Goal: Task Accomplishment & Management: Manage account settings

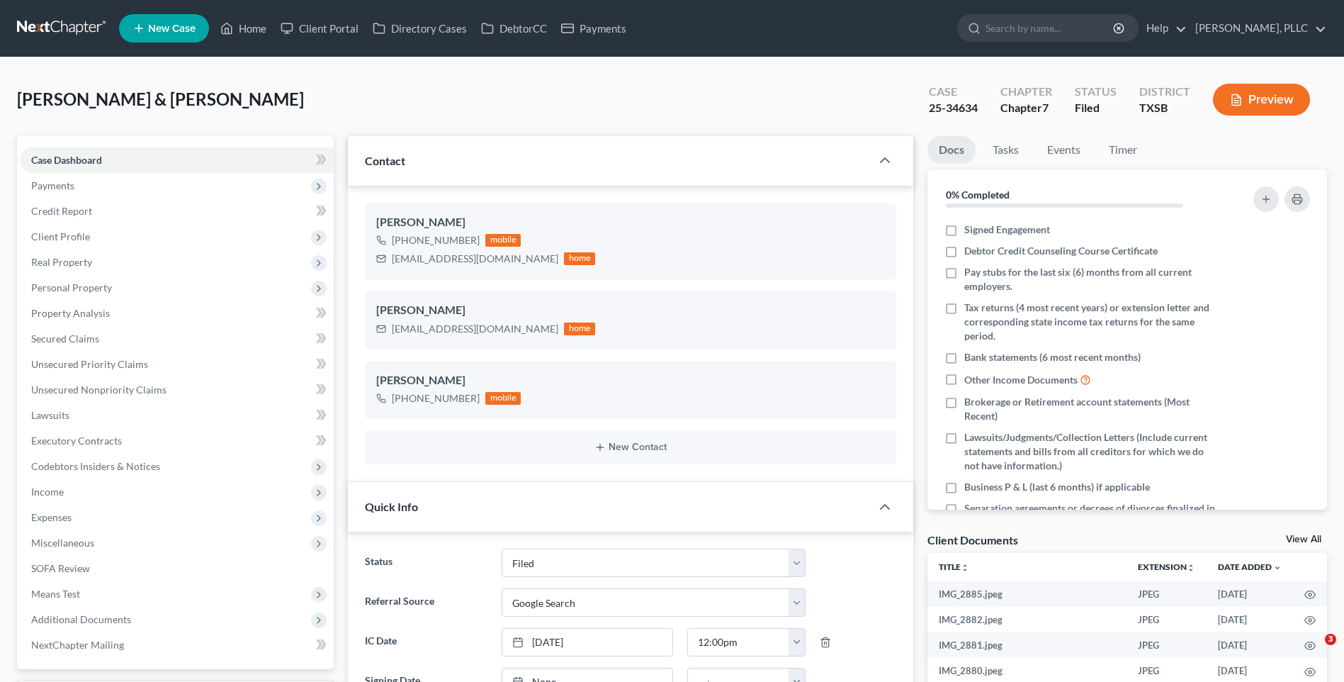
select select "10"
select select "4"
click at [55, 493] on span "Income" at bounding box center [47, 491] width 33 height 12
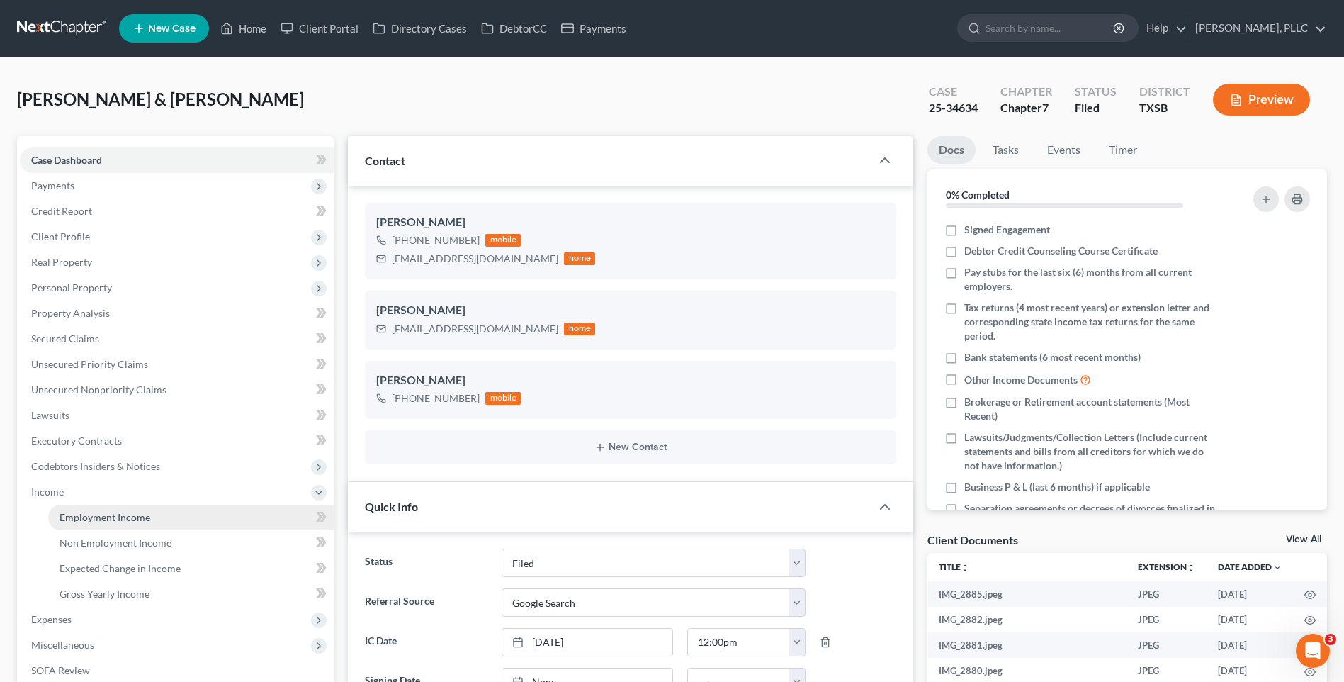
click at [95, 518] on span "Employment Income" at bounding box center [105, 517] width 91 height 12
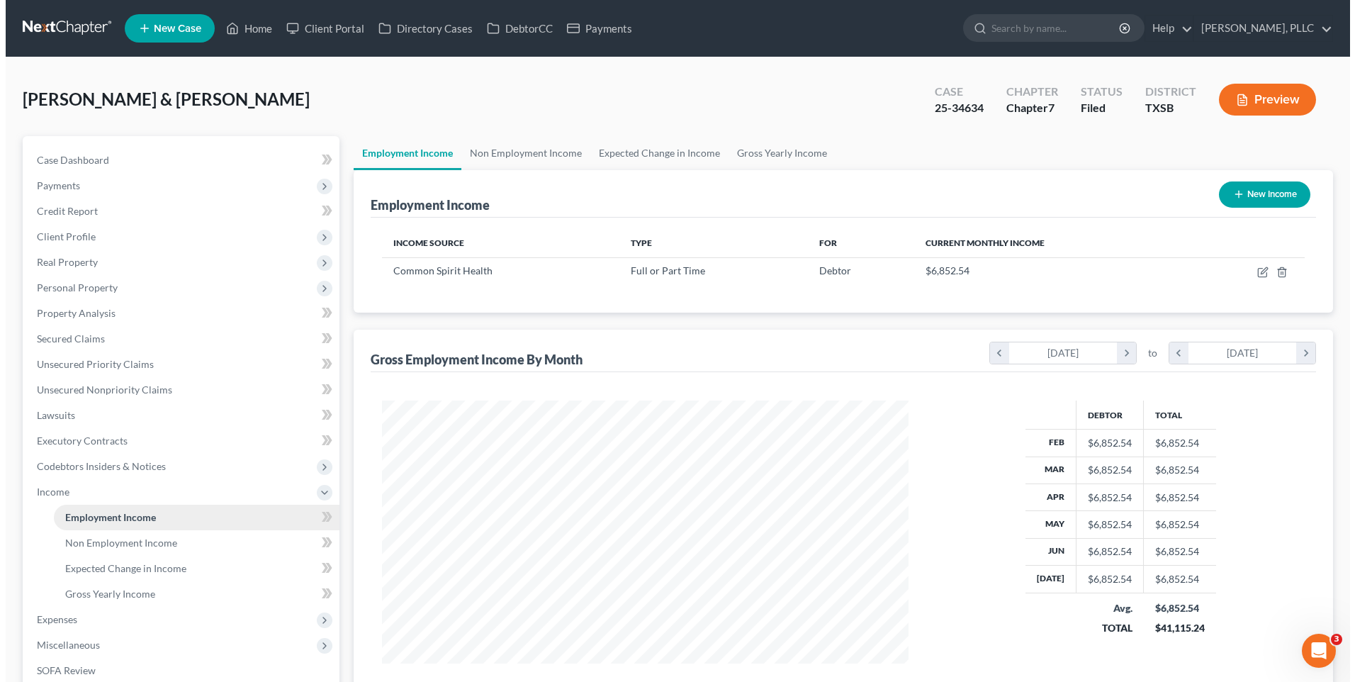
scroll to position [263, 554]
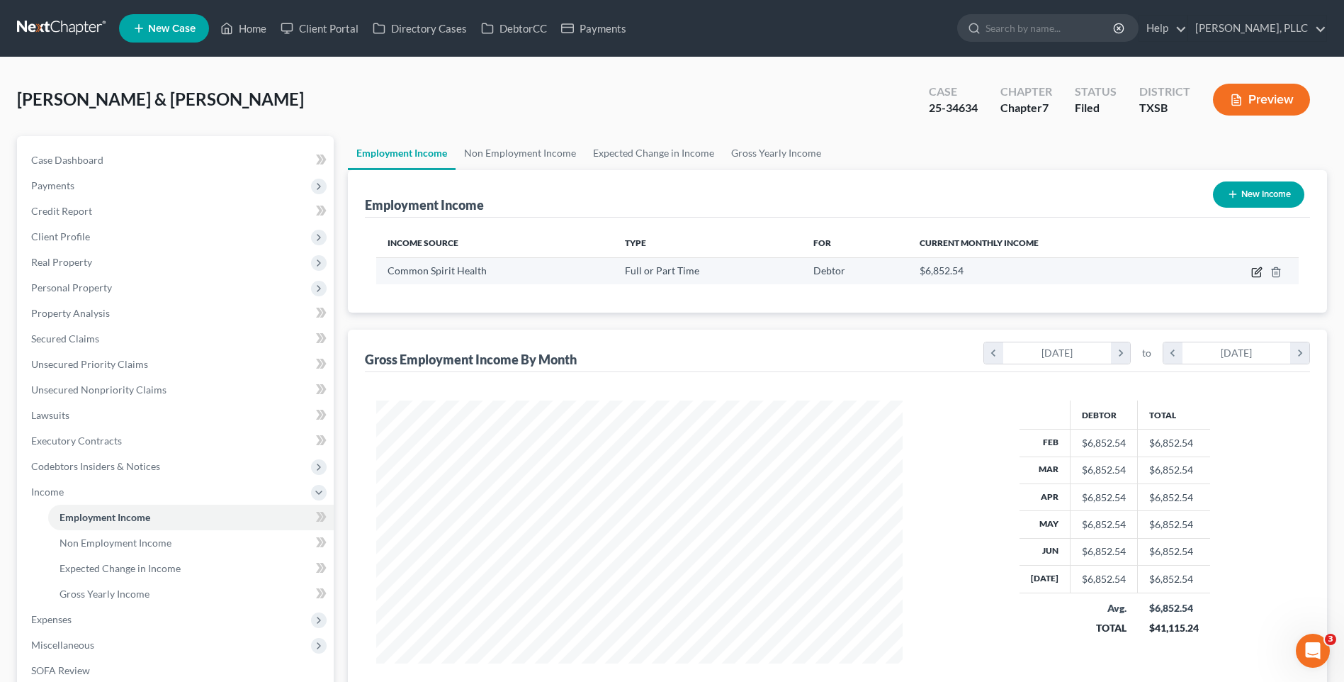
click at [1258, 269] on icon "button" at bounding box center [1258, 270] width 6 height 6
select select "0"
select select "5"
select select "2"
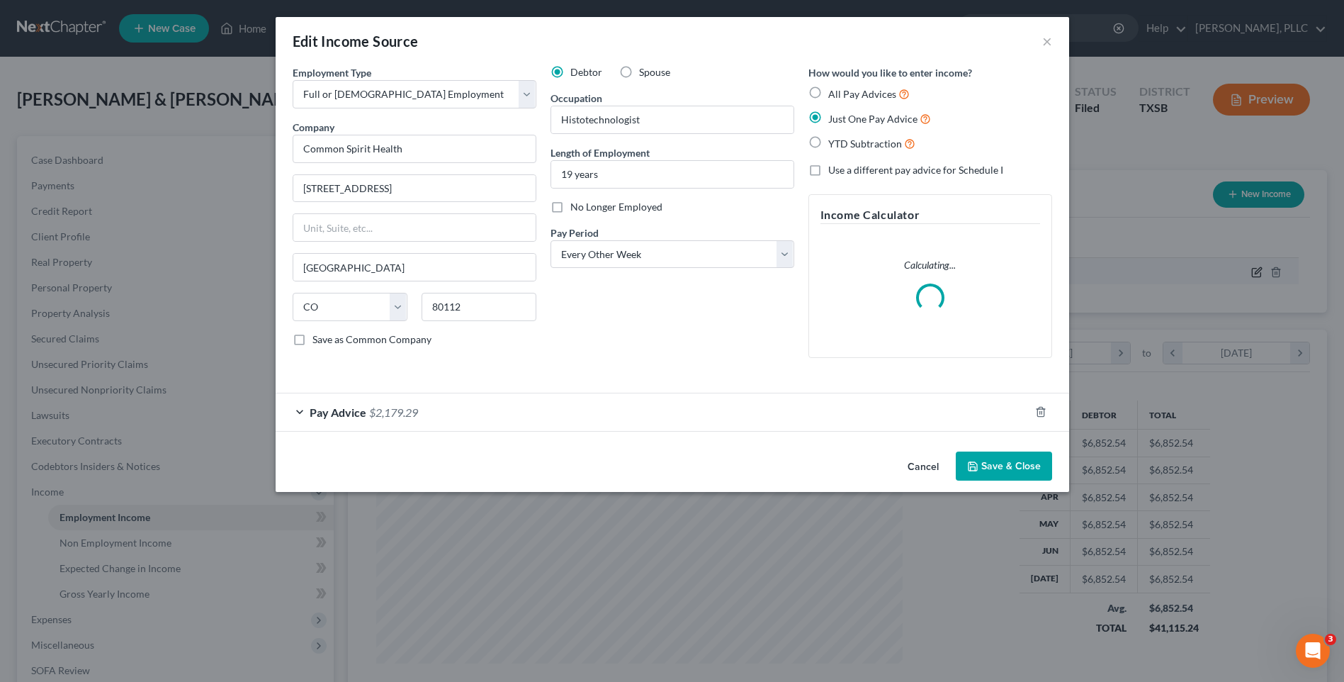
scroll to position [265, 560]
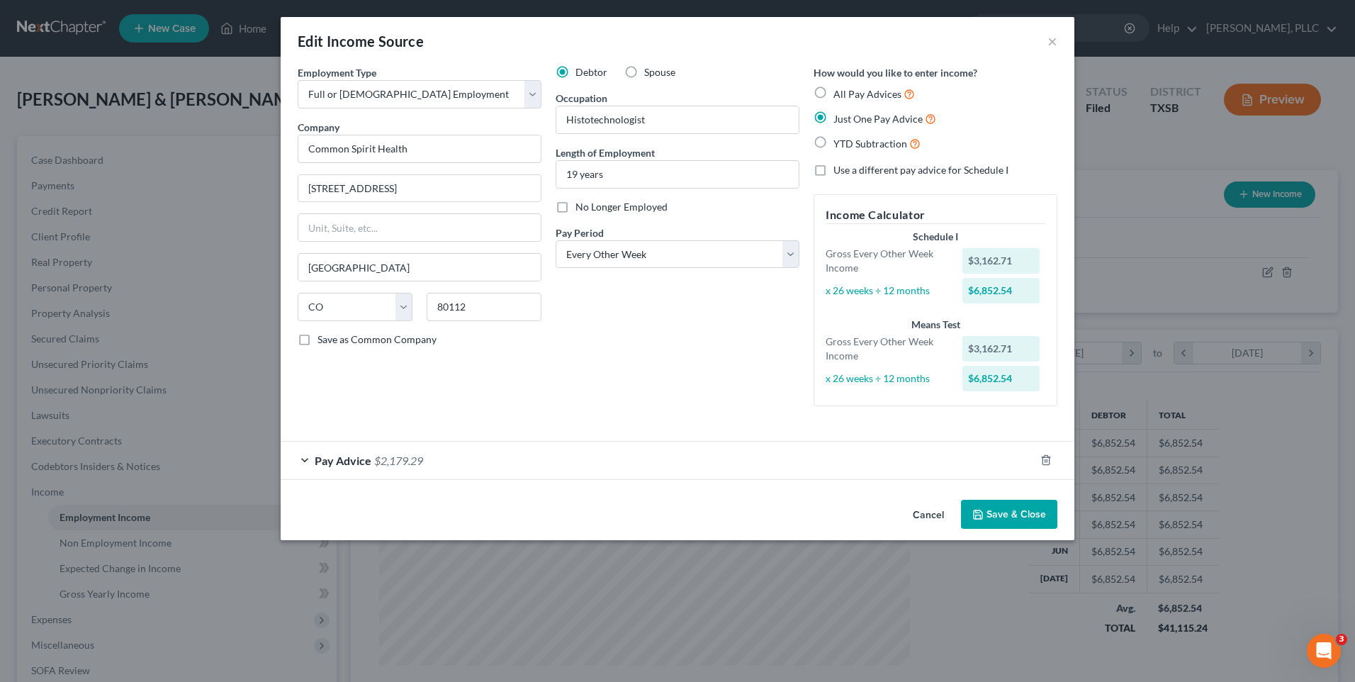
click at [1010, 519] on button "Save & Close" at bounding box center [1009, 515] width 96 height 30
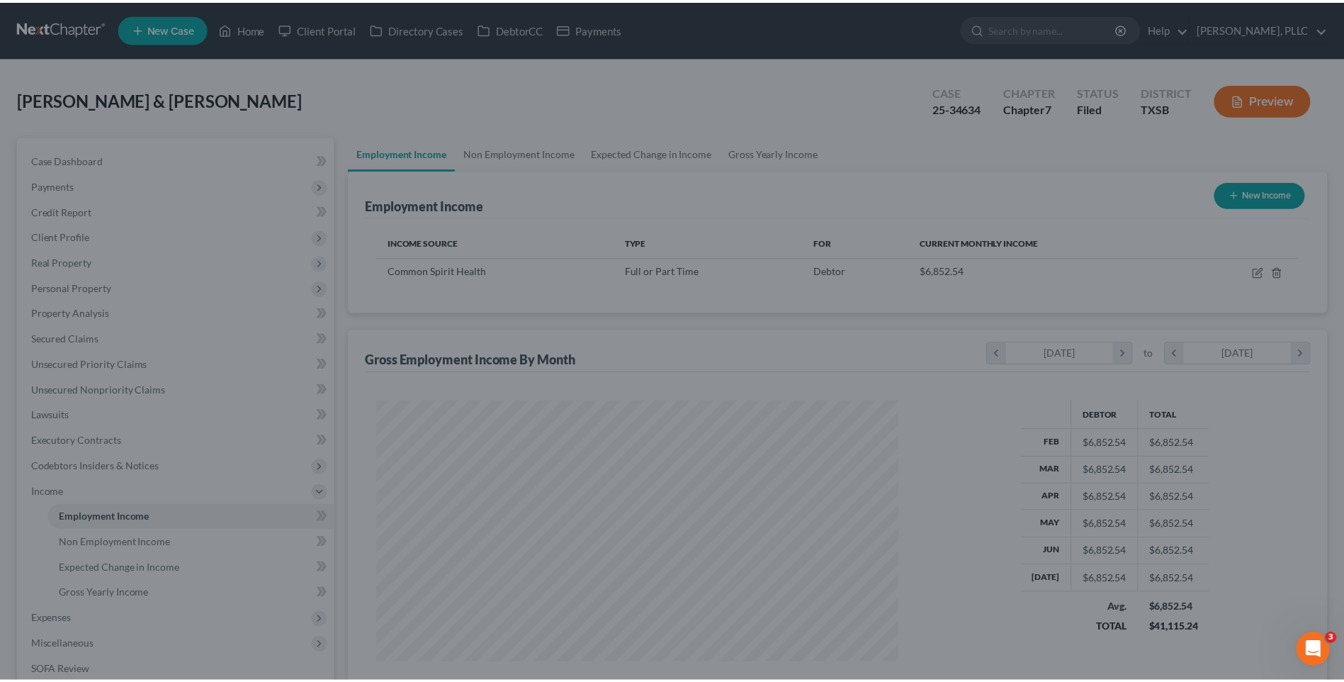
scroll to position [708282, 707990]
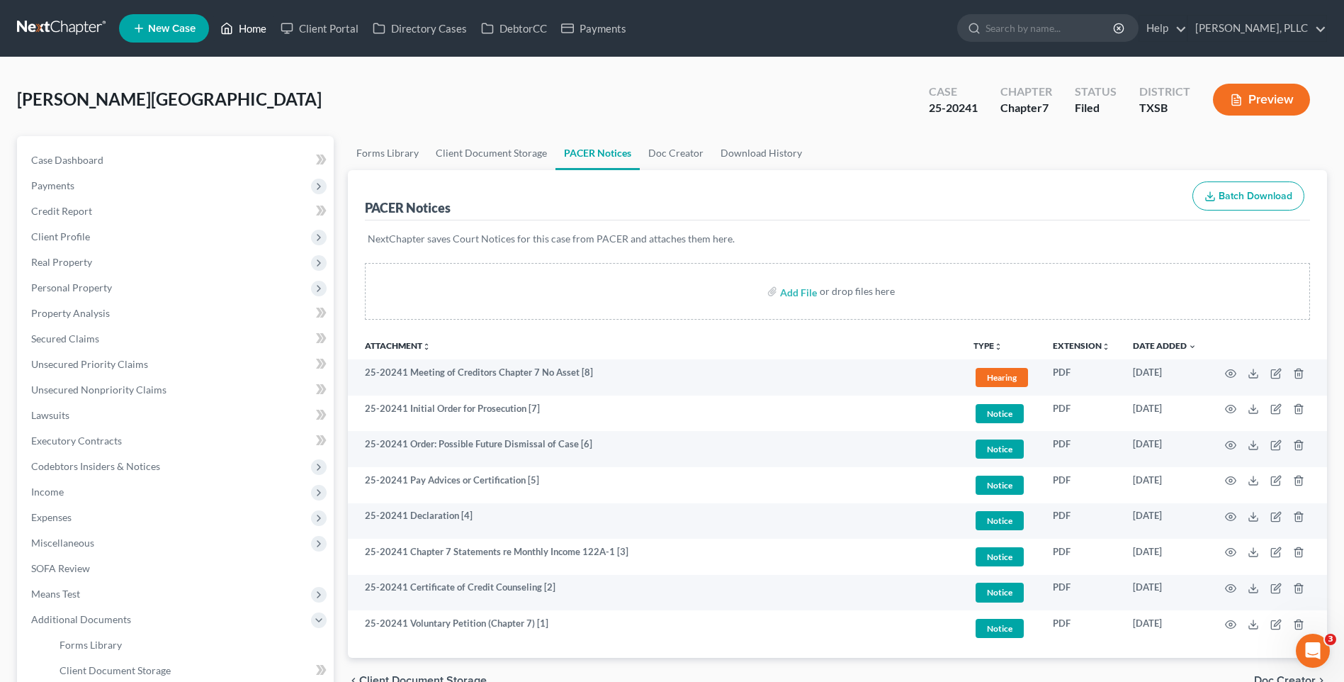
click at [254, 28] on link "Home" at bounding box center [243, 29] width 60 height 26
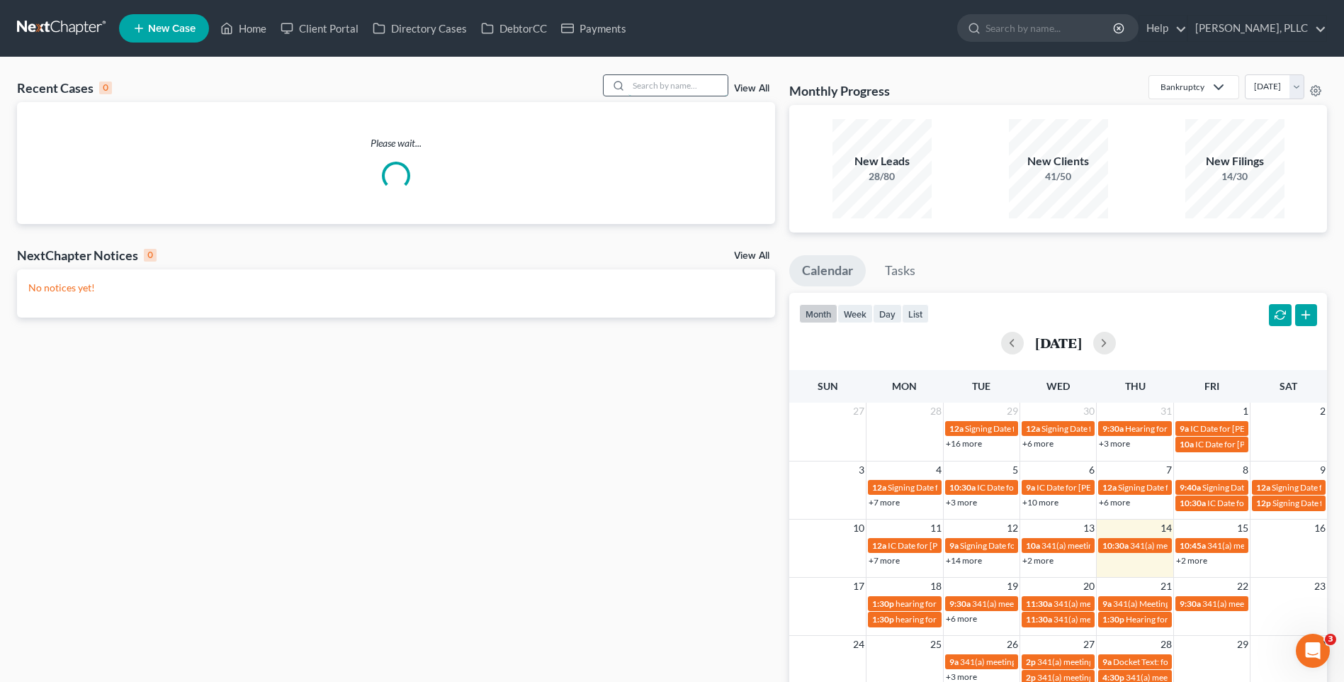
click at [677, 88] on input "search" at bounding box center [677, 85] width 99 height 21
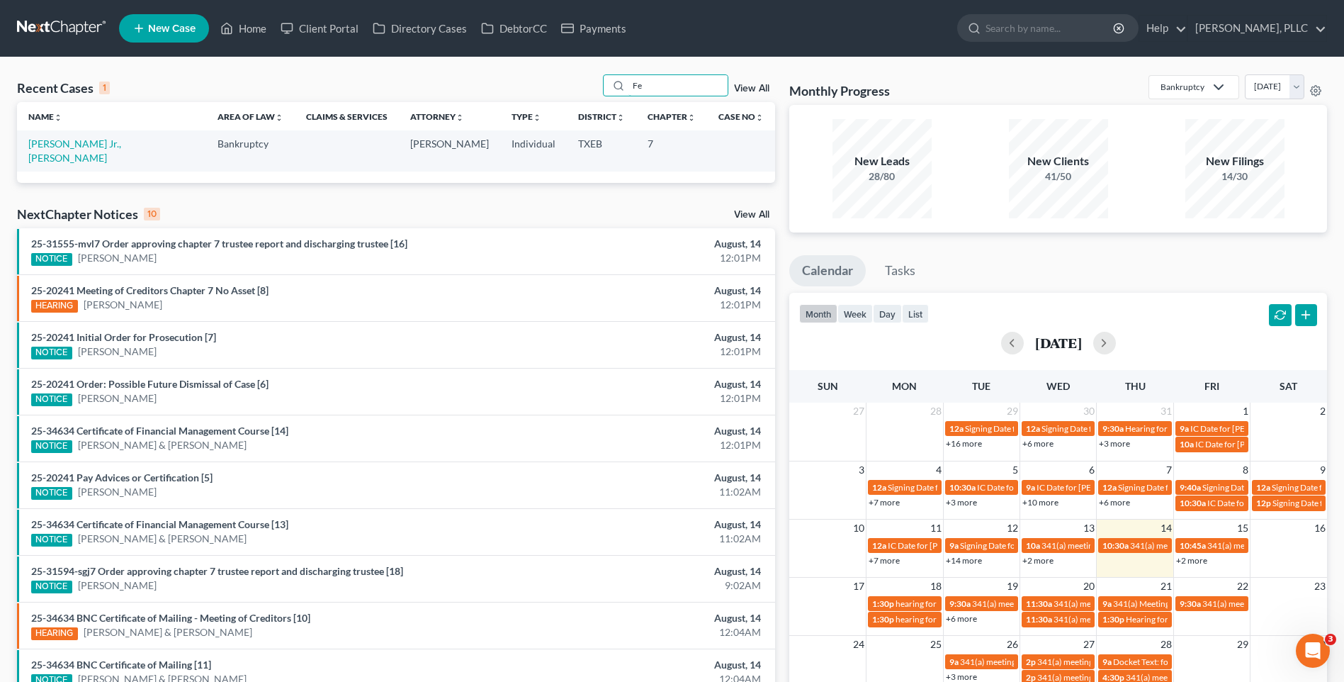
type input "F"
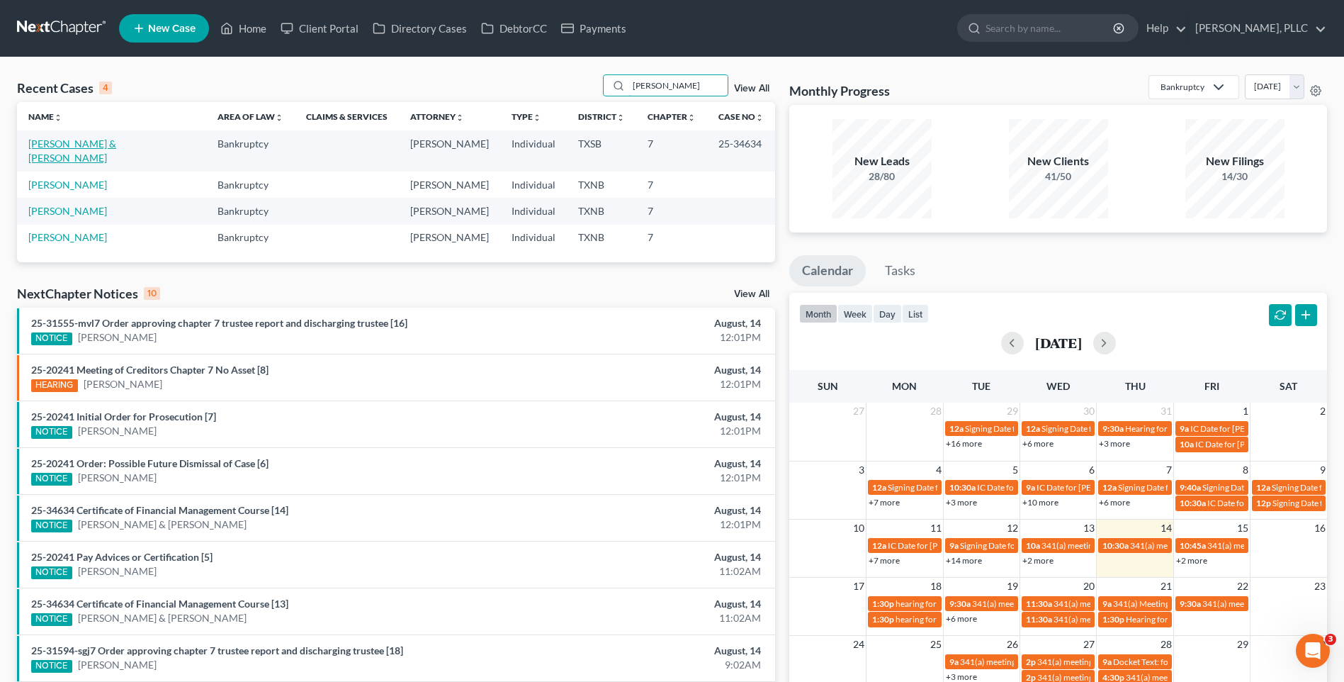
type input "[PERSON_NAME]"
click at [71, 145] on link "[PERSON_NAME] & [PERSON_NAME]" at bounding box center [72, 150] width 88 height 26
select select "4"
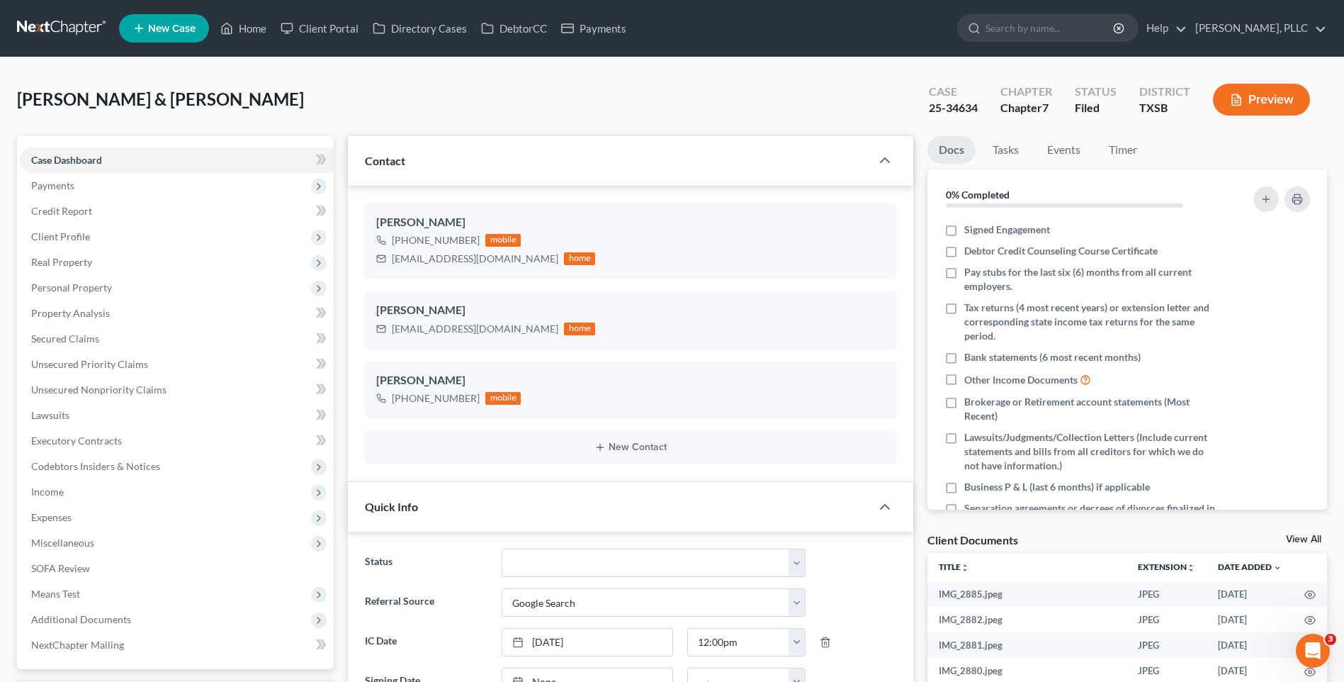
scroll to position [1193, 0]
click at [379, 104] on div "[PERSON_NAME] & [PERSON_NAME] Upgraded Case 25-34634 Chapter Chapter 7 Status […" at bounding box center [672, 105] width 1310 height 62
drag, startPoint x: 249, startPoint y: 21, endPoint x: 346, endPoint y: 41, distance: 99.1
click at [249, 21] on link "Home" at bounding box center [243, 29] width 60 height 26
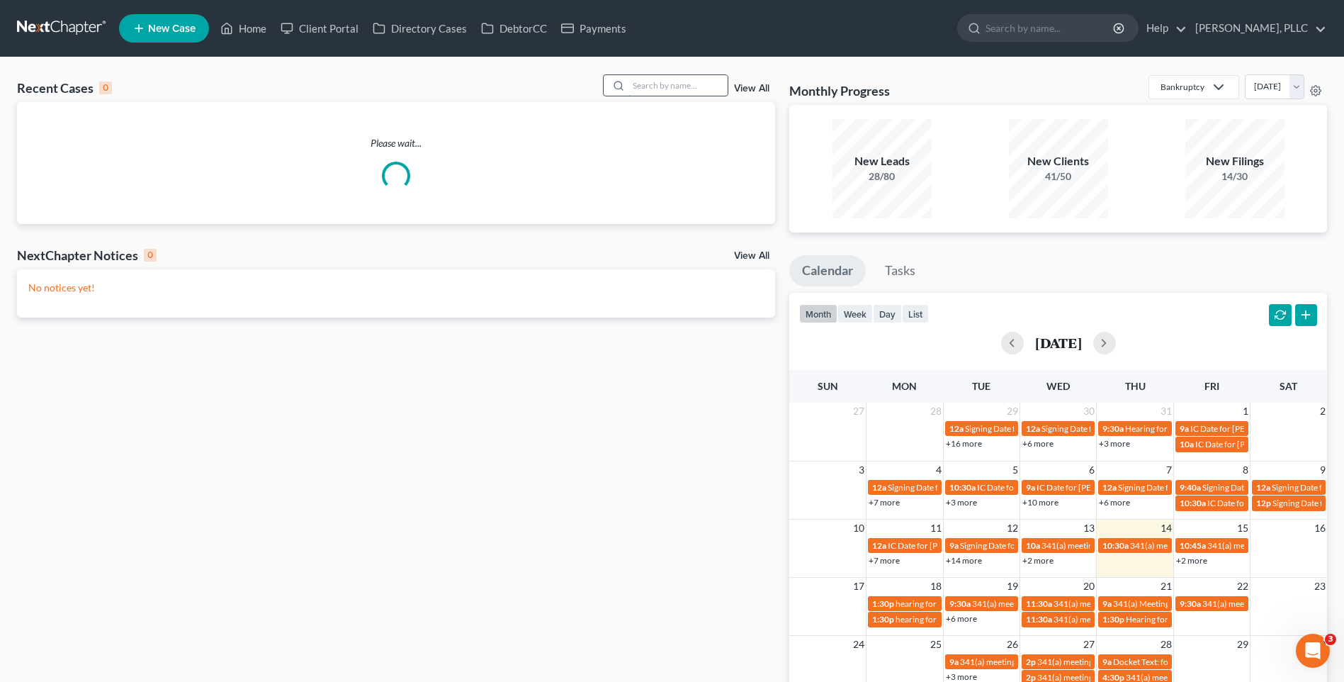
click at [655, 84] on input "search" at bounding box center [677, 85] width 99 height 21
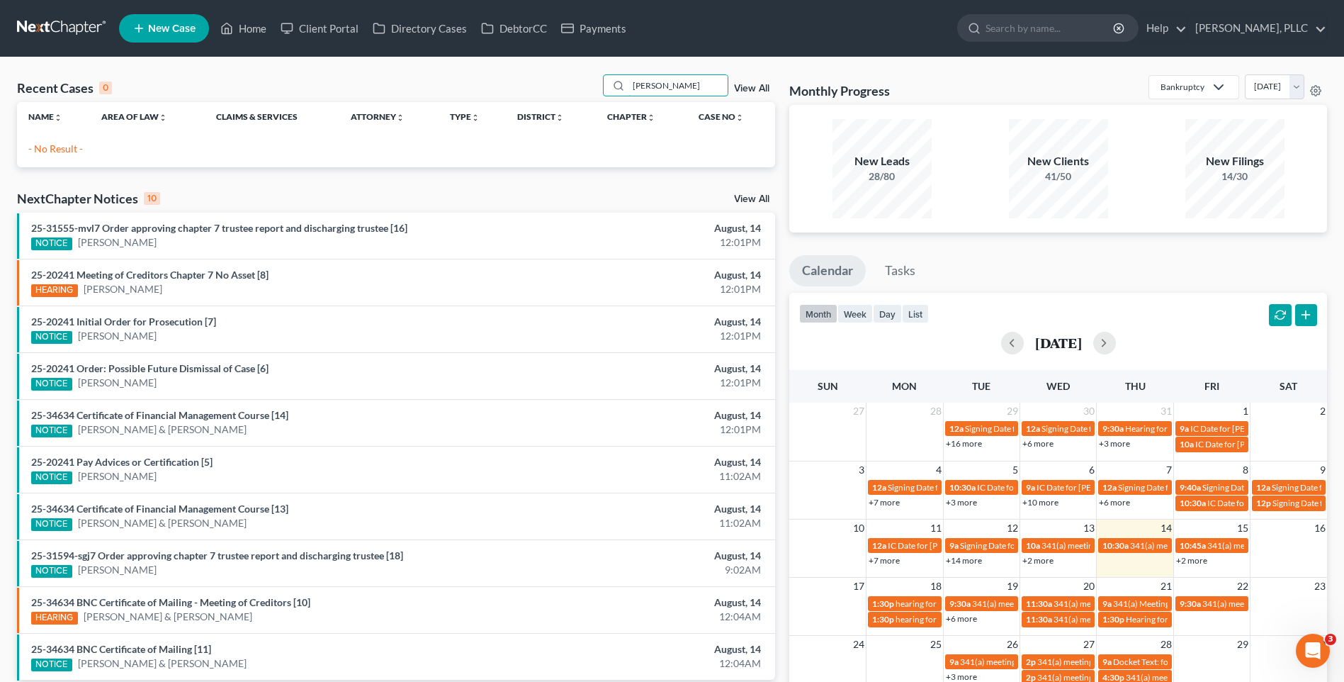
type input "[PERSON_NAME]"
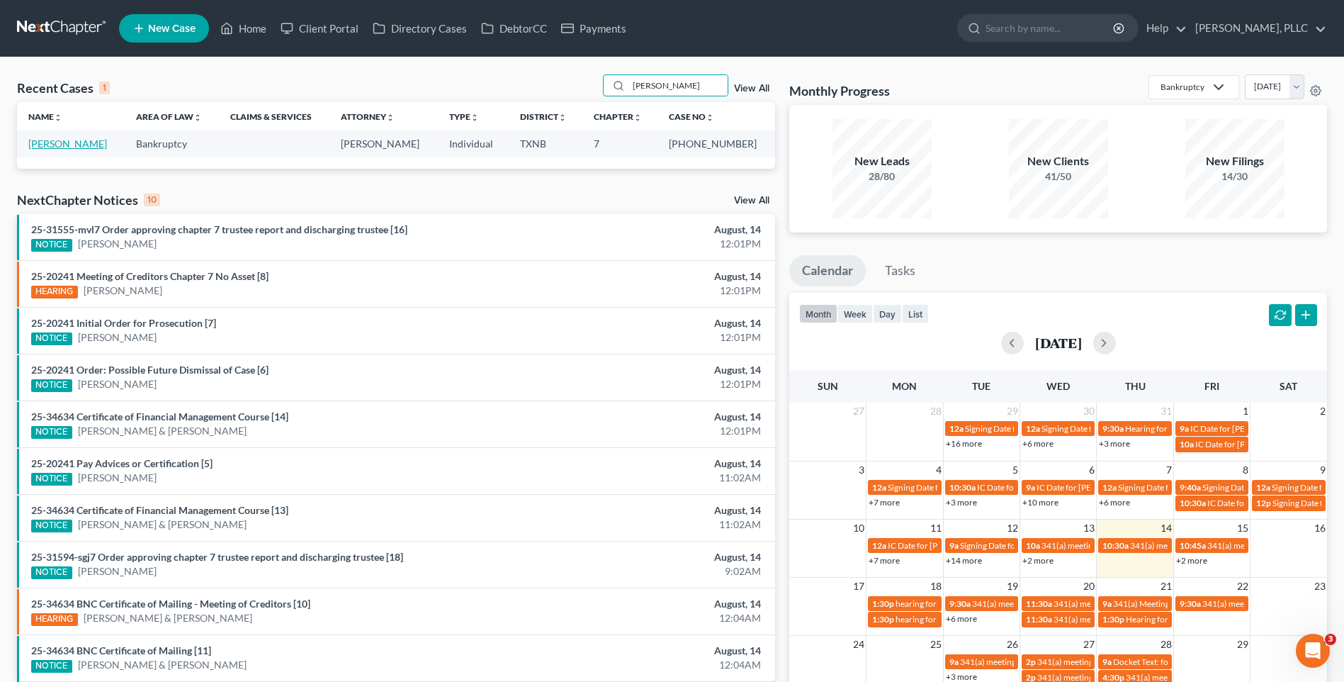
click at [77, 144] on link "[PERSON_NAME]" at bounding box center [67, 143] width 79 height 12
select select "3"
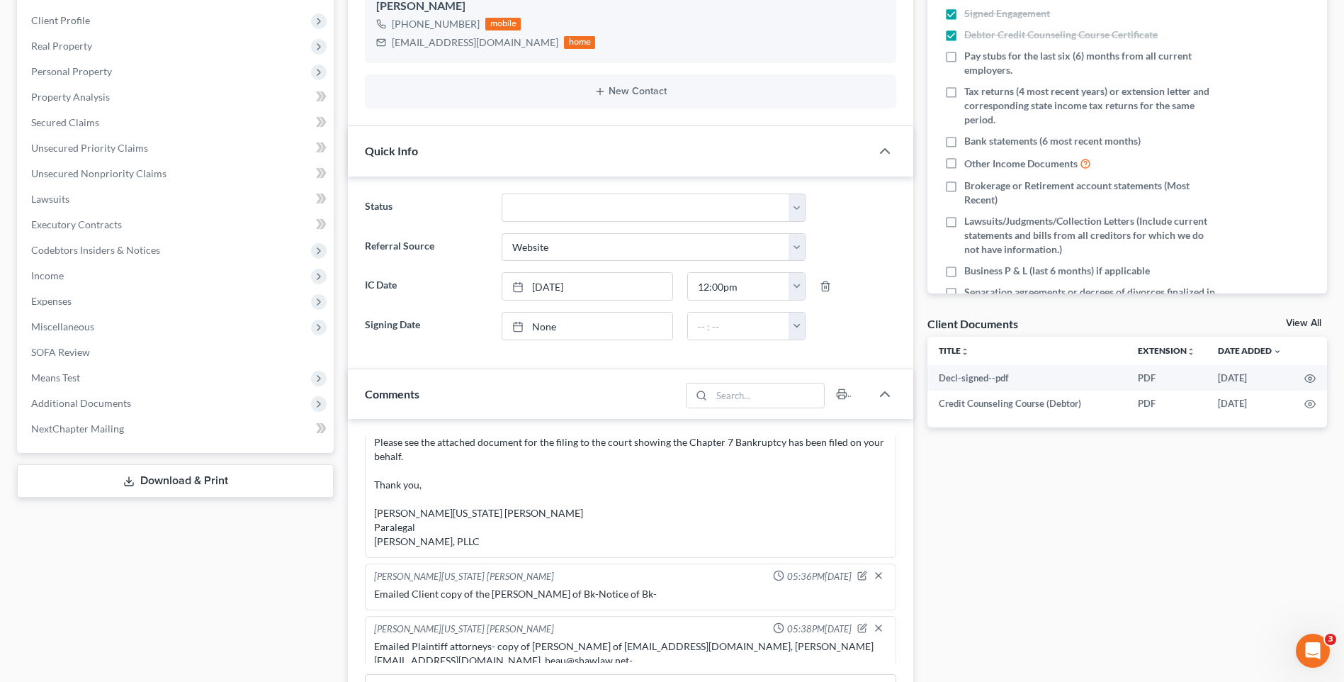
scroll to position [219, 0]
click at [100, 394] on span "Additional Documents" at bounding box center [81, 400] width 100 height 12
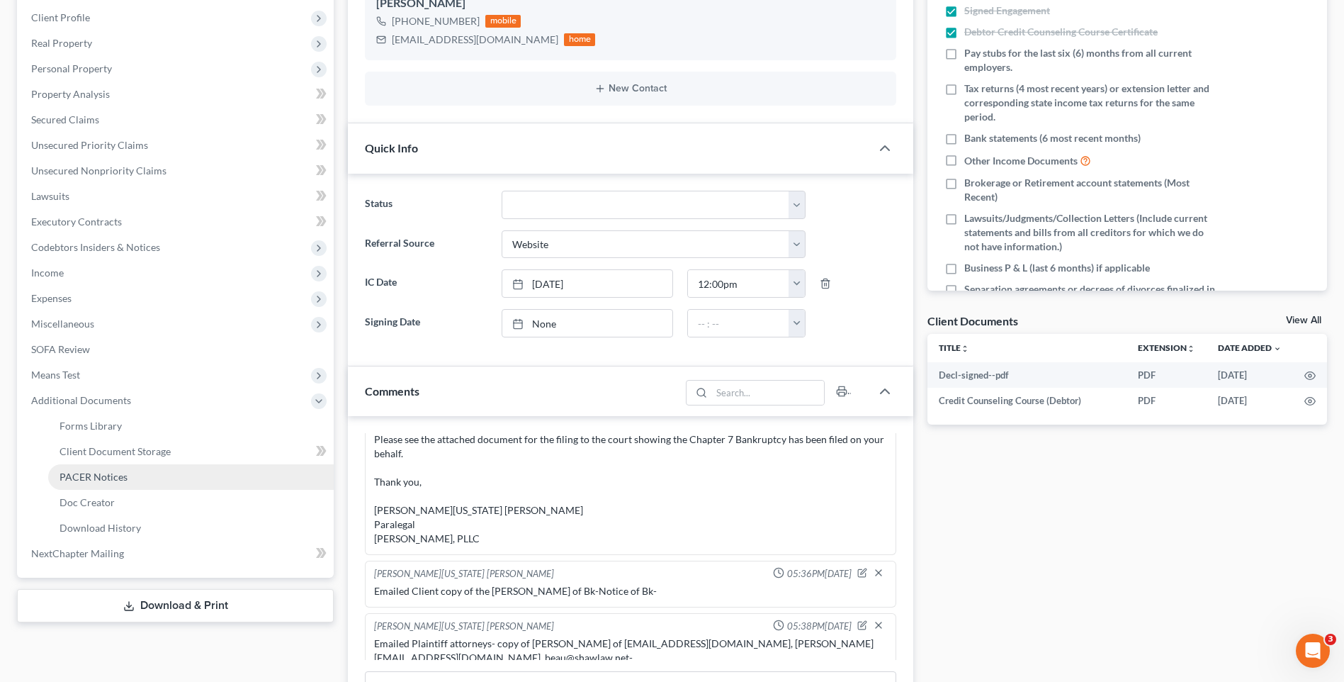
click at [97, 477] on span "PACER Notices" at bounding box center [94, 476] width 68 height 12
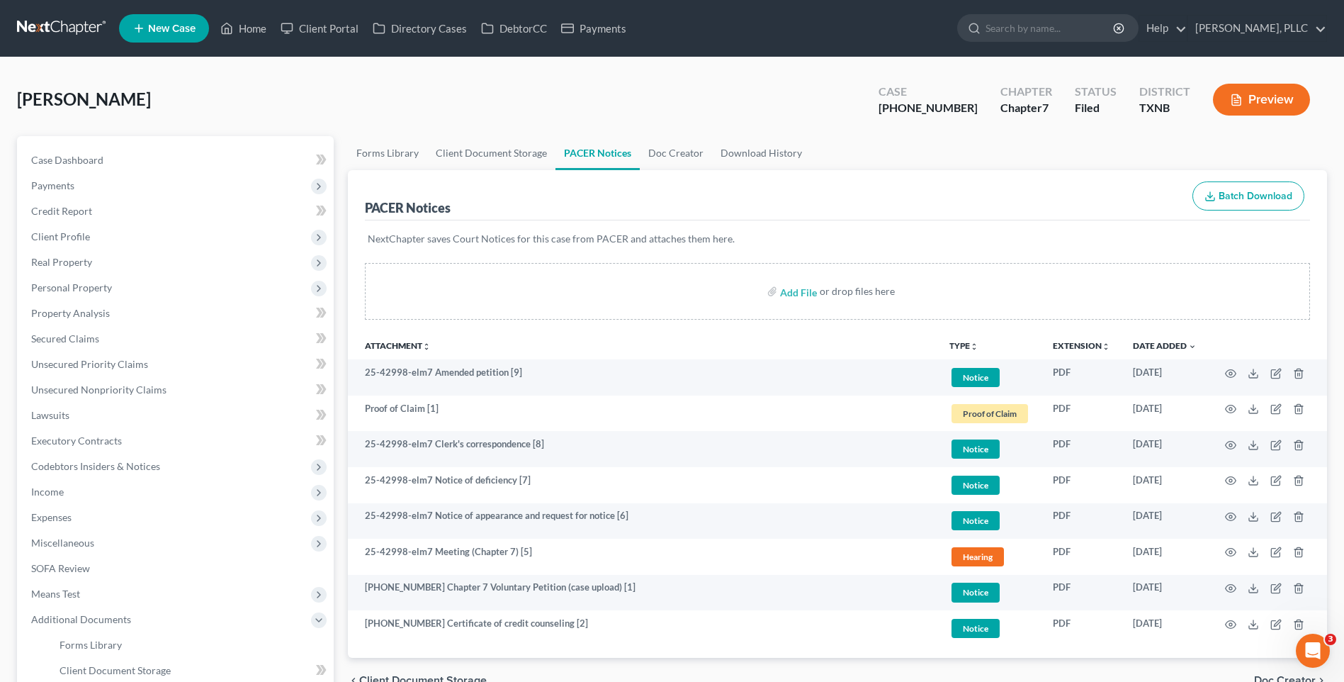
drag, startPoint x: 344, startPoint y: 69, endPoint x: 304, endPoint y: 41, distance: 49.3
click at [323, 55] on div "Home New Case Client Portal Directory Cases DebtorCC Payments [PERSON_NAME], PL…" at bounding box center [672, 447] width 1344 height 895
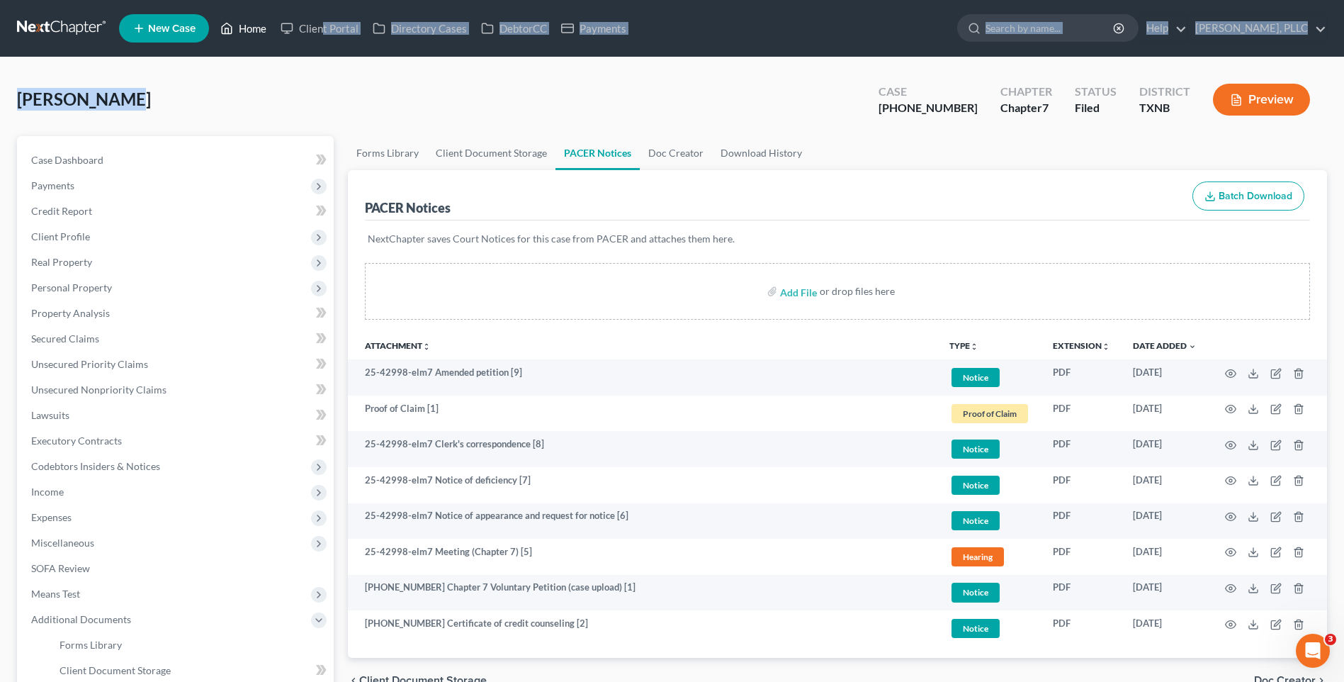
click at [254, 27] on link "Home" at bounding box center [243, 29] width 60 height 26
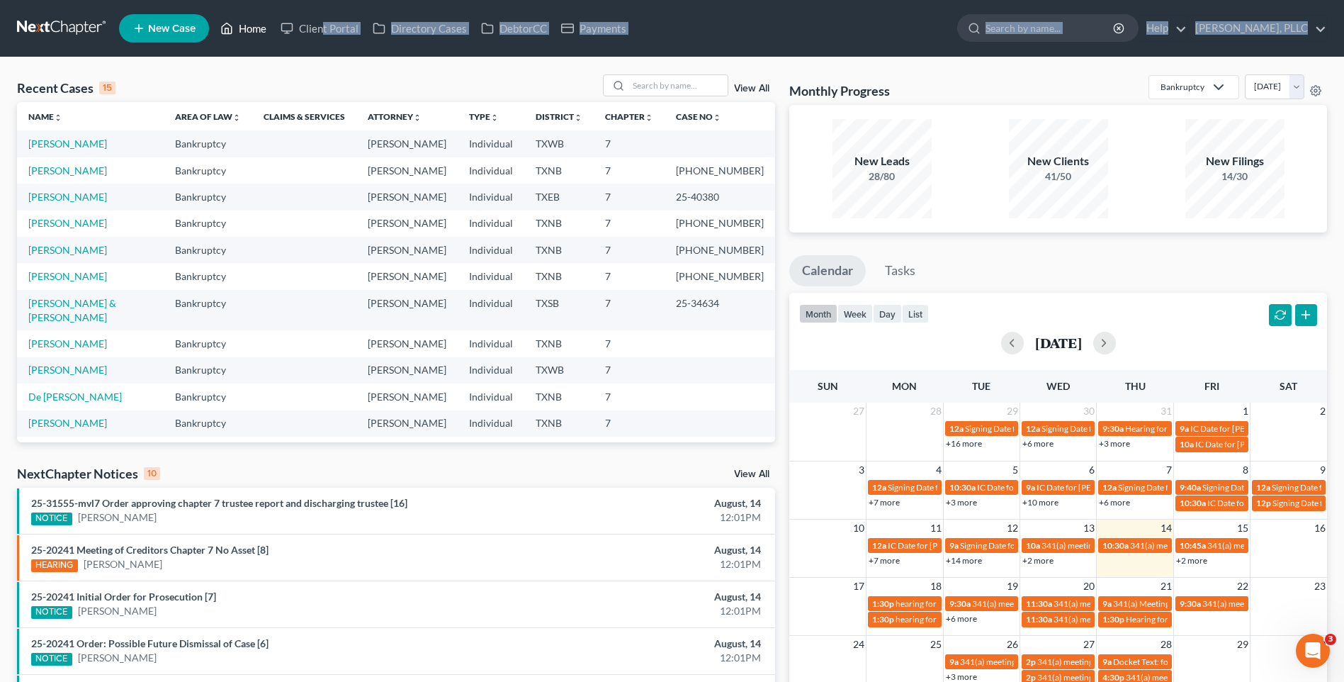
click at [259, 25] on link "Home" at bounding box center [243, 29] width 60 height 26
click at [251, 26] on link "Home" at bounding box center [243, 29] width 60 height 26
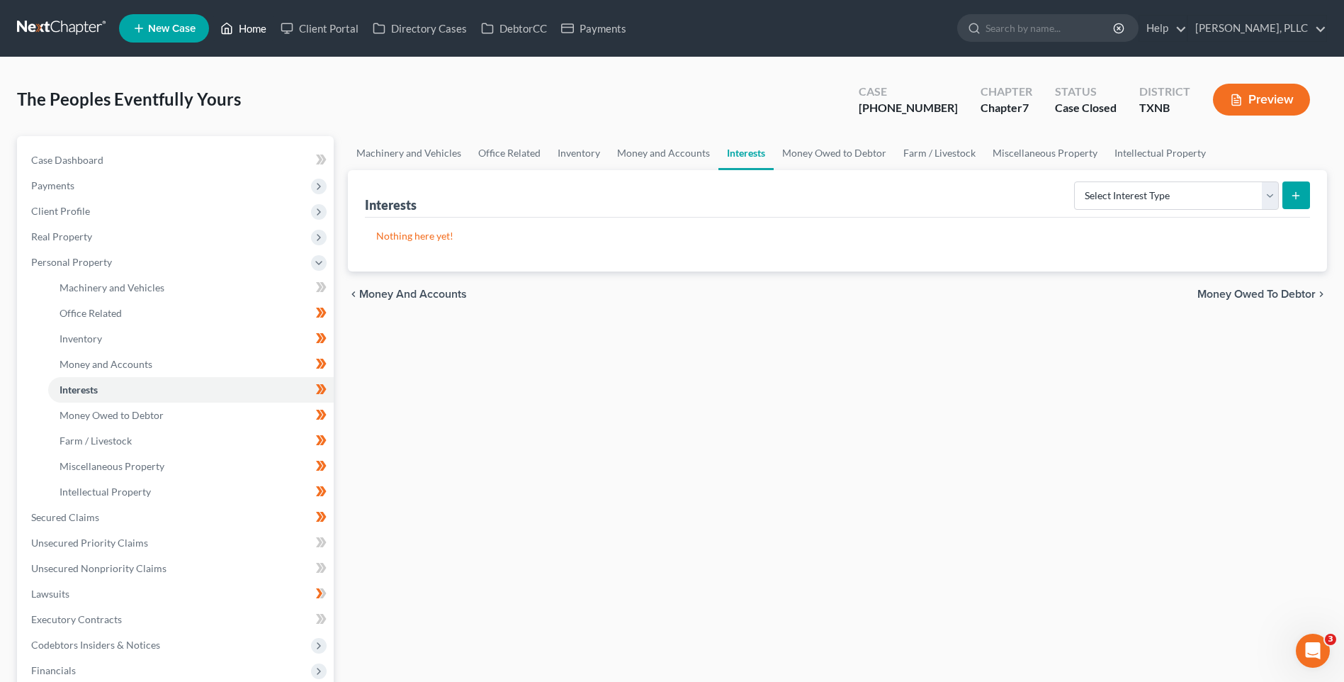
click at [256, 26] on link "Home" at bounding box center [243, 29] width 60 height 26
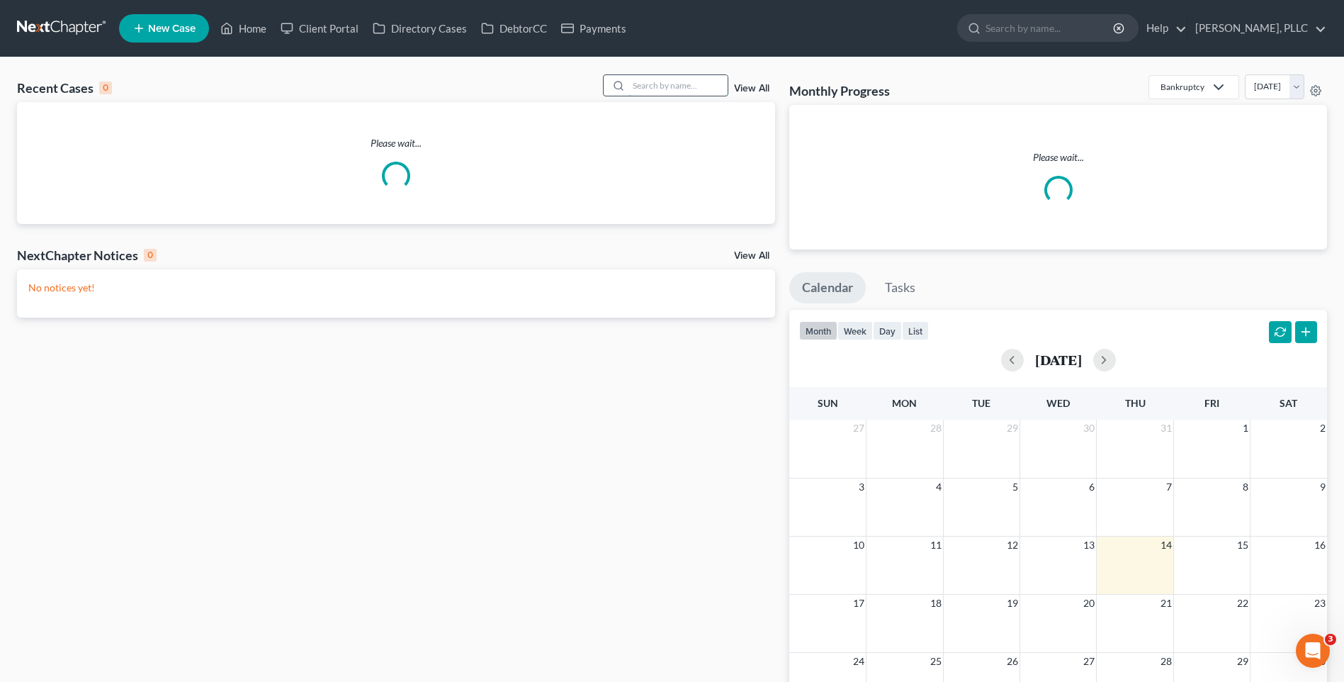
click at [674, 87] on input "search" at bounding box center [677, 85] width 99 height 21
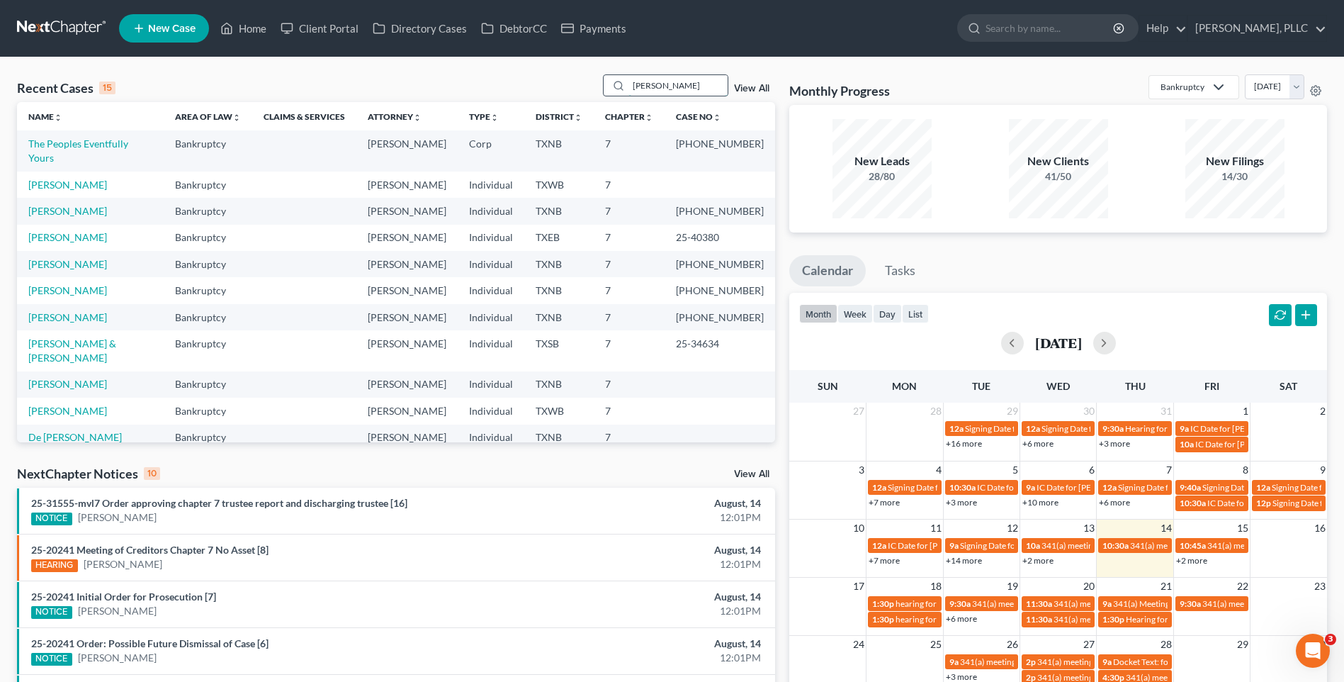
type input "[PERSON_NAME]"
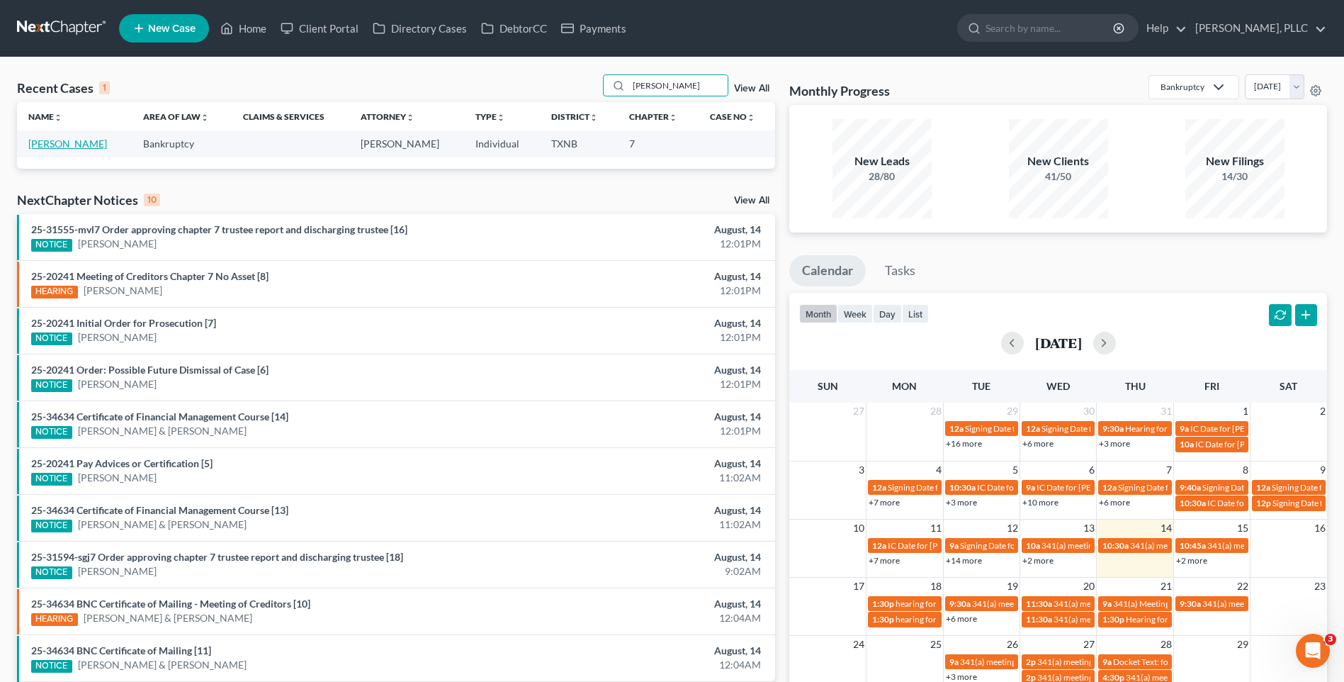
click at [75, 144] on link "[PERSON_NAME]" at bounding box center [67, 143] width 79 height 12
select select "4"
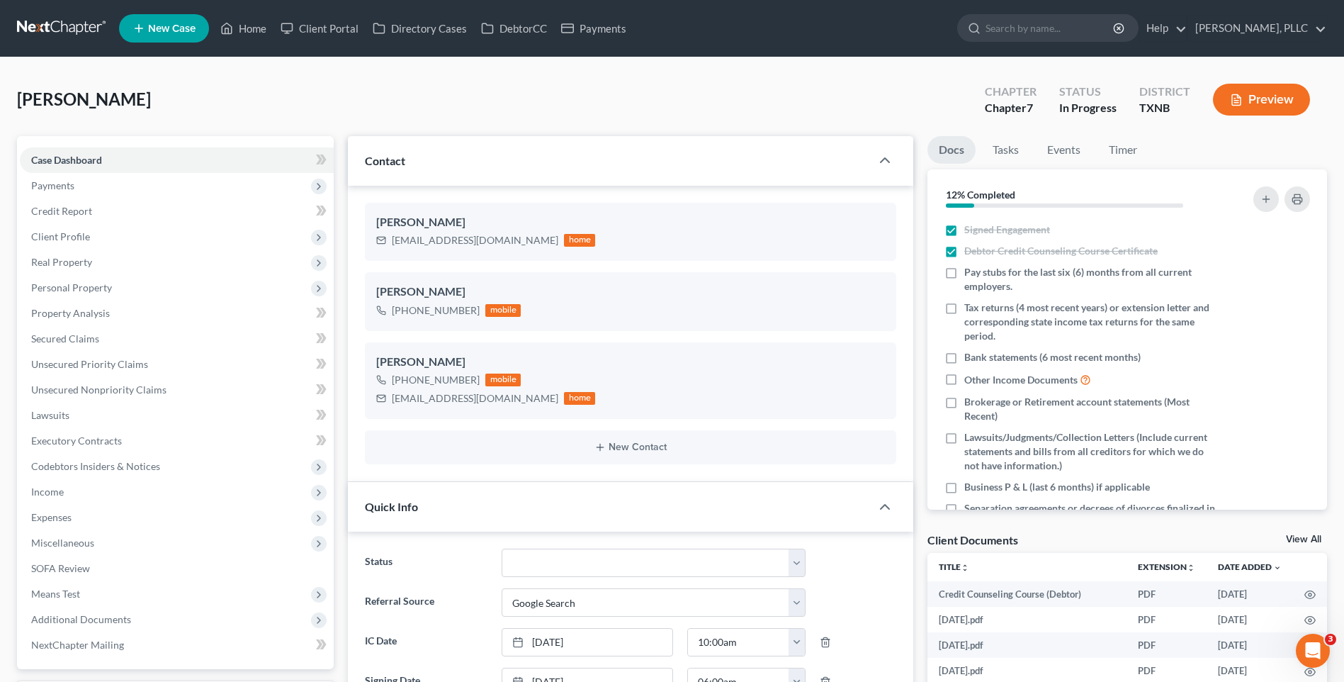
scroll to position [1637, 0]
click at [54, 490] on span "Income" at bounding box center [47, 491] width 33 height 12
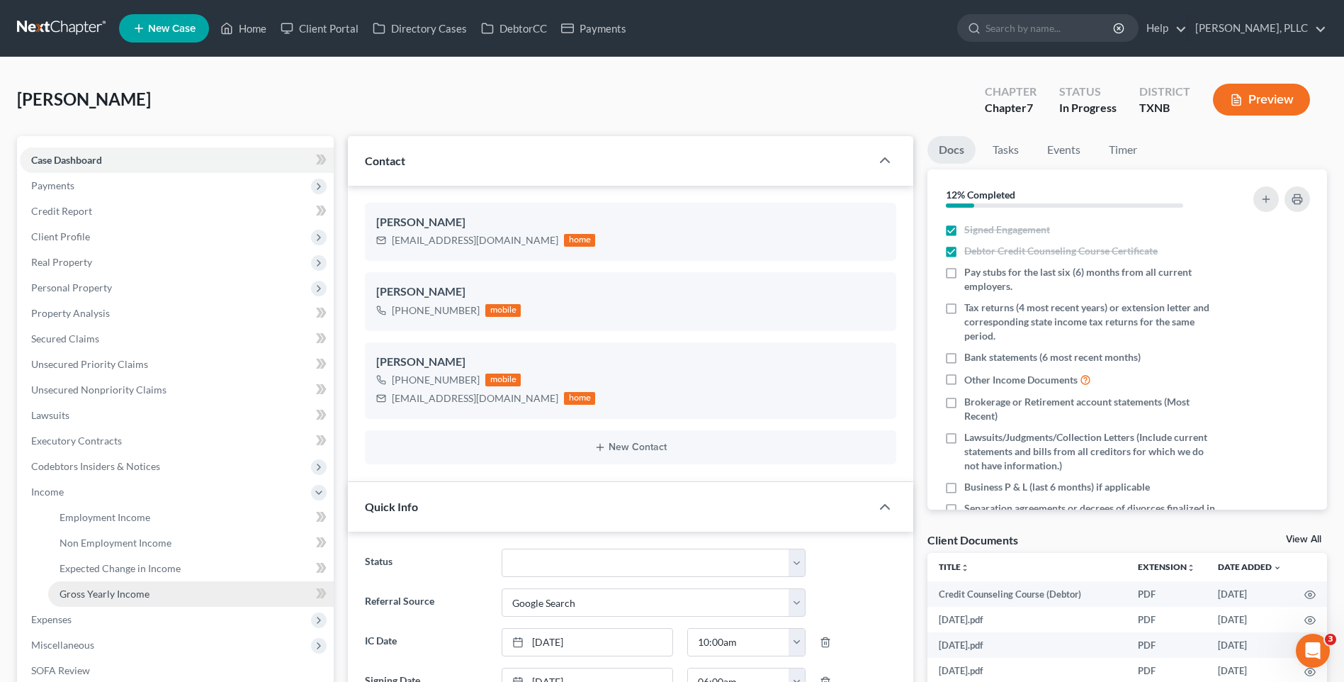
click at [101, 593] on span "Gross Yearly Income" at bounding box center [105, 593] width 90 height 12
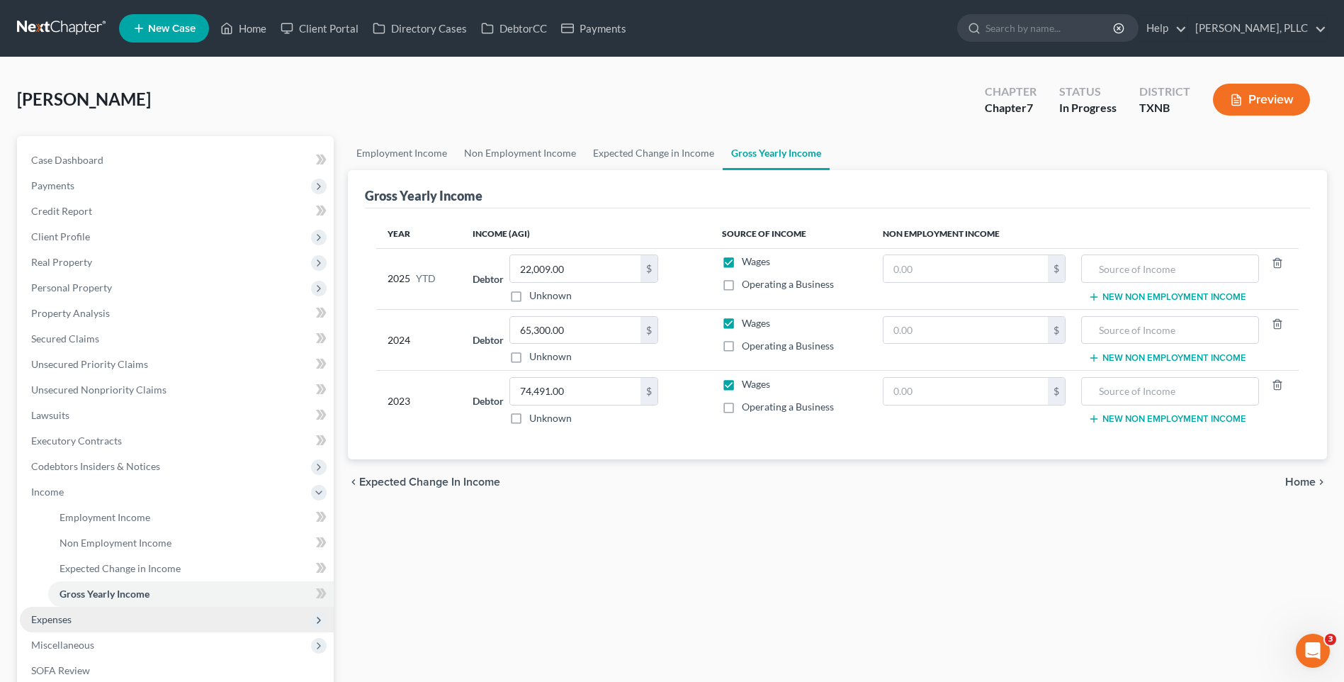
click at [67, 617] on span "Expenses" at bounding box center [51, 619] width 40 height 12
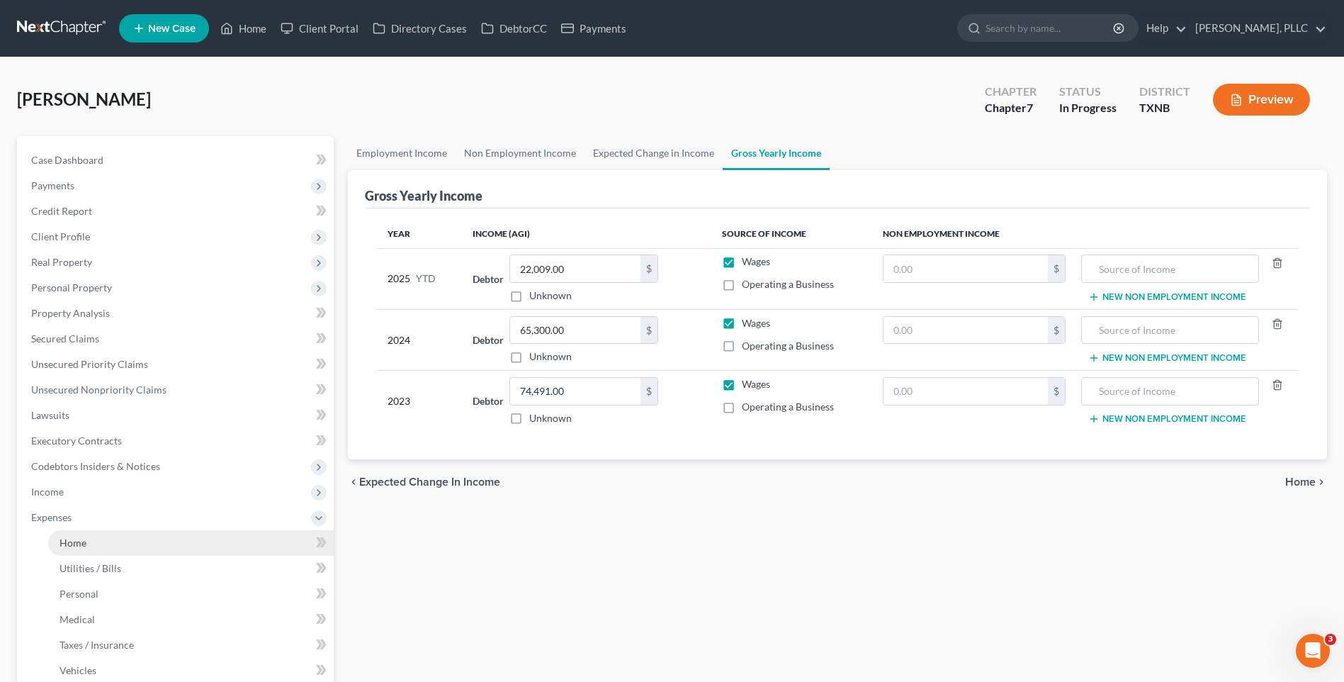
click at [69, 537] on span "Home" at bounding box center [73, 542] width 27 height 12
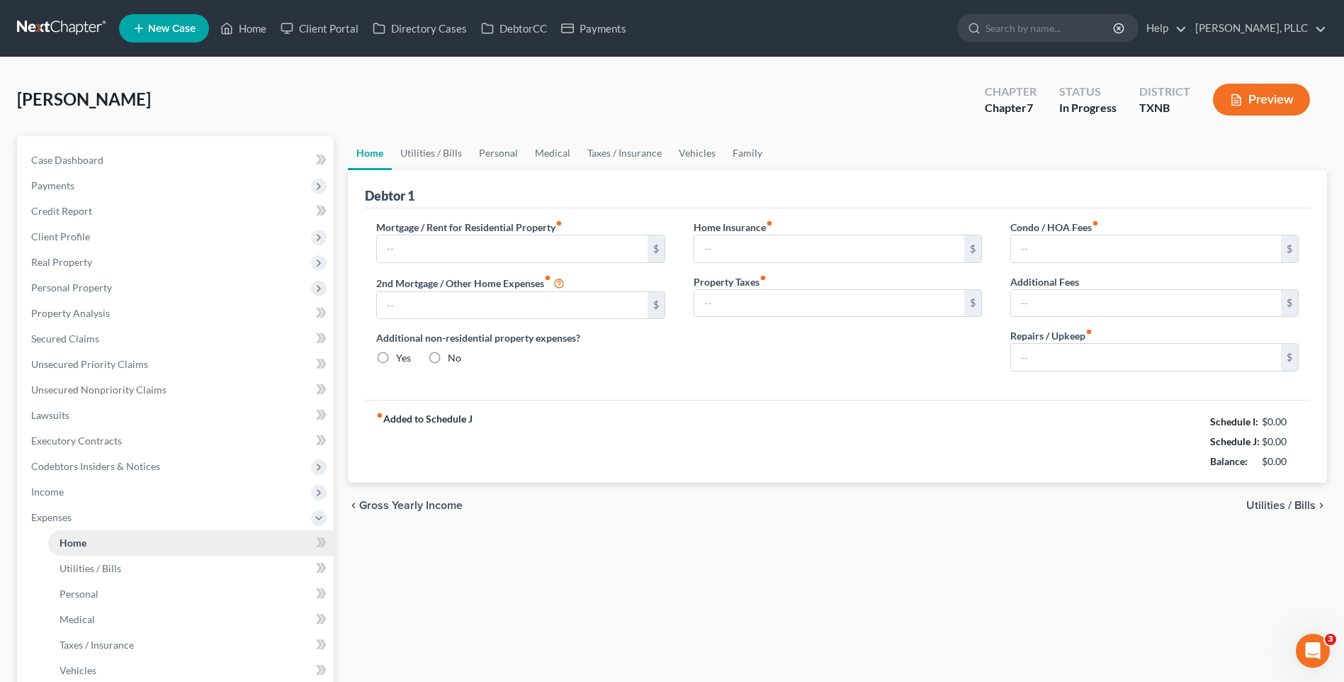
type input "1,587.70"
type input "0.00"
radio input "true"
type input "0.00"
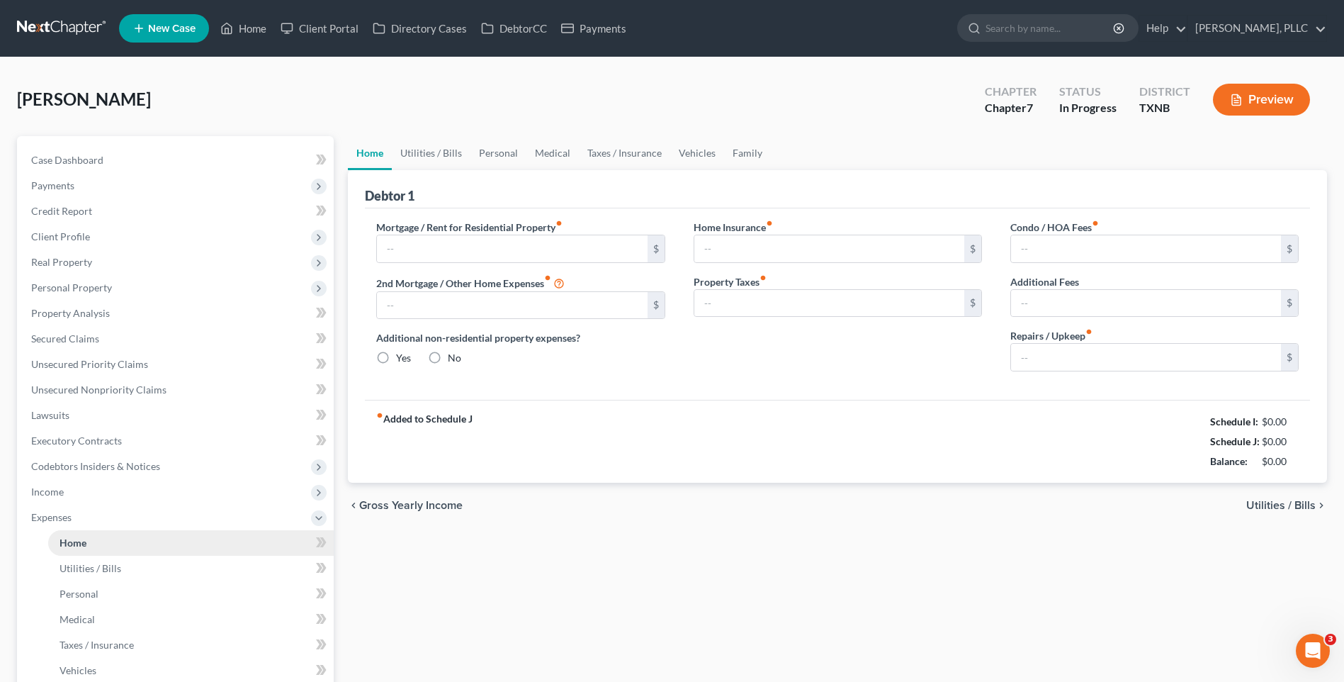
type input "0.00"
drag, startPoint x: 544, startPoint y: 554, endPoint x: 485, endPoint y: 599, distance: 74.8
click at [544, 554] on div "Home Utilities / Bills Personal Medical Taxes / Insurance Vehicles Family Debto…" at bounding box center [837, 514] width 993 height 756
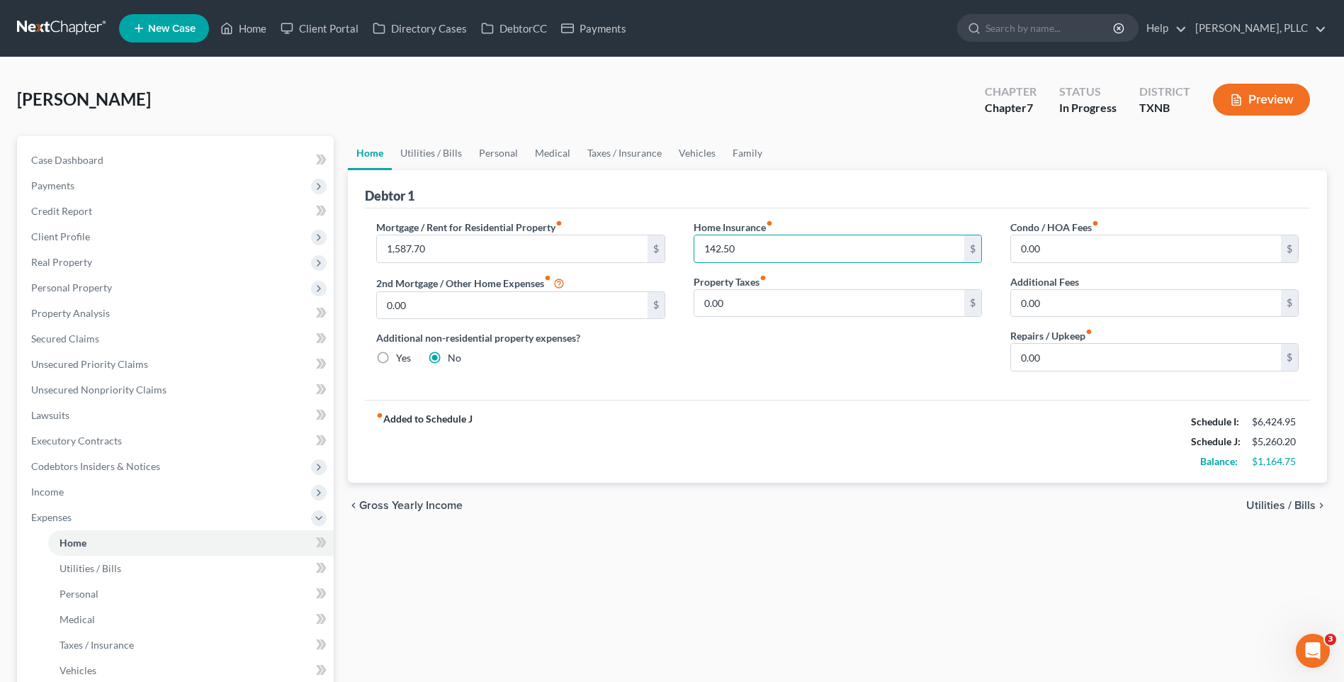
type input "142.50"
click at [1266, 505] on span "Utilities / Bills" at bounding box center [1280, 505] width 69 height 11
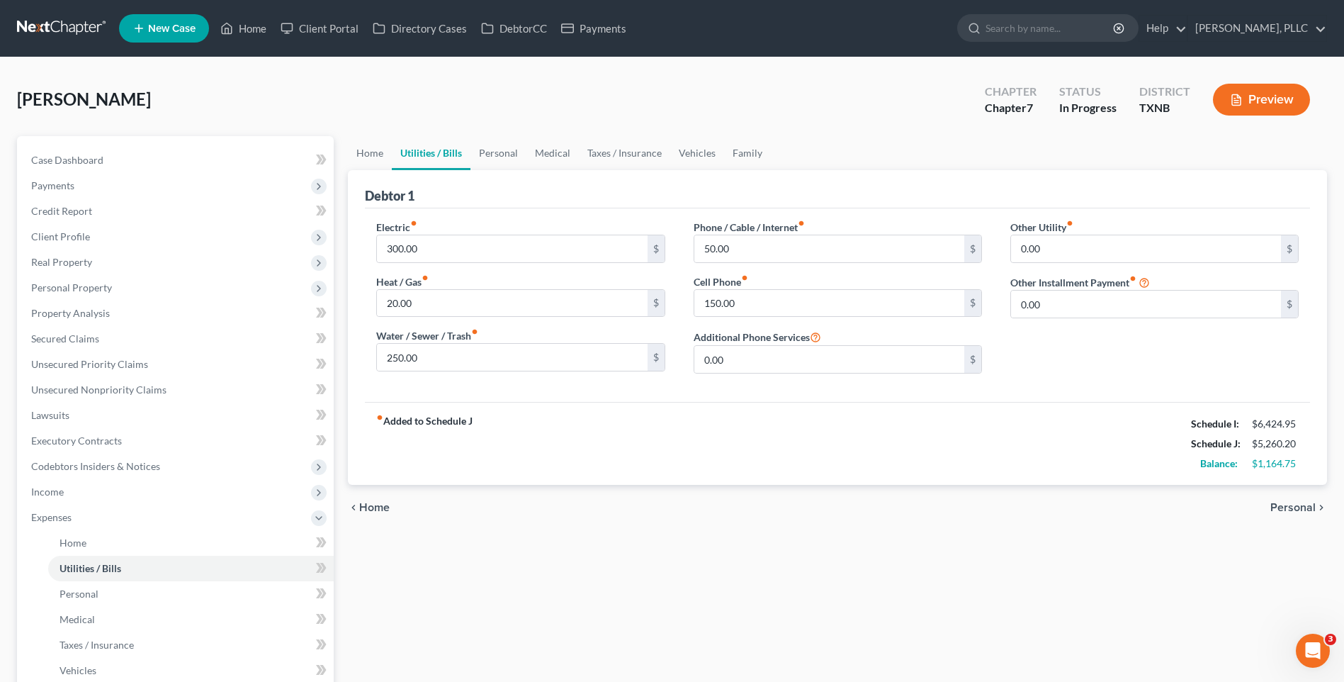
click at [1295, 503] on span "Personal" at bounding box center [1292, 507] width 45 height 11
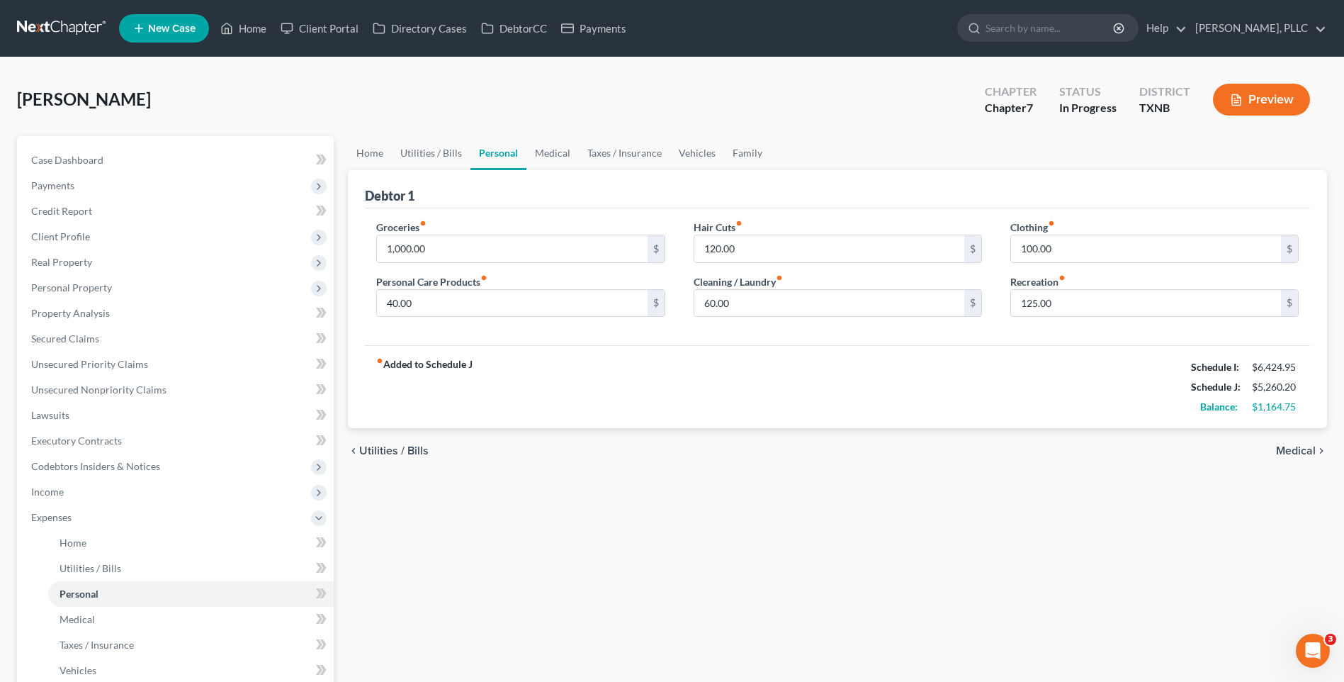
click at [1295, 503] on div "Home Utilities / Bills Personal Medical Taxes / Insurance Vehicles Family Debto…" at bounding box center [837, 514] width 993 height 756
click at [1295, 450] on span "Medical" at bounding box center [1296, 450] width 40 height 11
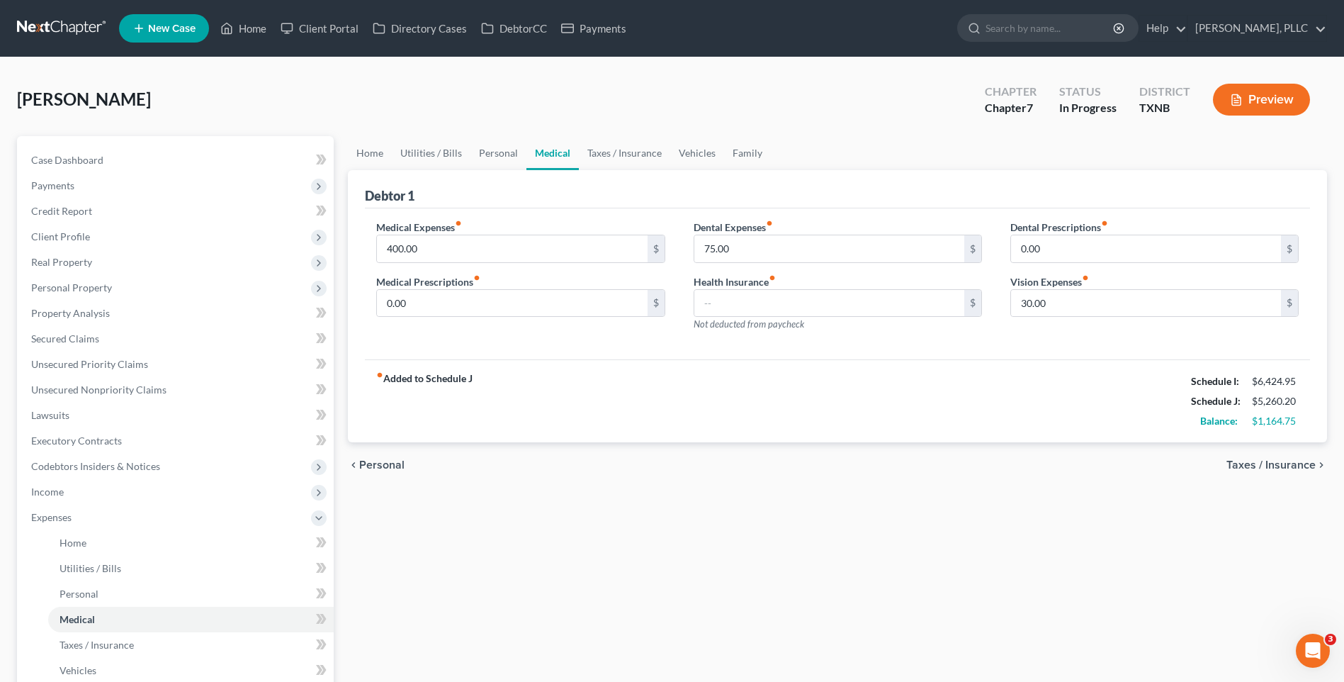
click at [1295, 459] on span "Taxes / Insurance" at bounding box center [1270, 464] width 89 height 11
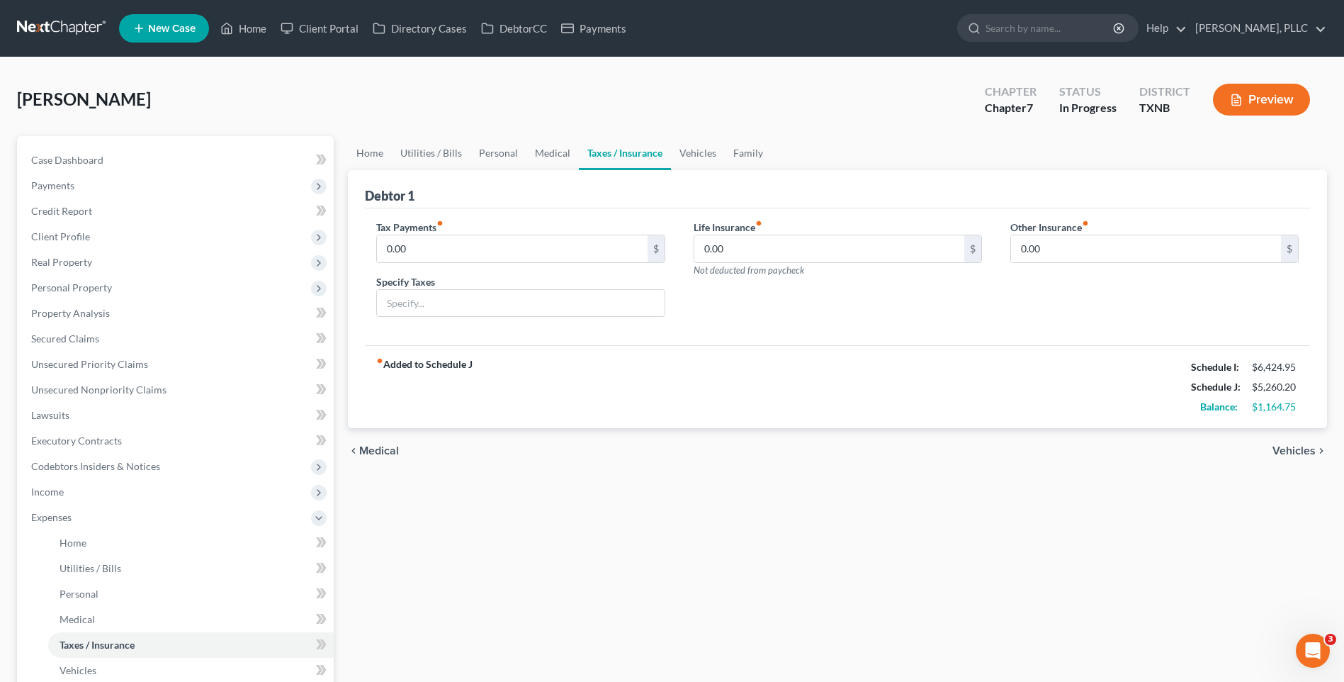
click at [1298, 448] on span "Vehicles" at bounding box center [1294, 450] width 43 height 11
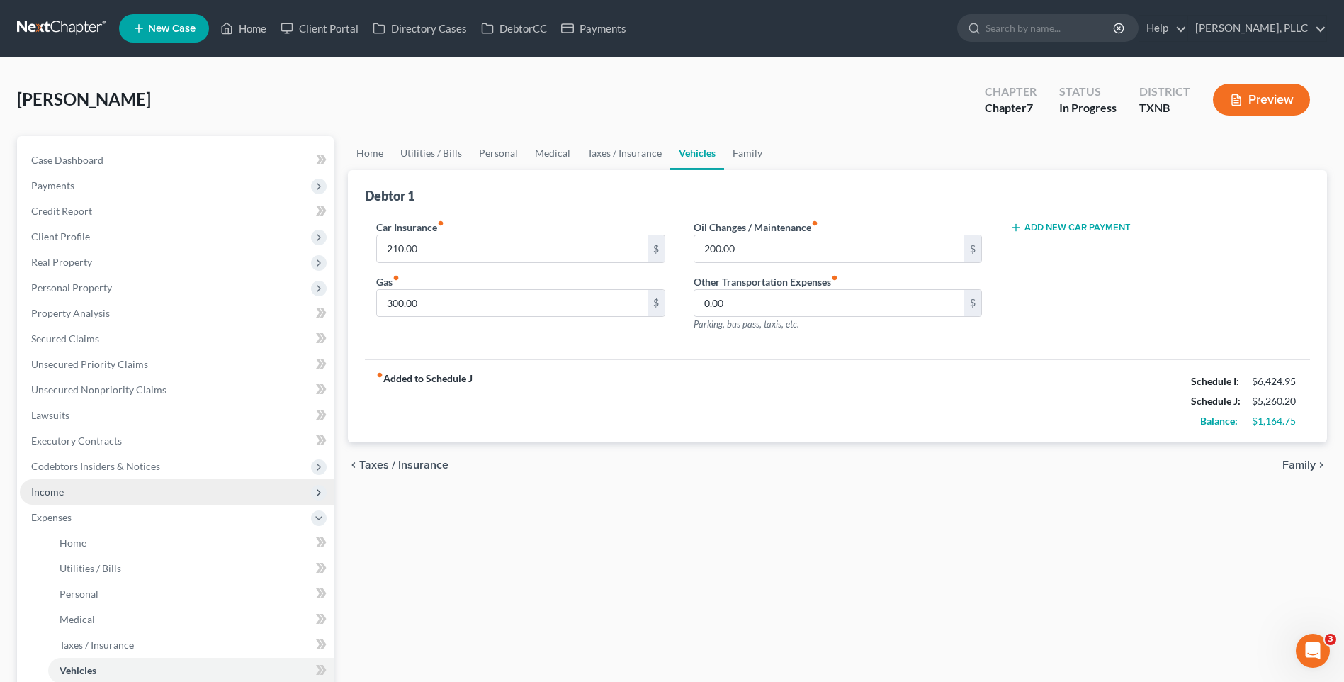
click at [60, 490] on span "Income" at bounding box center [47, 491] width 33 height 12
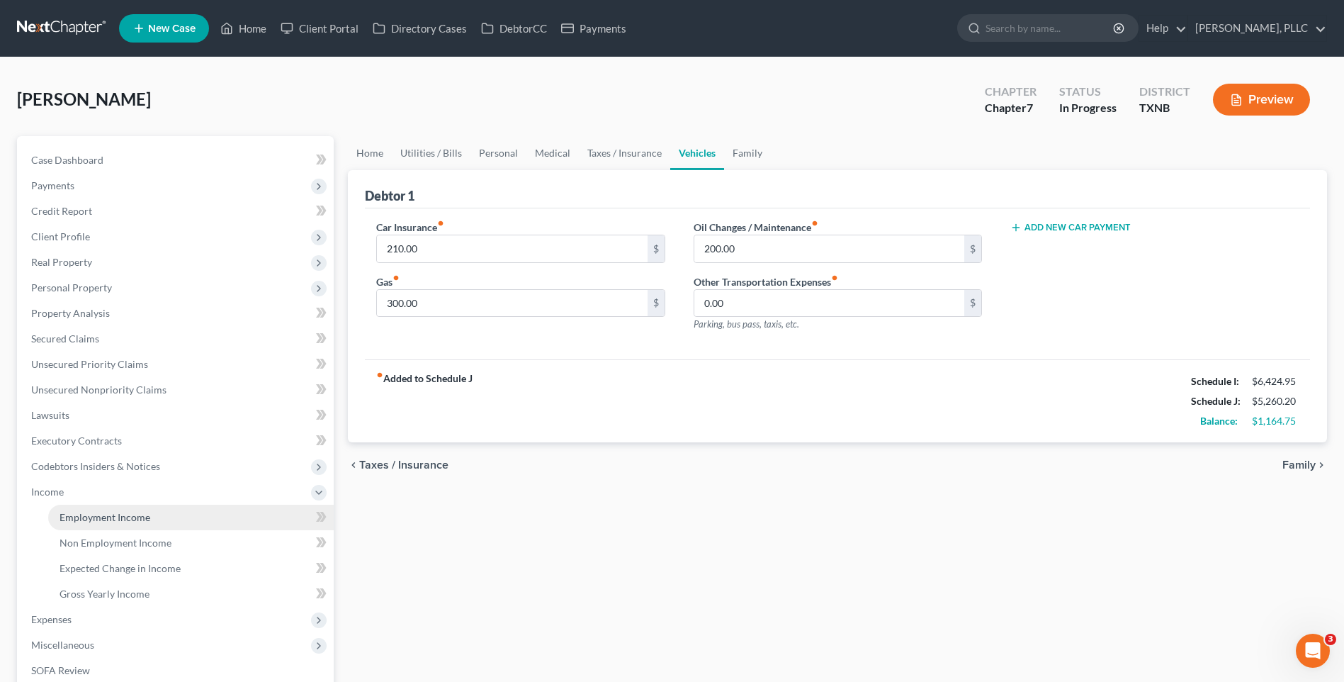
click at [130, 517] on span "Employment Income" at bounding box center [105, 517] width 91 height 12
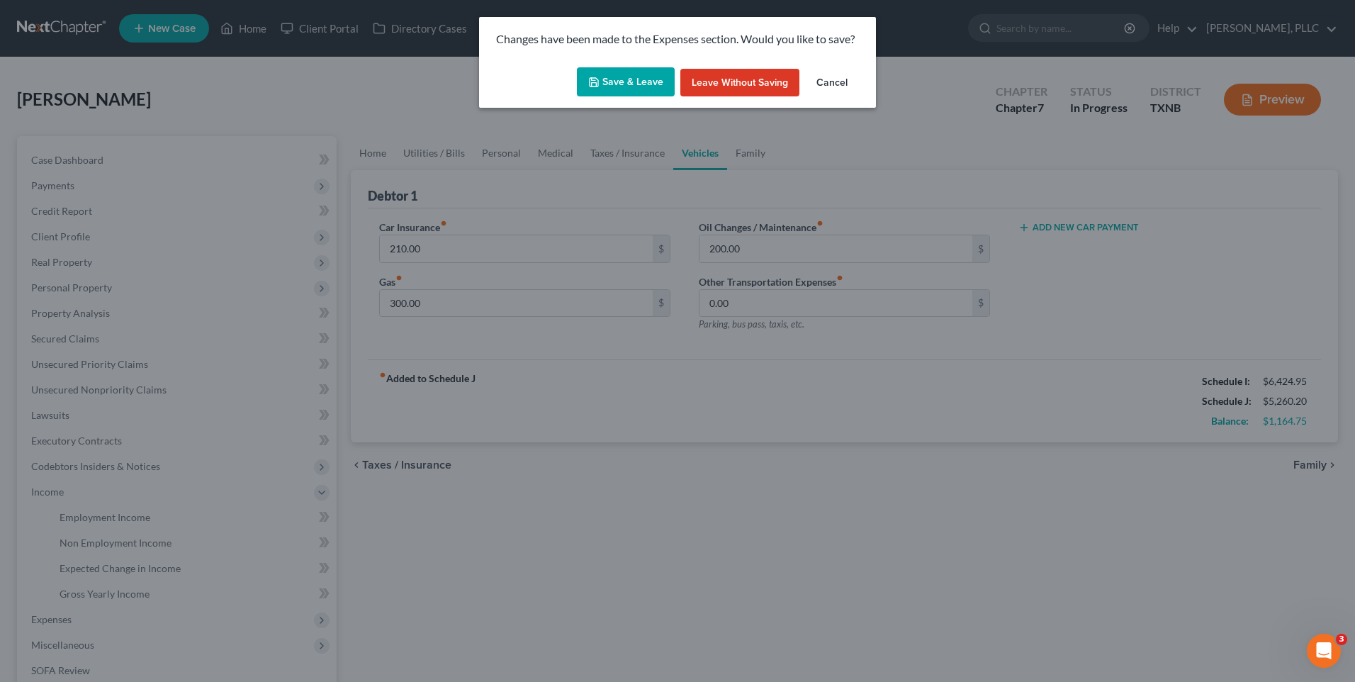
click at [625, 83] on button "Save & Leave" at bounding box center [626, 82] width 98 height 30
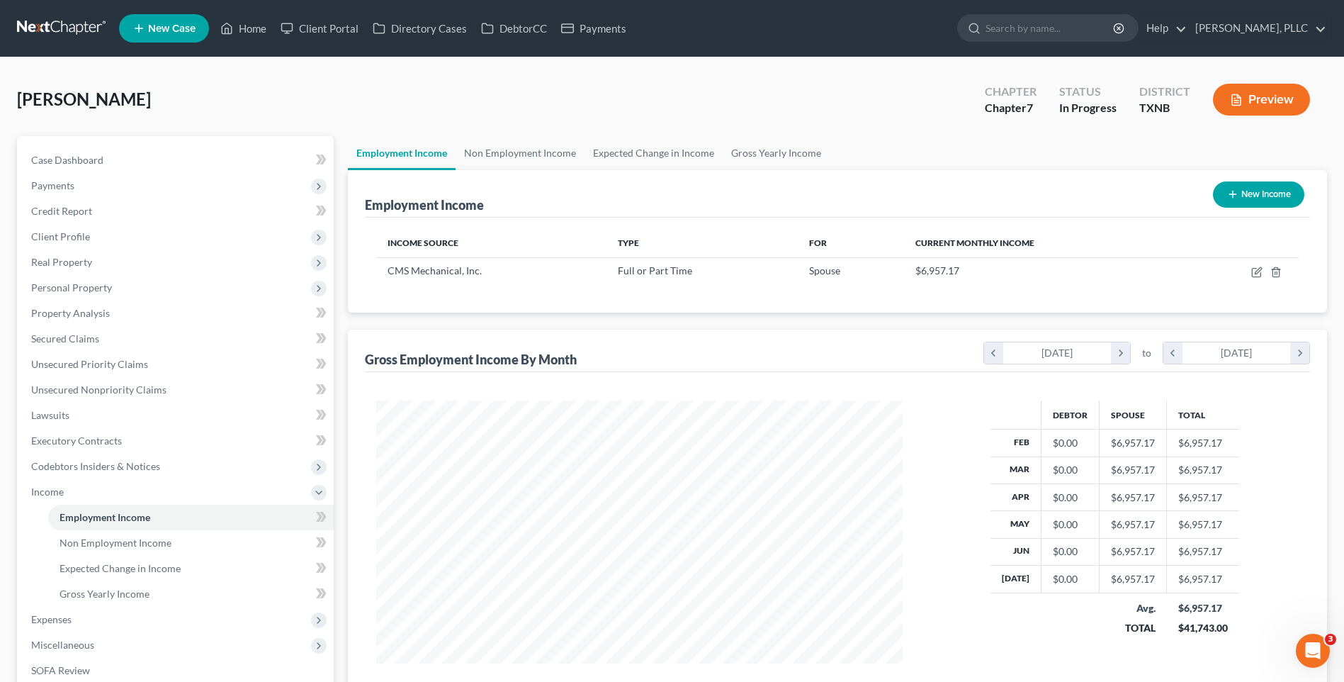
scroll to position [263, 554]
click at [85, 154] on span "Case Dashboard" at bounding box center [67, 160] width 72 height 12
select select "4"
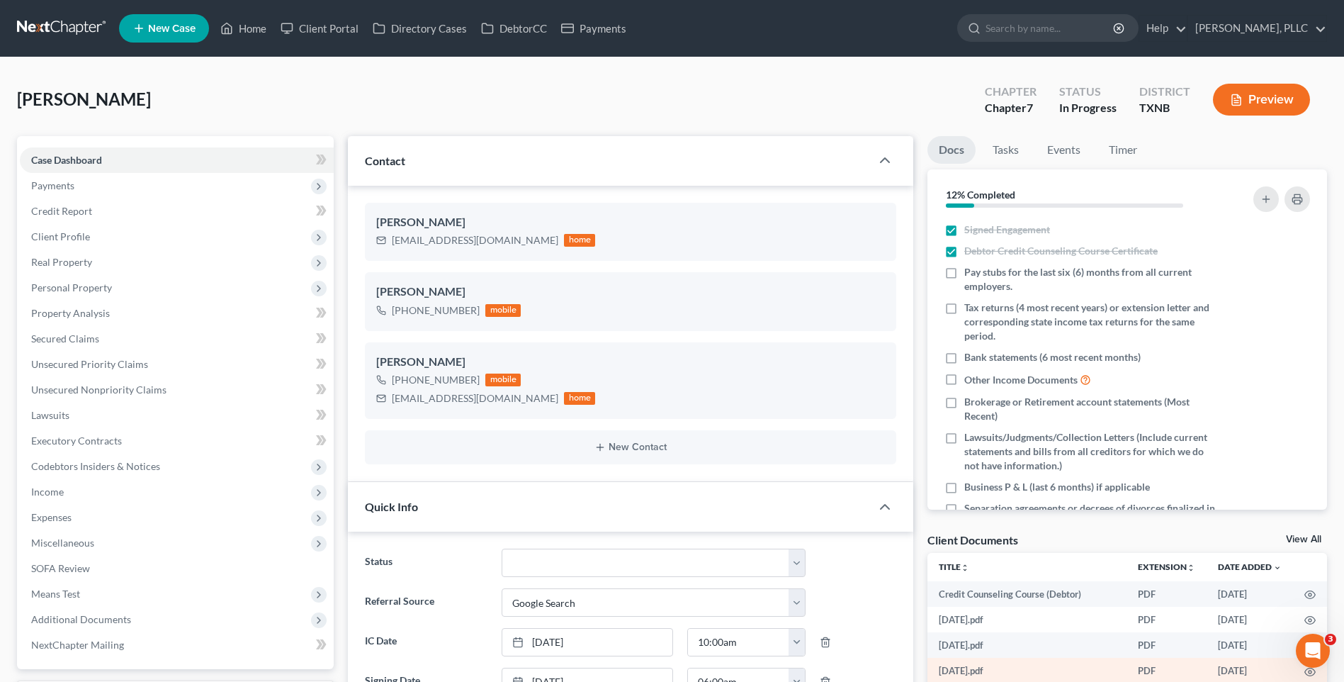
scroll to position [1637, 0]
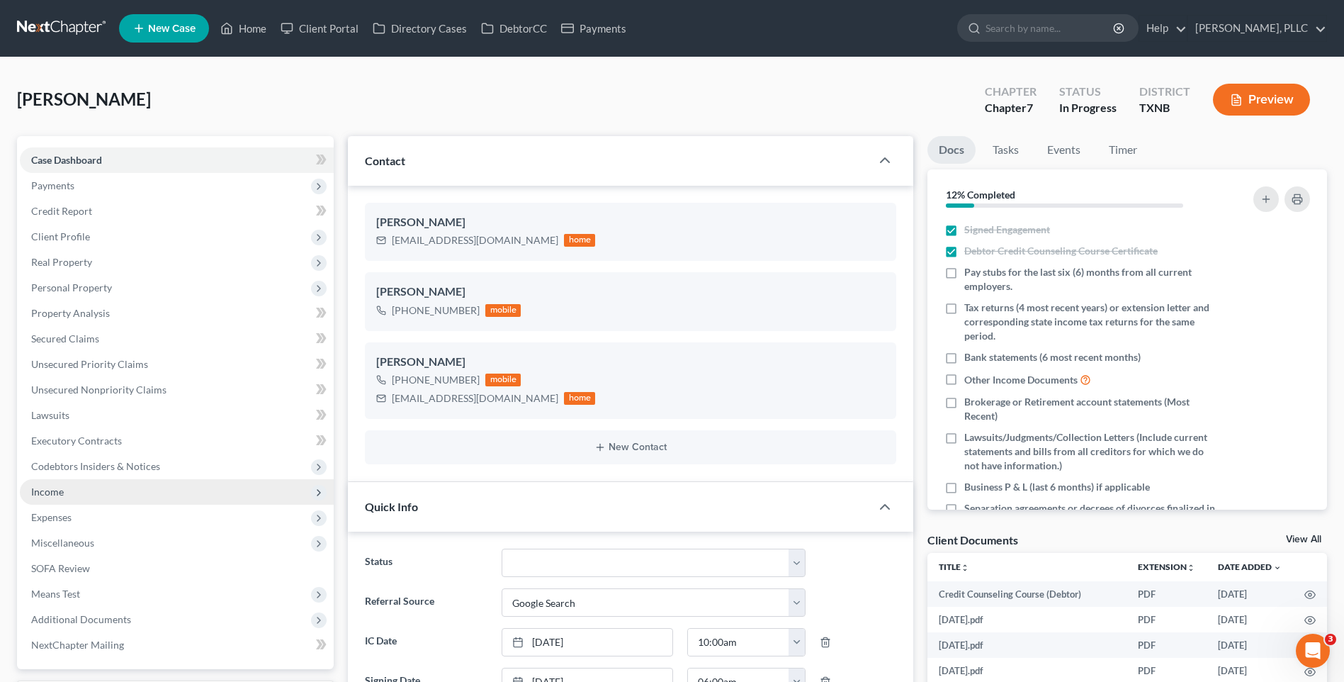
click at [47, 485] on span "Income" at bounding box center [47, 491] width 33 height 12
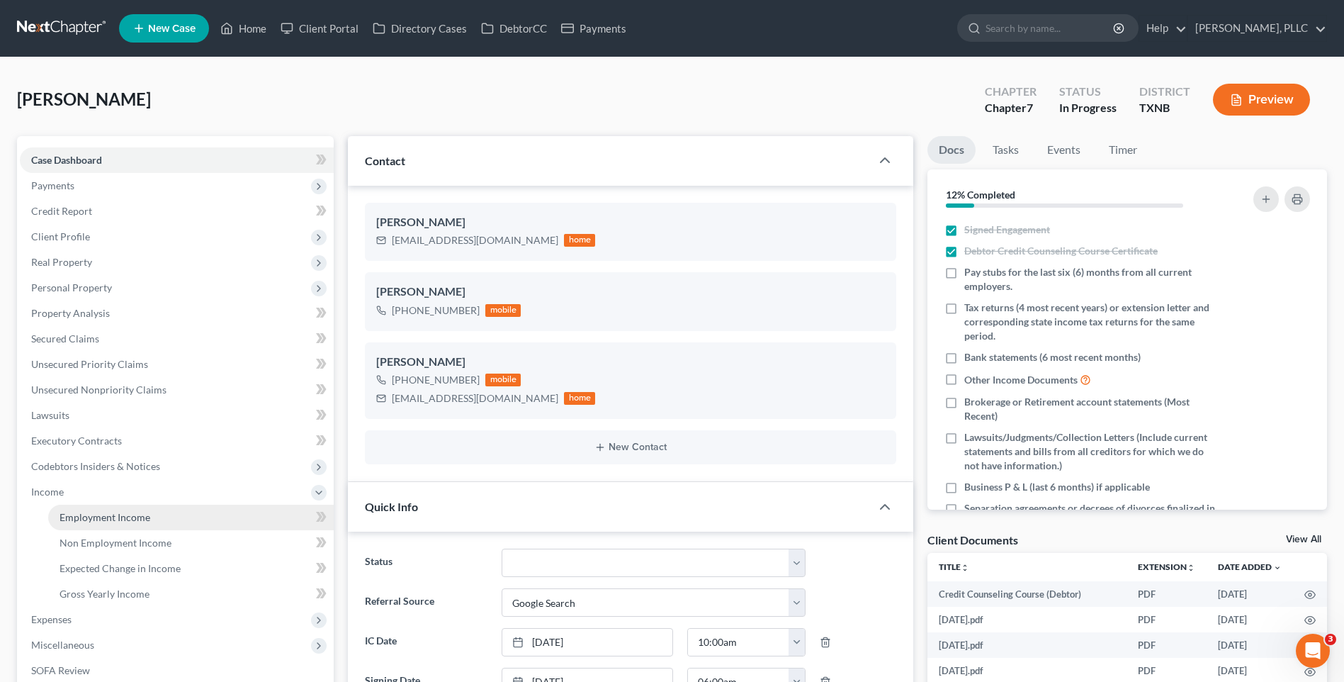
click at [106, 511] on span "Employment Income" at bounding box center [105, 517] width 91 height 12
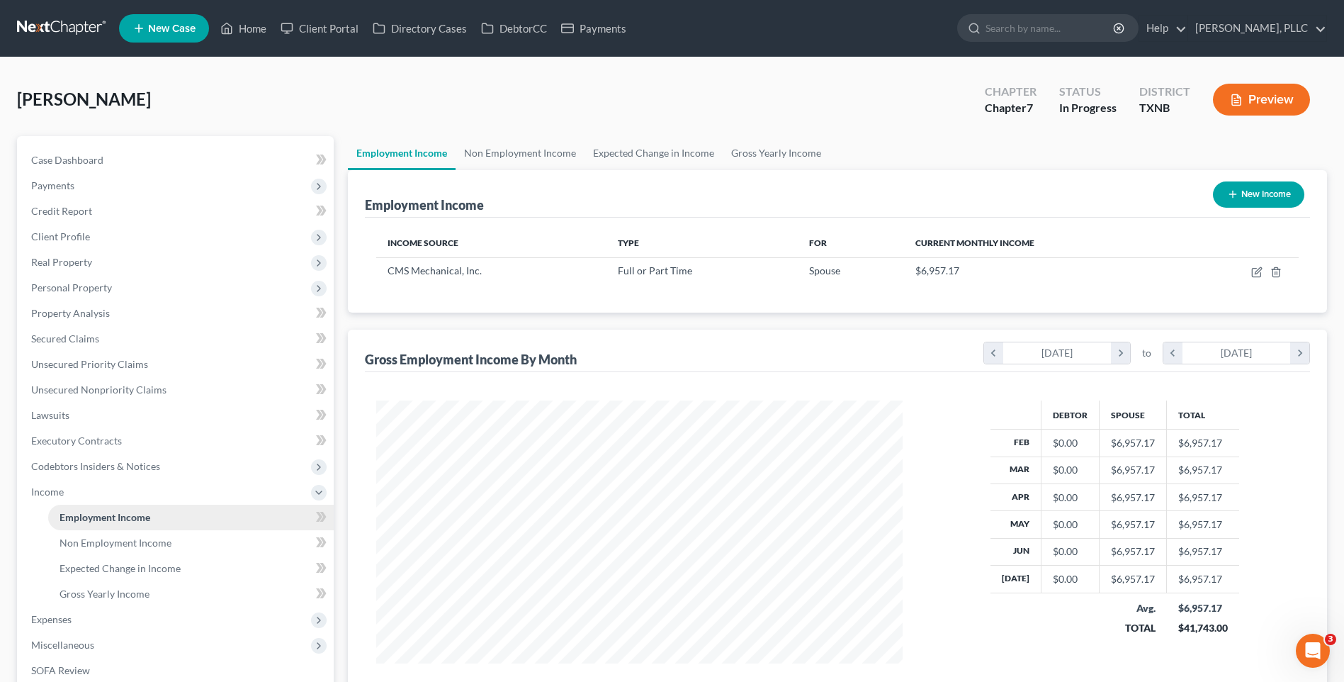
scroll to position [263, 554]
click at [43, 622] on span "Expenses" at bounding box center [51, 619] width 40 height 12
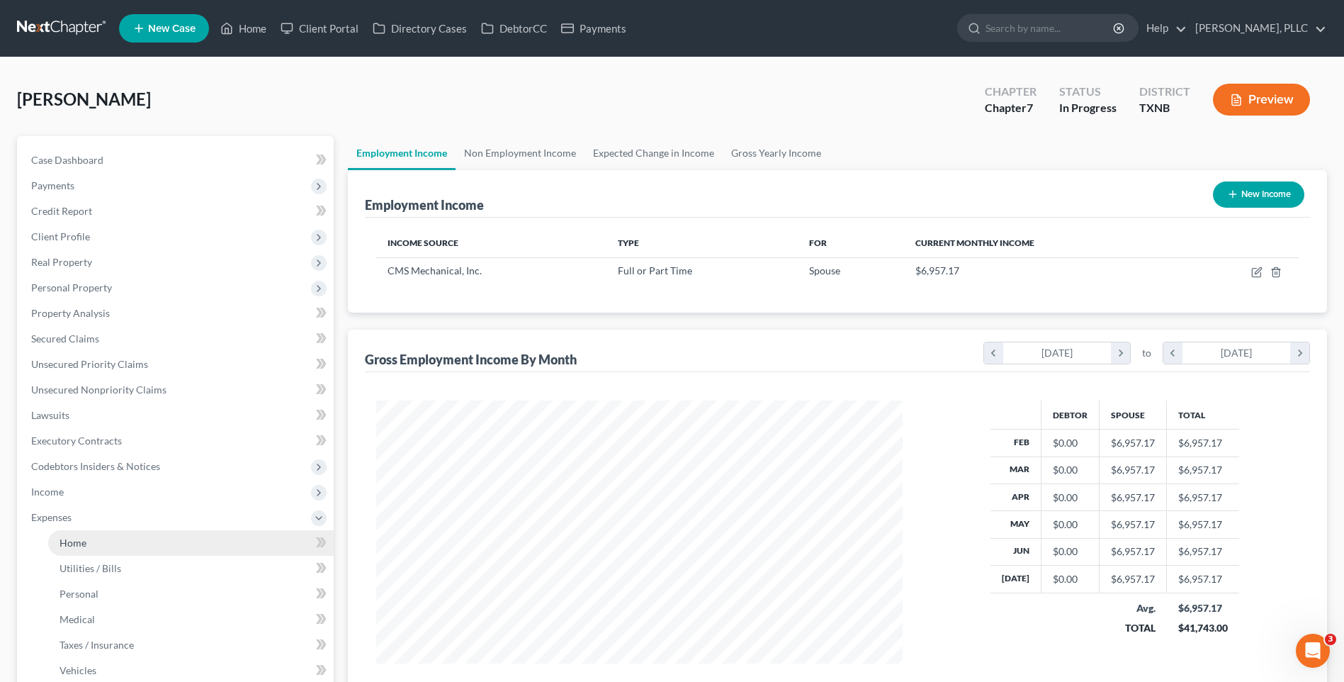
click at [77, 540] on span "Home" at bounding box center [73, 542] width 27 height 12
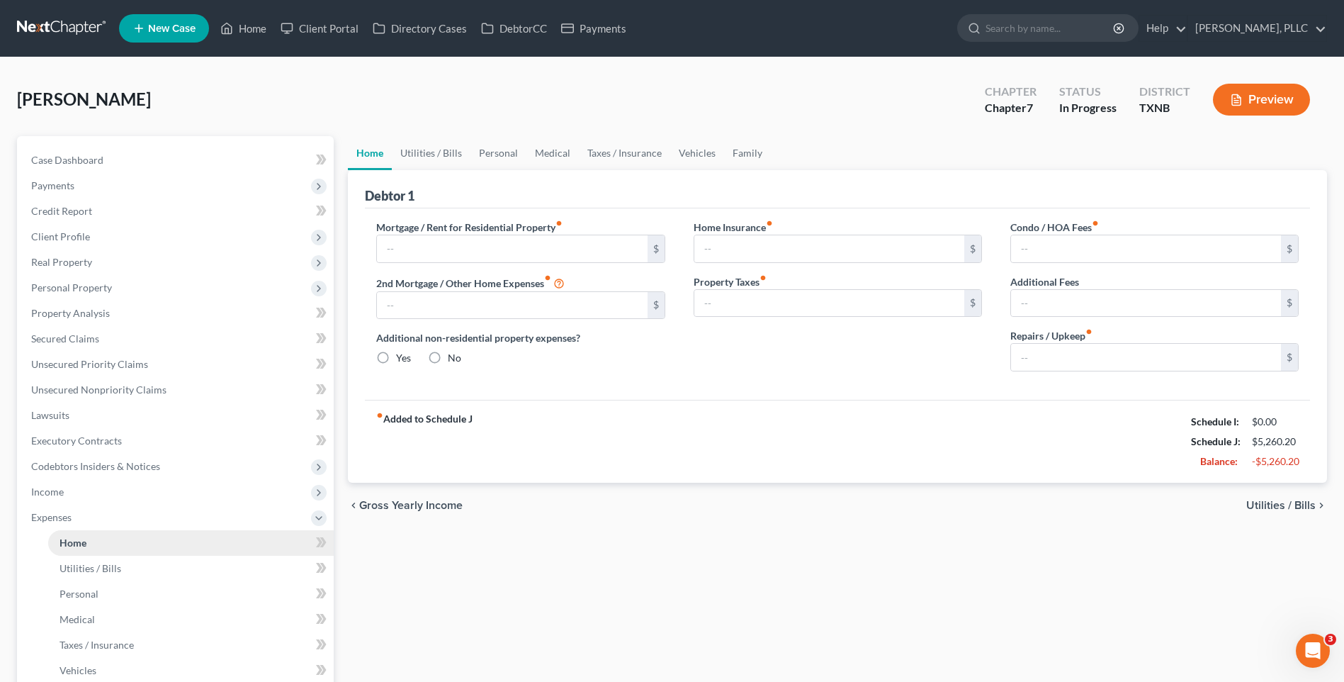
type input "1,587.70"
type input "0.00"
radio input "true"
type input "142.50"
type input "0.00"
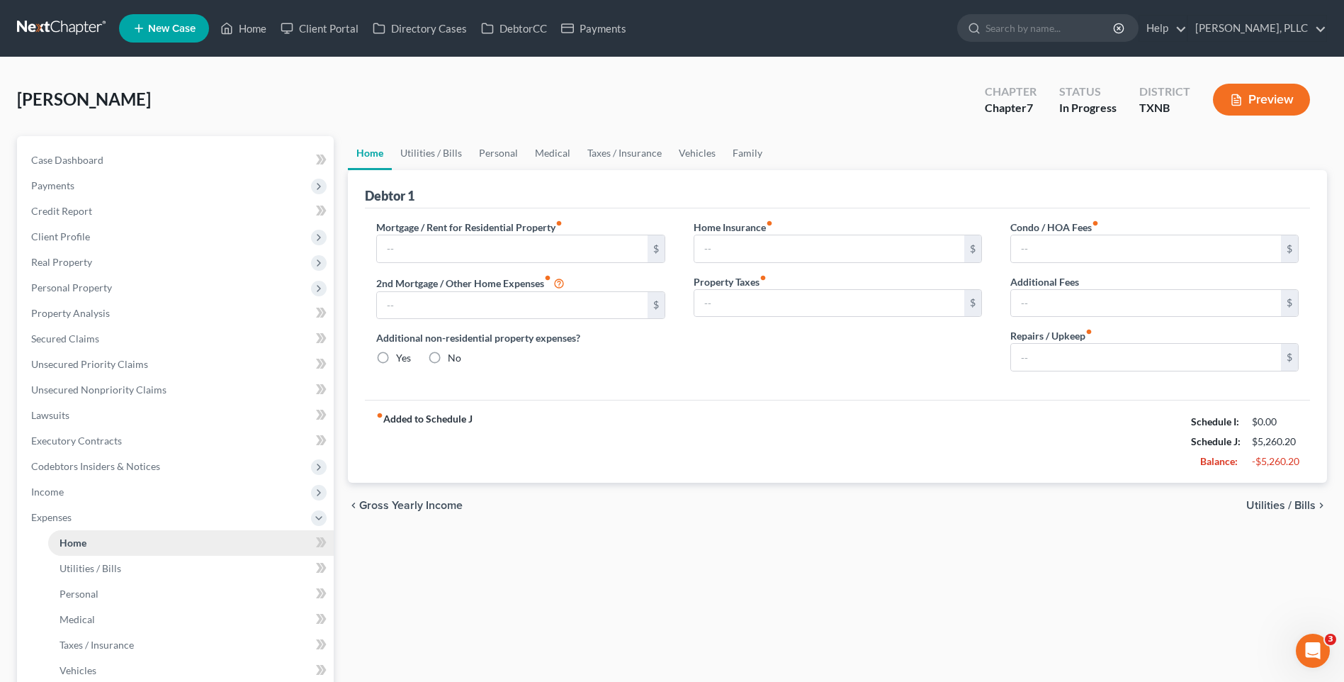
type input "0.00"
click at [1270, 504] on span "Utilities / Bills" at bounding box center [1280, 505] width 69 height 11
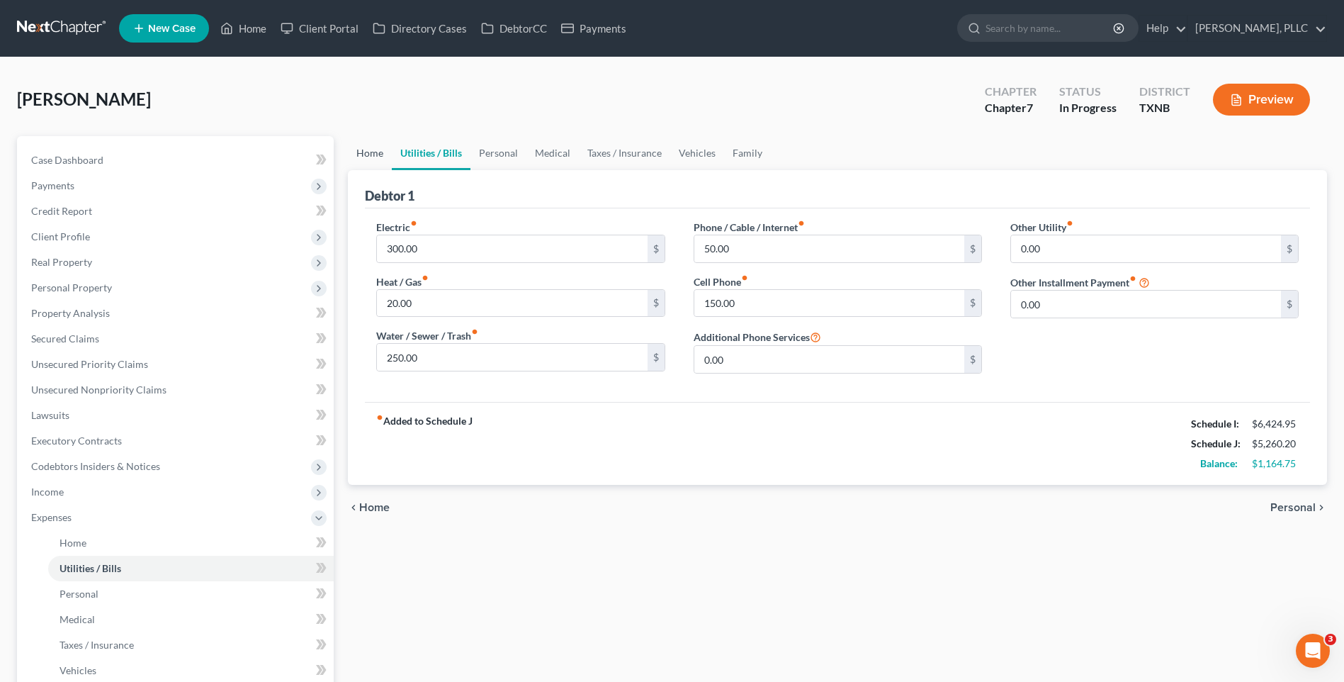
click at [371, 148] on link "Home" at bounding box center [370, 153] width 44 height 34
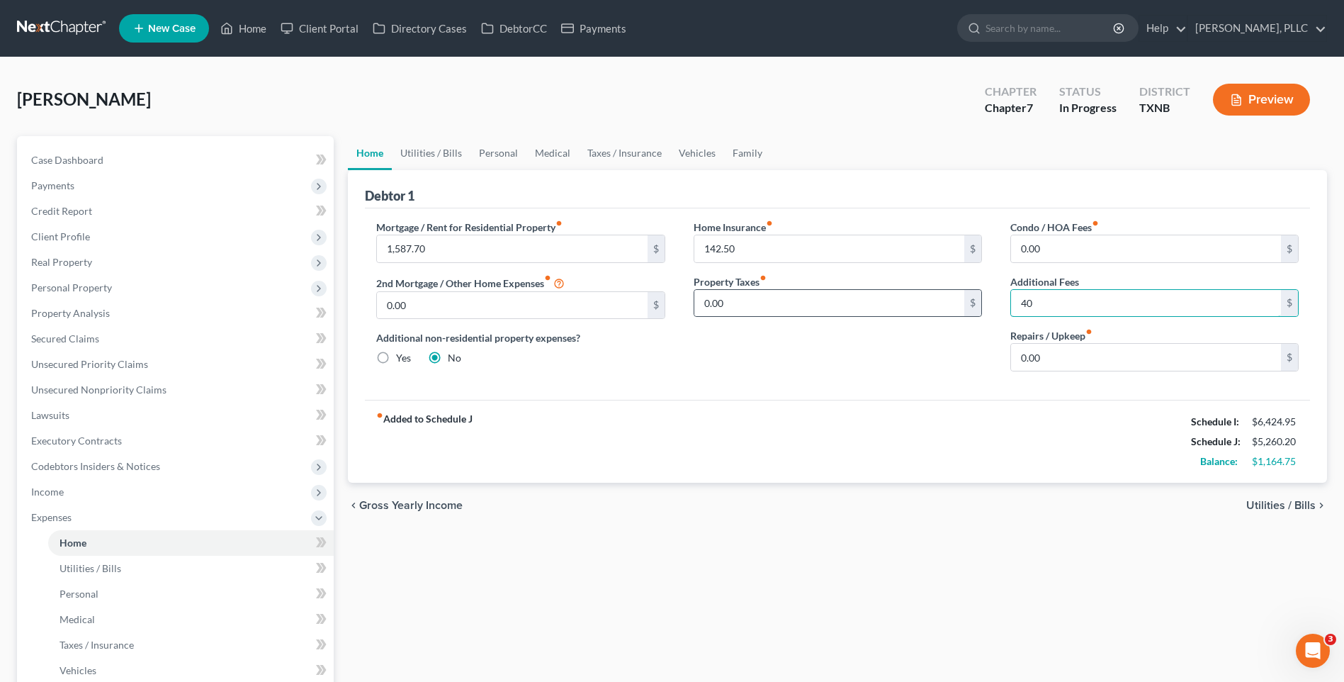
type input "4"
click at [1274, 504] on span "Utilities / Bills" at bounding box center [1280, 505] width 69 height 11
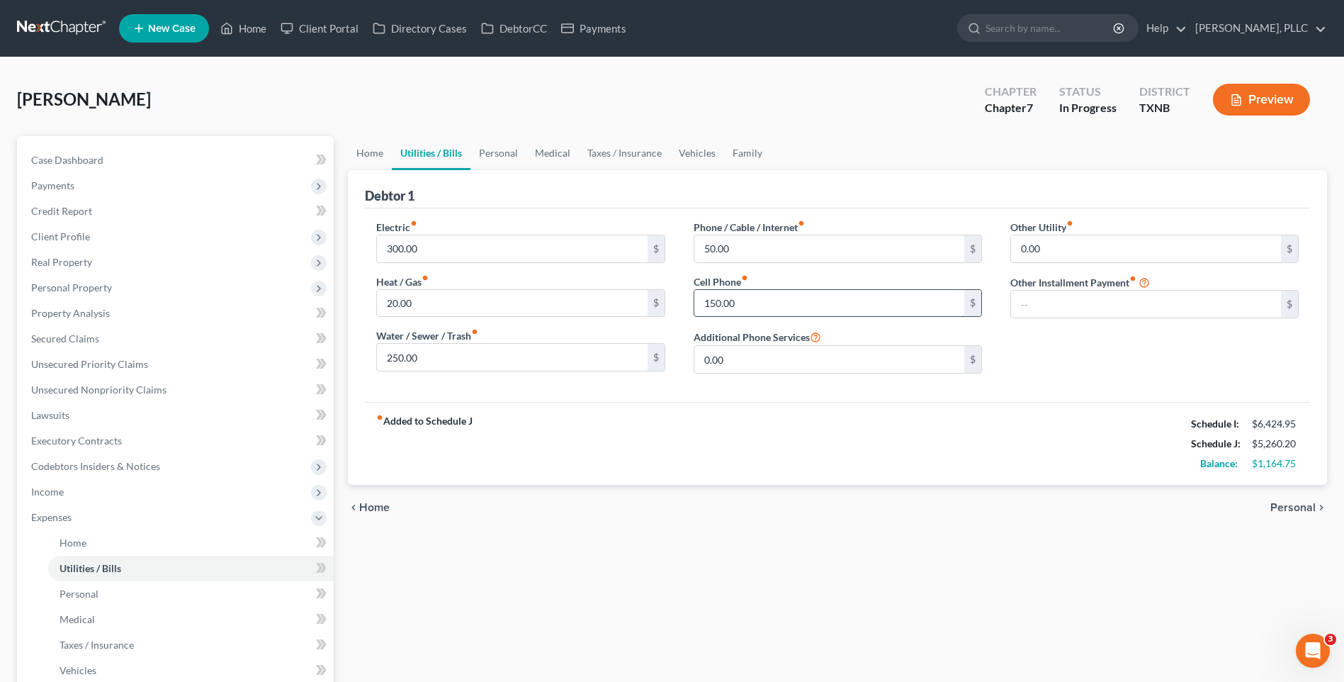
type input "0.00"
click at [1040, 309] on input "text" at bounding box center [1146, 304] width 270 height 27
type input "429.00"
click at [1042, 351] on input "text" at bounding box center [1154, 343] width 287 height 27
type input "Home lien payment"
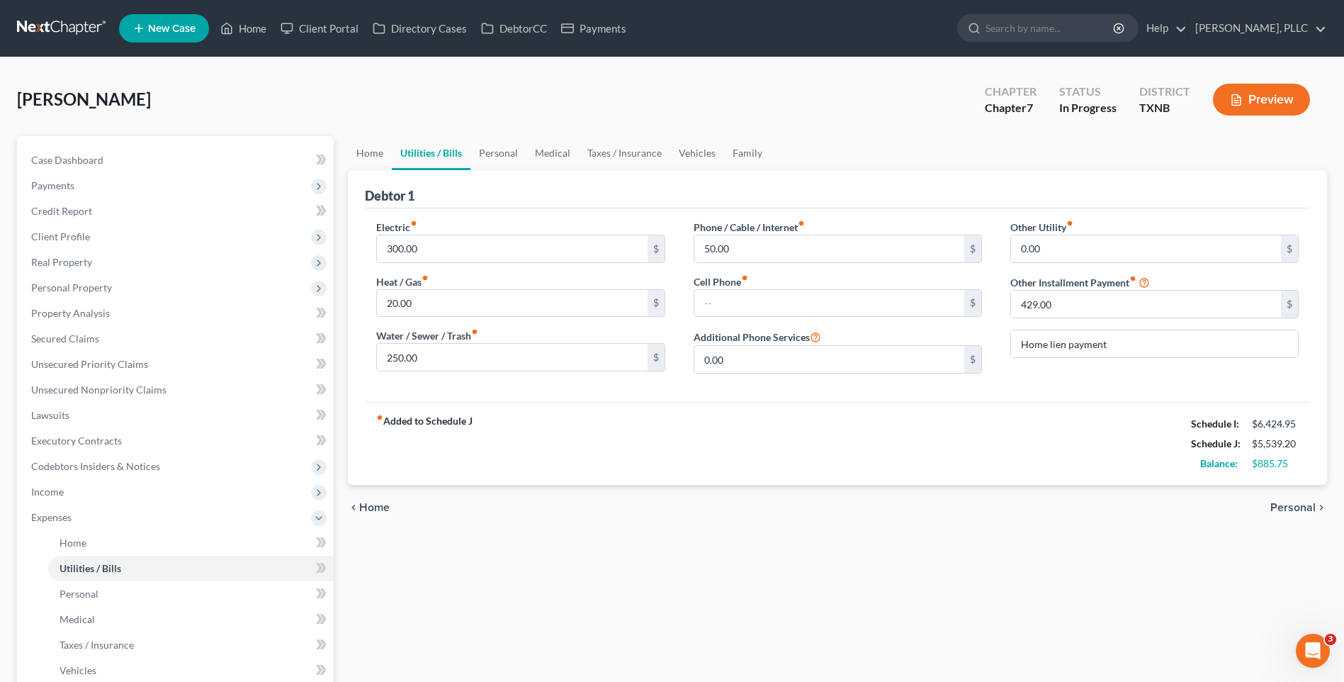
click at [1294, 505] on span "Personal" at bounding box center [1292, 507] width 45 height 11
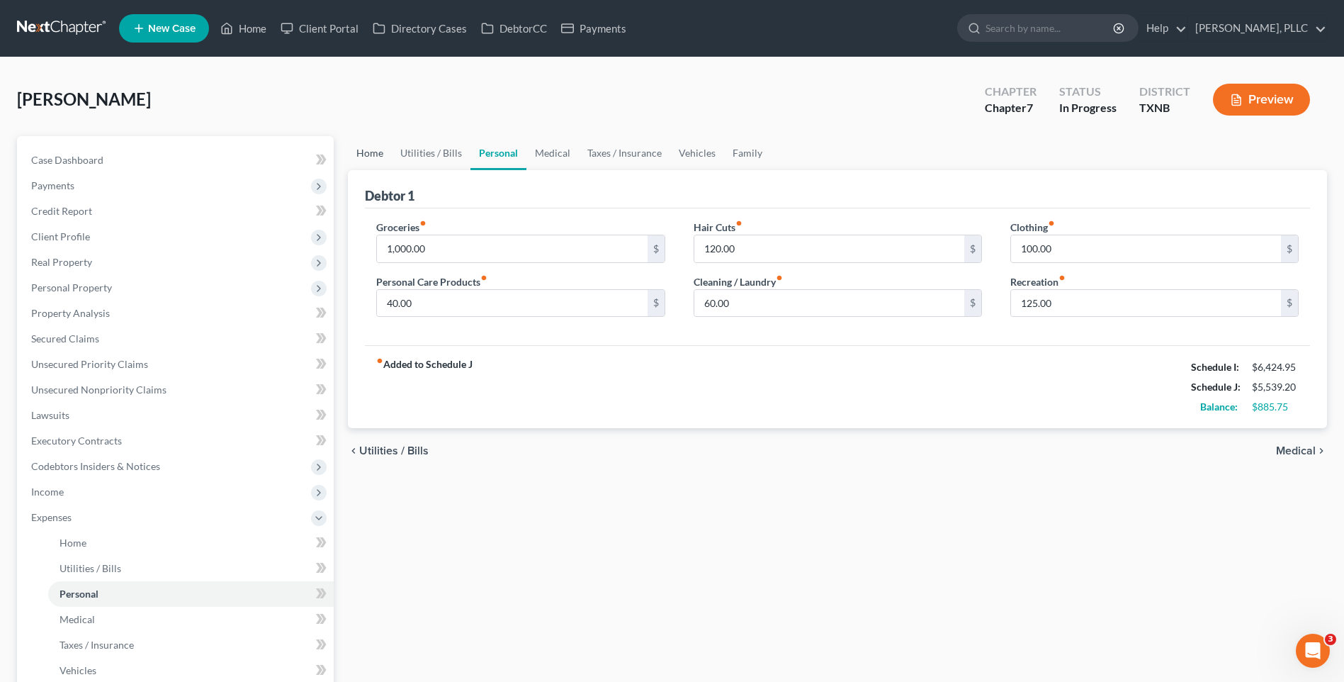
click at [369, 154] on link "Home" at bounding box center [370, 153] width 44 height 34
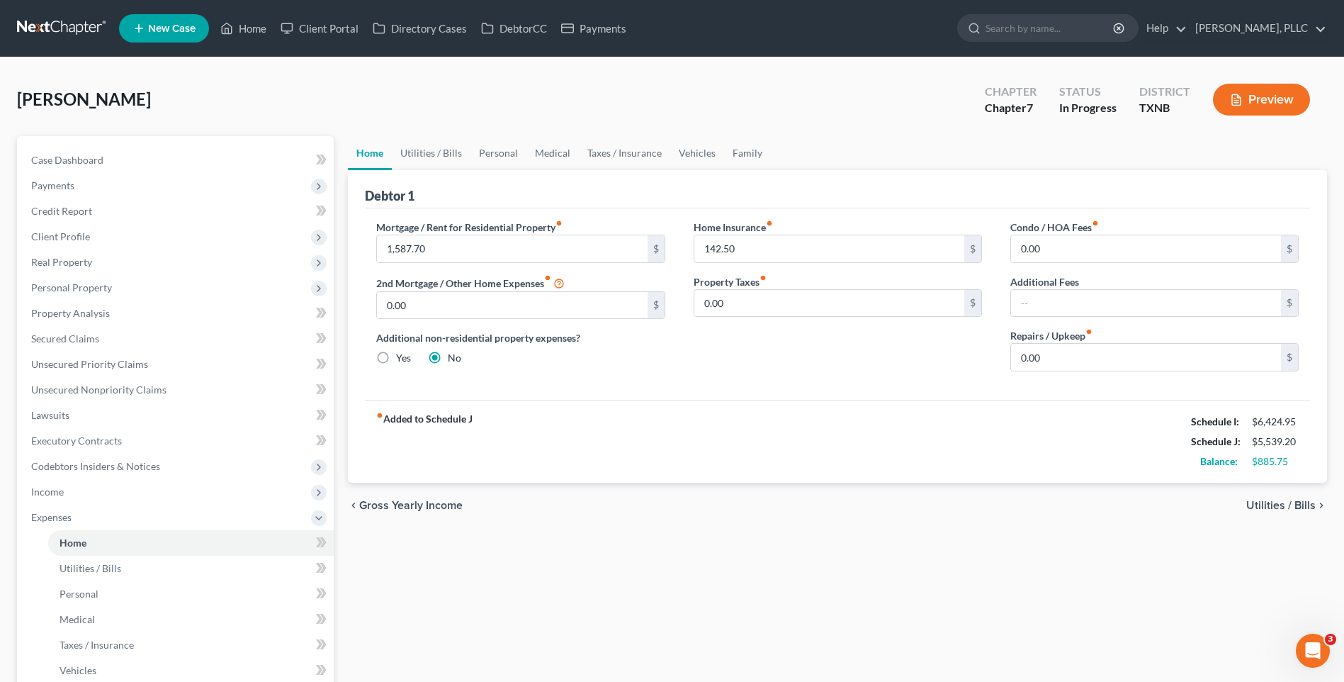
click at [1269, 501] on span "Utilities / Bills" at bounding box center [1280, 505] width 69 height 11
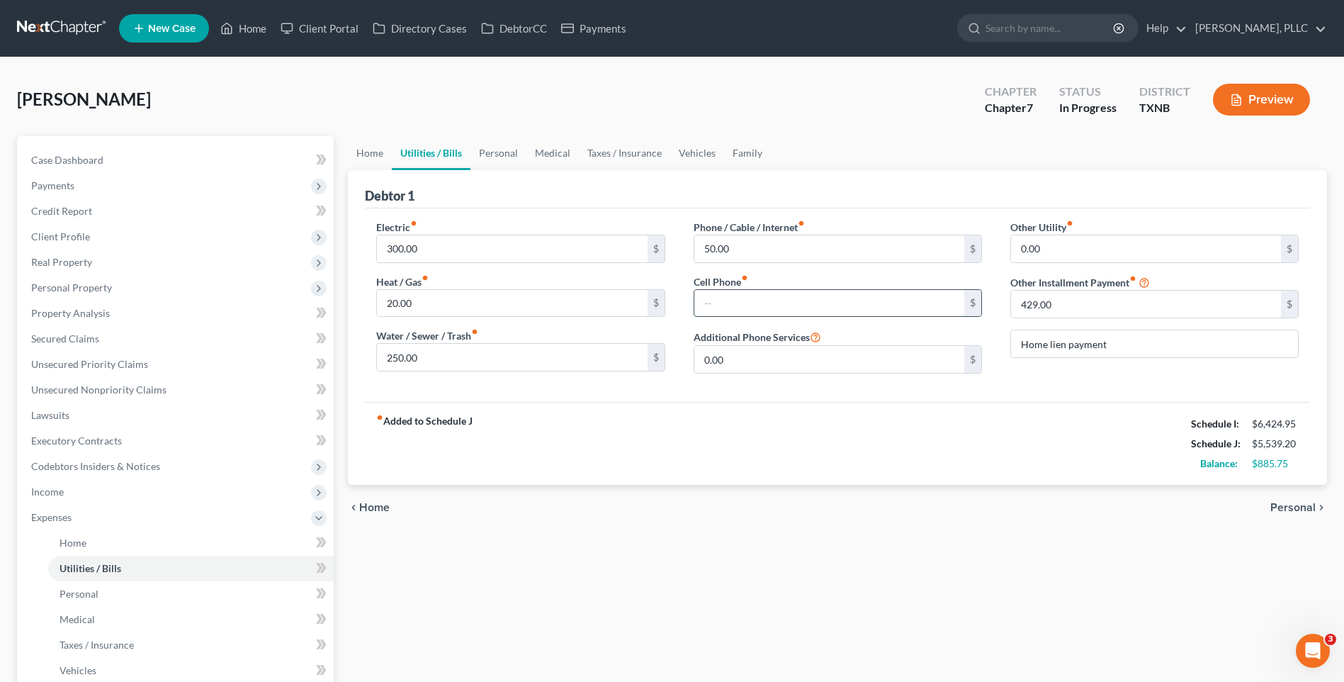
click at [720, 308] on input "text" at bounding box center [829, 303] width 270 height 27
type input "50.00"
click at [1295, 507] on span "Personal" at bounding box center [1292, 507] width 45 height 11
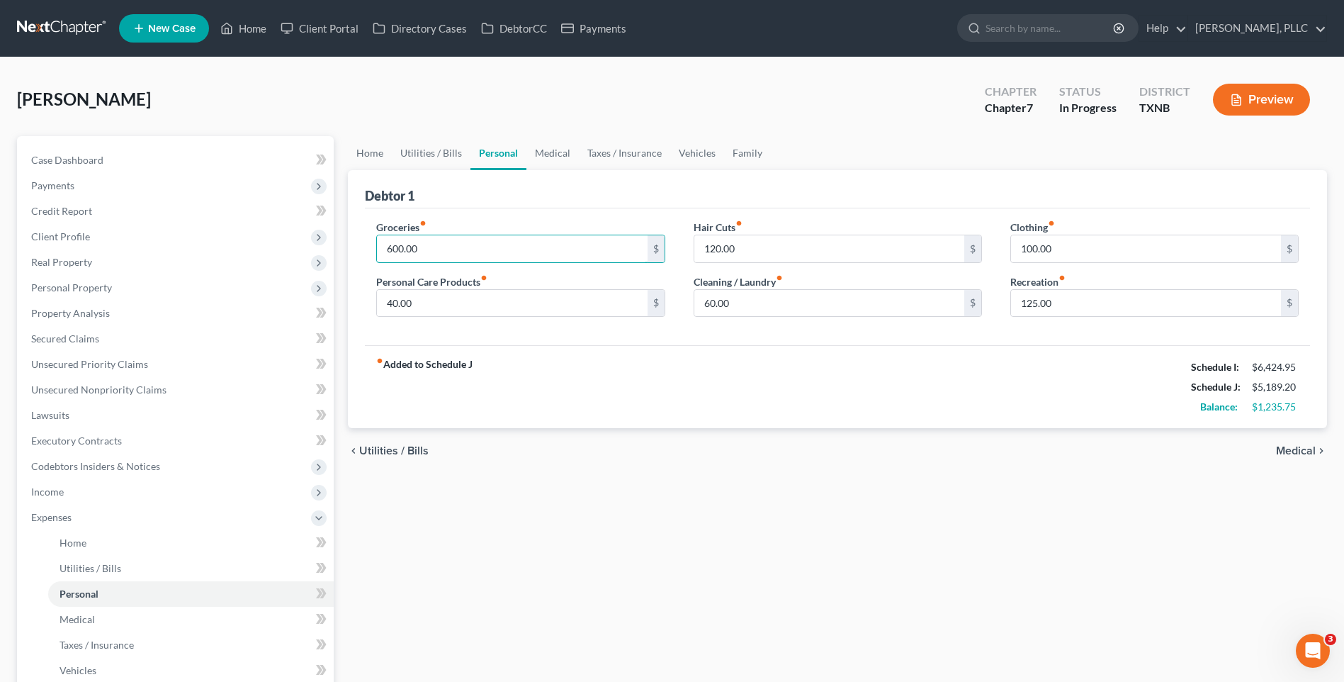
type input "600.00"
click at [1302, 449] on span "Medical" at bounding box center [1296, 450] width 40 height 11
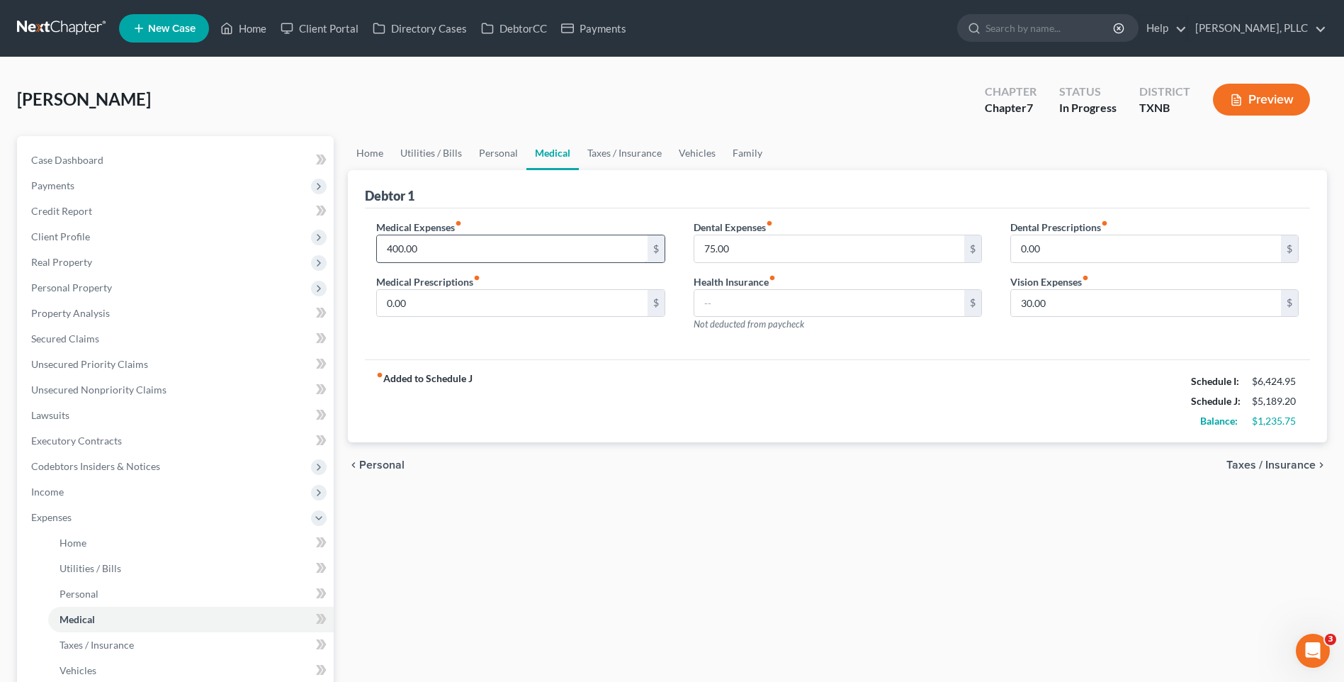
click at [427, 249] on input "400.00" at bounding box center [512, 248] width 270 height 27
click at [1290, 463] on span "Taxes / Insurance" at bounding box center [1270, 464] width 89 height 11
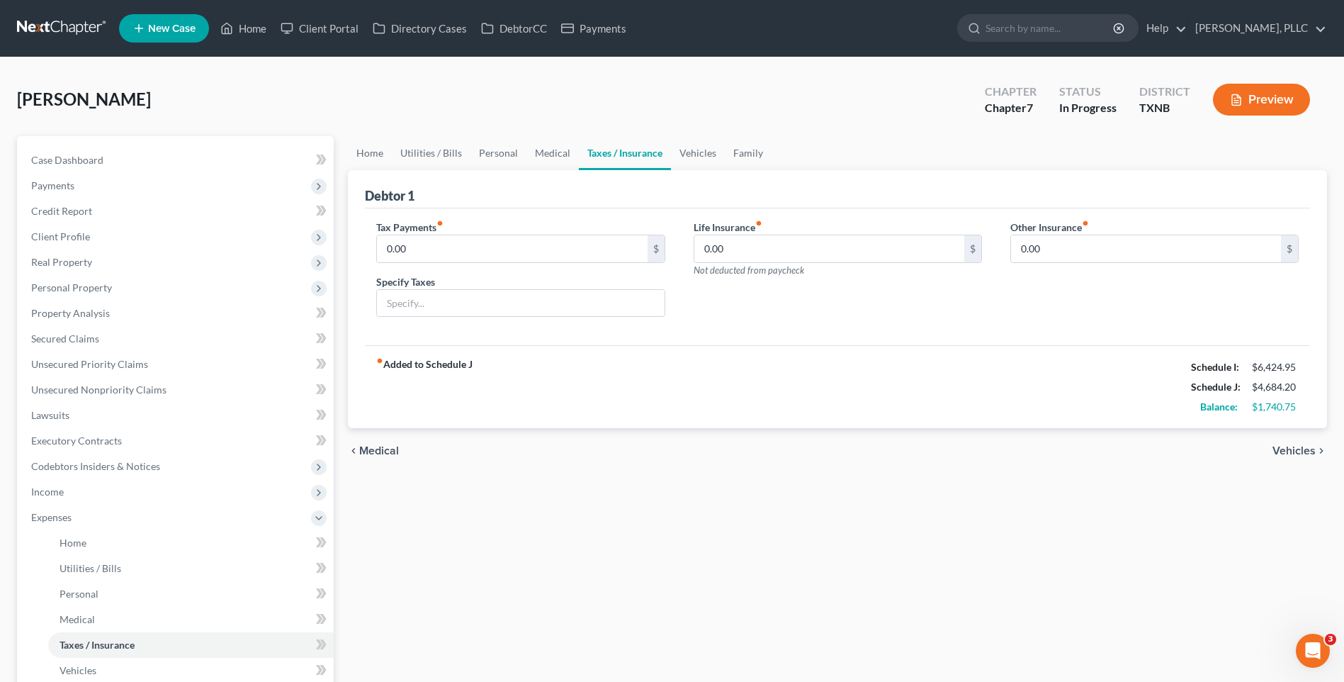
click at [1294, 449] on span "Vehicles" at bounding box center [1294, 450] width 43 height 11
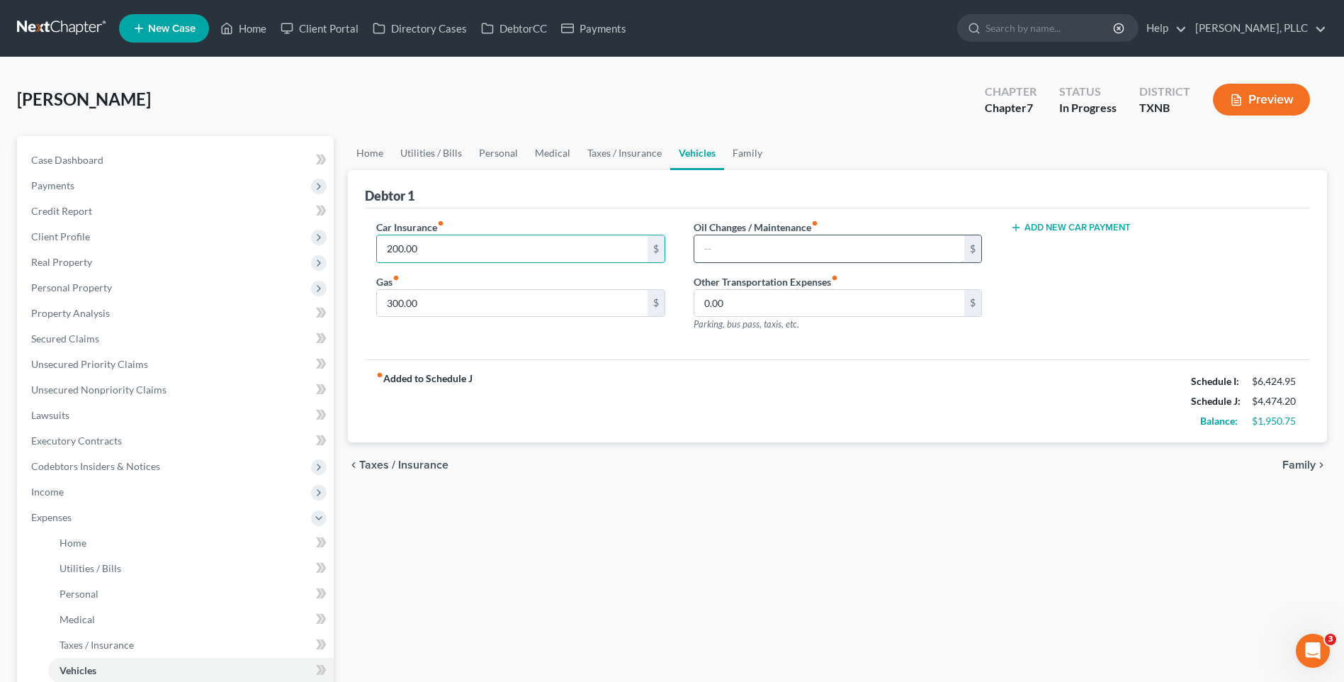
click at [741, 247] on input "text" at bounding box center [829, 248] width 270 height 27
click at [522, 237] on input "200.00" at bounding box center [512, 248] width 270 height 27
type input "210.00"
click at [760, 244] on input "text" at bounding box center [829, 248] width 270 height 27
click at [482, 594] on div "Home Utilities / Bills Personal Medical Taxes / Insurance Vehicles Family Debto…" at bounding box center [837, 514] width 993 height 756
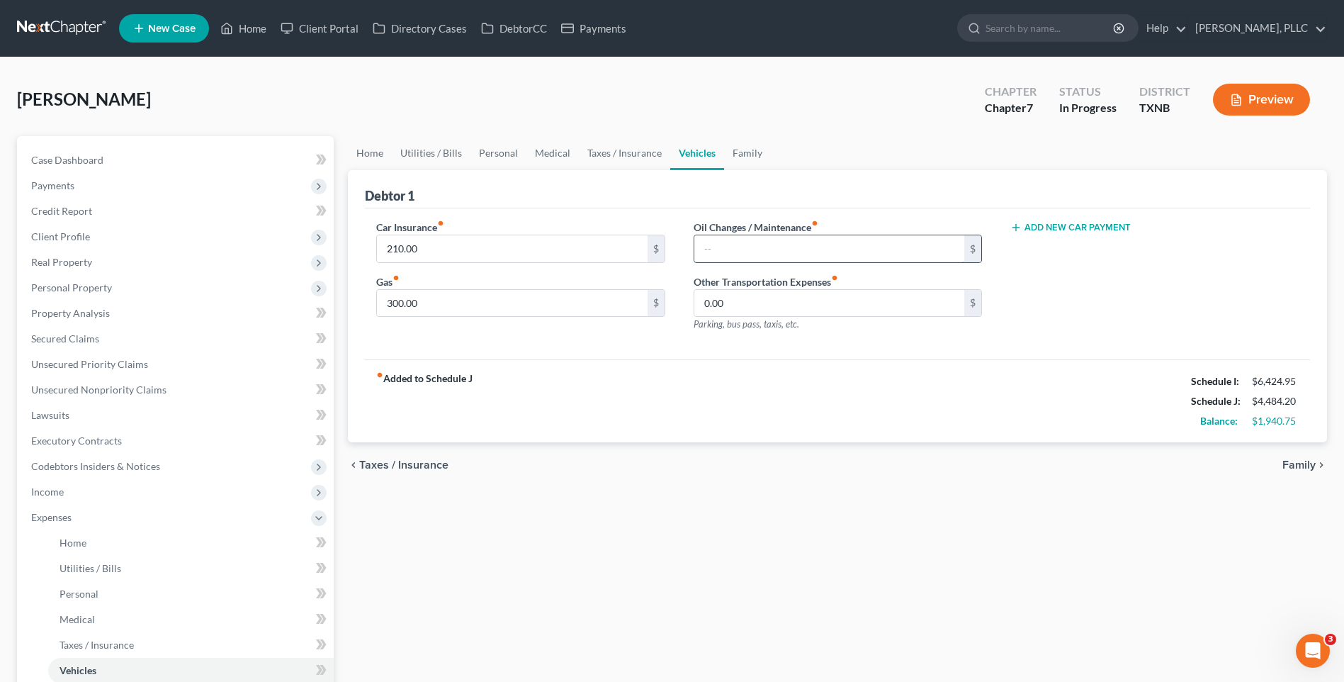
click at [746, 256] on input "text" at bounding box center [829, 248] width 270 height 27
type input "33.33"
click at [1302, 461] on span "Family" at bounding box center [1298, 464] width 33 height 11
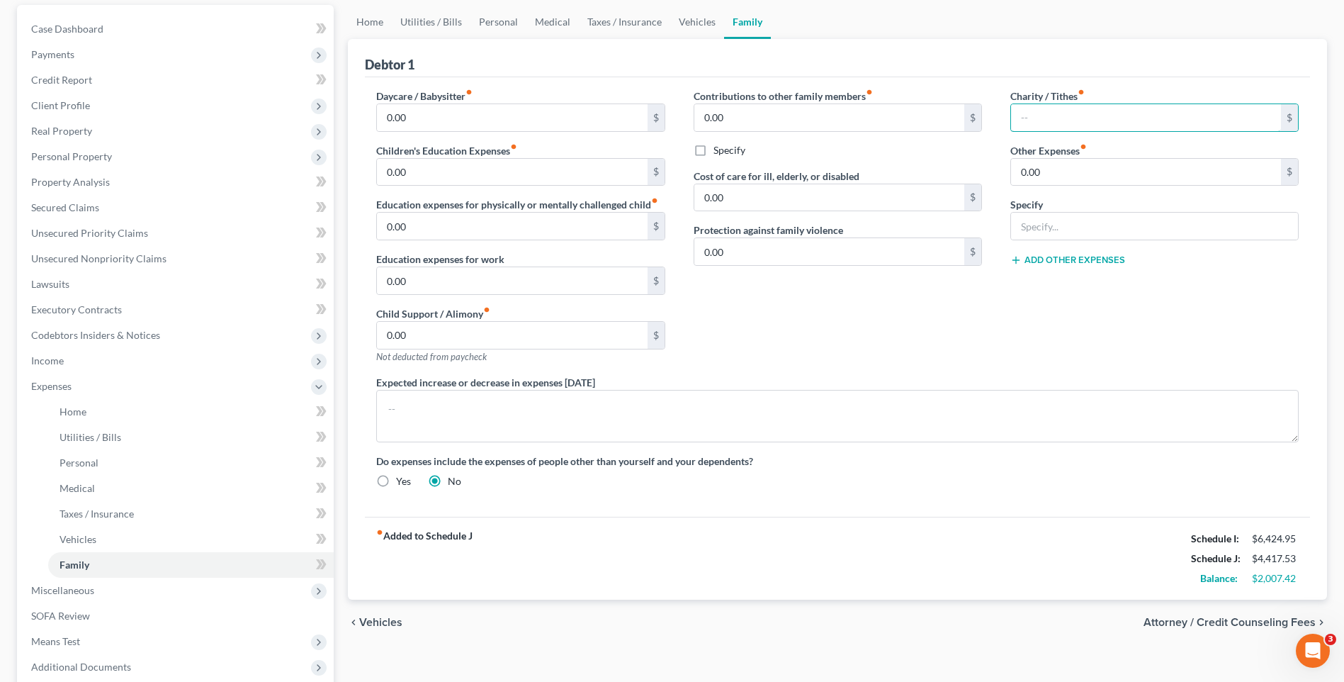
scroll to position [140, 0]
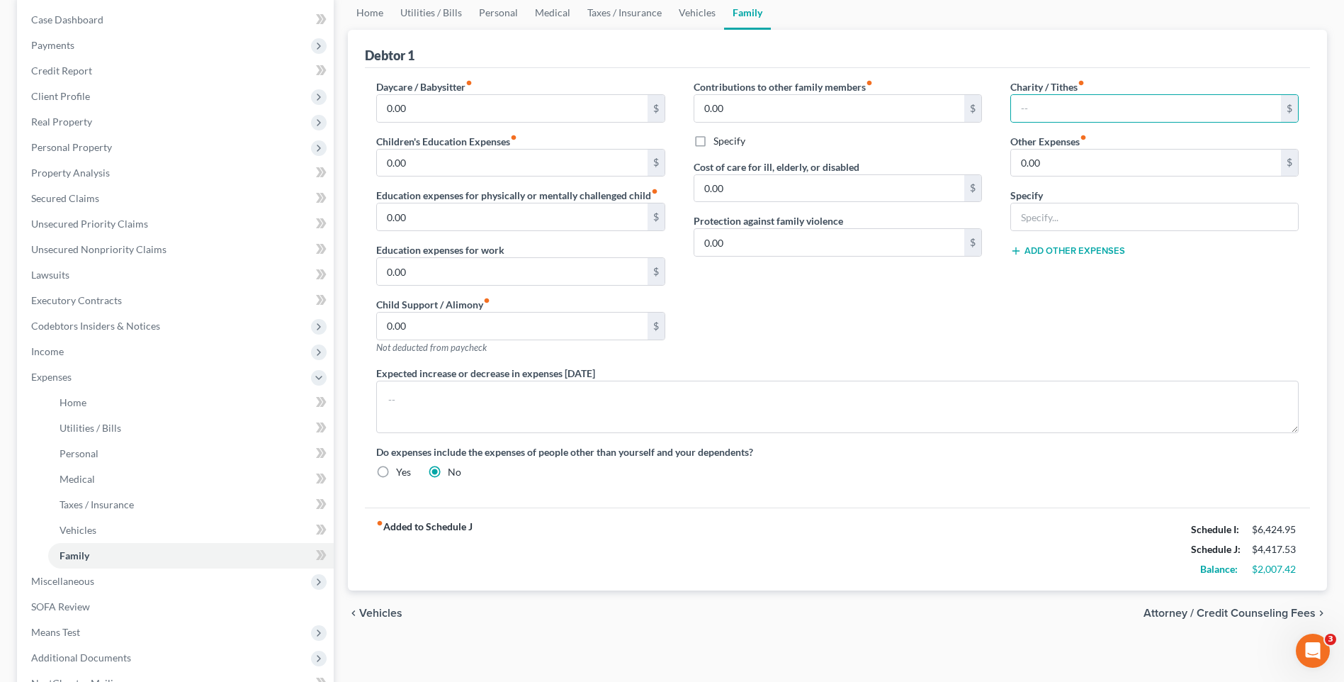
click at [1218, 611] on span "Attorney / Credit Counseling Fees" at bounding box center [1230, 612] width 172 height 11
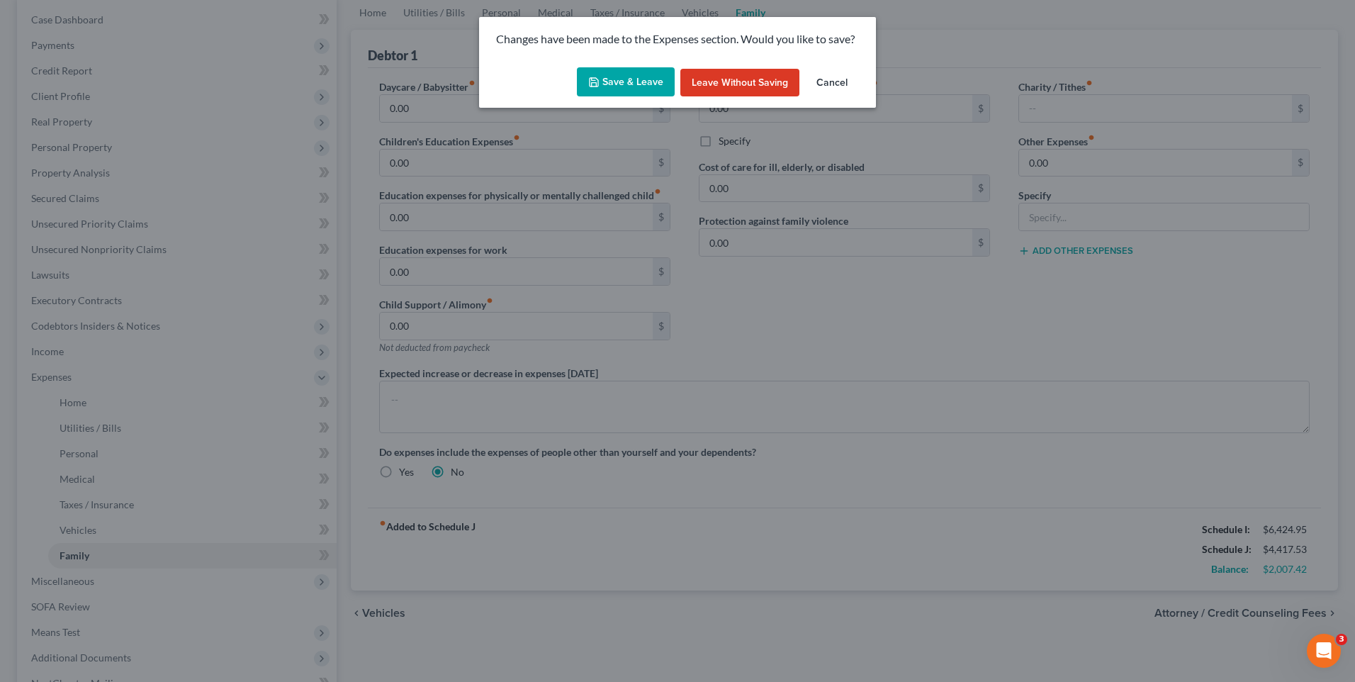
click at [619, 73] on button "Save & Leave" at bounding box center [626, 82] width 98 height 30
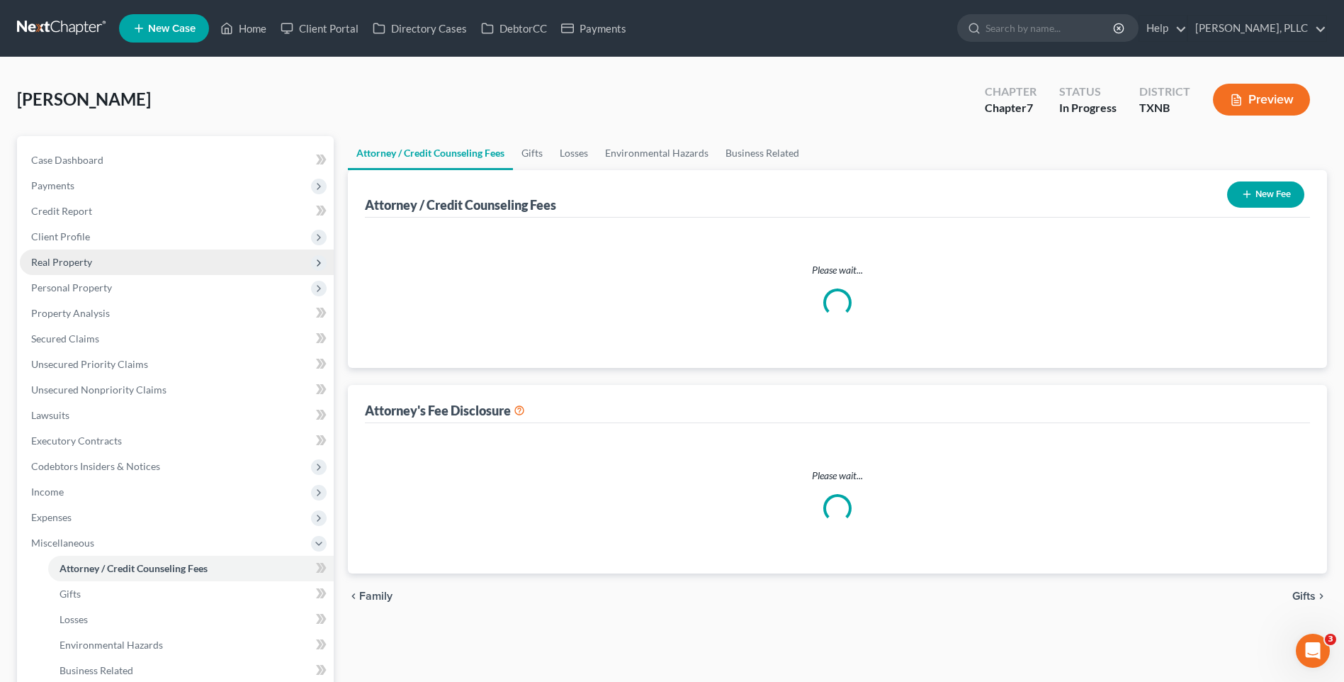
select select "0"
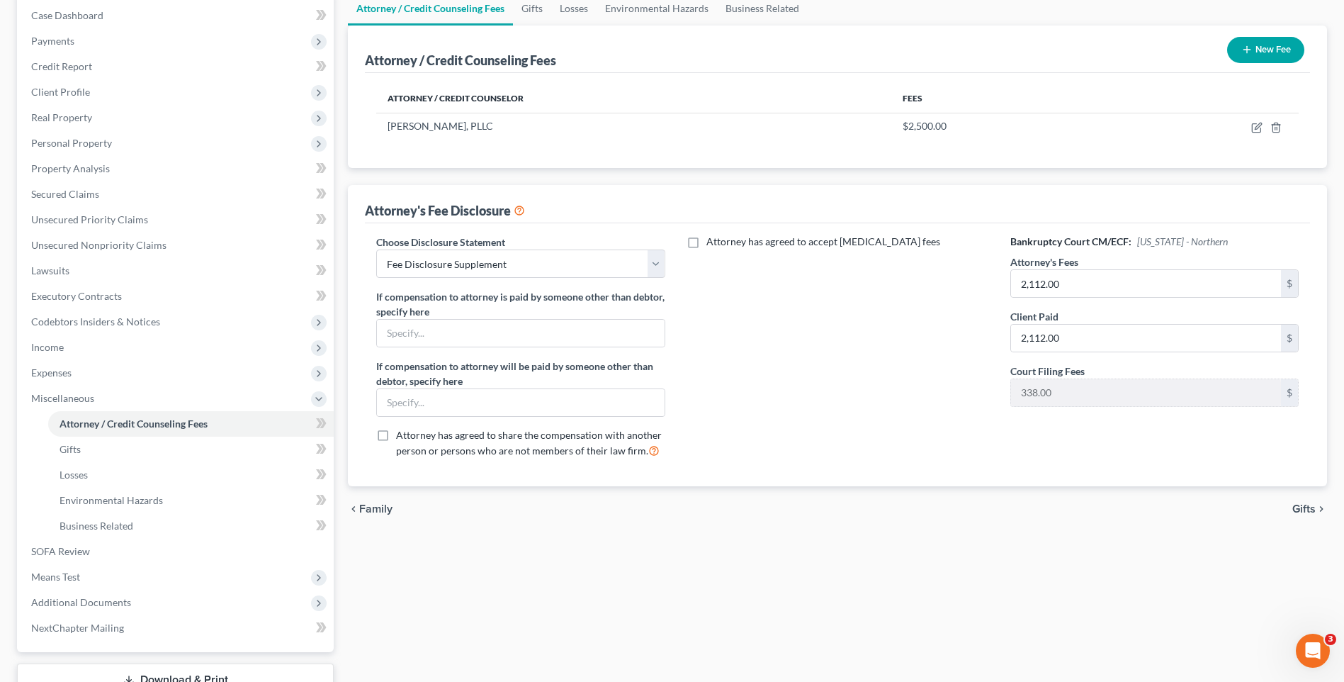
scroll to position [120, 0]
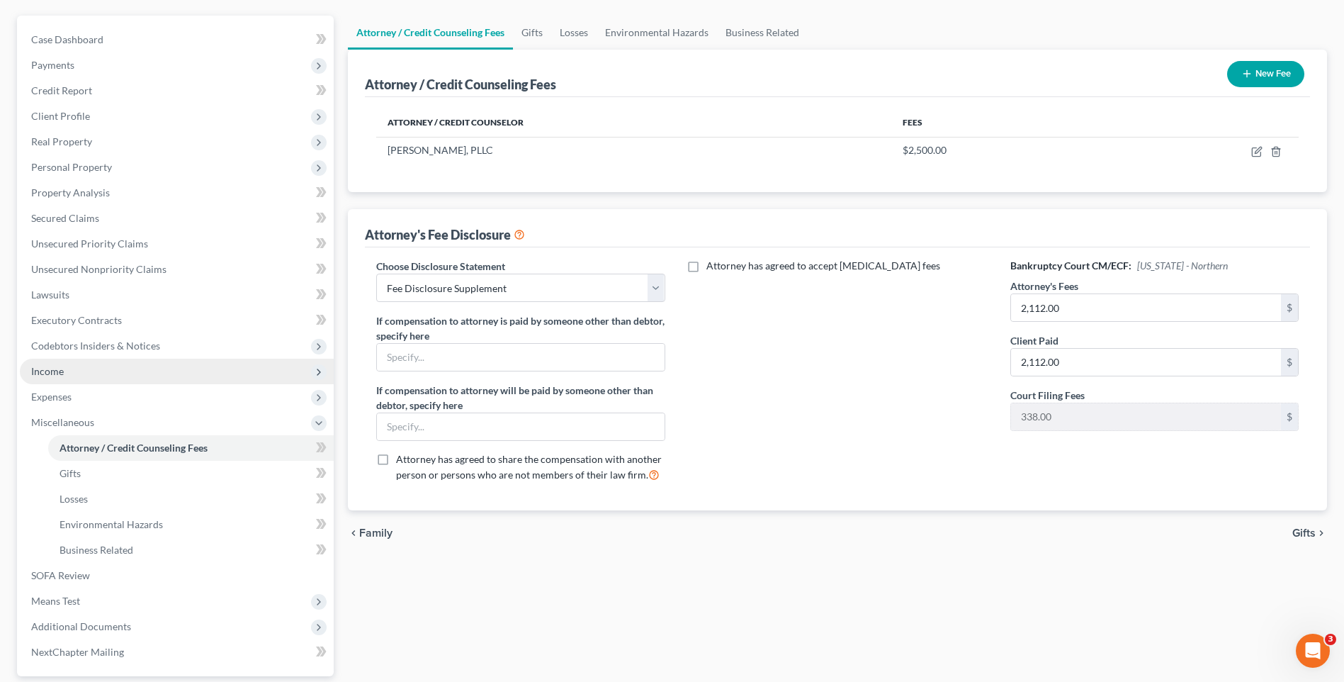
click at [48, 370] on span "Income" at bounding box center [47, 371] width 33 height 12
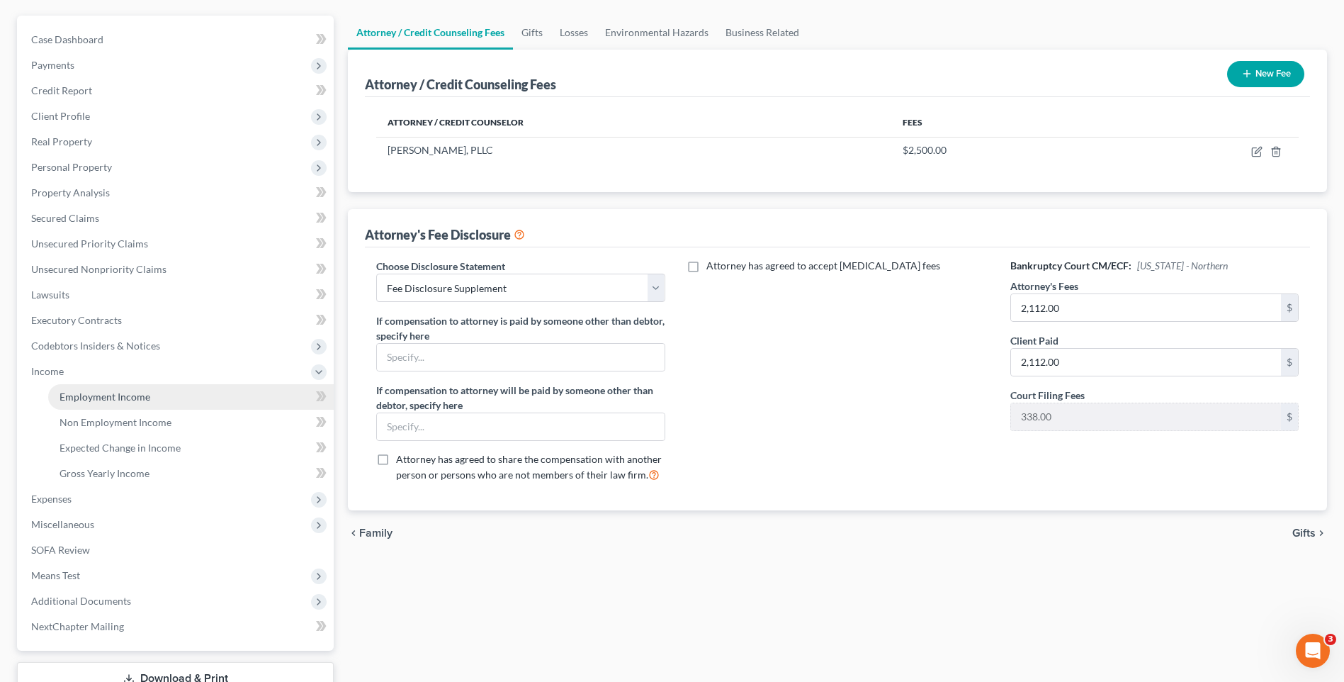
click at [112, 399] on span "Employment Income" at bounding box center [105, 396] width 91 height 12
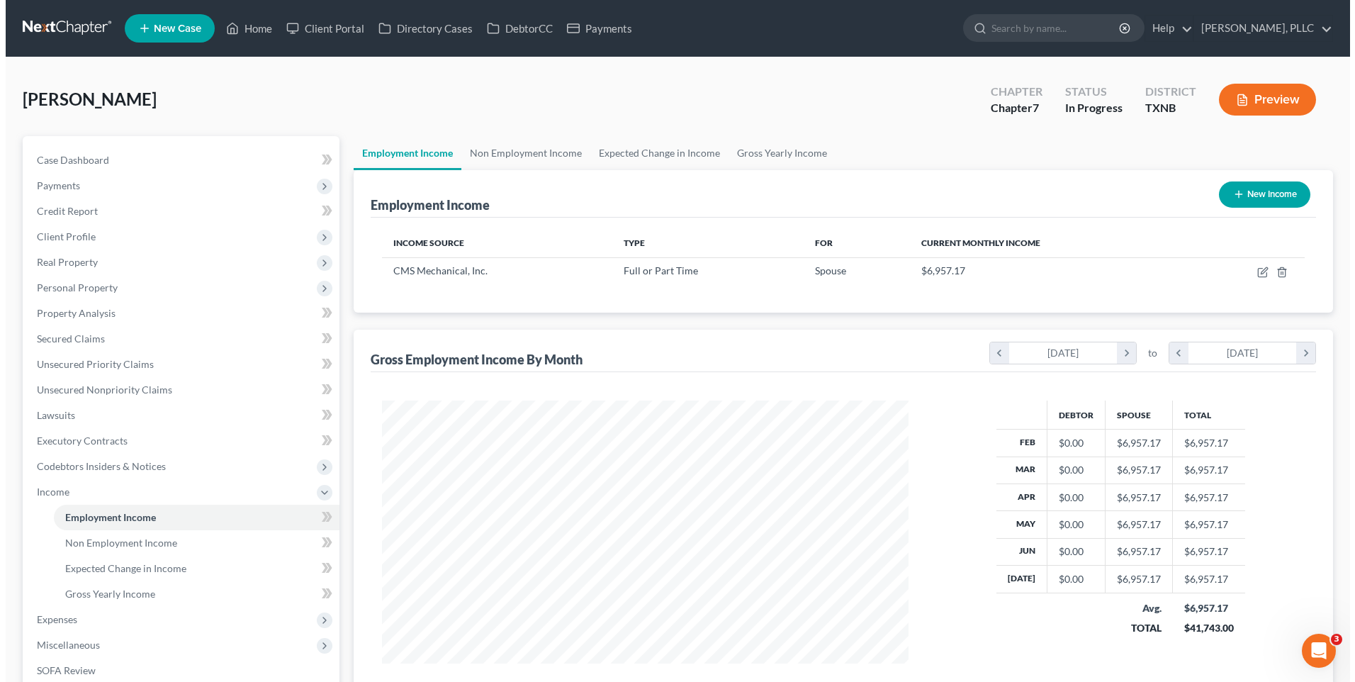
scroll to position [263, 554]
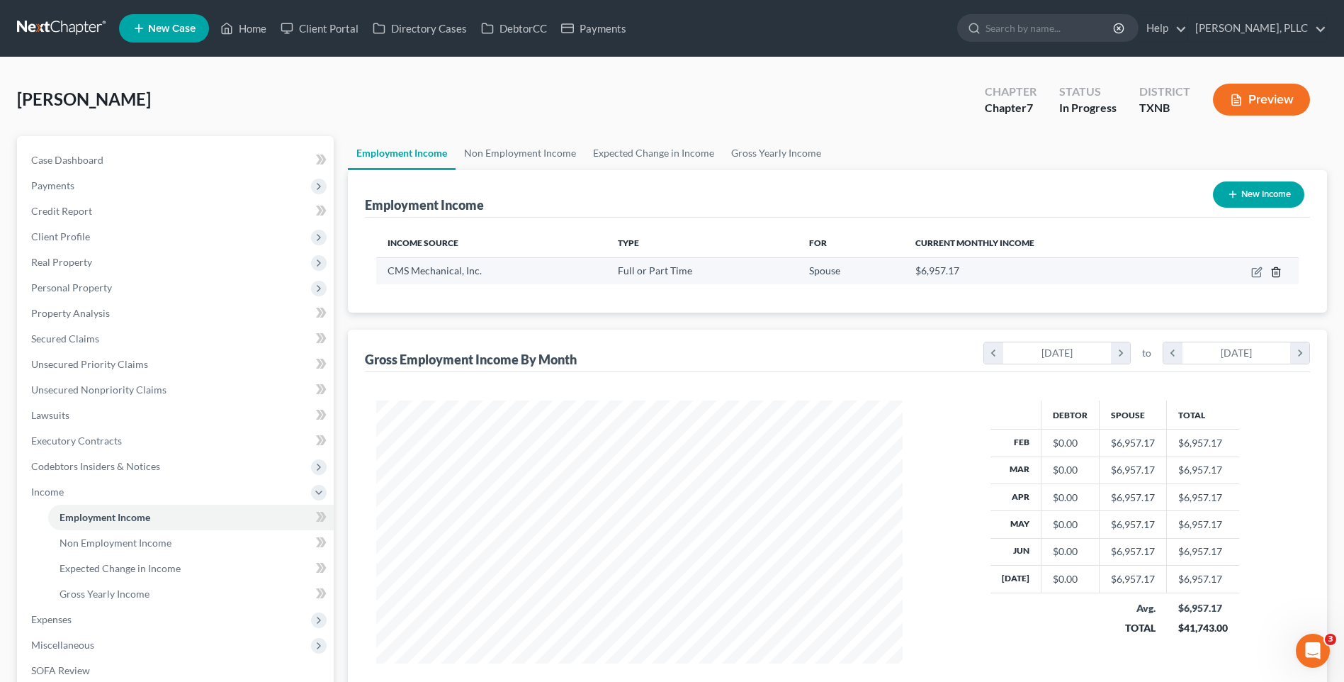
click at [1279, 269] on icon "button" at bounding box center [1275, 271] width 11 height 11
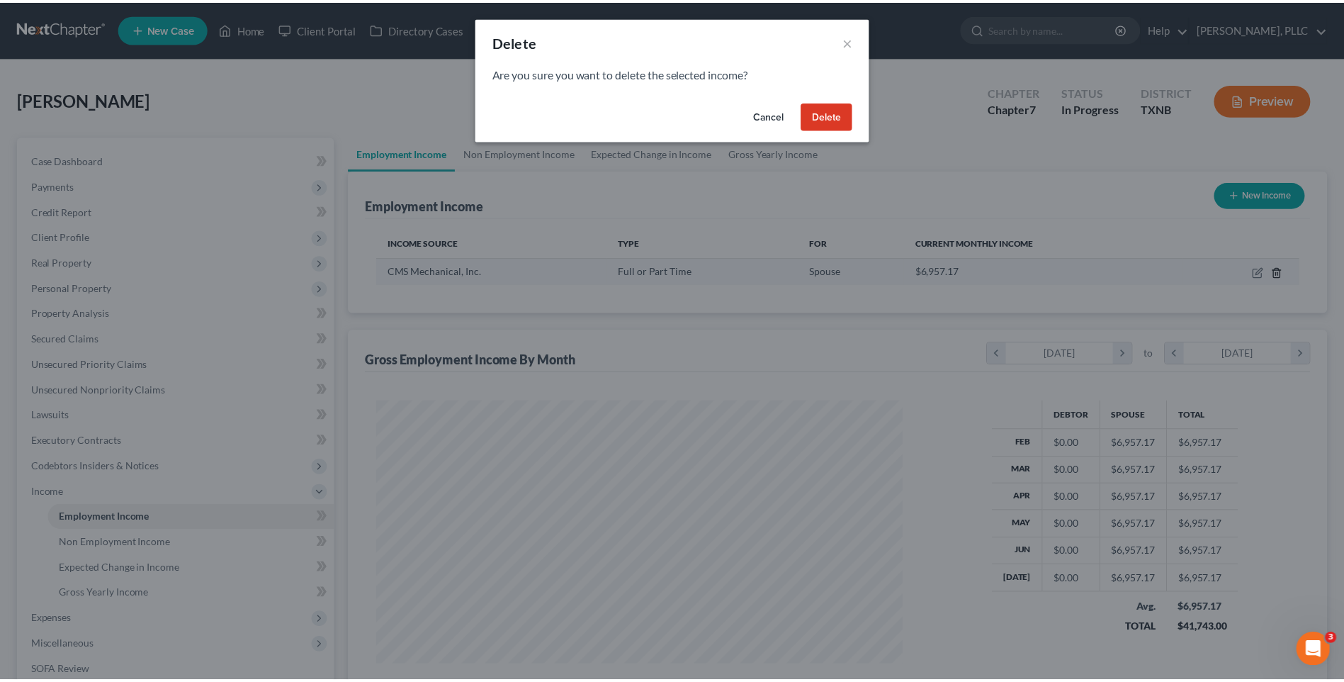
scroll to position [265, 560]
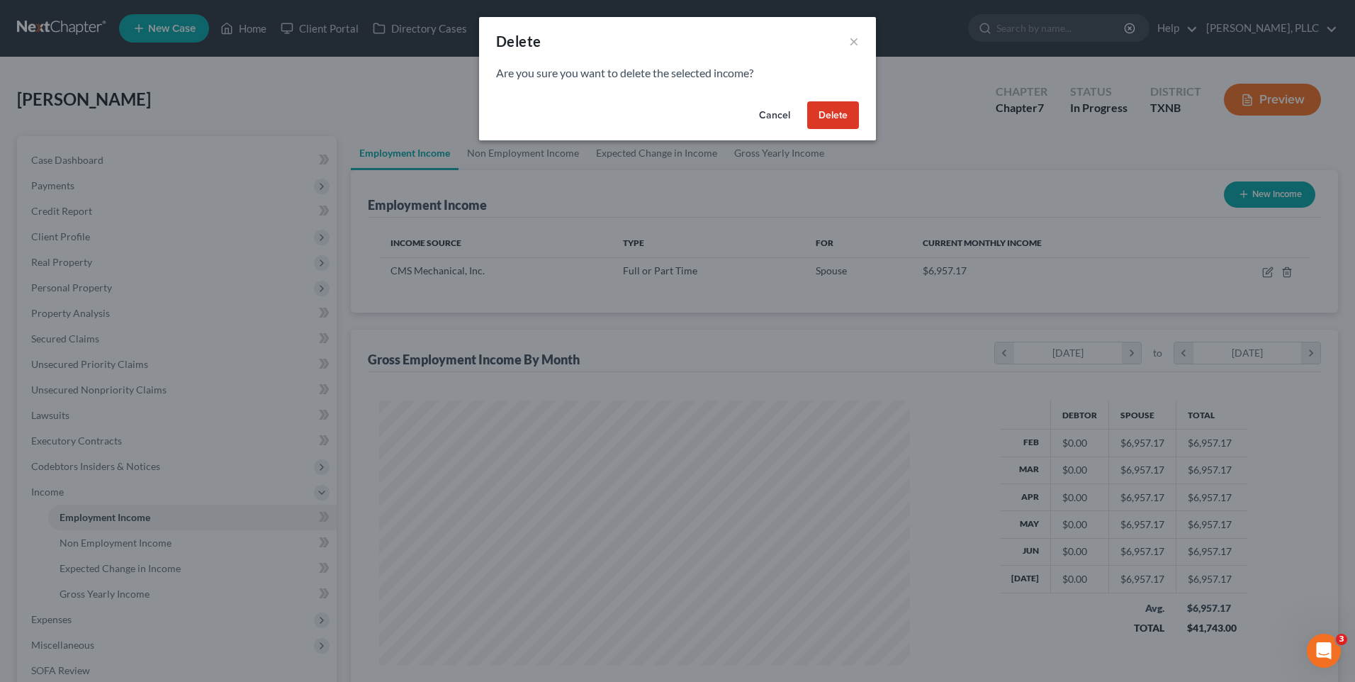
click at [831, 110] on button "Delete" at bounding box center [833, 115] width 52 height 28
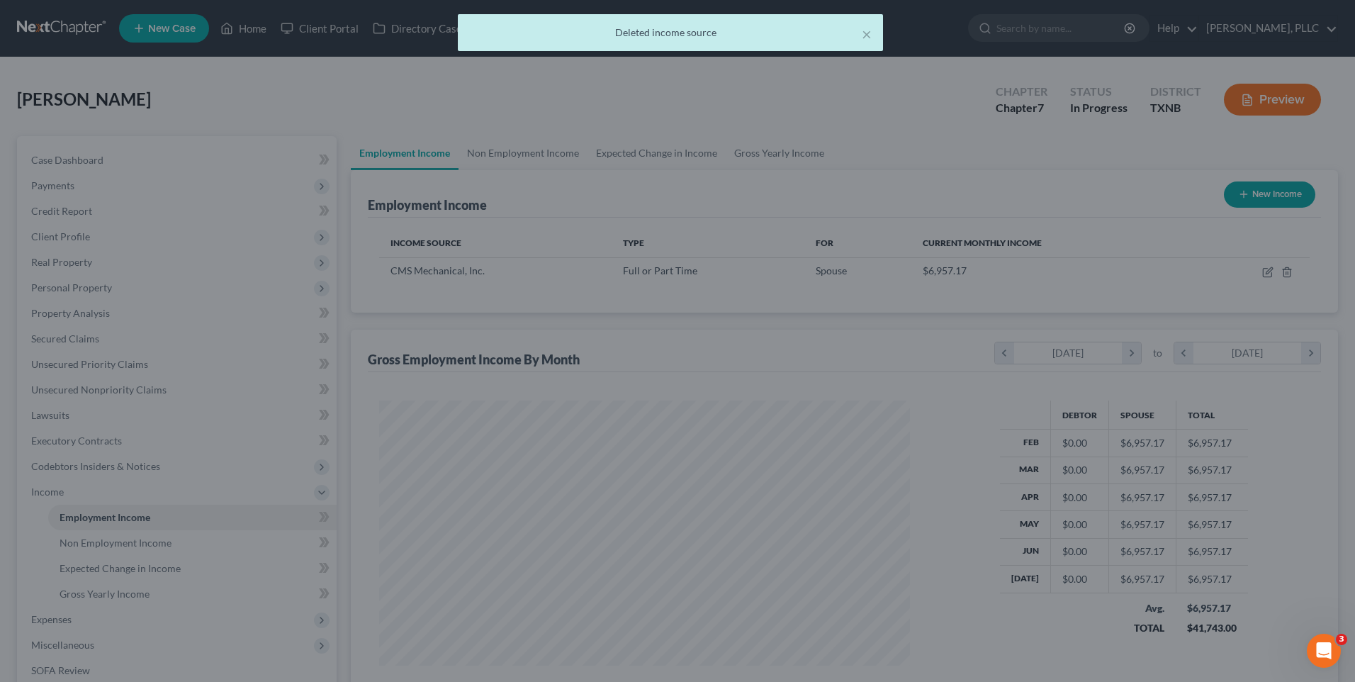
scroll to position [0, 0]
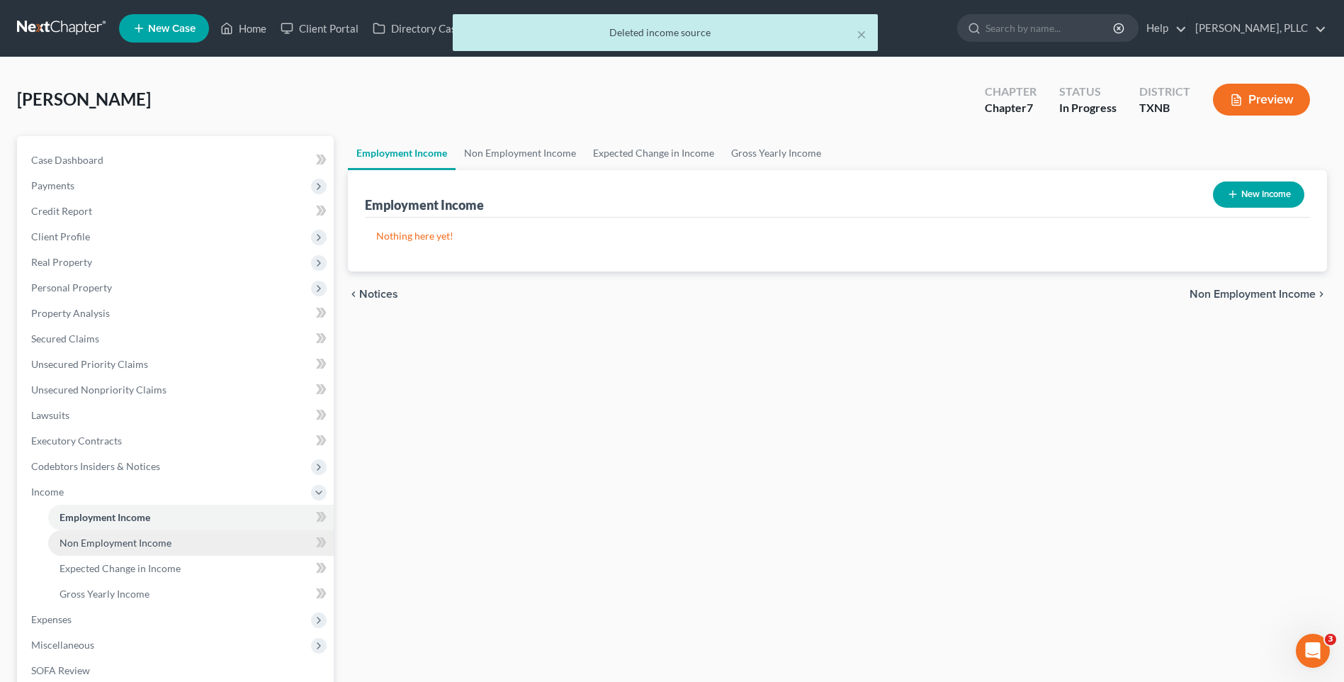
click at [140, 538] on span "Non Employment Income" at bounding box center [116, 542] width 112 height 12
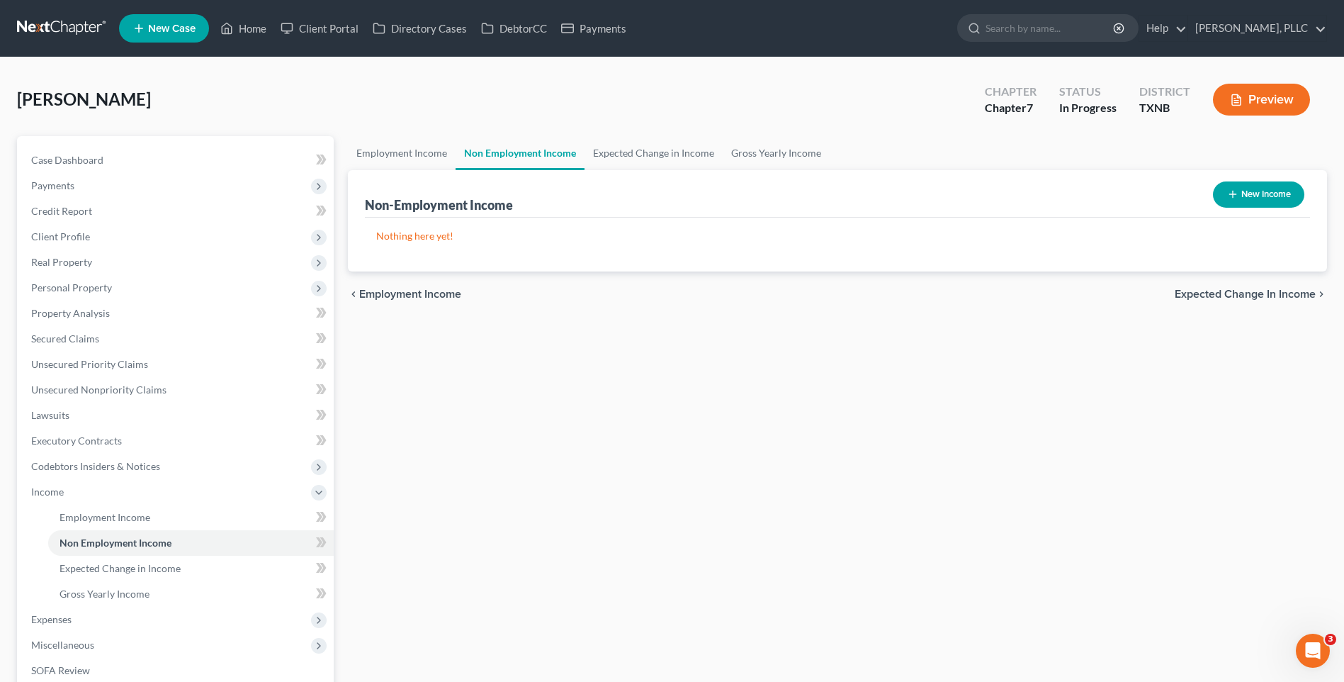
click at [1255, 188] on button "New Income" at bounding box center [1258, 194] width 91 height 26
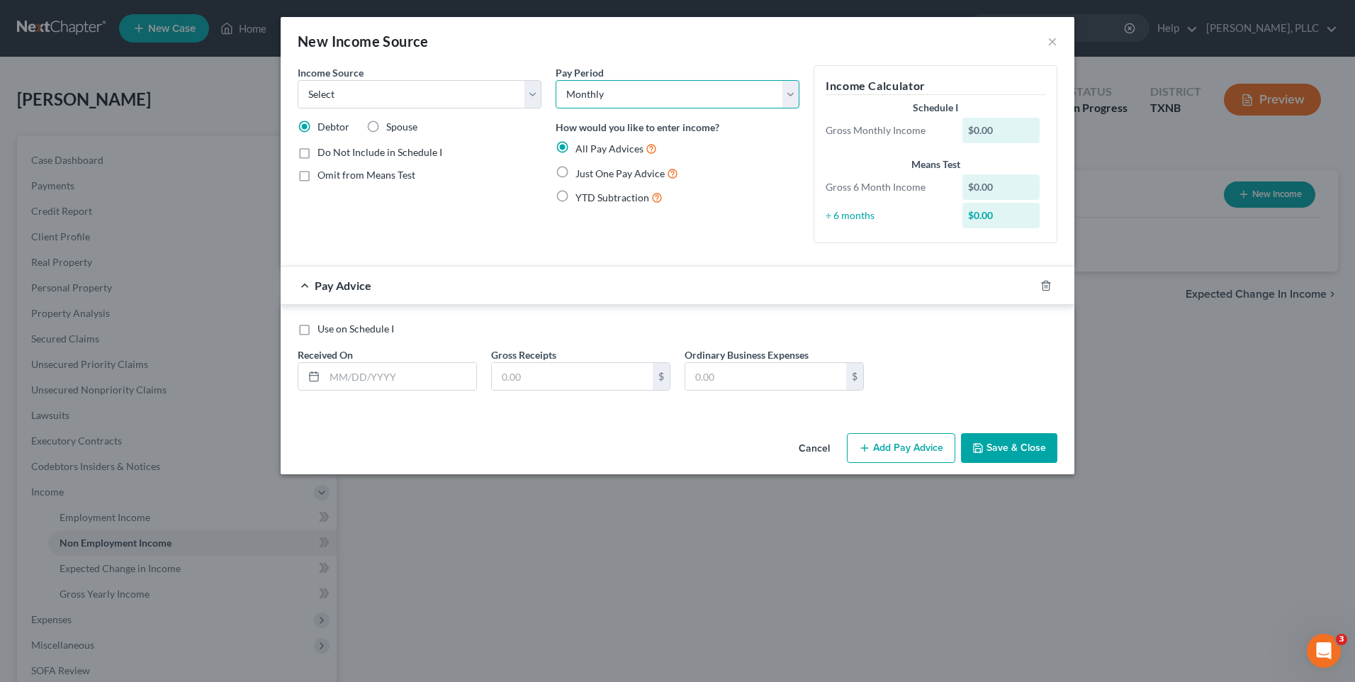
click at [789, 91] on select "Select Monthly Twice Monthly Every Other Week Weekly" at bounding box center [677, 94] width 244 height 28
select select "3"
click at [555, 80] on select "Select Monthly Twice Monthly Every Other Week Weekly" at bounding box center [677, 94] width 244 height 28
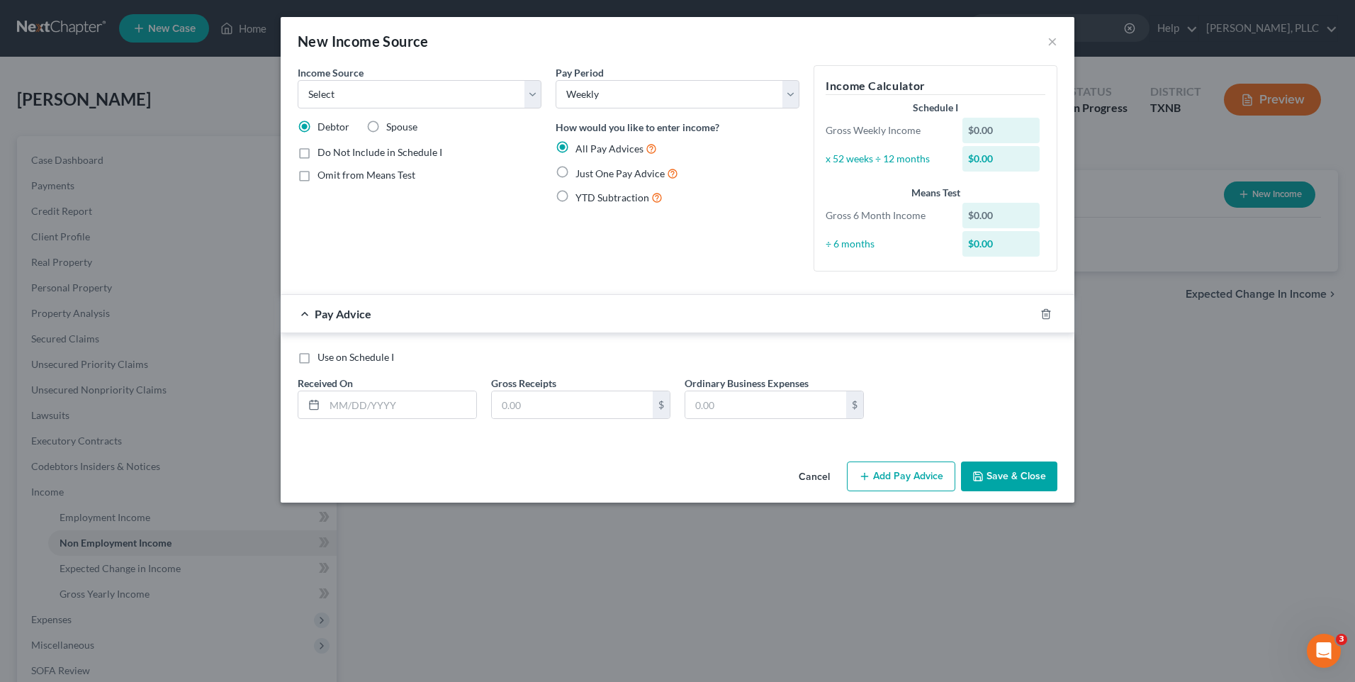
click at [443, 374] on div "Use on Schedule I Received On * Gross Receipts $ Ordinary Business Expenses $" at bounding box center [678, 390] width 774 height 80
click at [434, 400] on input "text" at bounding box center [401, 404] width 152 height 27
type input "400.00"
drag, startPoint x: 377, startPoint y: 405, endPoint x: 317, endPoint y: 410, distance: 60.5
click at [317, 410] on div "400.00" at bounding box center [387, 404] width 179 height 28
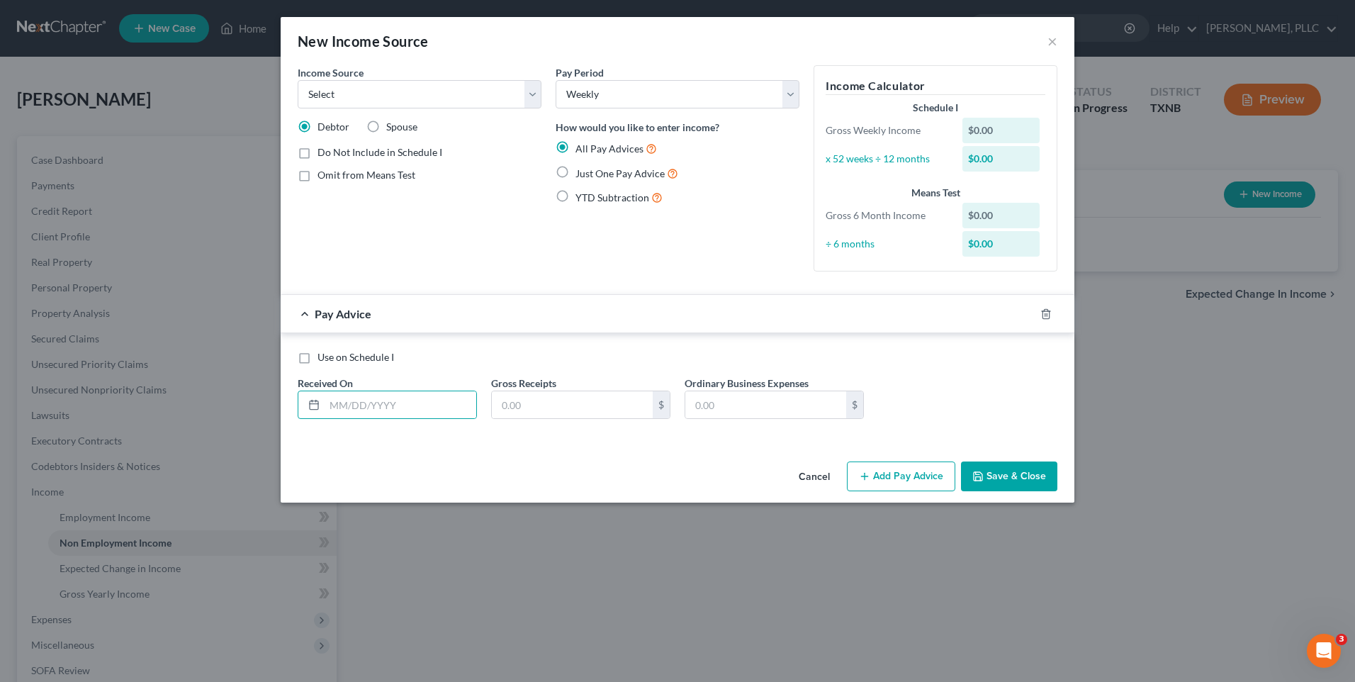
click at [575, 171] on label "Just One Pay Advice" at bounding box center [626, 173] width 103 height 16
click at [581, 171] on input "Just One Pay Advice" at bounding box center [585, 169] width 9 height 9
radio input "true"
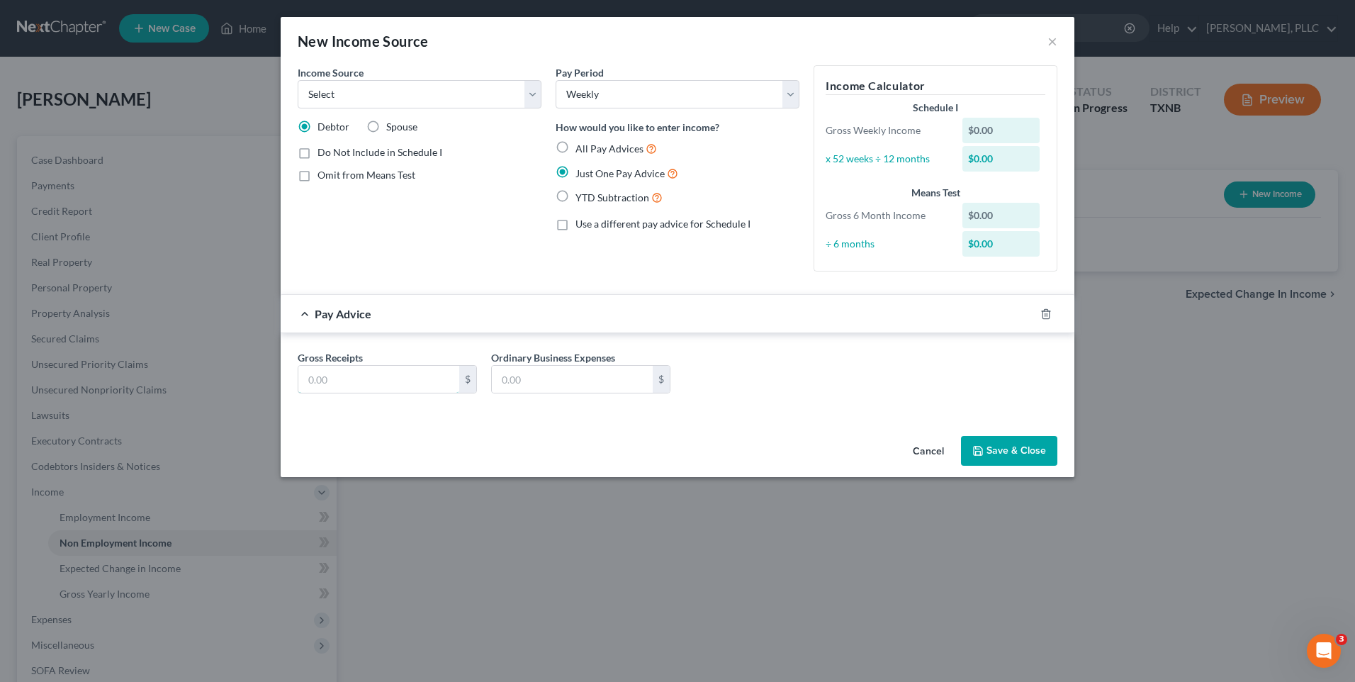
drag, startPoint x: 367, startPoint y: 371, endPoint x: 370, endPoint y: 355, distance: 16.5
click at [376, 363] on div "Gross Receipts $" at bounding box center [387, 371] width 193 height 43
type input "400.00"
click at [532, 88] on select "Select Unemployment Disability (from employer) Pension Retirement Social Securi…" at bounding box center [420, 94] width 244 height 28
select select "8"
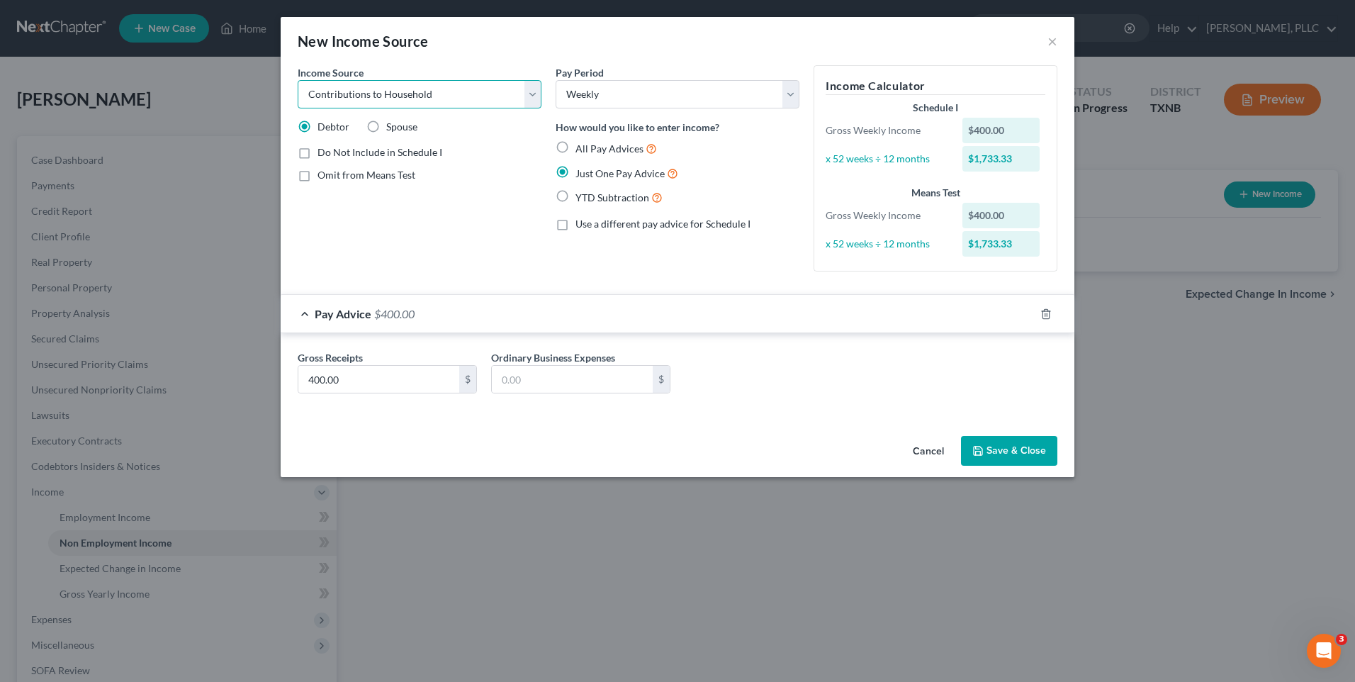
click at [298, 80] on select "Select Unemployment Disability (from employer) Pension Retirement Social Securi…" at bounding box center [420, 94] width 244 height 28
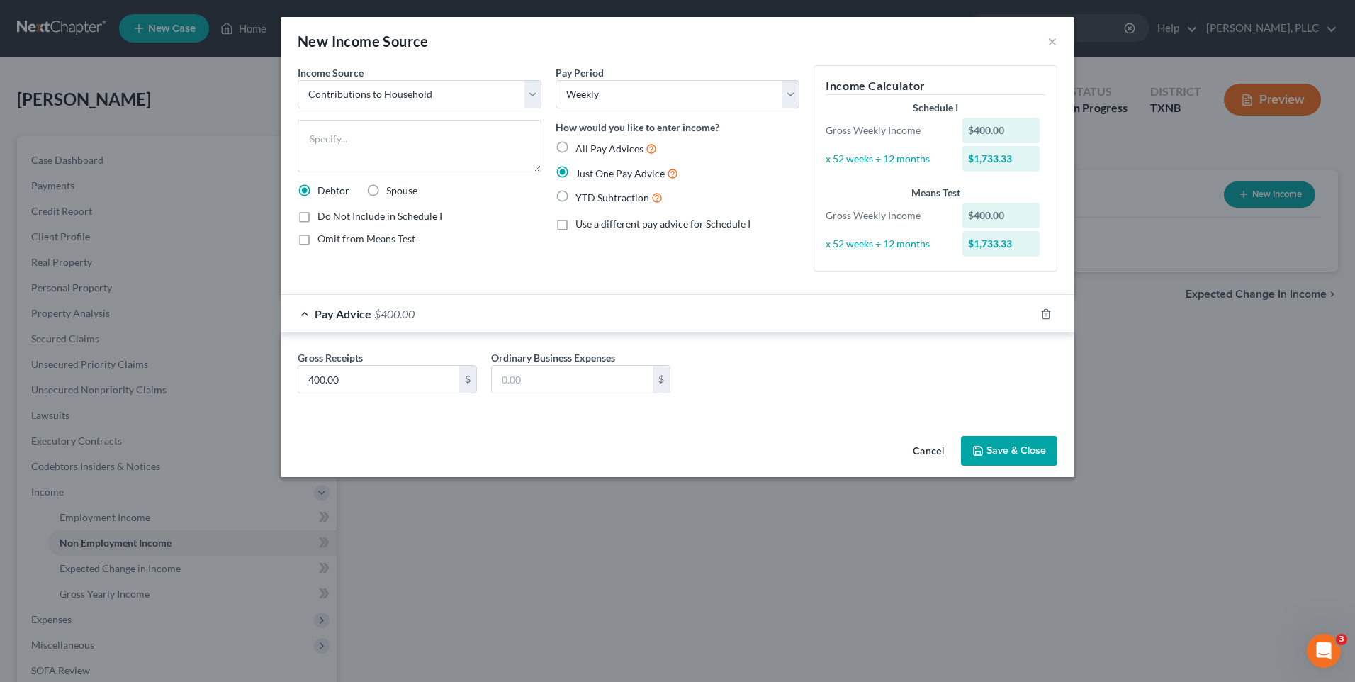
click at [1000, 452] on button "Save & Close" at bounding box center [1009, 451] width 96 height 30
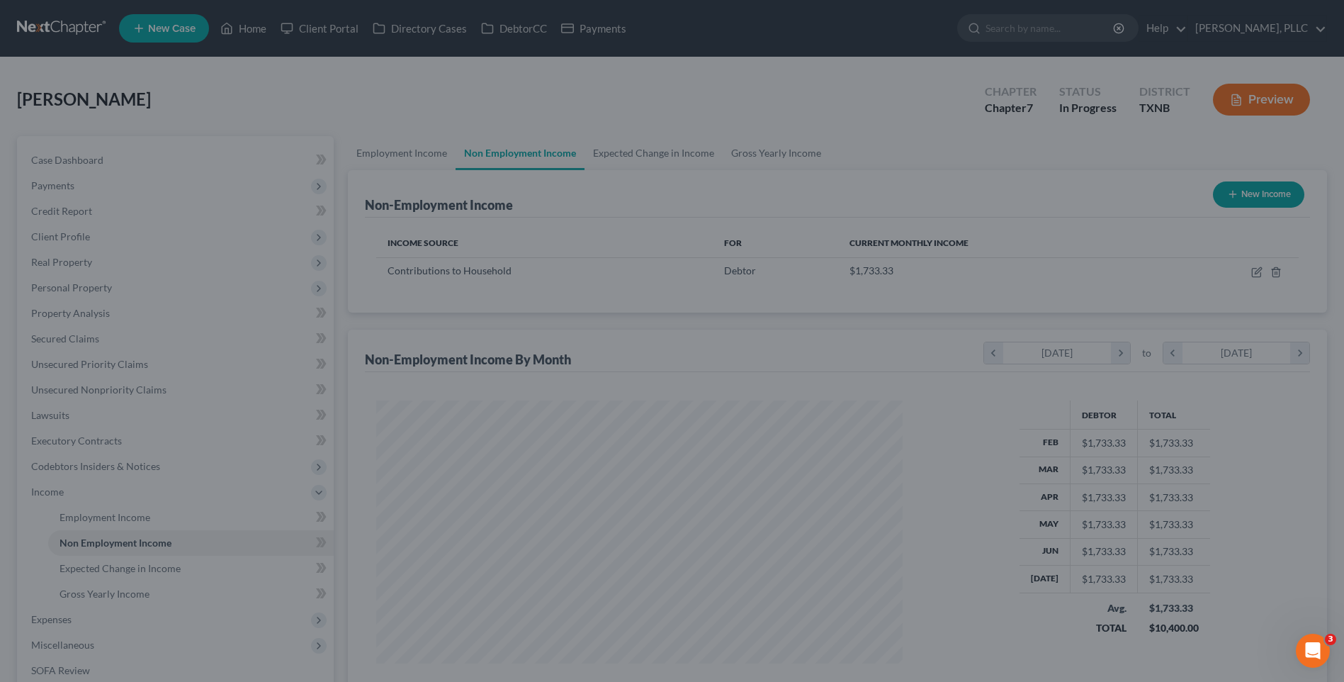
scroll to position [708282, 707990]
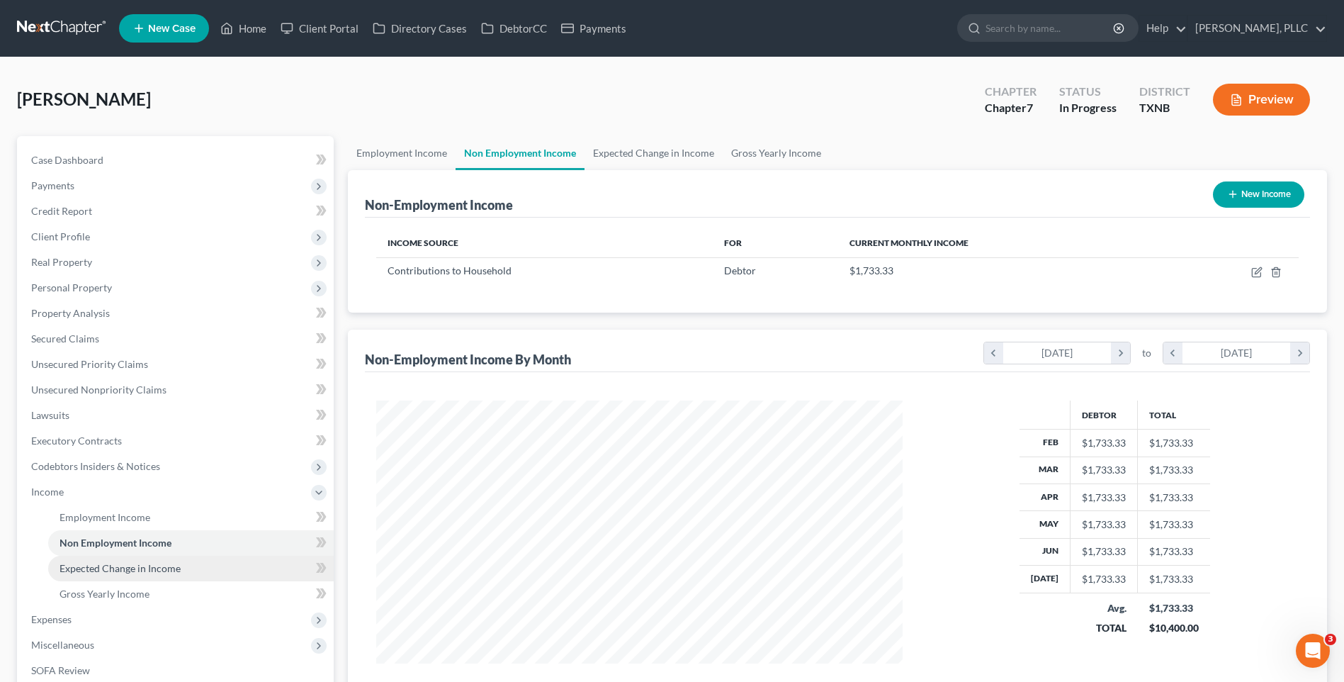
click at [115, 568] on span "Expected Change in Income" at bounding box center [120, 568] width 121 height 12
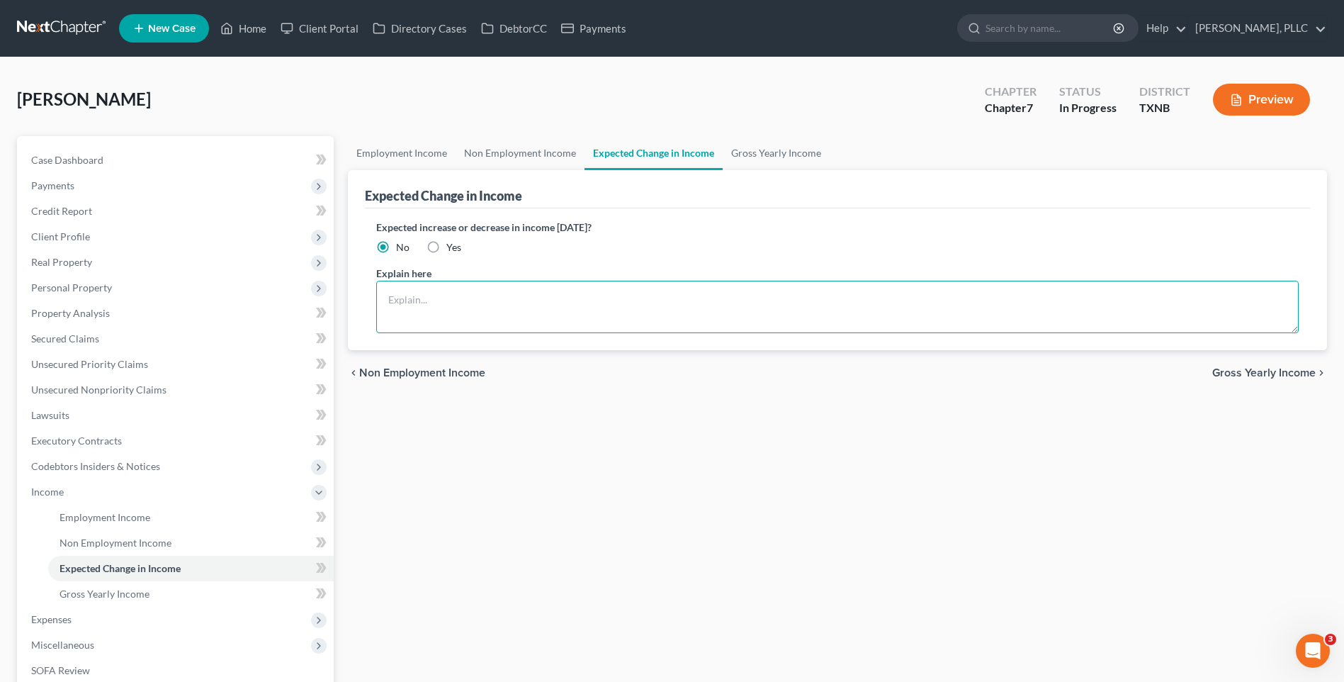
click at [459, 305] on textarea at bounding box center [837, 307] width 923 height 52
click at [449, 304] on textarea "In school to be aesthetician" at bounding box center [837, 307] width 923 height 52
drag, startPoint x: 428, startPoint y: 298, endPoint x: 371, endPoint y: 295, distance: 56.8
click at [371, 295] on div "Expected increase or decrease in income within one year? No Yes Explain here In…" at bounding box center [837, 279] width 945 height 142
type textarea "Training to be aesthetician"
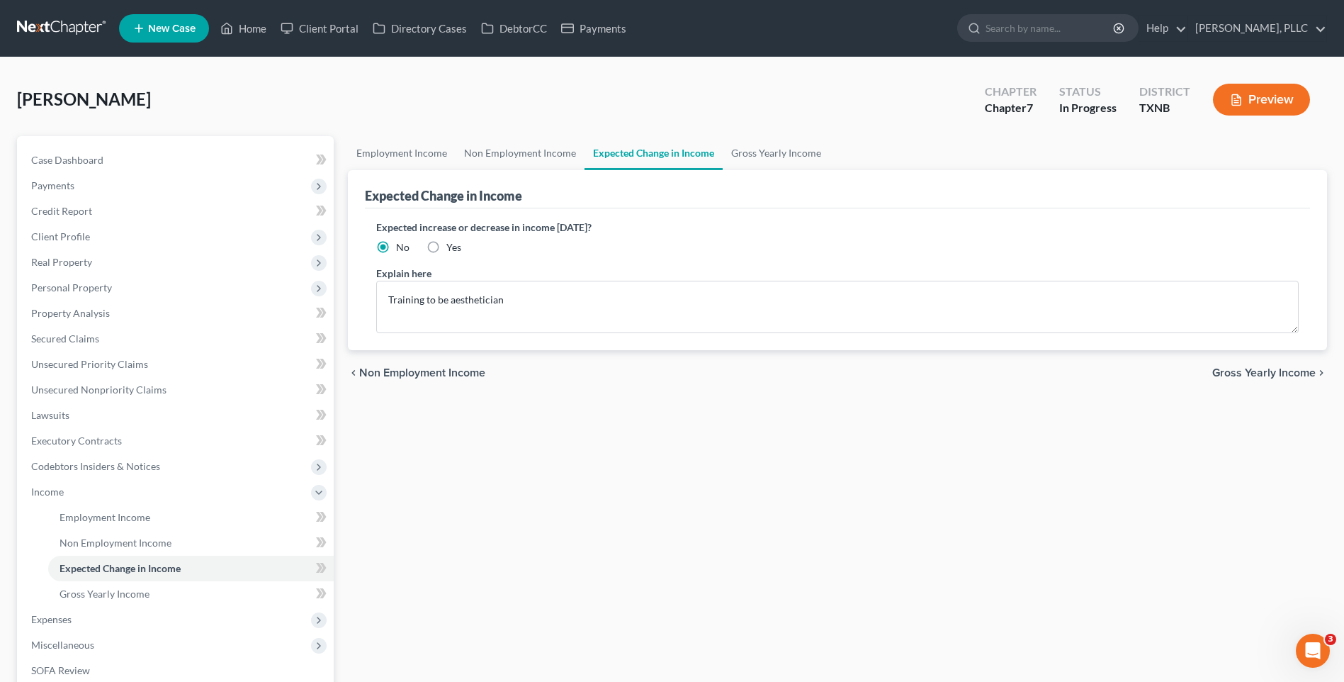
click at [446, 244] on label "Yes" at bounding box center [453, 247] width 15 height 14
click at [452, 244] on input "Yes" at bounding box center [456, 244] width 9 height 9
radio input "true"
click at [1252, 371] on span "Gross Yearly Income" at bounding box center [1263, 372] width 103 height 11
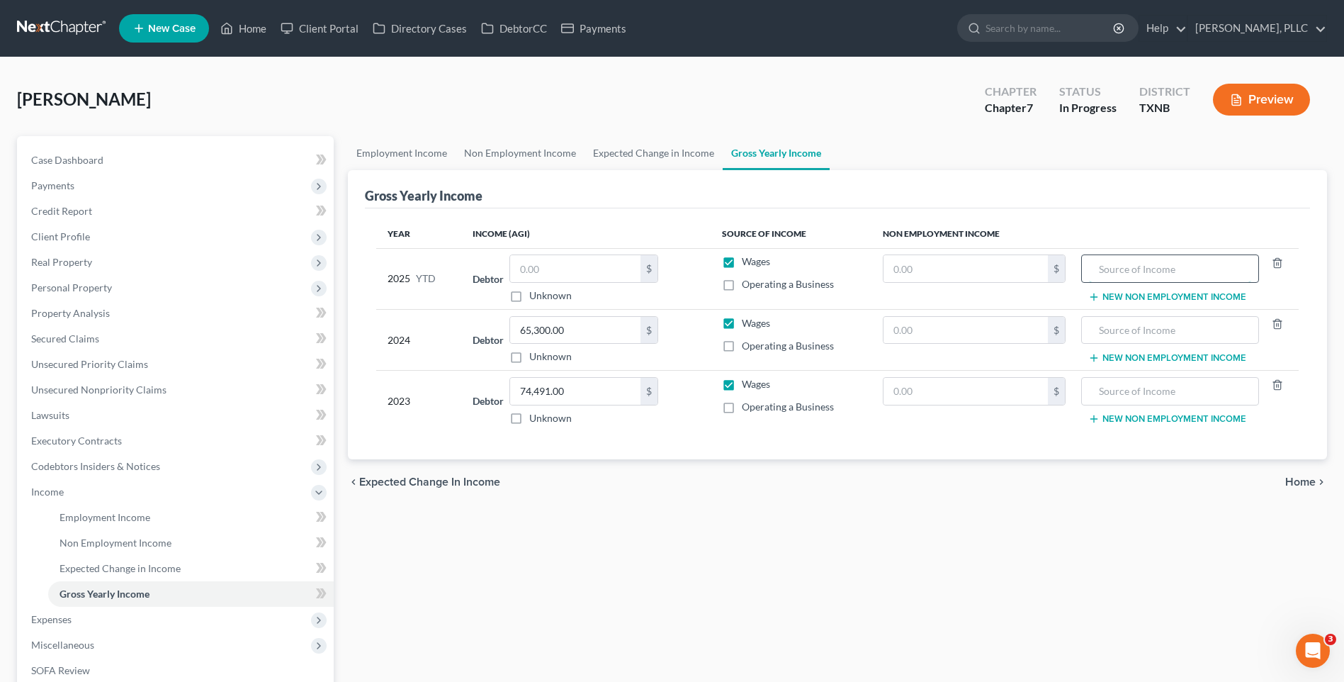
click at [1139, 269] on input "text" at bounding box center [1170, 268] width 162 height 27
click at [927, 263] on input "text" at bounding box center [966, 268] width 164 height 27
type input "14,000.00"
click at [1110, 267] on input "text" at bounding box center [1170, 268] width 162 height 27
type input "Contributions to household"
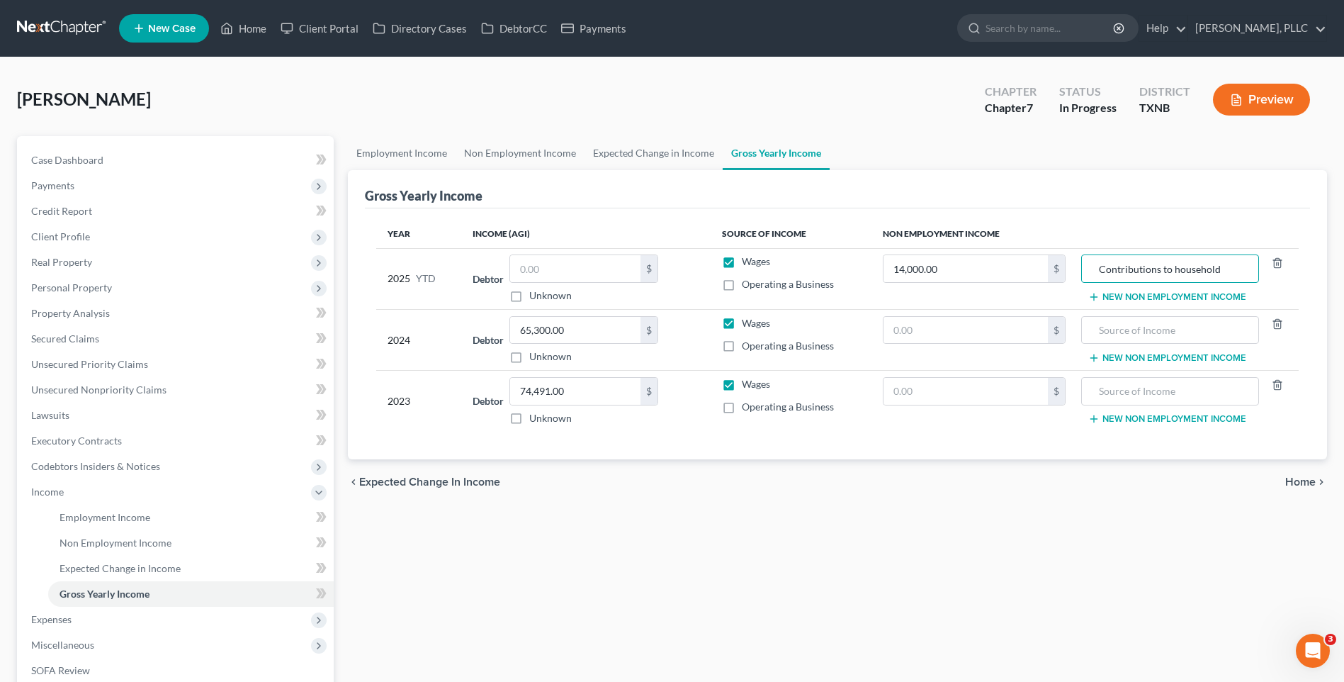
click at [1299, 480] on span "Home" at bounding box center [1300, 481] width 30 height 11
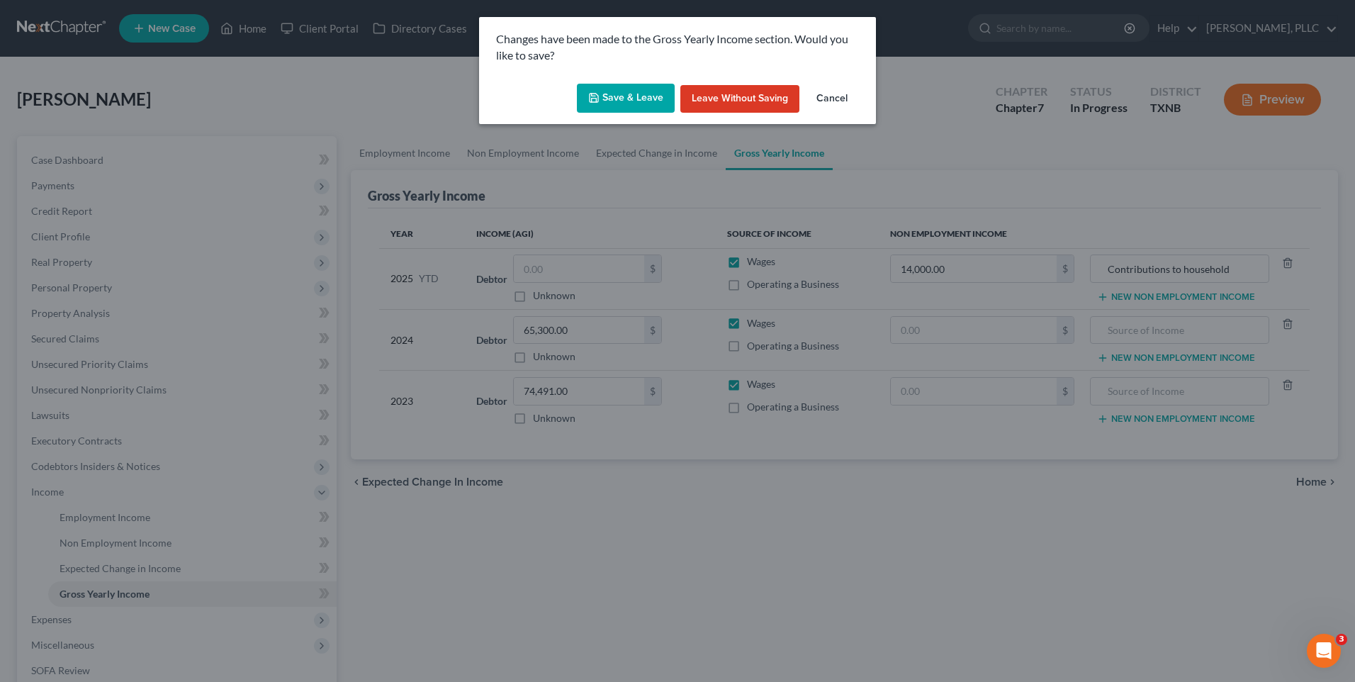
click at [621, 103] on button "Save & Leave" at bounding box center [626, 99] width 98 height 30
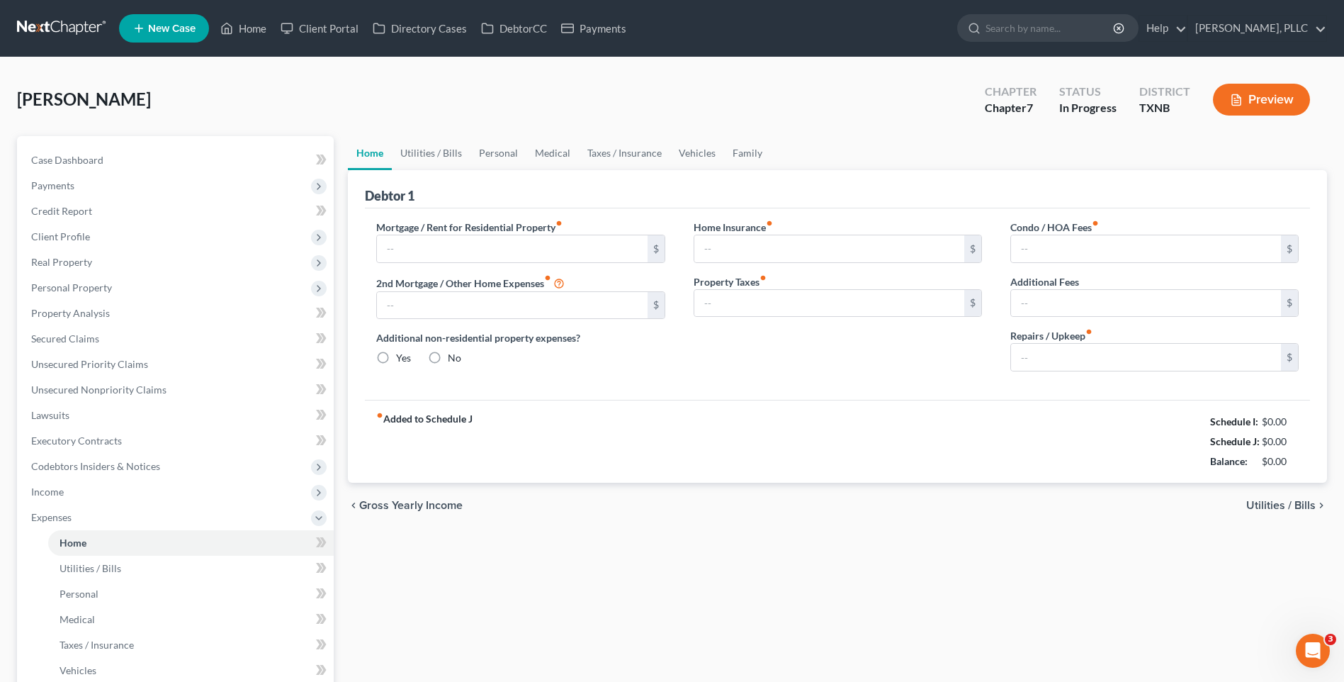
type input "1,587.70"
type input "0.00"
radio input "true"
type input "142.50"
type input "0.00"
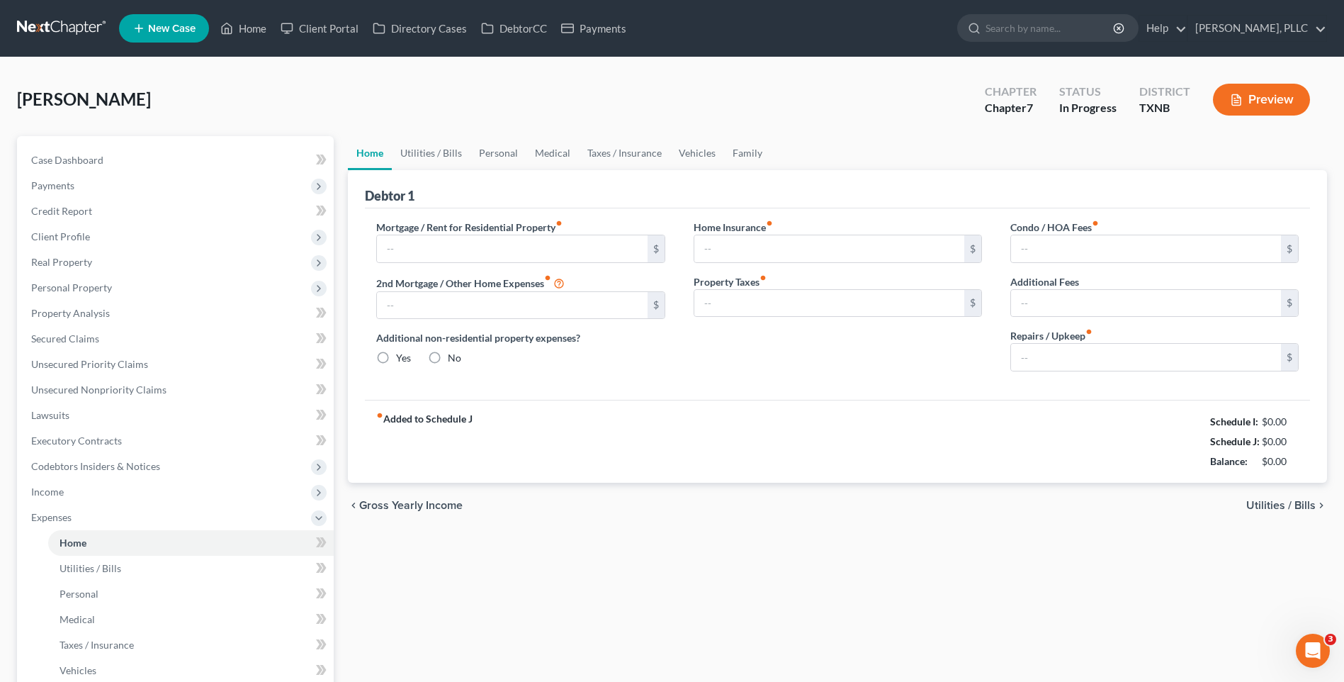
type input "0.00"
click at [1280, 504] on span "Utilities / Bills" at bounding box center [1280, 505] width 69 height 11
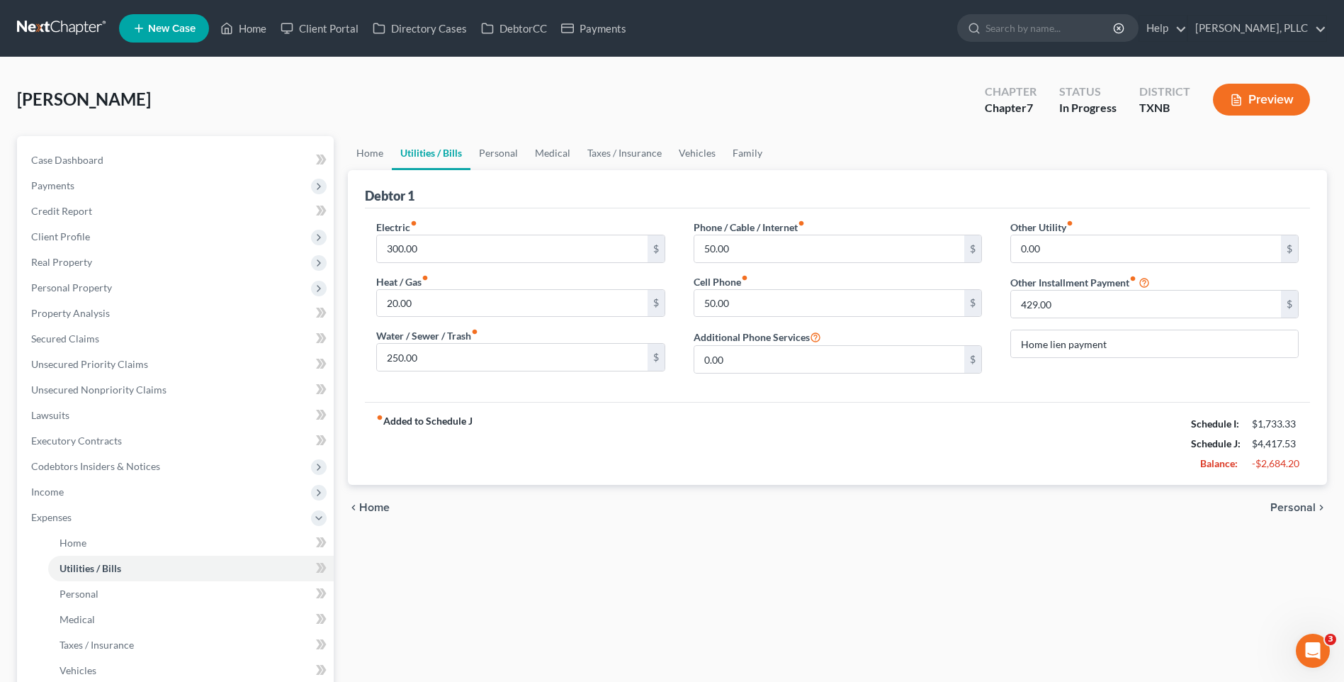
click at [1282, 504] on span "Personal" at bounding box center [1292, 507] width 45 height 11
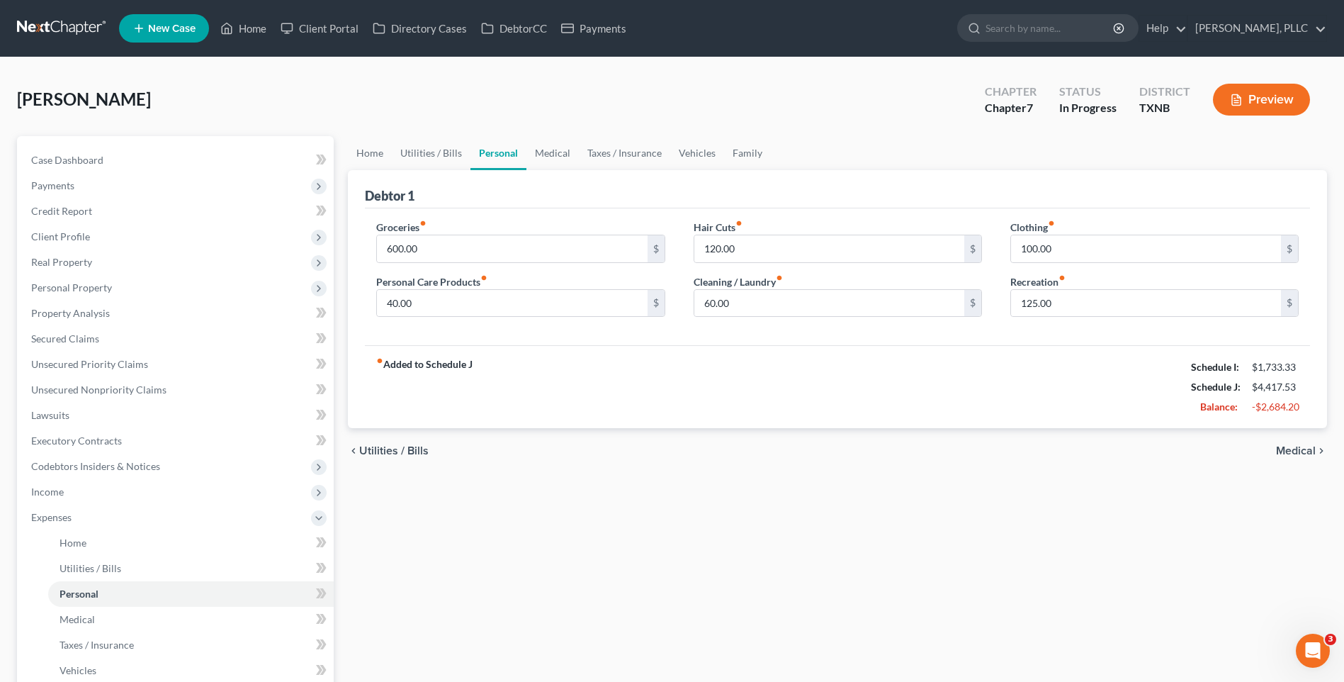
click at [1299, 450] on span "Medical" at bounding box center [1296, 450] width 40 height 11
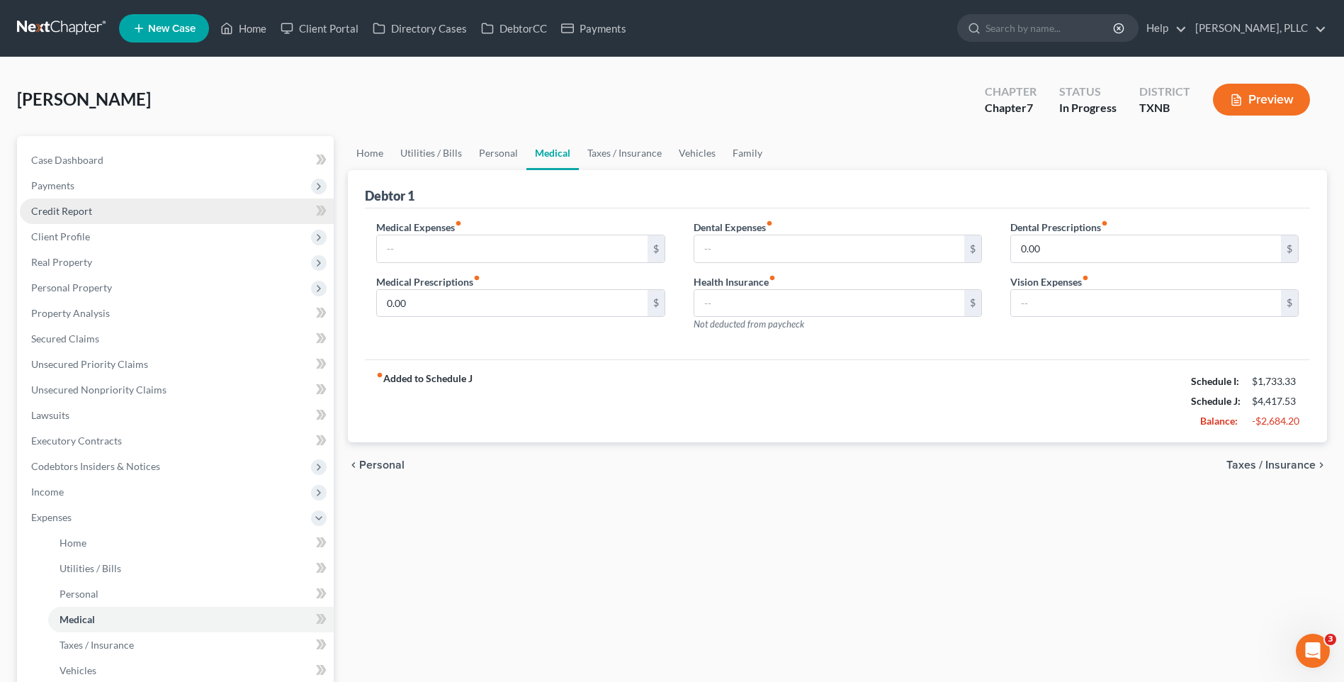
click at [76, 206] on span "Credit Report" at bounding box center [61, 211] width 61 height 12
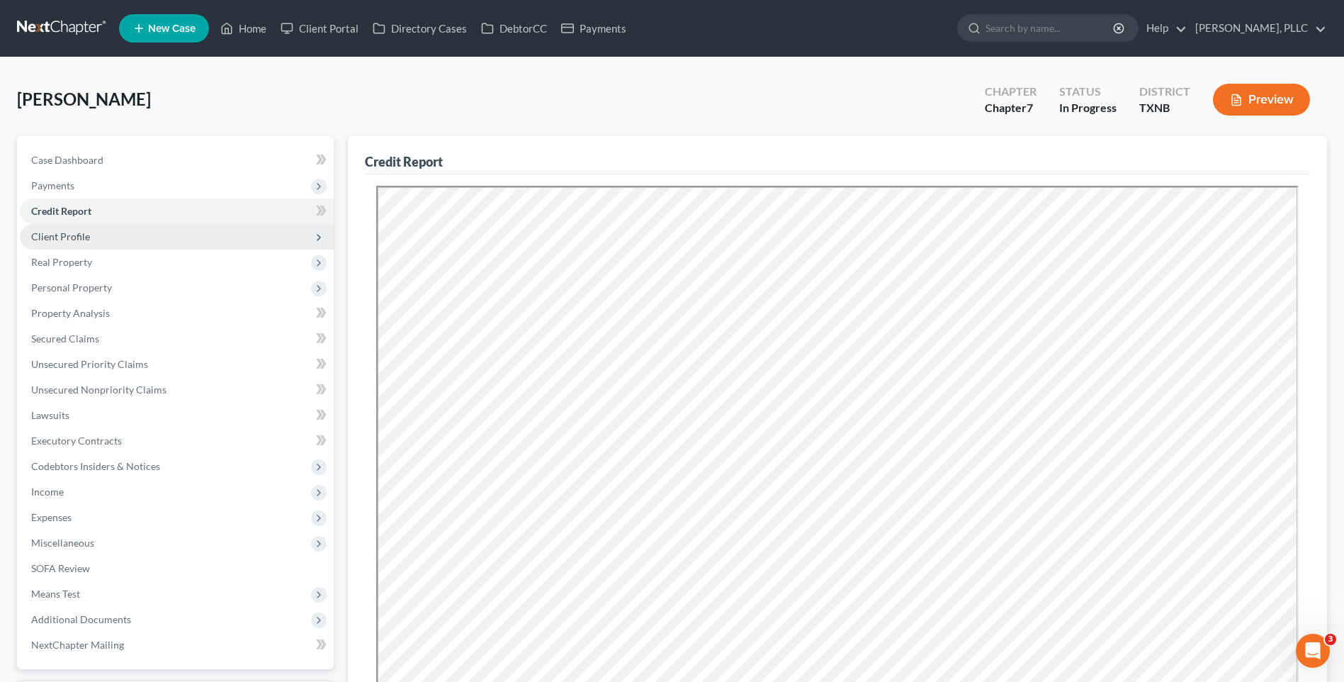
click at [73, 230] on span "Client Profile" at bounding box center [60, 236] width 59 height 12
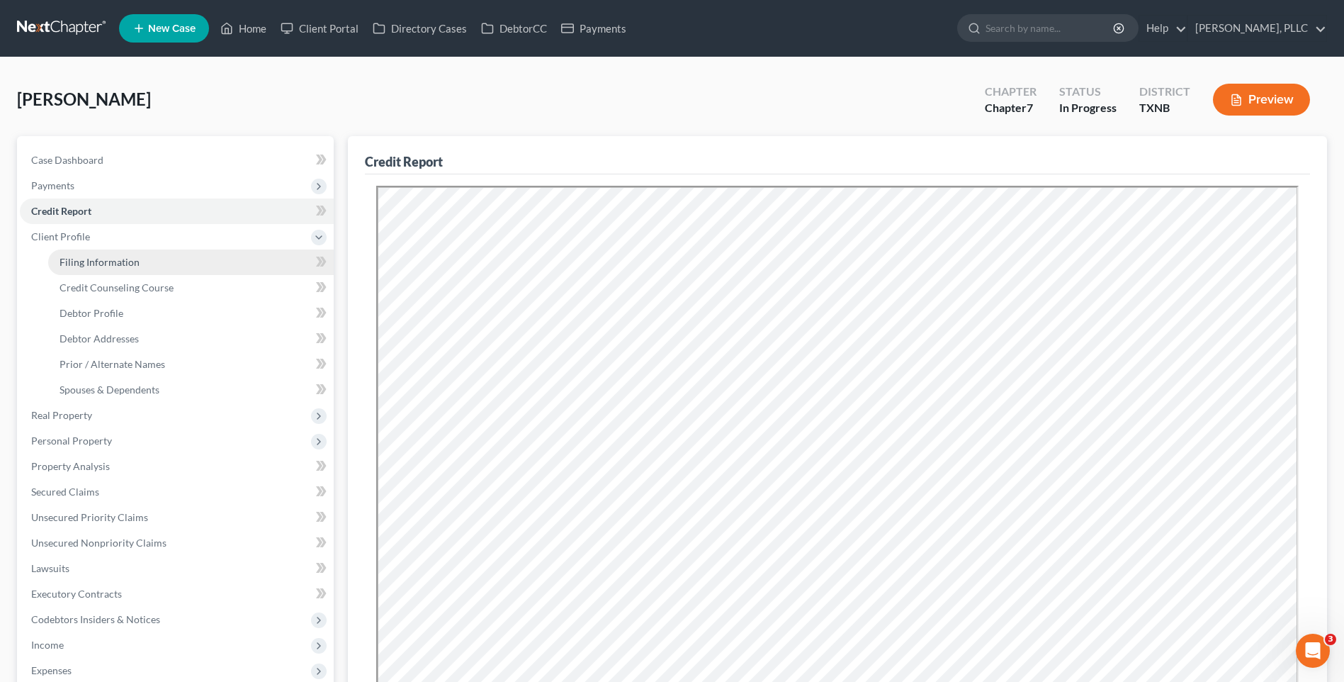
click at [84, 257] on span "Filing Information" at bounding box center [100, 262] width 80 height 12
select select "1"
select select "0"
select select "45"
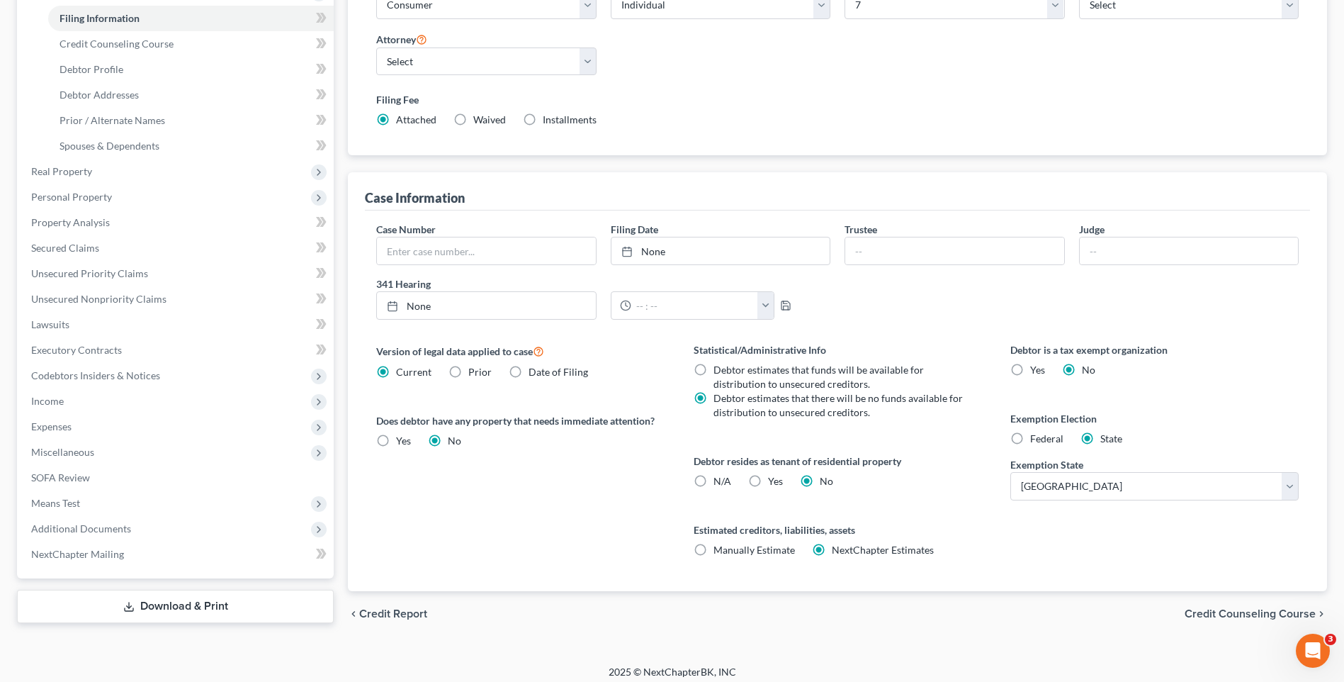
scroll to position [245, 0]
click at [1243, 609] on span "Credit Counseling Course" at bounding box center [1250, 612] width 131 height 11
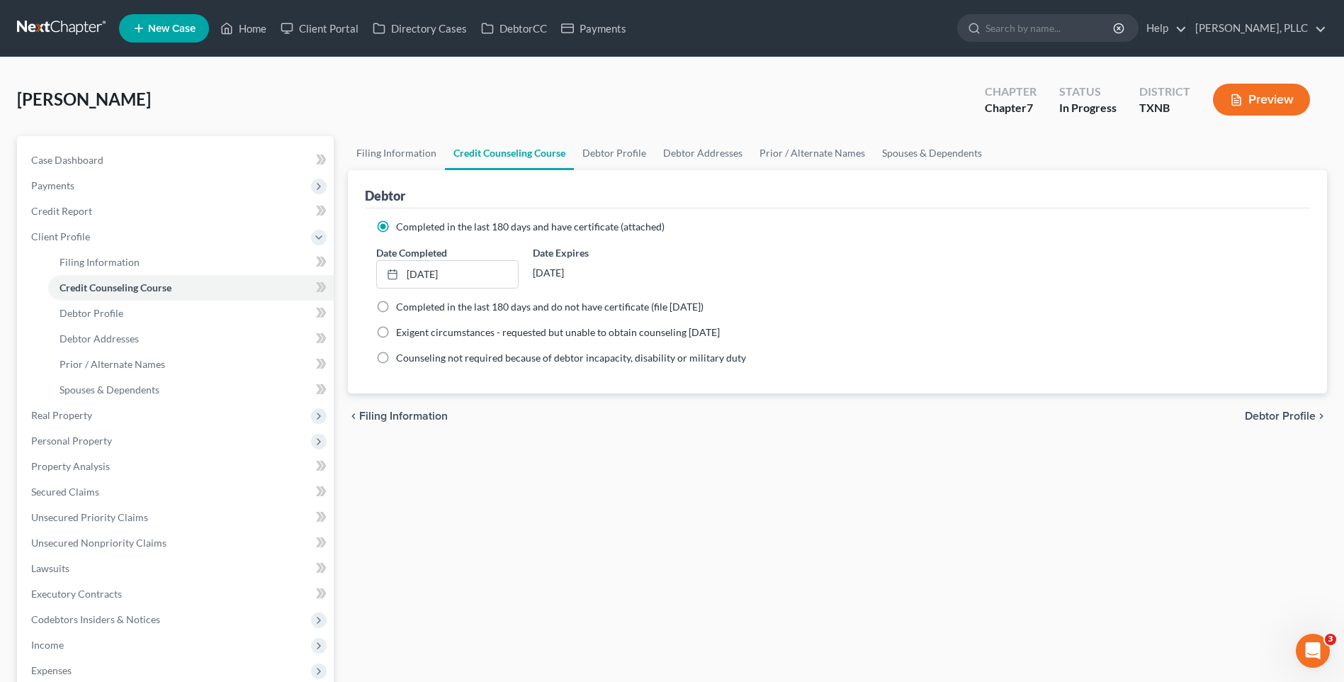
click at [1273, 414] on span "Debtor Profile" at bounding box center [1280, 415] width 71 height 11
select select "1"
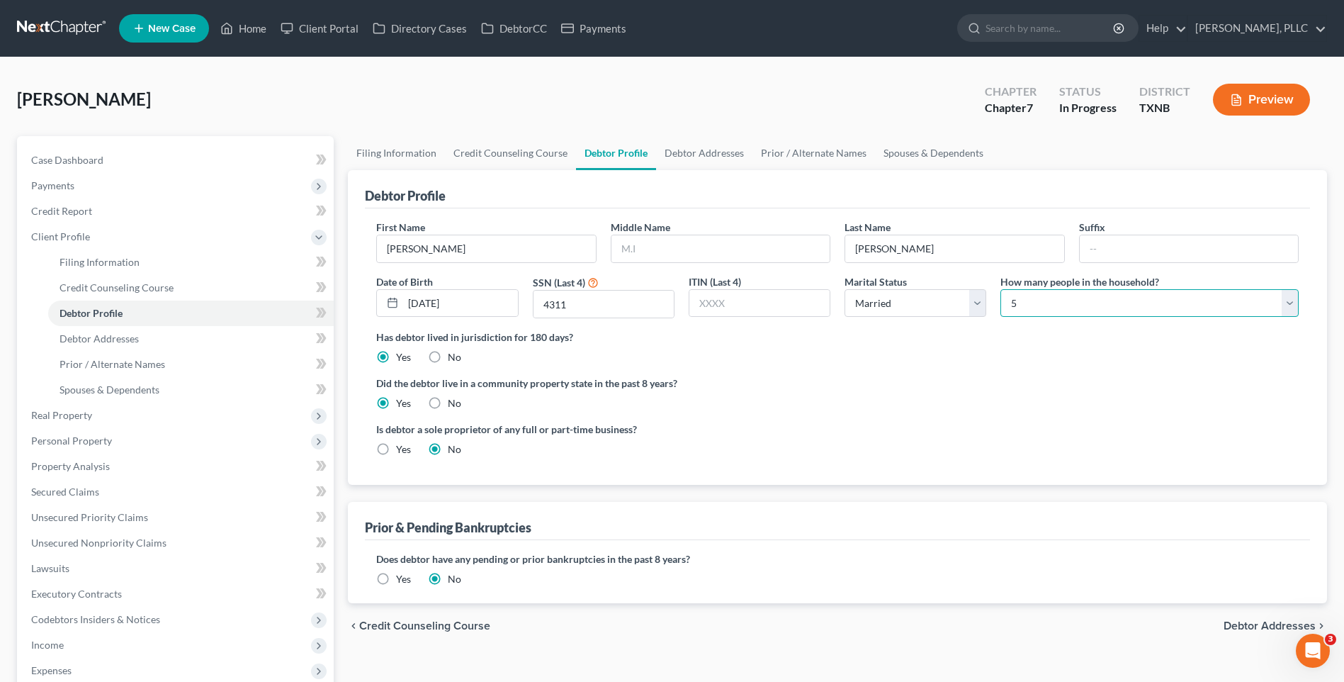
click at [1290, 301] on select "Select 1 2 3 4 5 6 7 8 9 10 11 12 13 14 15 16 17 18 19 20" at bounding box center [1149, 303] width 298 height 28
select select "3"
click at [1000, 289] on select "Select 1 2 3 4 5 6 7 8 9 10 11 12 13 14 15 16 17 18 19 20" at bounding box center [1149, 303] width 298 height 28
click at [1239, 626] on span "Debtor Addresses" at bounding box center [1270, 625] width 92 height 11
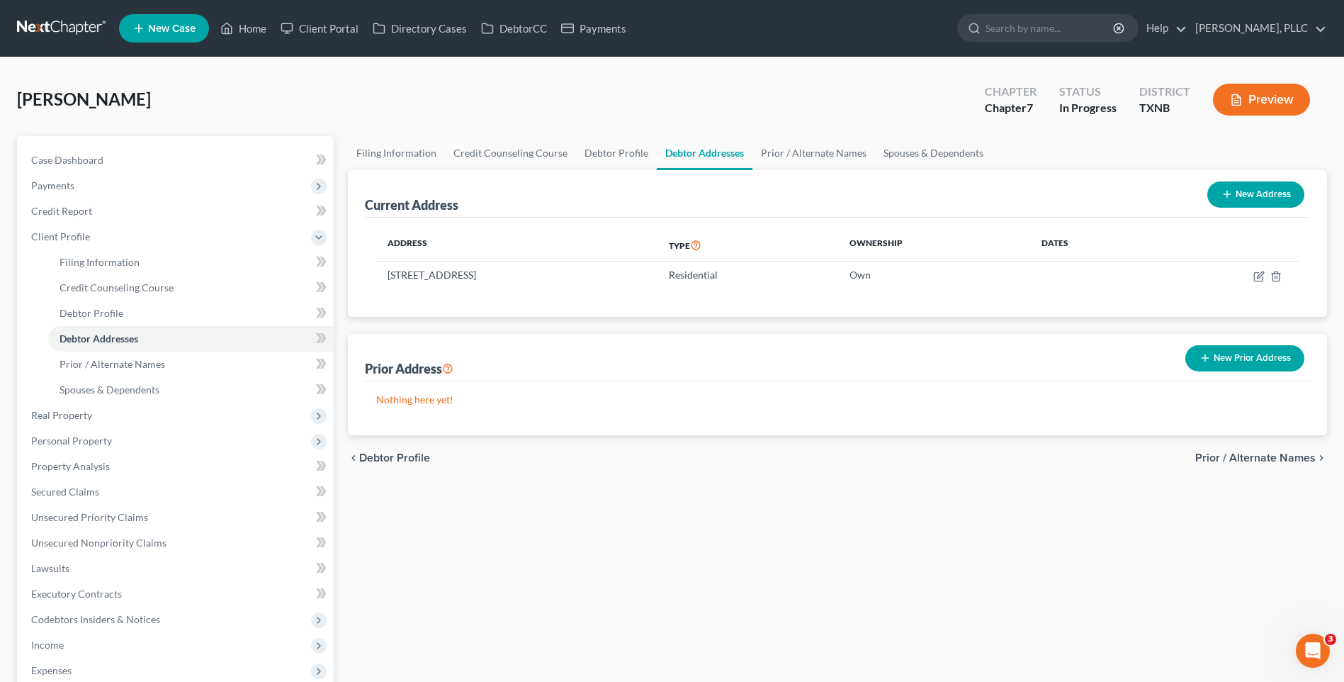
click at [1257, 459] on span "Prior / Alternate Names" at bounding box center [1255, 457] width 120 height 11
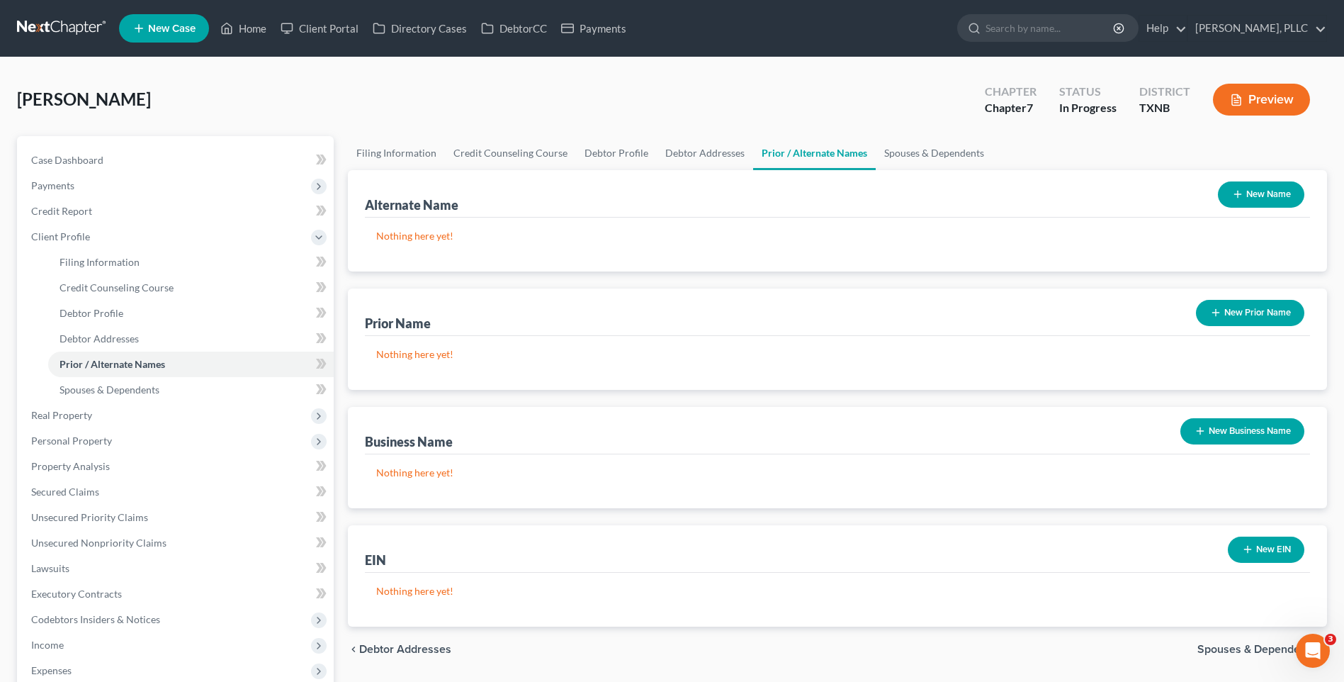
click at [1234, 650] on span "Spouses & Dependents" at bounding box center [1256, 648] width 118 height 11
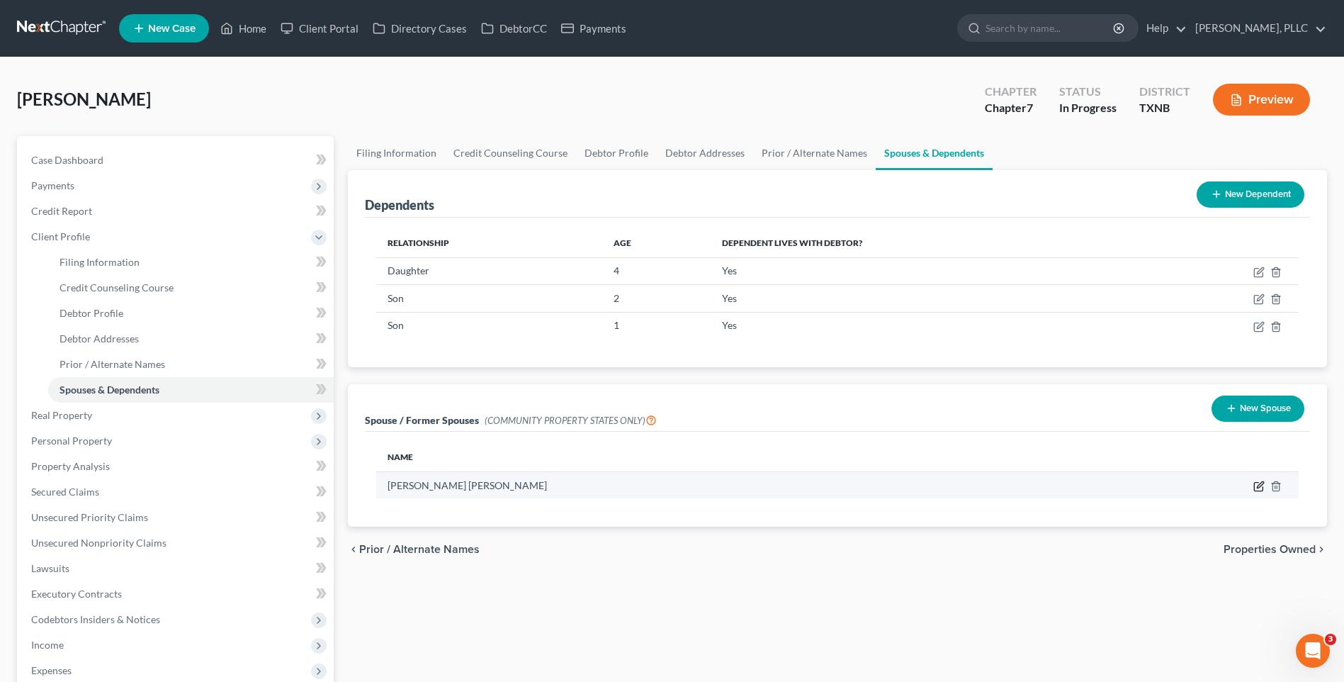
click at [1257, 484] on icon "button" at bounding box center [1258, 485] width 11 height 11
select select "8"
select select "45"
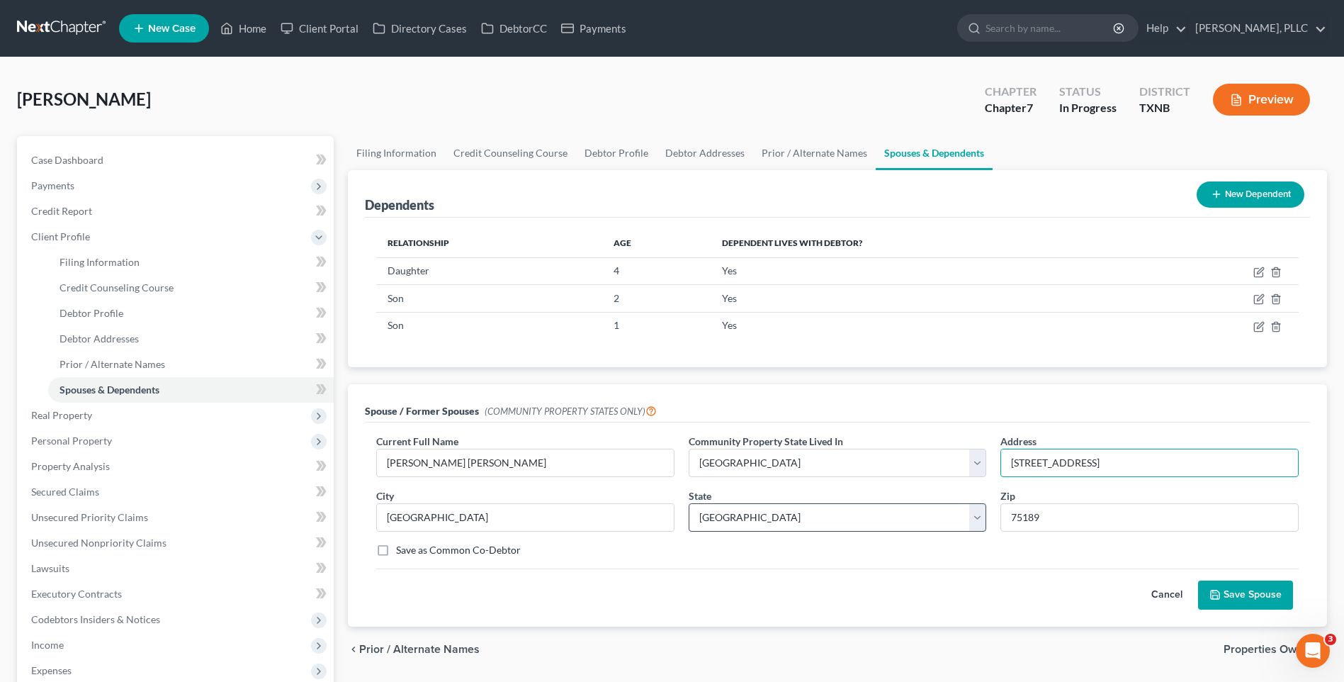
drag, startPoint x: 1145, startPoint y: 463, endPoint x: 923, endPoint y: 502, distance: 225.9
click at [923, 502] on div "Current Full Name * Hector M. Jacobo Flores Community Property State Lived In *…" at bounding box center [837, 501] width 937 height 135
drag, startPoint x: 1073, startPoint y: 519, endPoint x: 1004, endPoint y: 516, distance: 68.8
click at [1004, 516] on input "75189" at bounding box center [1149, 517] width 298 height 28
click at [1236, 587] on button "Save Spouse" at bounding box center [1245, 595] width 95 height 30
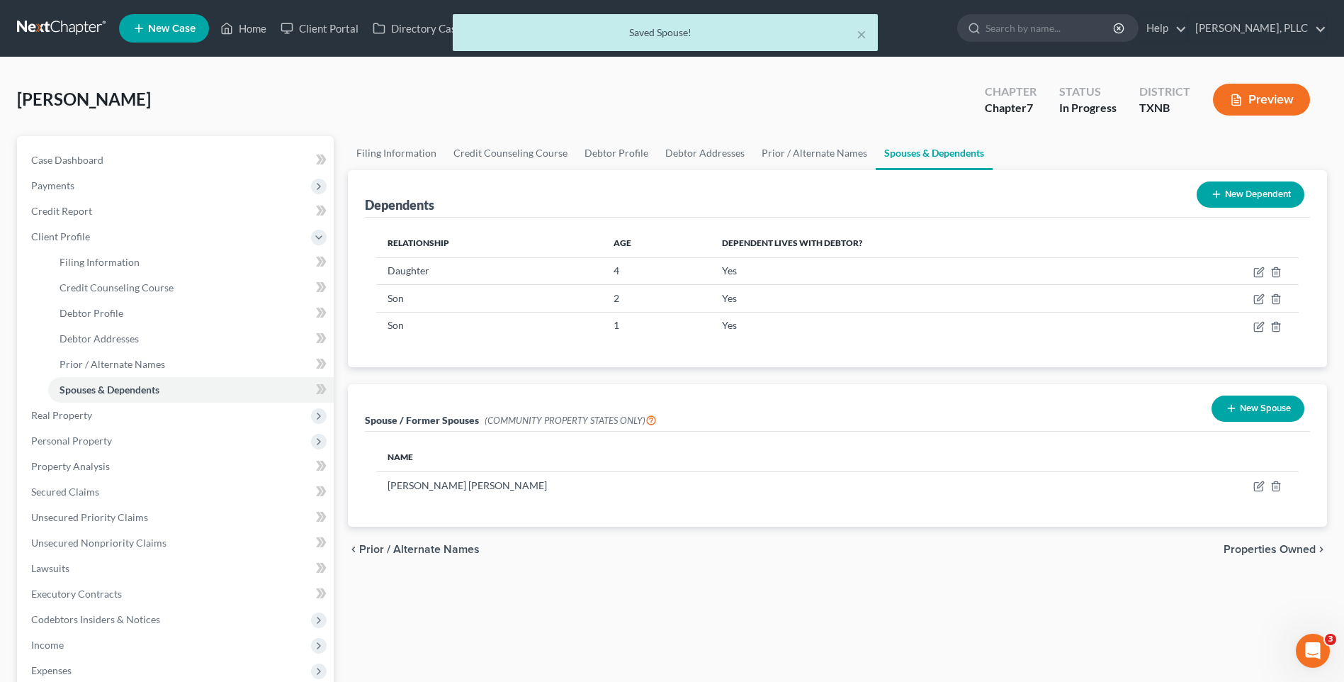
click at [1275, 544] on span "Properties Owned" at bounding box center [1270, 548] width 92 height 11
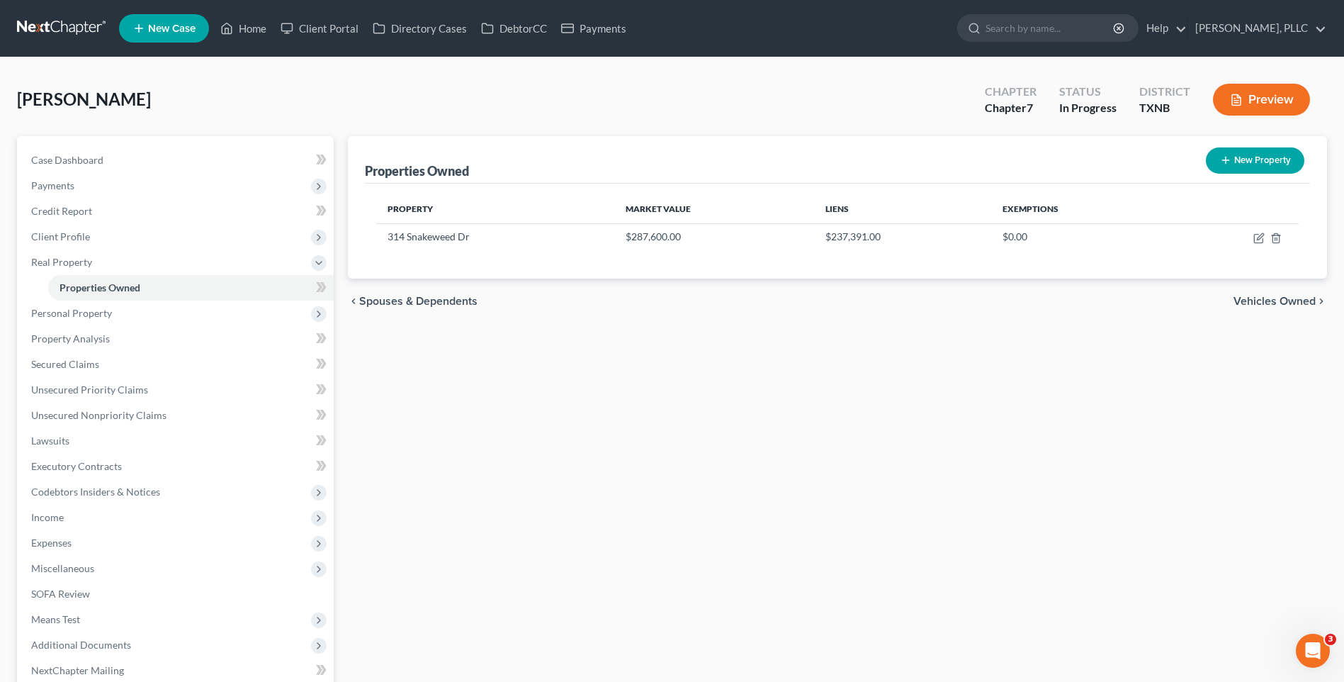
click at [1251, 298] on span "Vehicles Owned" at bounding box center [1275, 300] width 82 height 11
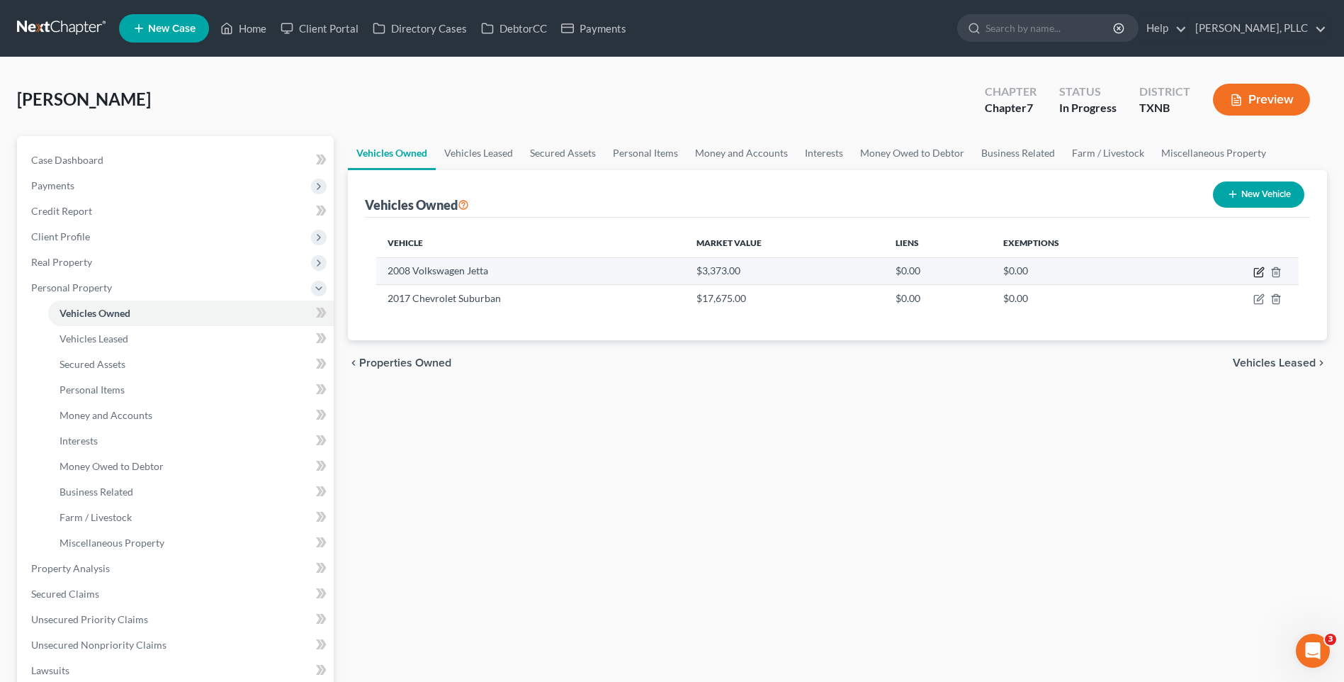
click at [1258, 268] on icon "button" at bounding box center [1258, 271] width 11 height 11
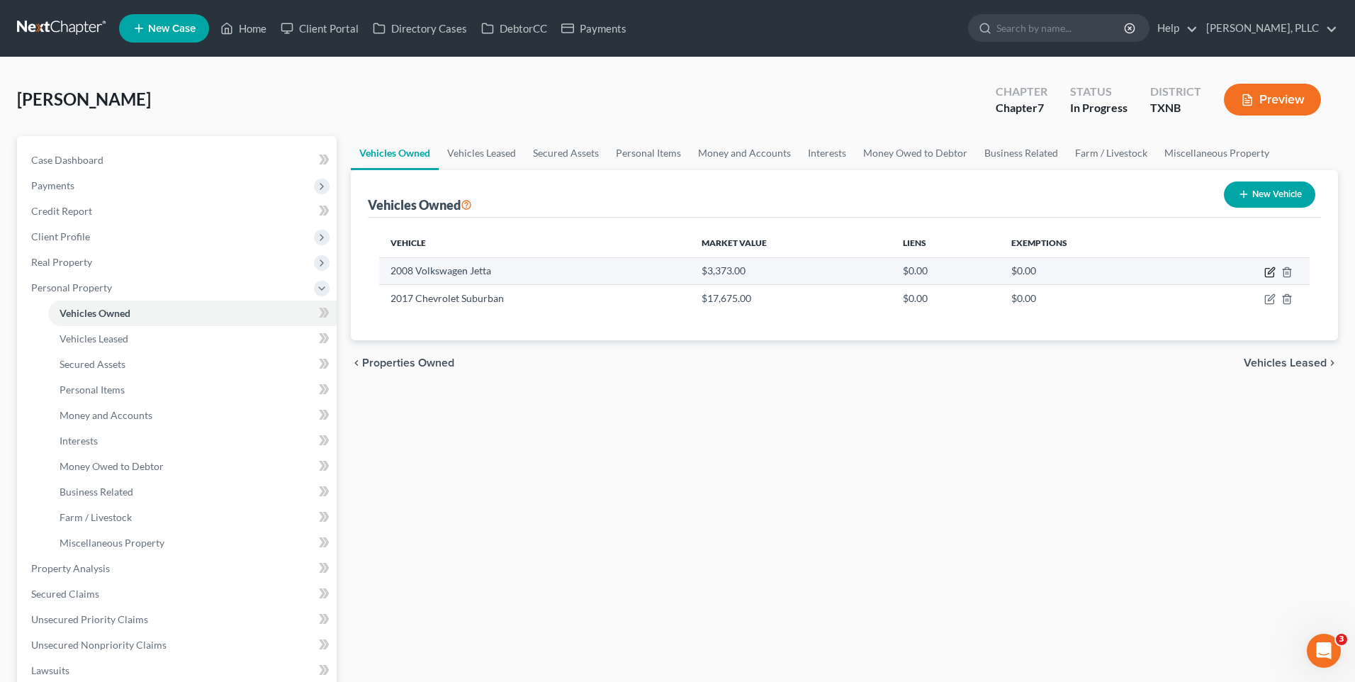
select select "0"
select select "18"
select select "2"
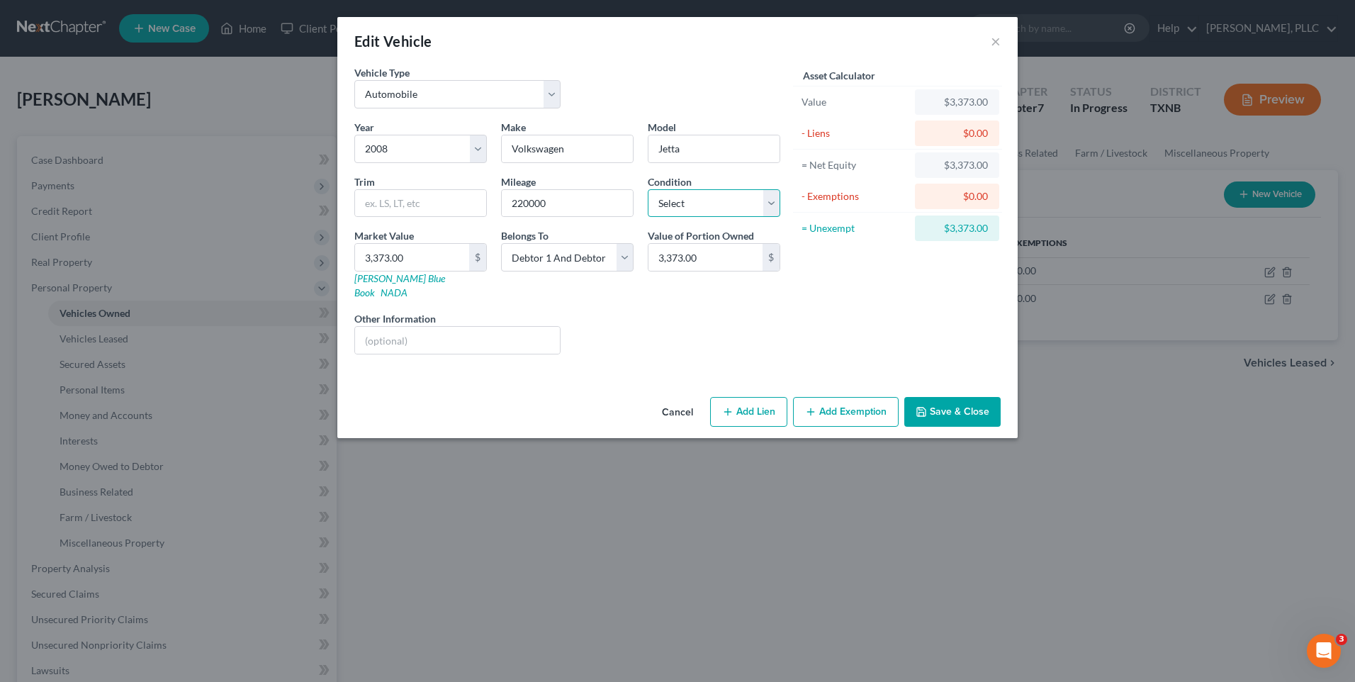
click at [769, 198] on select "Select Excellent Very Good Good Fair Poor" at bounding box center [714, 203] width 132 height 28
select select "3"
click at [648, 189] on select "Select Excellent Very Good Good Fair Poor" at bounding box center [714, 203] width 132 height 28
click at [433, 329] on input "text" at bounding box center [457, 340] width 205 height 27
type input "paid in full-Husband drives the vehicle"
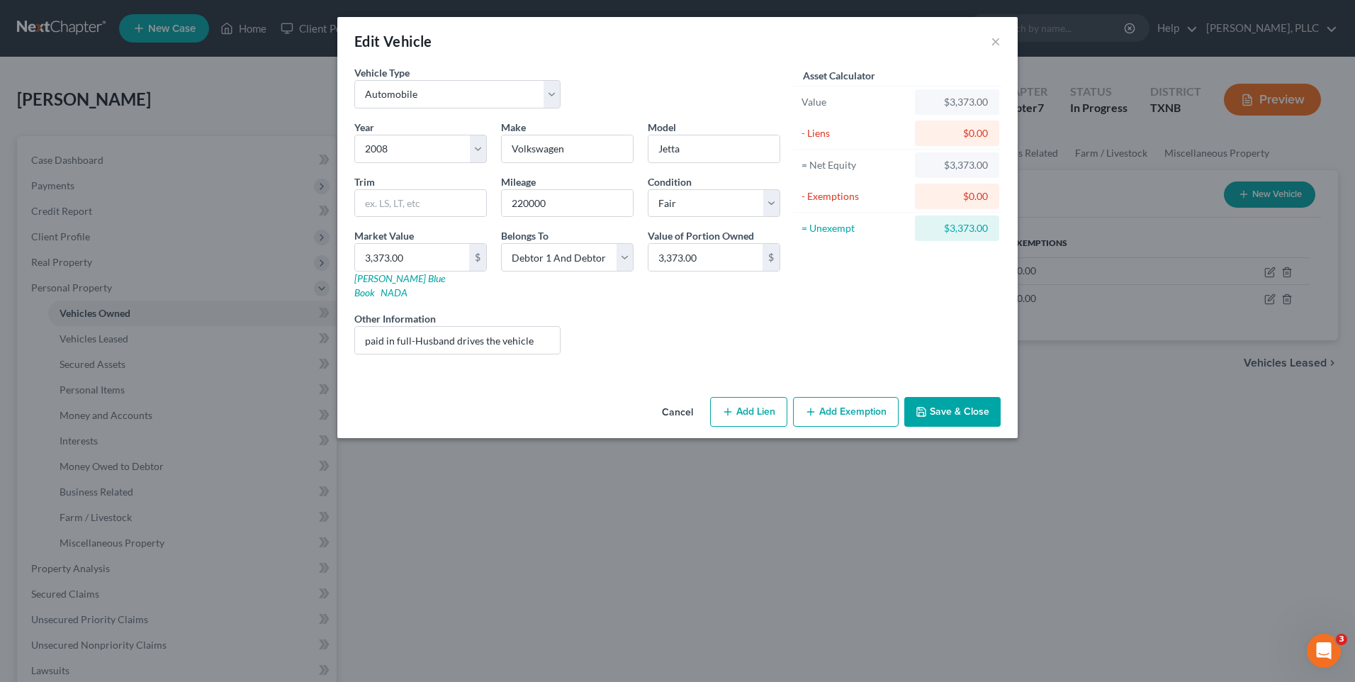
click at [956, 398] on button "Save & Close" at bounding box center [952, 412] width 96 height 30
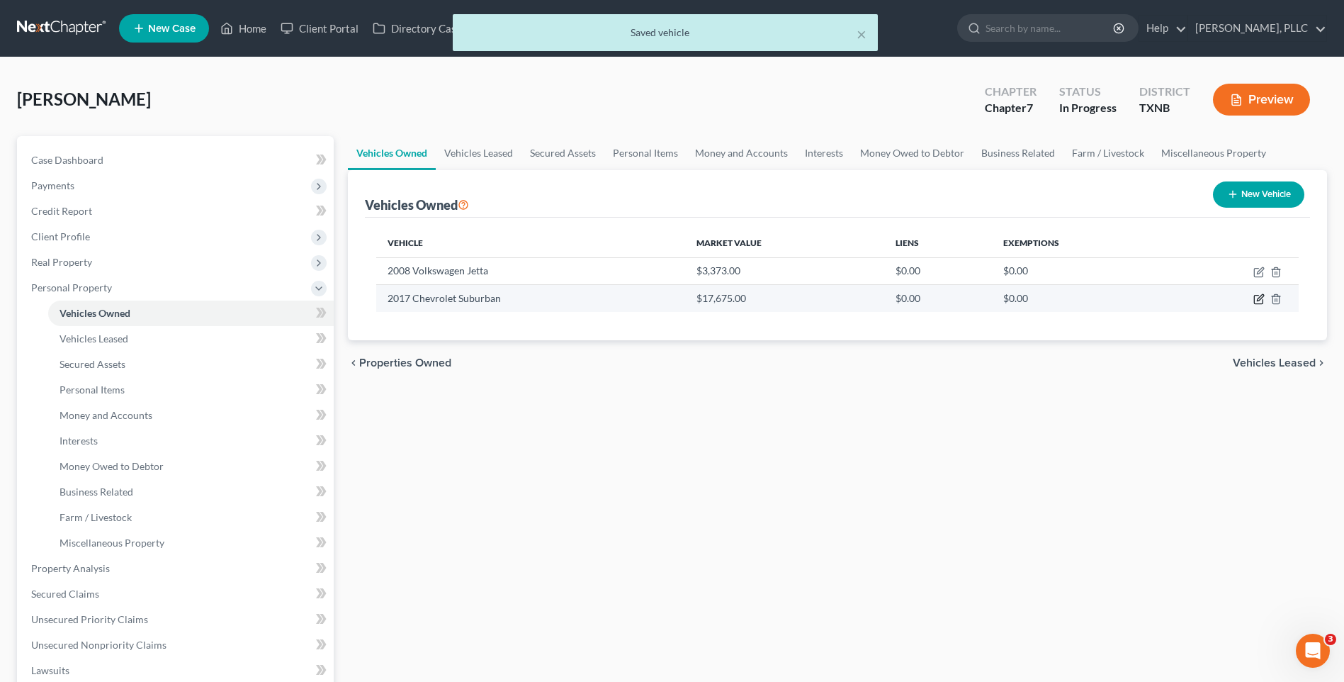
click at [1258, 298] on icon "button" at bounding box center [1258, 298] width 11 height 11
select select "0"
select select "9"
select select "2"
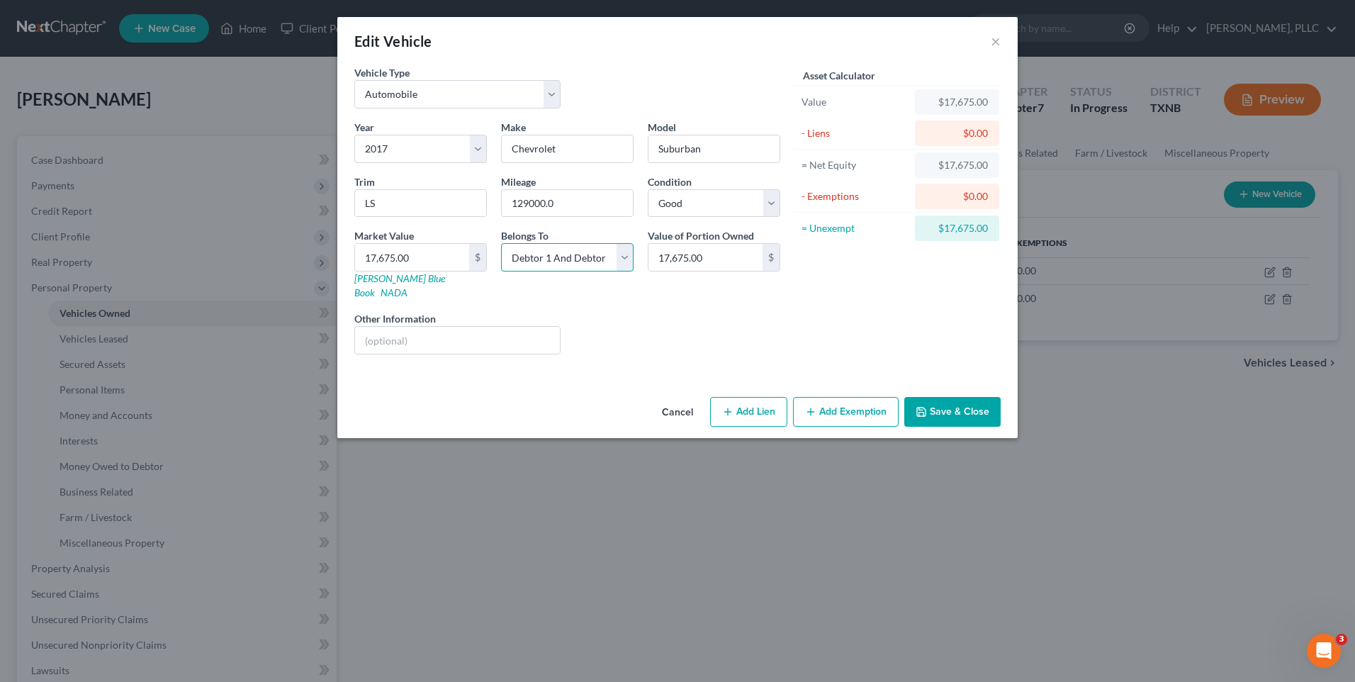
click at [627, 253] on select "Select Debtor 1 Only Debtor 2 Only Debtor 1 And Debtor 2 Only At Least One Of T…" at bounding box center [567, 257] width 132 height 28
select select "0"
click at [501, 243] on select "Select Debtor 1 Only Debtor 2 Only Debtor 1 And Debtor 2 Only At Least One Of T…" at bounding box center [567, 257] width 132 height 28
click at [412, 335] on input "text" at bounding box center [457, 340] width 205 height 27
type input "paid in full"
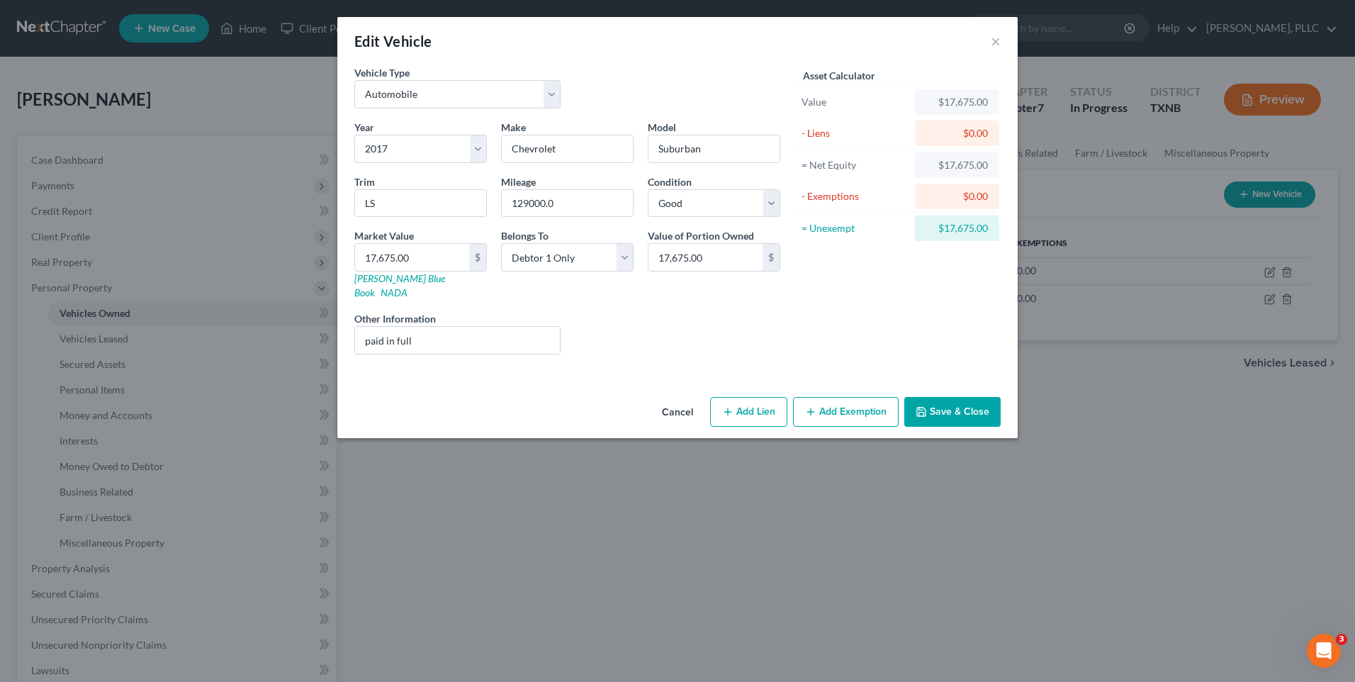
click at [958, 397] on button "Save & Close" at bounding box center [952, 412] width 96 height 30
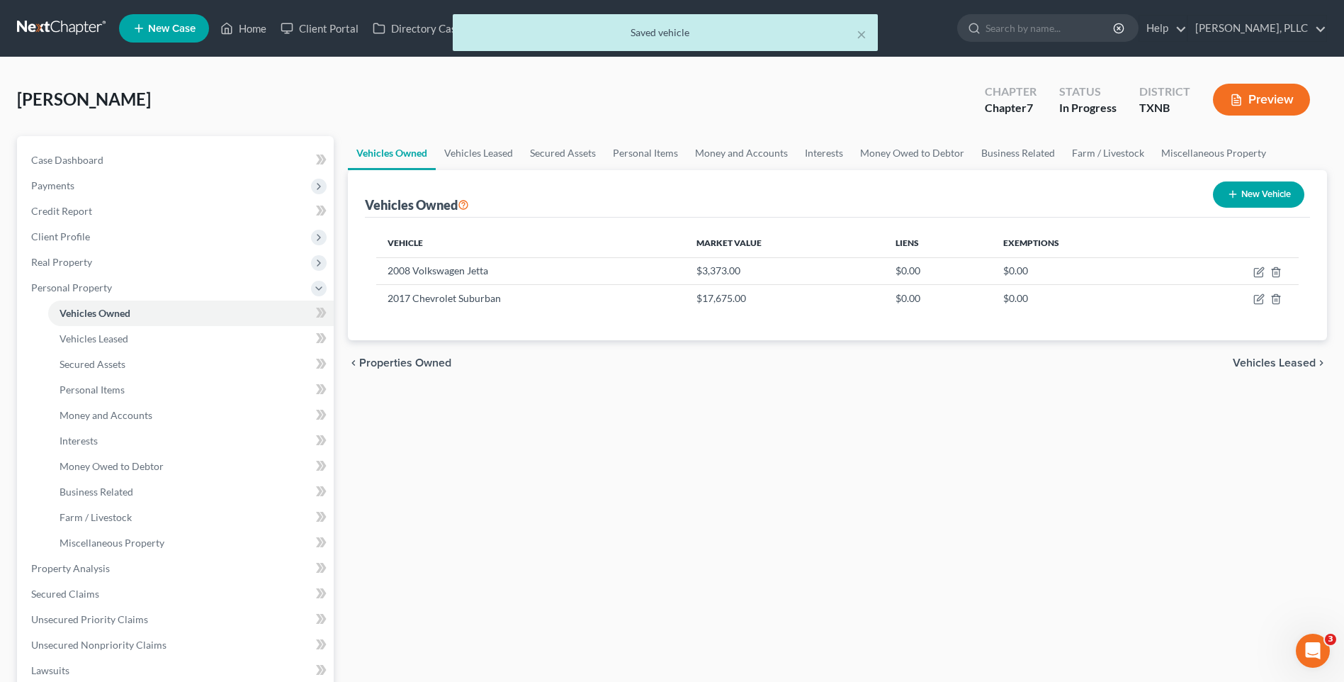
click at [1257, 363] on span "Vehicles Leased" at bounding box center [1274, 362] width 83 height 11
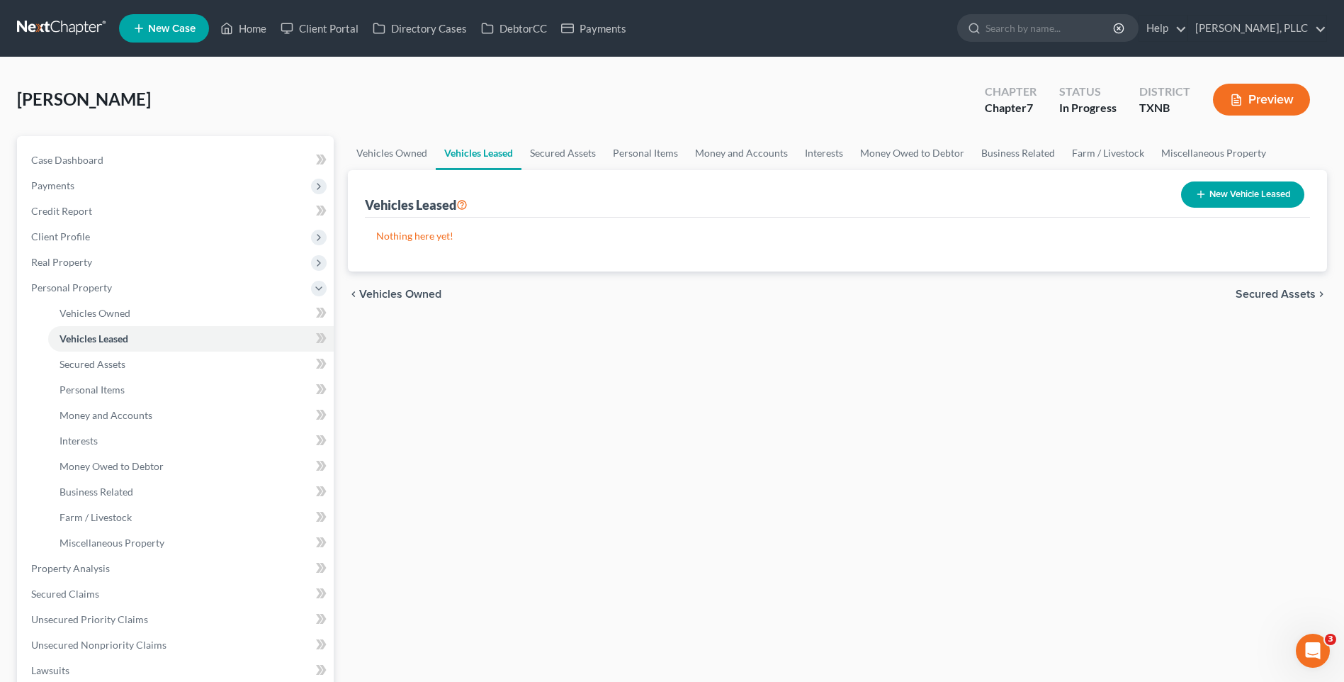
click at [1265, 295] on span "Secured Assets" at bounding box center [1276, 293] width 80 height 11
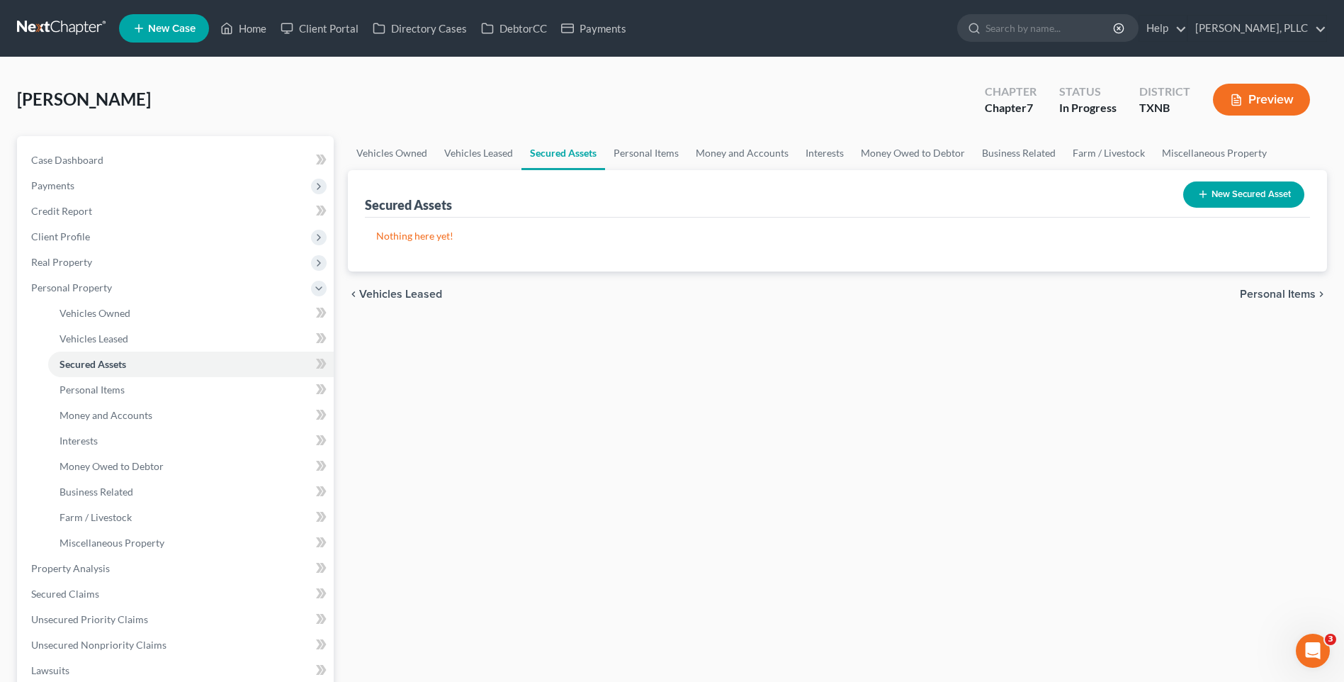
click at [1268, 294] on span "Personal Items" at bounding box center [1278, 293] width 76 height 11
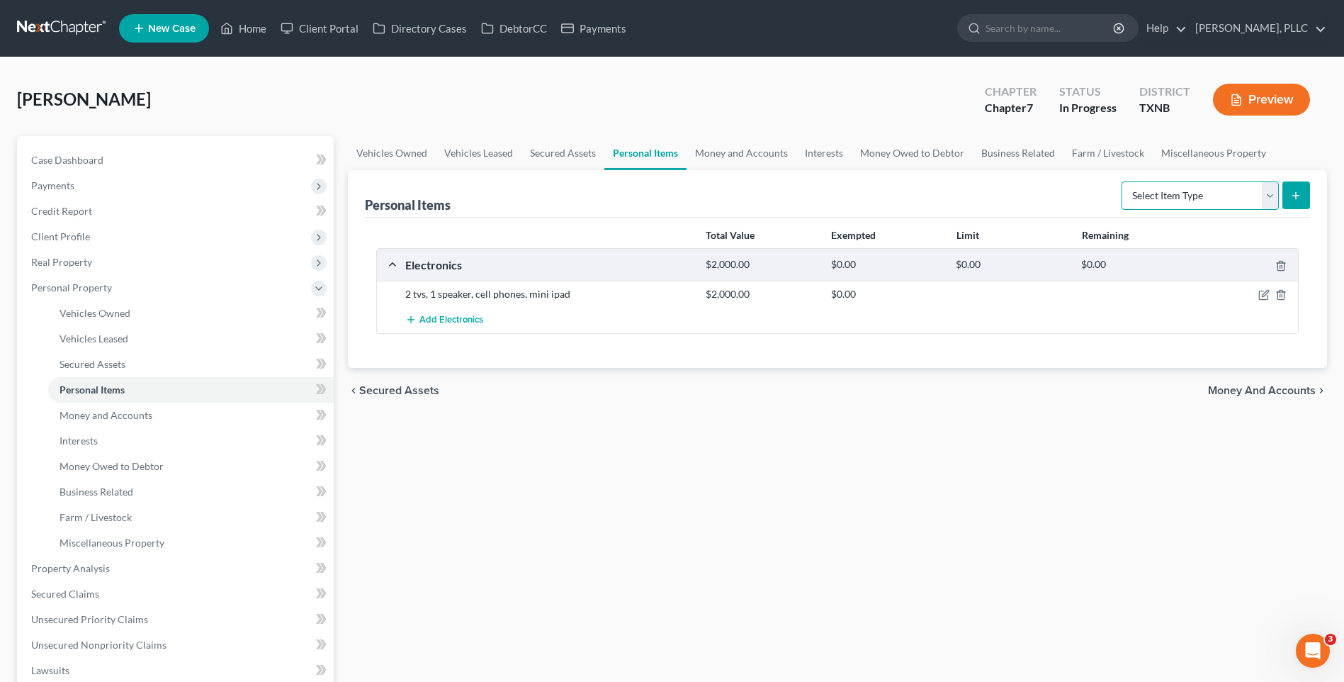
click at [1265, 197] on select "Select Item Type Clothing Collectibles Of Value Electronics Firearms Household …" at bounding box center [1200, 195] width 157 height 28
select select "clothing"
click at [1123, 181] on select "Select Item Type Clothing Collectibles Of Value Electronics Firearms Household …" at bounding box center [1200, 195] width 157 height 28
click at [1292, 196] on icon "submit" at bounding box center [1295, 195] width 11 height 11
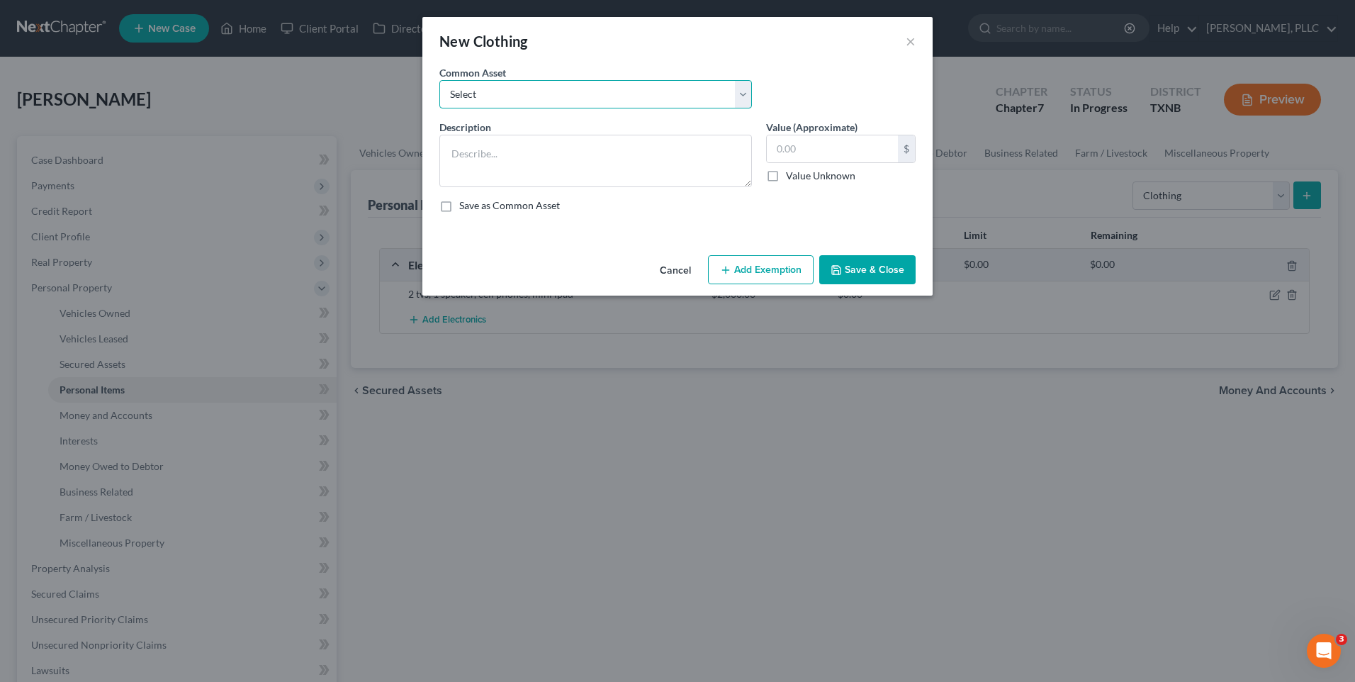
click at [738, 93] on select "Select Clothing (Adult)" at bounding box center [595, 94] width 312 height 28
select select "0"
click at [439, 80] on select "Select Clothing (Adult)" at bounding box center [595, 94] width 312 height 28
type textarea "Clothing (Adult)"
type input "600.00"
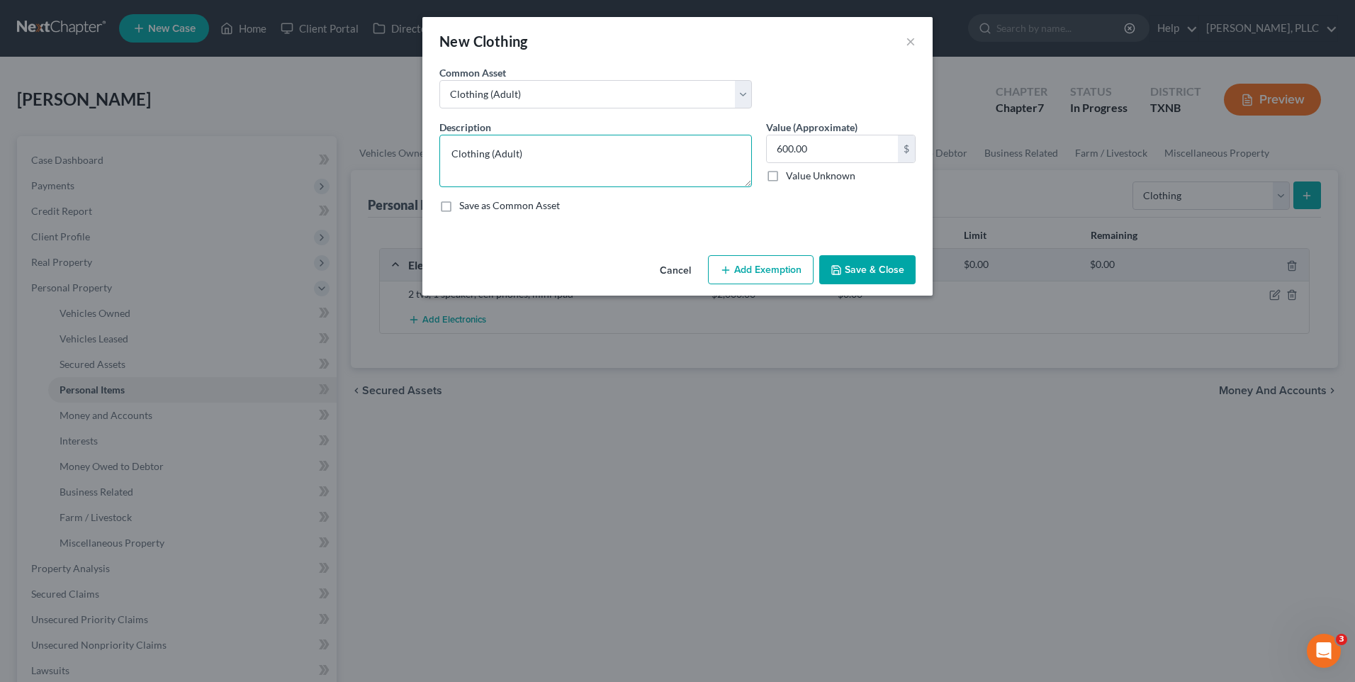
click at [528, 157] on textarea "Clothing (Adult)" at bounding box center [595, 161] width 312 height 52
type textarea "Clothing (Adult), shoes, belts, chidren's shoes, clothes"
click at [804, 149] on input "600.00" at bounding box center [832, 148] width 131 height 27
drag, startPoint x: 808, startPoint y: 148, endPoint x: 772, endPoint y: 149, distance: 36.1
click at [772, 149] on input "600.00" at bounding box center [832, 148] width 131 height 27
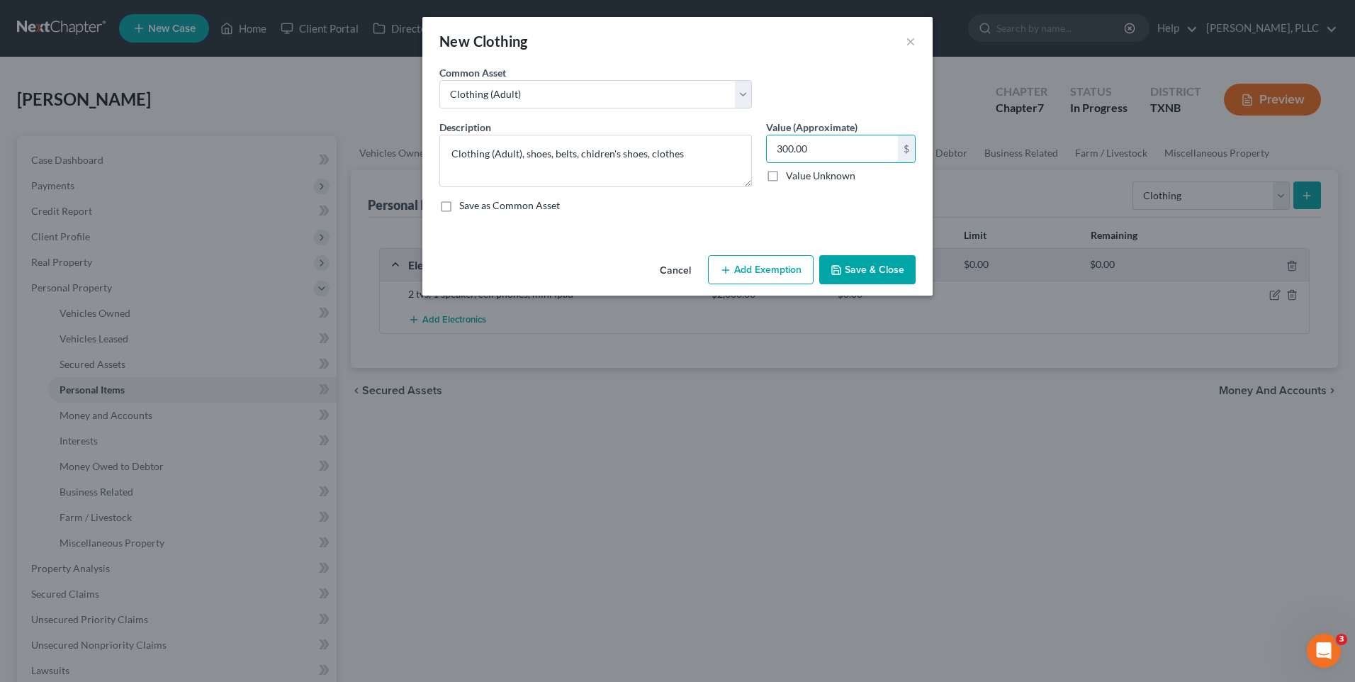
type input "300.00"
click at [883, 270] on button "Save & Close" at bounding box center [867, 270] width 96 height 30
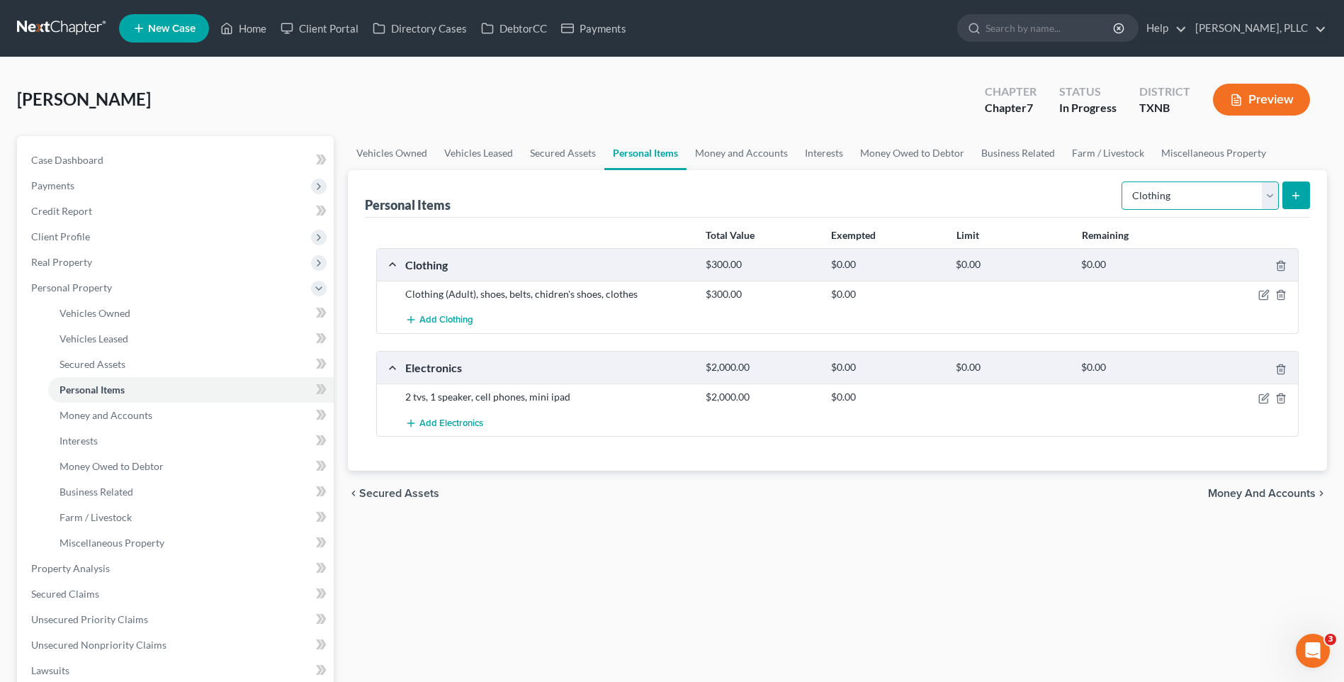
click at [1269, 193] on select "Select Item Type Clothing Collectibles Of Value Electronics Firearms Household …" at bounding box center [1200, 195] width 157 height 28
click at [675, 590] on div "Vehicles Owned Vehicles Leased Secured Assets Personal Items Money and Accounts…" at bounding box center [837, 552] width 993 height 833
click at [1262, 395] on icon "button" at bounding box center [1263, 398] width 11 height 11
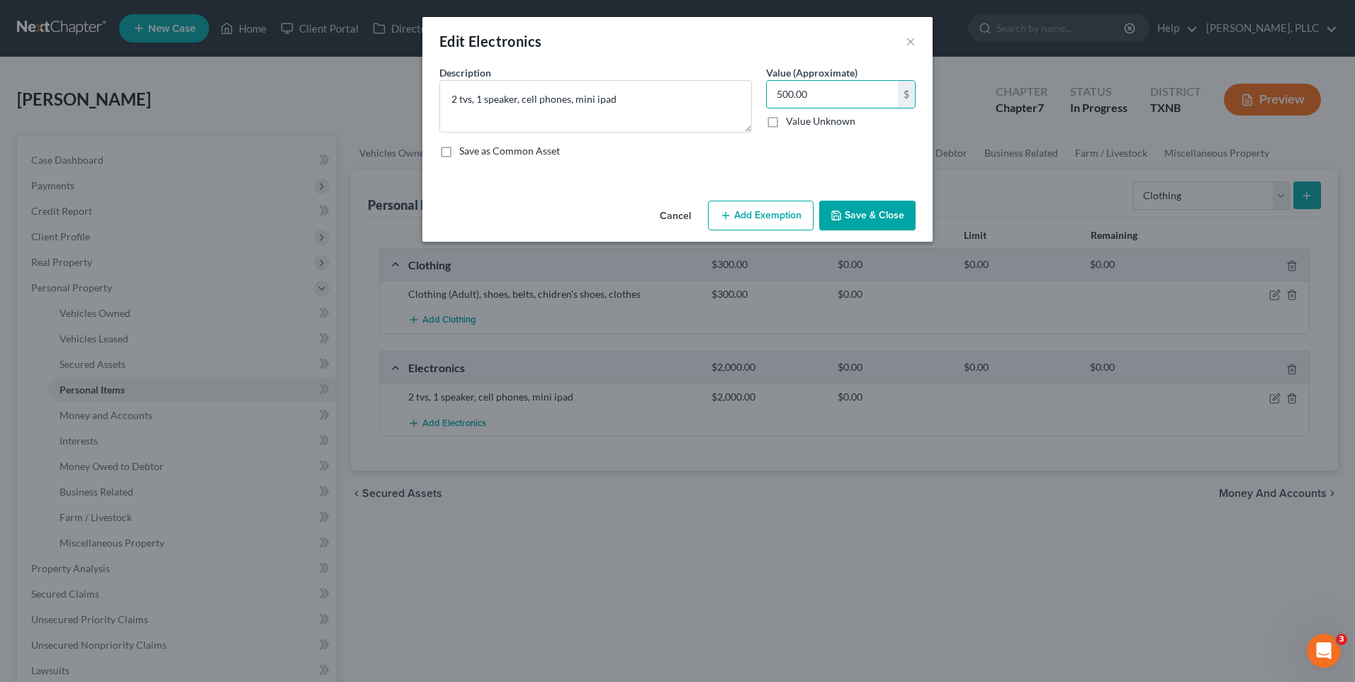
type input "500.00"
click at [870, 212] on button "Save & Close" at bounding box center [867, 216] width 96 height 30
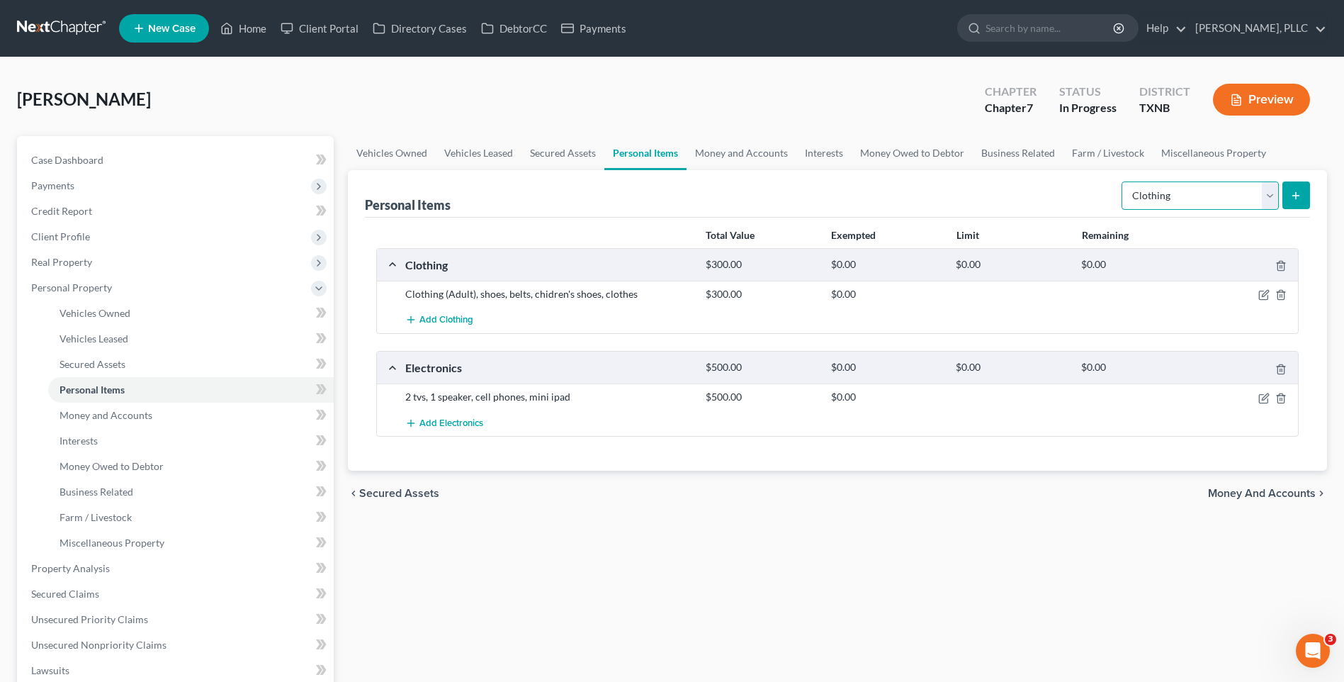
click at [1264, 196] on select "Select Item Type Clothing Collectibles Of Value Electronics Firearms Household …" at bounding box center [1200, 195] width 157 height 28
select select "household_goods"
click at [1123, 181] on select "Select Item Type Clothing Collectibles Of Value Electronics Firearms Household …" at bounding box center [1200, 195] width 157 height 28
click at [1295, 185] on button "submit" at bounding box center [1296, 195] width 28 height 28
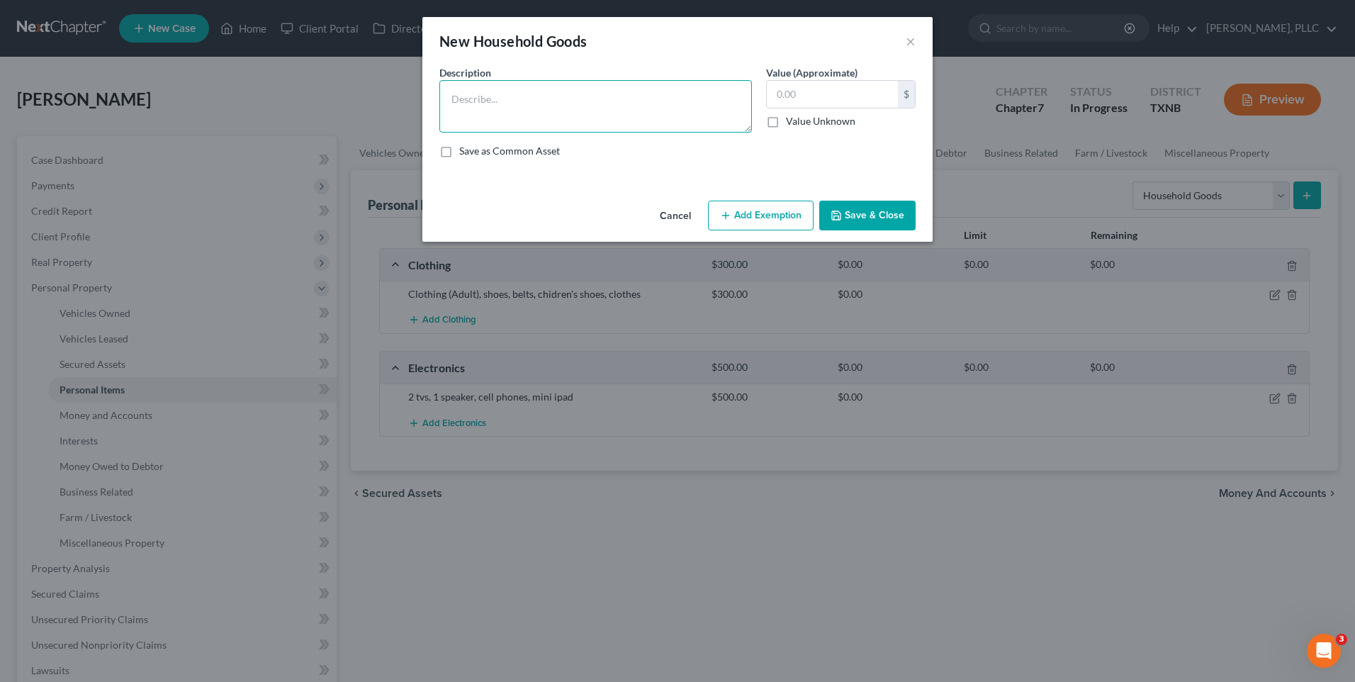
click at [512, 99] on textarea at bounding box center [595, 106] width 312 height 52
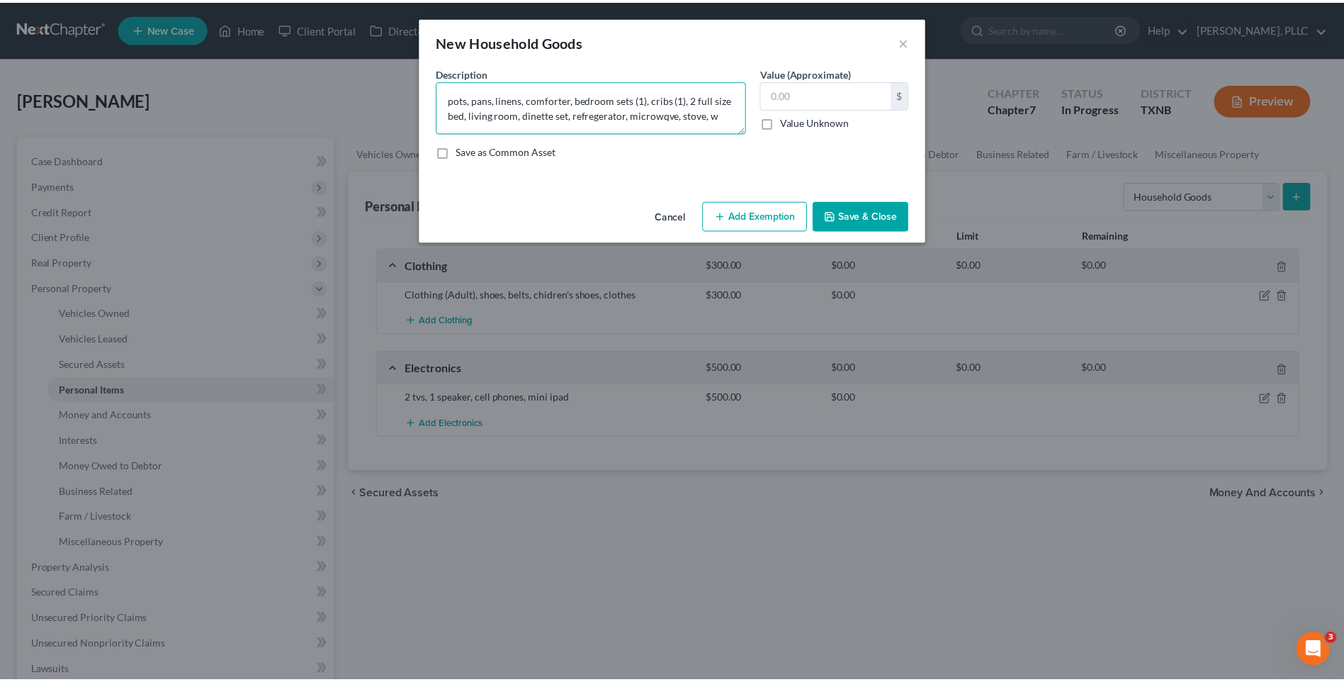
scroll to position [3, 0]
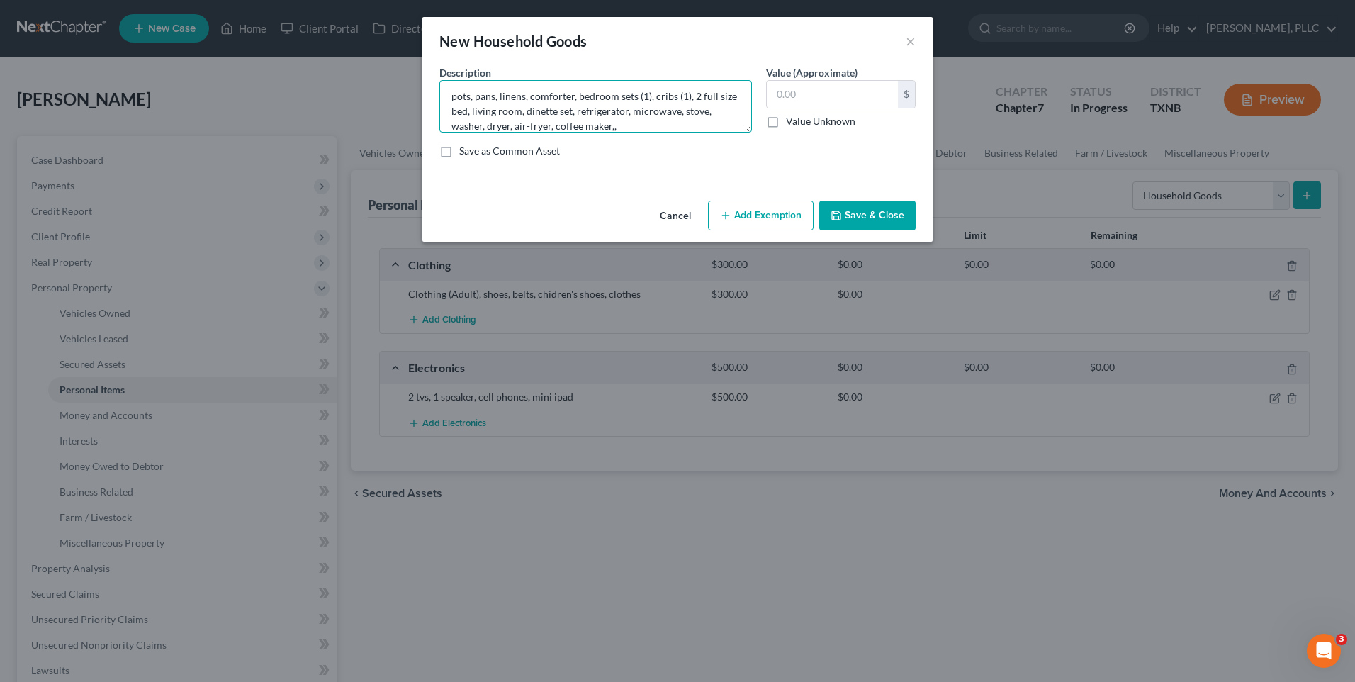
click at [619, 129] on textarea "pots, pans, linens, comforter, bedroom sets (1), cribs (1), 2 full size bed, li…" at bounding box center [595, 106] width 312 height 52
type textarea "pots, pans, linens, comforter, bedroom sets (1), cribs (1), 2 full size bed, li…"
click at [793, 100] on input "text" at bounding box center [832, 94] width 131 height 27
type input "400.00"
click at [882, 224] on button "Save & Close" at bounding box center [867, 216] width 96 height 30
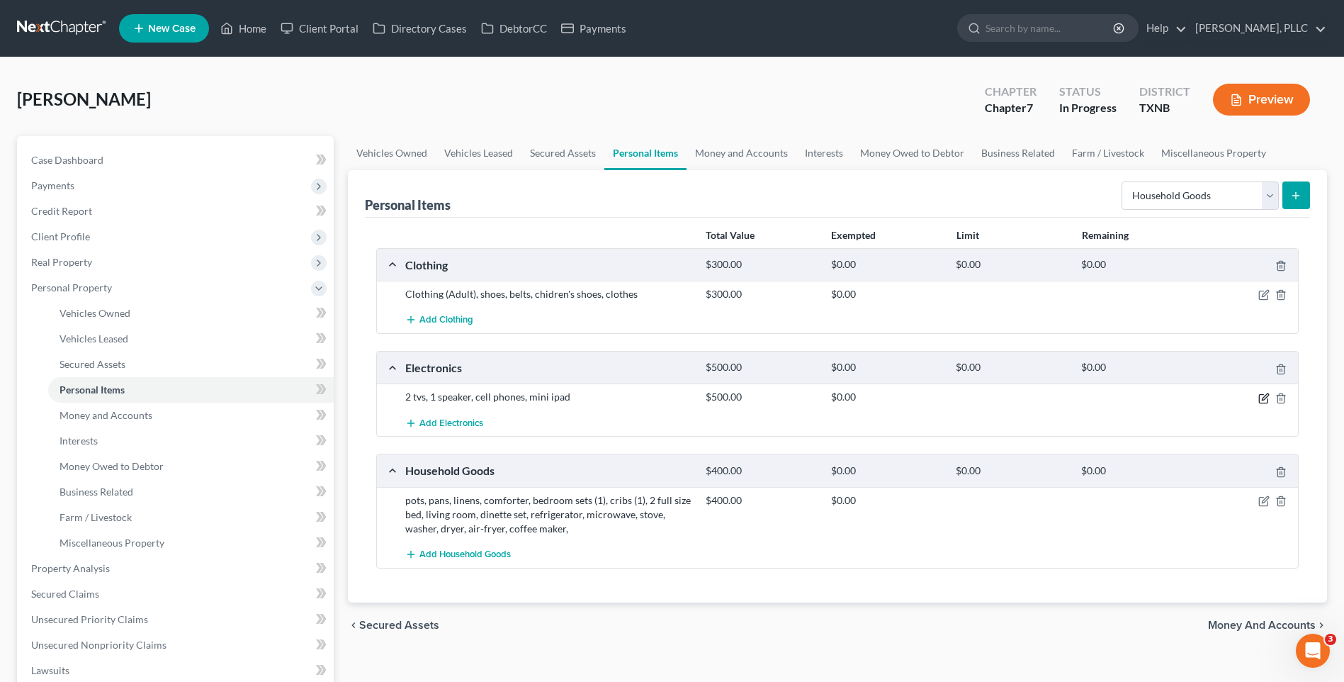
click at [1260, 395] on icon "button" at bounding box center [1263, 398] width 11 height 11
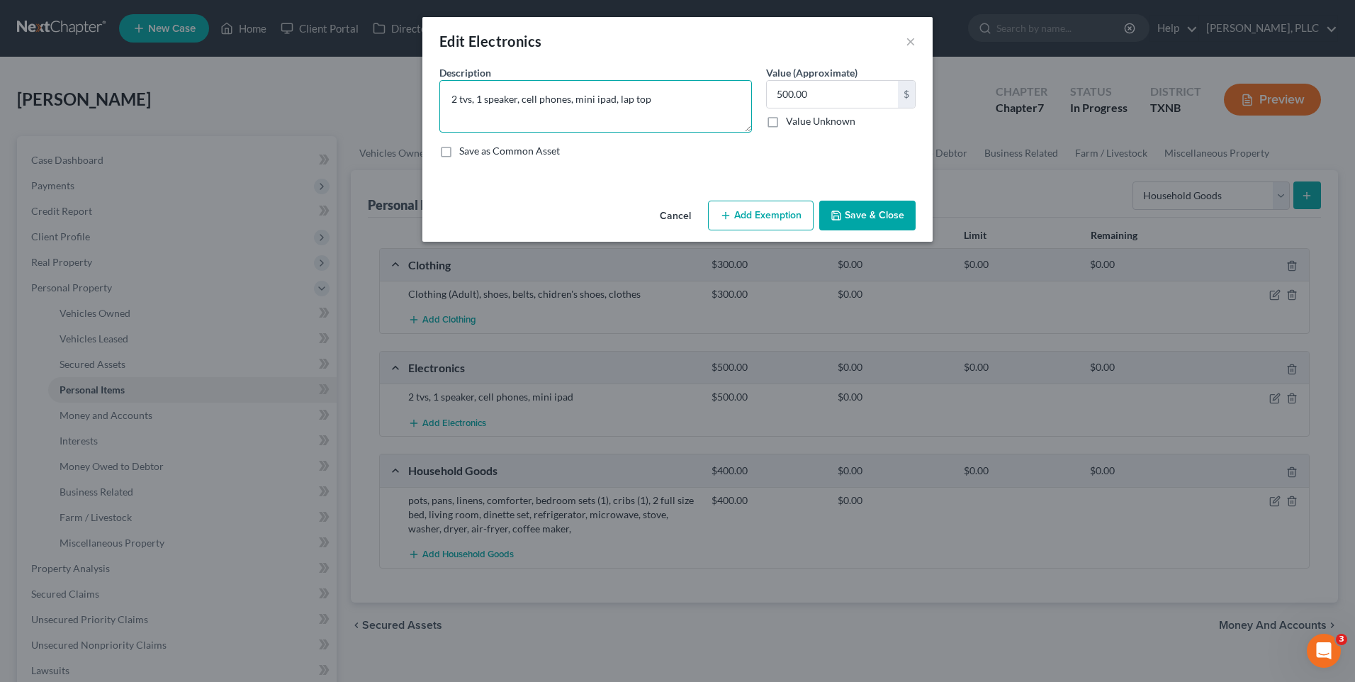
type textarea "2 tvs, 1 speaker, cell phones, mini ipad, lap top"
click at [859, 216] on button "Save & Close" at bounding box center [867, 216] width 96 height 30
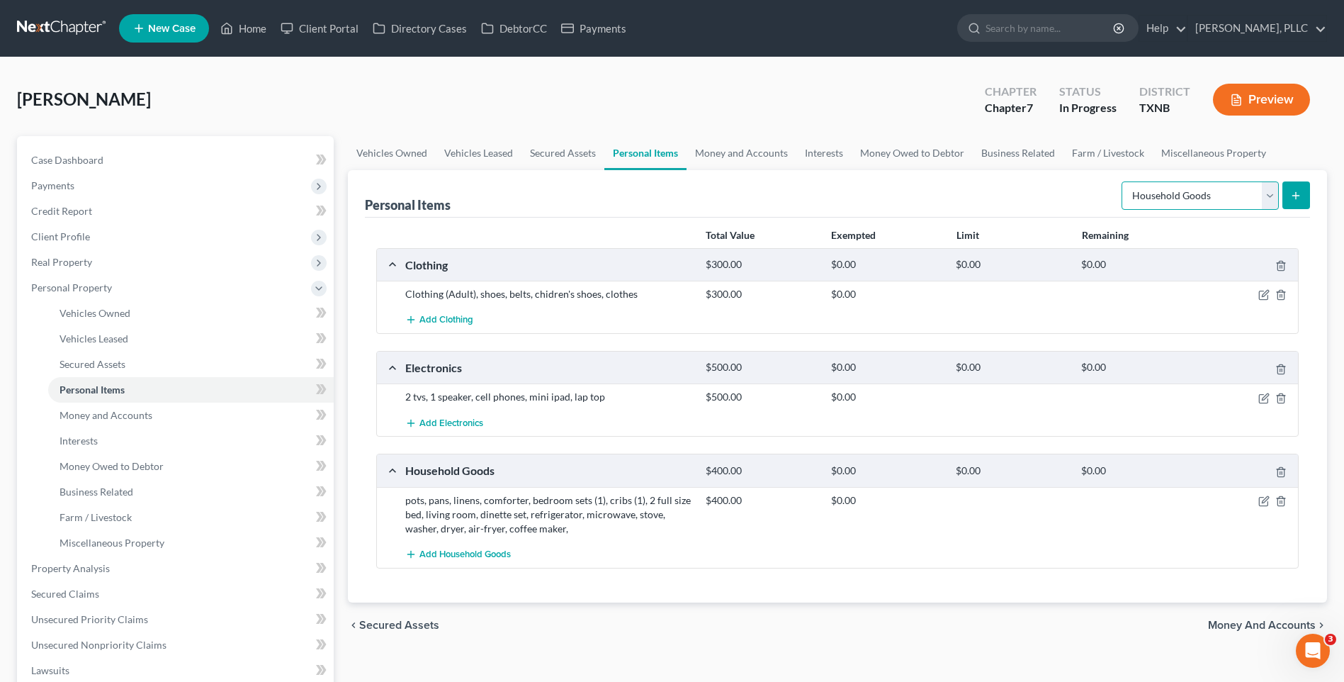
click at [1273, 191] on select "Select Item Type Clothing Collectibles Of Value Electronics Firearms Household …" at bounding box center [1200, 195] width 157 height 28
select select "jewelry"
click at [1123, 181] on select "Select Item Type Clothing Collectibles Of Value Electronics Firearms Household …" at bounding box center [1200, 195] width 157 height 28
click at [1295, 193] on icon "submit" at bounding box center [1295, 195] width 11 height 11
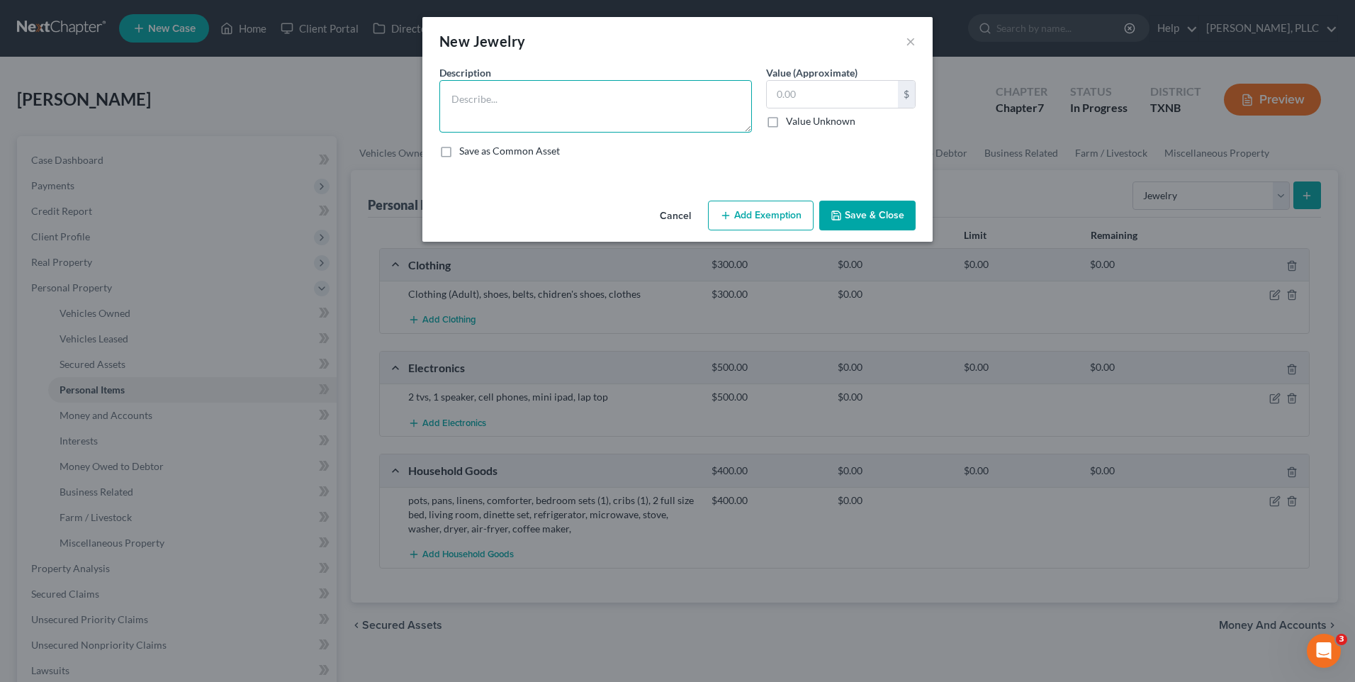
click at [536, 103] on textarea at bounding box center [595, 106] width 312 height 52
type textarea "Wedding ring set, gold bracelet"
click at [784, 108] on div "$" at bounding box center [841, 94] width 150 height 28
click at [801, 90] on input "text" at bounding box center [832, 94] width 131 height 27
type input "500.00"
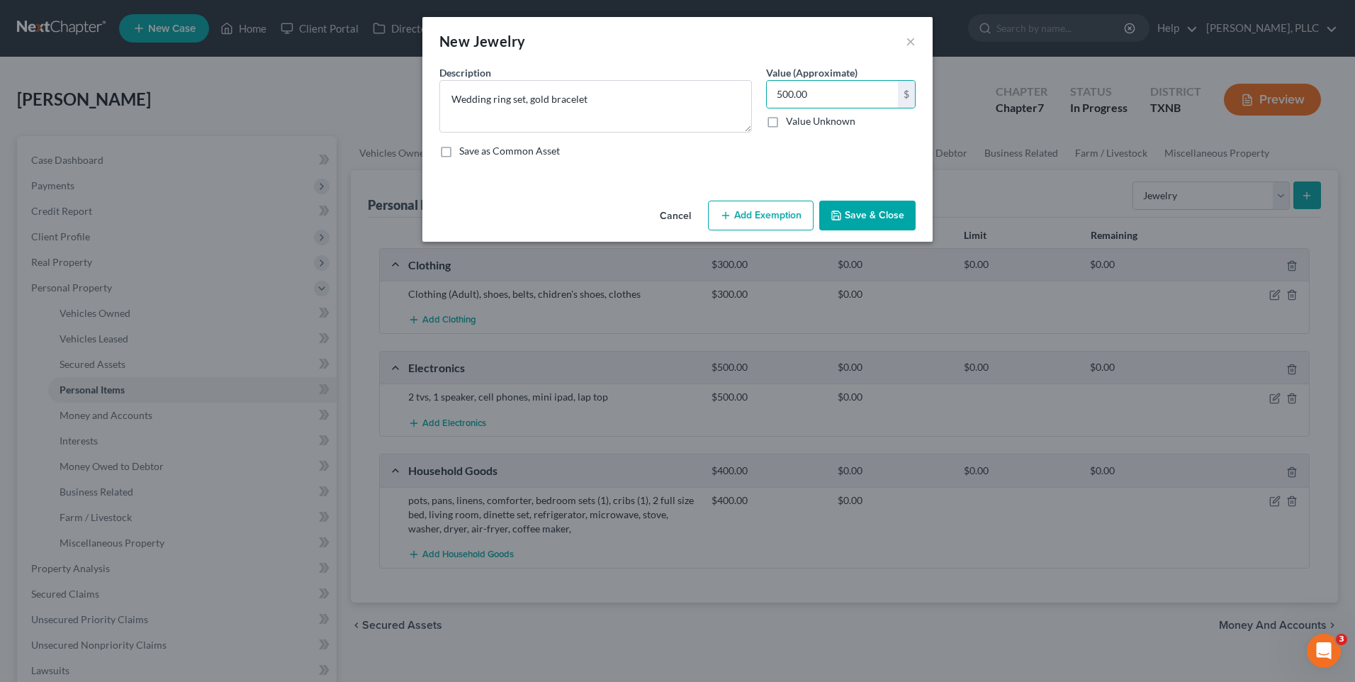
drag, startPoint x: 866, startPoint y: 216, endPoint x: 876, endPoint y: 208, distance: 13.1
click at [870, 212] on button "Save & Close" at bounding box center [867, 216] width 96 height 30
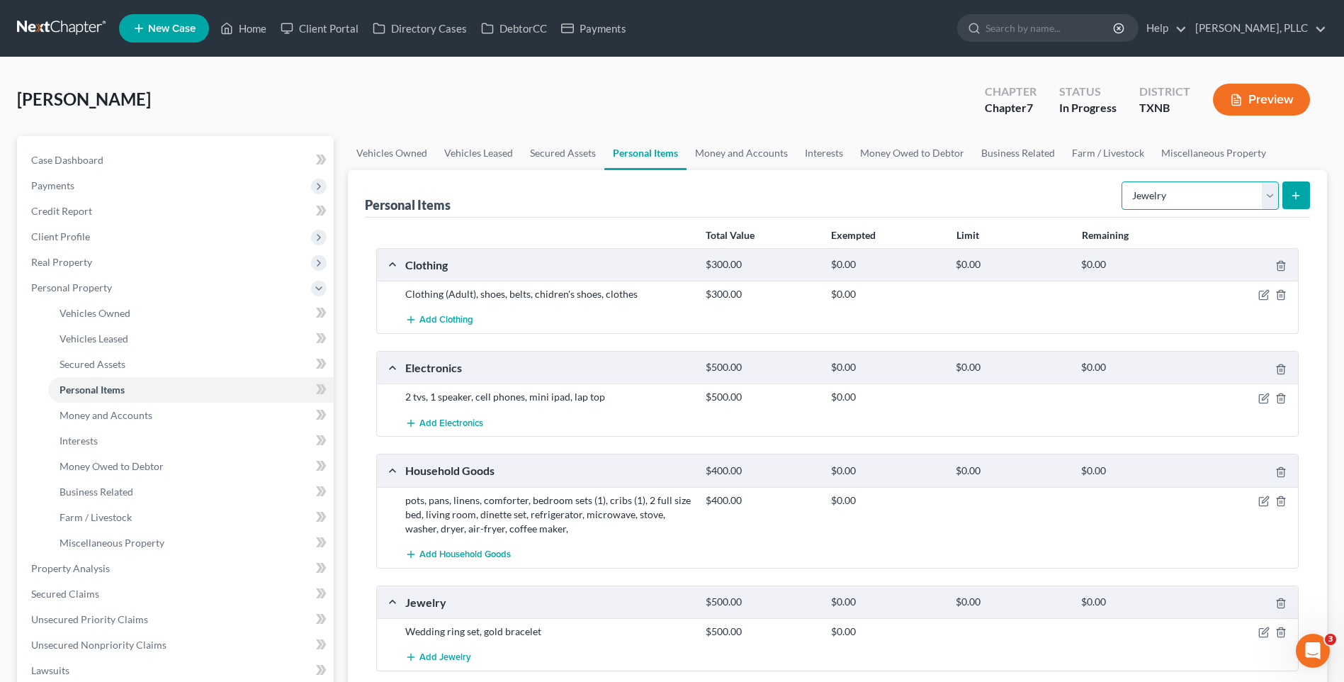
drag, startPoint x: 1273, startPoint y: 194, endPoint x: 1273, endPoint y: 184, distance: 9.9
click at [1273, 184] on select "Select Item Type Clothing Collectibles Of Value Electronics Firearms Household …" at bounding box center [1200, 195] width 157 height 28
select select "pets"
click at [1123, 181] on select "Select Item Type Clothing Collectibles Of Value Electronics Firearms Household …" at bounding box center [1200, 195] width 157 height 28
click at [1295, 186] on button "submit" at bounding box center [1296, 195] width 28 height 28
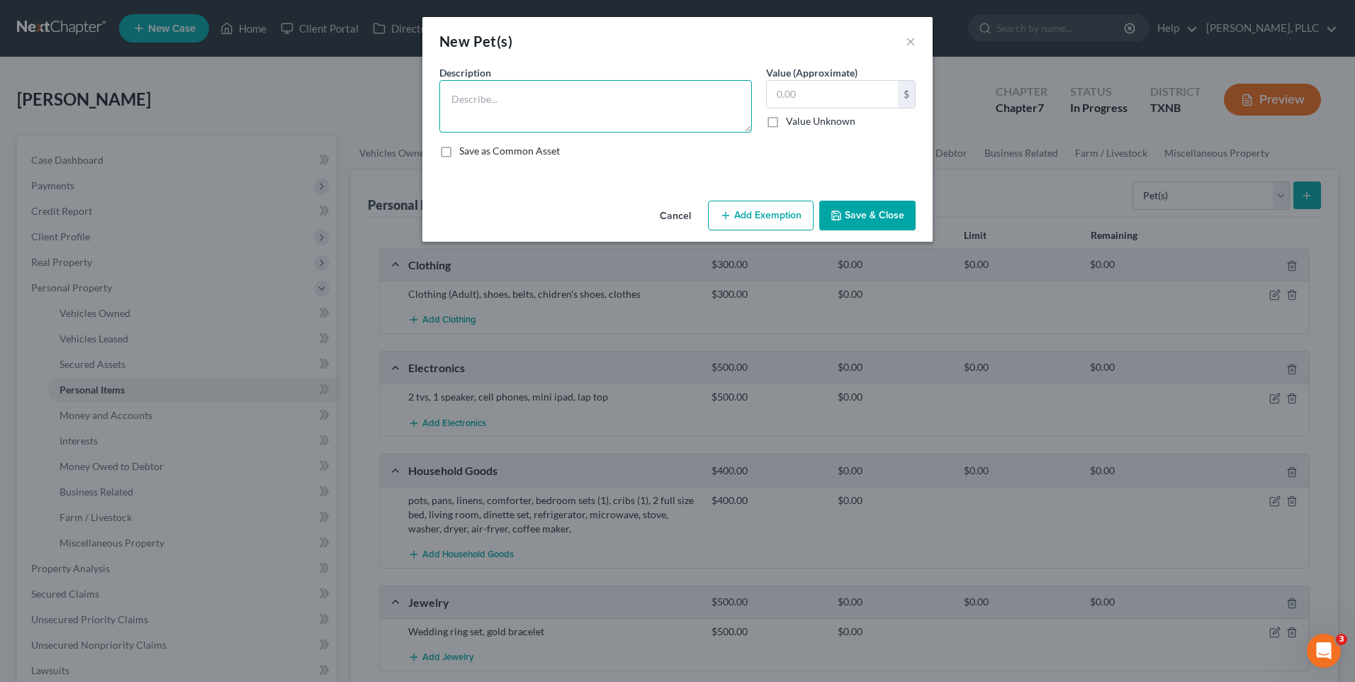
click at [529, 107] on textarea at bounding box center [595, 106] width 312 height 52
type textarea "Golden Doodle, Schezu"
click at [822, 98] on input "text" at bounding box center [832, 94] width 131 height 27
type input "1"
type input "2"
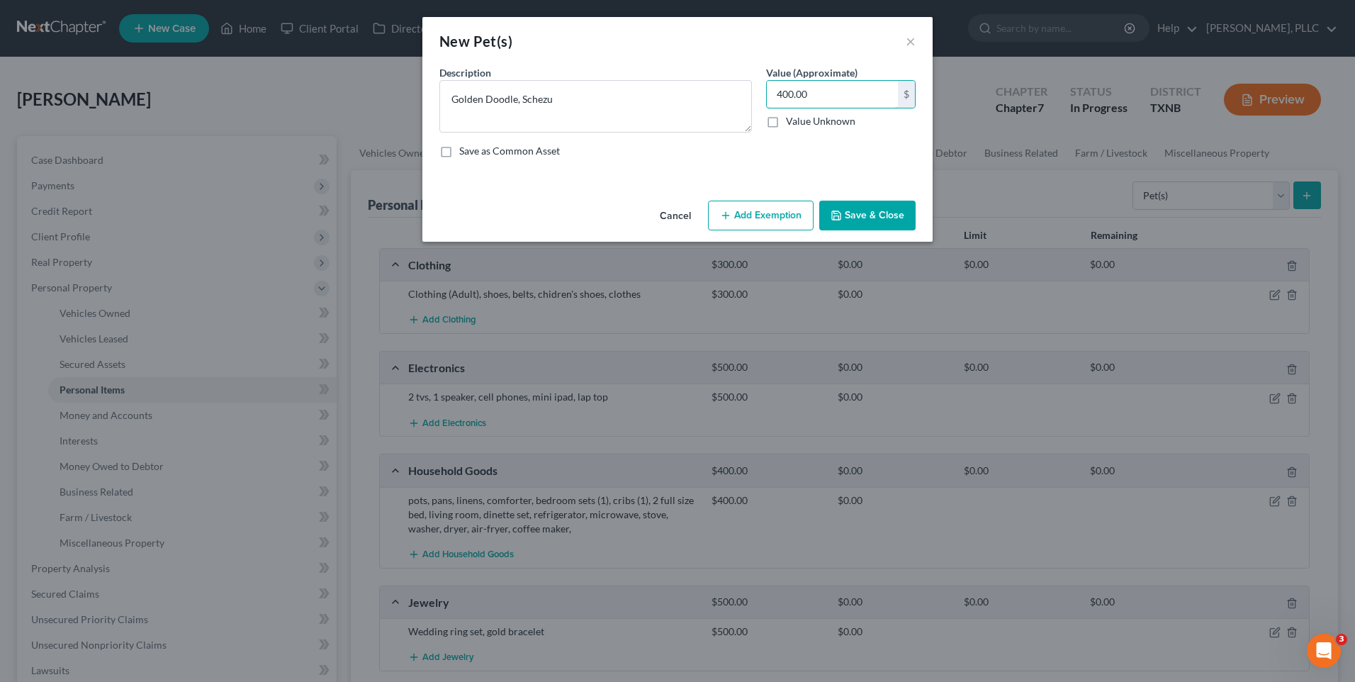
type input "400.00"
click at [863, 214] on button "Save & Close" at bounding box center [867, 216] width 96 height 30
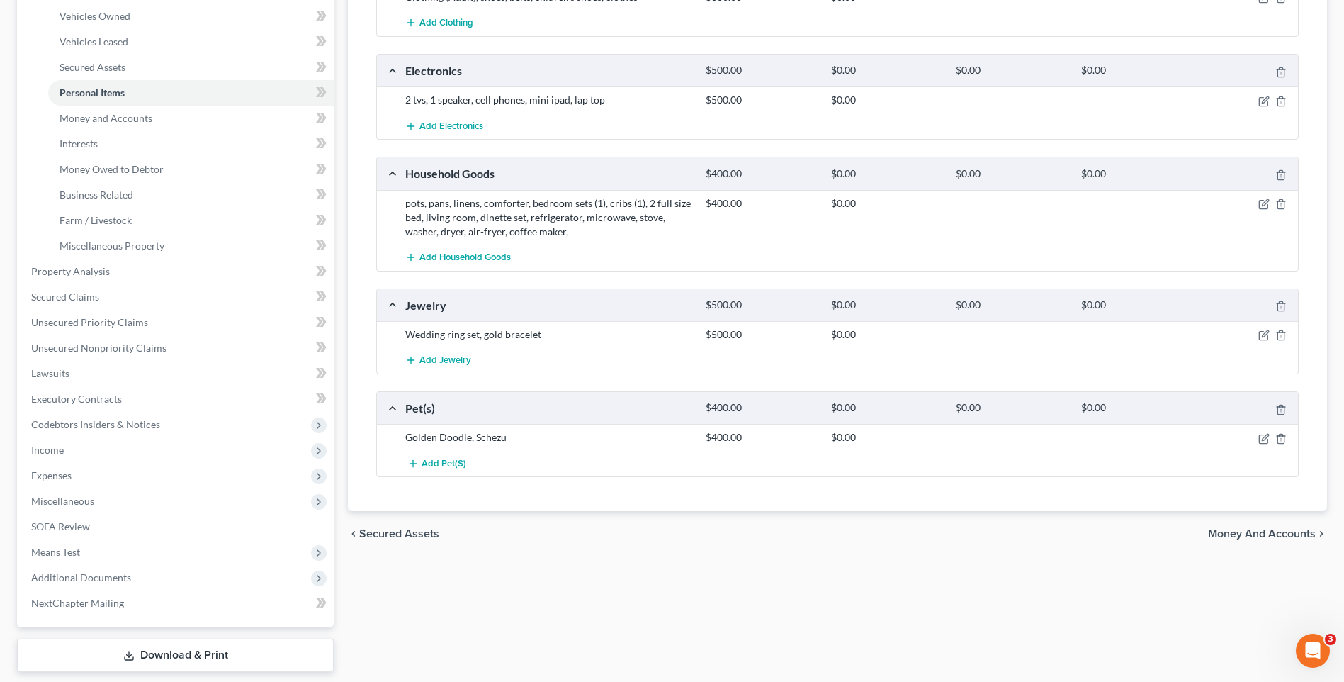
scroll to position [303, 0]
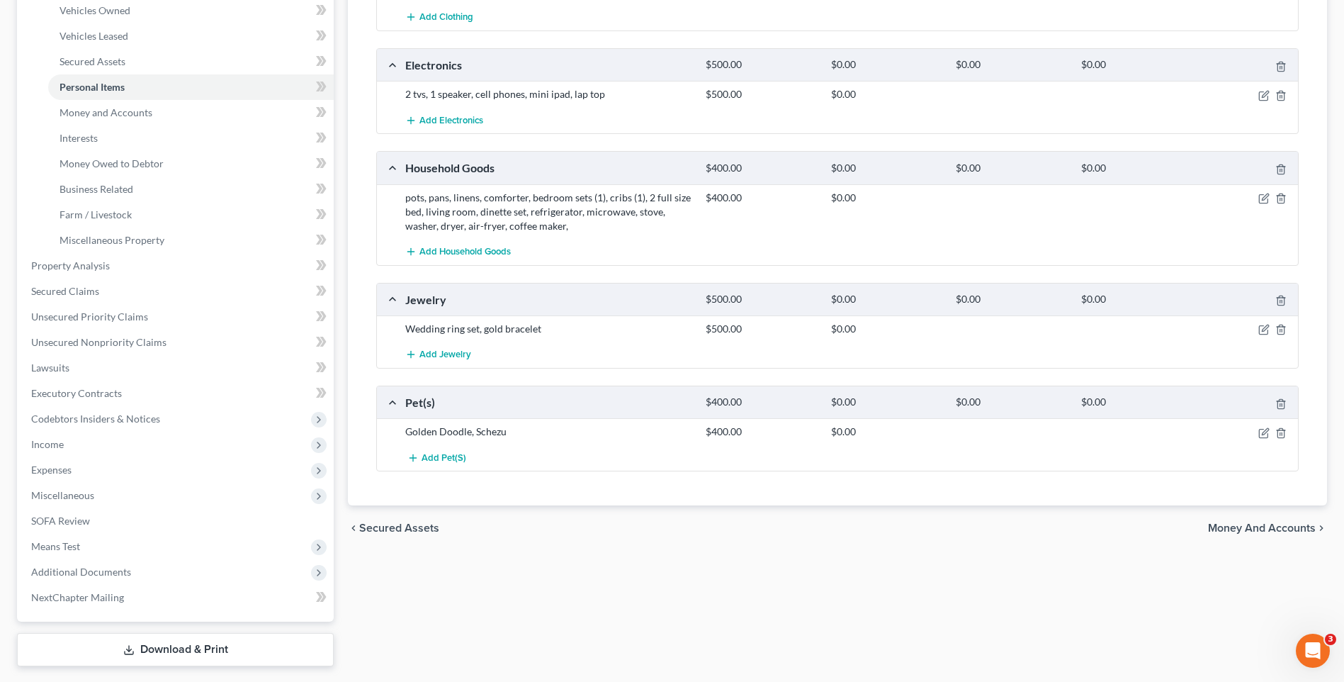
click at [1251, 528] on span "Money and Accounts" at bounding box center [1262, 527] width 108 height 11
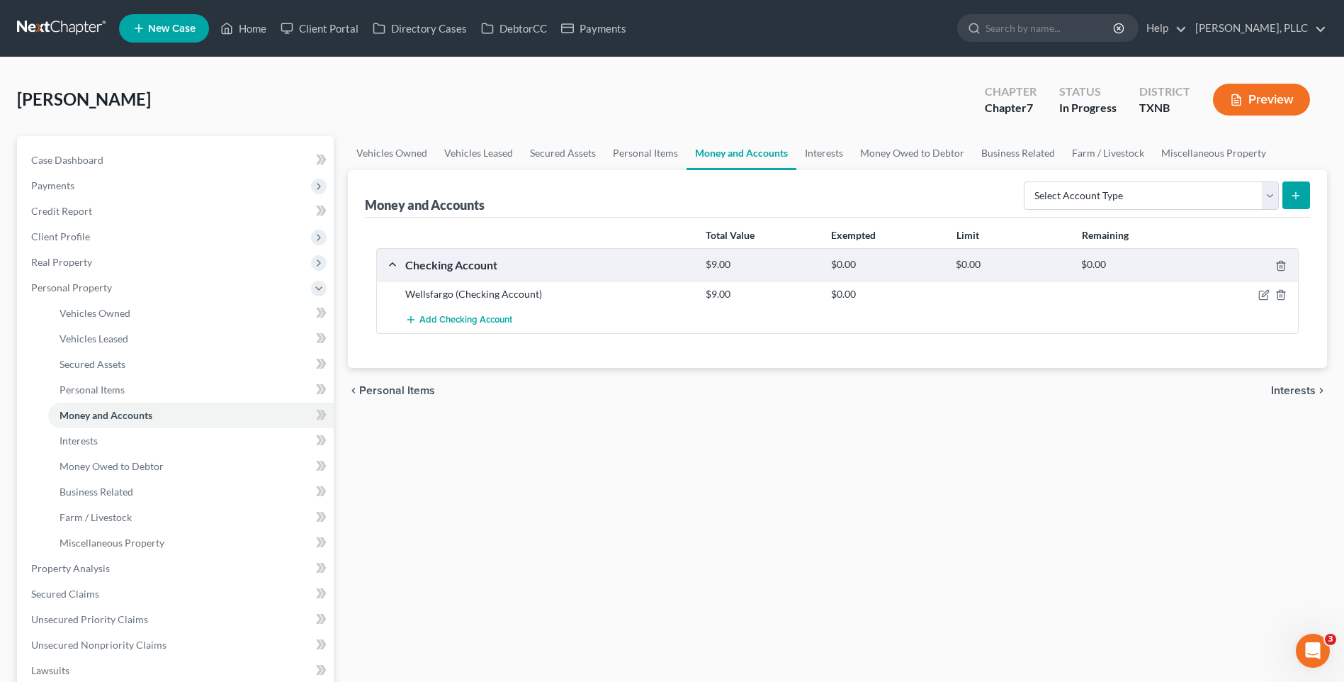
click at [1284, 389] on span "Interests" at bounding box center [1293, 390] width 45 height 11
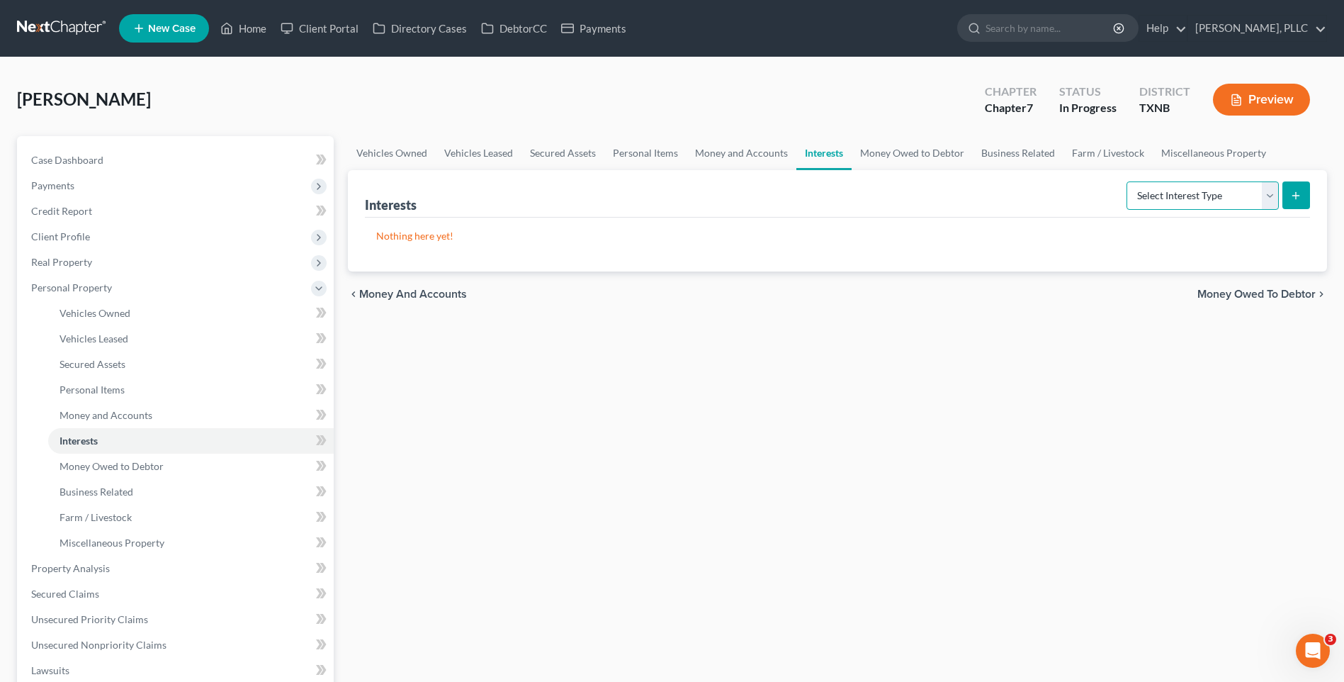
click at [1270, 194] on select "Select Interest Type 401K Annuity Bond Education IRA Government Bond Government…" at bounding box center [1203, 195] width 152 height 28
click at [948, 473] on div "Vehicles Owned Vehicles Leased Secured Assets Personal Items Money and Accounts…" at bounding box center [837, 552] width 993 height 833
click at [1241, 294] on span "Money Owed to Debtor" at bounding box center [1256, 293] width 118 height 11
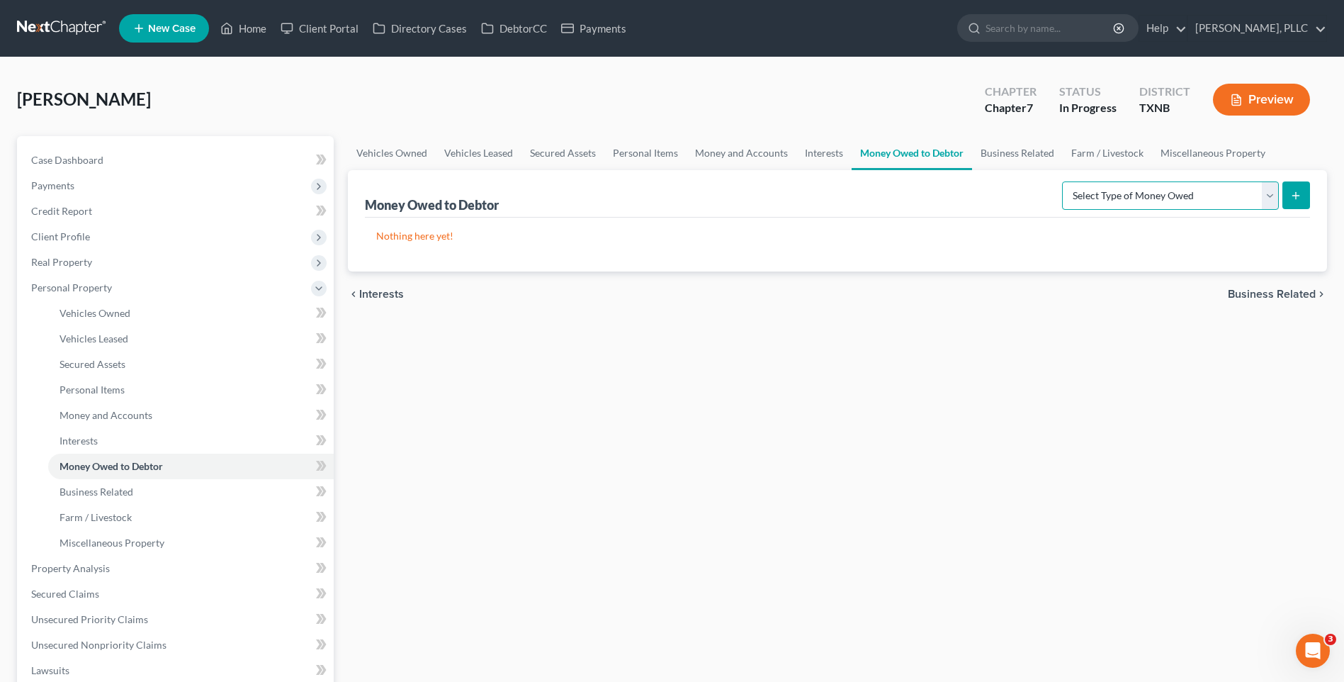
click at [1269, 196] on select "Select Type of Money Owed Accounts Receivable Alimony Child Support Claims Agai…" at bounding box center [1170, 195] width 217 height 28
click at [916, 597] on div "Vehicles Owned Vehicles Leased Secured Assets Personal Items Money and Accounts…" at bounding box center [837, 552] width 993 height 833
click at [1247, 291] on span "Business Related" at bounding box center [1272, 293] width 88 height 11
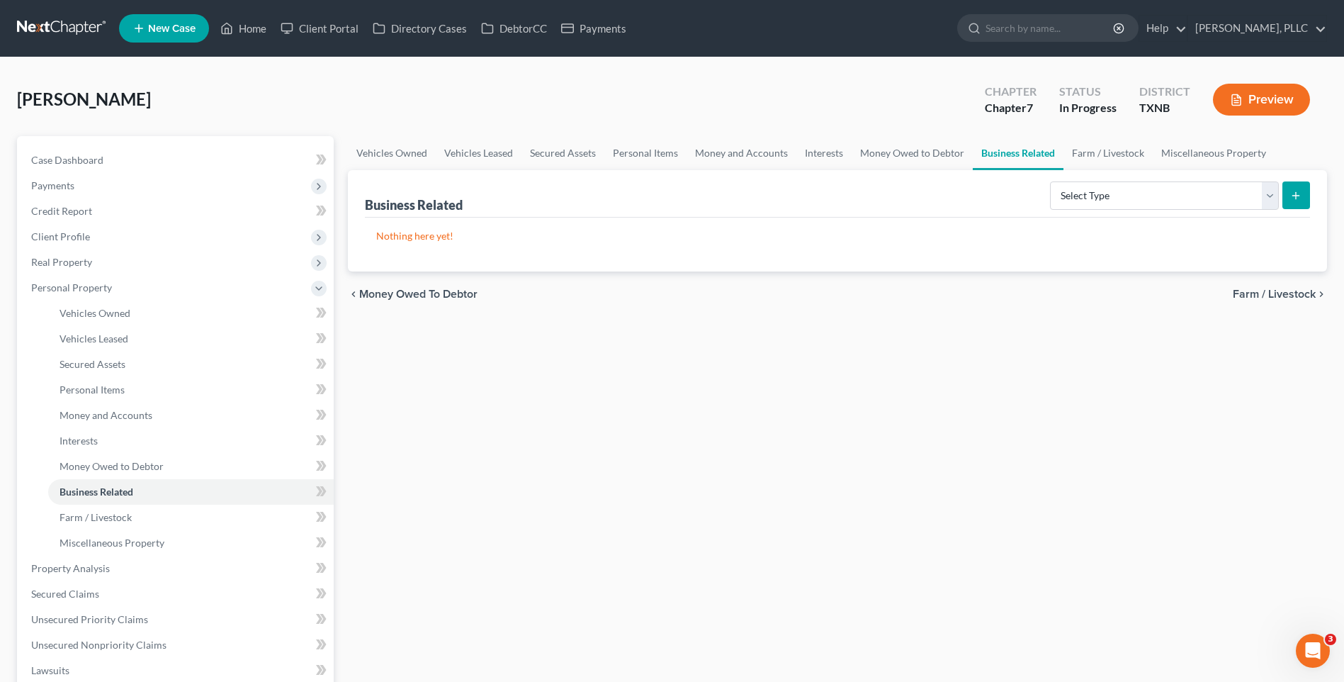
click at [1267, 292] on span "Farm / Livestock" at bounding box center [1274, 293] width 83 height 11
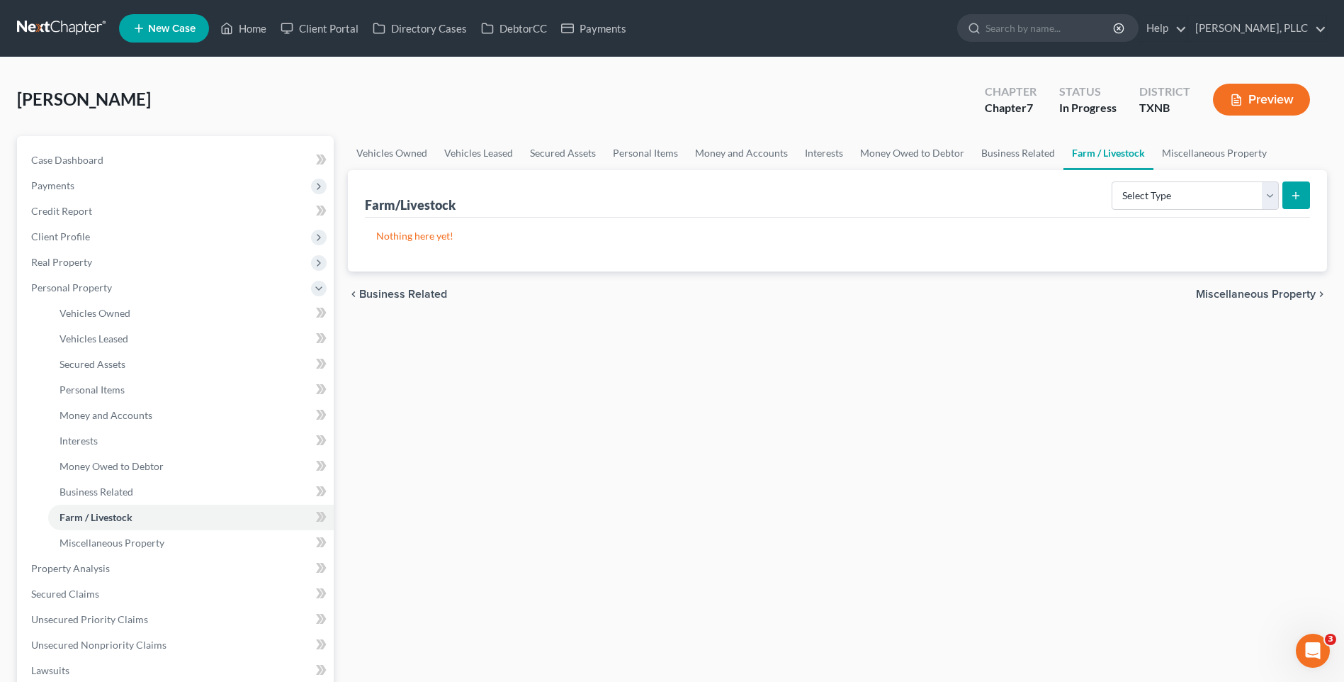
click at [1268, 293] on span "Miscellaneous Property" at bounding box center [1256, 293] width 120 height 11
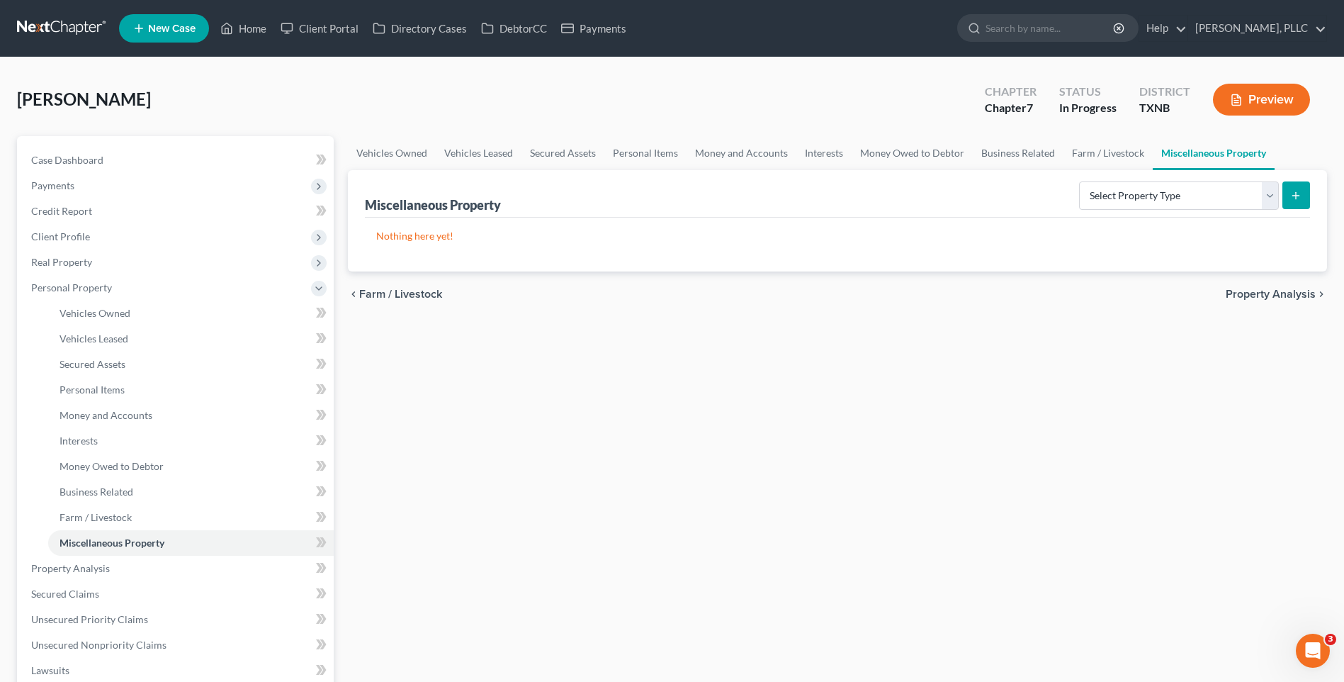
click at [1268, 296] on span "Property Analysis" at bounding box center [1271, 293] width 90 height 11
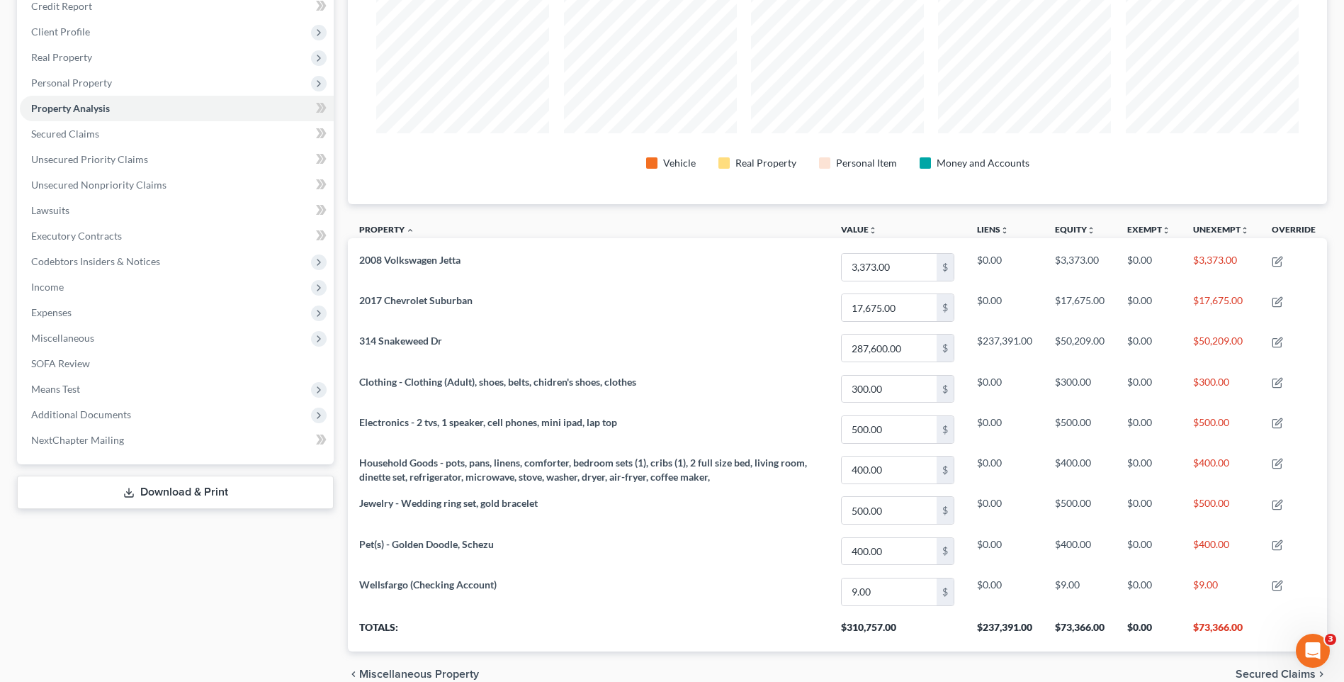
scroll to position [273, 0]
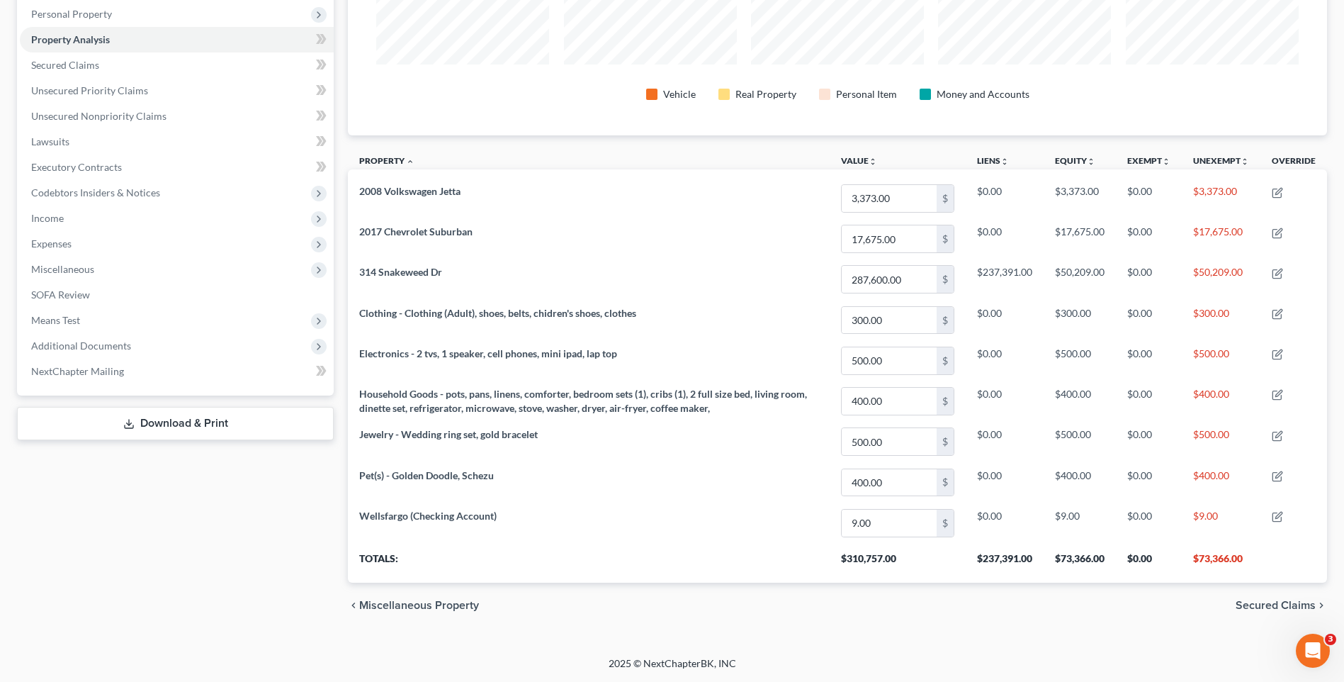
click at [1273, 611] on span "Secured Claims" at bounding box center [1276, 604] width 80 height 11
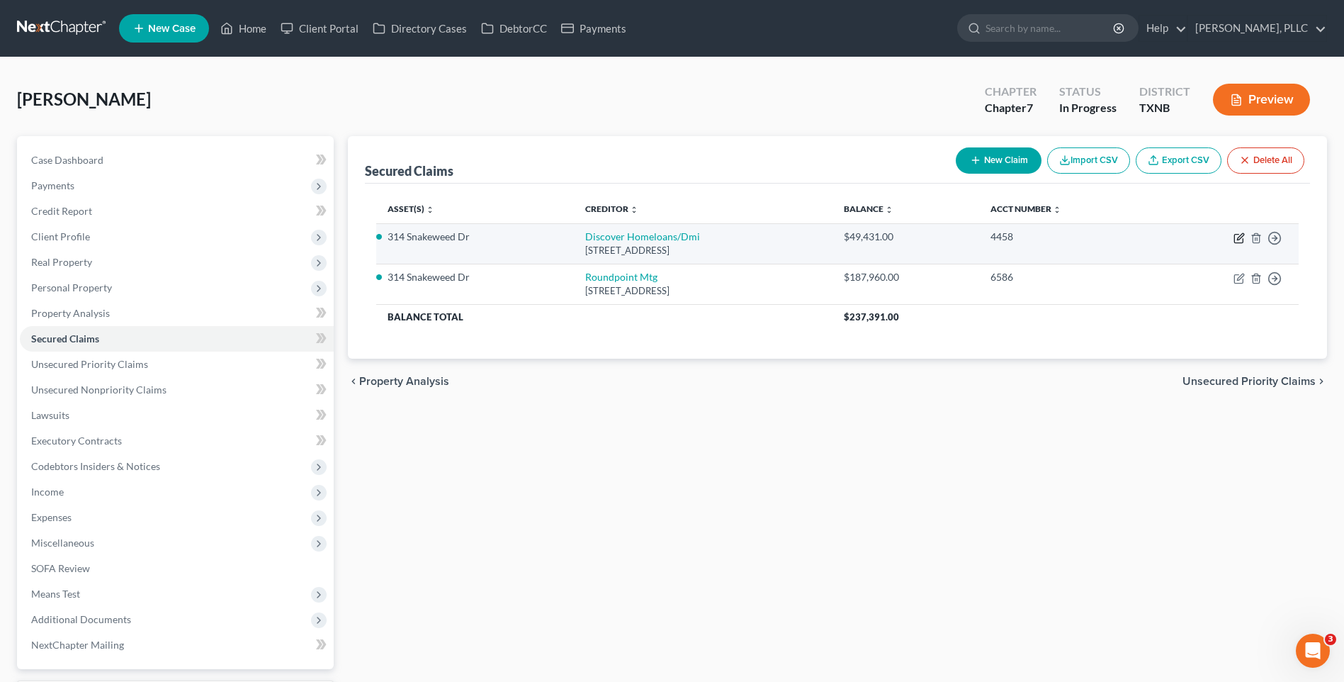
click at [1239, 235] on icon "button" at bounding box center [1238, 239] width 9 height 9
select select "14"
select select "2"
select select "3"
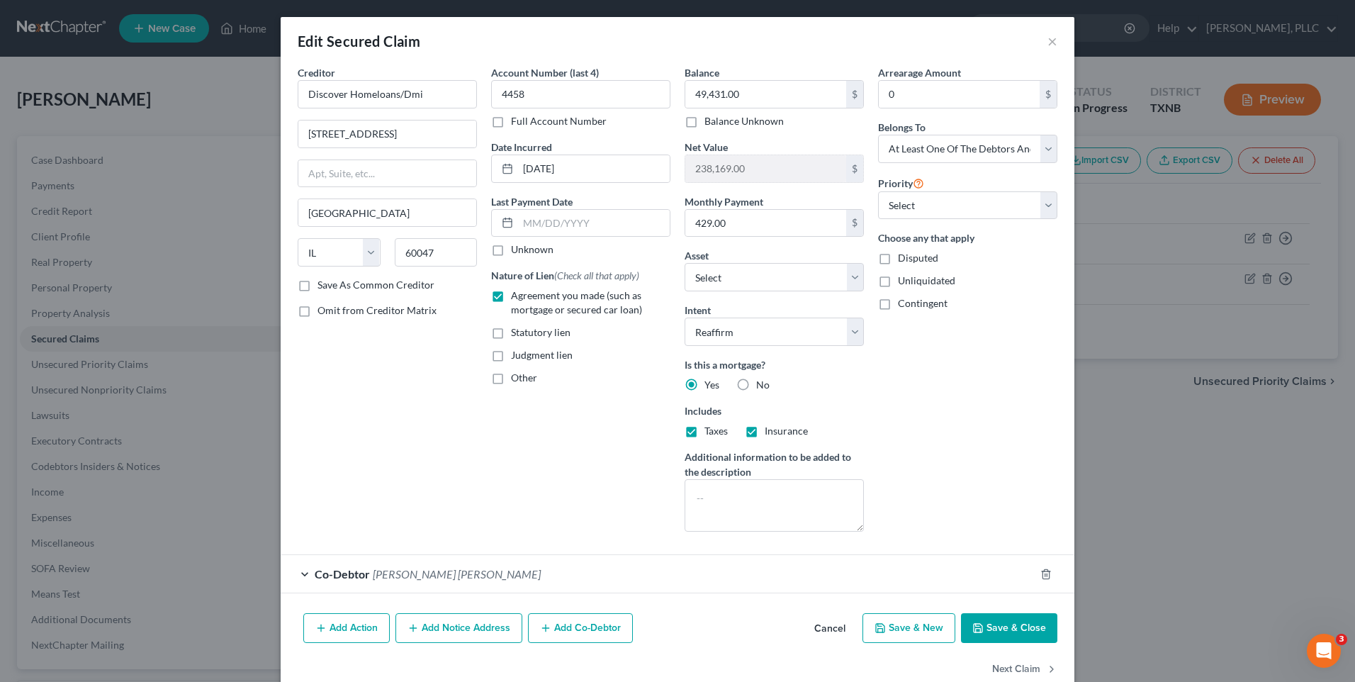
click at [981, 626] on button "Save & Close" at bounding box center [1009, 628] width 96 height 30
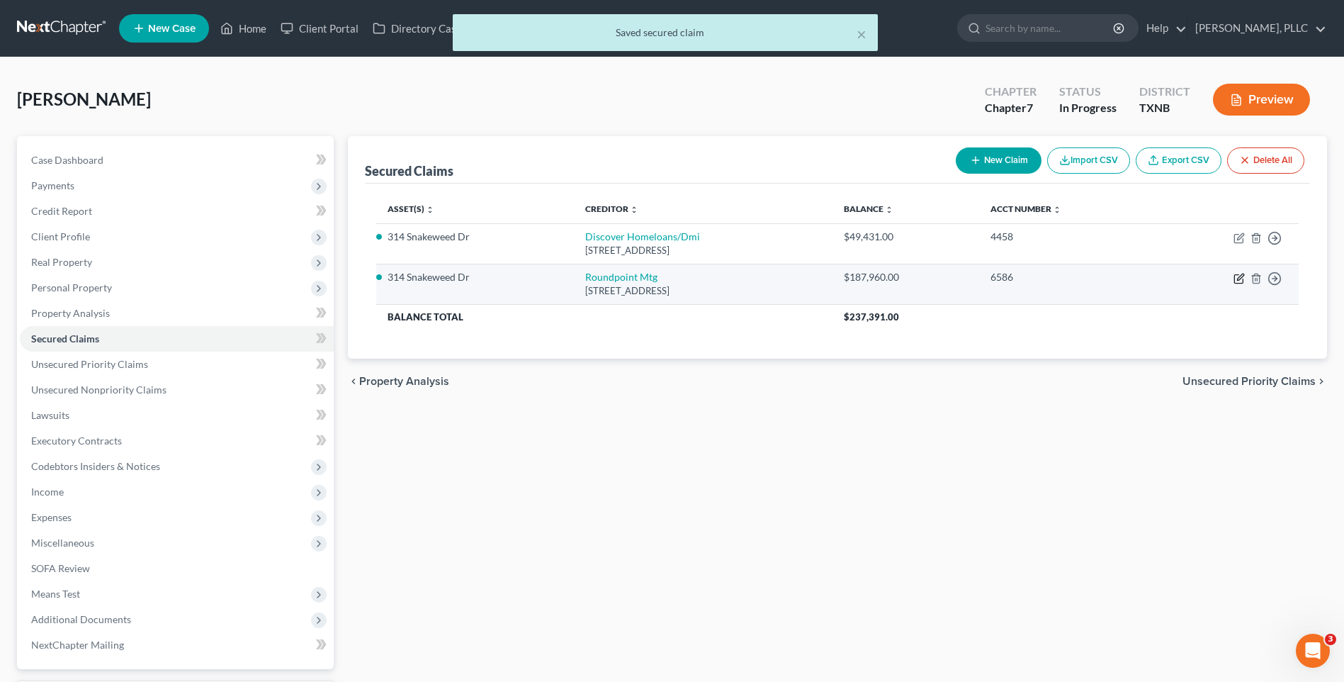
click at [1238, 277] on icon "button" at bounding box center [1239, 278] width 11 height 11
select select "28"
select select "2"
select select "3"
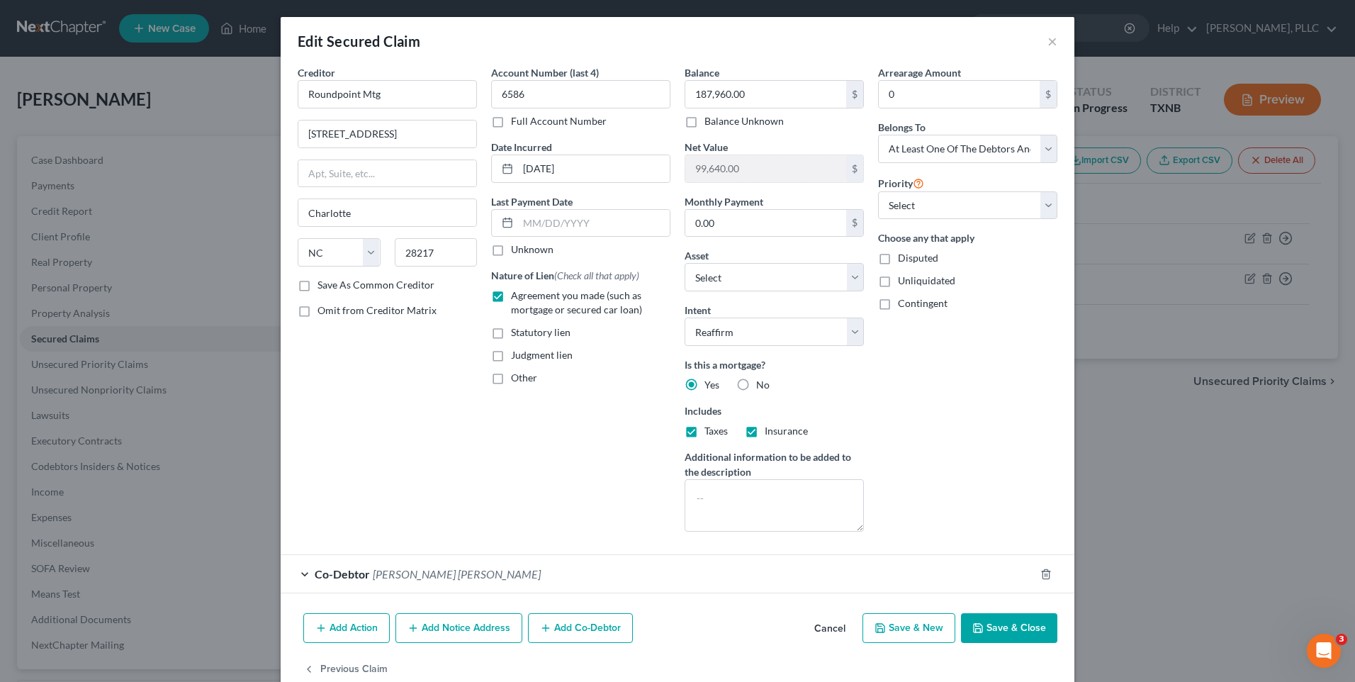
click at [991, 625] on button "Save & Close" at bounding box center [1009, 628] width 96 height 30
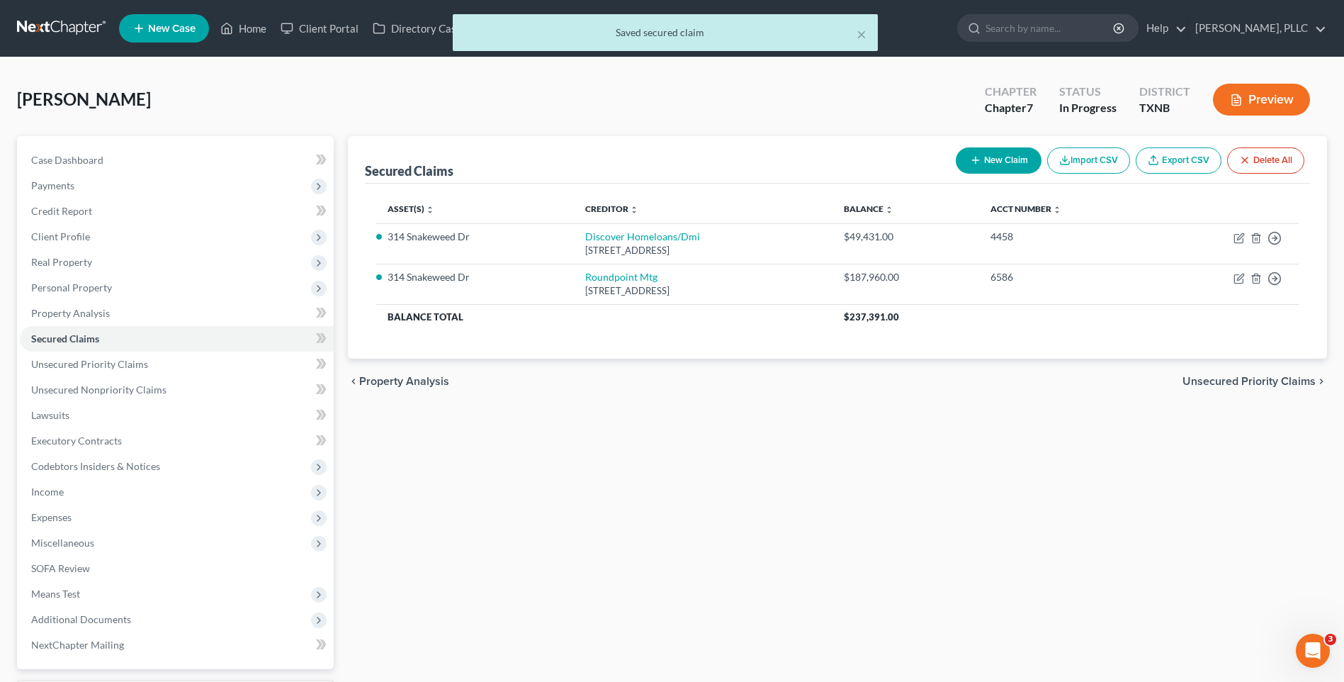
click at [1205, 377] on span "Unsecured Priority Claims" at bounding box center [1249, 381] width 133 height 11
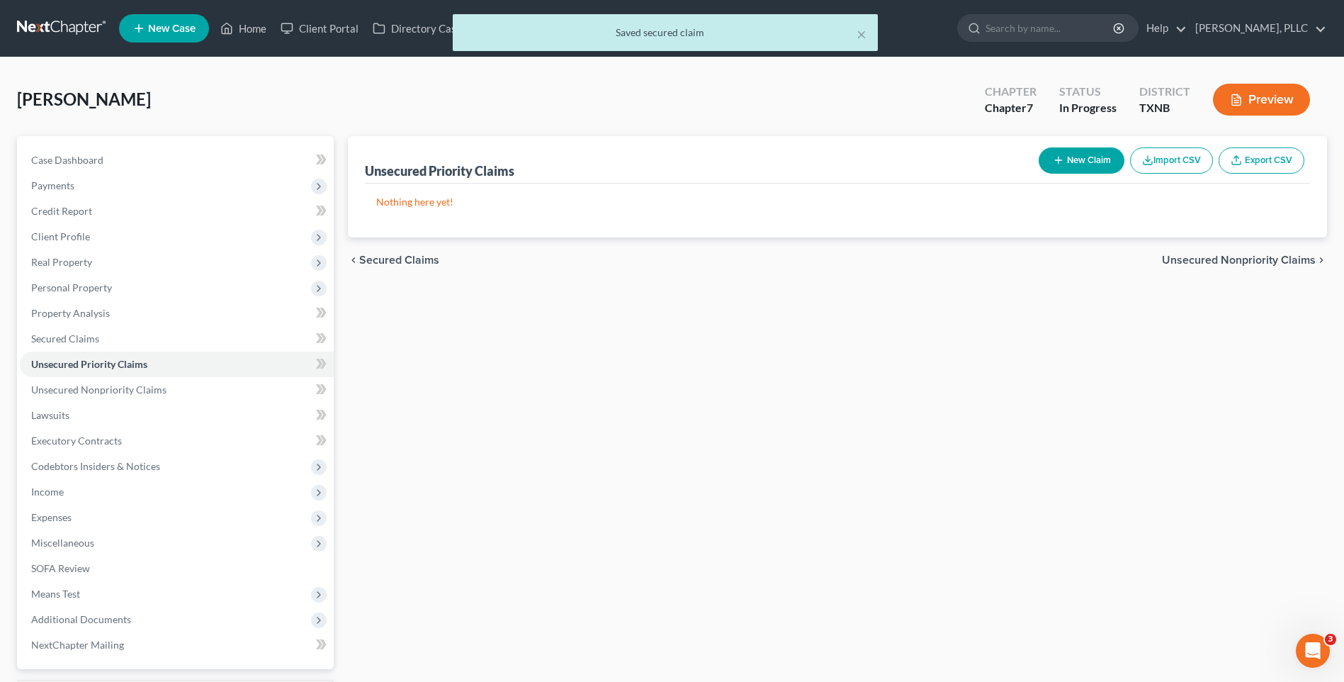
click at [1220, 259] on span "Unsecured Nonpriority Claims" at bounding box center [1239, 259] width 154 height 11
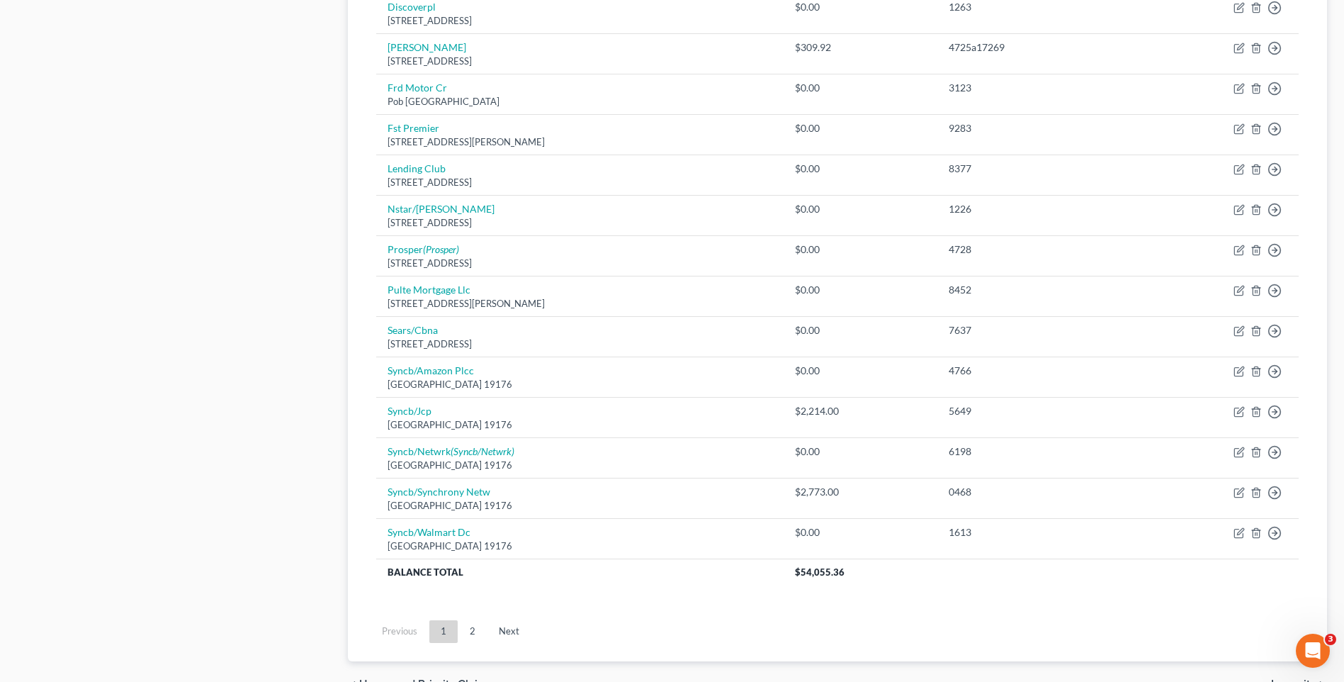
scroll to position [869, 0]
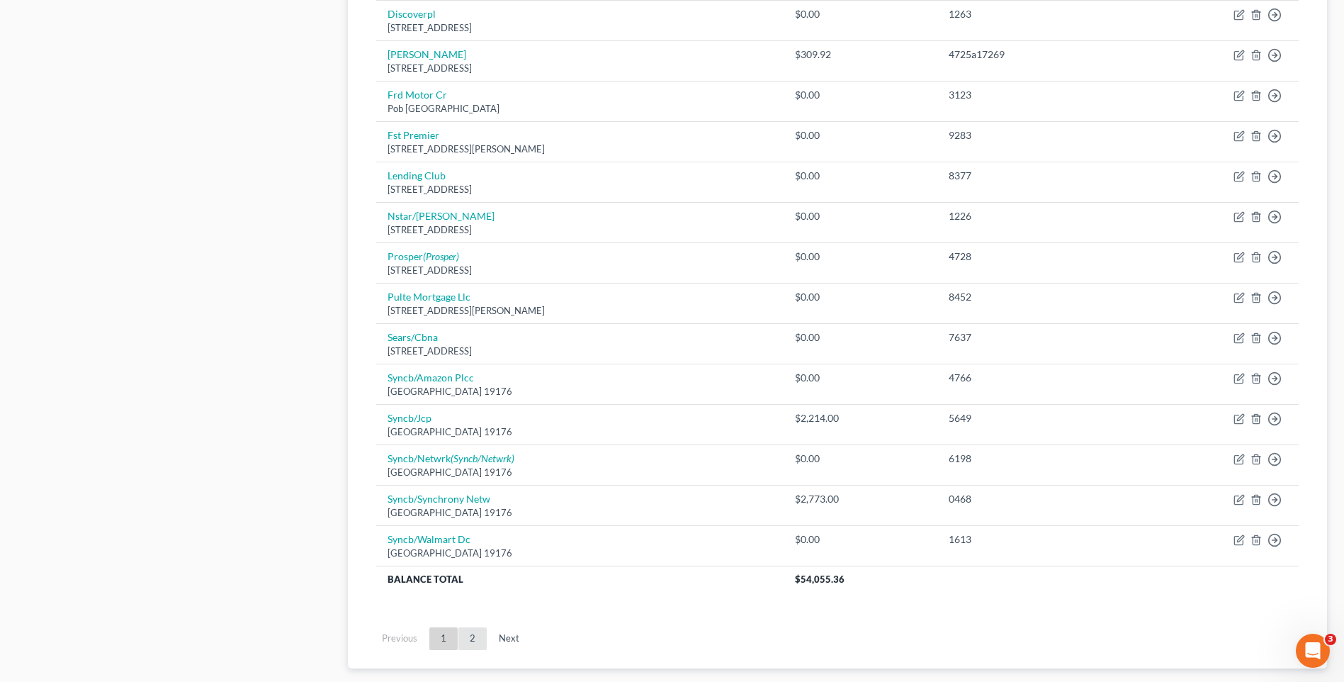
click at [471, 632] on link "2" at bounding box center [472, 638] width 28 height 23
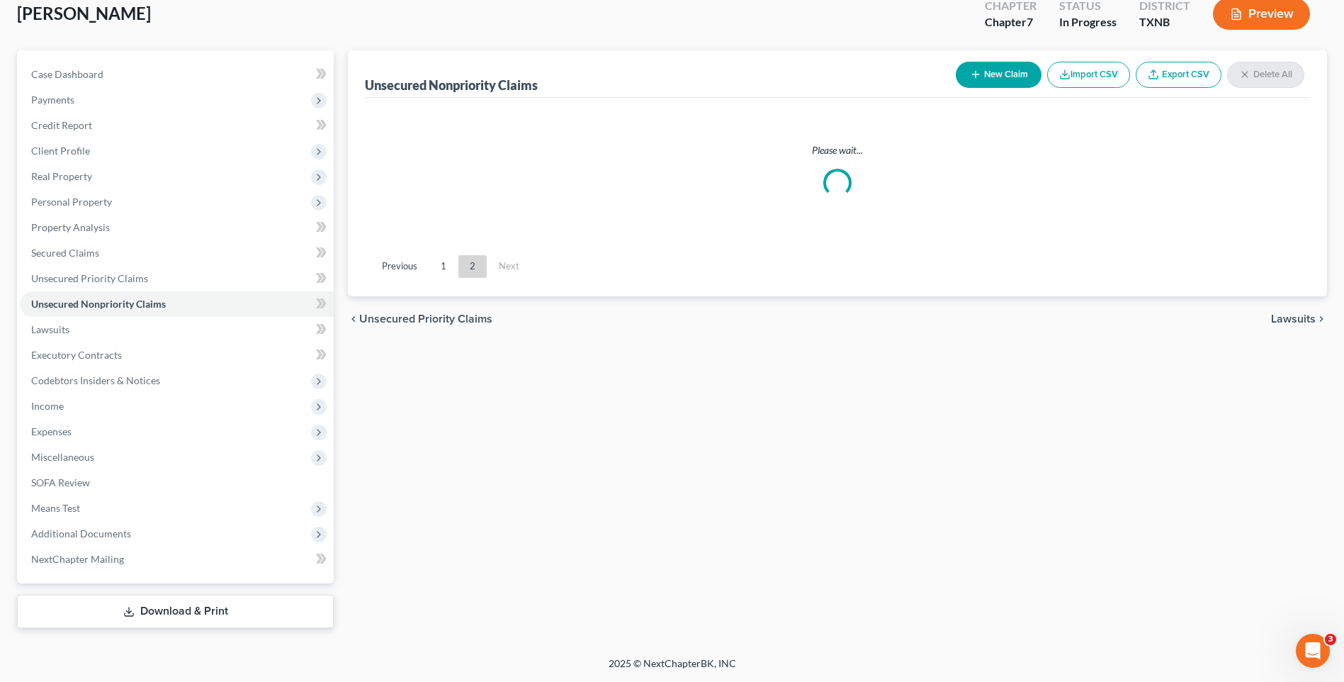
scroll to position [86, 0]
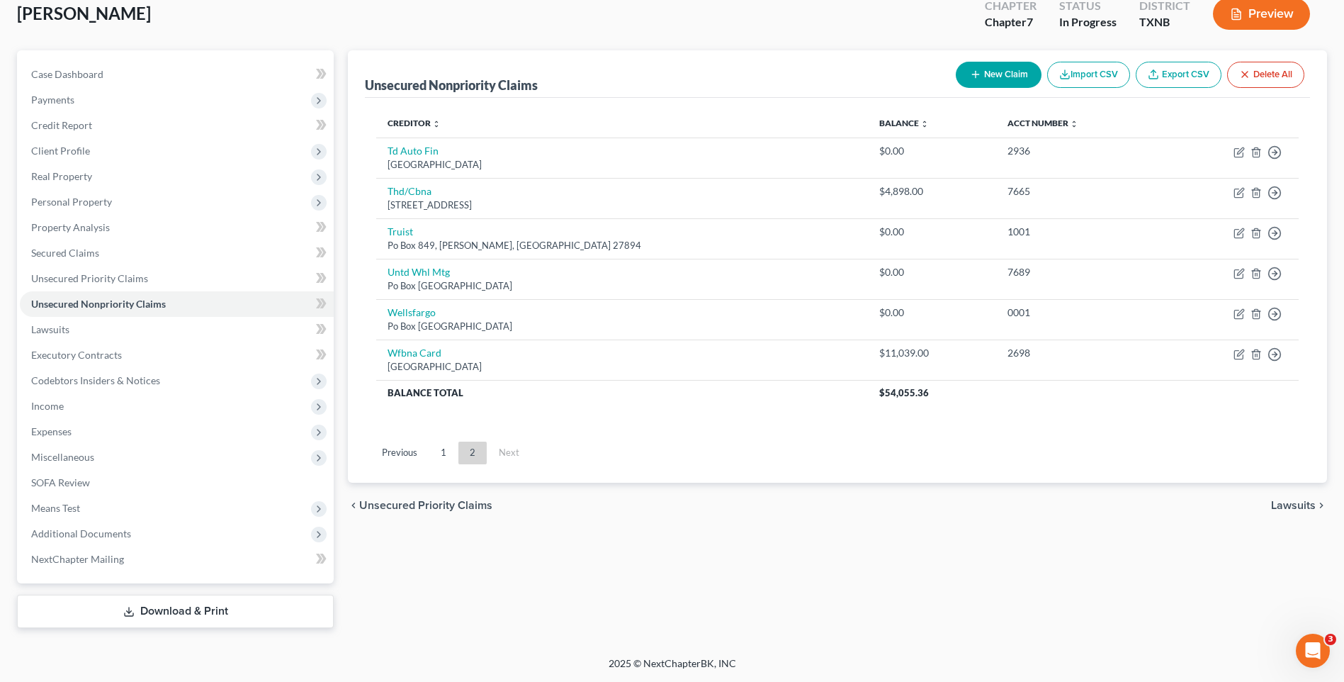
click at [1283, 502] on span "Lawsuits" at bounding box center [1293, 505] width 45 height 11
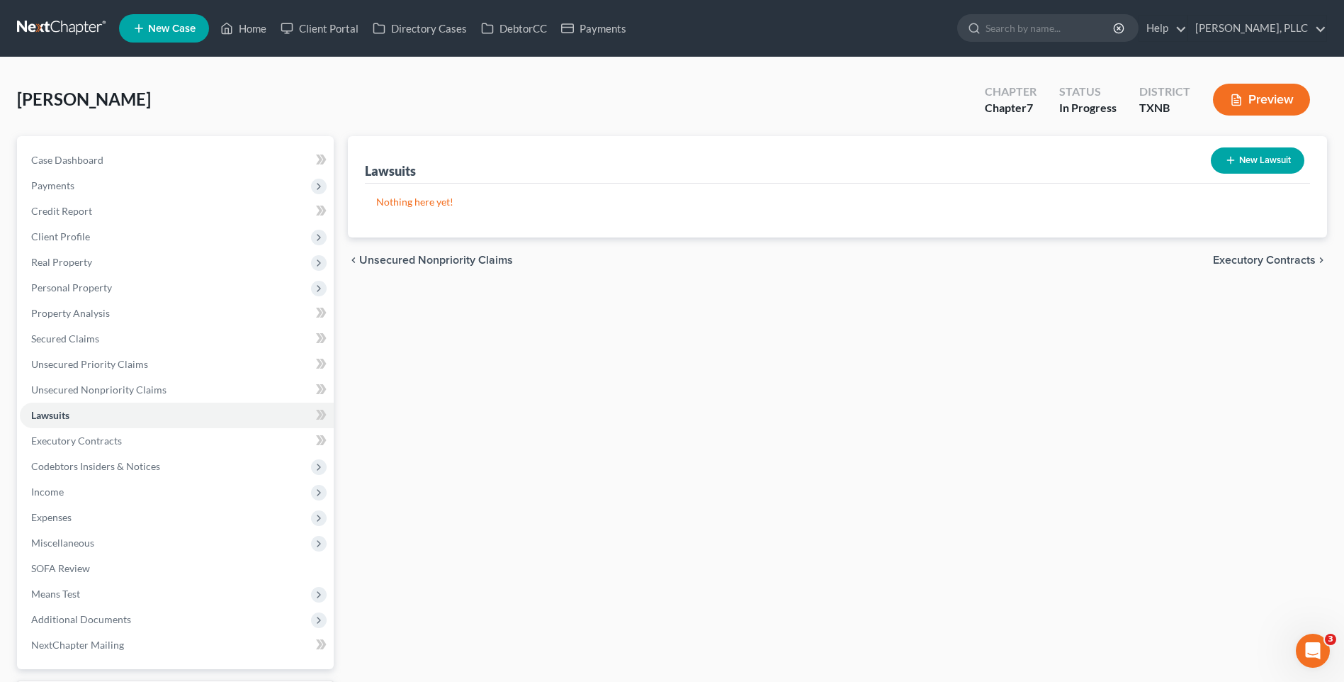
click at [1252, 255] on span "Executory Contracts" at bounding box center [1264, 259] width 103 height 11
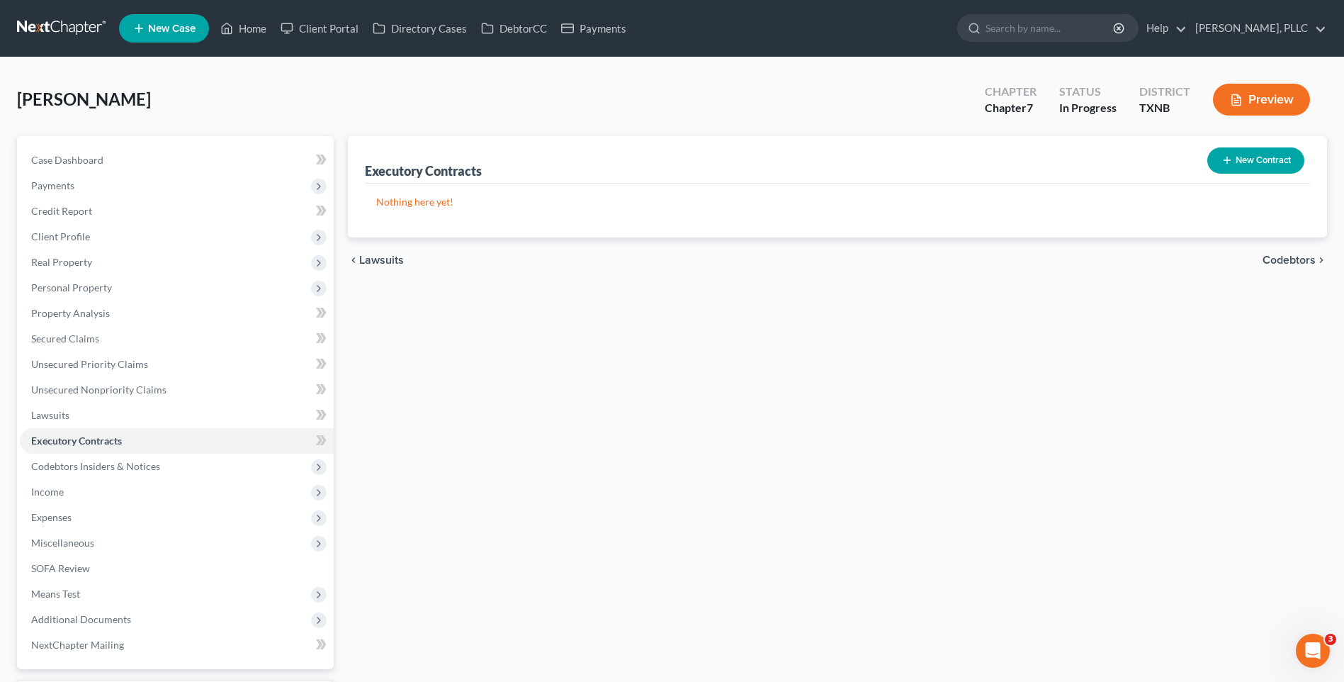
click at [1256, 254] on div "chevron_left Lawsuits Codebtors chevron_right" at bounding box center [837, 259] width 979 height 45
click at [1273, 254] on span "Codebtors" at bounding box center [1289, 259] width 53 height 11
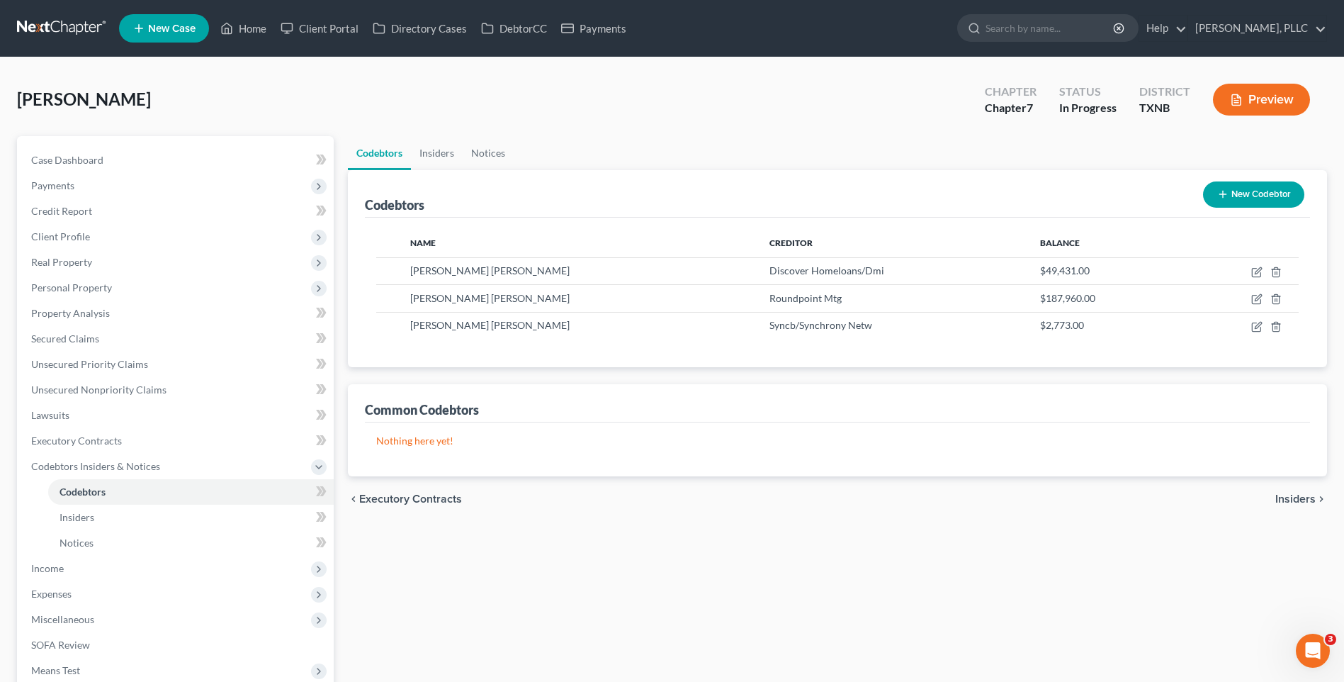
click at [1290, 497] on span "Insiders" at bounding box center [1295, 498] width 40 height 11
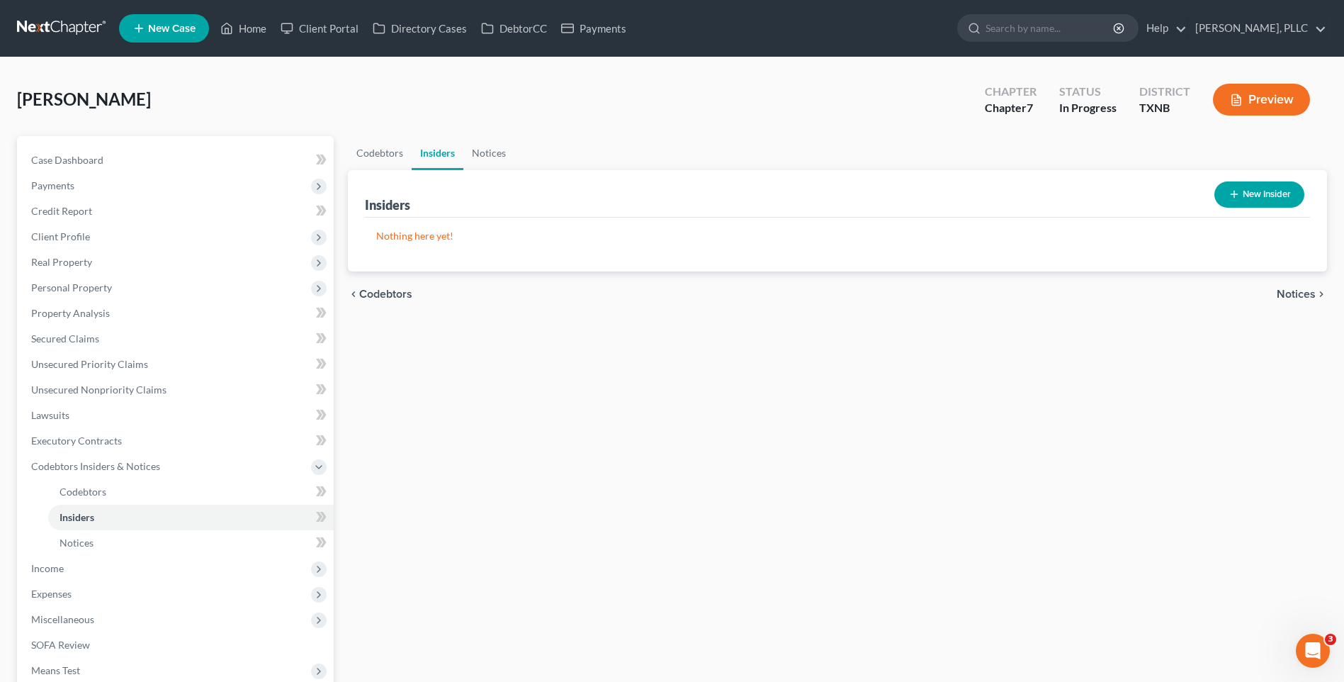
click at [1309, 292] on span "Notices" at bounding box center [1296, 293] width 39 height 11
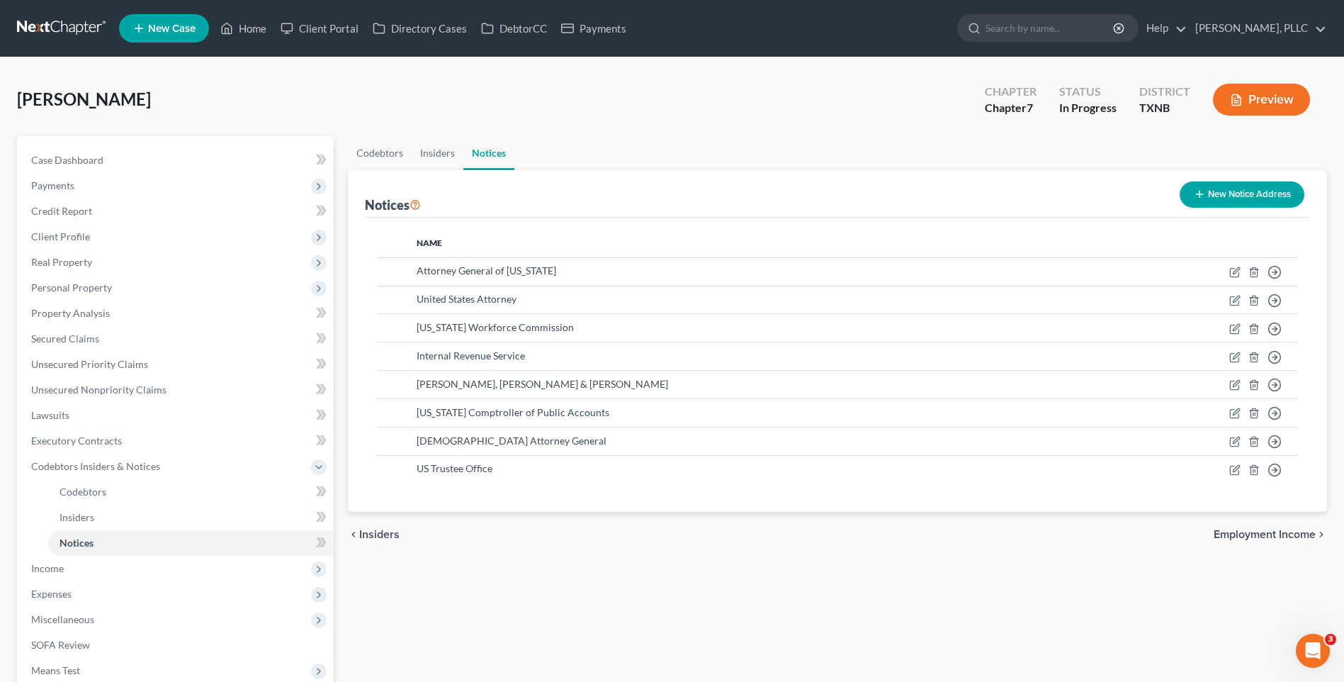
click at [1235, 536] on span "Employment Income" at bounding box center [1265, 534] width 102 height 11
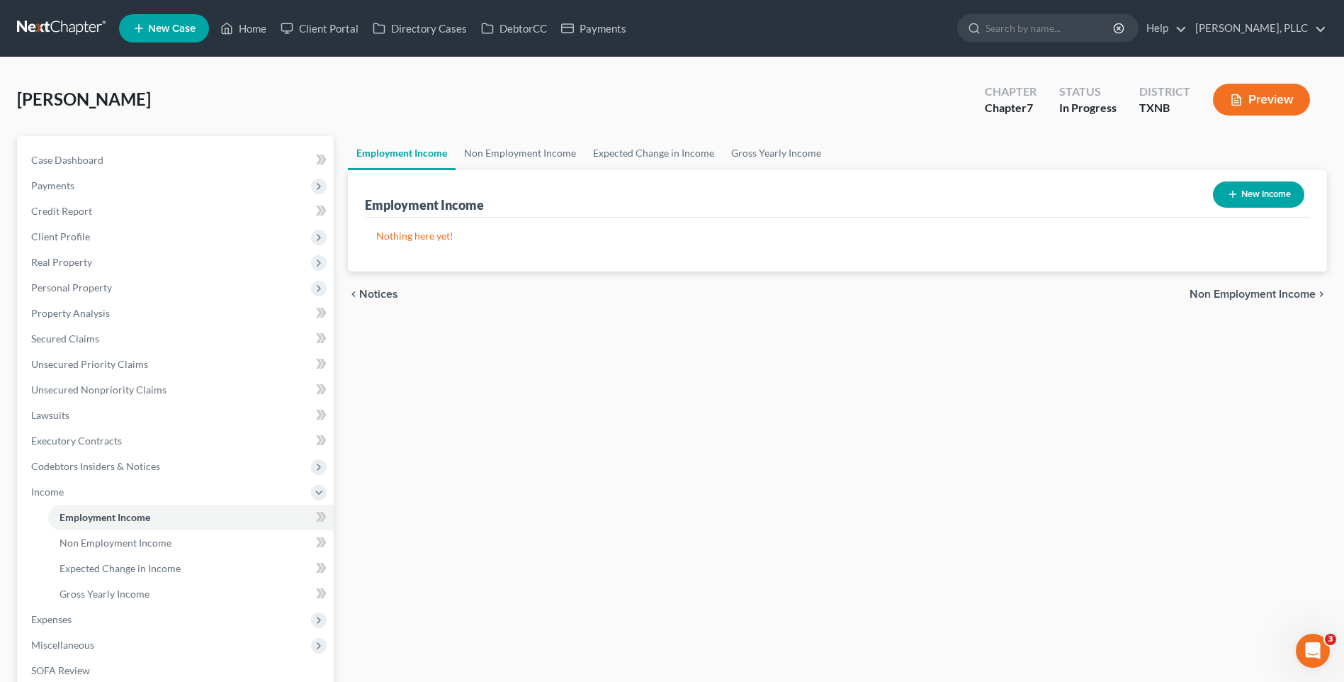
click at [1233, 293] on span "Non Employment Income" at bounding box center [1253, 293] width 126 height 11
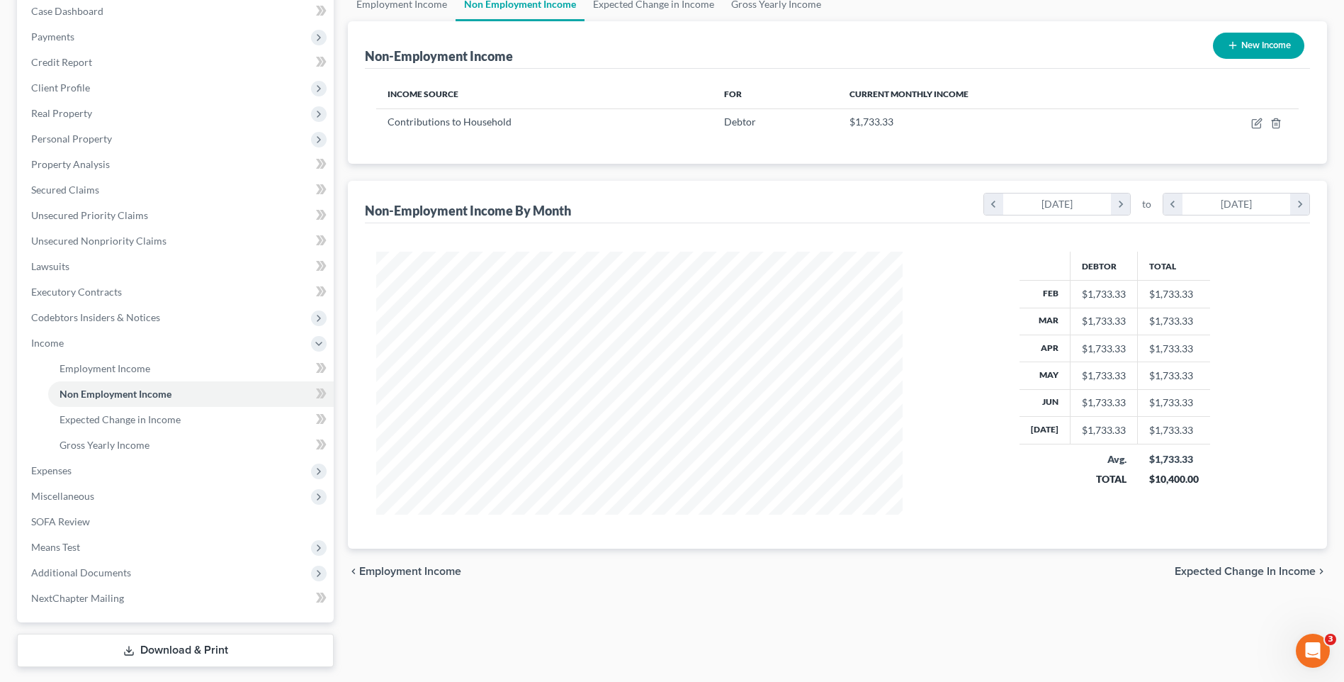
scroll to position [159, 0]
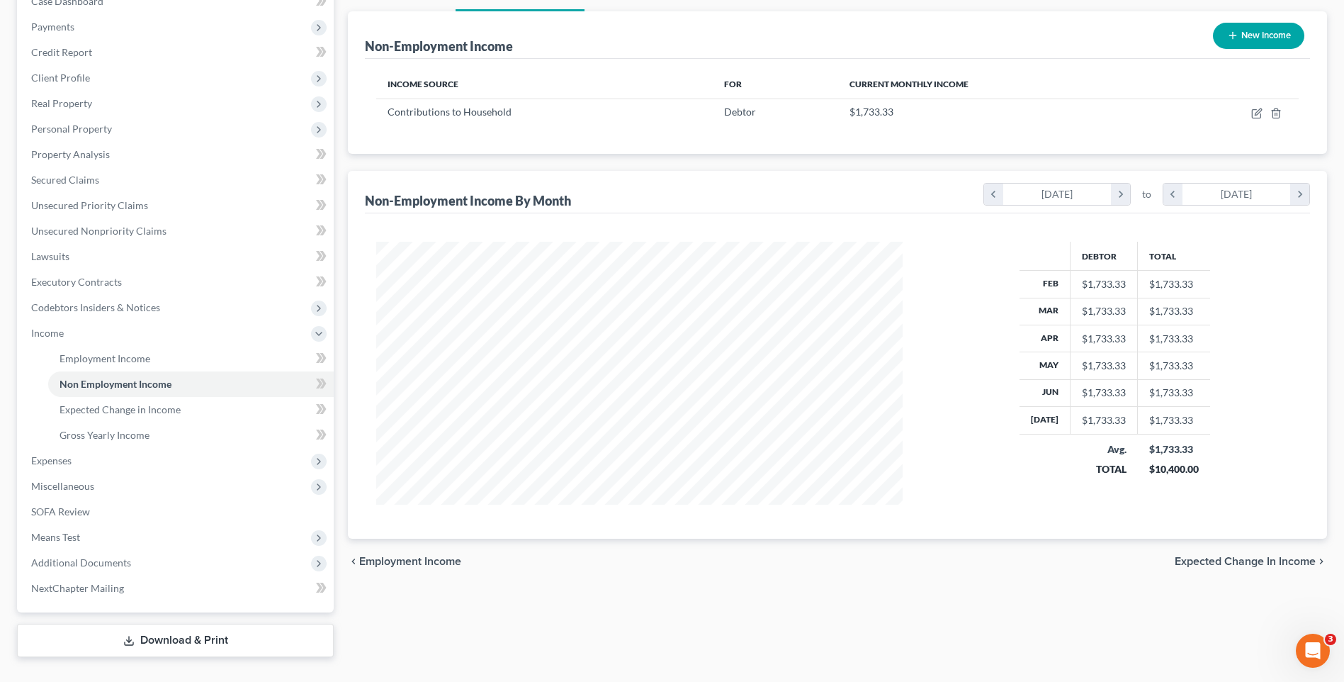
click at [1219, 555] on span "Expected Change in Income" at bounding box center [1245, 560] width 141 height 11
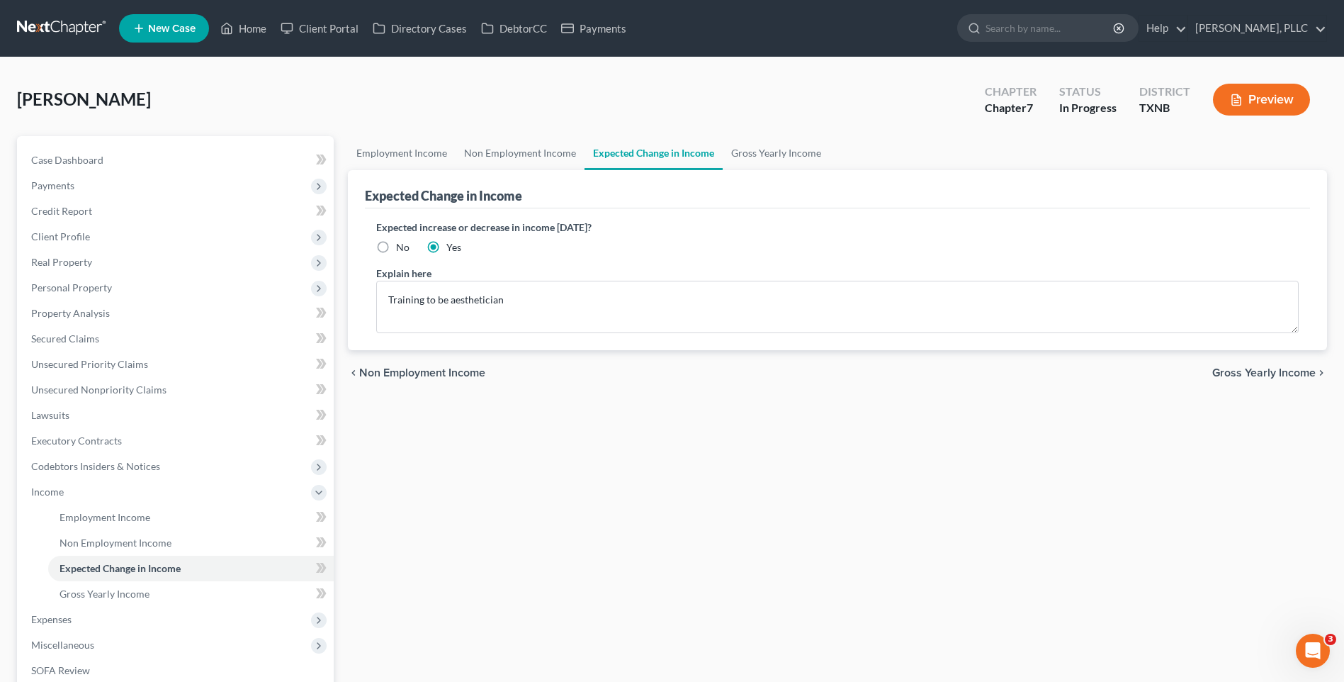
click at [1256, 371] on span "Gross Yearly Income" at bounding box center [1263, 372] width 103 height 11
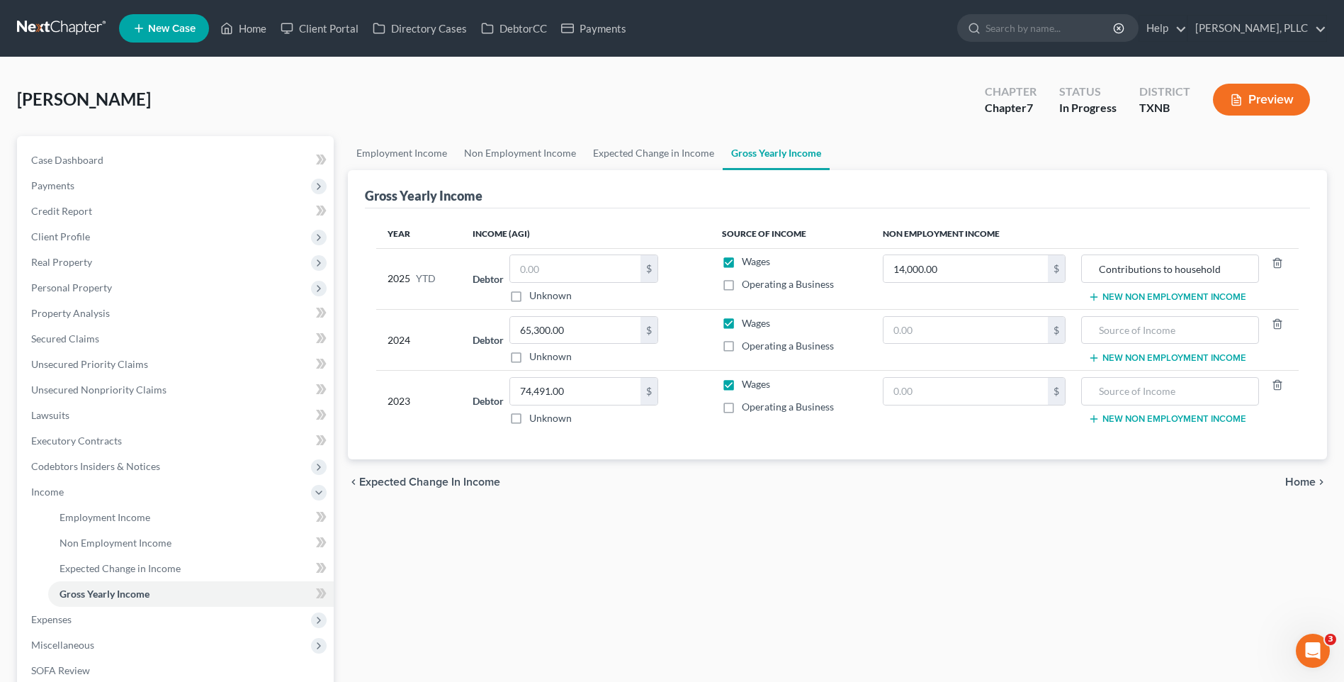
click at [1298, 477] on span "Home" at bounding box center [1300, 481] width 30 height 11
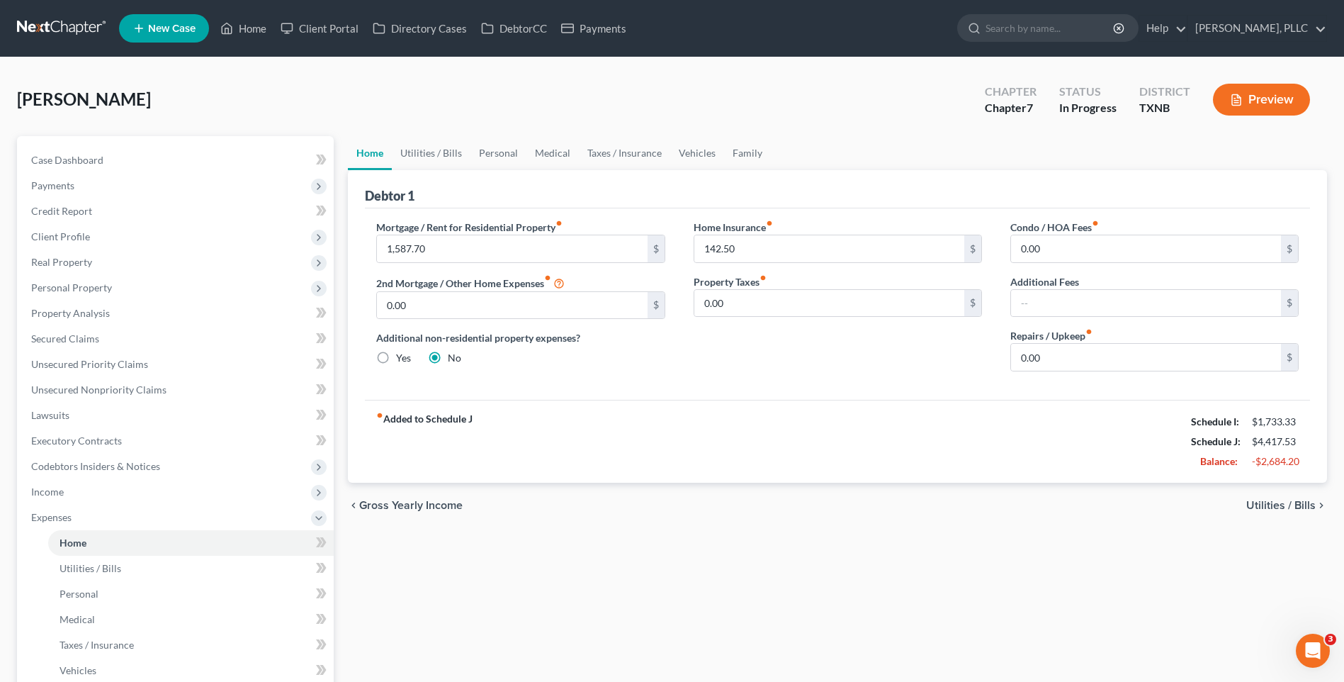
click at [1284, 501] on span "Utilities / Bills" at bounding box center [1280, 505] width 69 height 11
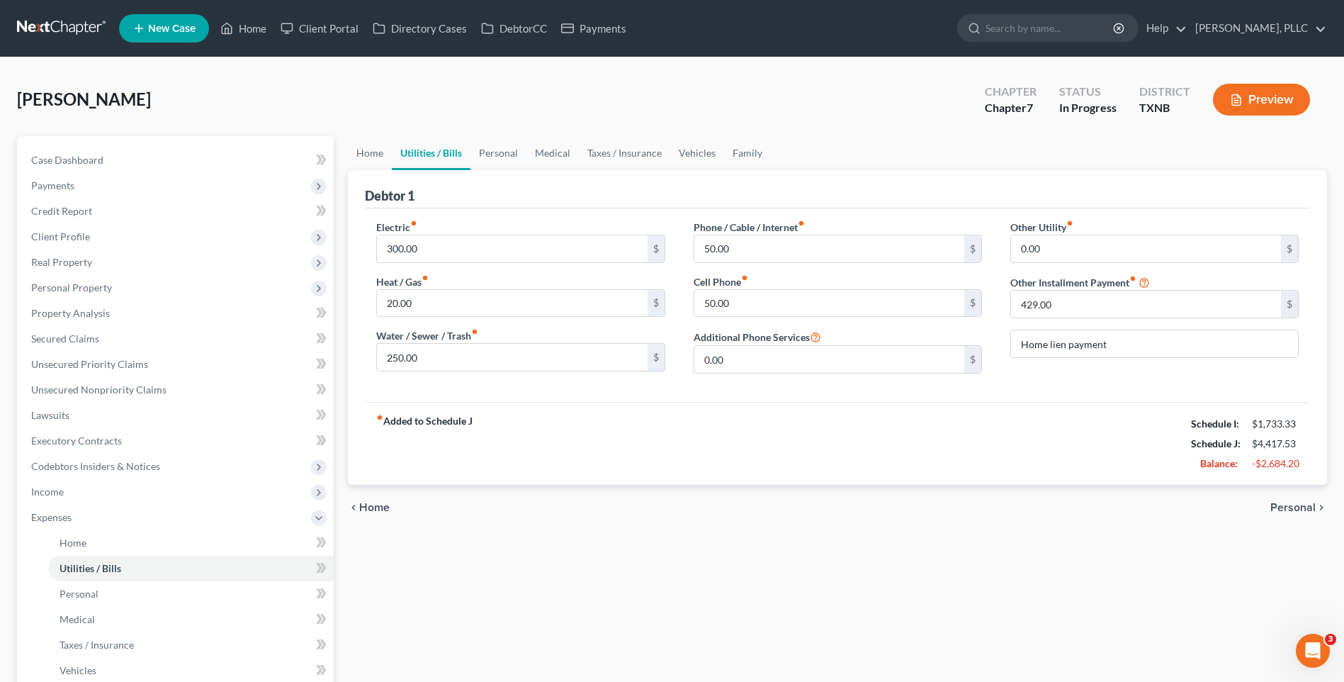
click at [1287, 506] on span "Personal" at bounding box center [1292, 507] width 45 height 11
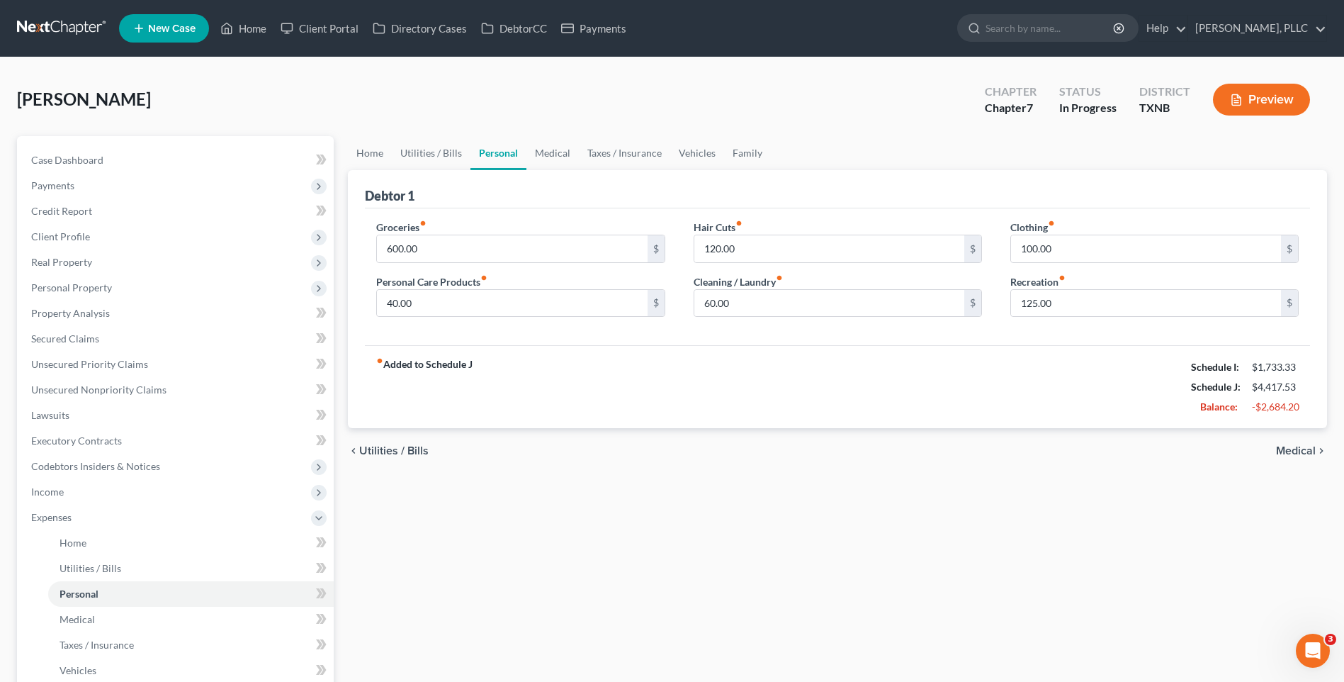
click at [1297, 451] on span "Medical" at bounding box center [1296, 450] width 40 height 11
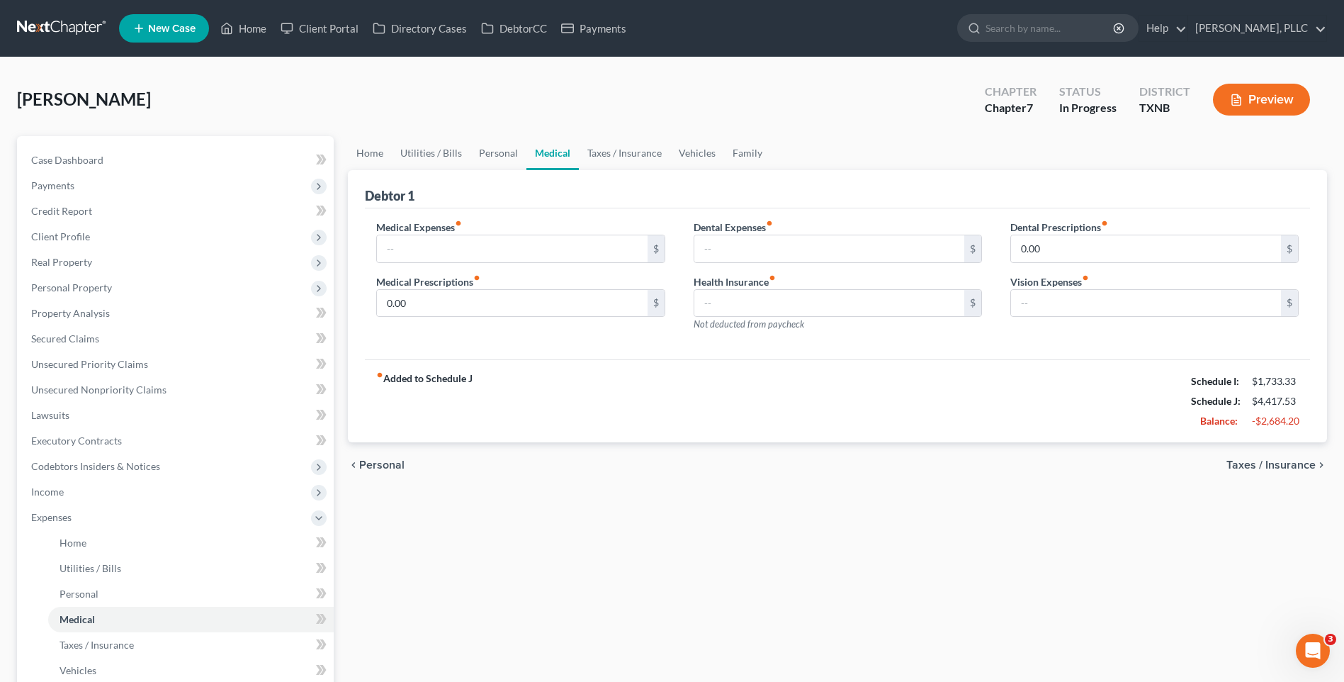
click at [1279, 464] on span "Taxes / Insurance" at bounding box center [1270, 464] width 89 height 11
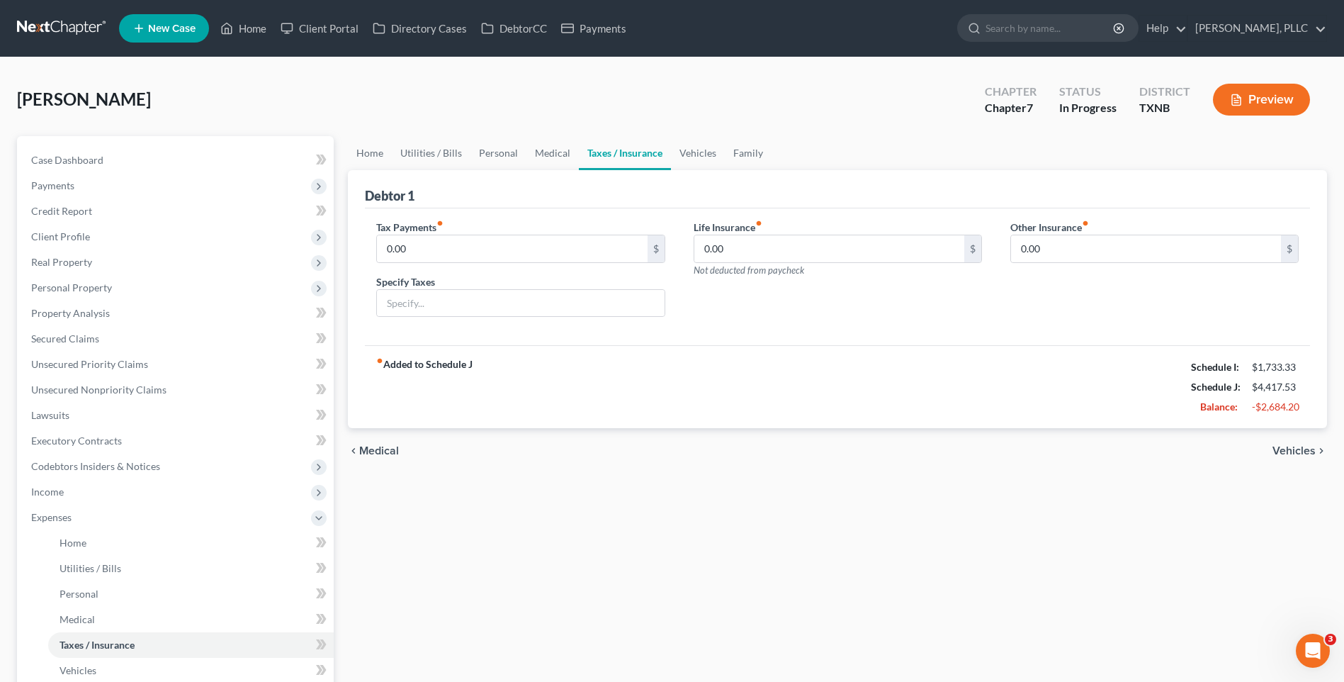
click at [1291, 449] on span "Vehicles" at bounding box center [1294, 450] width 43 height 11
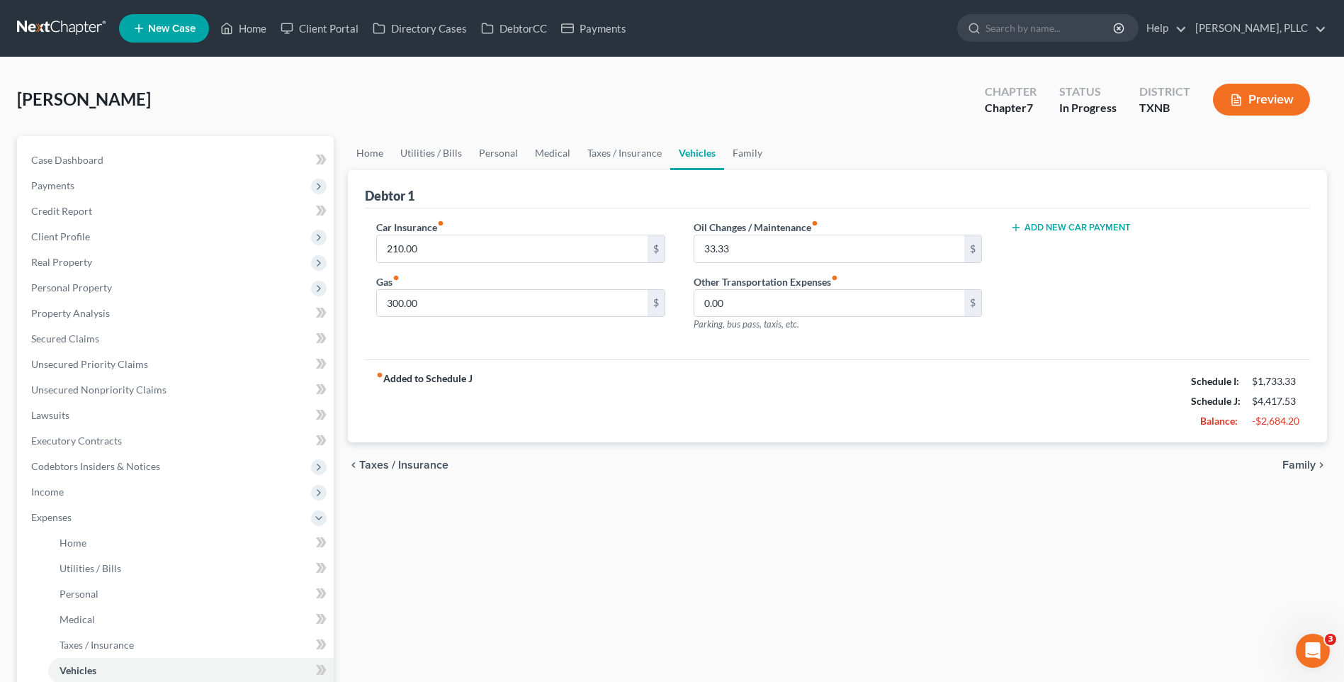
click at [1299, 464] on span "Family" at bounding box center [1298, 464] width 33 height 11
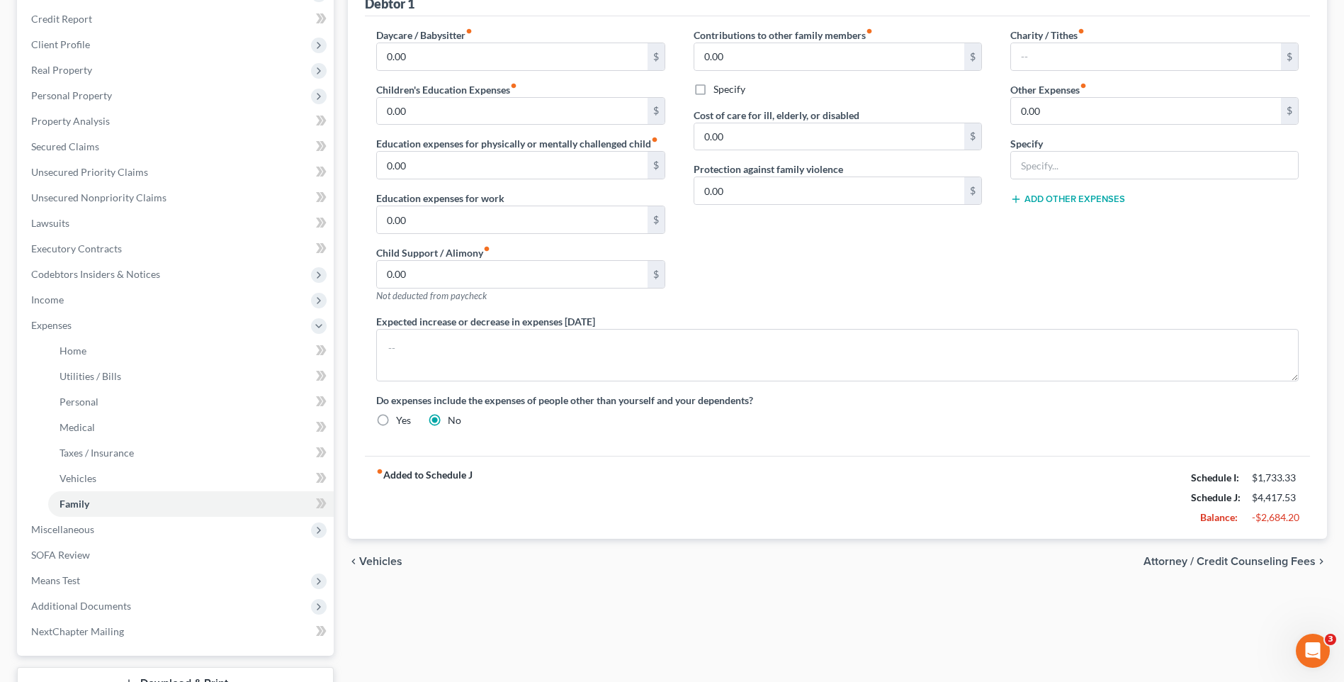
scroll to position [193, 0]
click at [1256, 562] on span "Attorney / Credit Counseling Fees" at bounding box center [1230, 560] width 172 height 11
select select "0"
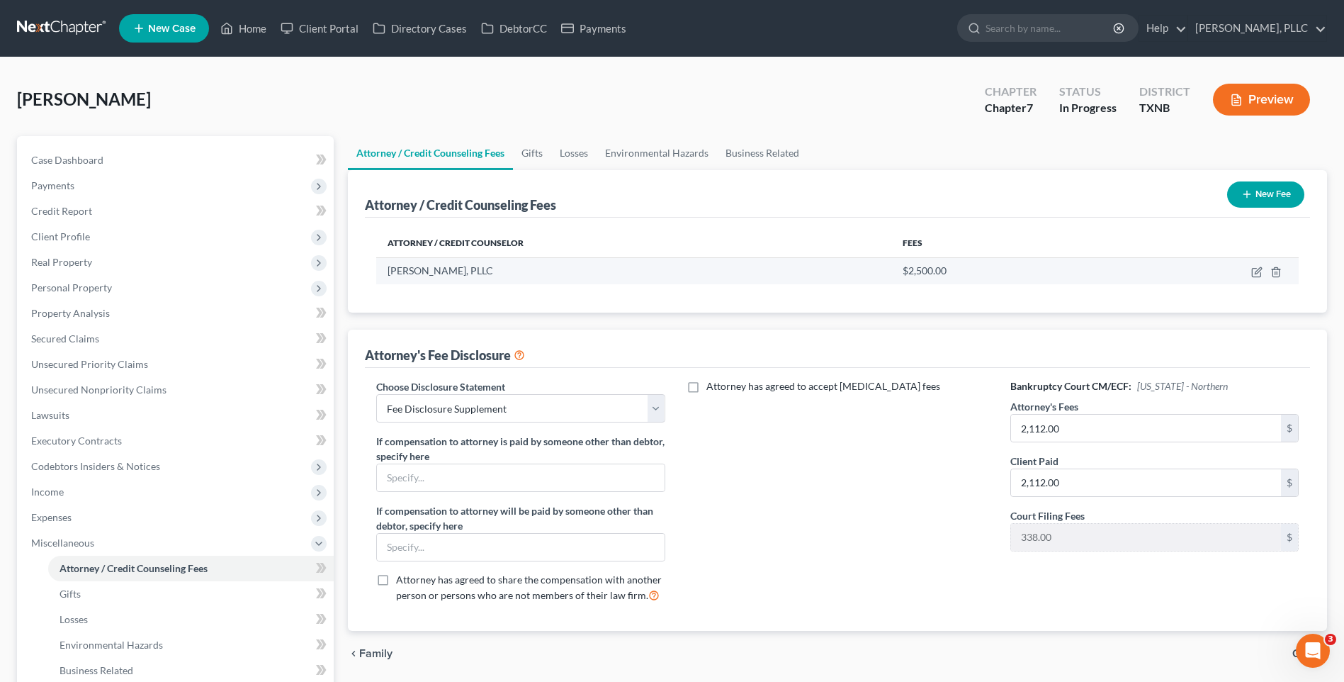
click at [1250, 270] on td at bounding box center [1203, 270] width 191 height 27
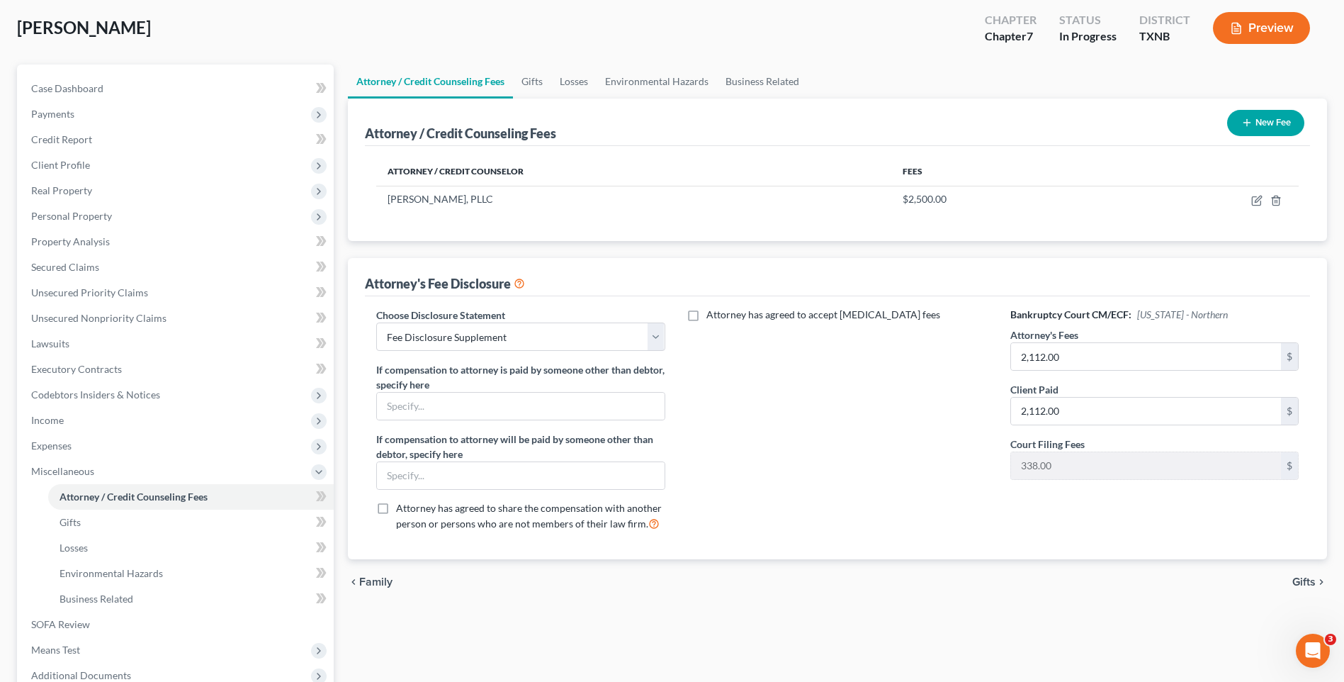
scroll to position [131, 0]
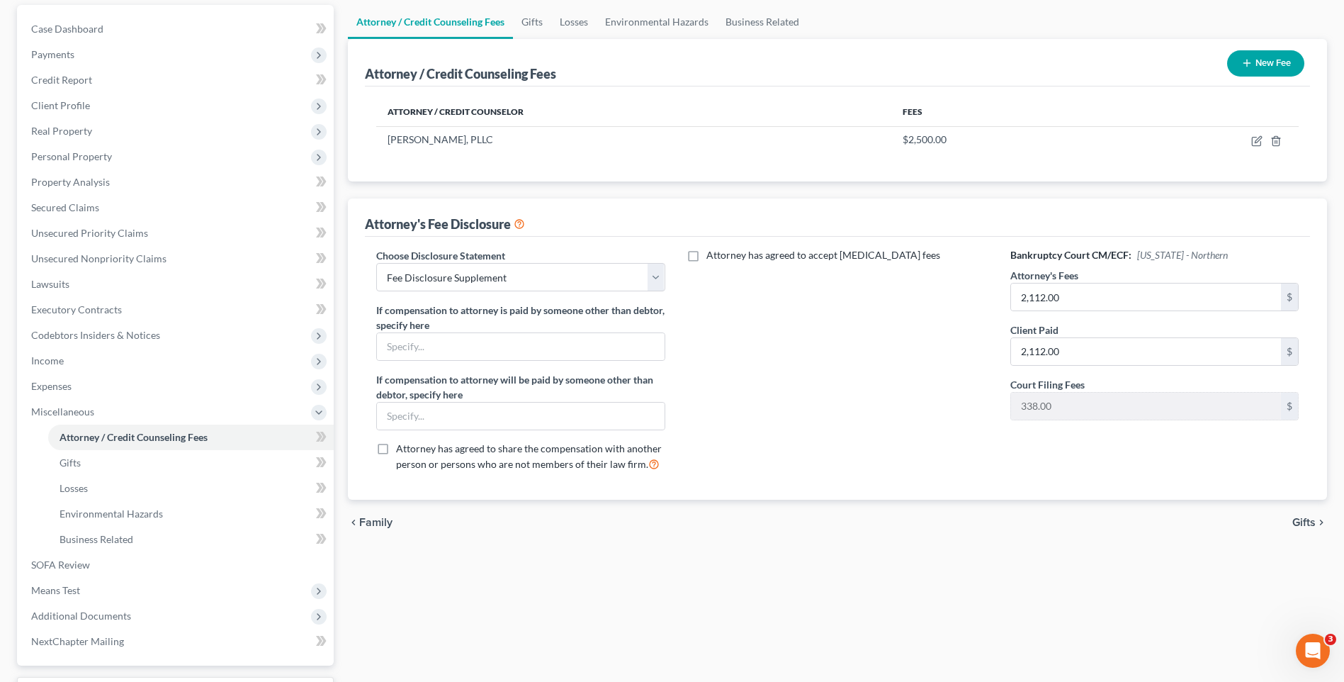
click at [1304, 523] on span "Gifts" at bounding box center [1303, 522] width 23 height 11
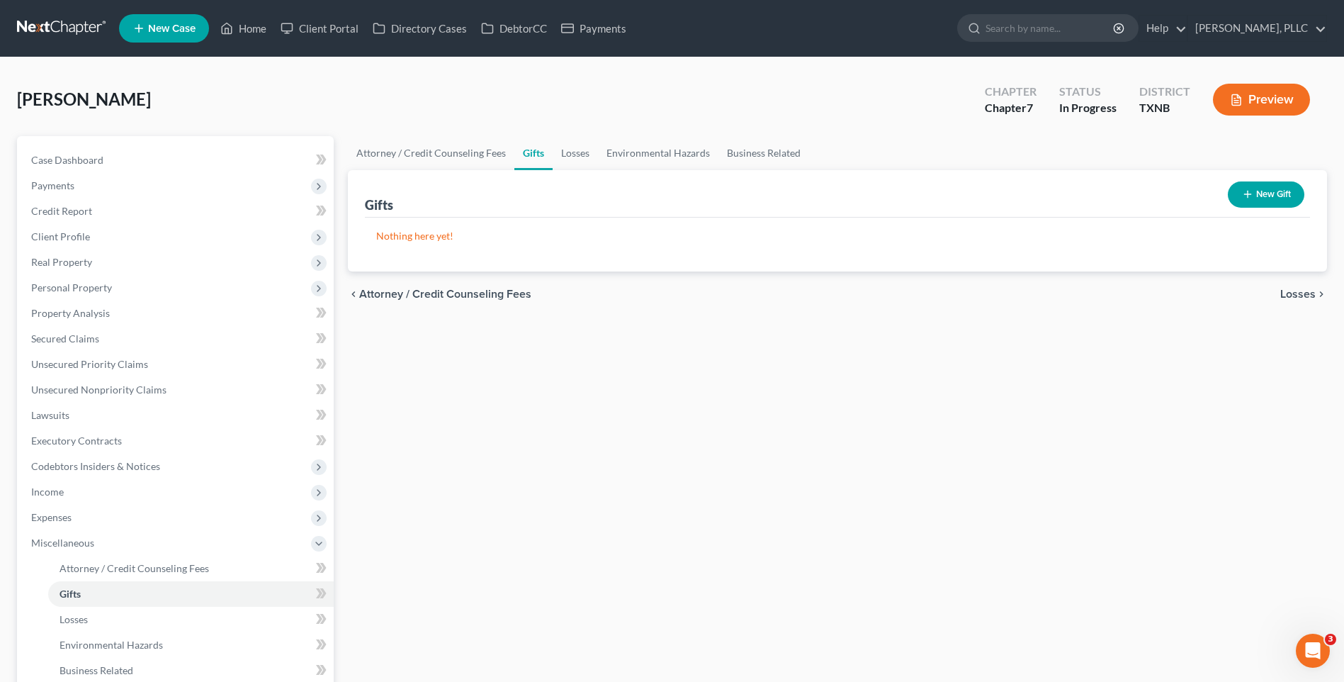
click at [1295, 291] on span "Losses" at bounding box center [1297, 293] width 35 height 11
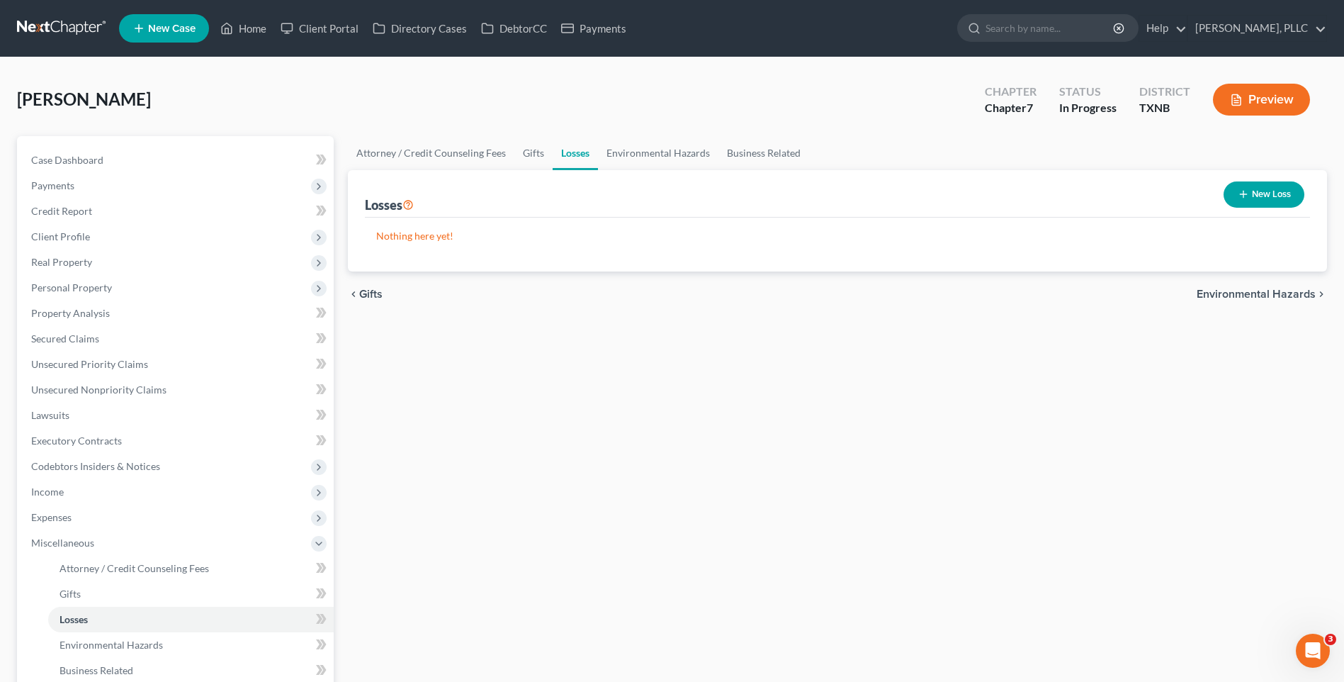
click at [1264, 291] on span "Environmental Hazards" at bounding box center [1256, 293] width 119 height 11
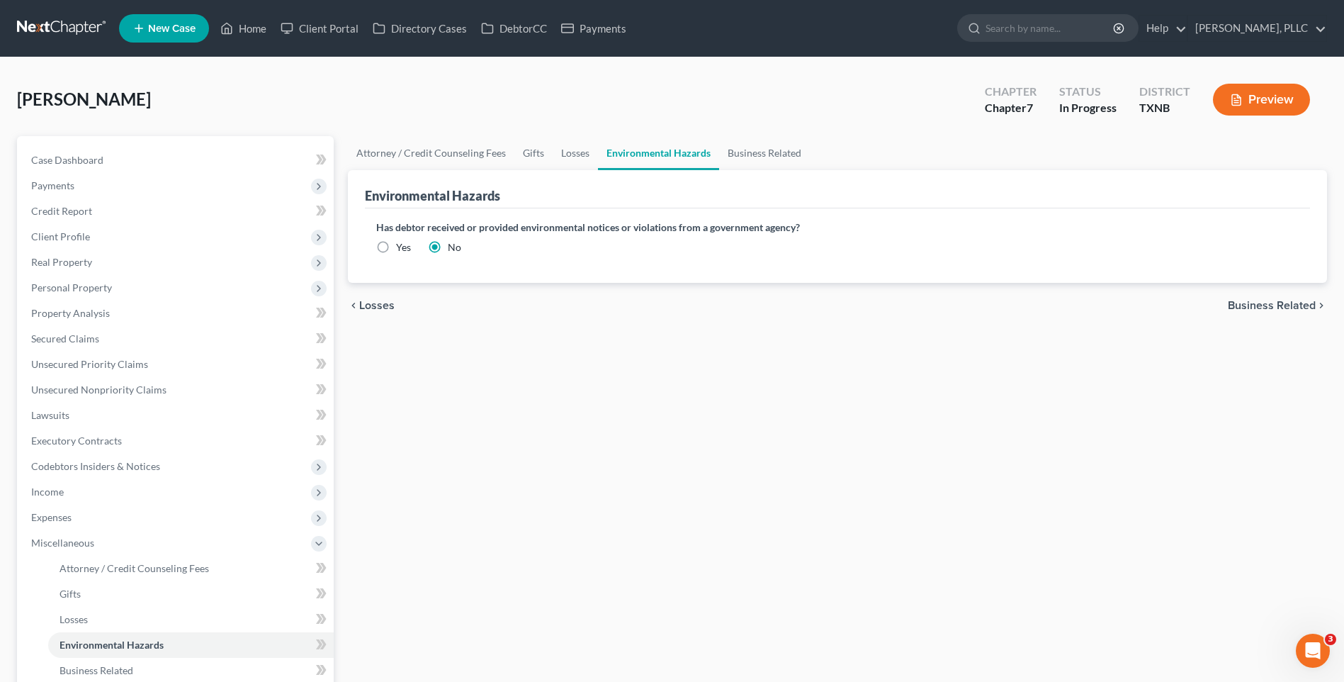
click at [1267, 304] on span "Business Related" at bounding box center [1272, 305] width 88 height 11
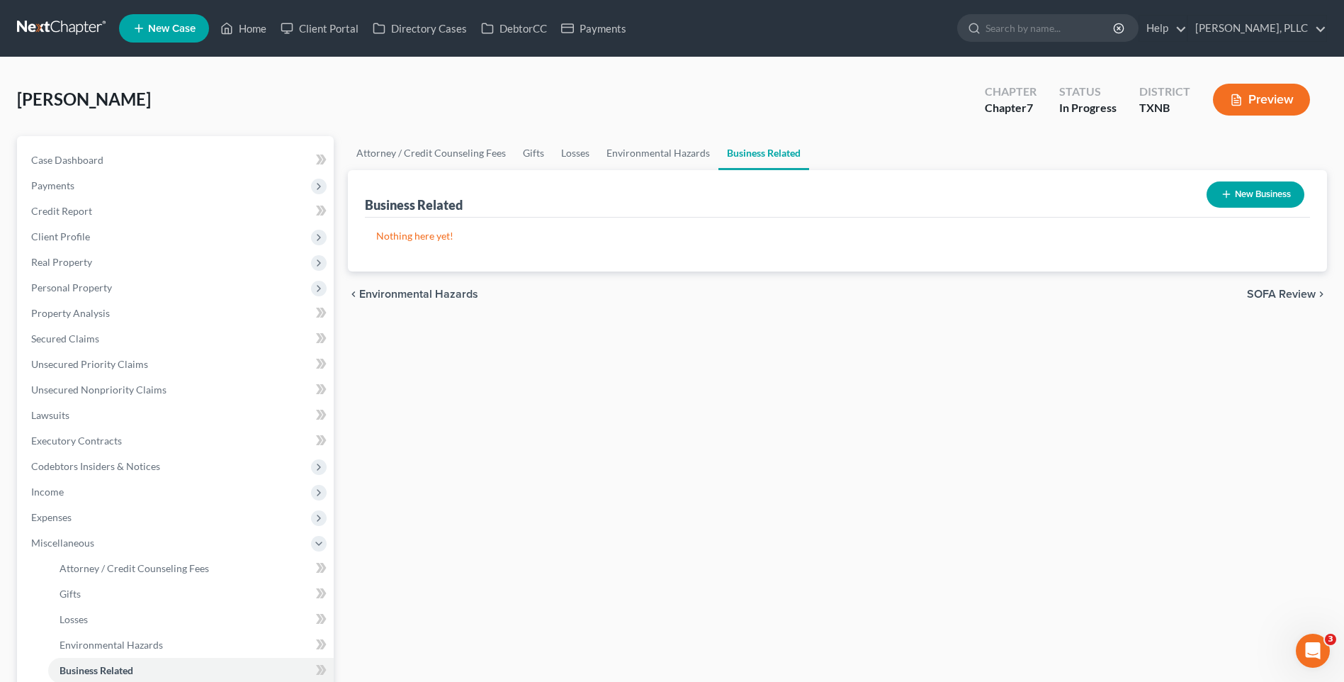
click at [1294, 295] on span "SOFA Review" at bounding box center [1281, 293] width 69 height 11
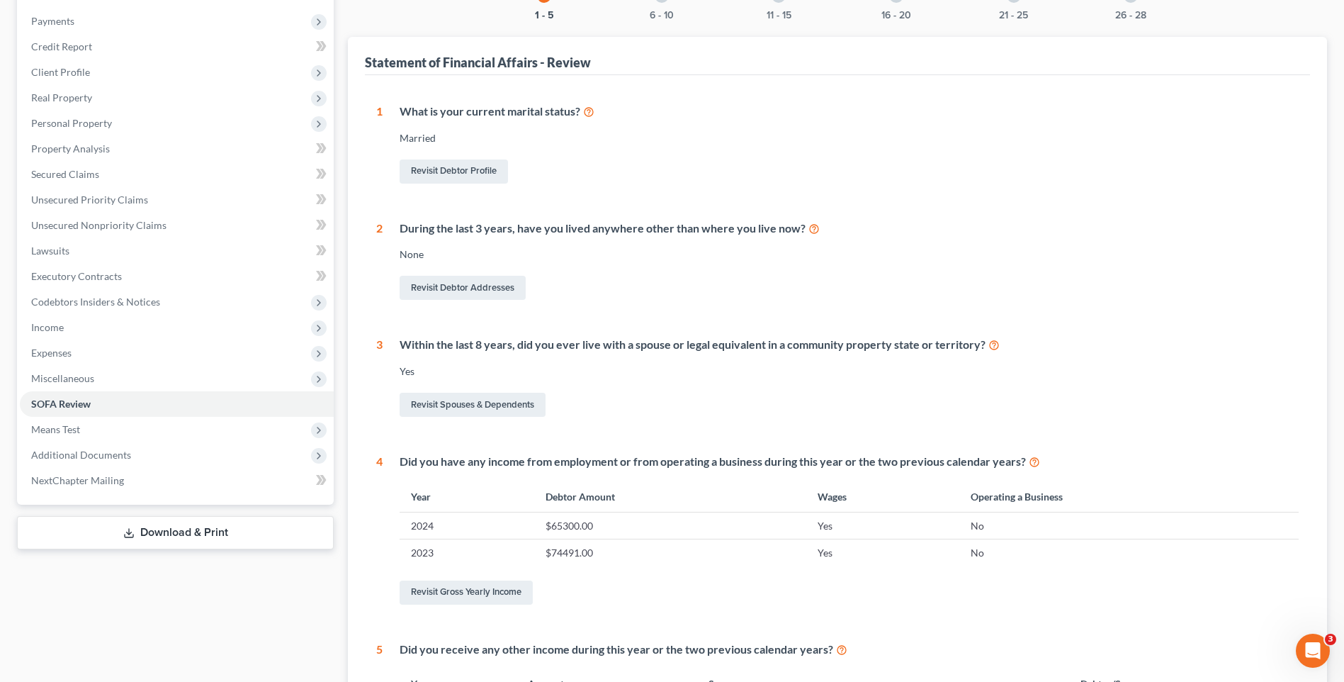
scroll to position [400, 0]
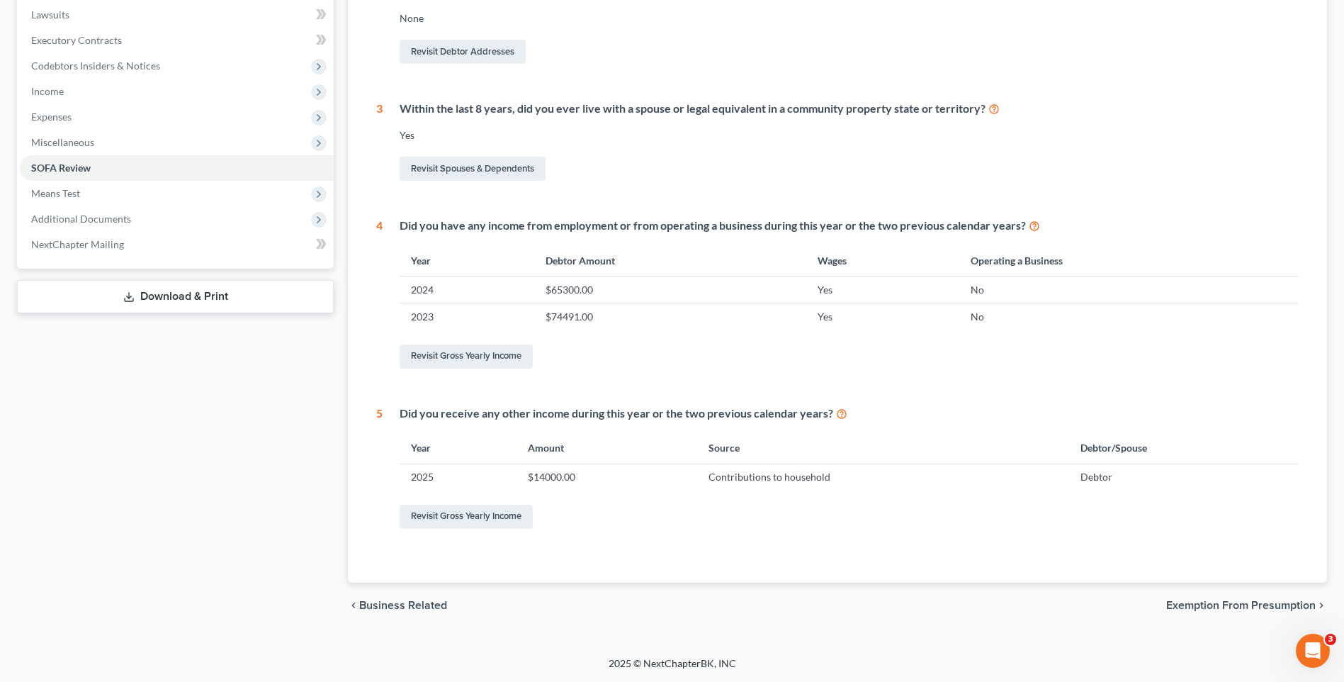
click at [1212, 606] on span "Exemption from Presumption" at bounding box center [1241, 604] width 150 height 11
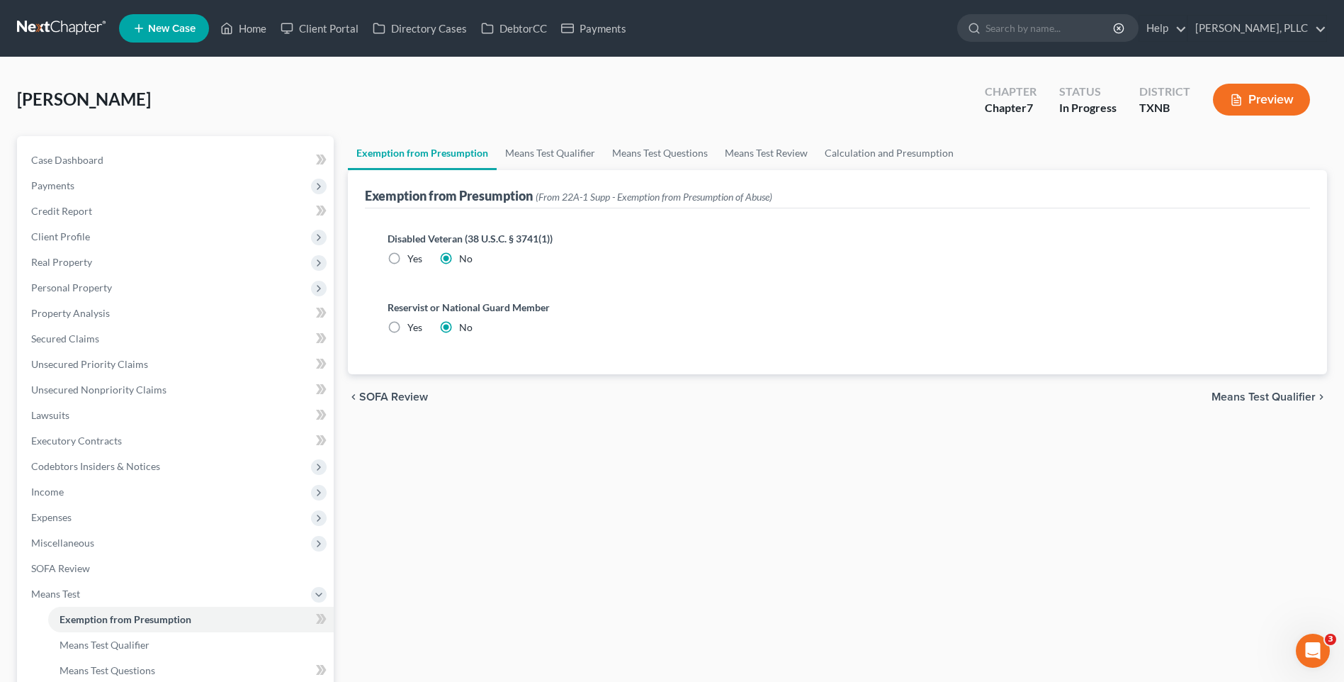
click at [1258, 392] on span "Means Test Qualifier" at bounding box center [1264, 396] width 104 height 11
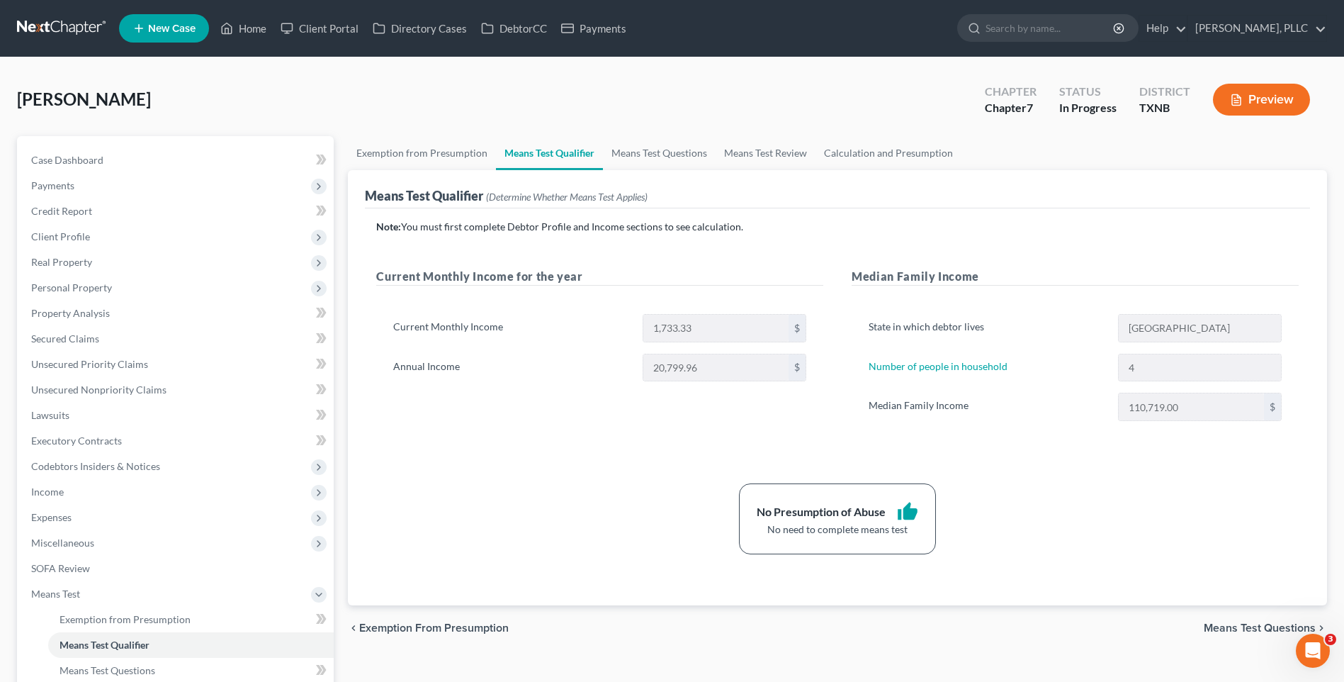
click at [1267, 623] on span "Means Test Questions" at bounding box center [1260, 627] width 112 height 11
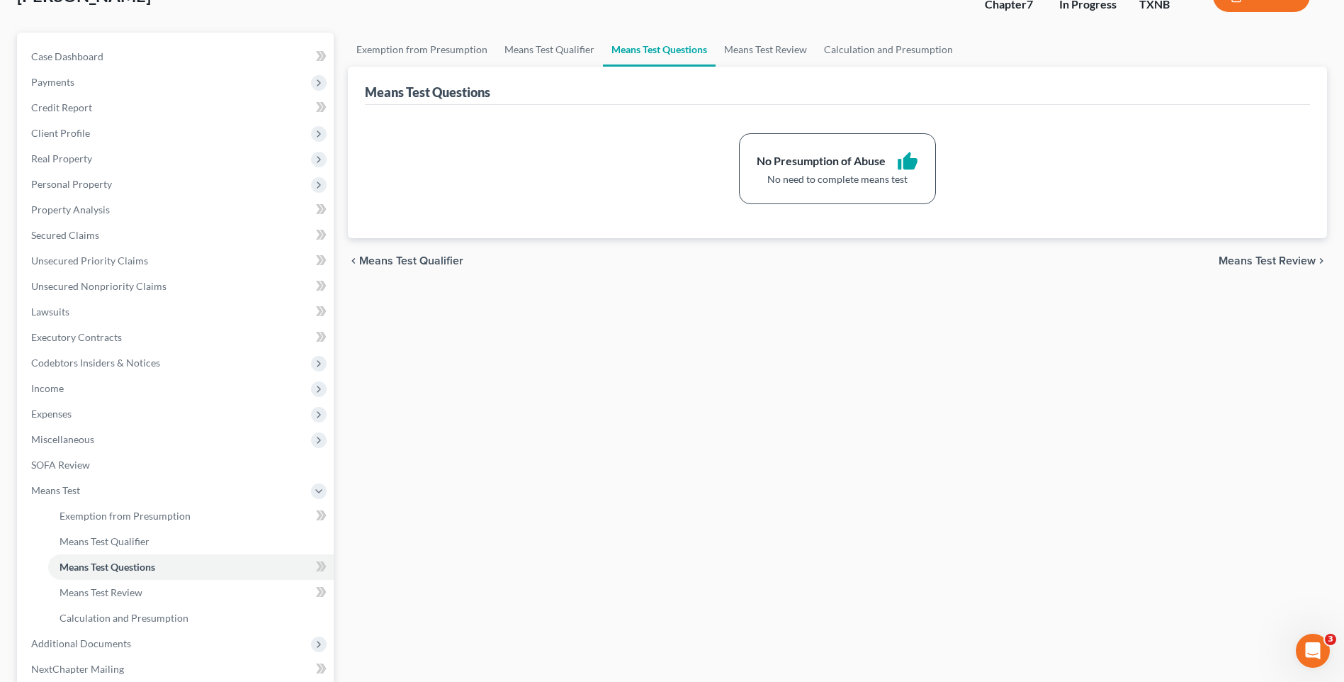
scroll to position [97, 0]
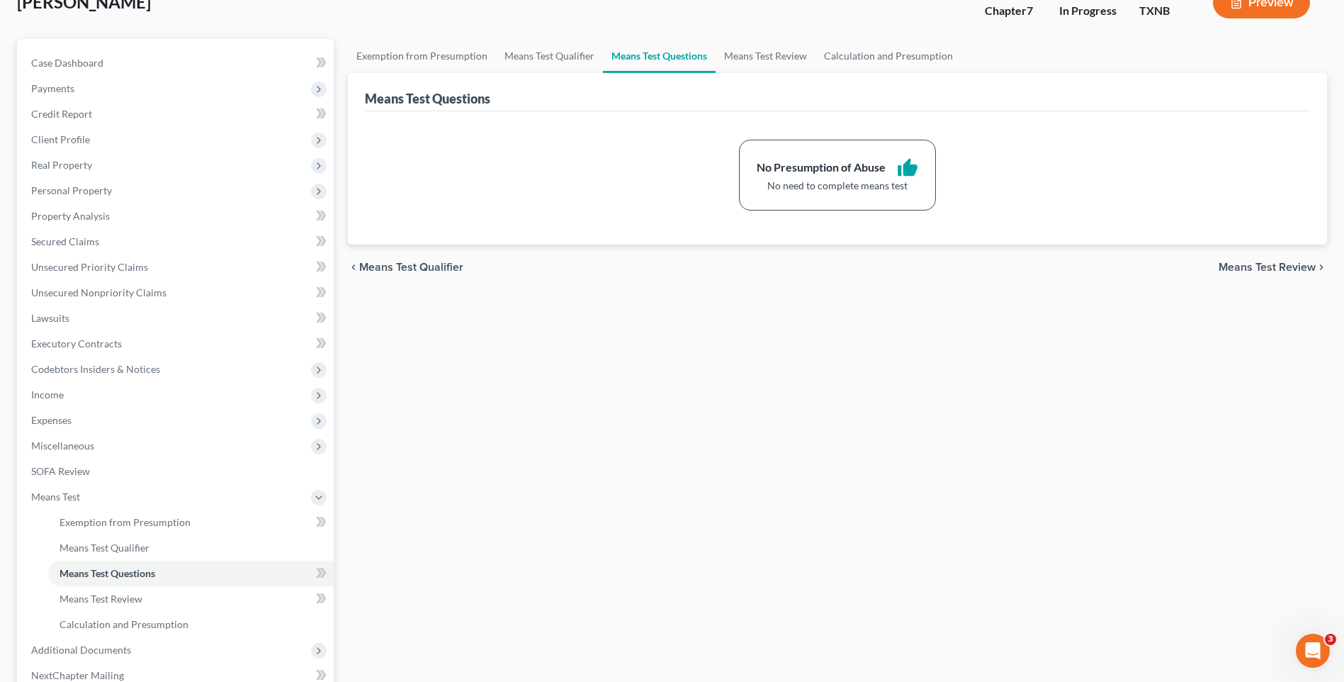
click at [1238, 266] on span "Means Test Review" at bounding box center [1267, 266] width 97 height 11
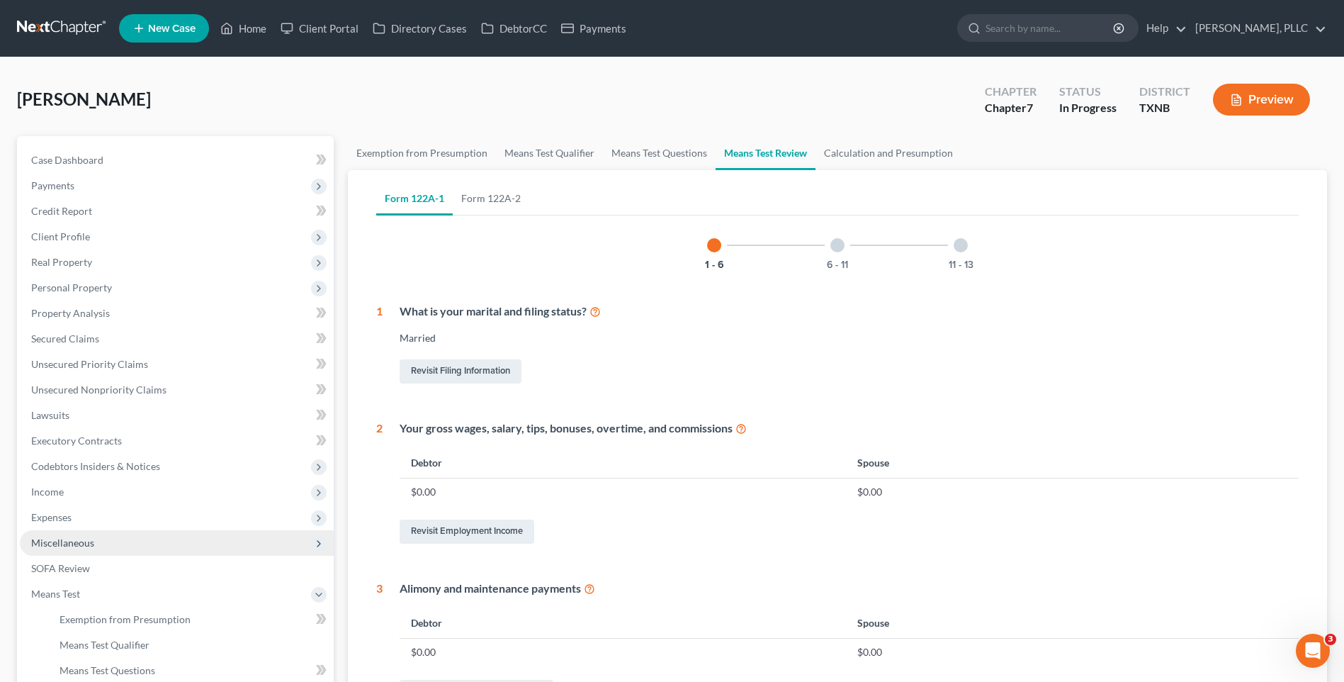
click at [69, 540] on span "Miscellaneous" at bounding box center [62, 542] width 63 height 12
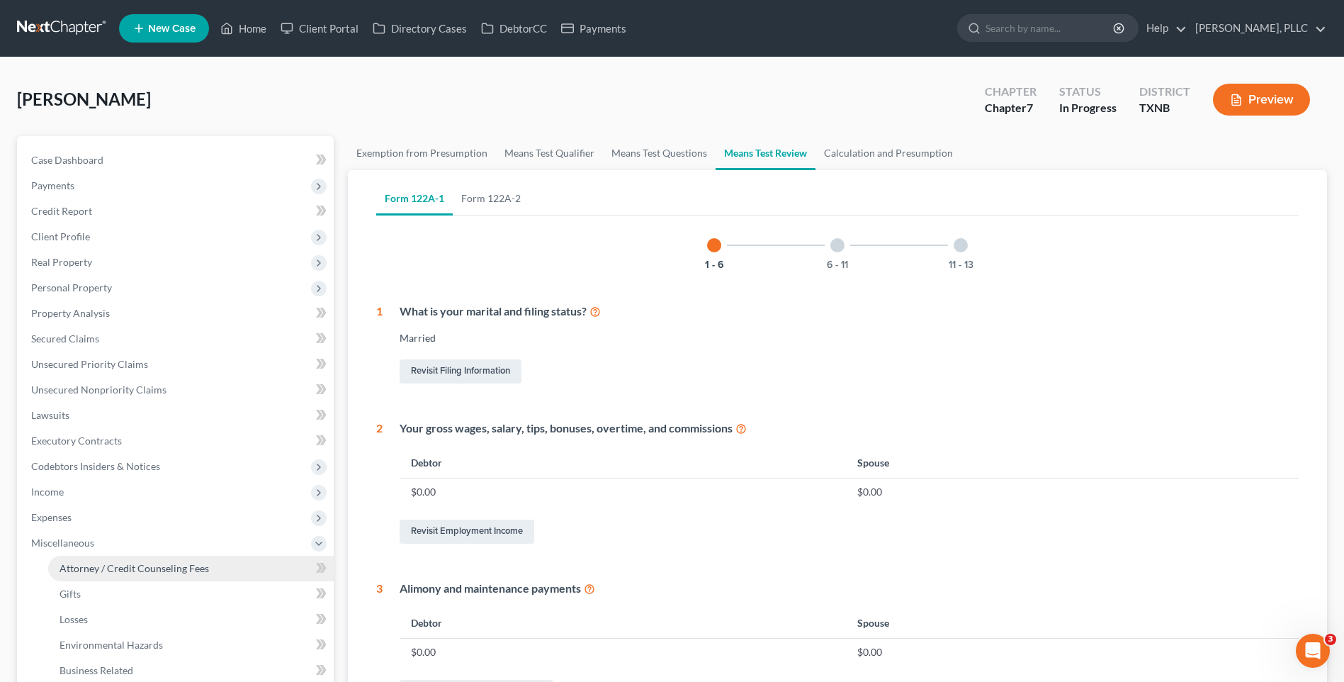
click at [80, 563] on span "Attorney / Credit Counseling Fees" at bounding box center [135, 568] width 150 height 12
select select "0"
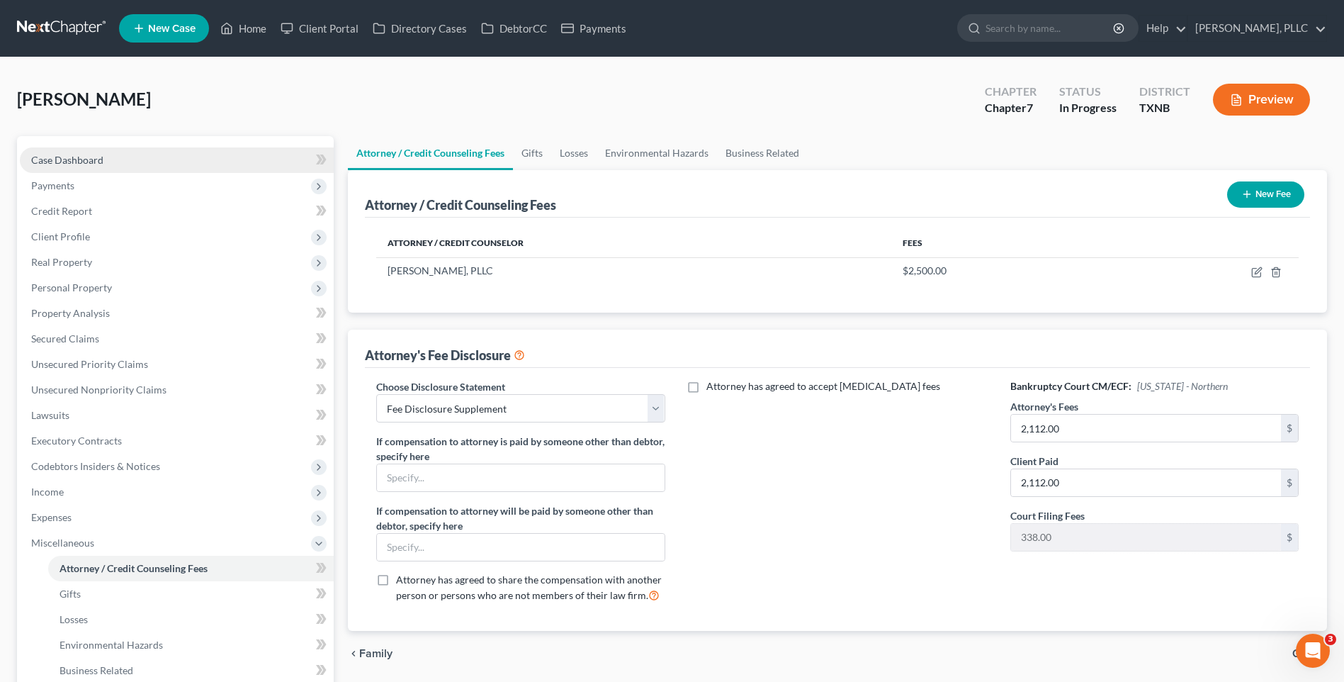
click at [69, 154] on span "Case Dashboard" at bounding box center [67, 160] width 72 height 12
select select "4"
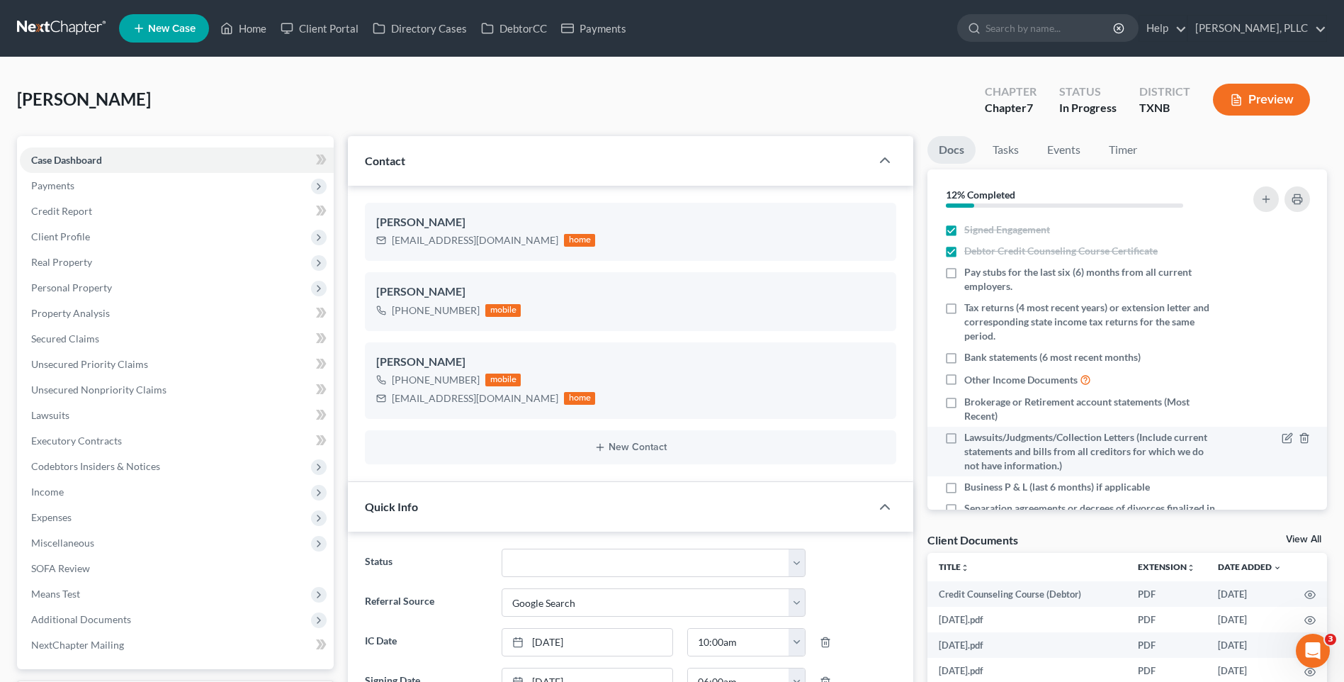
drag, startPoint x: 40, startPoint y: 178, endPoint x: 1153, endPoint y: 429, distance: 1141.0
click at [39, 177] on span "Payments" at bounding box center [177, 186] width 314 height 26
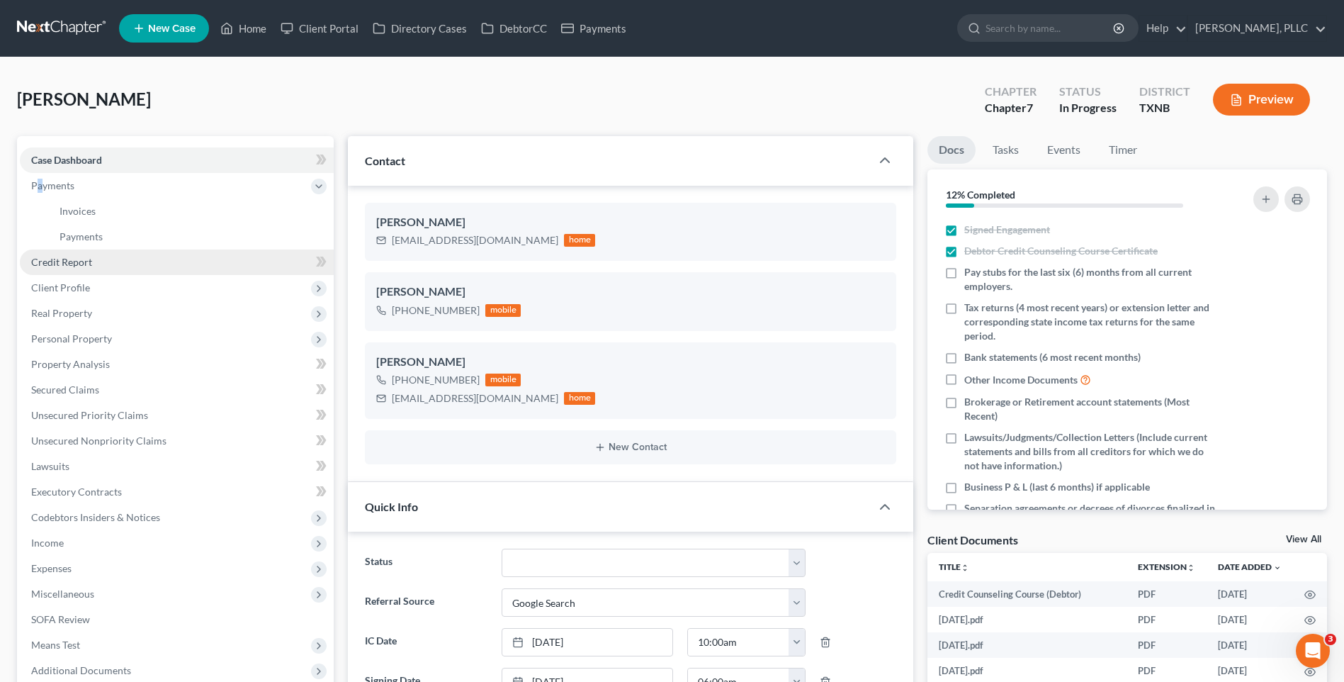
click at [65, 265] on span "Credit Report" at bounding box center [61, 262] width 61 height 12
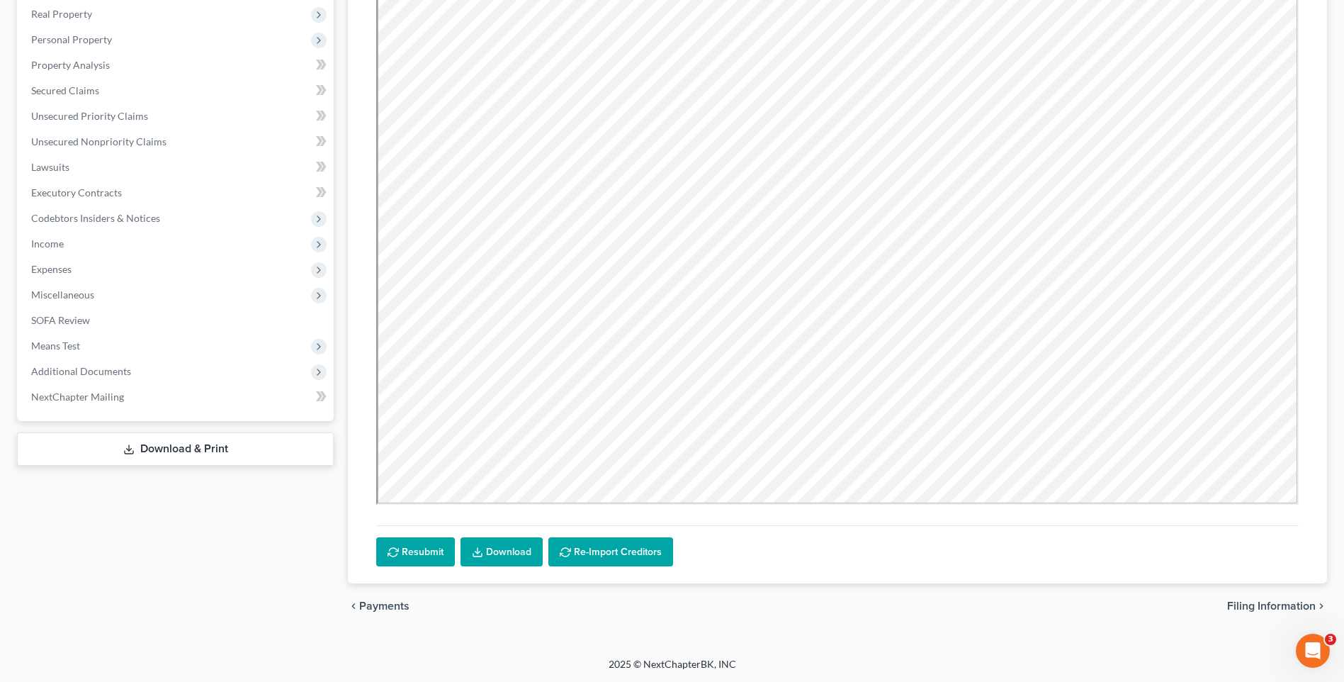
scroll to position [249, 0]
click at [1246, 596] on div "chevron_left Payments Filing Information chevron_right" at bounding box center [837, 604] width 979 height 45
click at [1246, 600] on span "Filing Information" at bounding box center [1271, 604] width 89 height 11
select select "1"
select select "0"
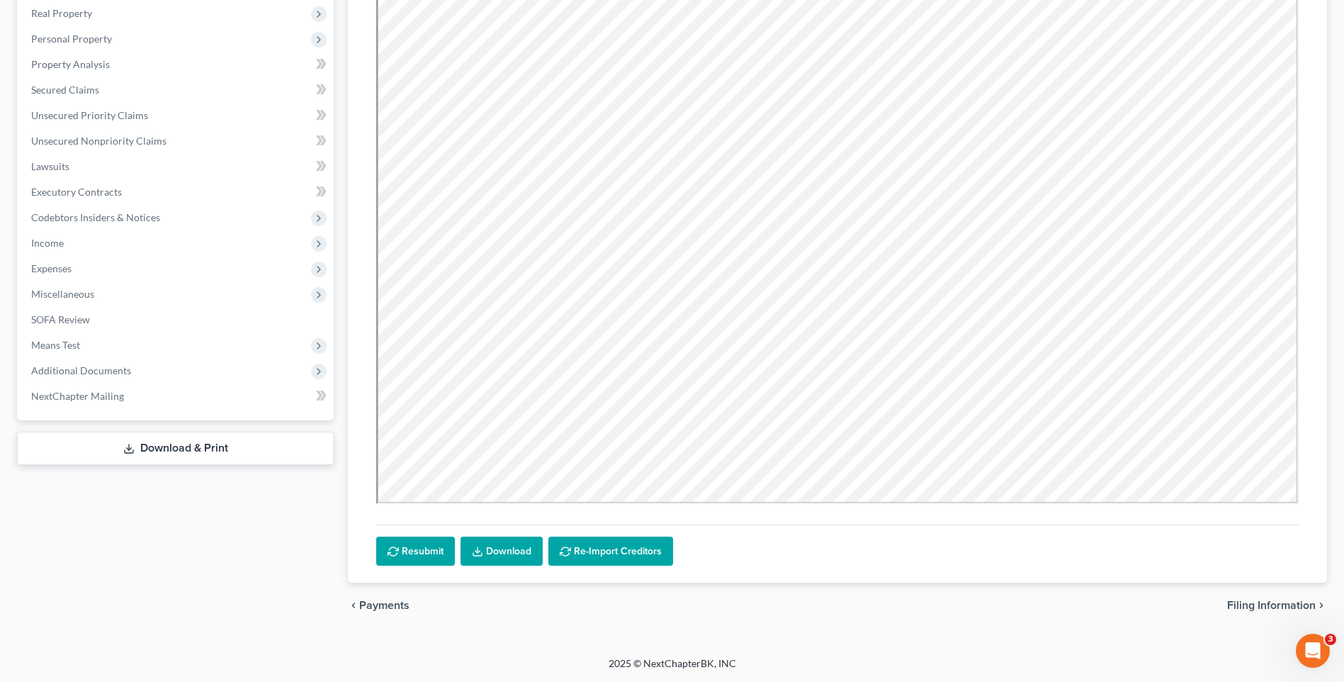
select select "0"
select select "78"
select select "1"
select select "45"
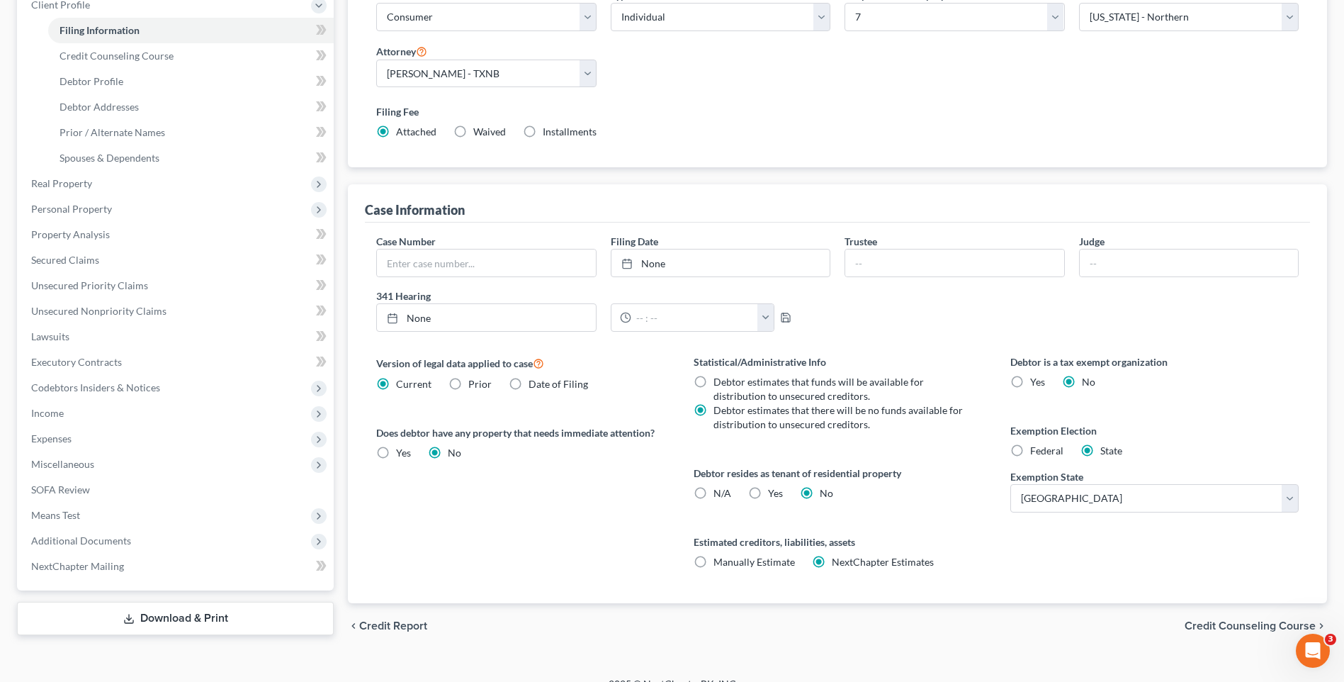
scroll to position [252, 0]
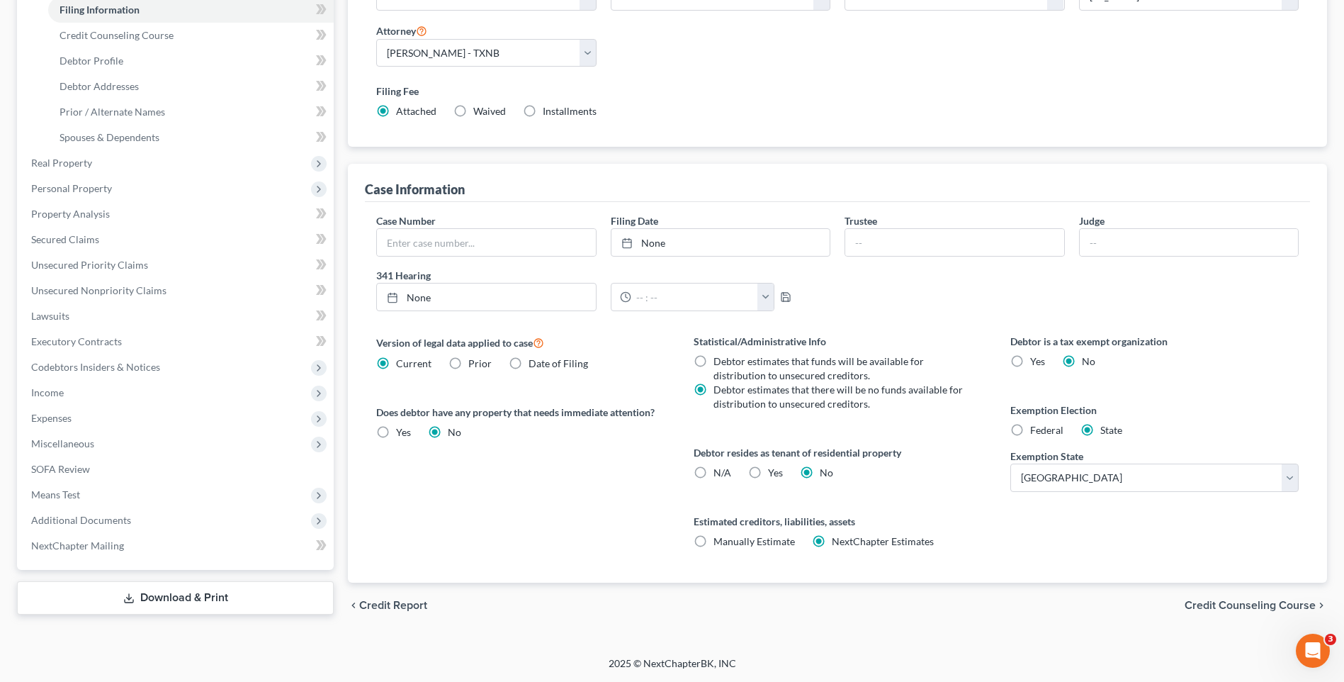
click at [1235, 605] on span "Credit Counseling Course" at bounding box center [1250, 604] width 131 height 11
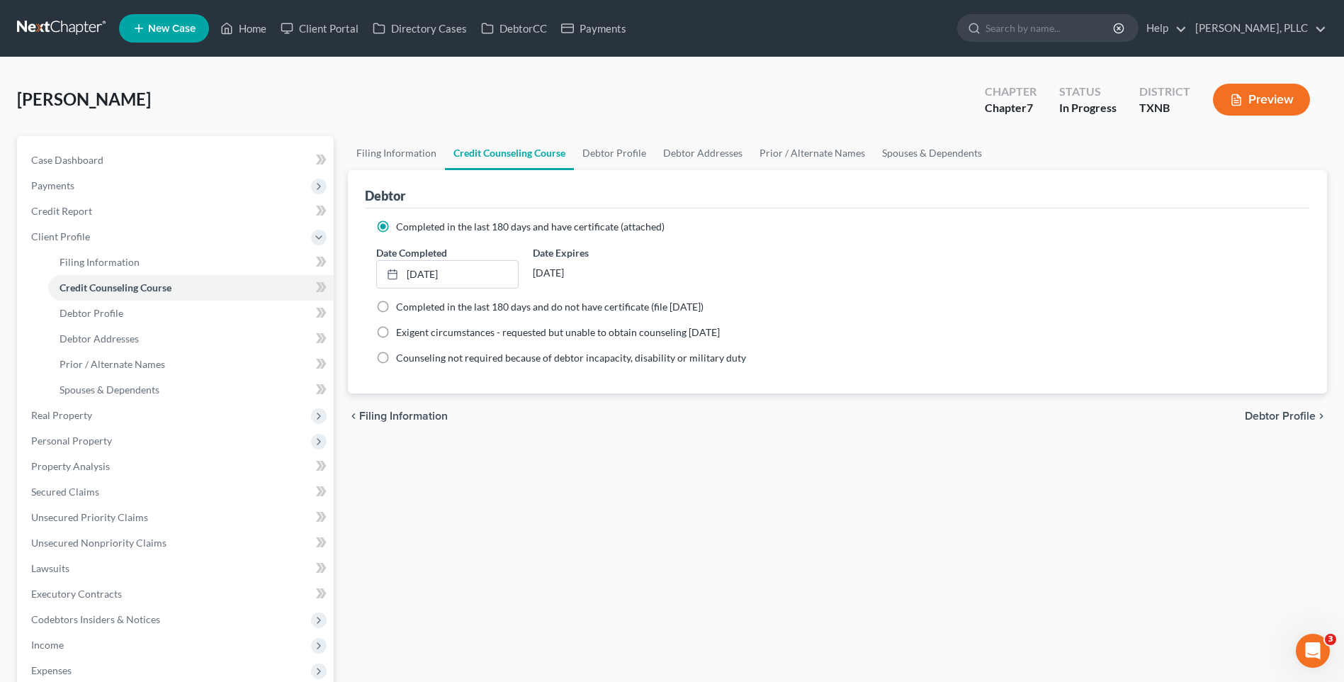
click at [1258, 413] on span "Debtor Profile" at bounding box center [1280, 415] width 71 height 11
select select "1"
select select "3"
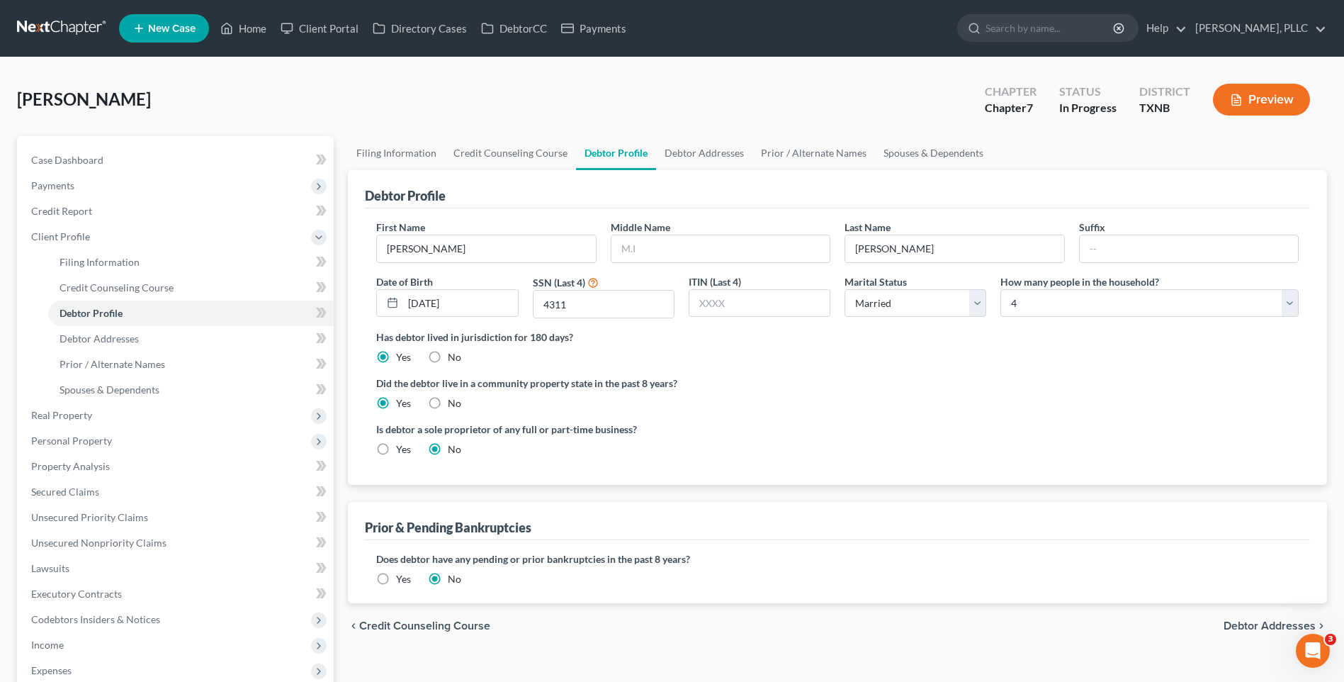
click at [1259, 412] on ng-include "First Name Tracy Middle Name Last Name Zermeno Suffix Date of Birth 02/22/1992 …" at bounding box center [837, 344] width 923 height 248
click at [1245, 624] on span "Debtor Addresses" at bounding box center [1270, 625] width 92 height 11
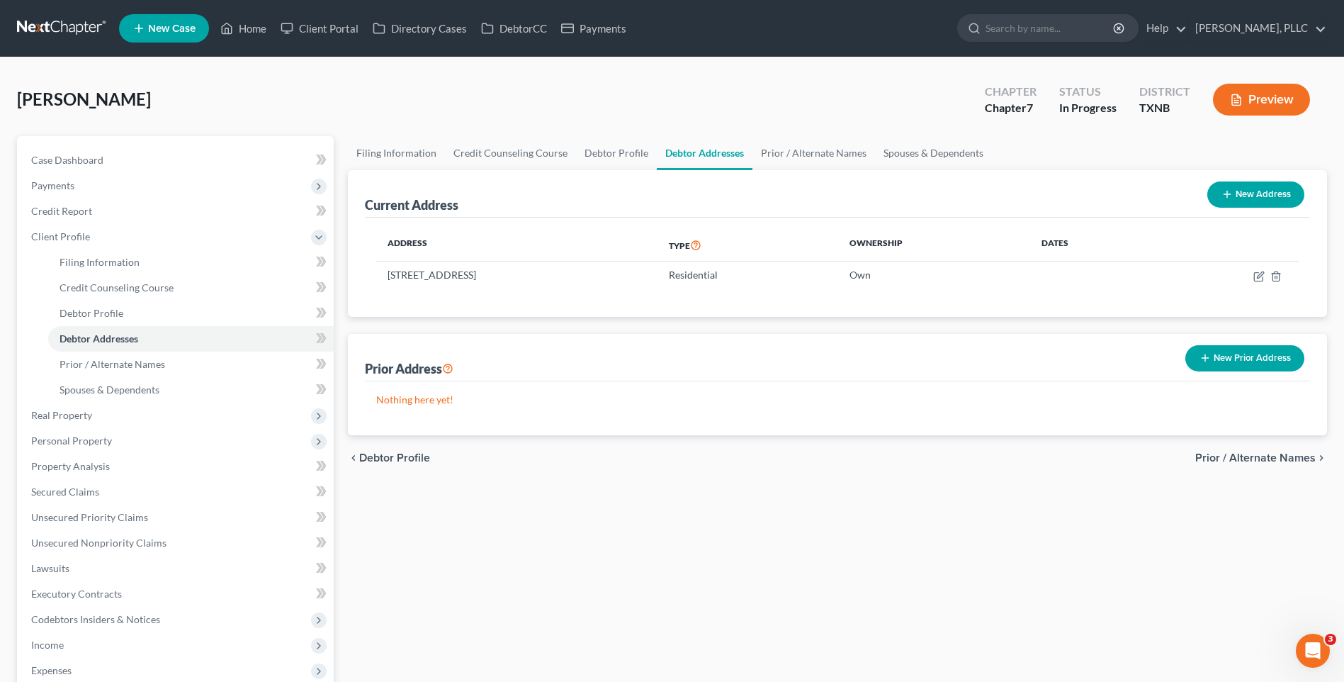
click at [1229, 458] on span "Prior / Alternate Names" at bounding box center [1255, 457] width 120 height 11
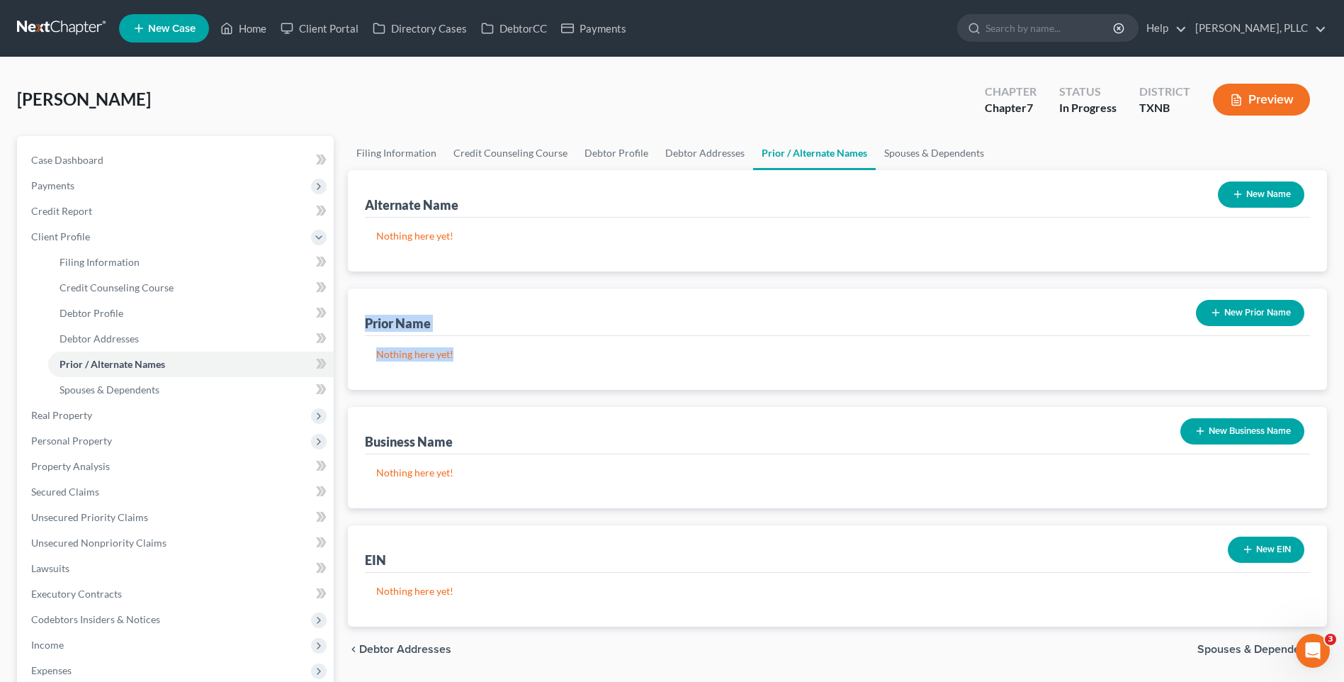
drag, startPoint x: 1343, startPoint y: 242, endPoint x: 1348, endPoint y: 349, distance: 106.4
click at [1344, 349] on html "Home New Case Client Portal Directory Cases DebtorCC Payments Guy Harvey Holman…" at bounding box center [672, 460] width 1344 height 920
click at [997, 210] on div "Alternate Name New Name" at bounding box center [837, 193] width 945 height 47
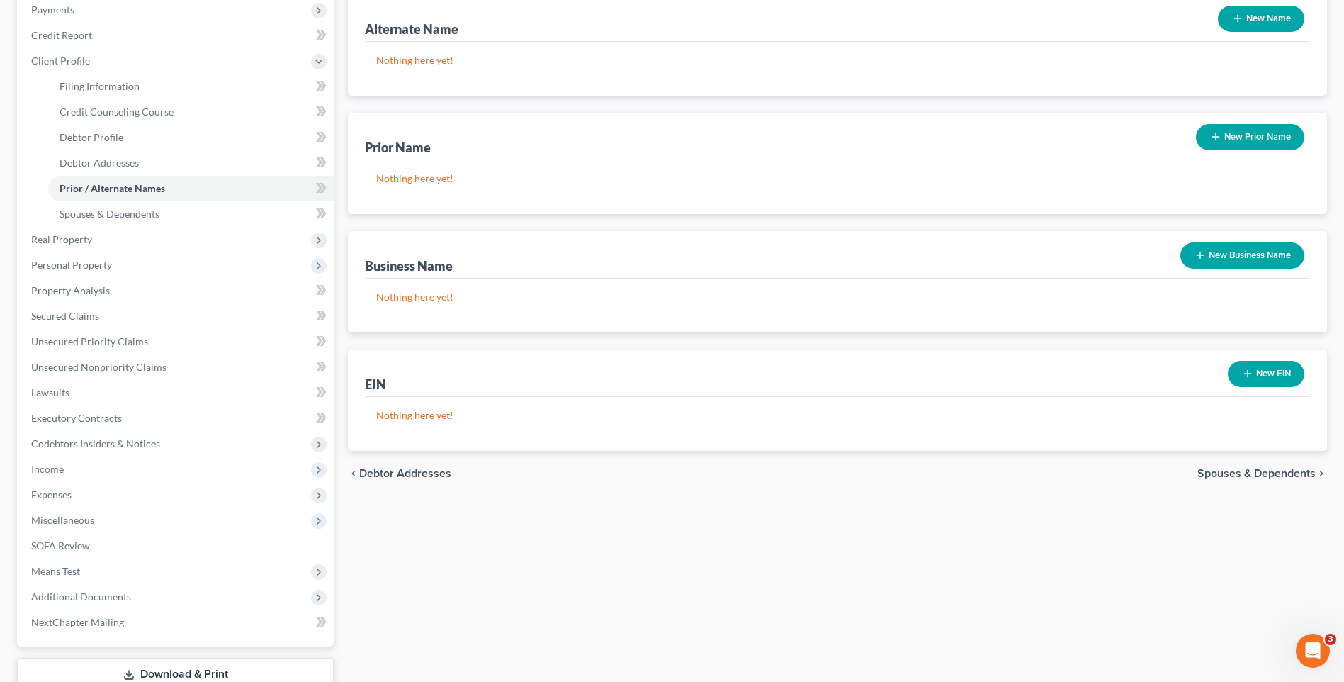
scroll to position [239, 0]
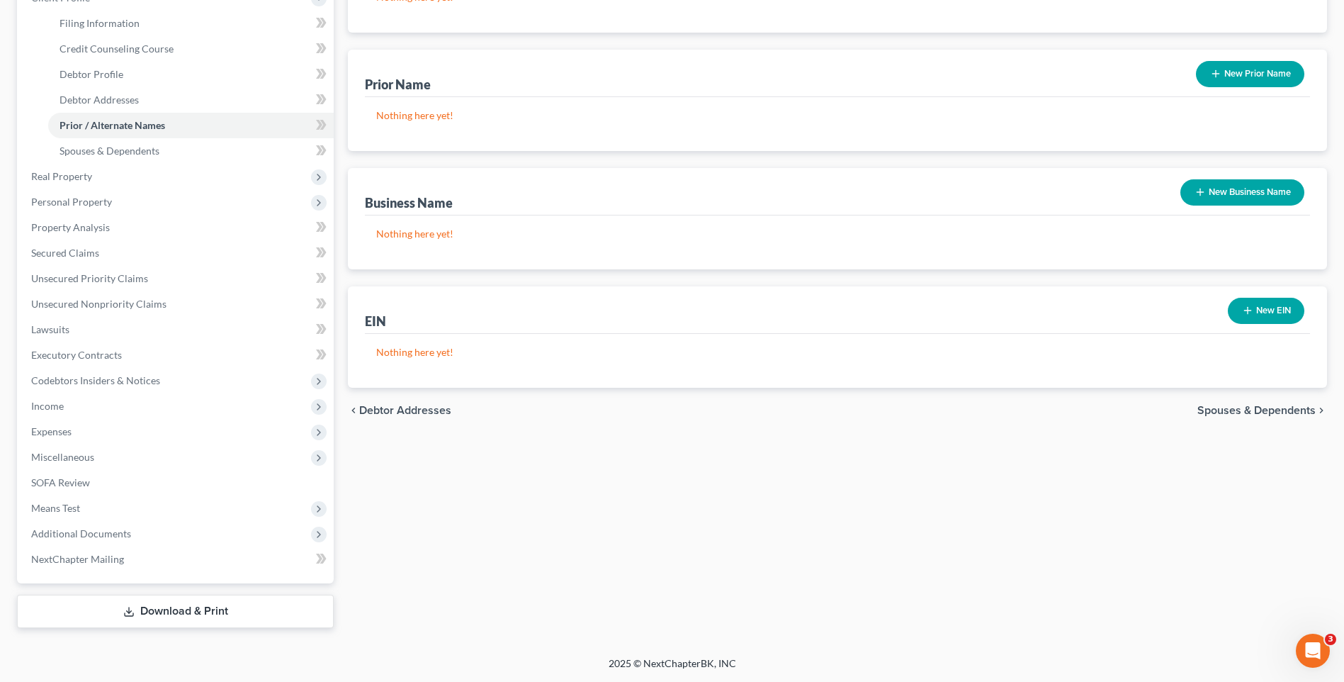
click at [1231, 412] on span "Spouses & Dependents" at bounding box center [1256, 410] width 118 height 11
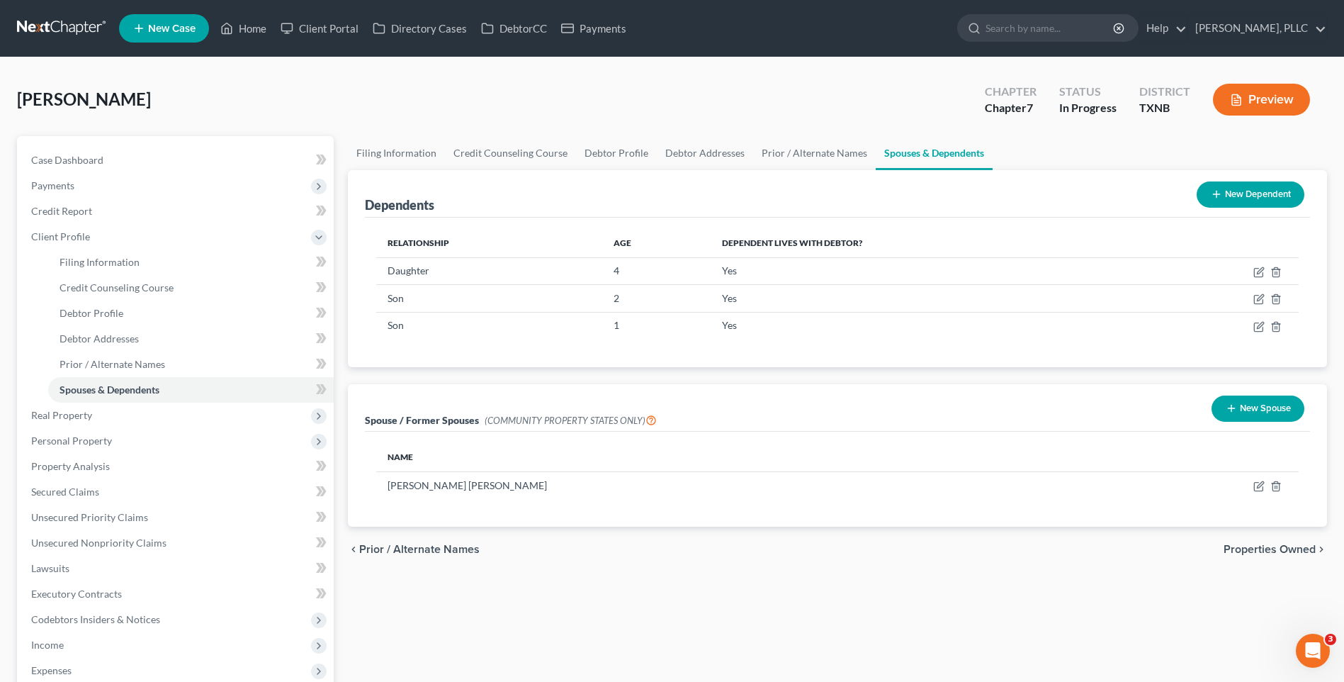
click at [1247, 546] on span "Properties Owned" at bounding box center [1270, 548] width 92 height 11
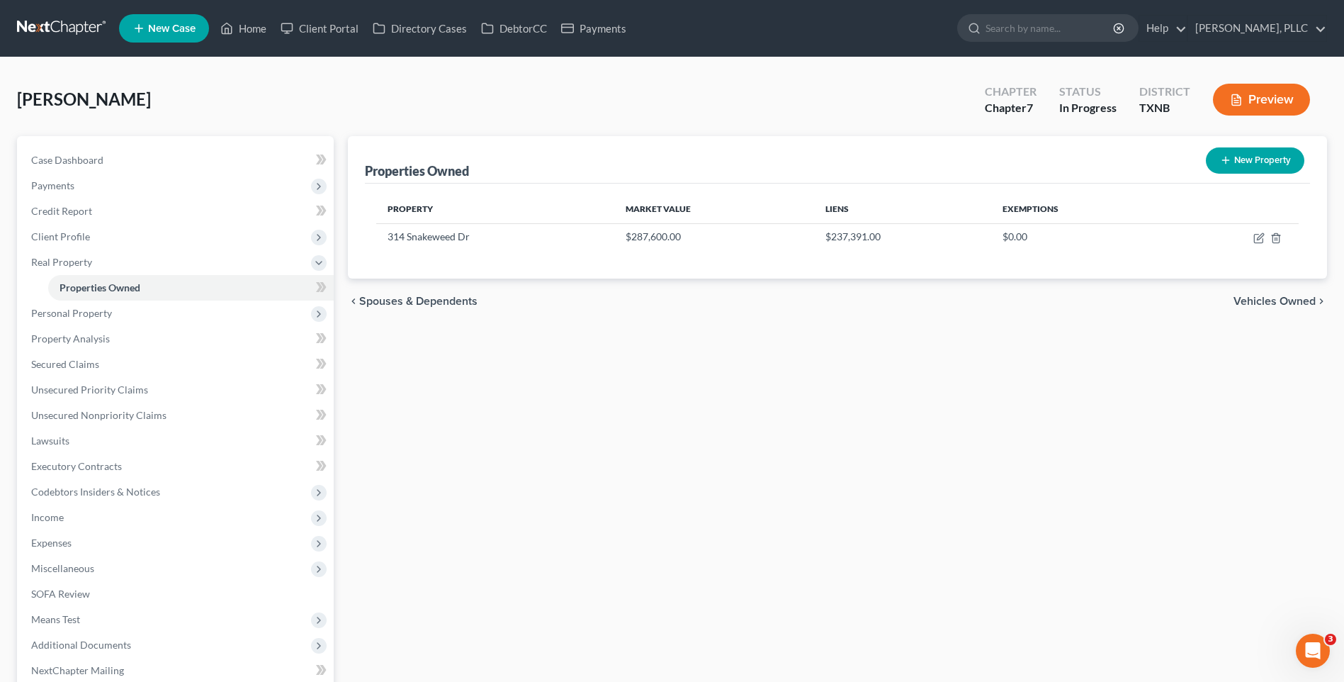
click at [1248, 297] on span "Vehicles Owned" at bounding box center [1275, 300] width 82 height 11
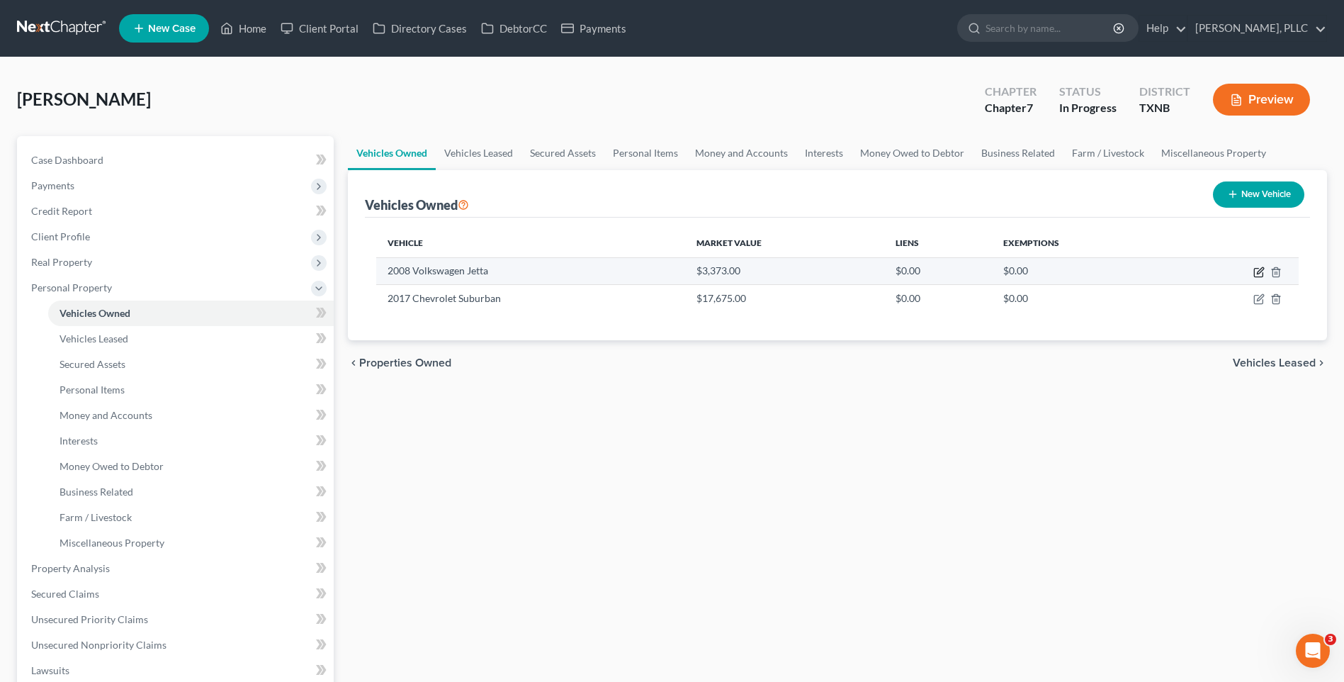
click at [1258, 270] on icon "button" at bounding box center [1258, 271] width 11 height 11
select select "0"
select select "18"
select select "3"
select select "2"
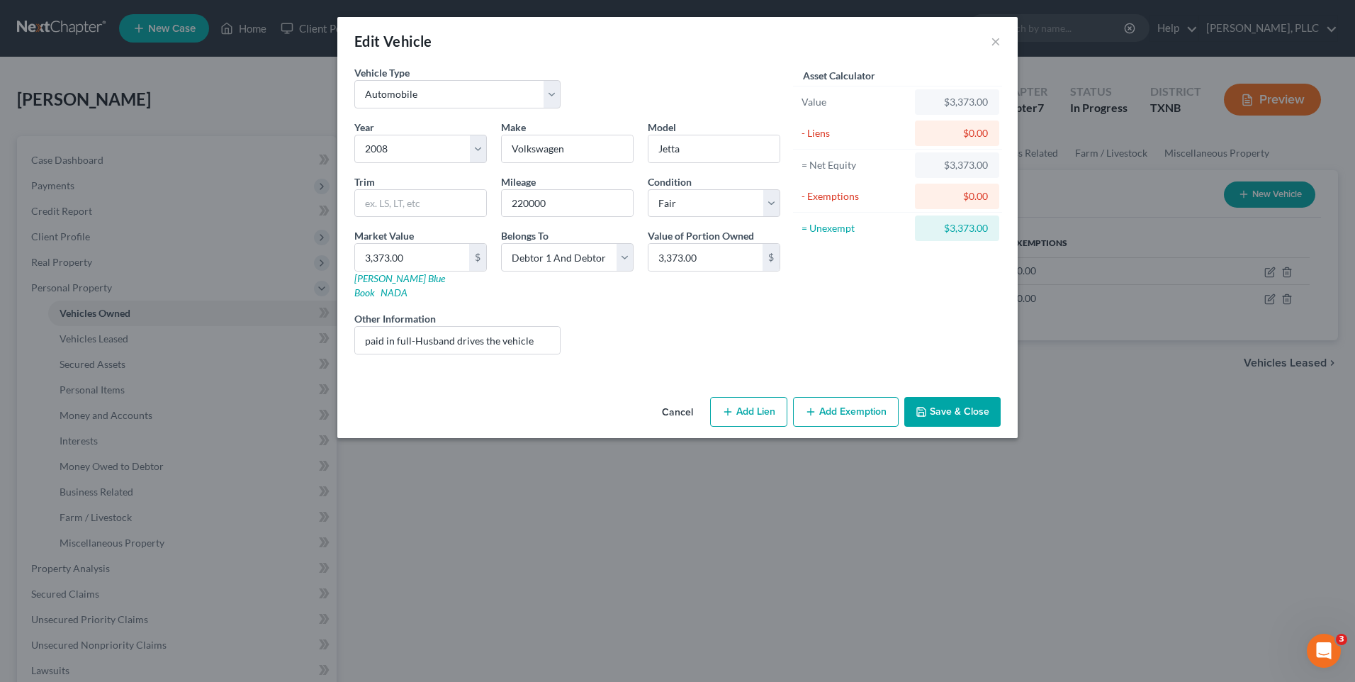
click at [960, 400] on button "Save & Close" at bounding box center [952, 412] width 96 height 30
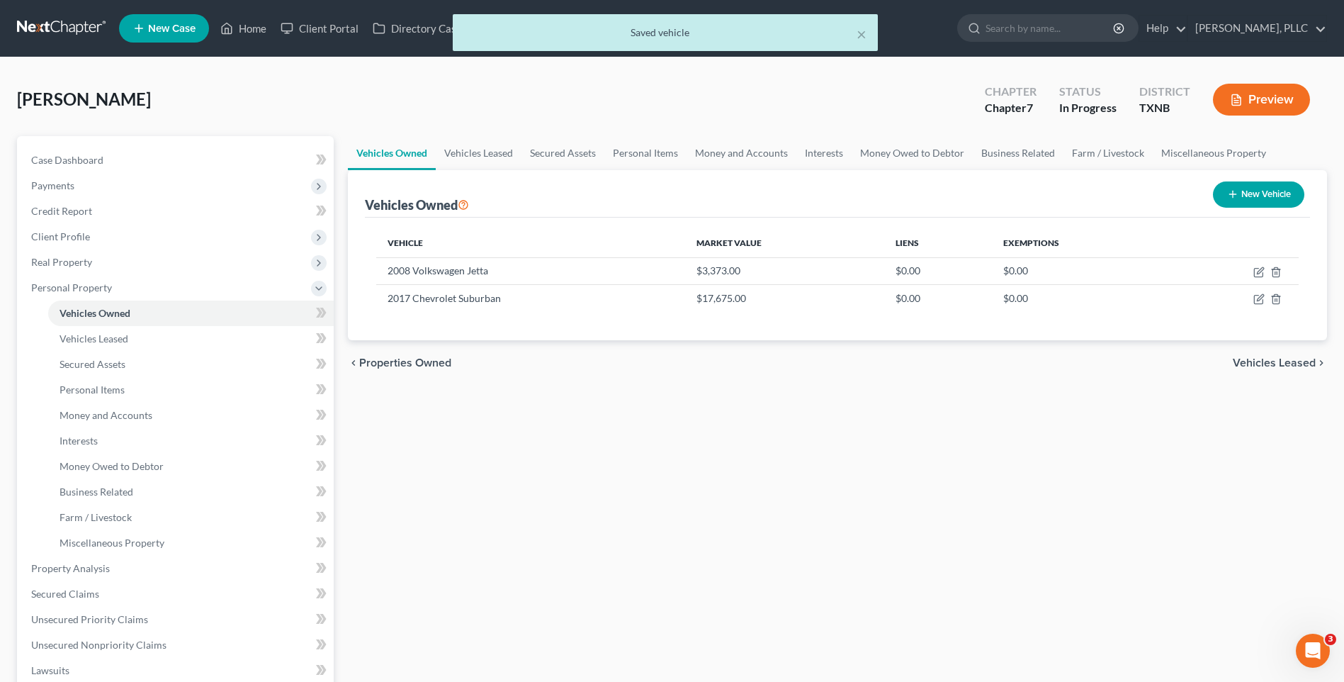
click at [1253, 361] on span "Vehicles Leased" at bounding box center [1274, 362] width 83 height 11
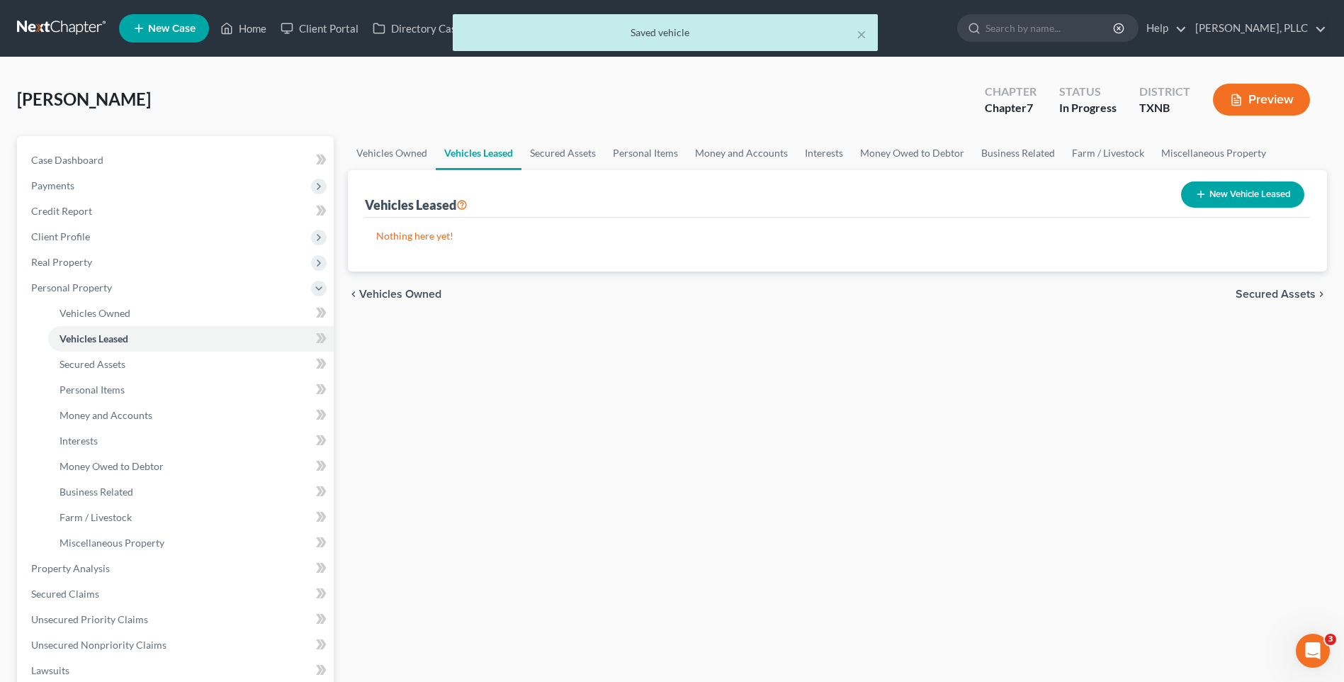
click at [1266, 293] on span "Secured Assets" at bounding box center [1276, 293] width 80 height 11
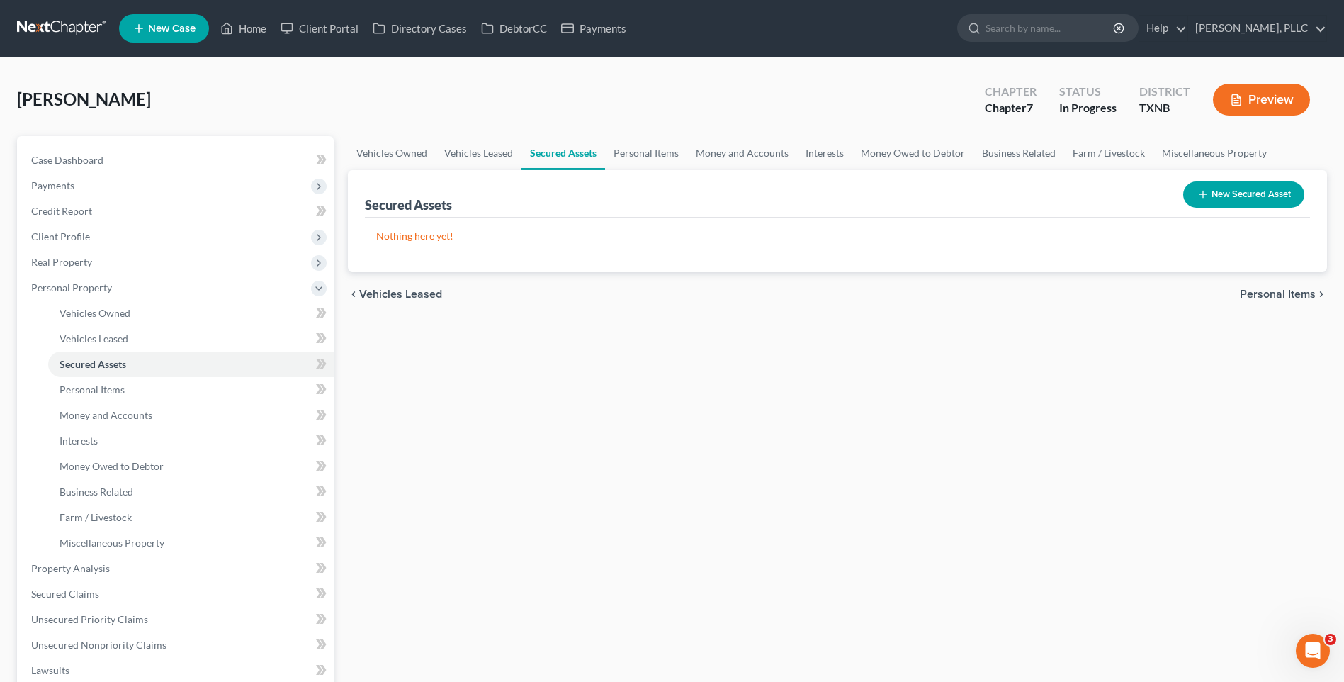
click at [1268, 296] on span "Personal Items" at bounding box center [1278, 293] width 76 height 11
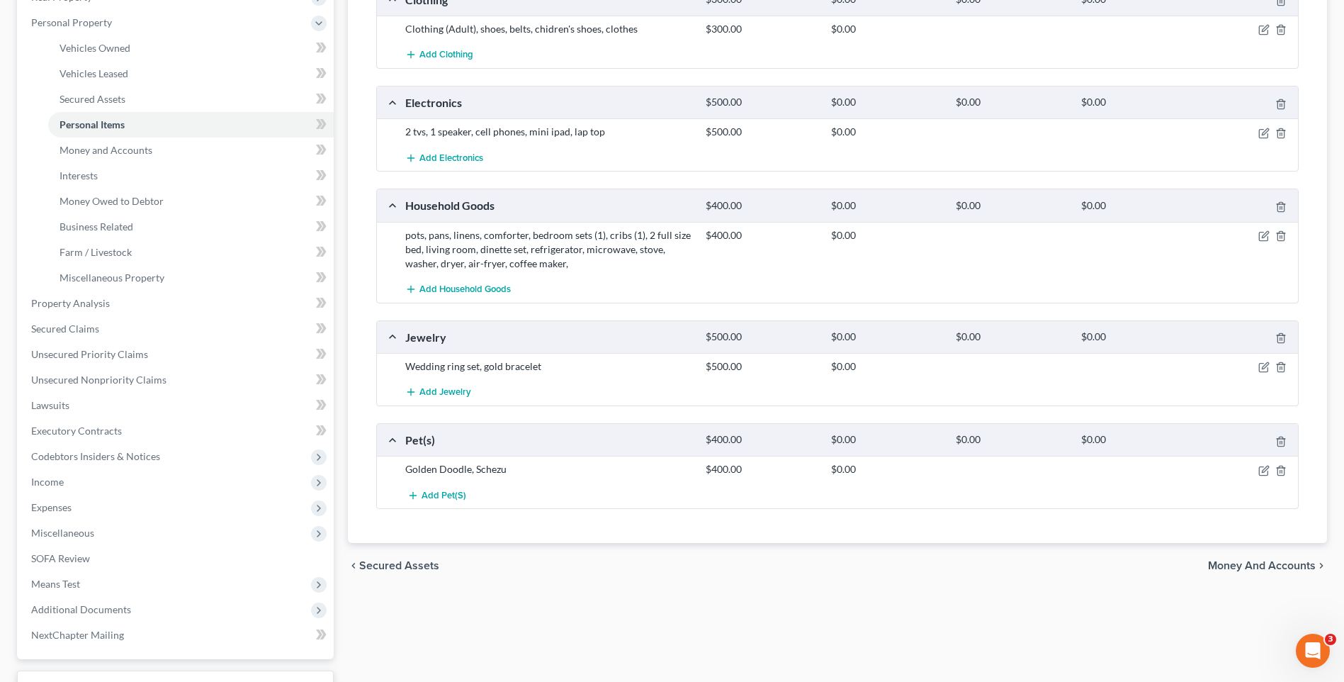
scroll to position [320, 0]
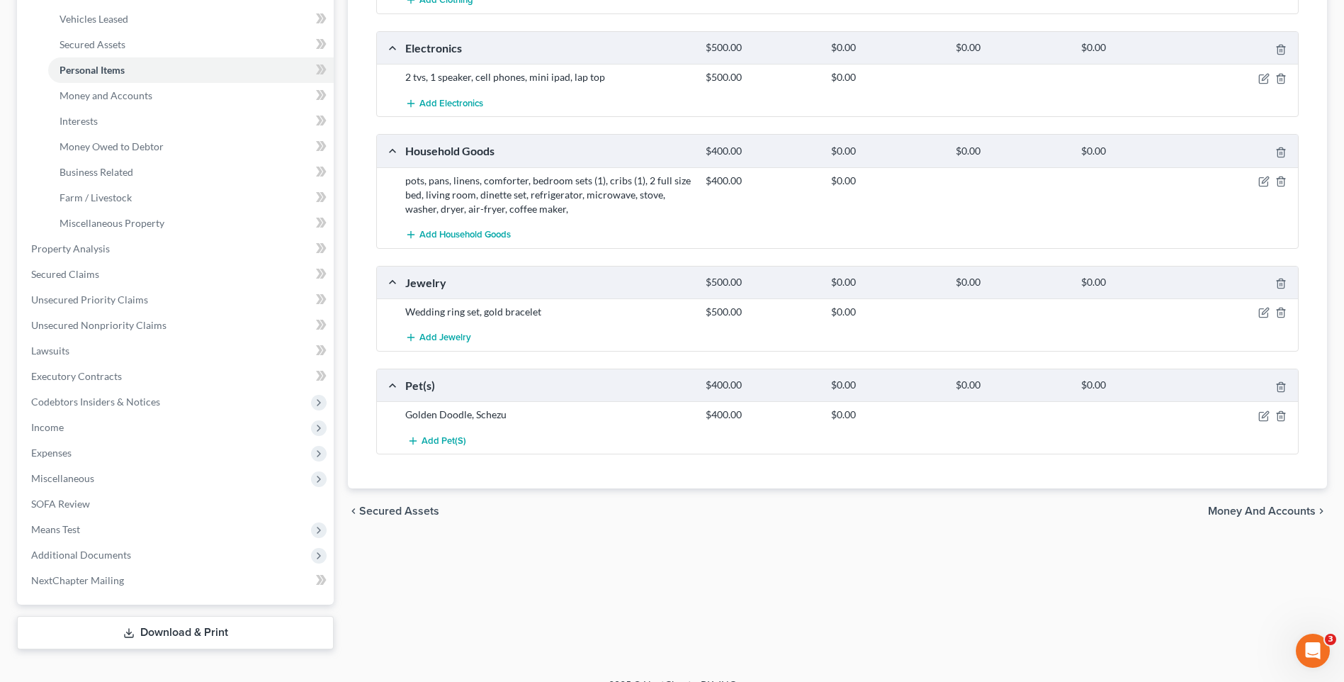
click at [1258, 507] on span "Money and Accounts" at bounding box center [1262, 510] width 108 height 11
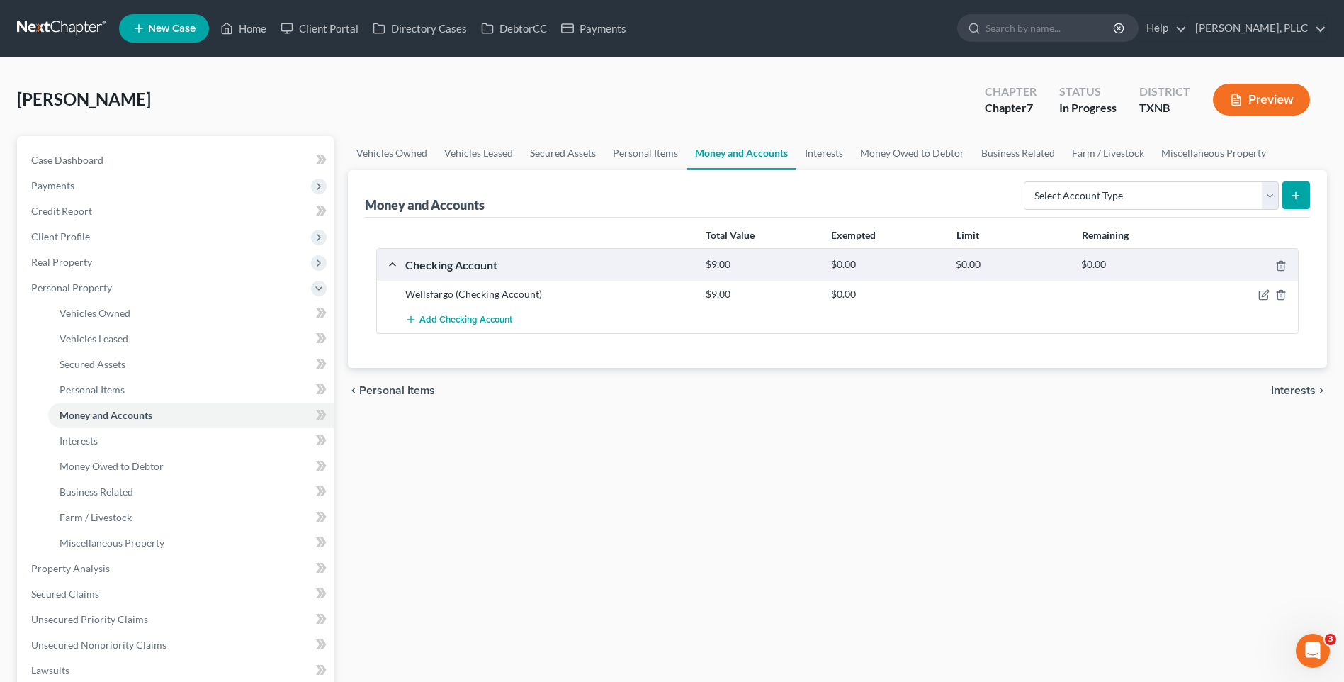
click at [1305, 390] on span "Interests" at bounding box center [1293, 390] width 45 height 11
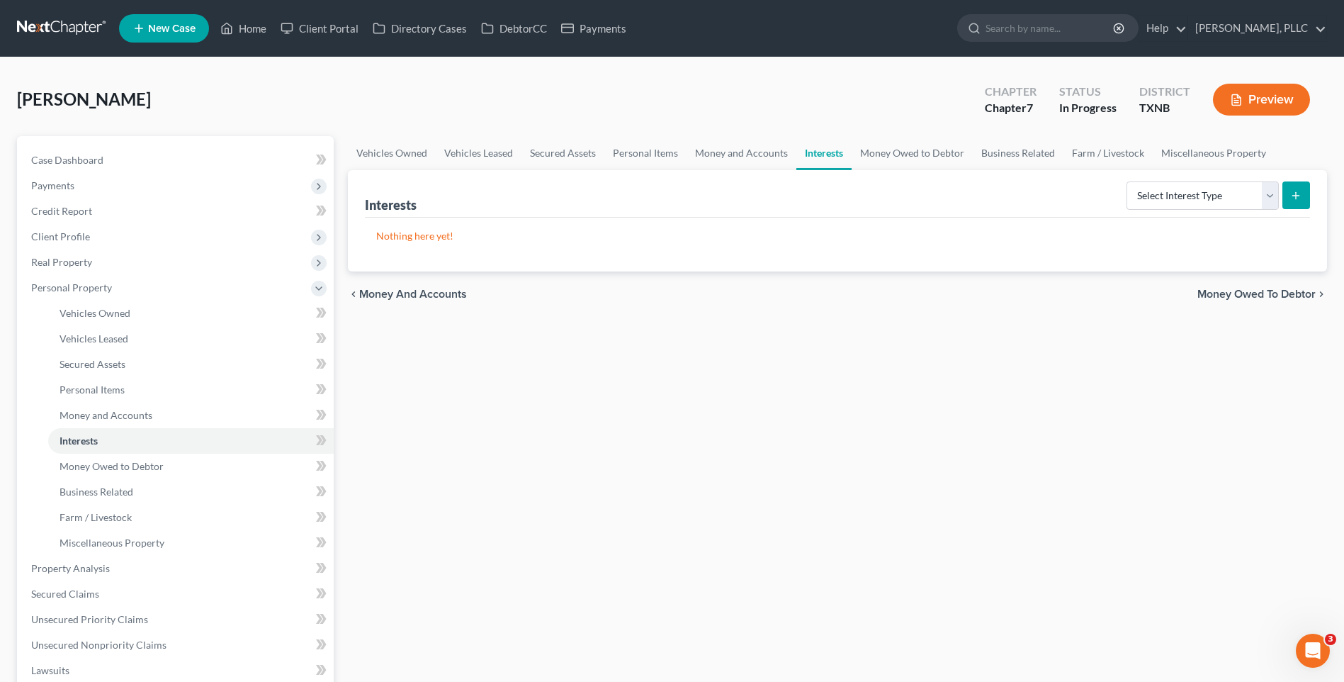
click at [1270, 289] on span "Money Owed to Debtor" at bounding box center [1256, 293] width 118 height 11
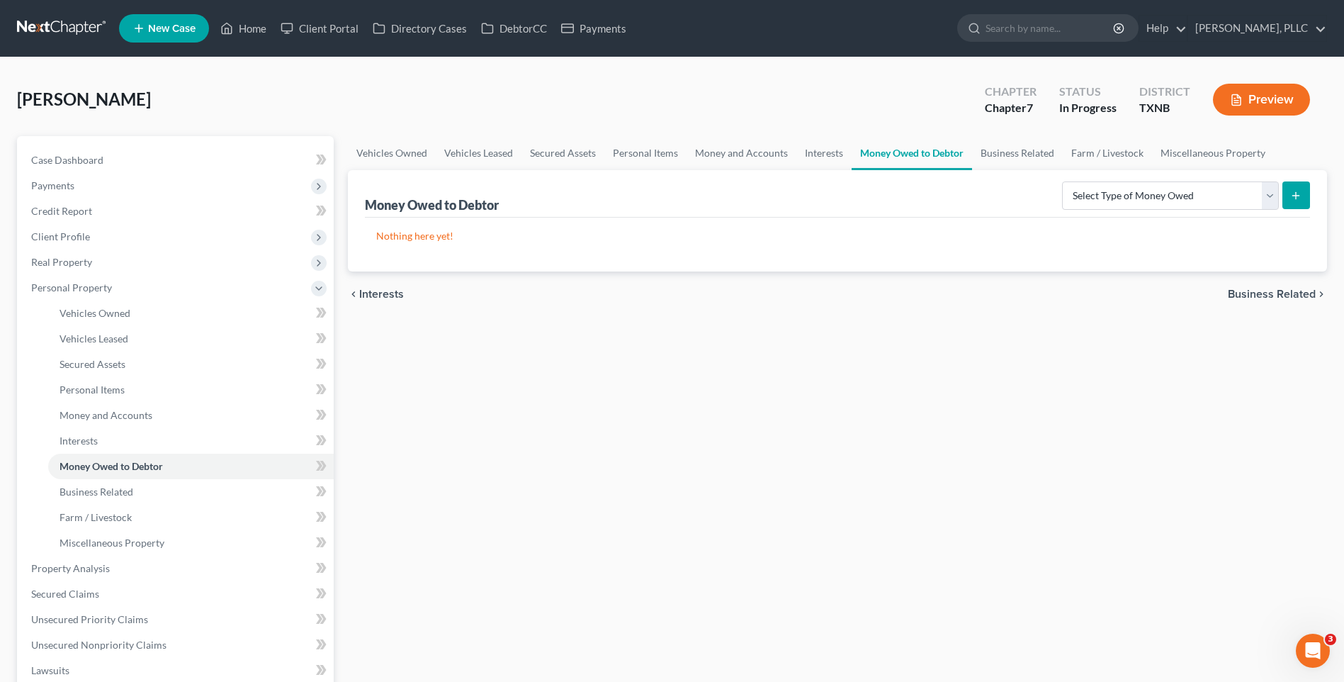
click at [1268, 291] on span "Business Related" at bounding box center [1272, 293] width 88 height 11
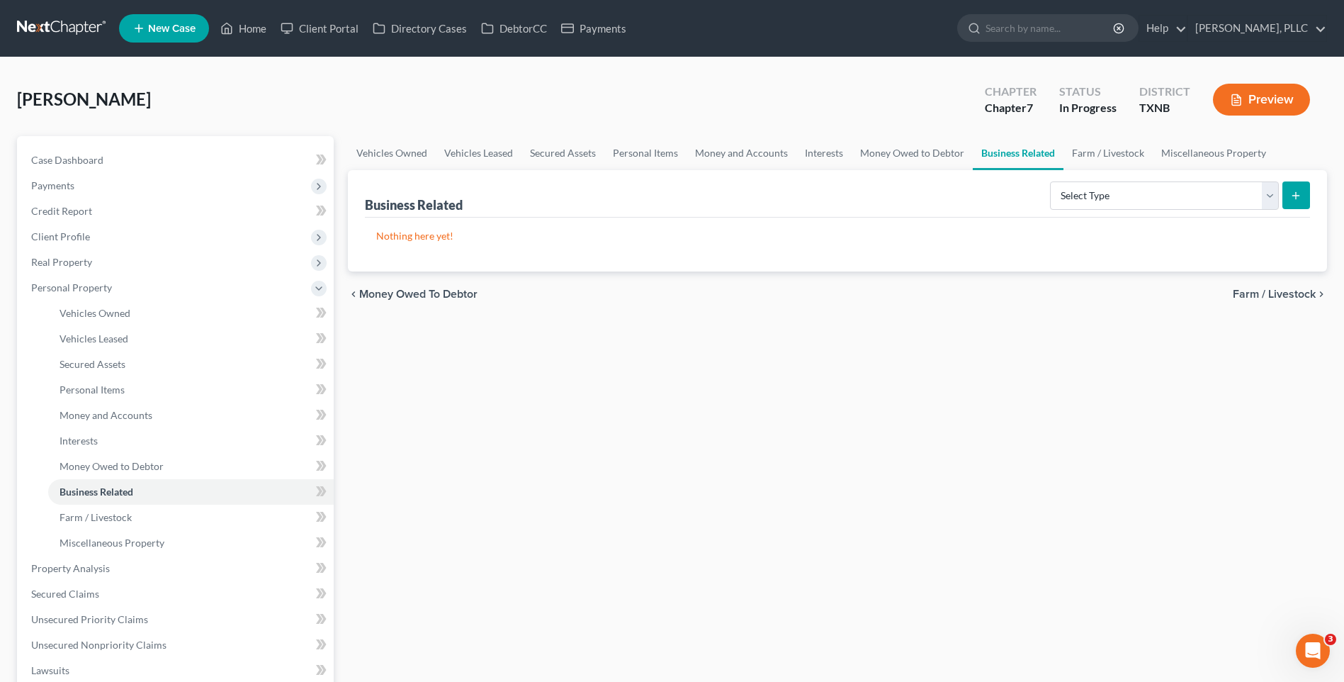
click at [1270, 292] on span "Farm / Livestock" at bounding box center [1274, 293] width 83 height 11
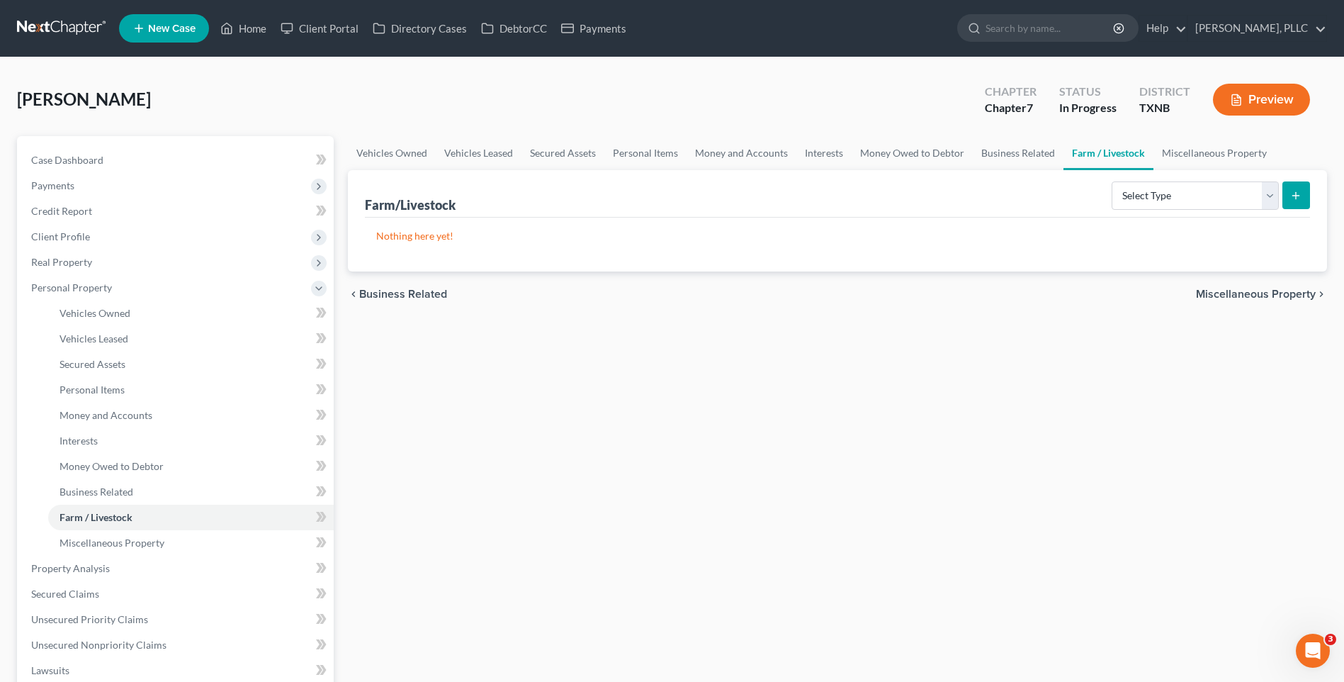
click at [1271, 299] on span "Miscellaneous Property" at bounding box center [1256, 293] width 120 height 11
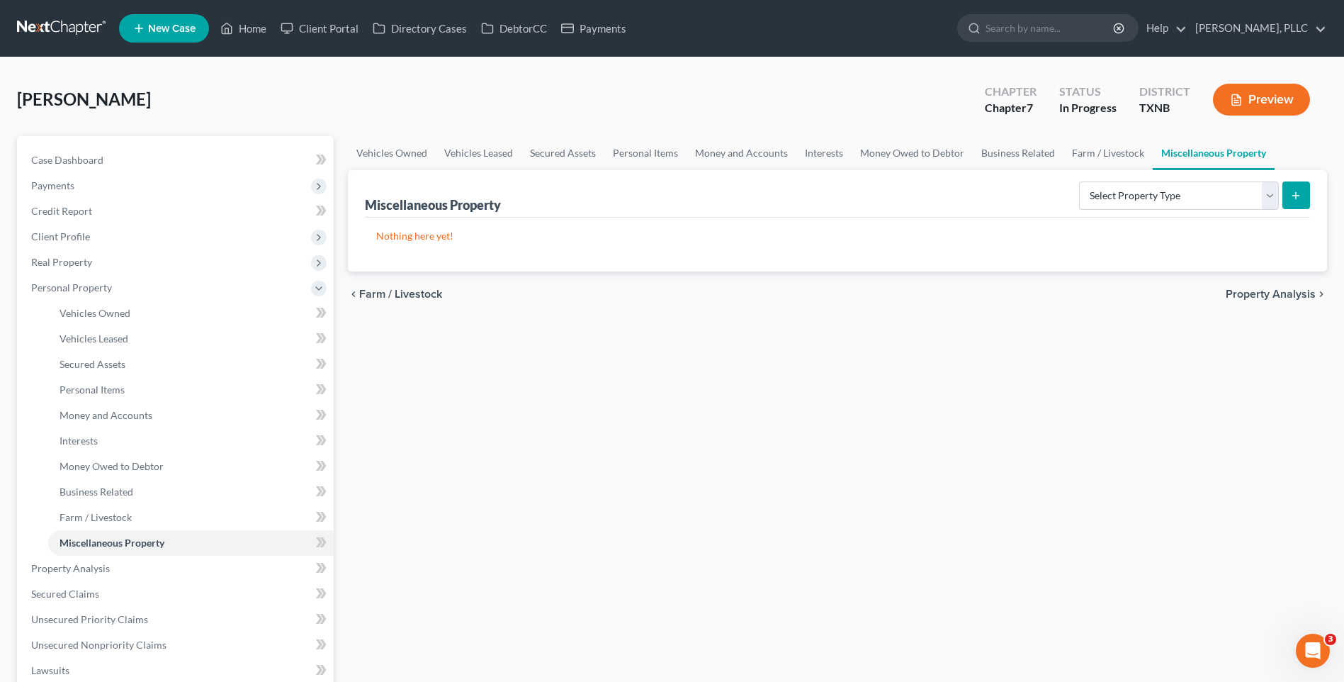
click at [1271, 293] on span "Property Analysis" at bounding box center [1271, 293] width 90 height 11
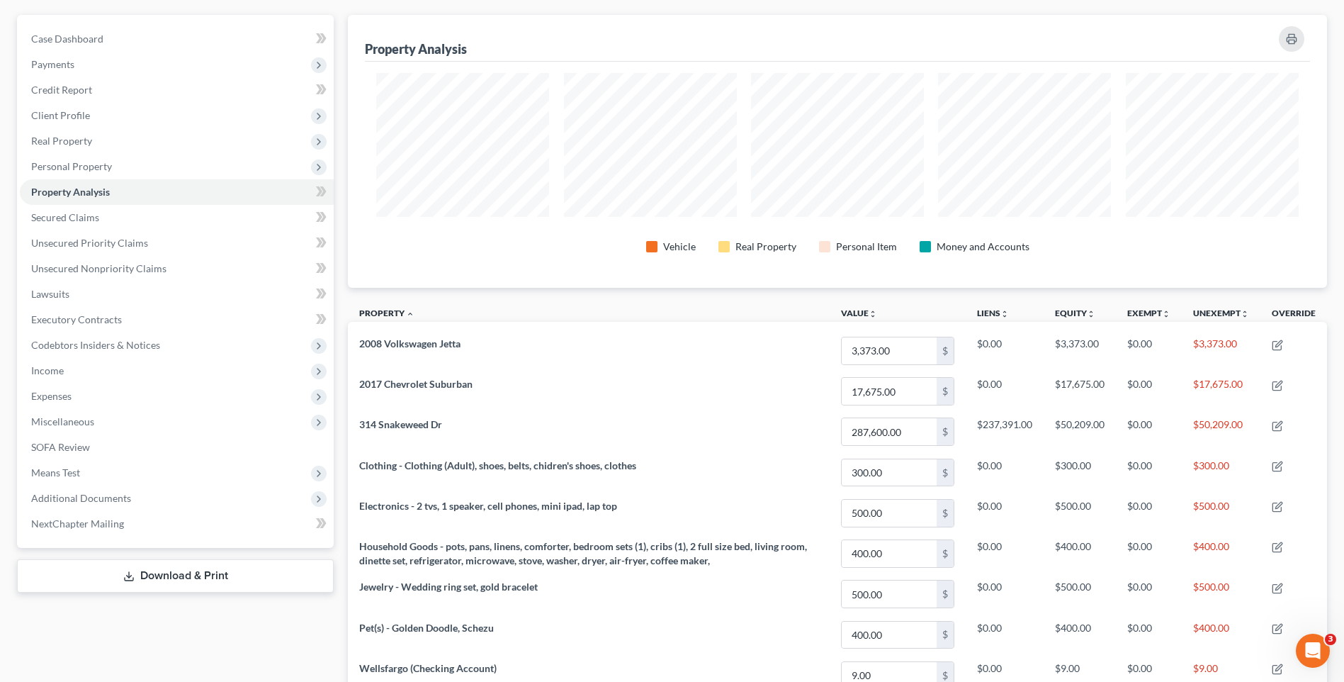
scroll to position [273, 0]
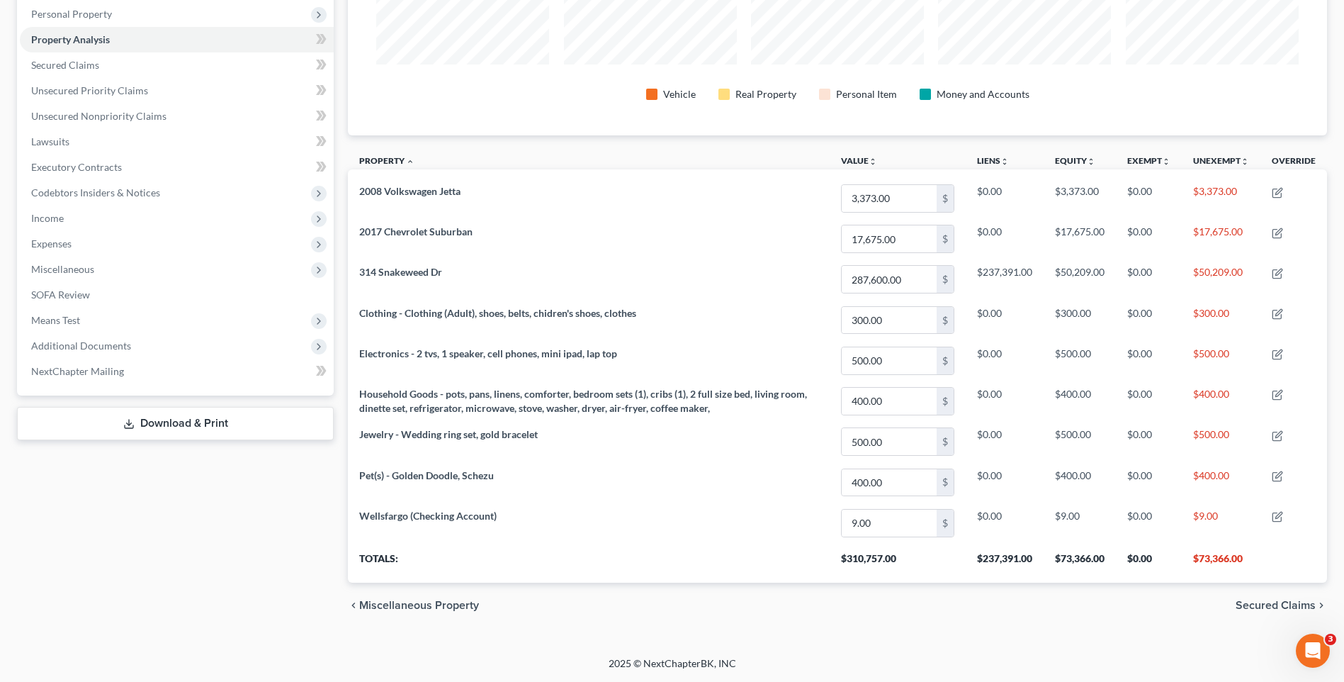
click at [1251, 601] on span "Secured Claims" at bounding box center [1276, 604] width 80 height 11
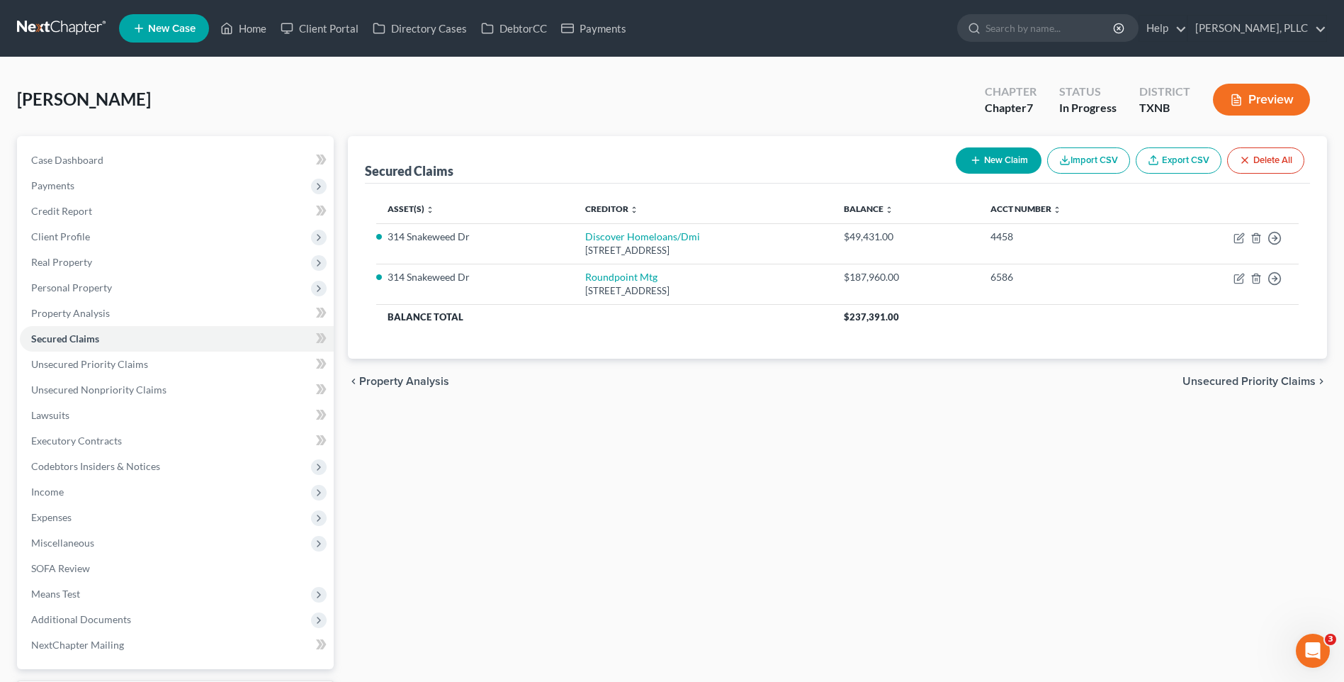
click at [1240, 379] on span "Unsecured Priority Claims" at bounding box center [1249, 381] width 133 height 11
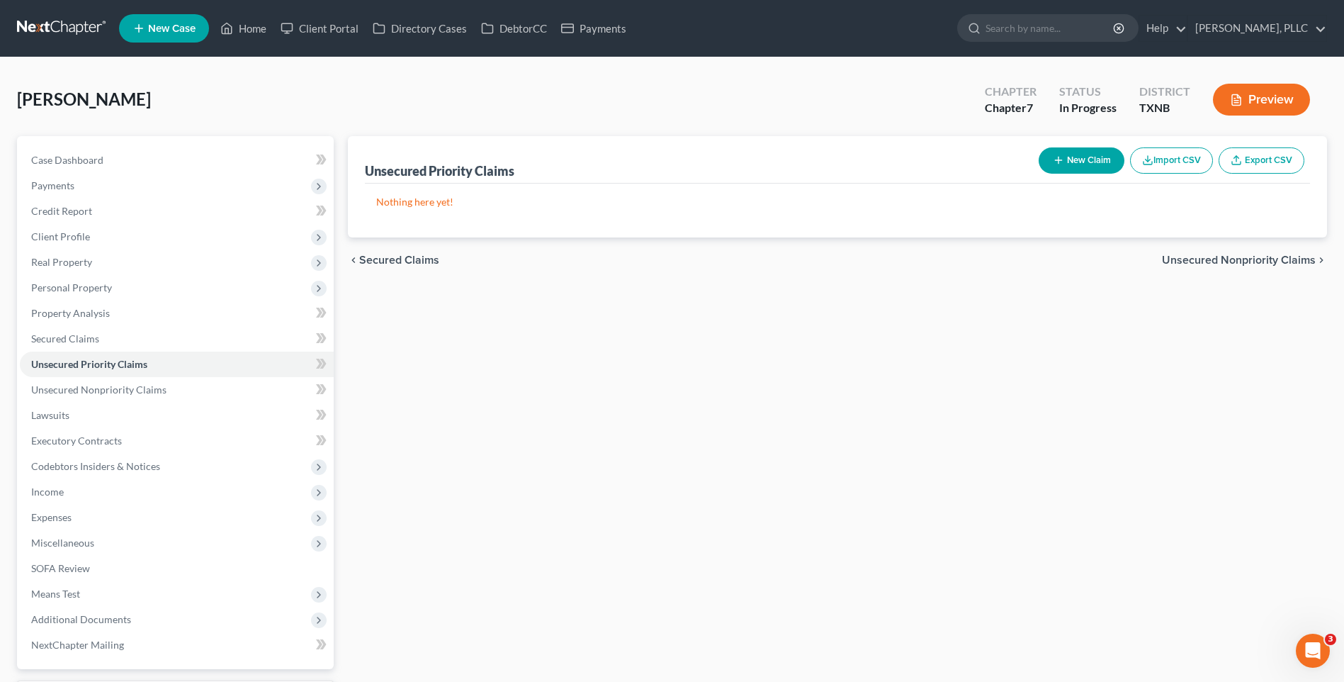
click at [1176, 266] on span "Unsecured Nonpriority Claims" at bounding box center [1239, 259] width 154 height 11
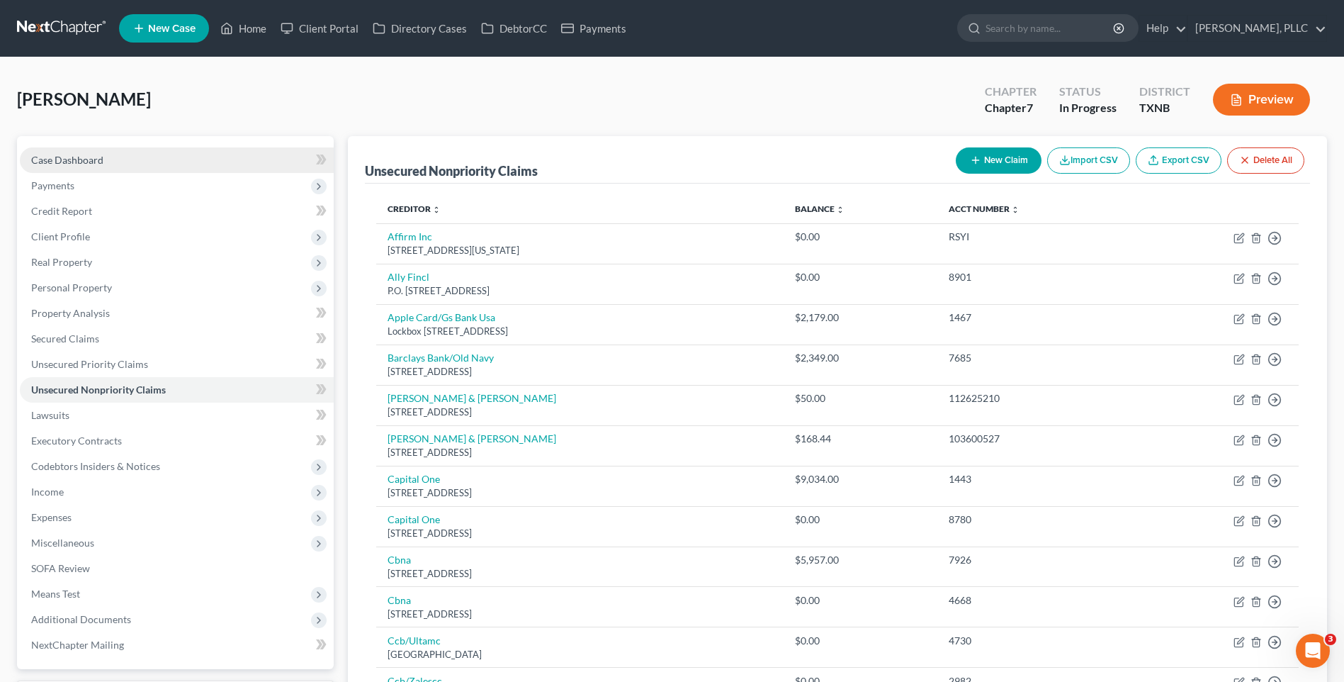
click at [64, 161] on span "Case Dashboard" at bounding box center [67, 160] width 72 height 12
select select "4"
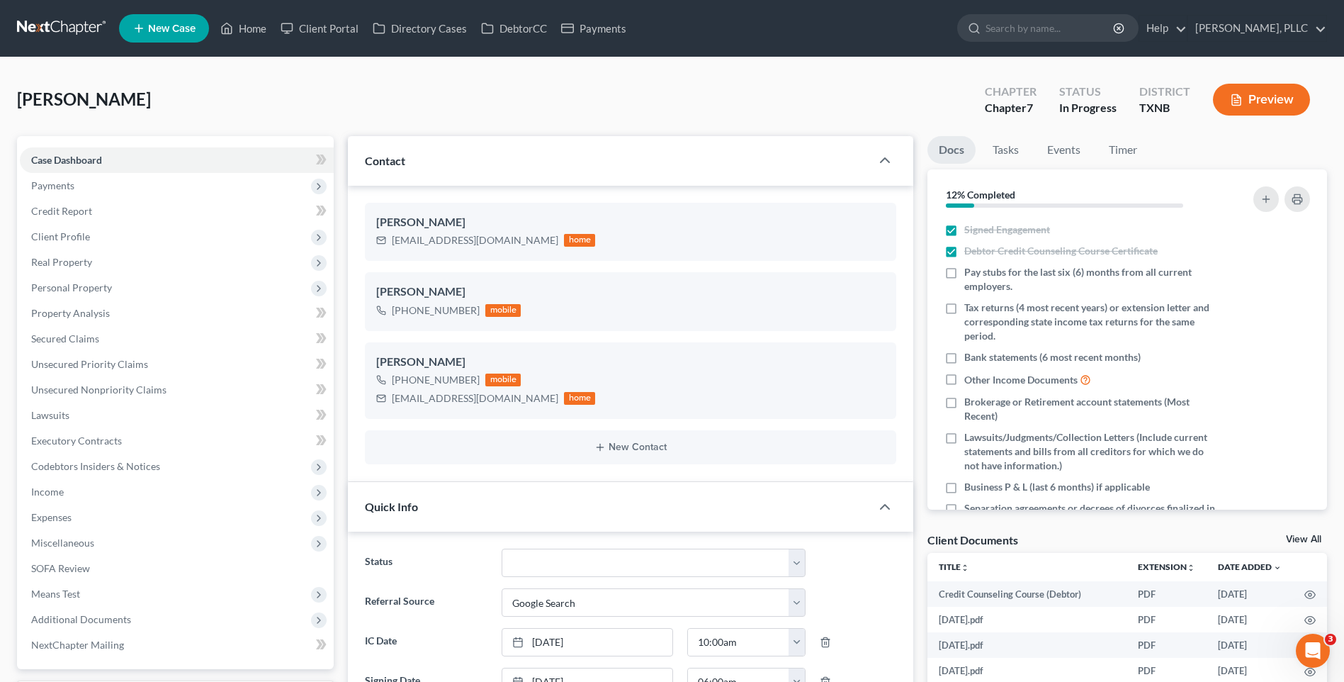
scroll to position [1637, 0]
click at [67, 183] on span "Payments" at bounding box center [52, 185] width 43 height 12
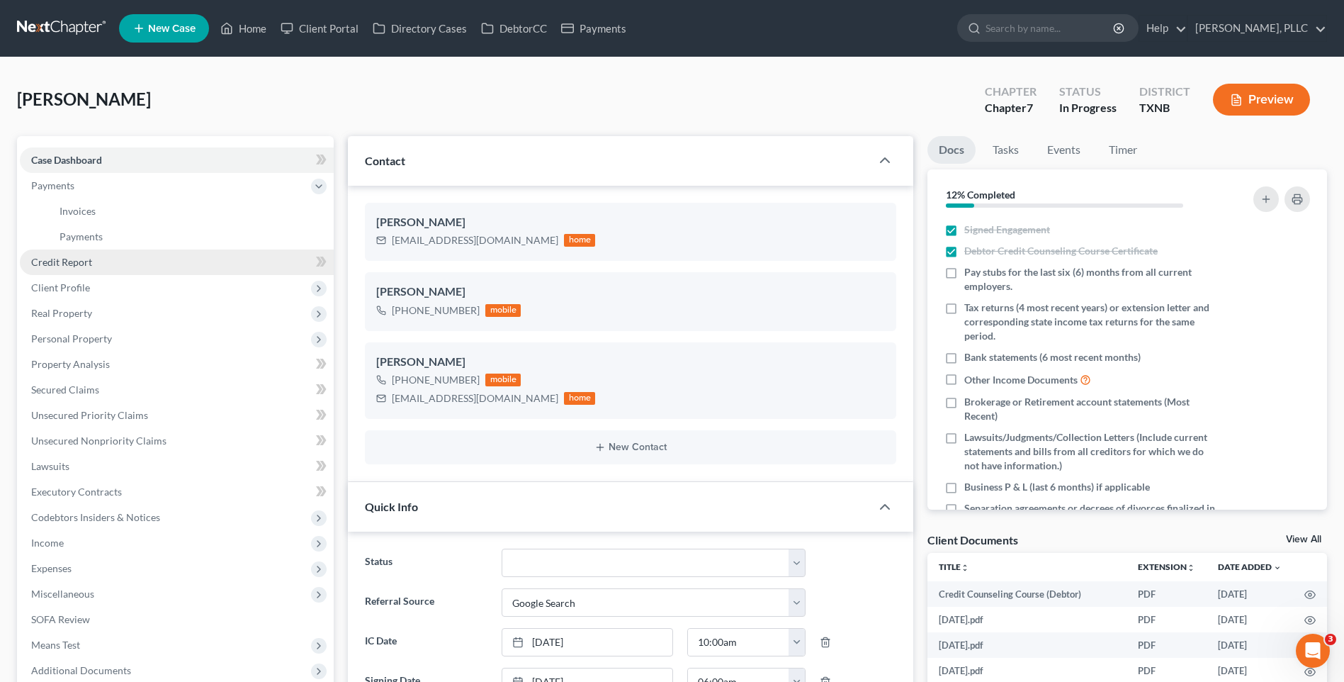
click at [77, 254] on link "Credit Report" at bounding box center [177, 262] width 314 height 26
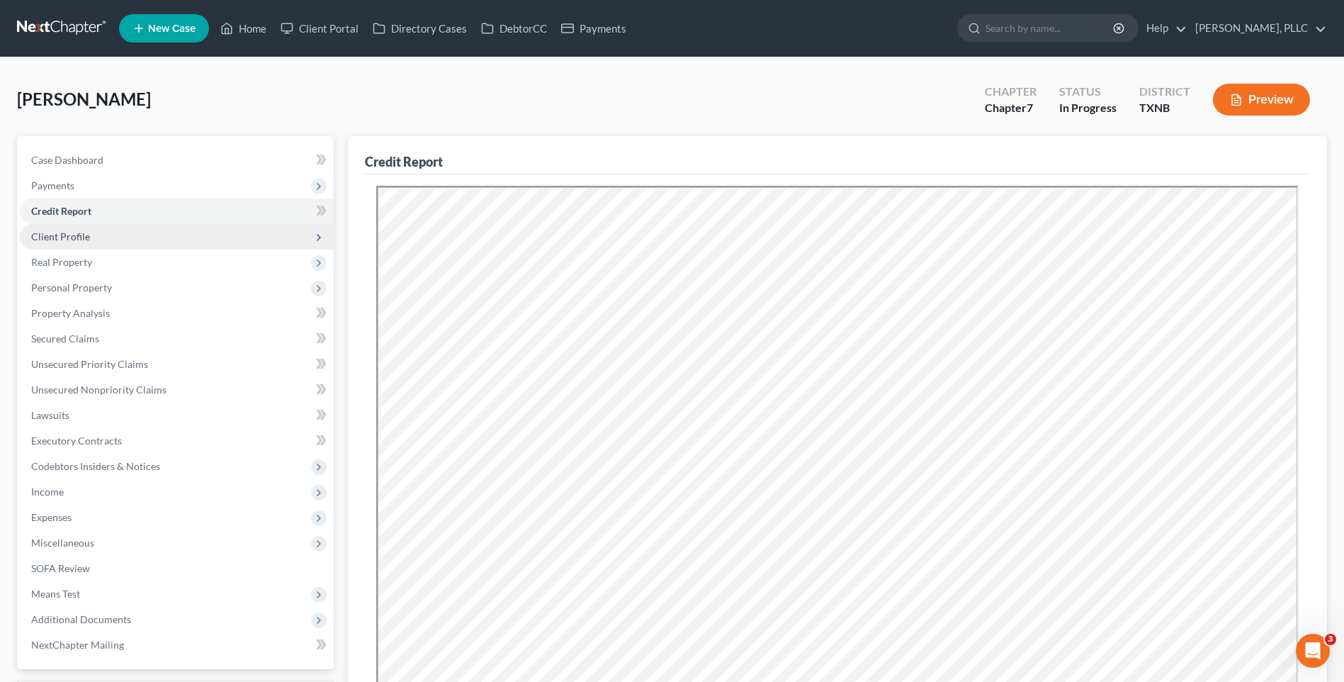
click at [57, 230] on span "Client Profile" at bounding box center [60, 236] width 59 height 12
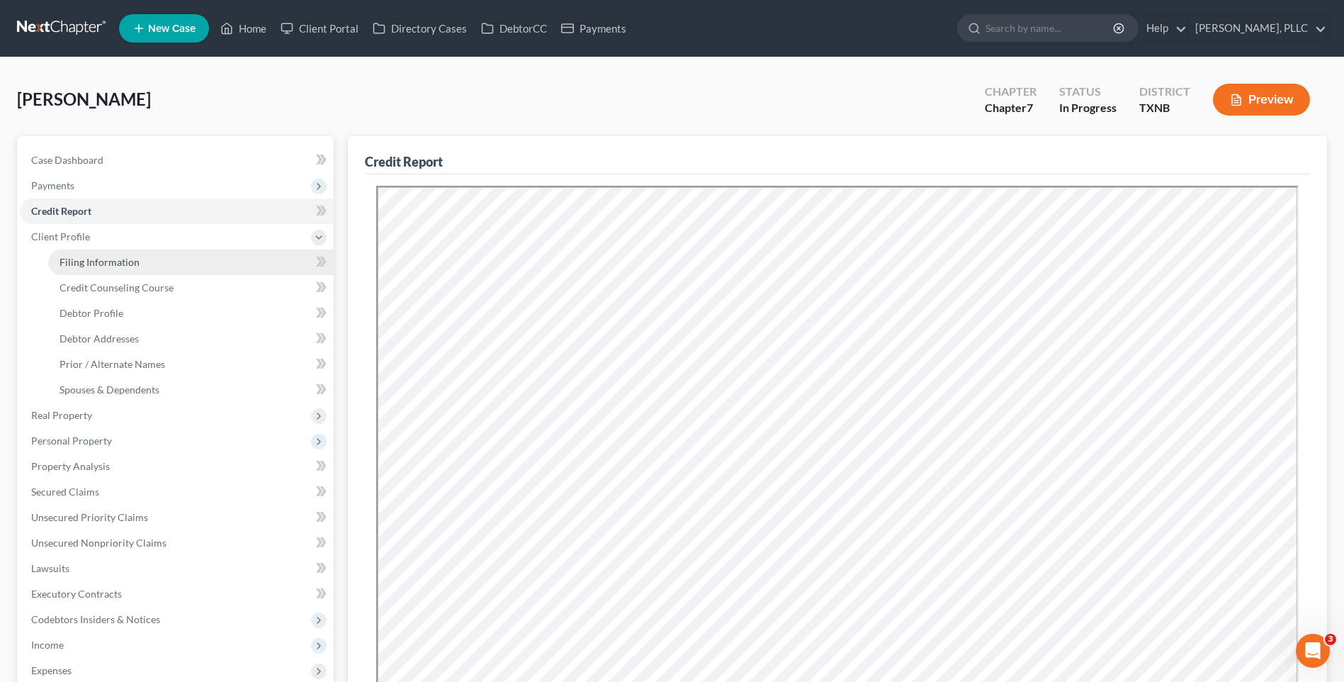
click at [101, 261] on span "Filing Information" at bounding box center [100, 262] width 80 height 12
select select "1"
select select "0"
select select "78"
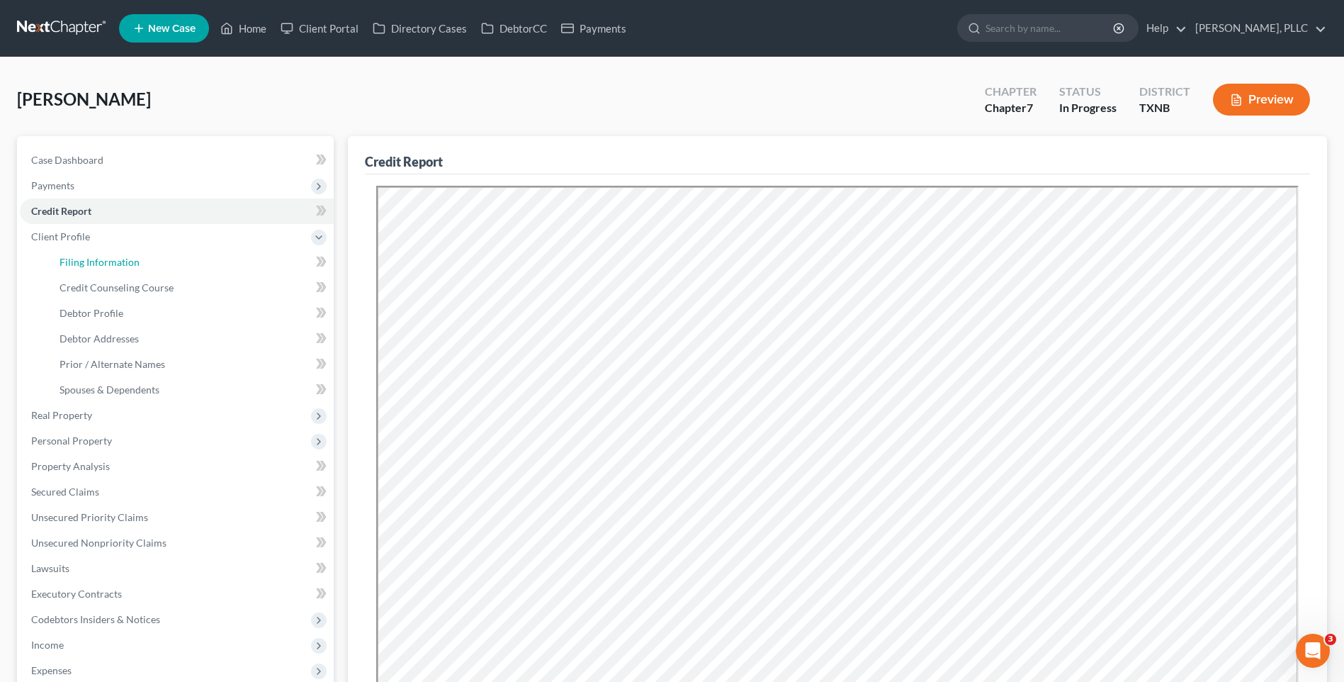
select select "1"
select select "45"
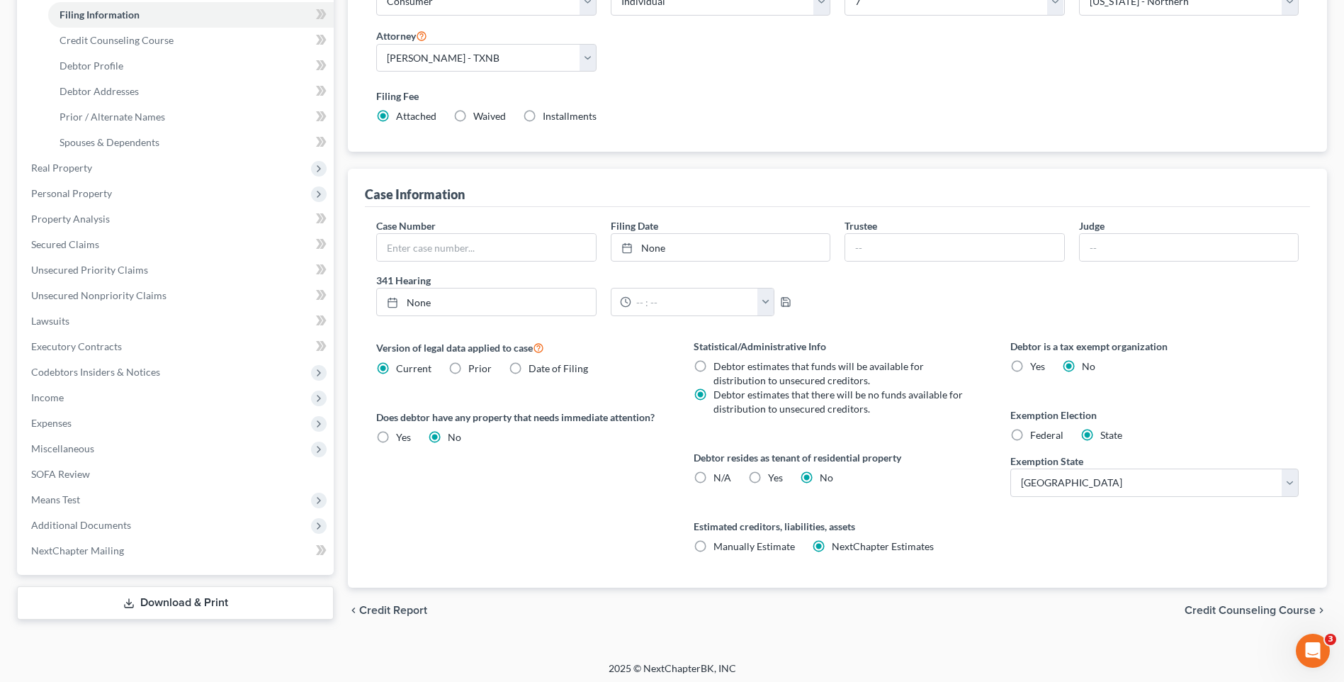
scroll to position [252, 0]
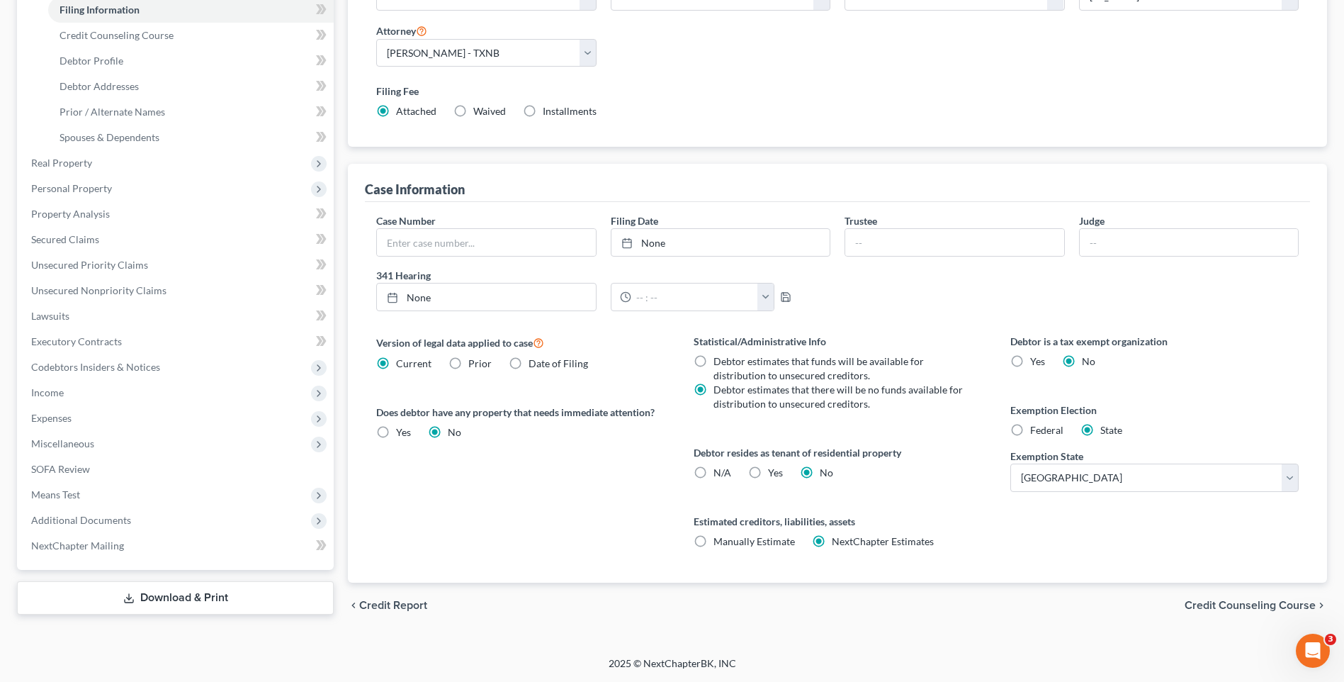
click at [1232, 605] on span "Credit Counseling Course" at bounding box center [1250, 604] width 131 height 11
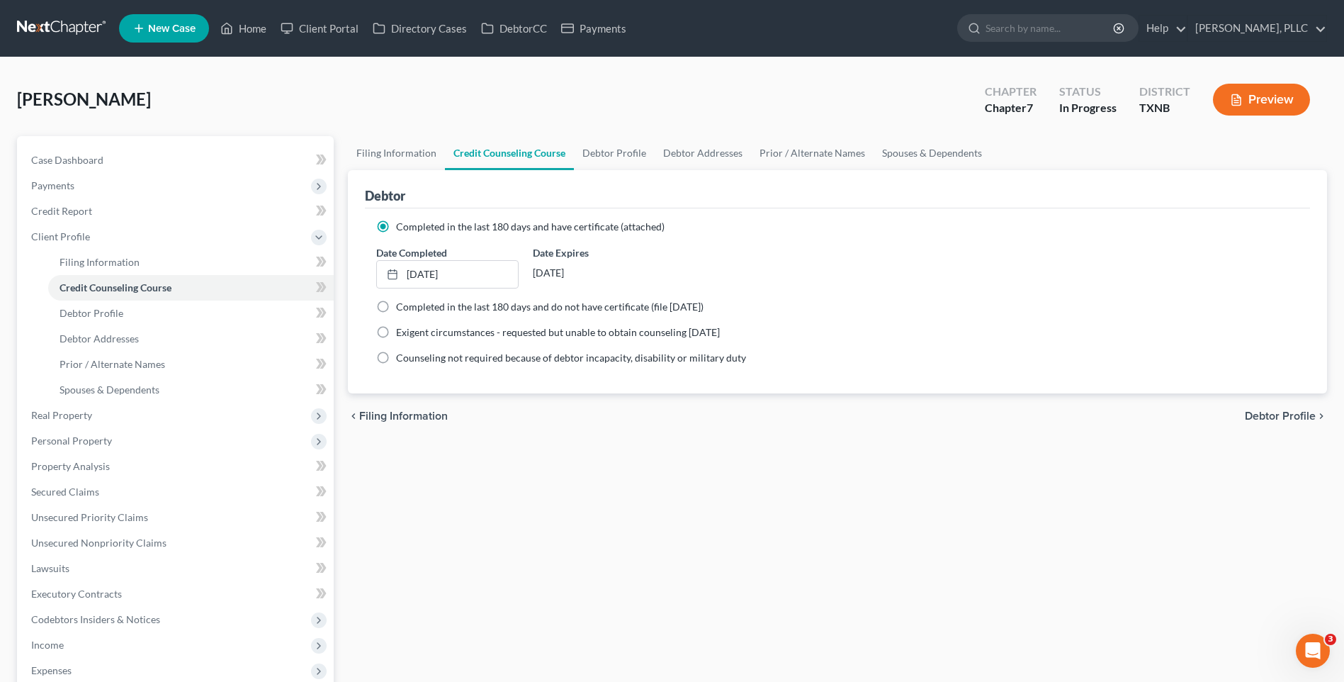
click at [1297, 410] on span "Debtor Profile" at bounding box center [1280, 415] width 71 height 11
select select "1"
select select "3"
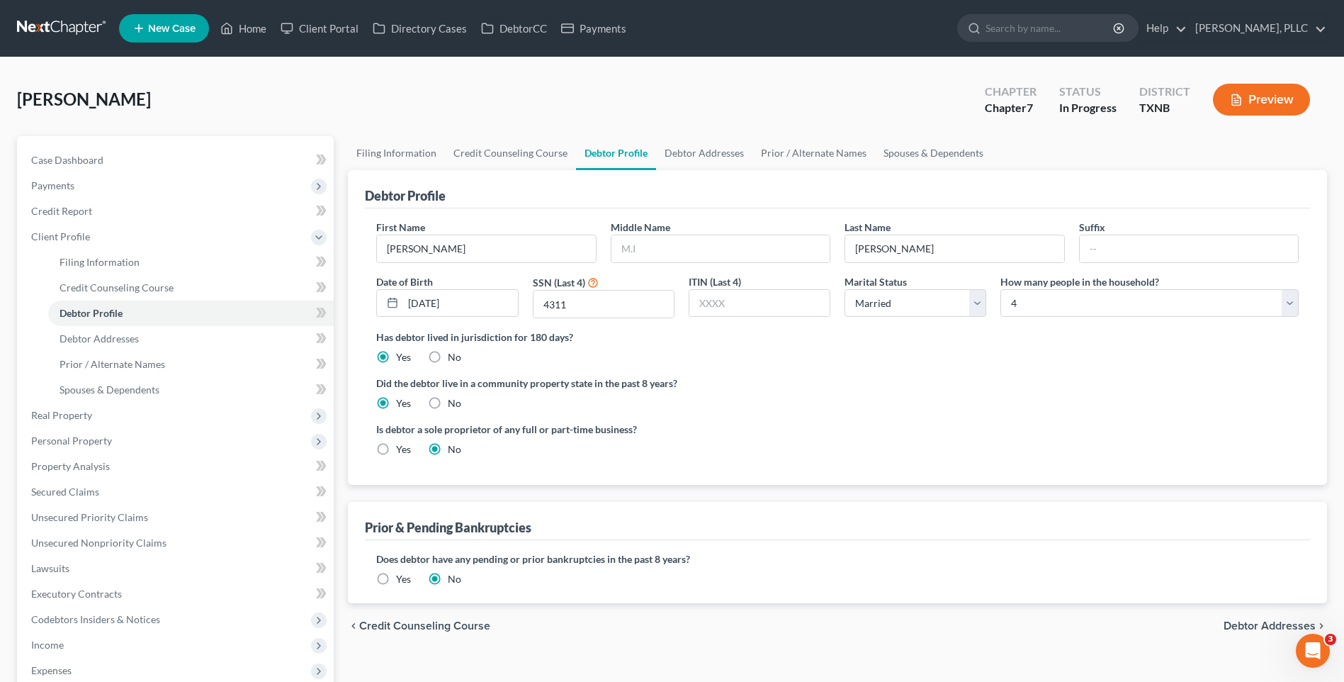
click at [1243, 625] on span "Debtor Addresses" at bounding box center [1270, 625] width 92 height 11
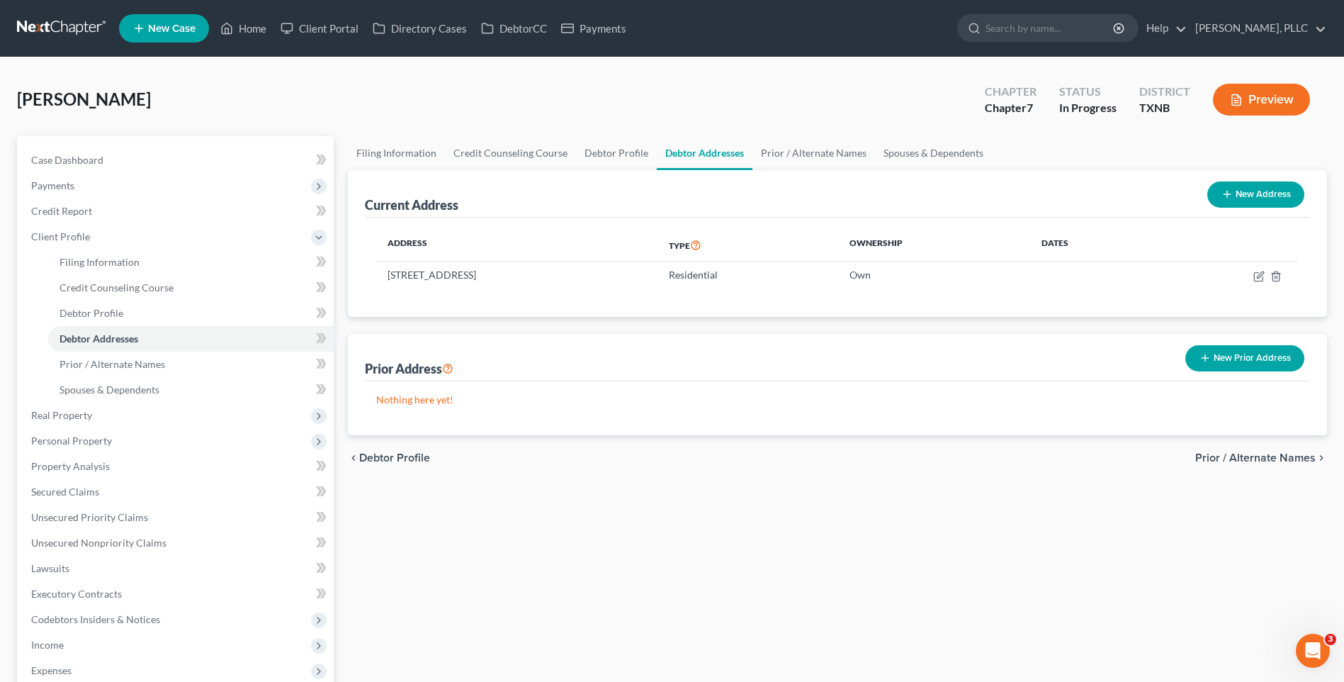
click at [1241, 452] on span "Prior / Alternate Names" at bounding box center [1255, 457] width 120 height 11
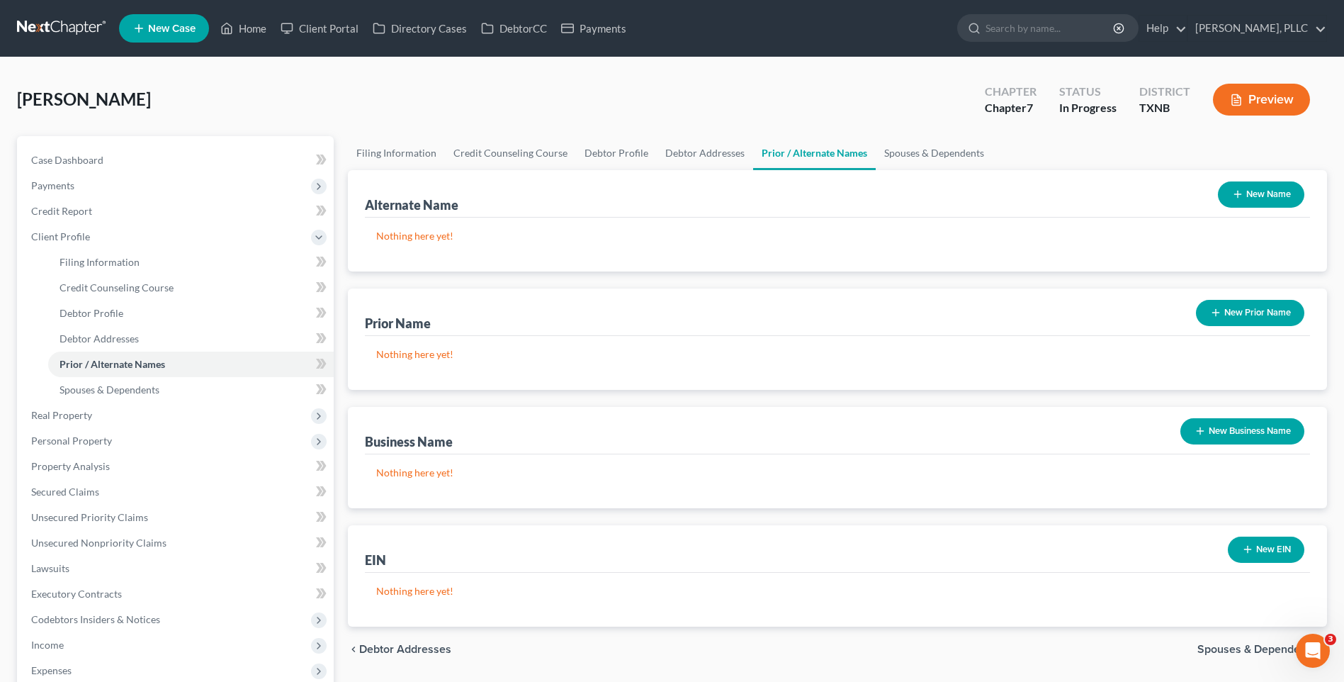
click at [1251, 190] on button "New Name" at bounding box center [1261, 194] width 86 height 26
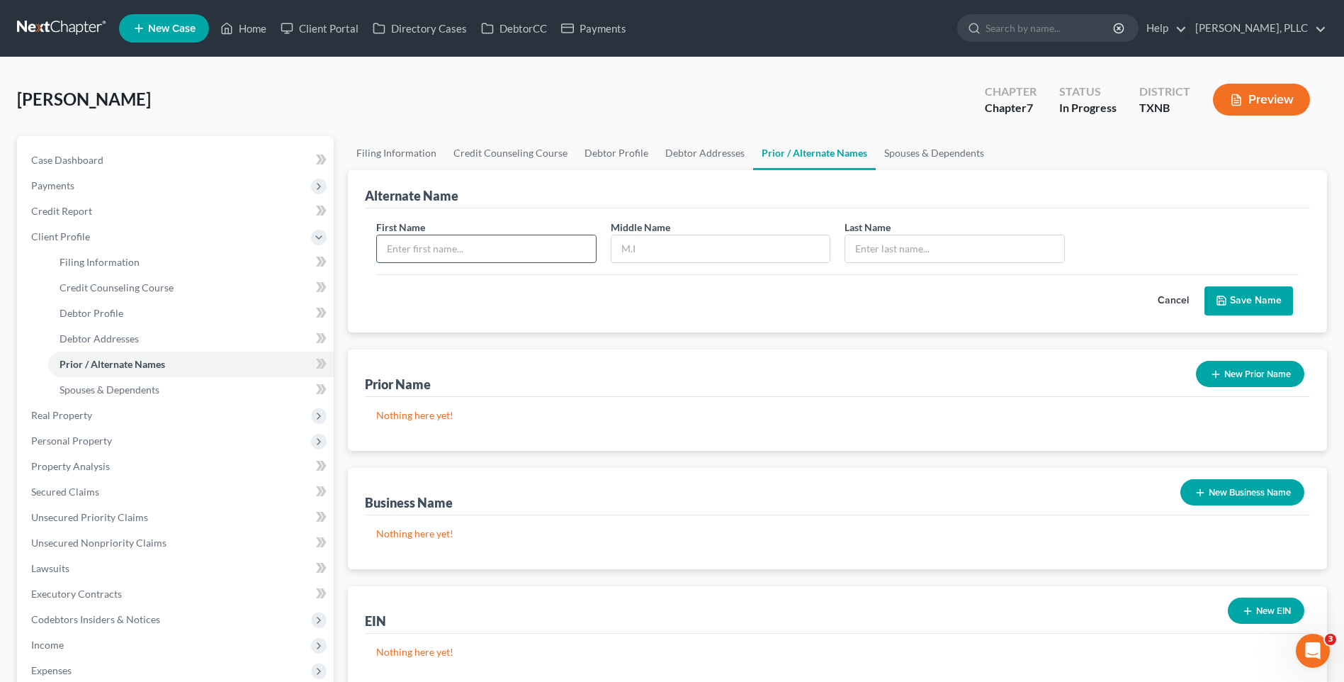
click at [410, 242] on input "text" at bounding box center [486, 248] width 218 height 27
type input "Tracy"
type input "Cermeno"
click at [1261, 303] on button "Save Name" at bounding box center [1249, 301] width 89 height 30
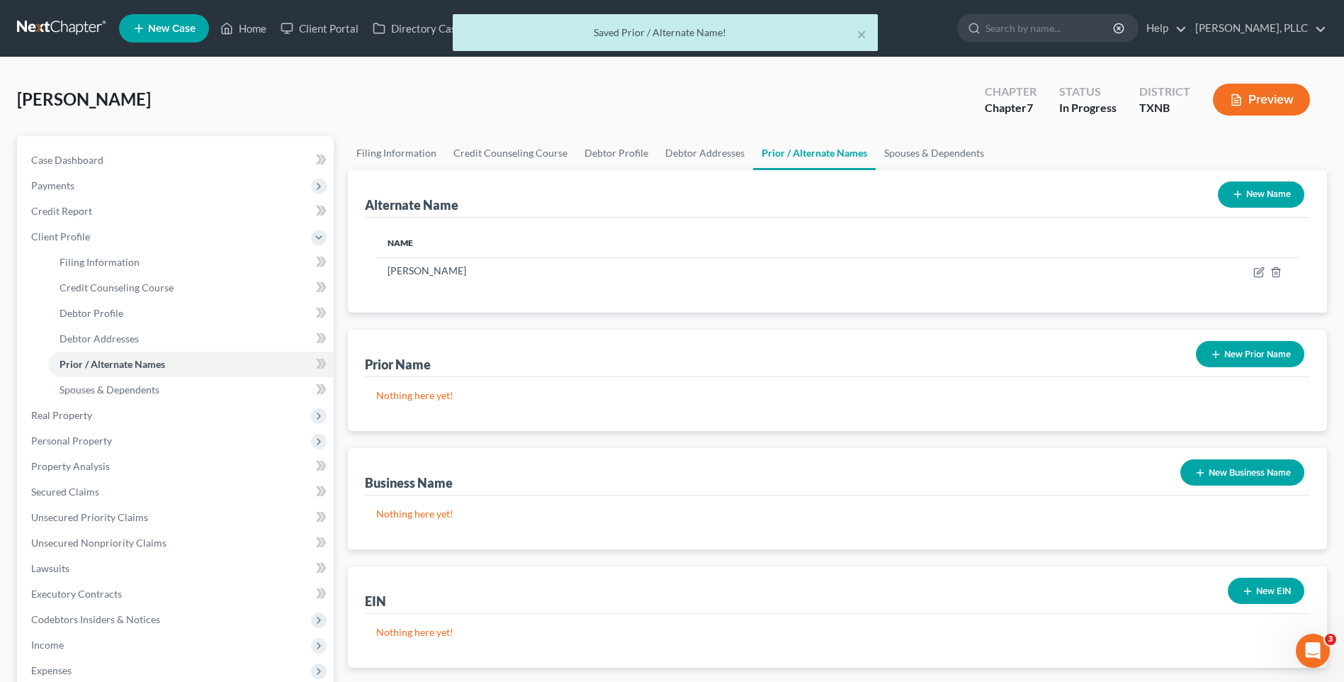
click at [1260, 189] on button "New Name" at bounding box center [1261, 194] width 86 height 26
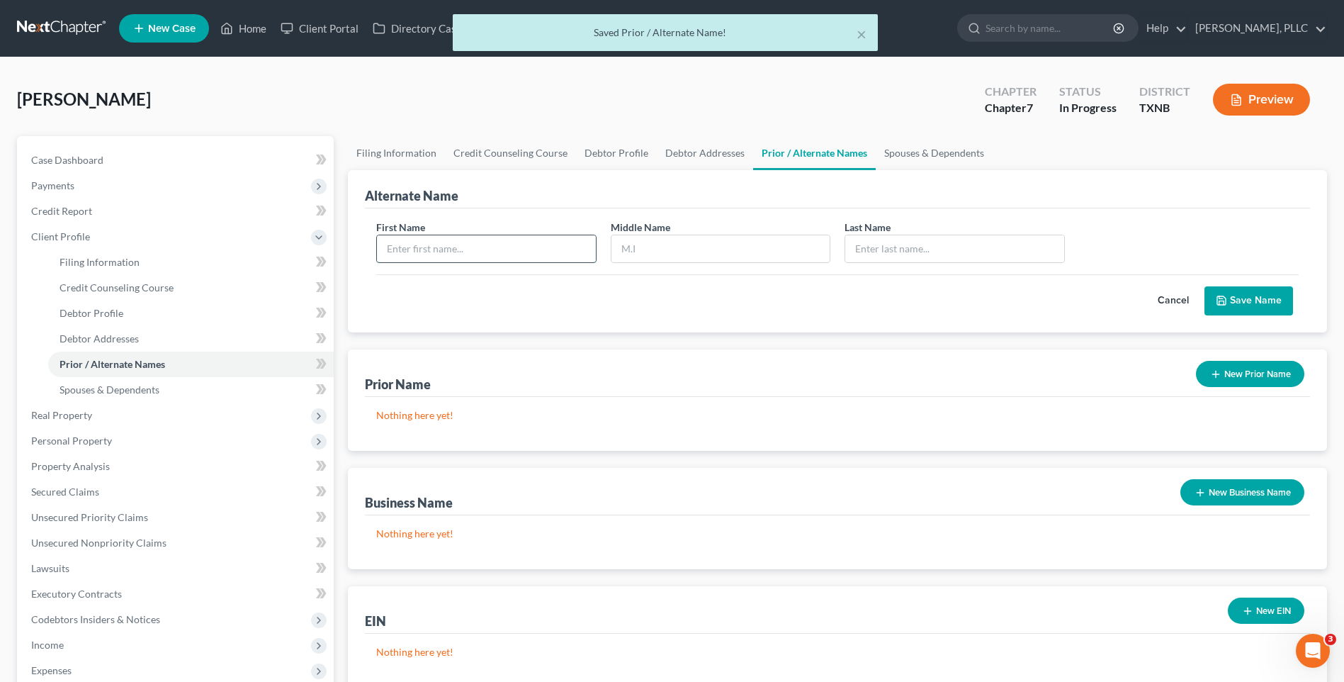
click at [427, 247] on input "text" at bounding box center [486, 248] width 218 height 27
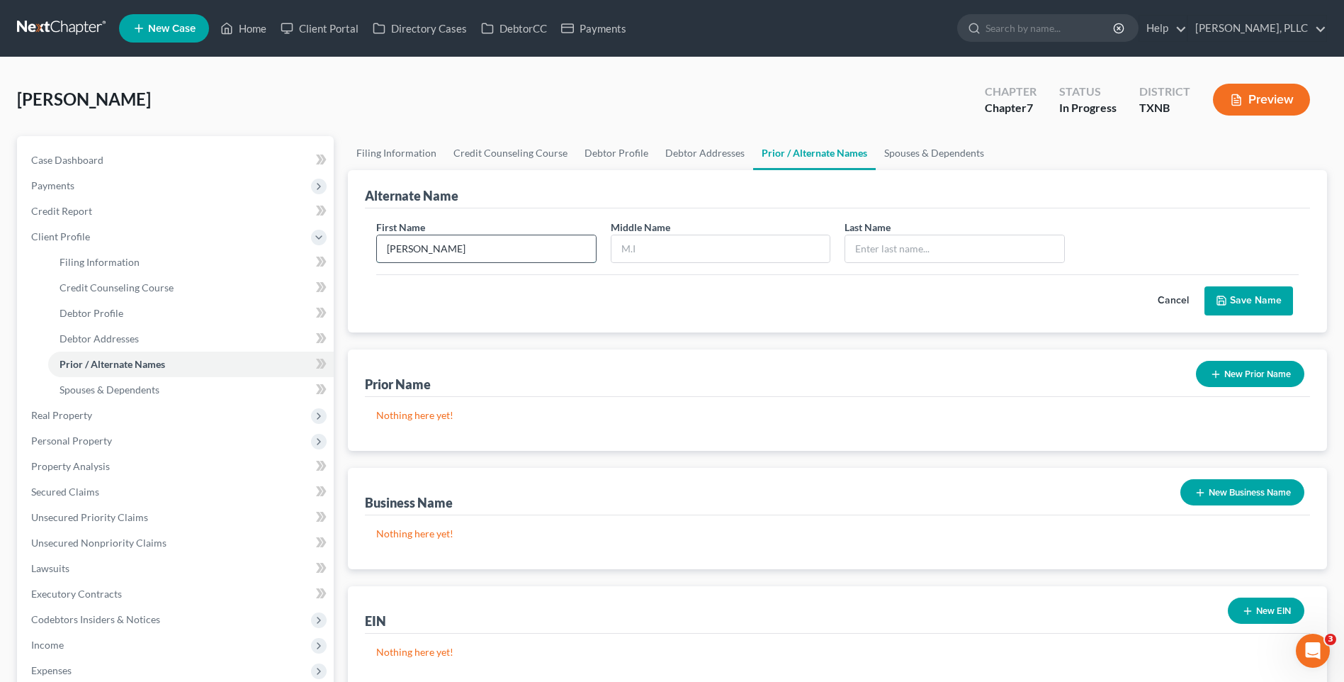
type input "Tracy"
type input "Zermano"
click at [1239, 289] on button "Save Name" at bounding box center [1249, 301] width 89 height 30
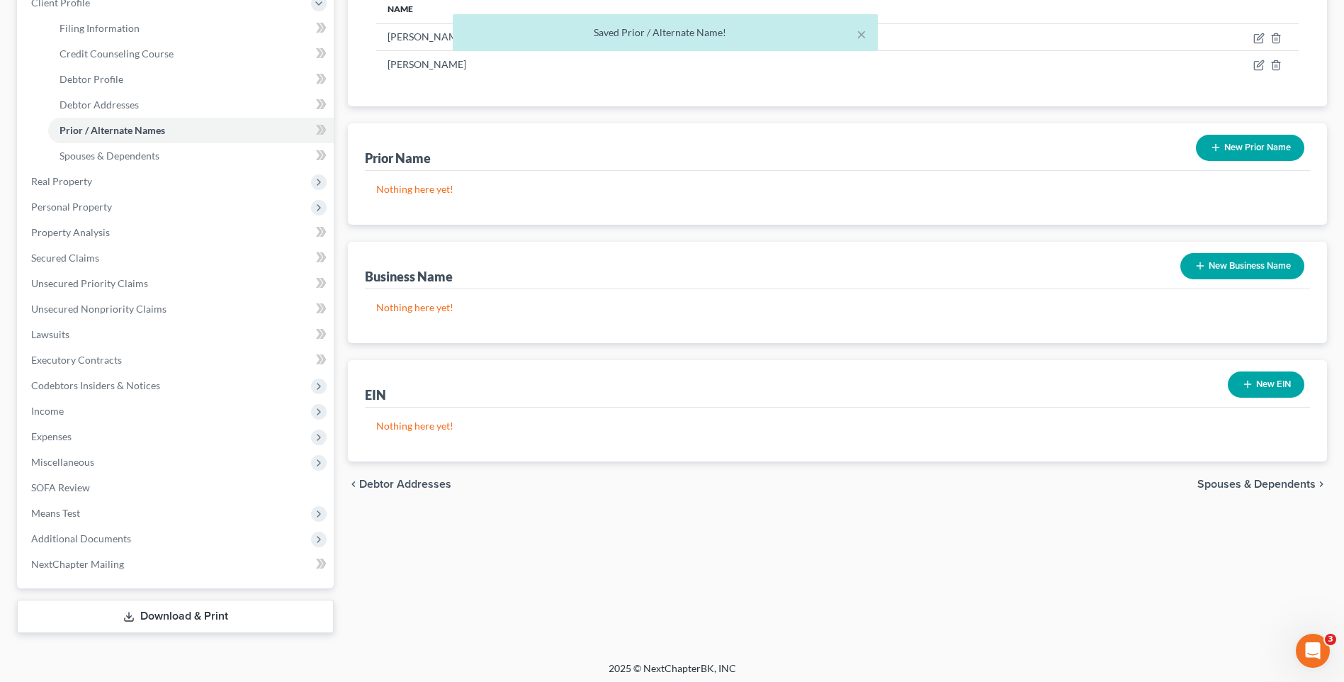
scroll to position [239, 0]
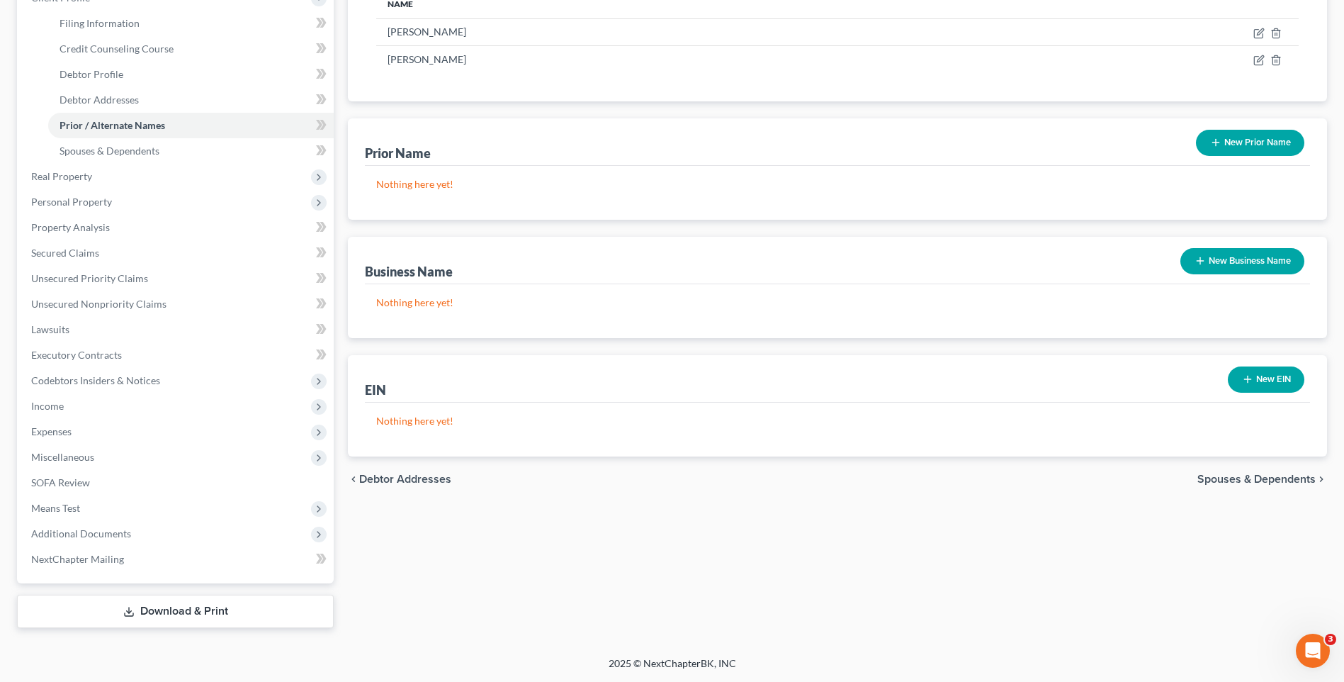
click at [1214, 473] on span "Spouses & Dependents" at bounding box center [1256, 478] width 118 height 11
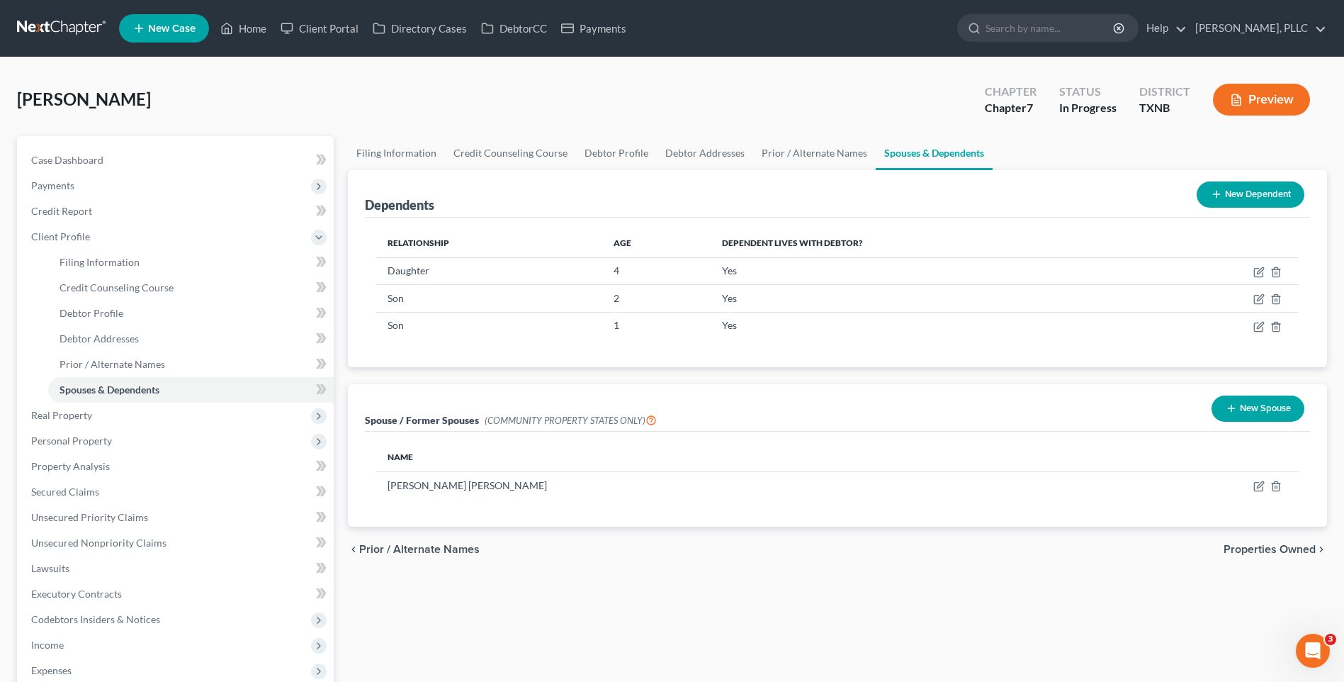
click at [1248, 543] on span "Properties Owned" at bounding box center [1270, 548] width 92 height 11
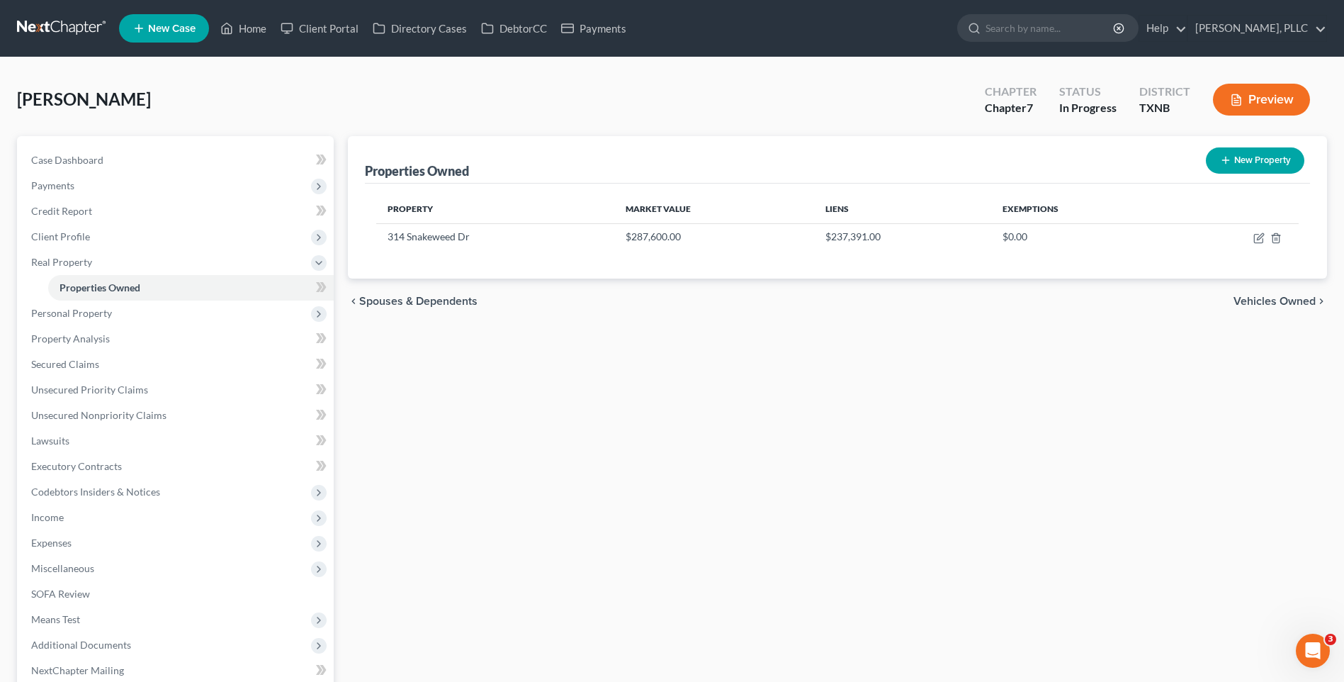
click at [1260, 303] on span "Vehicles Owned" at bounding box center [1275, 300] width 82 height 11
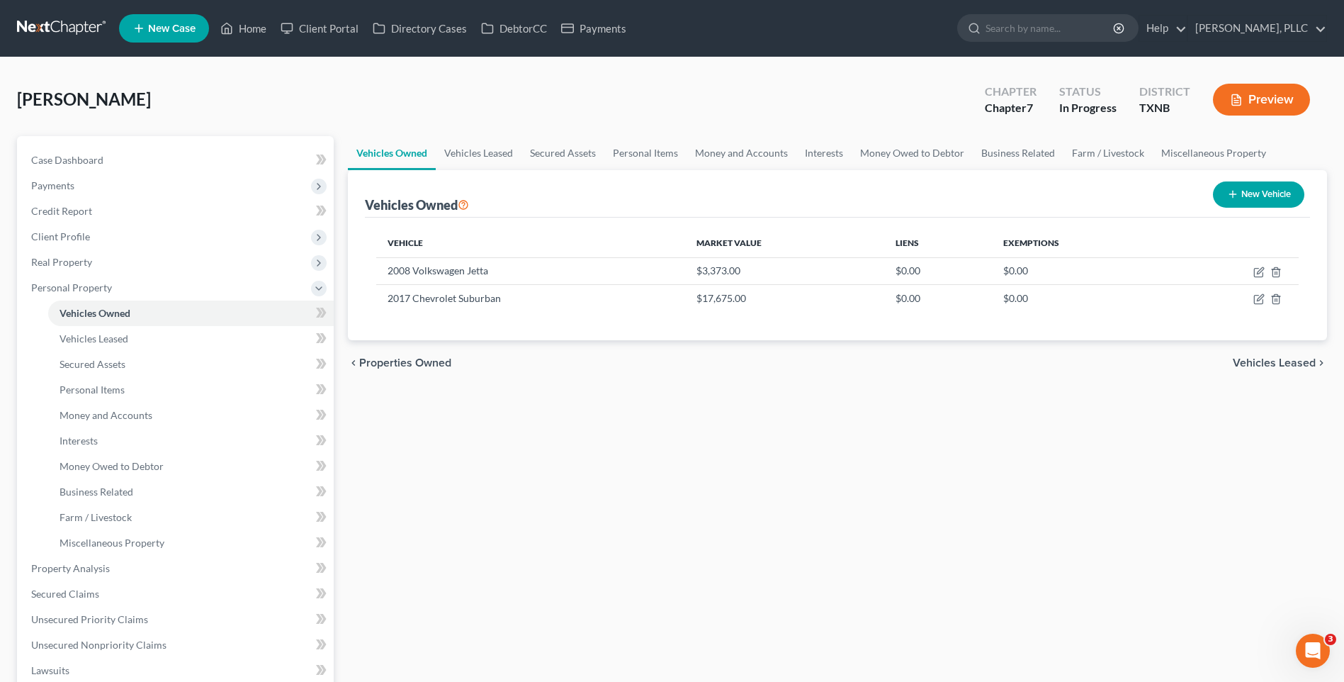
click at [1278, 366] on span "Vehicles Leased" at bounding box center [1274, 362] width 83 height 11
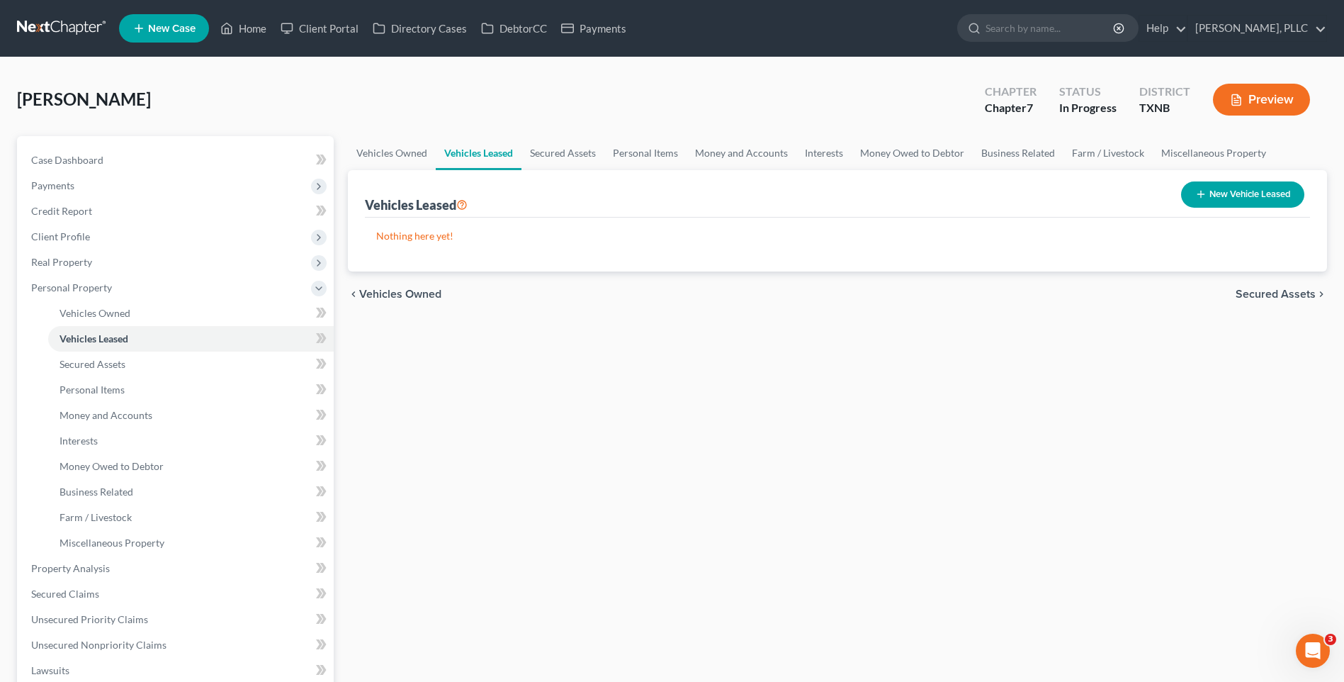
click at [1291, 300] on span "Secured Assets" at bounding box center [1276, 293] width 80 height 11
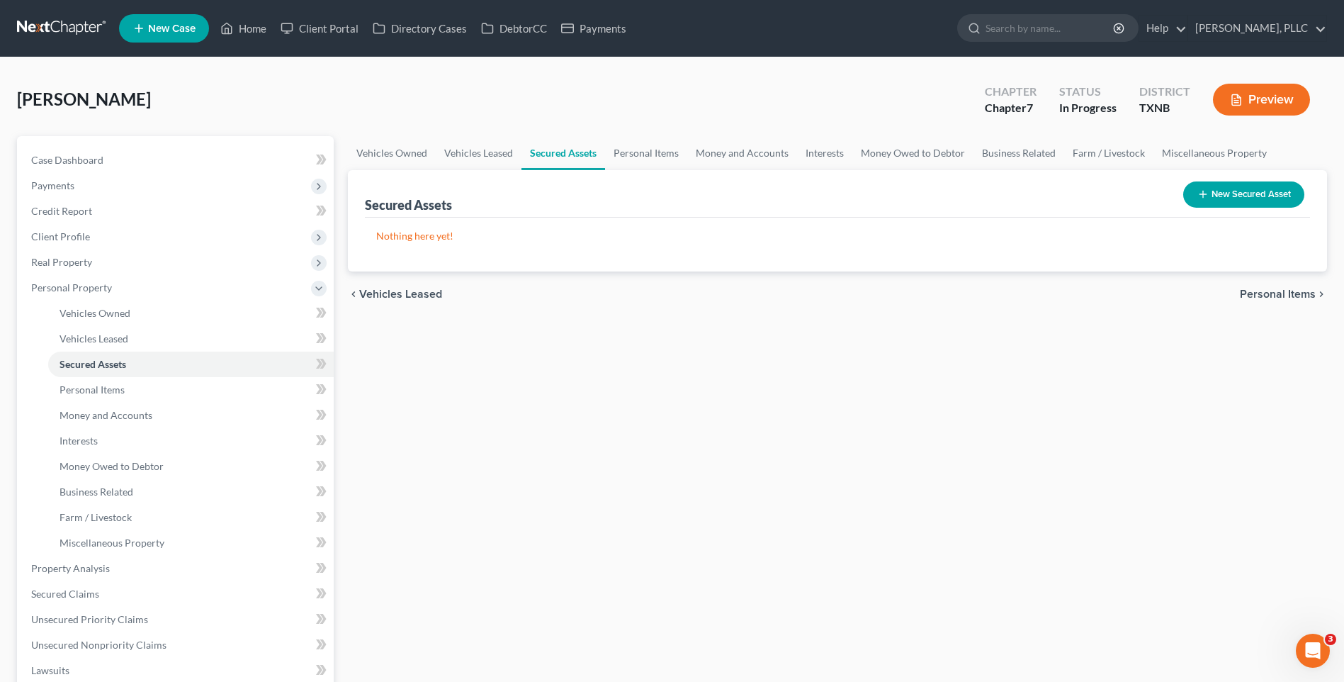
click at [1289, 294] on span "Personal Items" at bounding box center [1278, 293] width 76 height 11
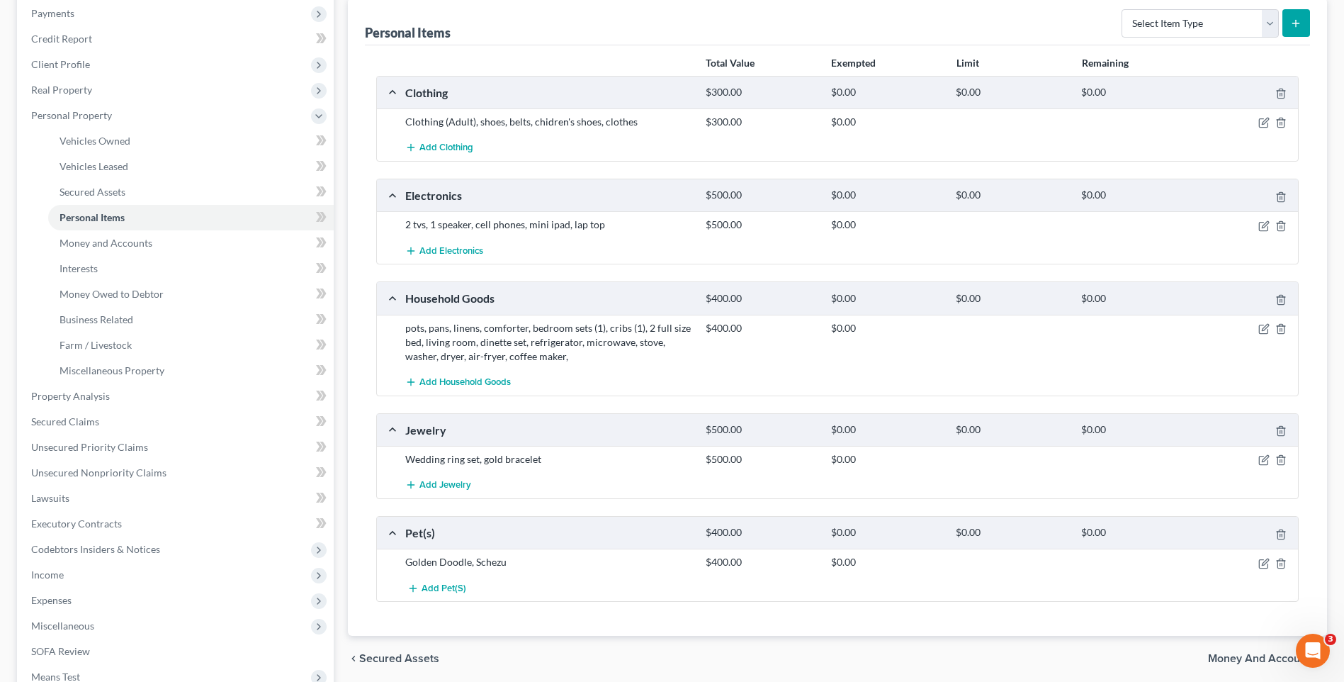
scroll to position [341, 0]
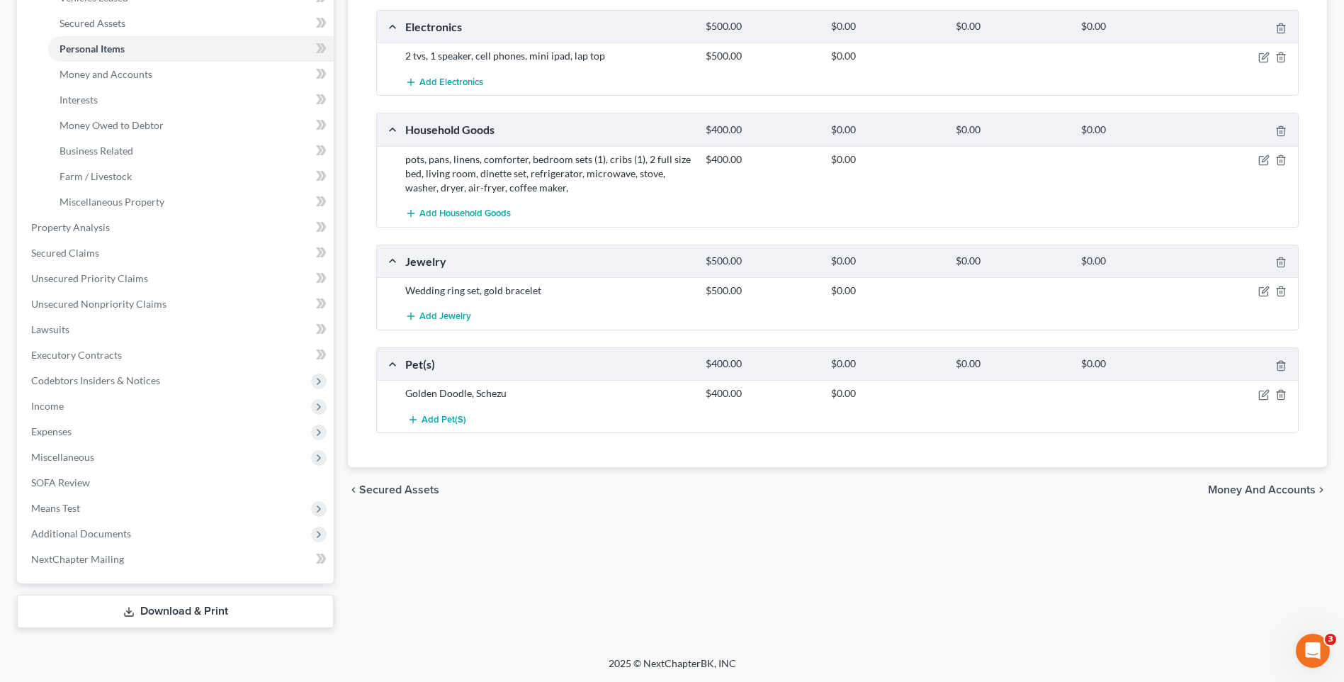
click at [1246, 477] on div "chevron_left Secured Assets Money and Accounts chevron_right" at bounding box center [837, 489] width 979 height 45
click at [1240, 495] on span "Money and Accounts" at bounding box center [1262, 489] width 108 height 11
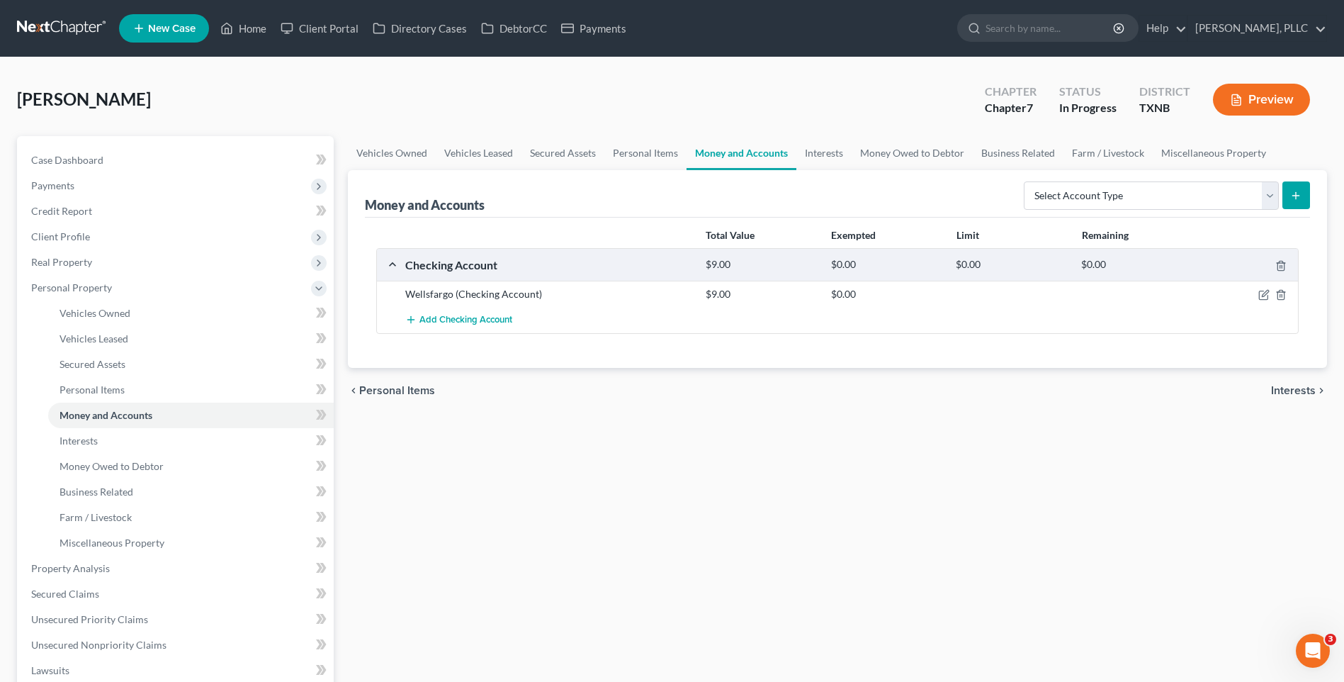
click at [1293, 389] on span "Interests" at bounding box center [1293, 390] width 45 height 11
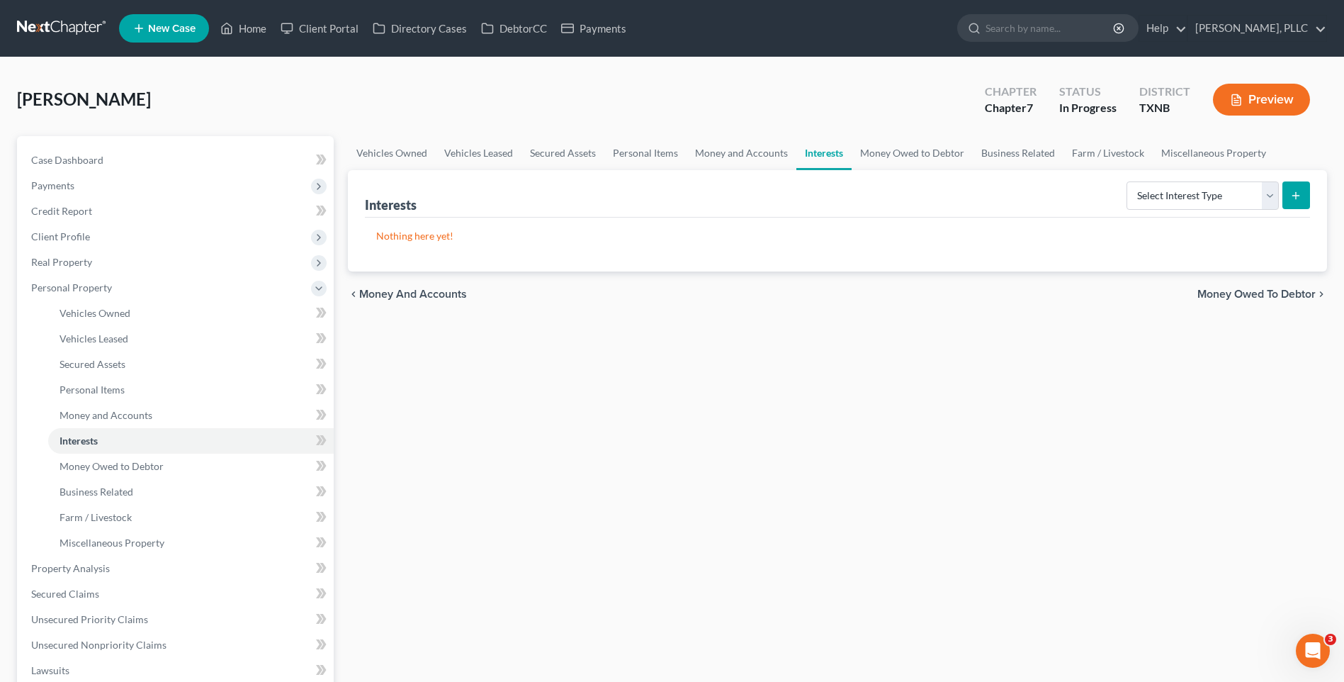
click at [1292, 293] on span "Money Owed to Debtor" at bounding box center [1256, 293] width 118 height 11
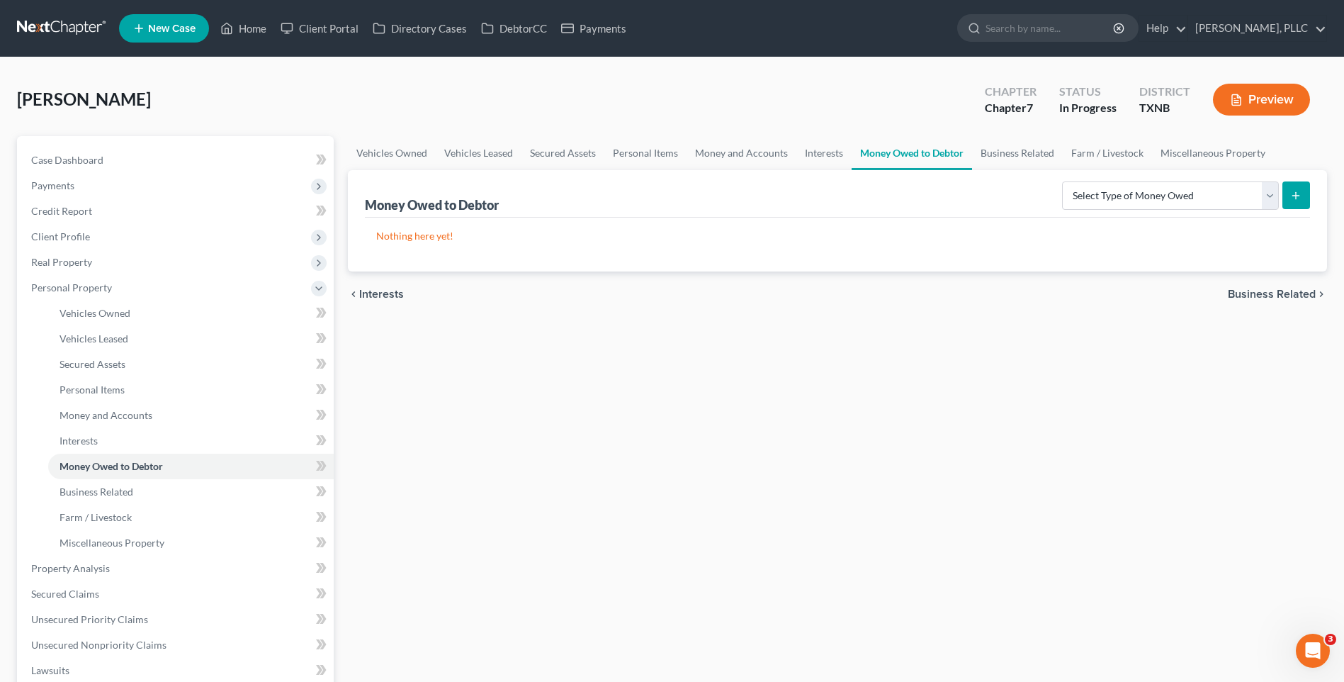
click at [1292, 301] on div "chevron_left Interests Business Related chevron_right" at bounding box center [837, 293] width 979 height 45
click at [1290, 295] on span "Business Related" at bounding box center [1272, 293] width 88 height 11
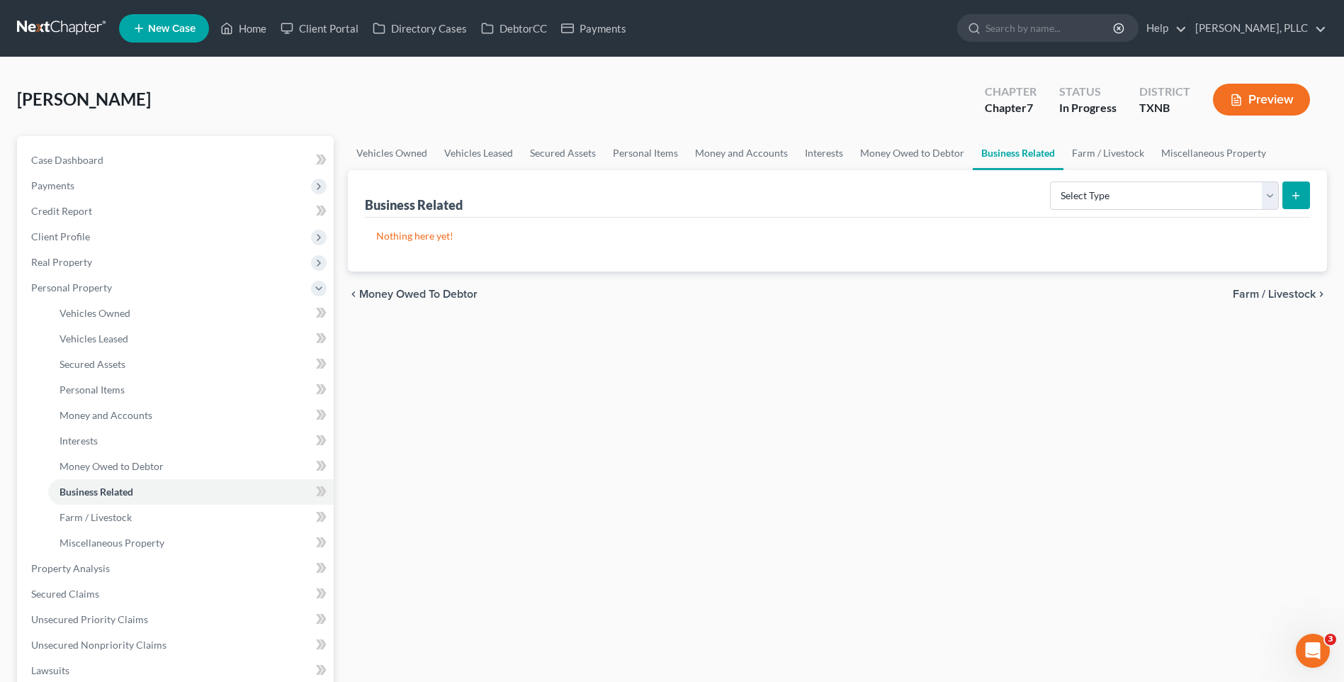
click at [1290, 295] on span "Farm / Livestock" at bounding box center [1274, 293] width 83 height 11
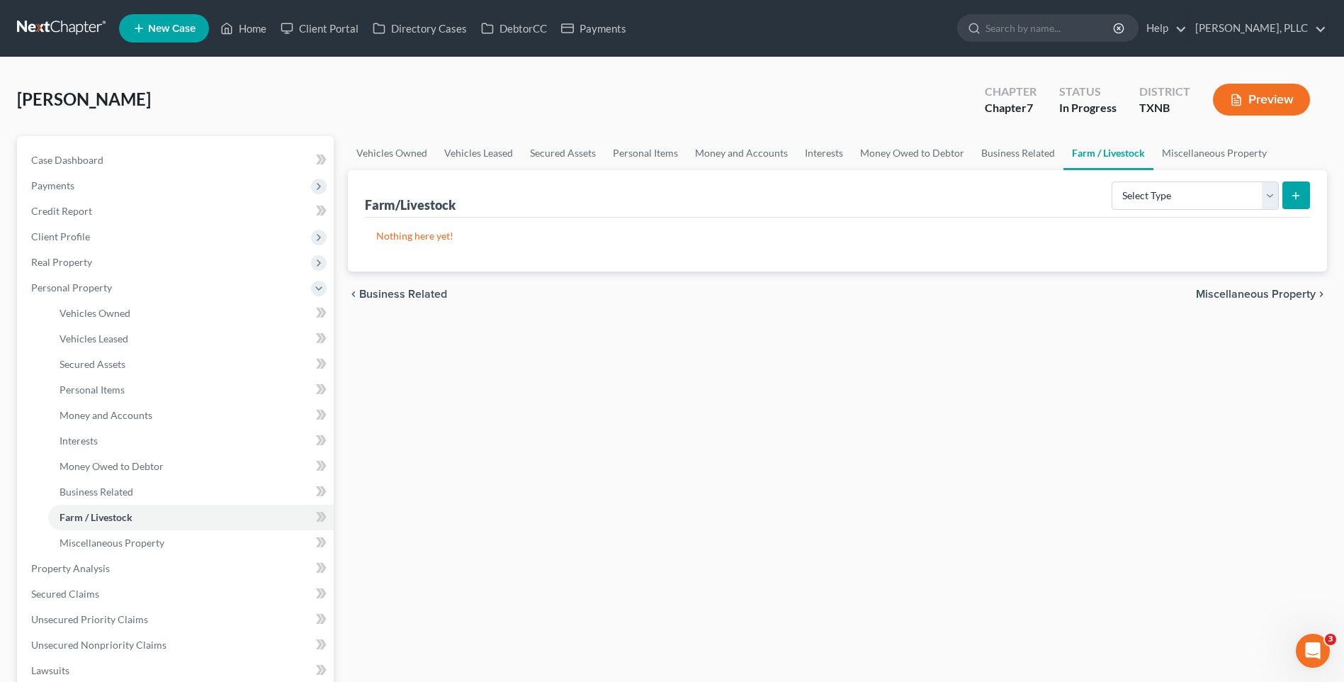
click at [1291, 290] on span "Miscellaneous Property" at bounding box center [1256, 293] width 120 height 11
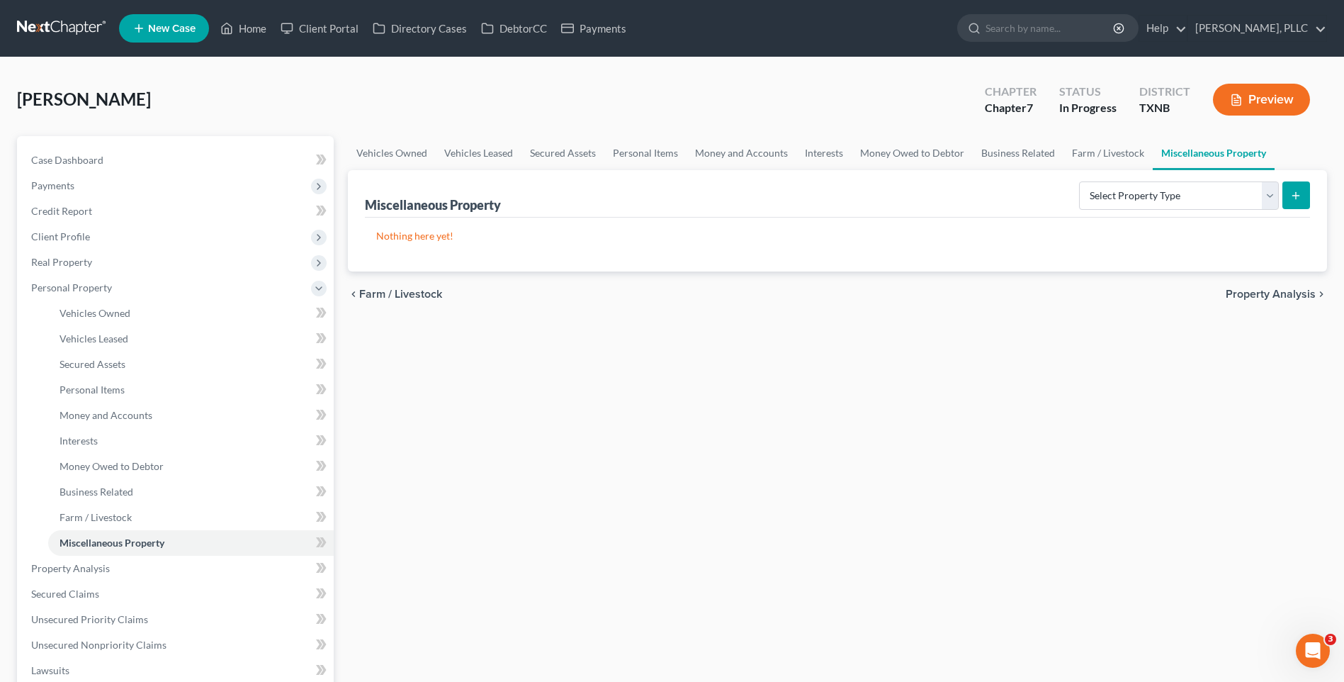
click at [1292, 294] on span "Property Analysis" at bounding box center [1271, 293] width 90 height 11
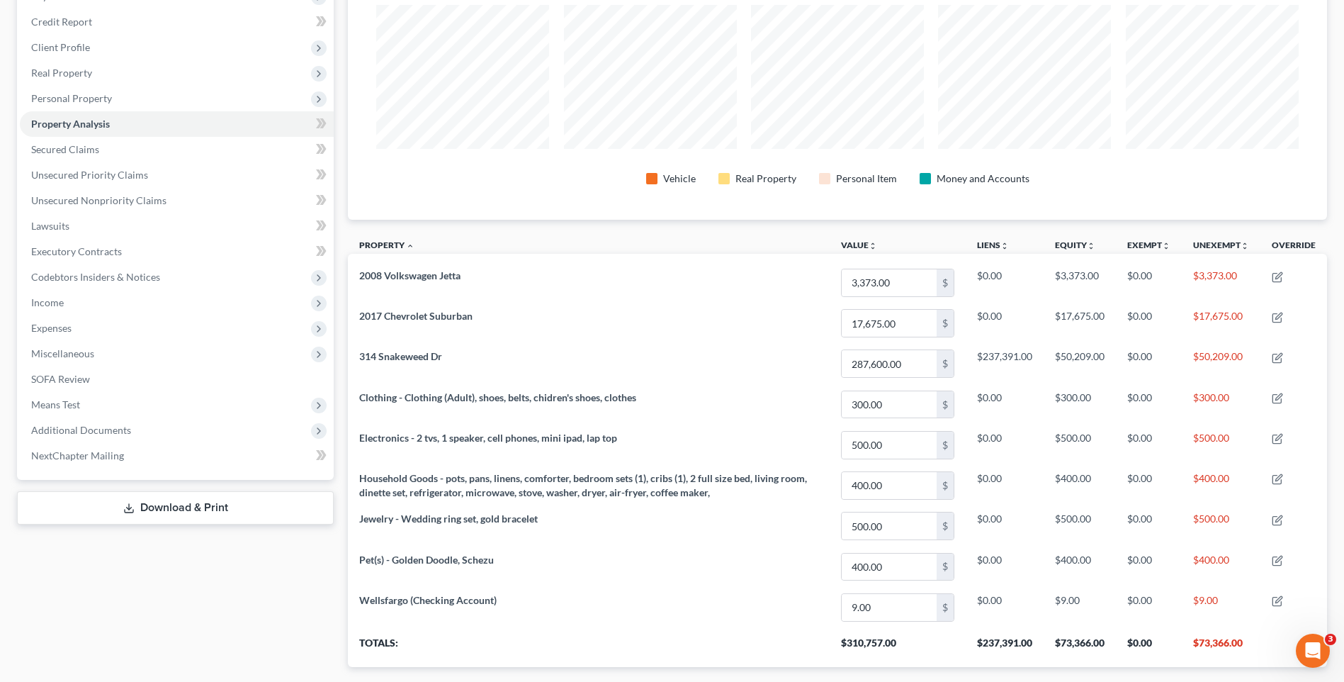
scroll to position [273, 0]
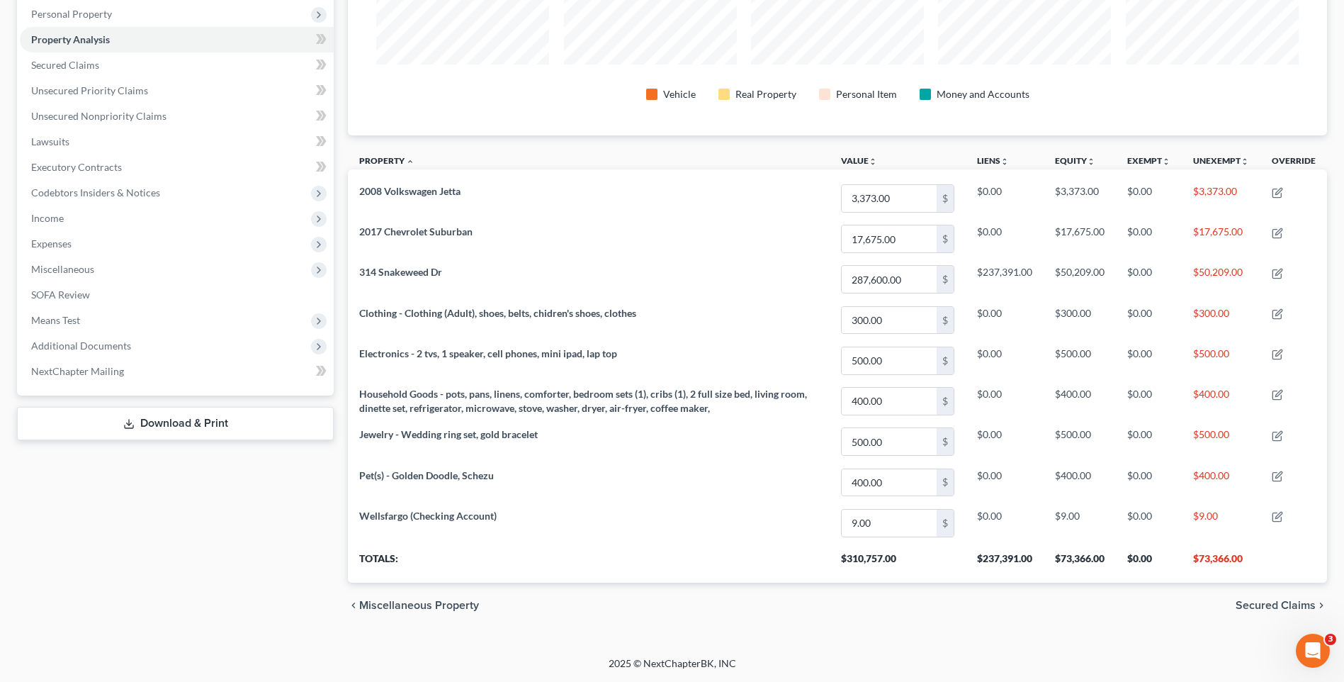
click at [1254, 614] on div "chevron_left Miscellaneous Property Secured Claims chevron_right" at bounding box center [837, 604] width 979 height 45
click at [1254, 606] on span "Secured Claims" at bounding box center [1276, 604] width 80 height 11
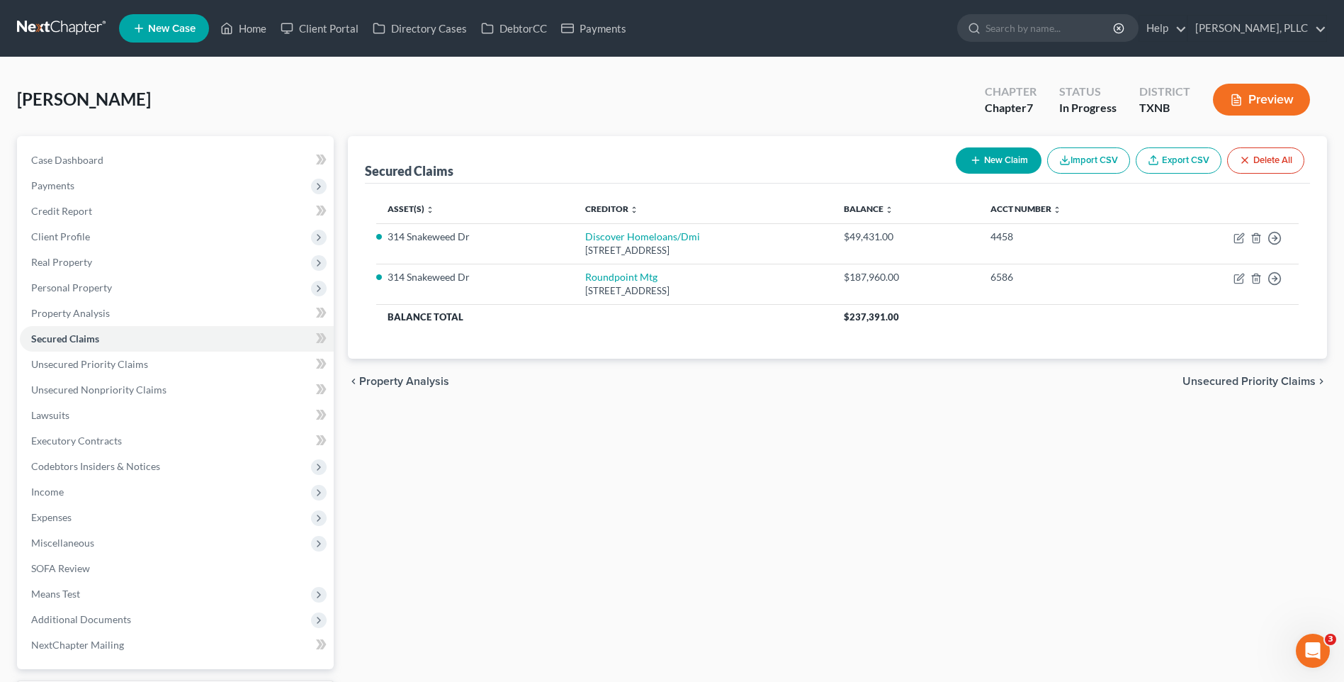
click at [1251, 376] on span "Unsecured Priority Claims" at bounding box center [1249, 381] width 133 height 11
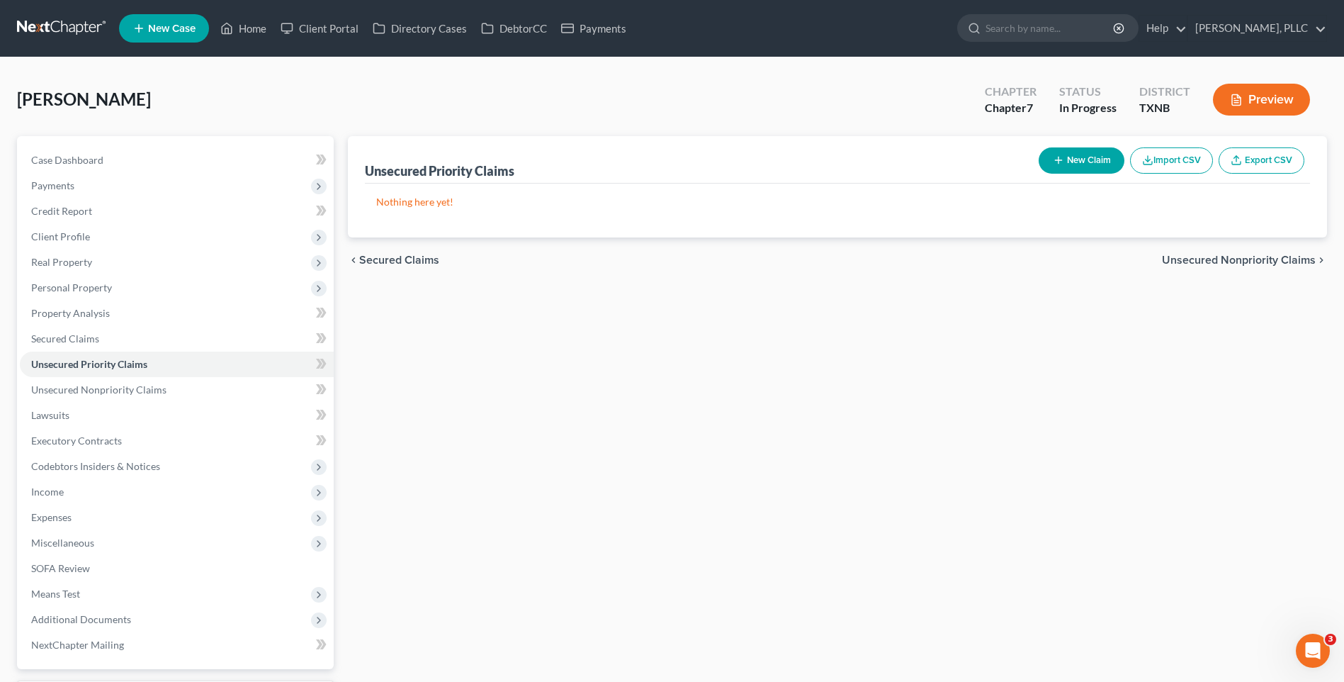
click at [1237, 263] on span "Unsecured Nonpriority Claims" at bounding box center [1239, 259] width 154 height 11
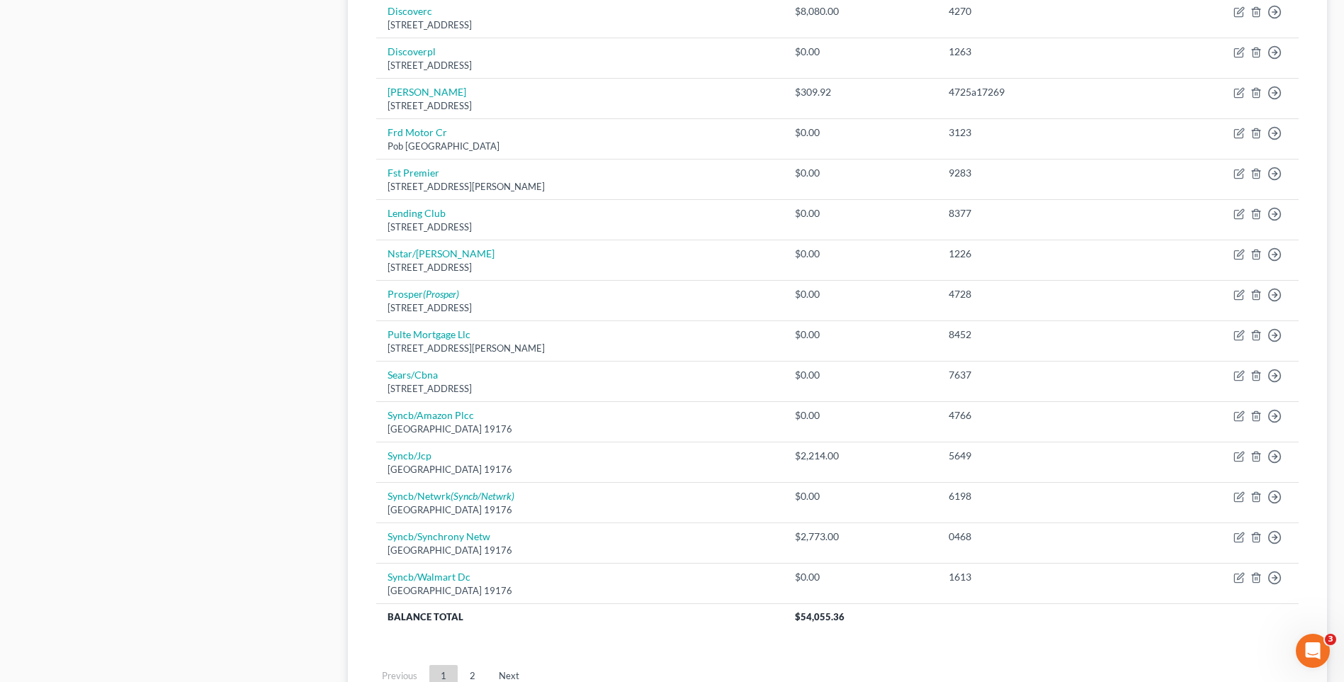
scroll to position [890, 0]
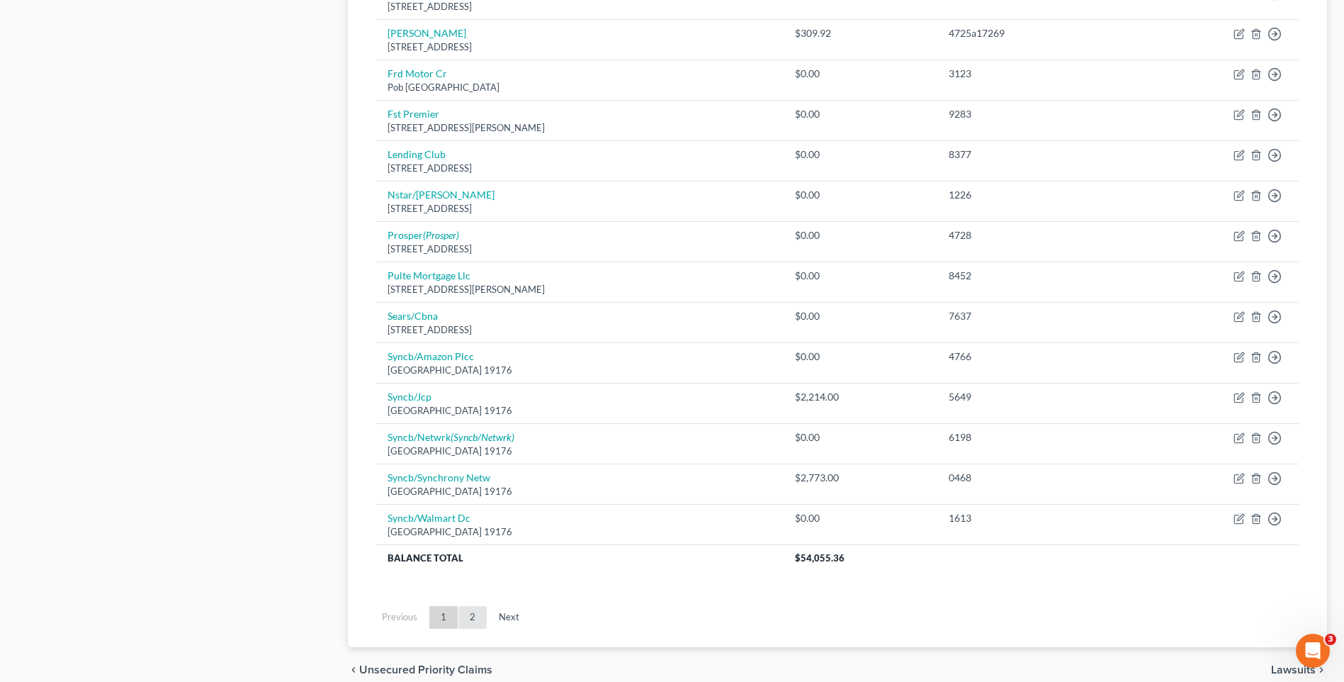
click at [475, 612] on link "2" at bounding box center [472, 617] width 28 height 23
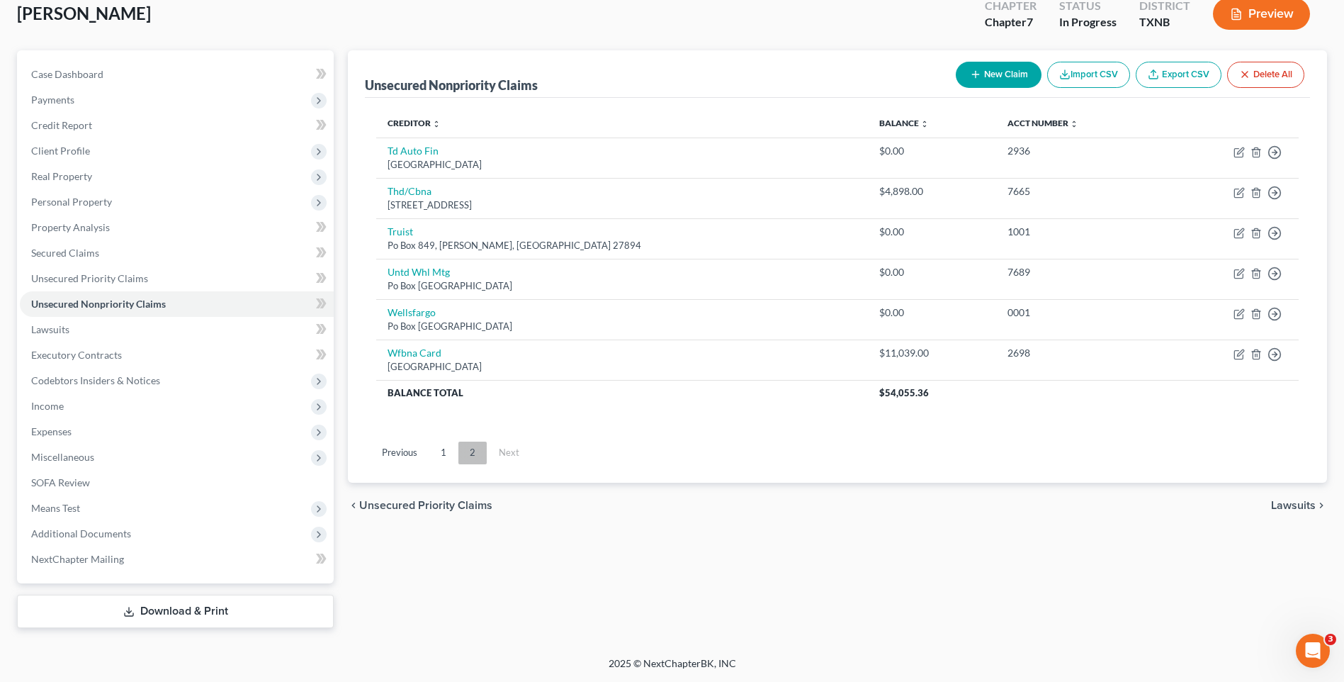
scroll to position [86, 0]
click at [1292, 504] on span "Lawsuits" at bounding box center [1293, 505] width 45 height 11
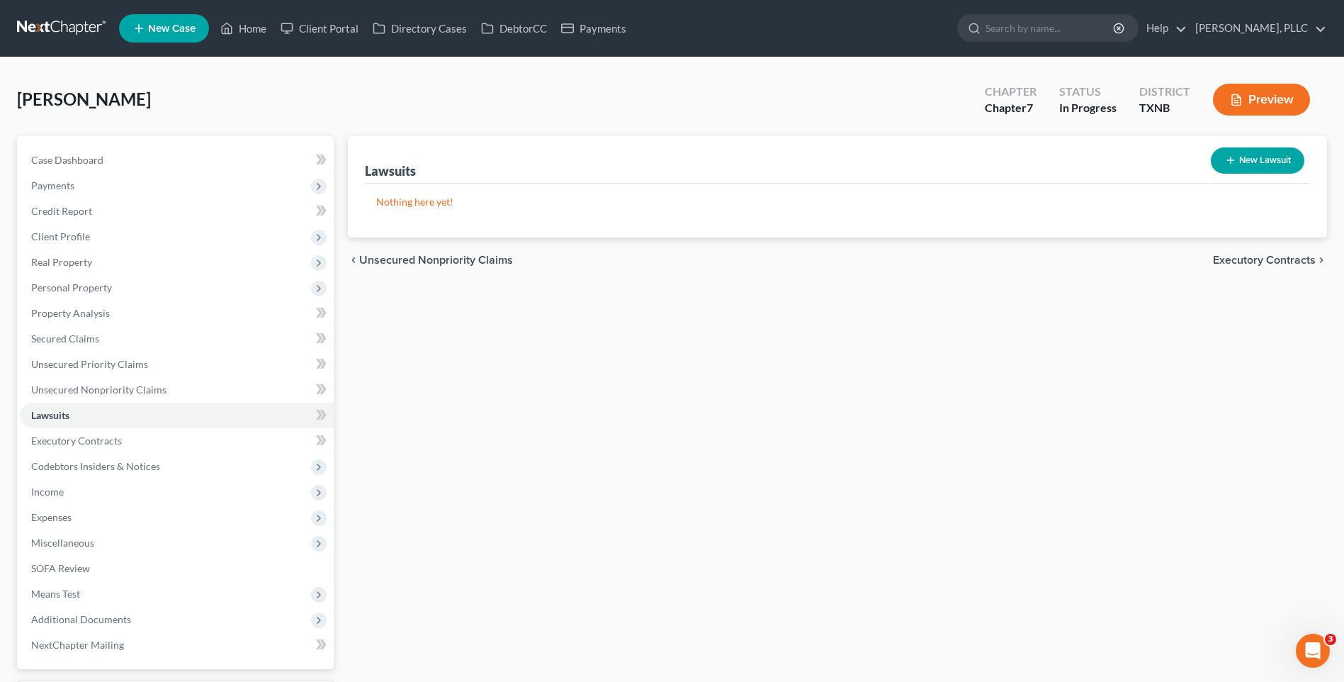
drag, startPoint x: 533, startPoint y: 490, endPoint x: 255, endPoint y: 681, distance: 336.9
click at [531, 493] on div "Lawsuits New Lawsuit Nothing here yet! Court Name Date Filed Status Creditor Na…" at bounding box center [837, 424] width 993 height 577
click at [95, 388] on span "Unsecured Nonpriority Claims" at bounding box center [98, 389] width 135 height 12
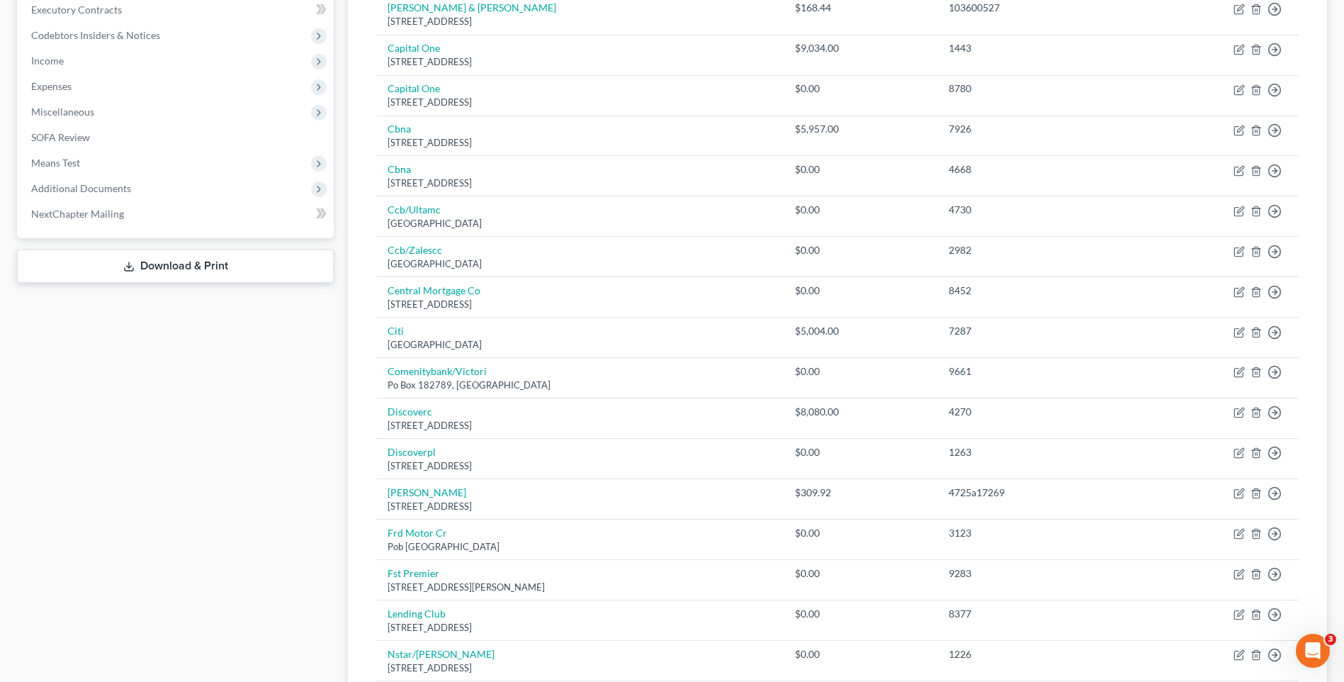
scroll to position [441, 0]
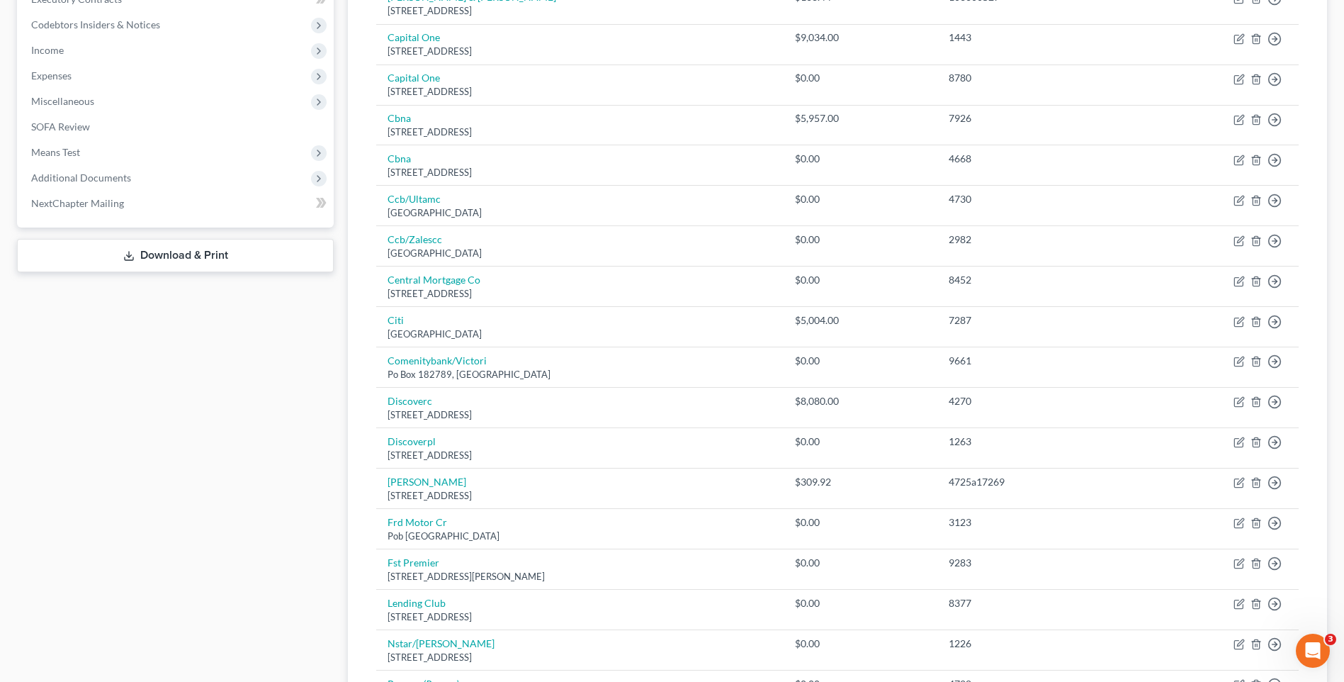
drag, startPoint x: 1343, startPoint y: 332, endPoint x: 1349, endPoint y: 325, distance: 10.1
click at [1343, 329] on div "Zermeno, Tracy Upgraded Chapter Chapter 7 Status In Progress District TXNB Prev…" at bounding box center [672, 392] width 1344 height 1553
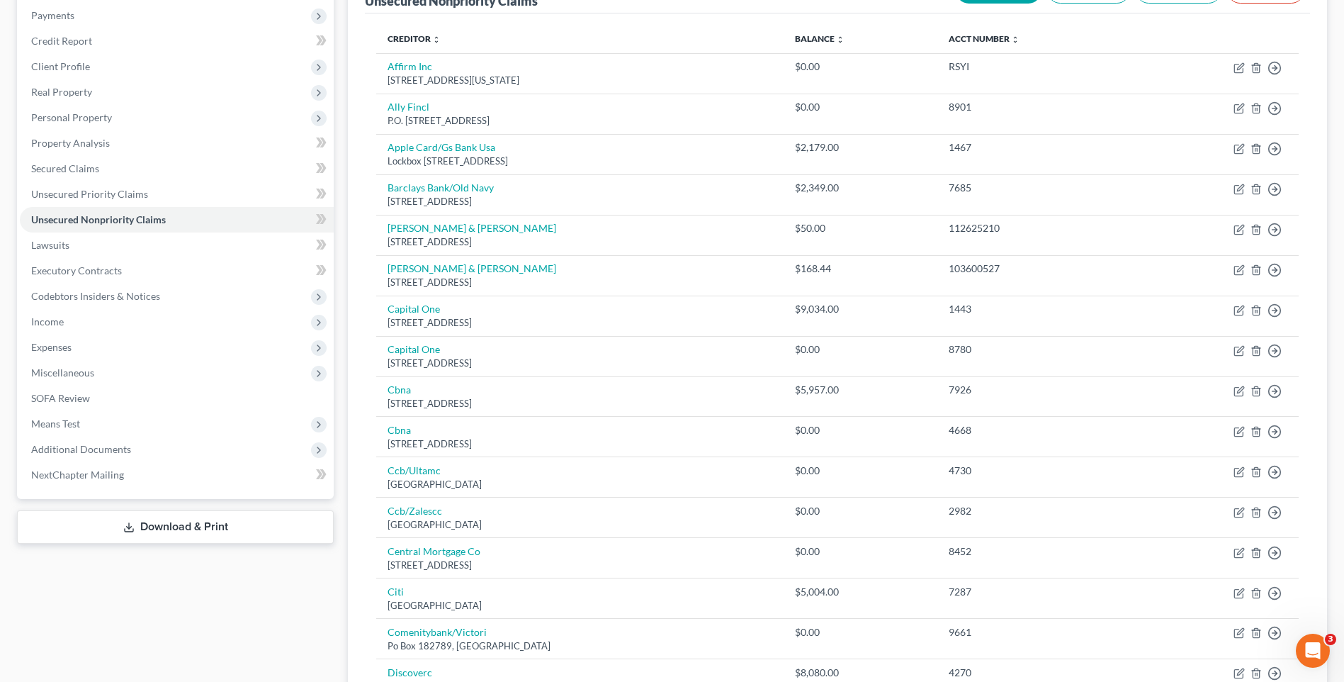
scroll to position [0, 0]
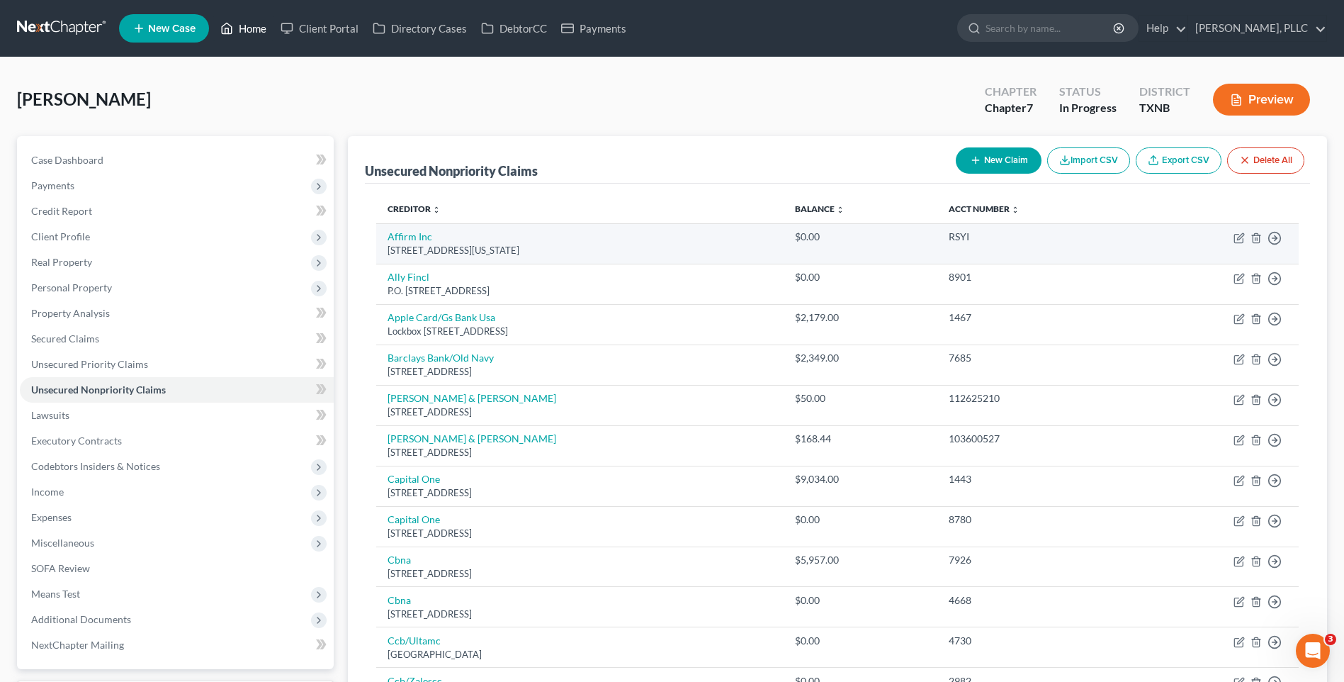
drag, startPoint x: 249, startPoint y: 24, endPoint x: 545, endPoint y: 235, distance: 362.7
click at [250, 24] on link "Home" at bounding box center [243, 29] width 60 height 26
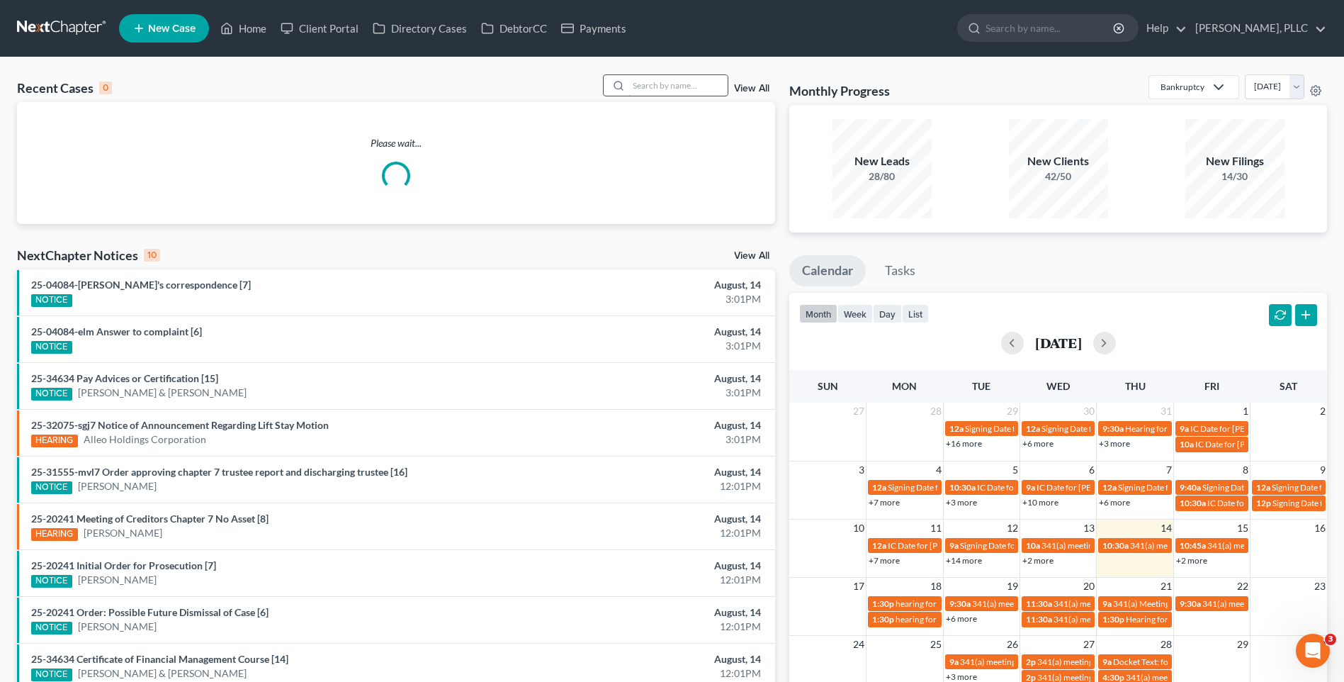
click at [648, 91] on input "search" at bounding box center [677, 85] width 99 height 21
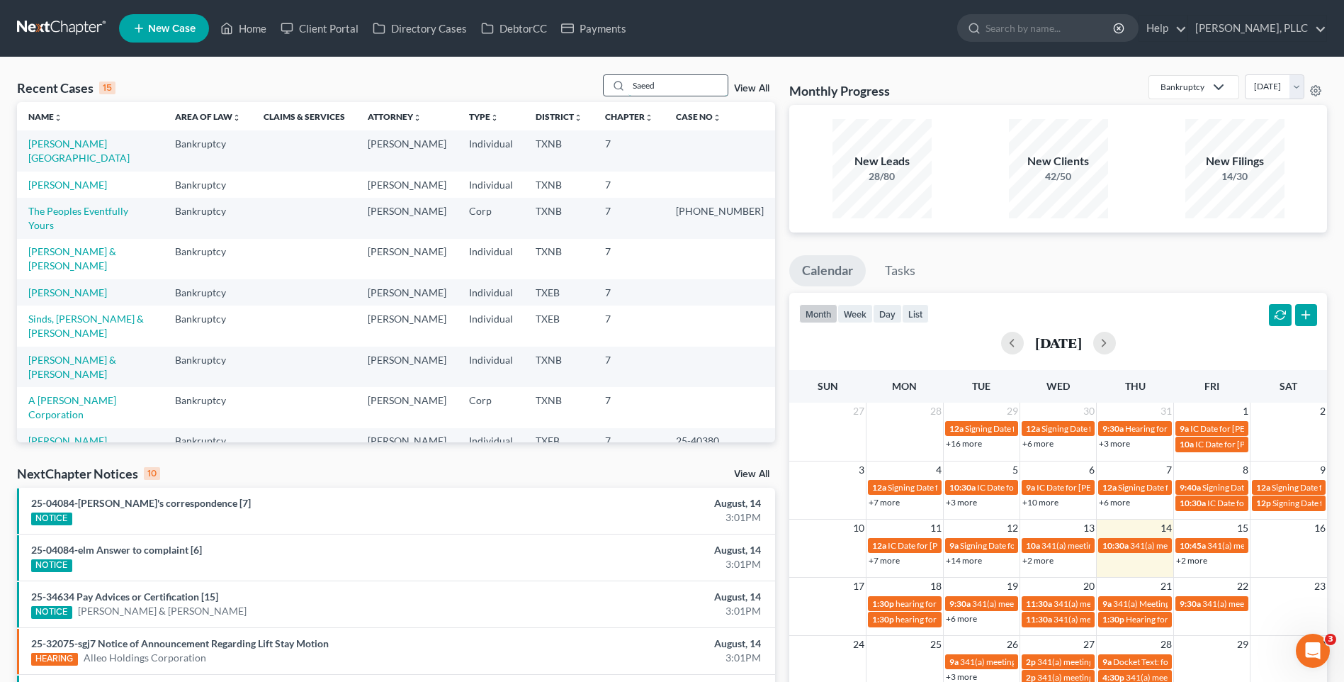
type input "Saeed"
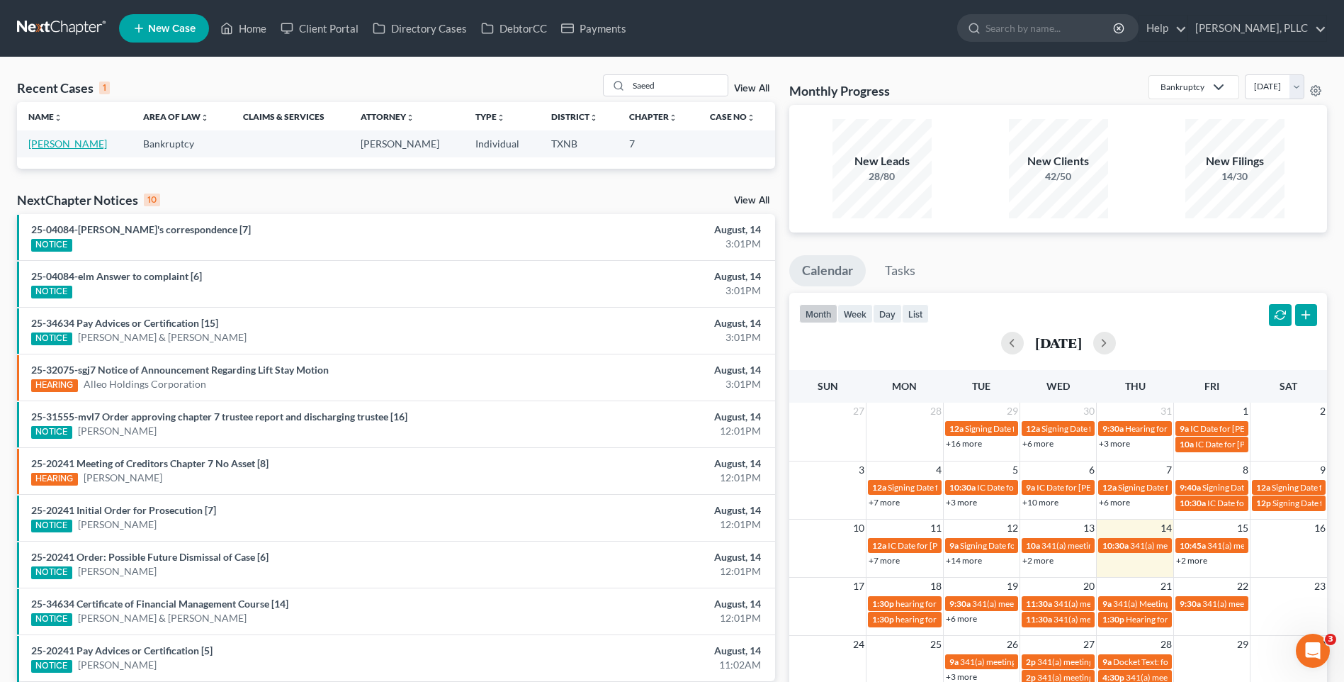
click at [70, 147] on link "Saeed, Khurram" at bounding box center [67, 143] width 79 height 12
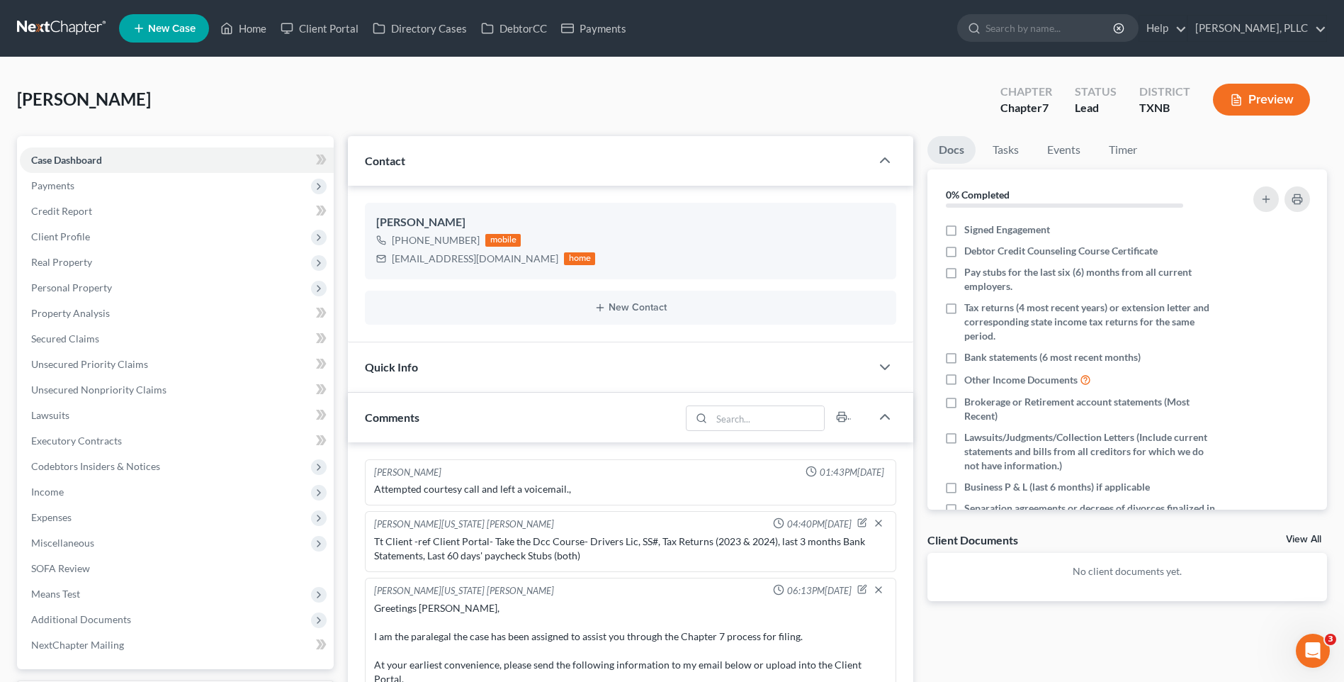
scroll to position [738, 0]
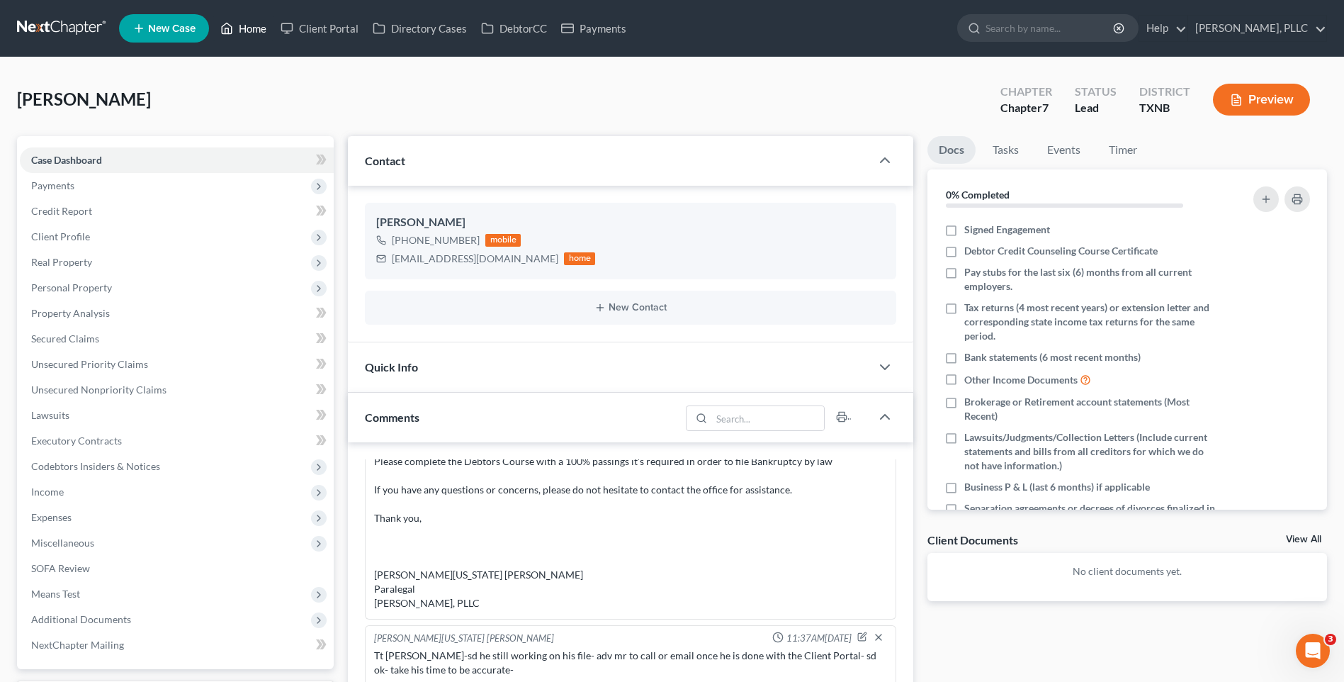
drag, startPoint x: 256, startPoint y: 23, endPoint x: 569, endPoint y: 108, distance: 324.5
click at [257, 23] on link "Home" at bounding box center [243, 29] width 60 height 26
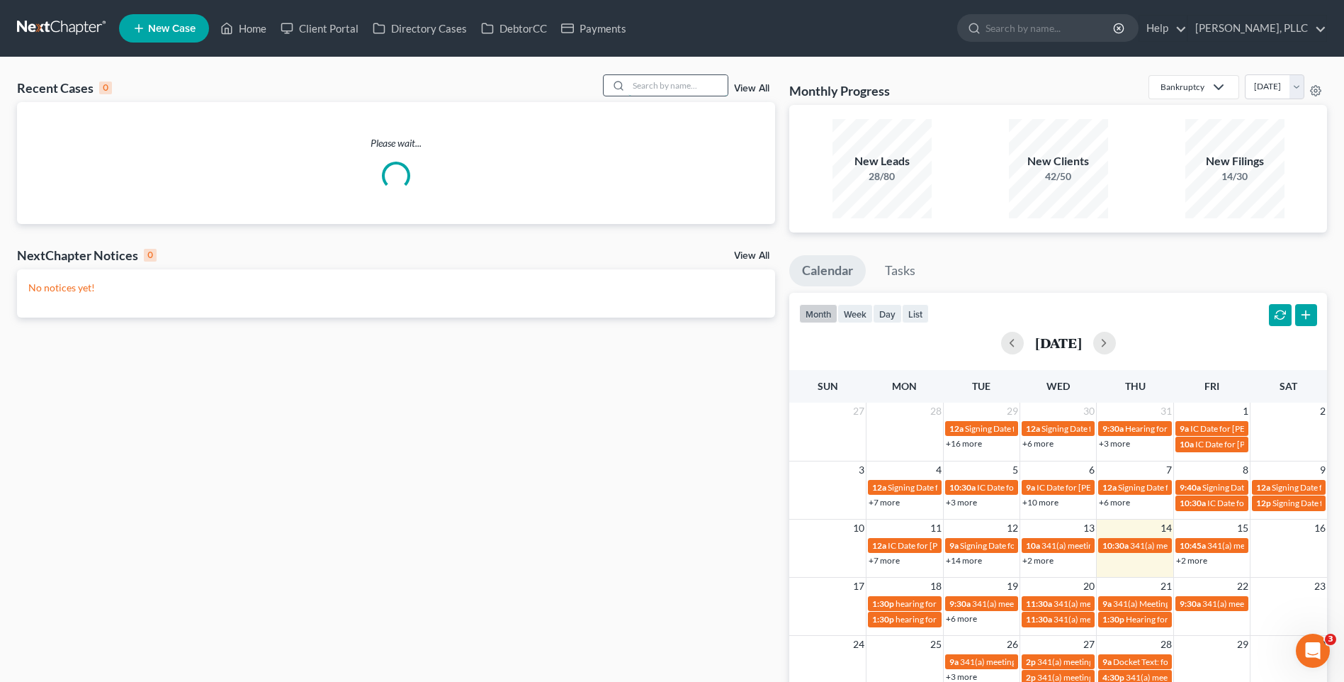
click at [639, 91] on input "search" at bounding box center [677, 85] width 99 height 21
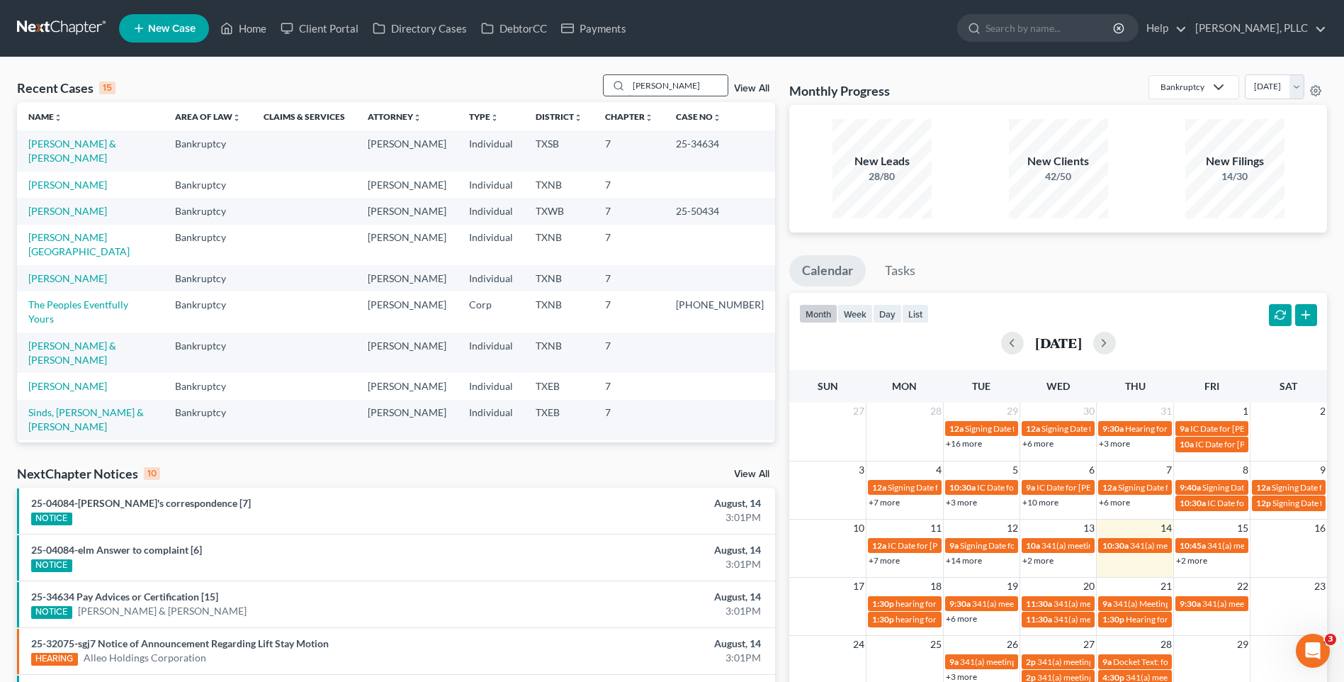
type input "Montano"
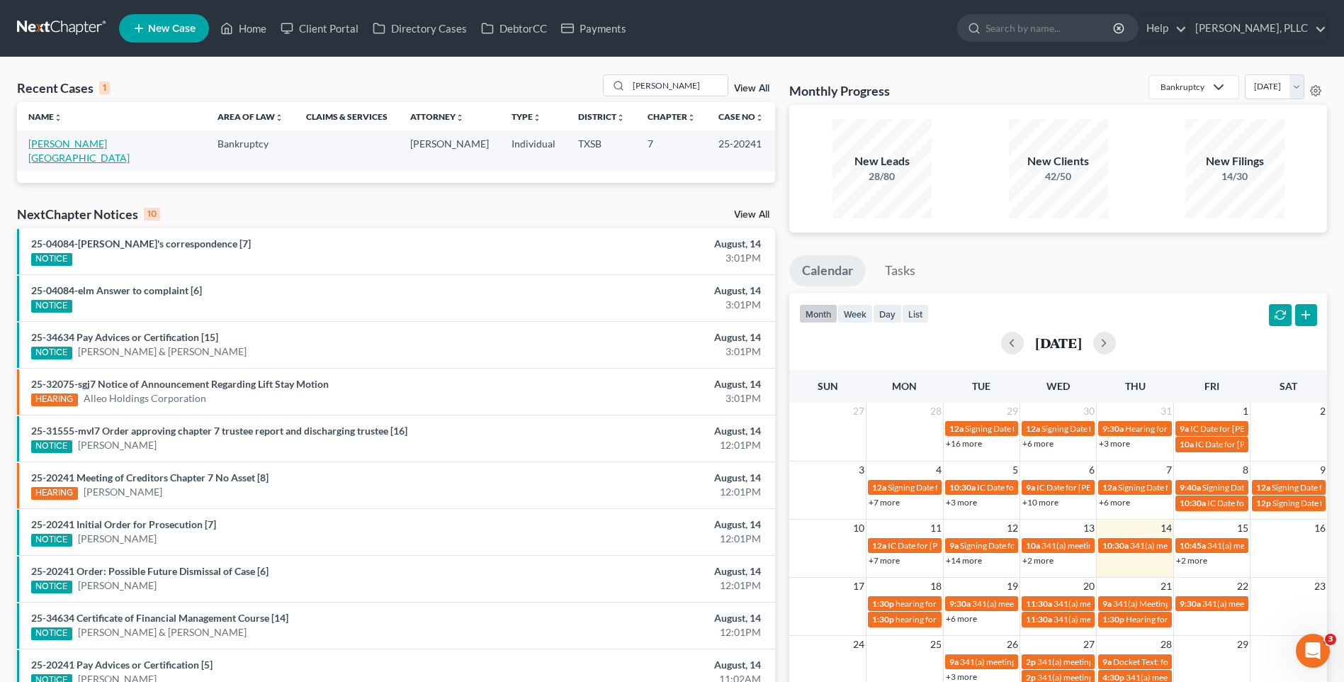
click at [67, 146] on link "[PERSON_NAME][GEOGRAPHIC_DATA]" at bounding box center [78, 150] width 101 height 26
select select "6"
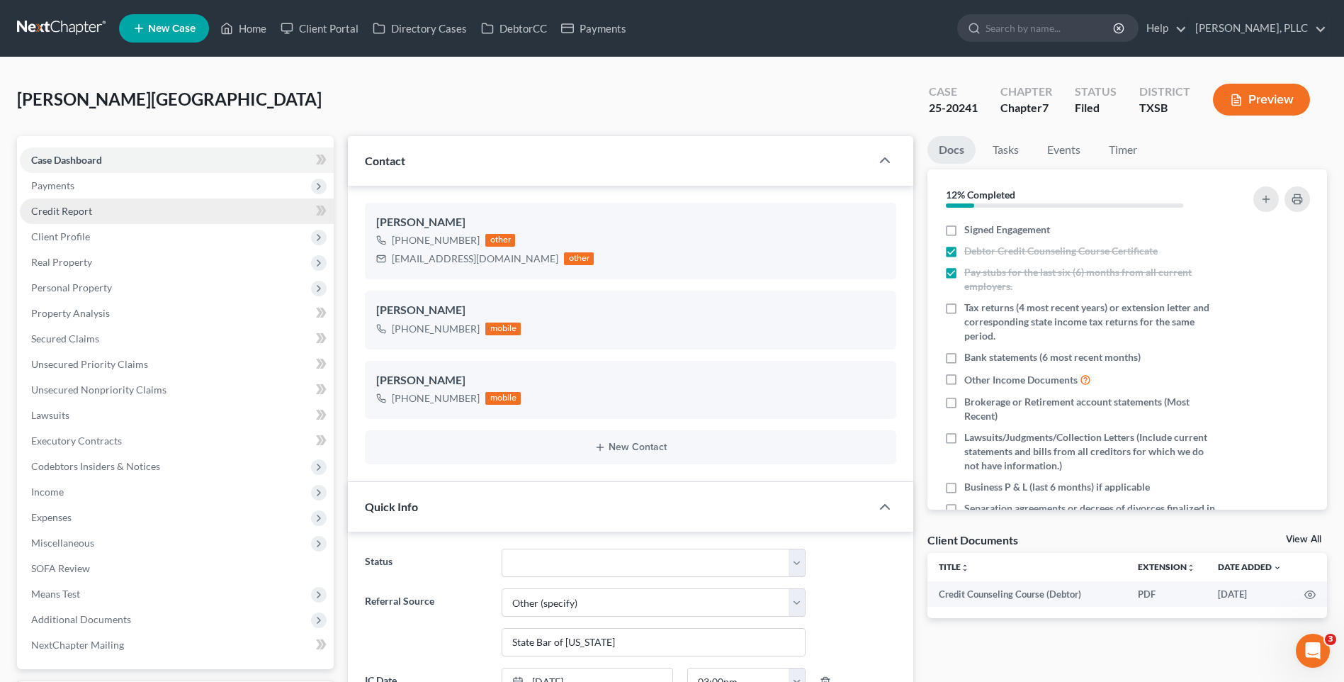
scroll to position [2939, 0]
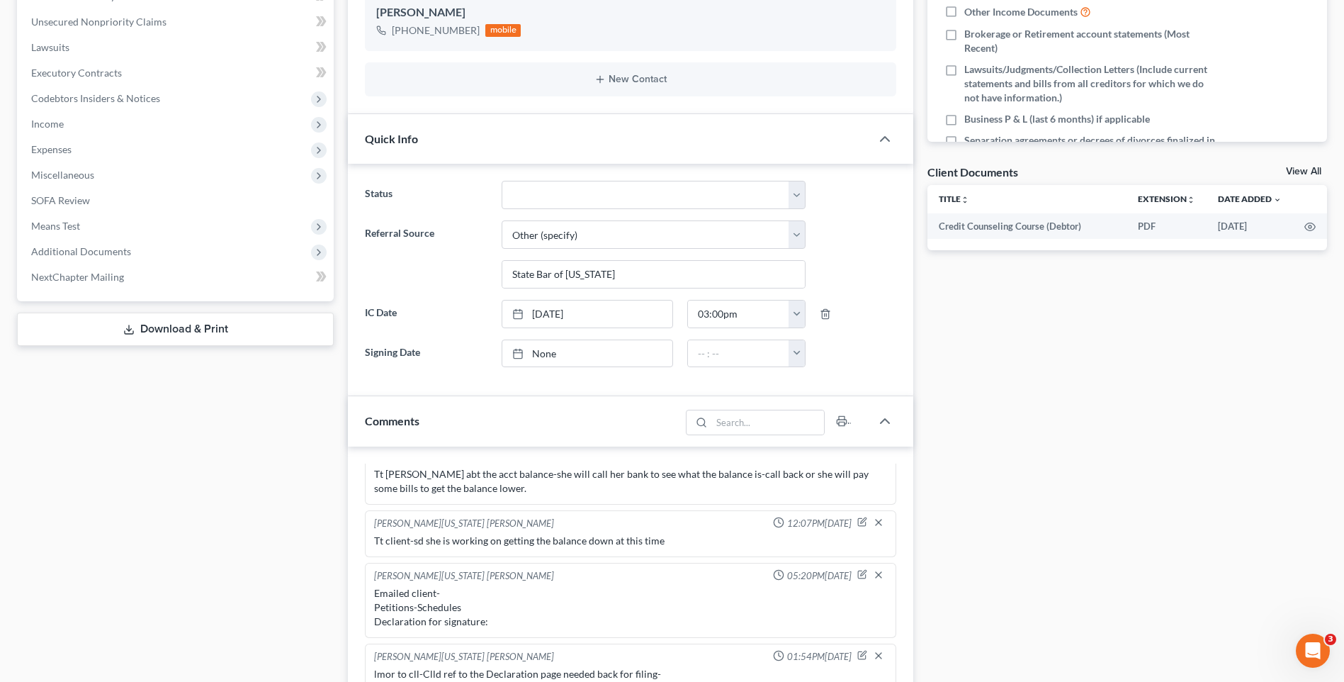
scroll to position [356, 0]
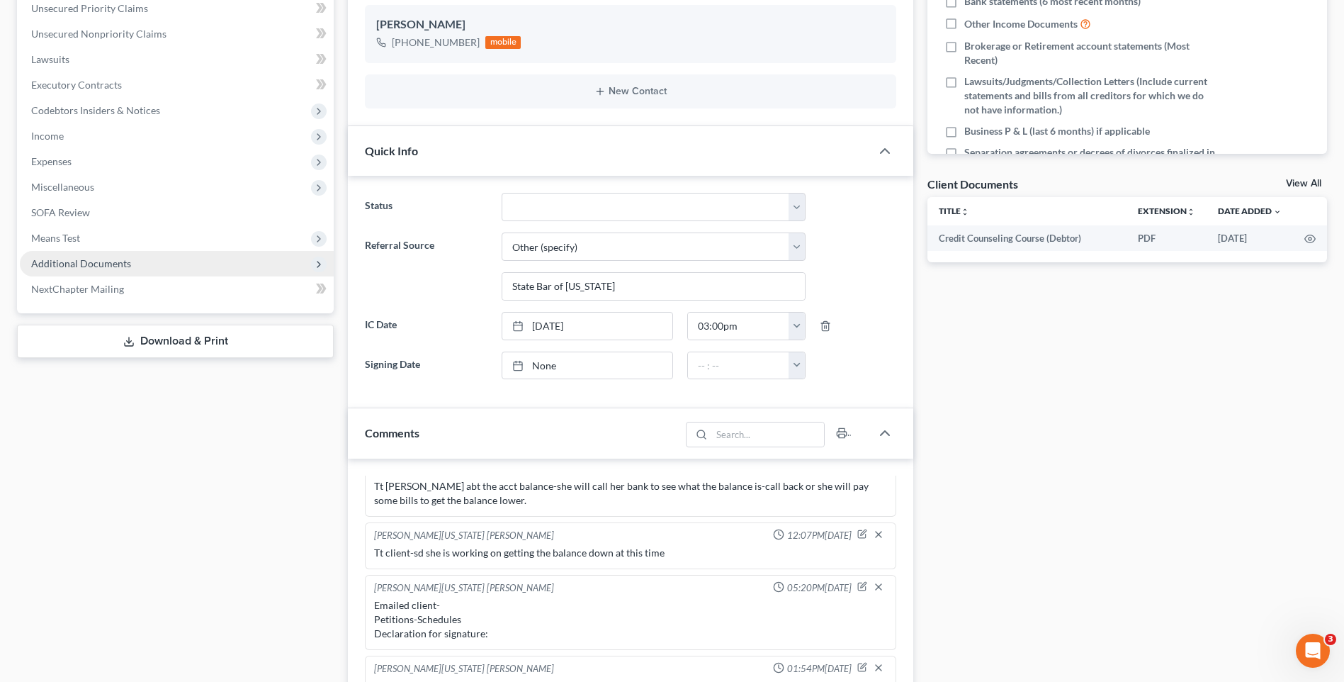
click at [96, 254] on span "Additional Documents" at bounding box center [177, 264] width 314 height 26
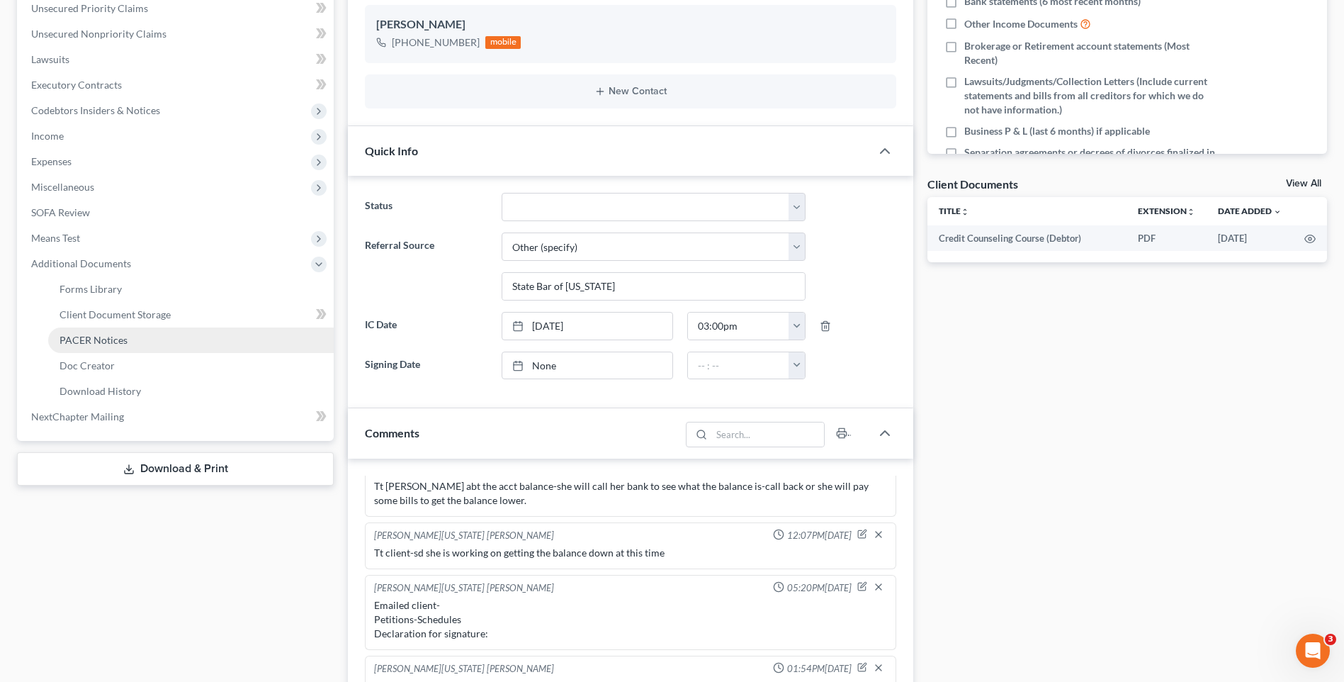
click at [81, 334] on span "PACER Notices" at bounding box center [94, 340] width 68 height 12
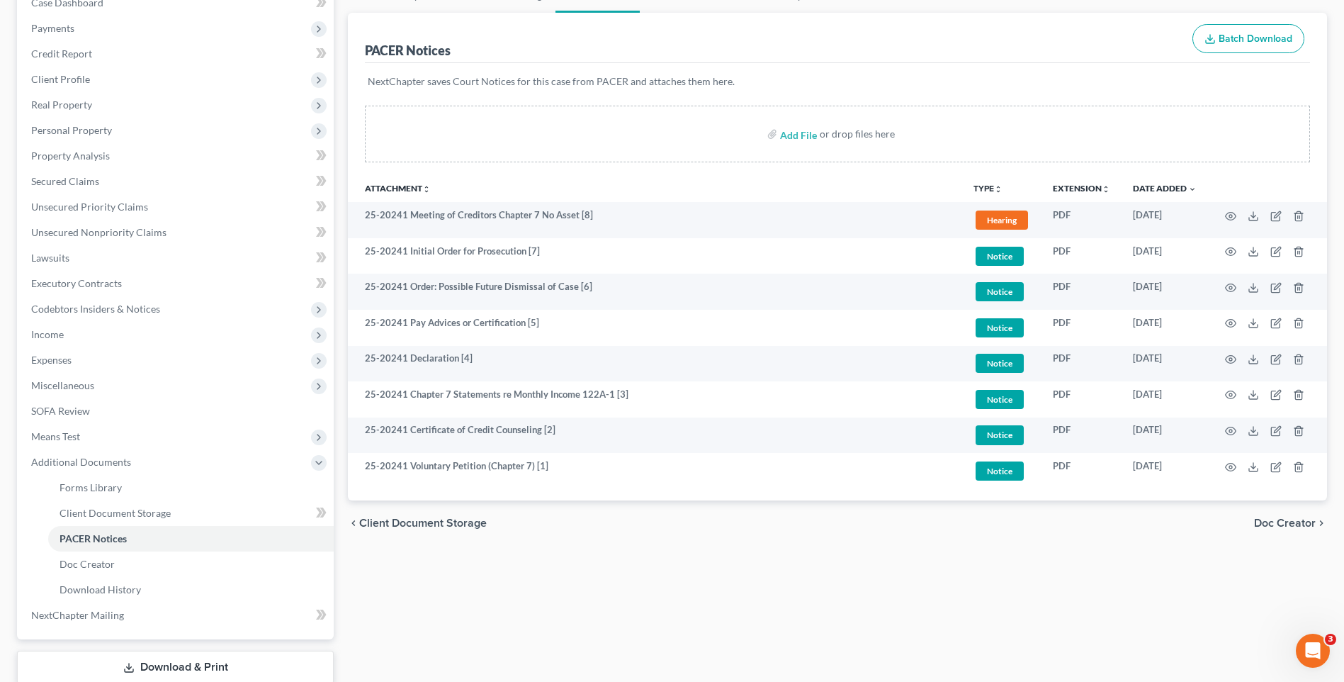
scroll to position [188, 0]
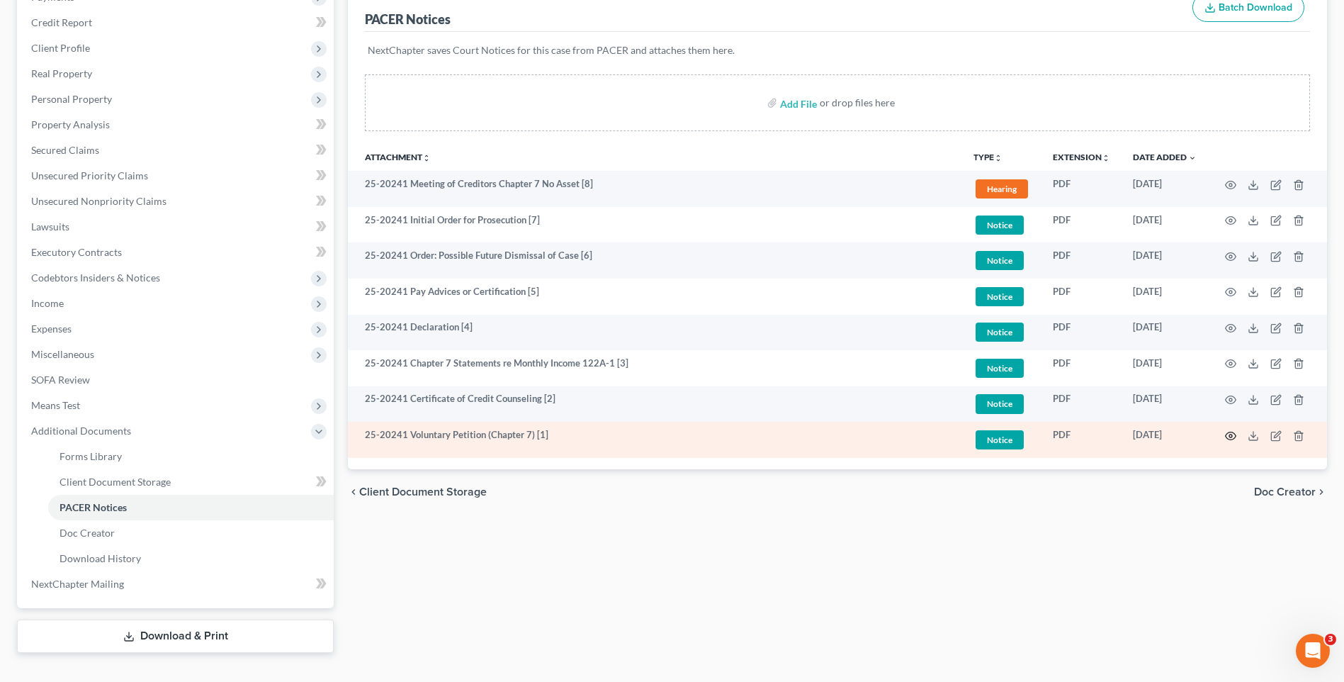
click at [1229, 436] on icon "button" at bounding box center [1230, 435] width 11 height 11
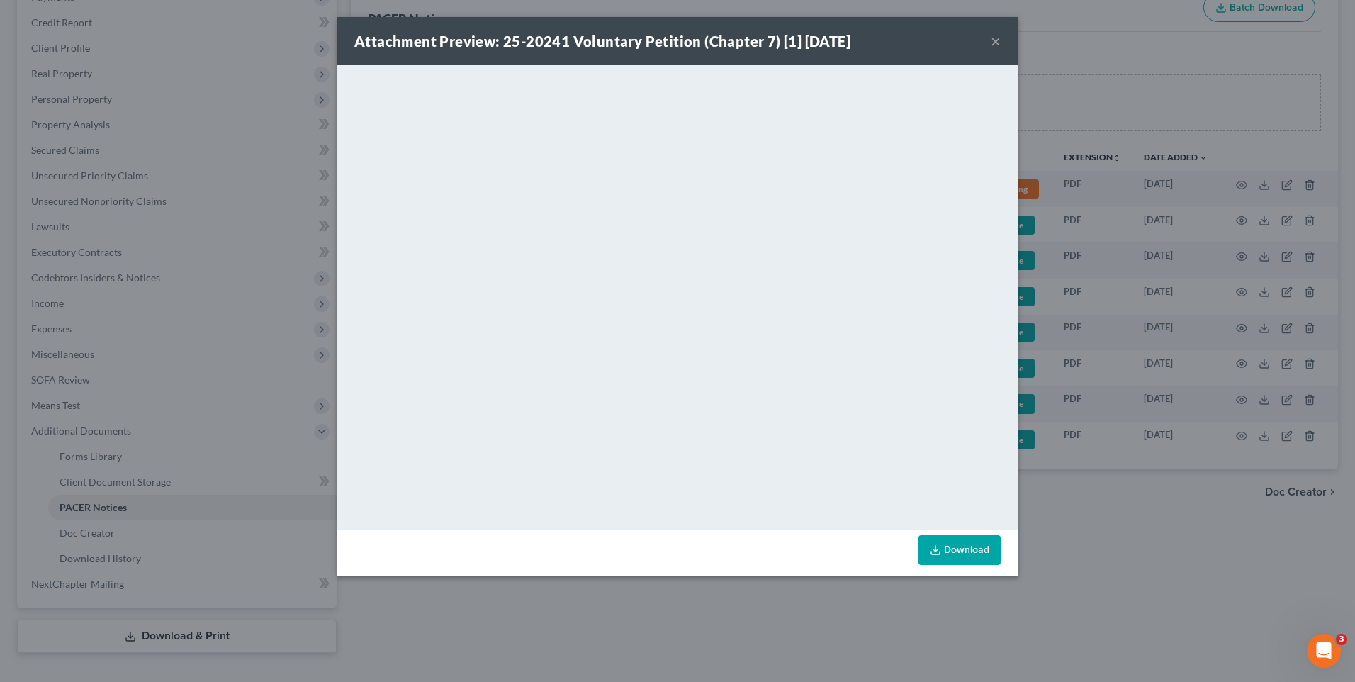
drag, startPoint x: 990, startPoint y: 39, endPoint x: 994, endPoint y: 20, distance: 19.6
click at [991, 43] on div "Attachment Preview: 25-20241 Voluntary Petition (Chapter 7) [1] 08/13/2025 ×" at bounding box center [677, 41] width 680 height 48
click at [993, 36] on button "×" at bounding box center [996, 41] width 10 height 17
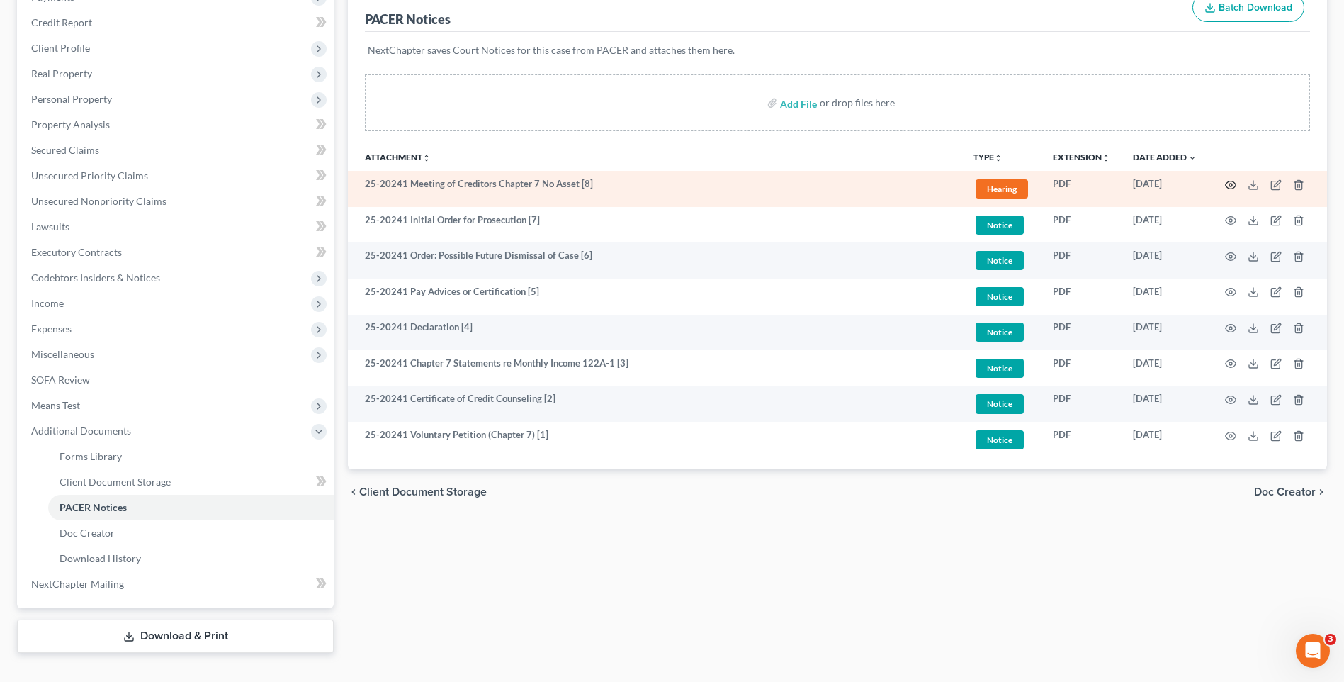
click at [1229, 179] on icon "button" at bounding box center [1230, 184] width 11 height 11
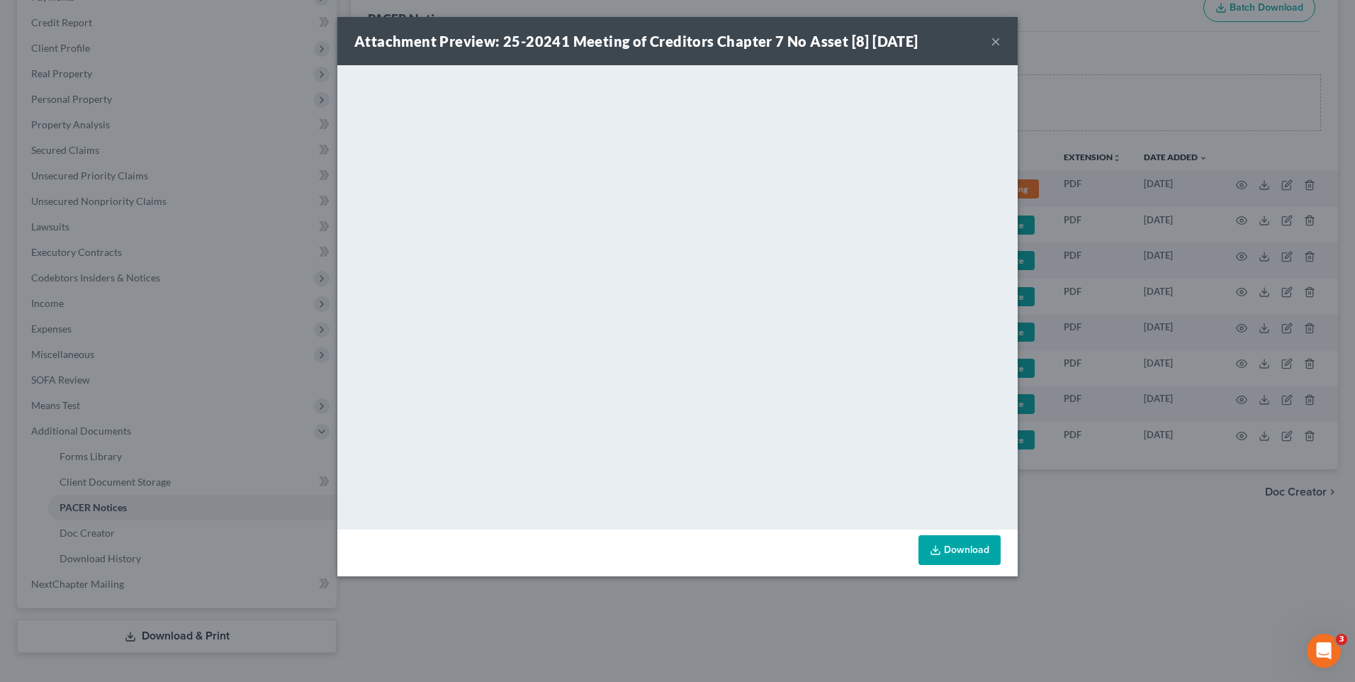
click at [953, 551] on link "Download" at bounding box center [959, 550] width 82 height 30
click at [999, 37] on button "×" at bounding box center [996, 41] width 10 height 17
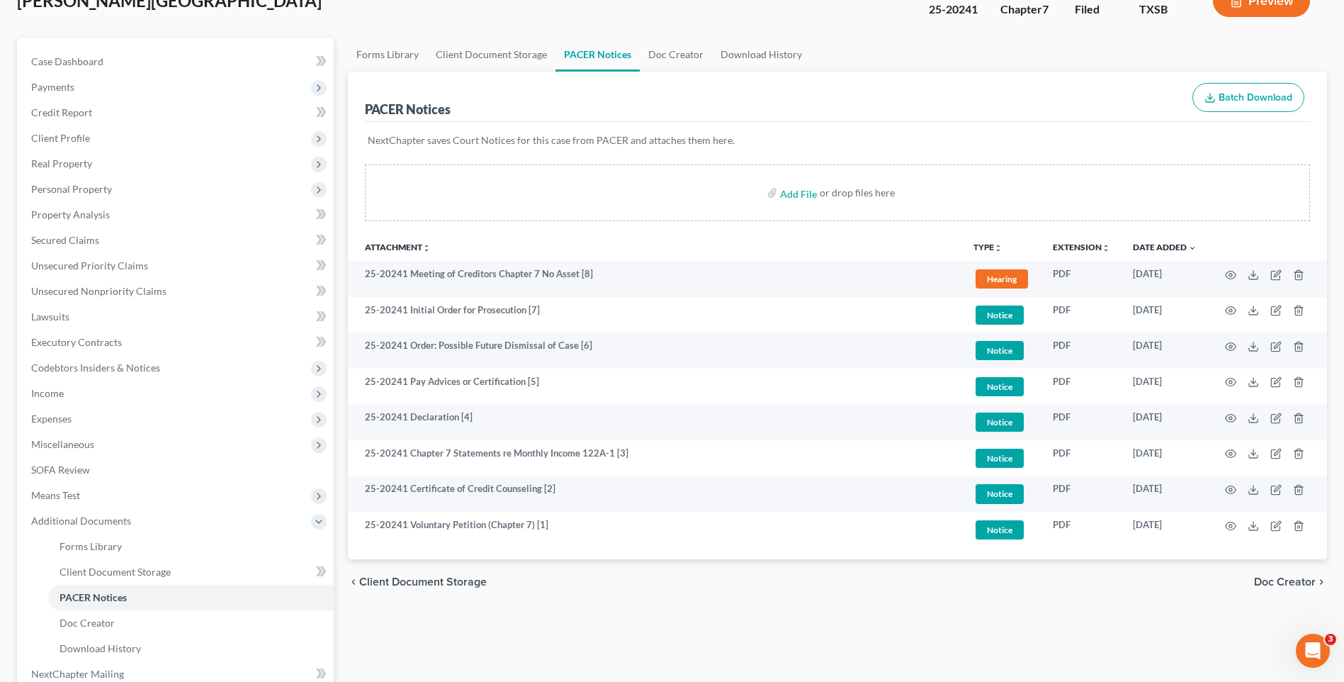
scroll to position [0, 0]
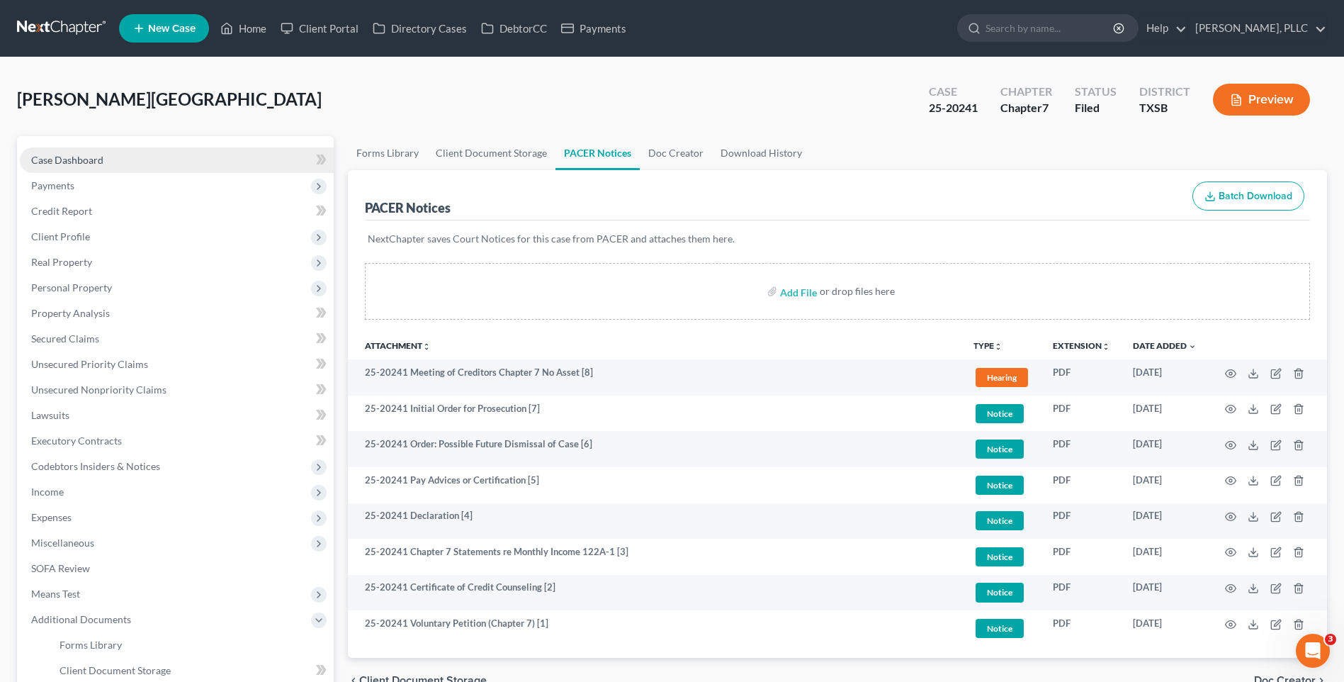
click at [71, 154] on span "Case Dashboard" at bounding box center [67, 160] width 72 height 12
select select "6"
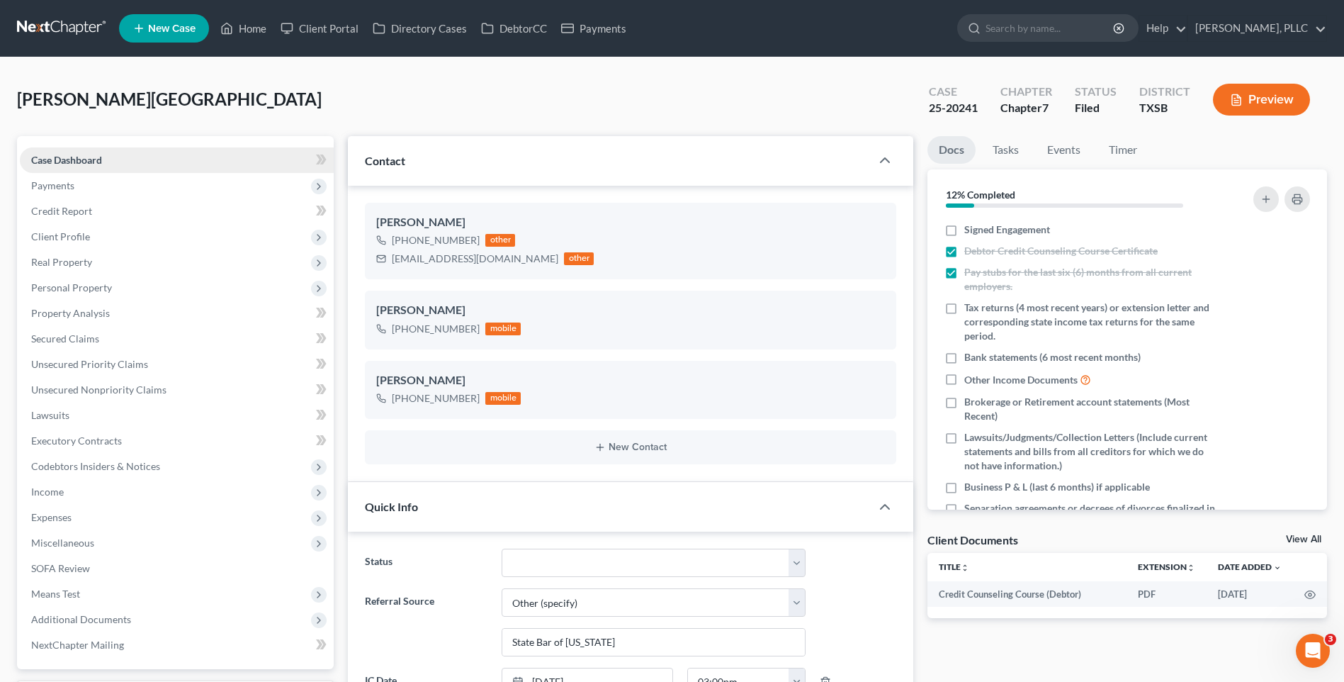
scroll to position [2939, 0]
drag, startPoint x: 390, startPoint y: 258, endPoint x: 521, endPoint y: 266, distance: 130.6
click at [528, 256] on div "jennettemontano@yahoo.com other" at bounding box center [485, 258] width 218 height 18
copy div "jennettemontano@yahoo.com"
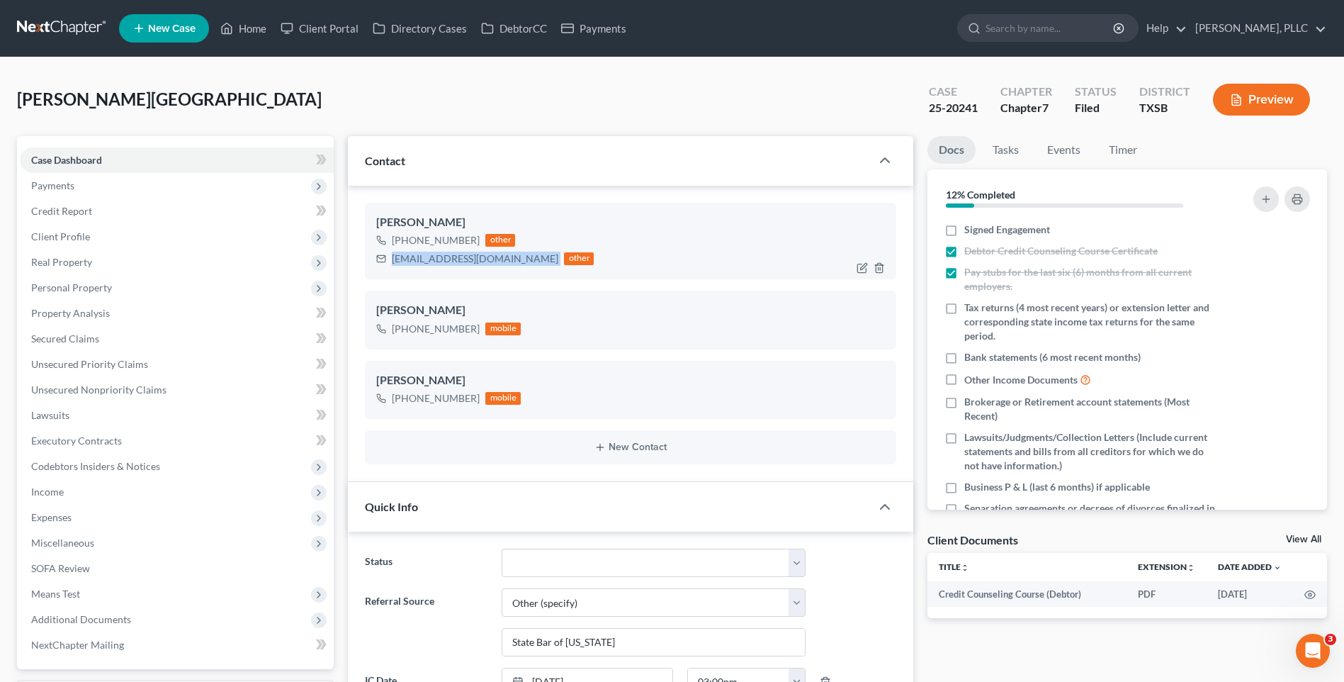
copy div "jennettemontano@yahoo.com"
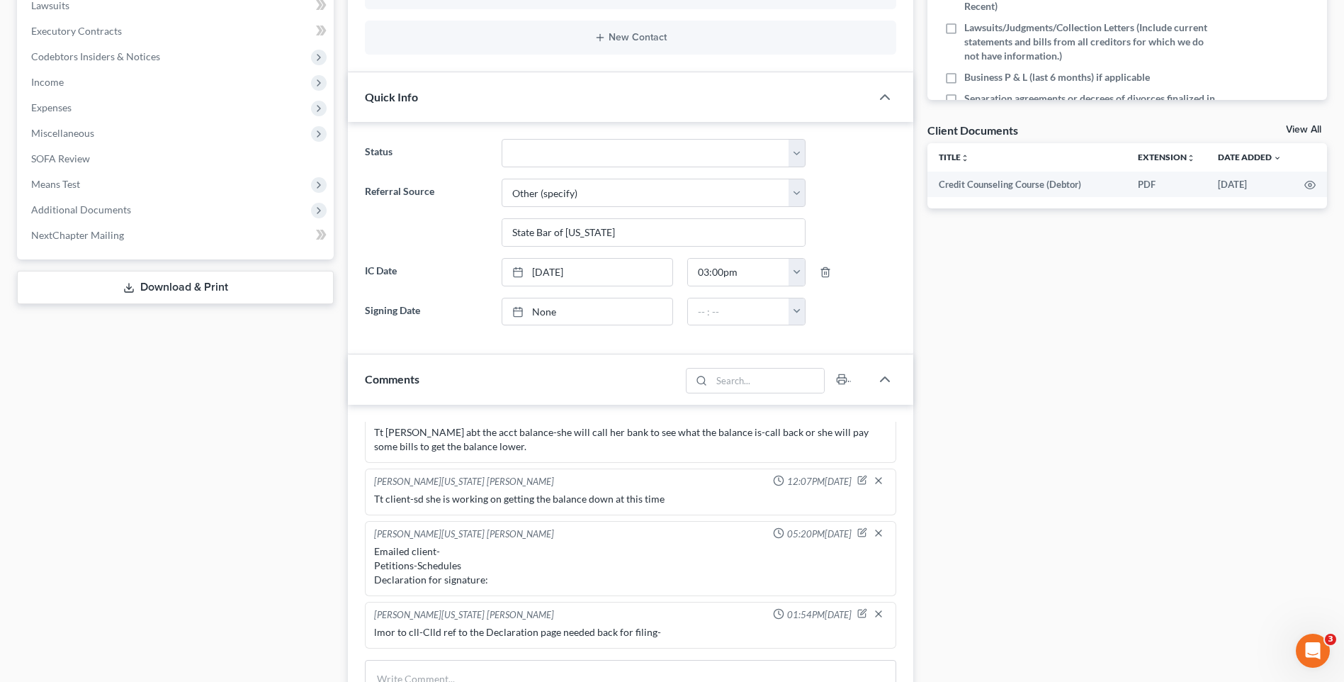
scroll to position [655, 0]
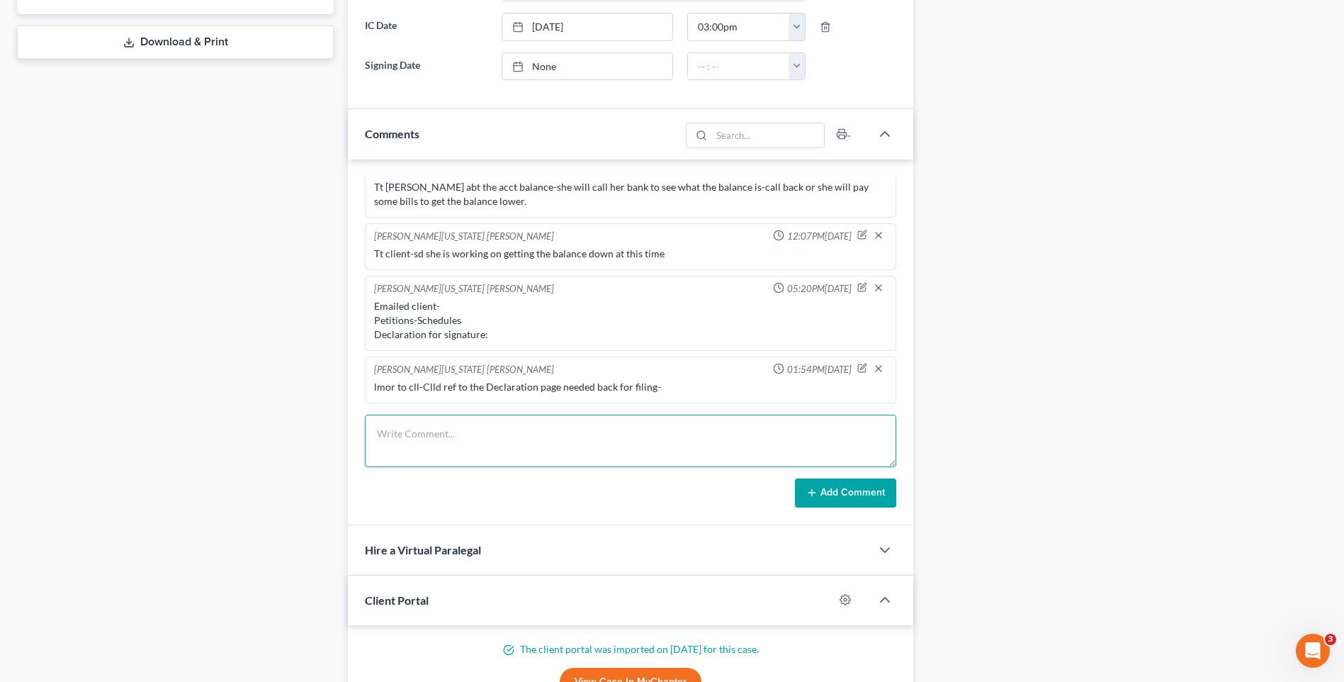
click at [402, 434] on textarea at bounding box center [630, 440] width 531 height 52
type textarea "R"
click at [483, 435] on textarea "Emailed client- Doc 1-Petitions and Schdules- Doc 8- 341 Meeting Automatic Stay…" at bounding box center [630, 440] width 531 height 52
type textarea "Emailed client- Doc 1-Petitions and Schedules- Doc 8- 341 Meeting Automatic Sta…"
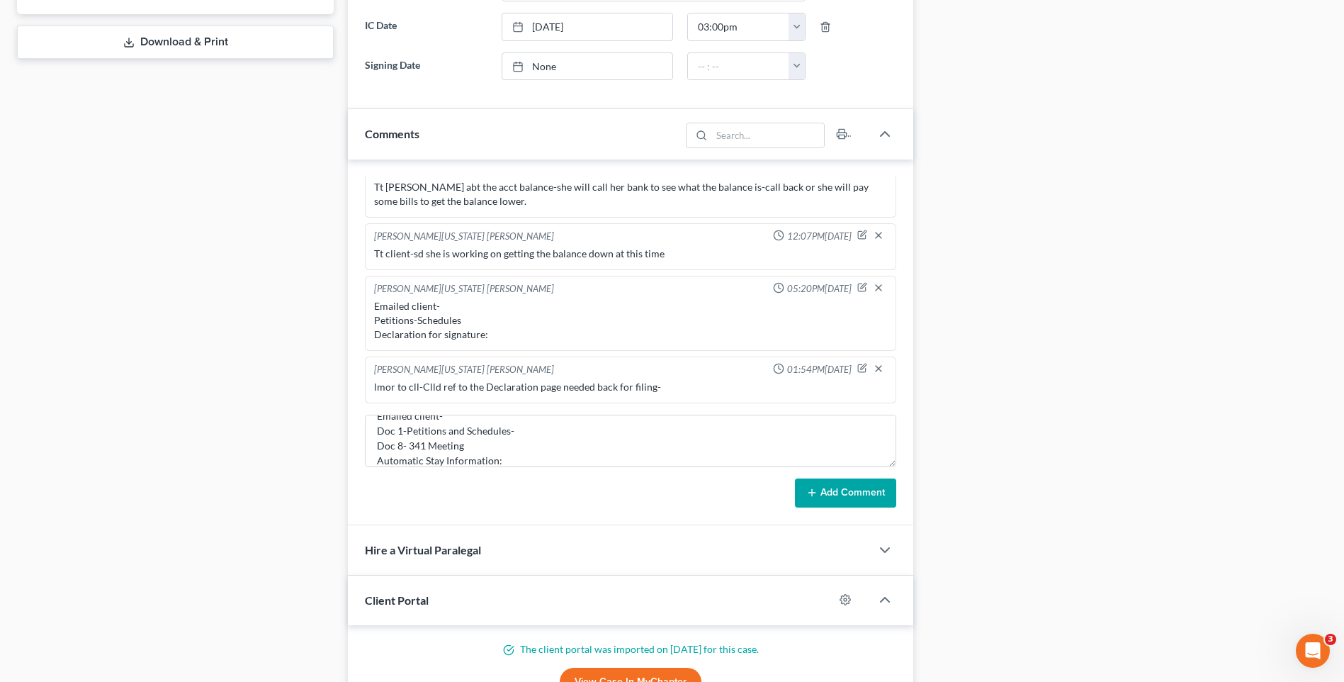
click at [869, 494] on button "Add Comment" at bounding box center [845, 493] width 101 height 30
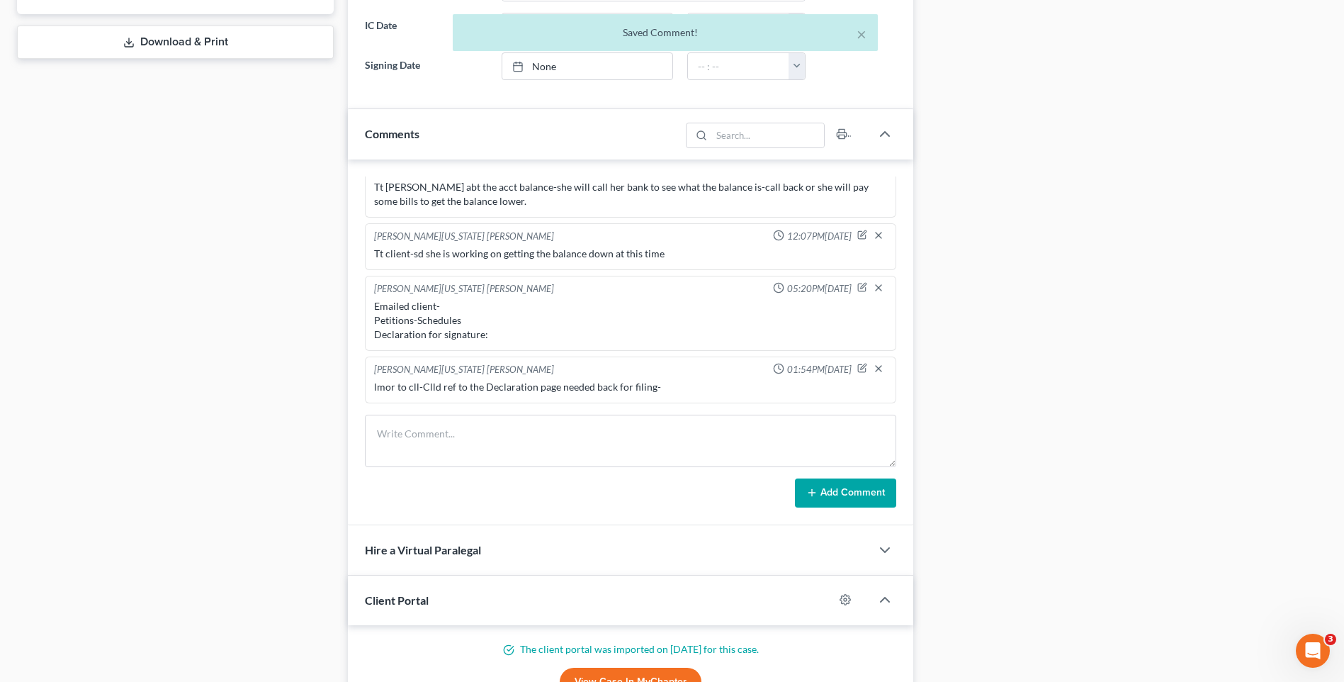
scroll to position [3034, 0]
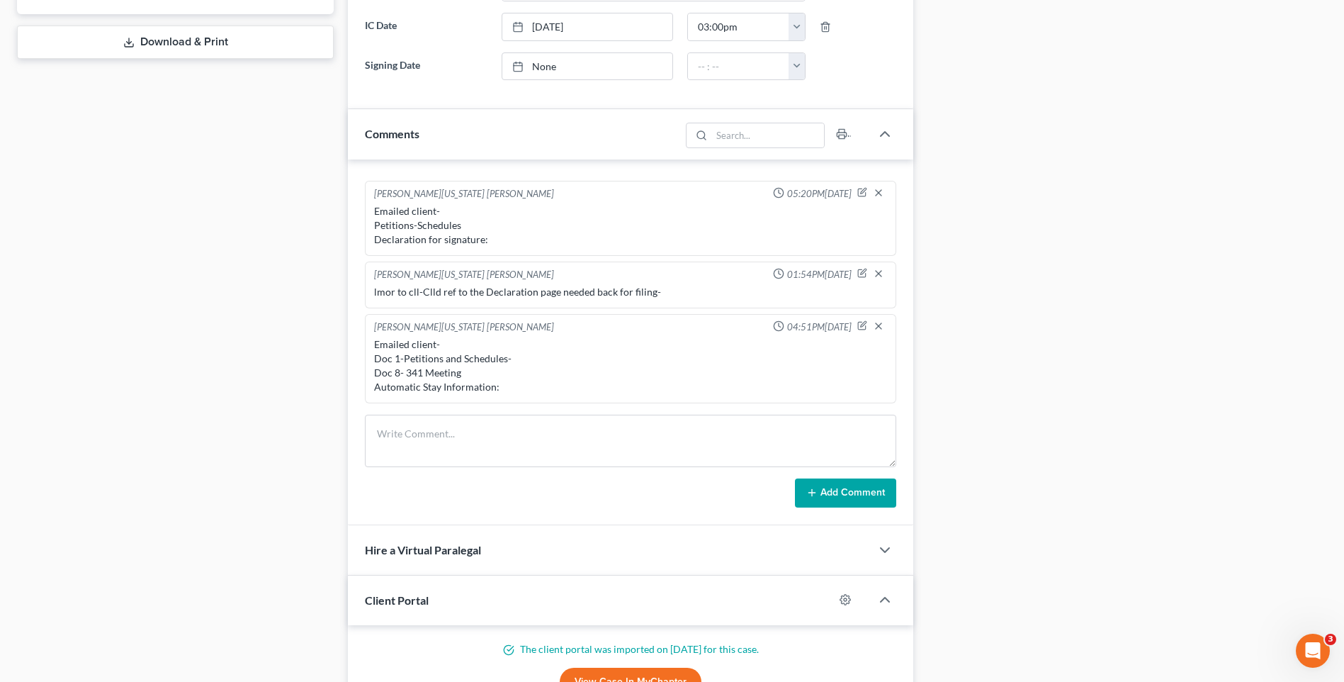
drag, startPoint x: 1088, startPoint y: 278, endPoint x: 1347, endPoint y: 378, distance: 277.2
click at [1065, 283] on div "Docs Tasks Events Timer 12% Completed Nothing here yet! Signed Engagement Debto…" at bounding box center [1127, 177] width 414 height 1392
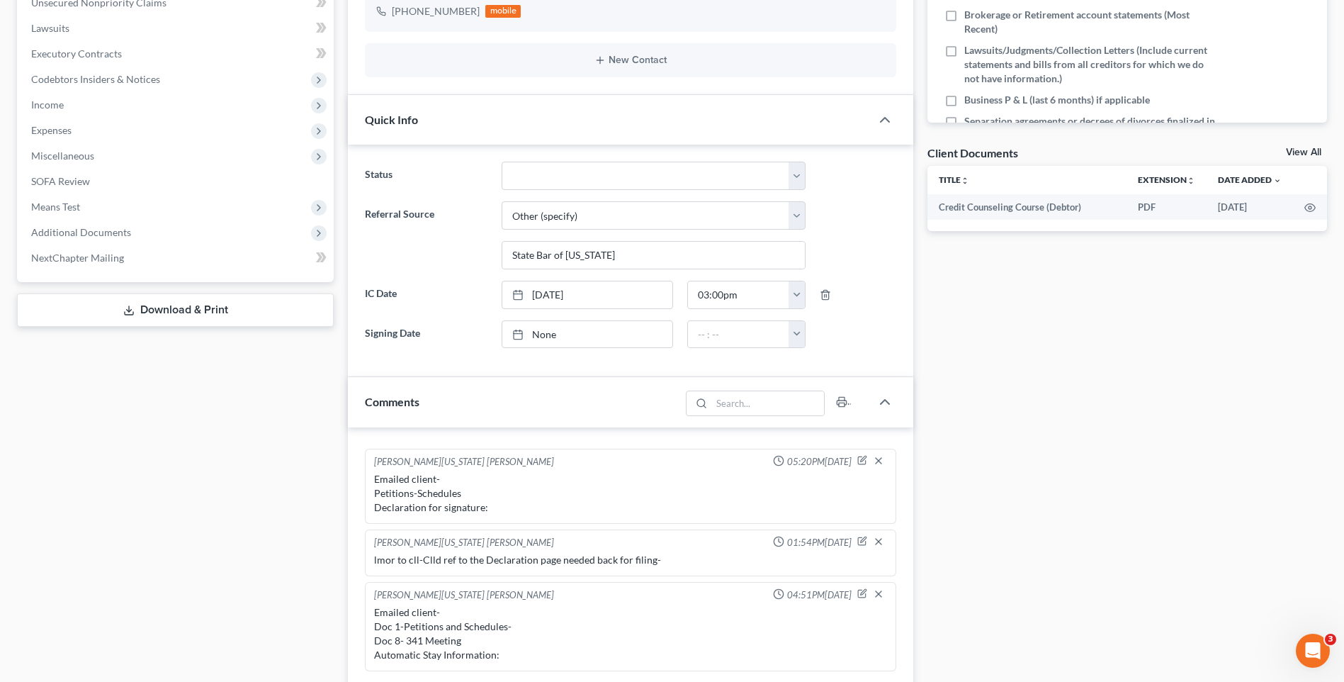
scroll to position [0, 0]
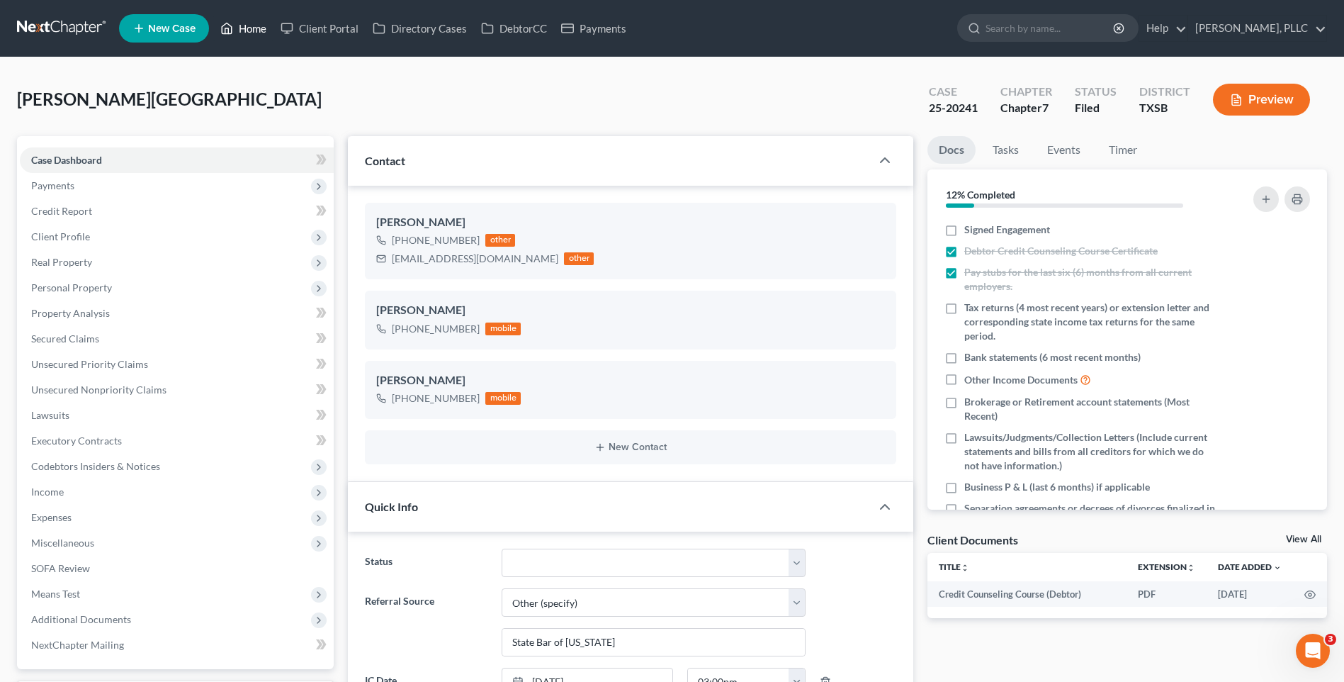
drag, startPoint x: 239, startPoint y: 23, endPoint x: 459, endPoint y: 109, distance: 235.8
click at [239, 23] on link "Home" at bounding box center [243, 29] width 60 height 26
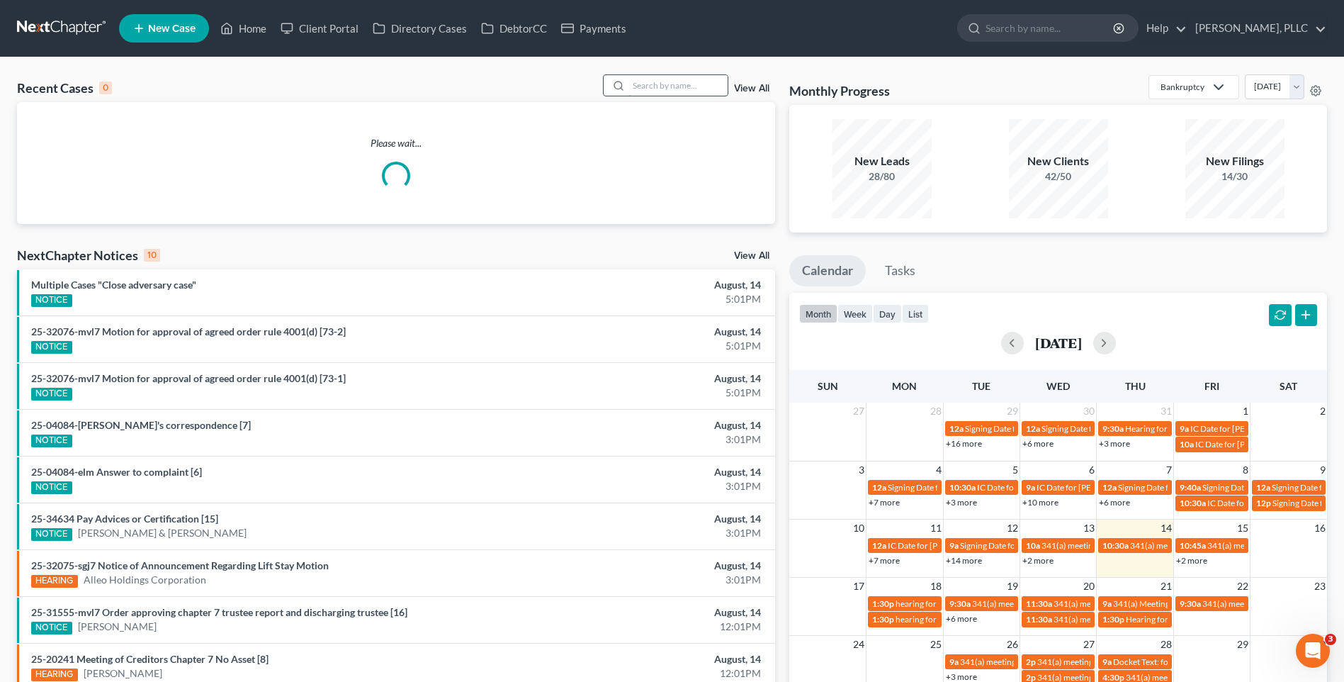
click at [662, 86] on input "search" at bounding box center [677, 85] width 99 height 21
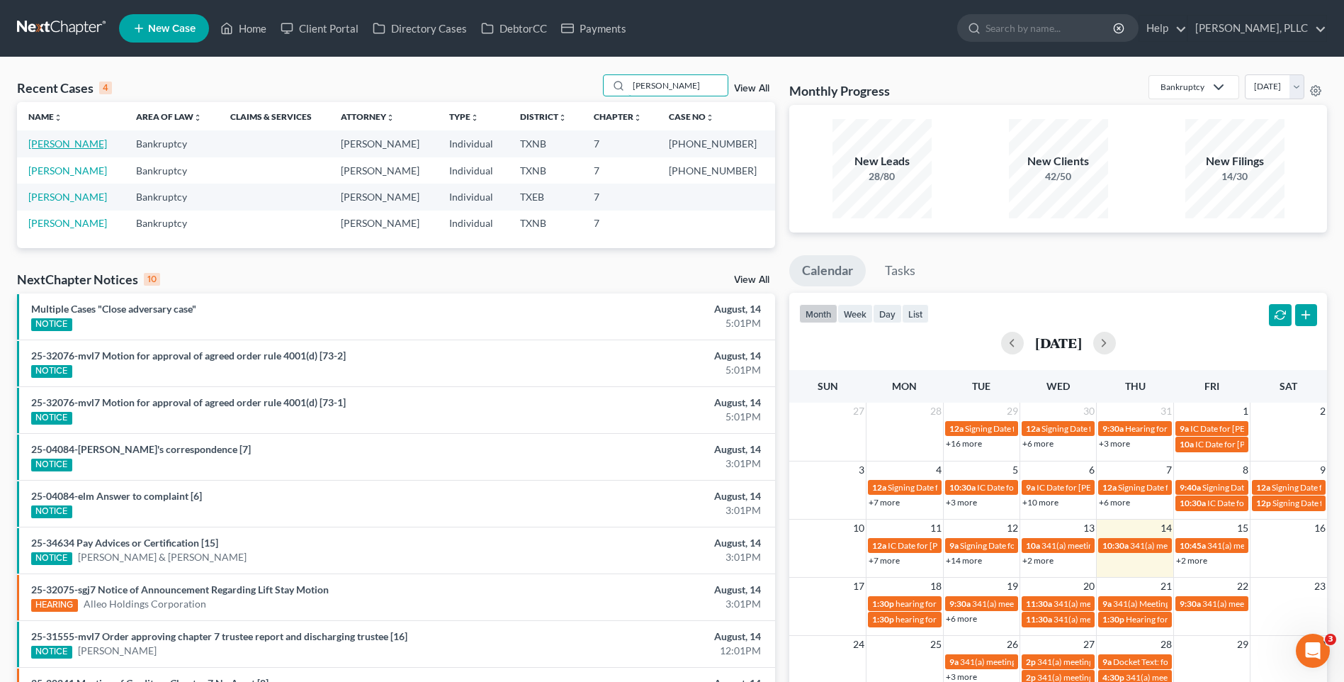
type input "Julie"
click at [89, 142] on link "Pickering, Julieann" at bounding box center [67, 143] width 79 height 12
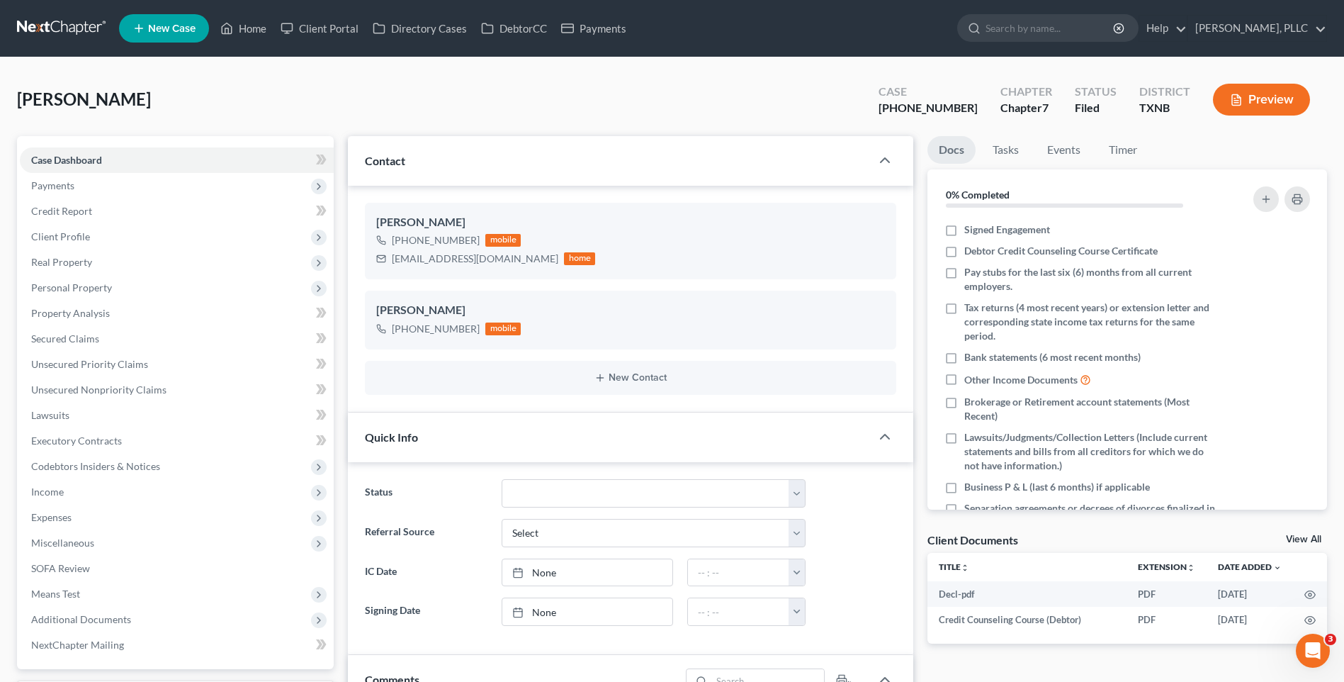
scroll to position [1310, 0]
drag, startPoint x: 269, startPoint y: 26, endPoint x: 465, endPoint y: 91, distance: 207.0
click at [269, 26] on link "Home" at bounding box center [243, 29] width 60 height 26
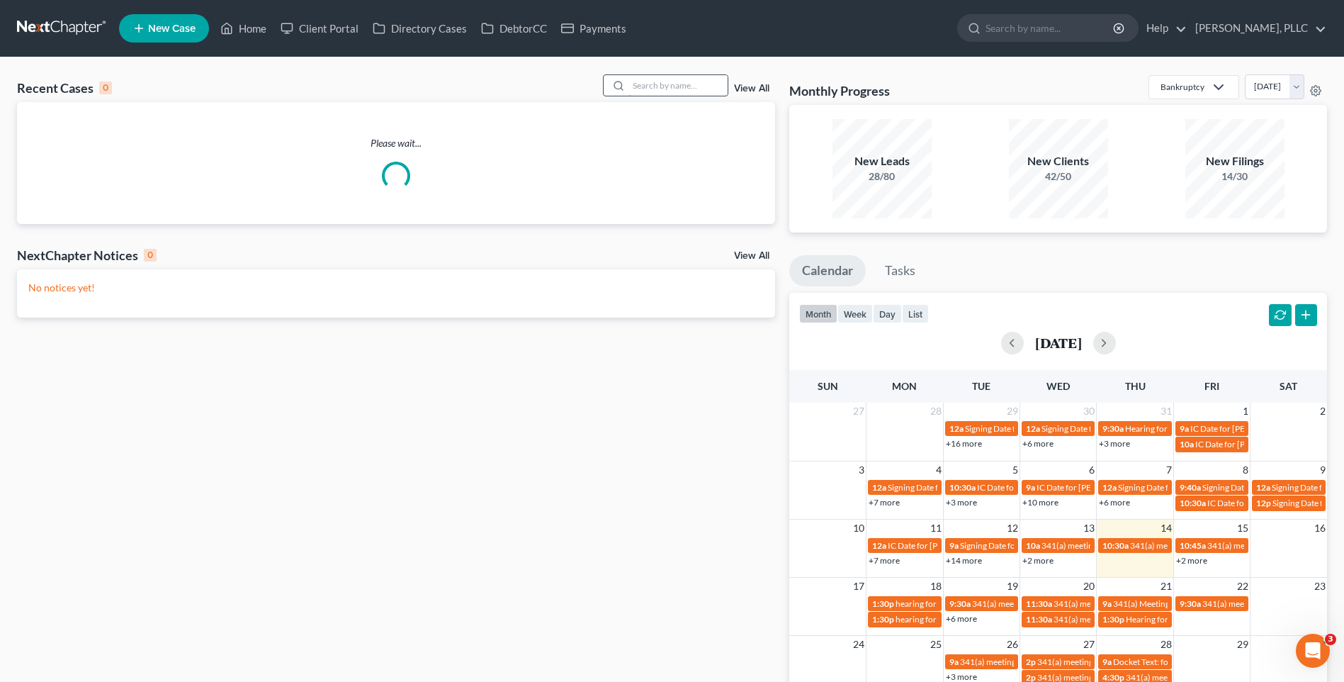
click at [675, 77] on input "search" at bounding box center [677, 85] width 99 height 21
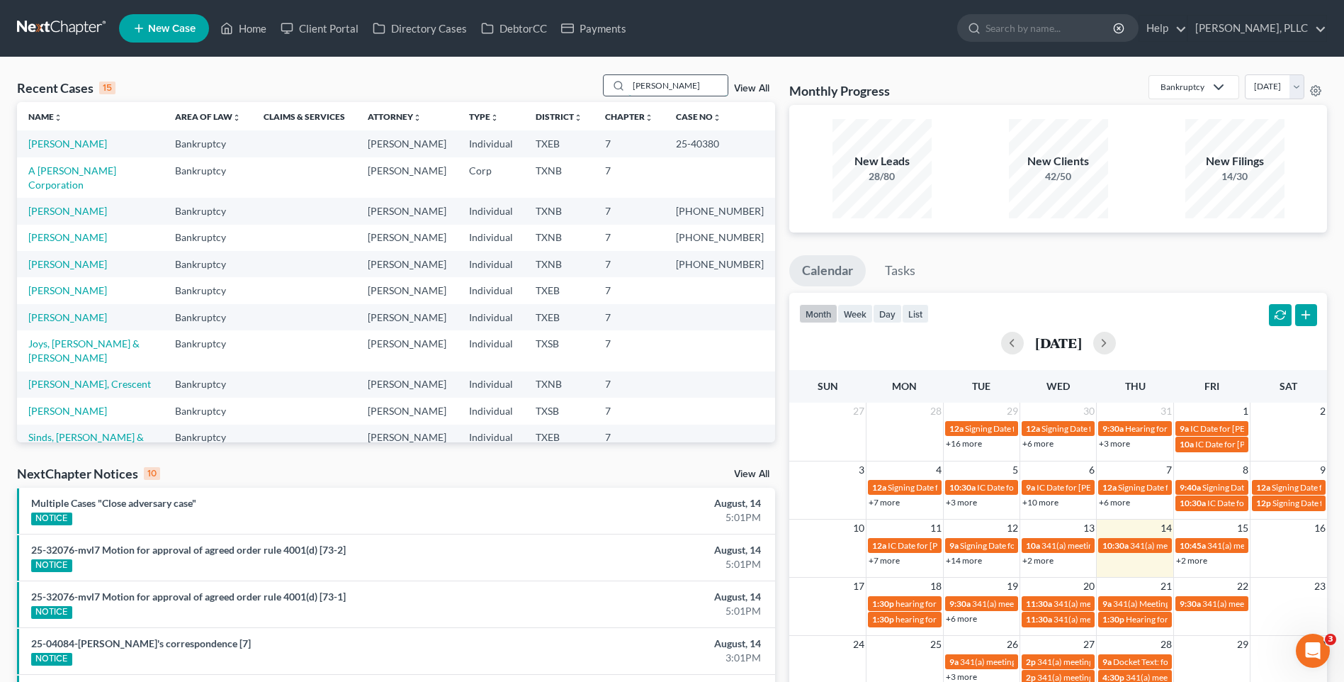
type input "[PERSON_NAME]"
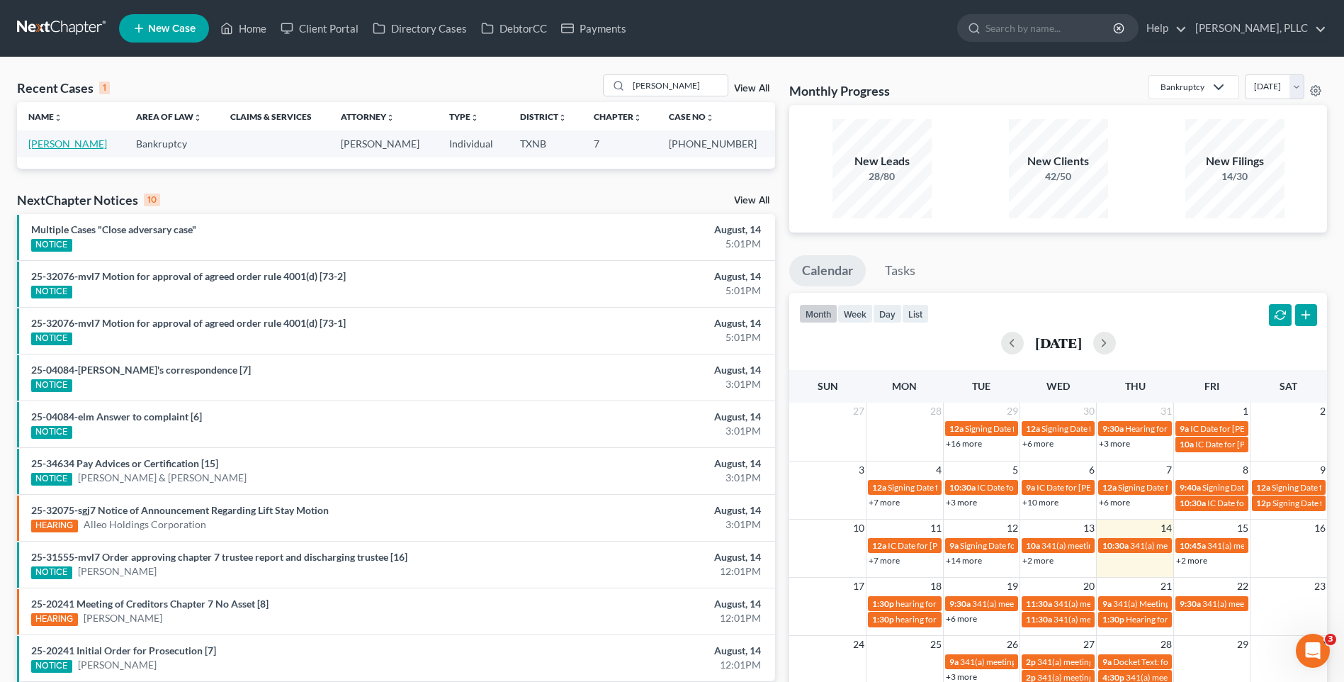
click at [67, 145] on link "[PERSON_NAME]" at bounding box center [67, 143] width 79 height 12
select select "3"
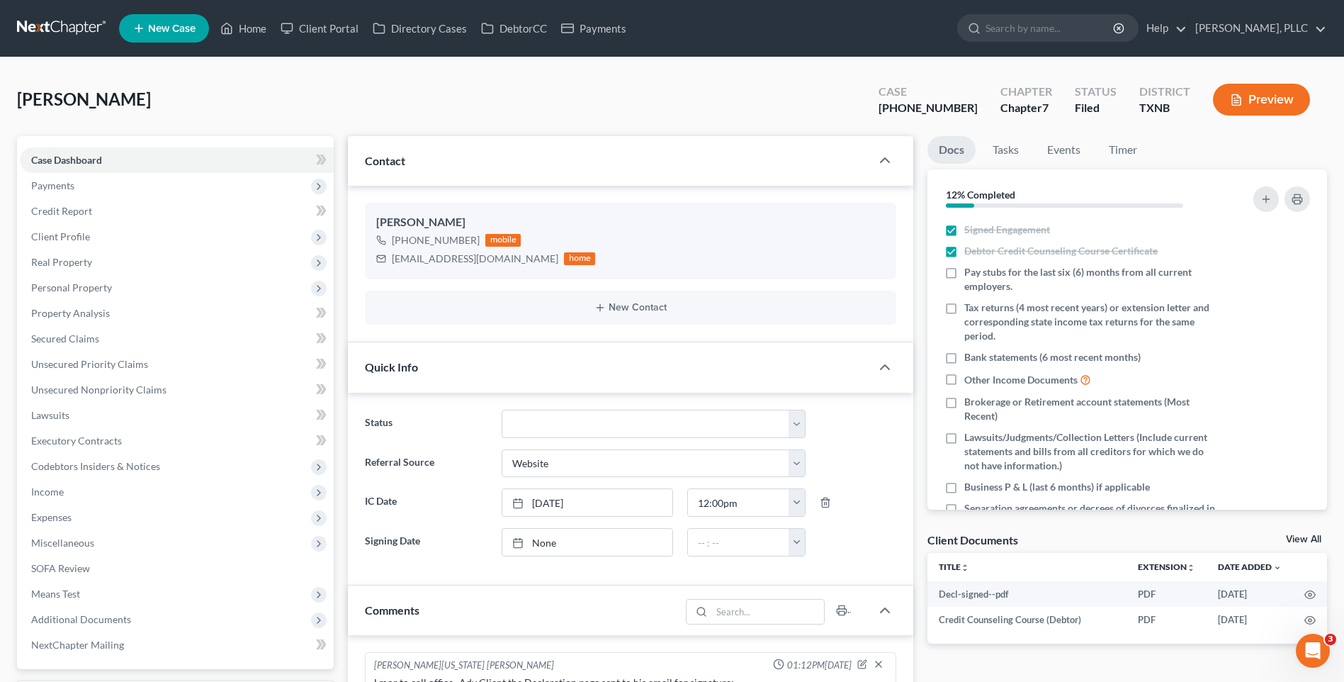
scroll to position [105, 0]
drag, startPoint x: 393, startPoint y: 259, endPoint x: 485, endPoint y: 256, distance: 92.8
click at [485, 256] on div "[EMAIL_ADDRESS][DOMAIN_NAME]" at bounding box center [475, 259] width 167 height 14
copy div "[EMAIL_ADDRESS][DOMAIN_NAME]"
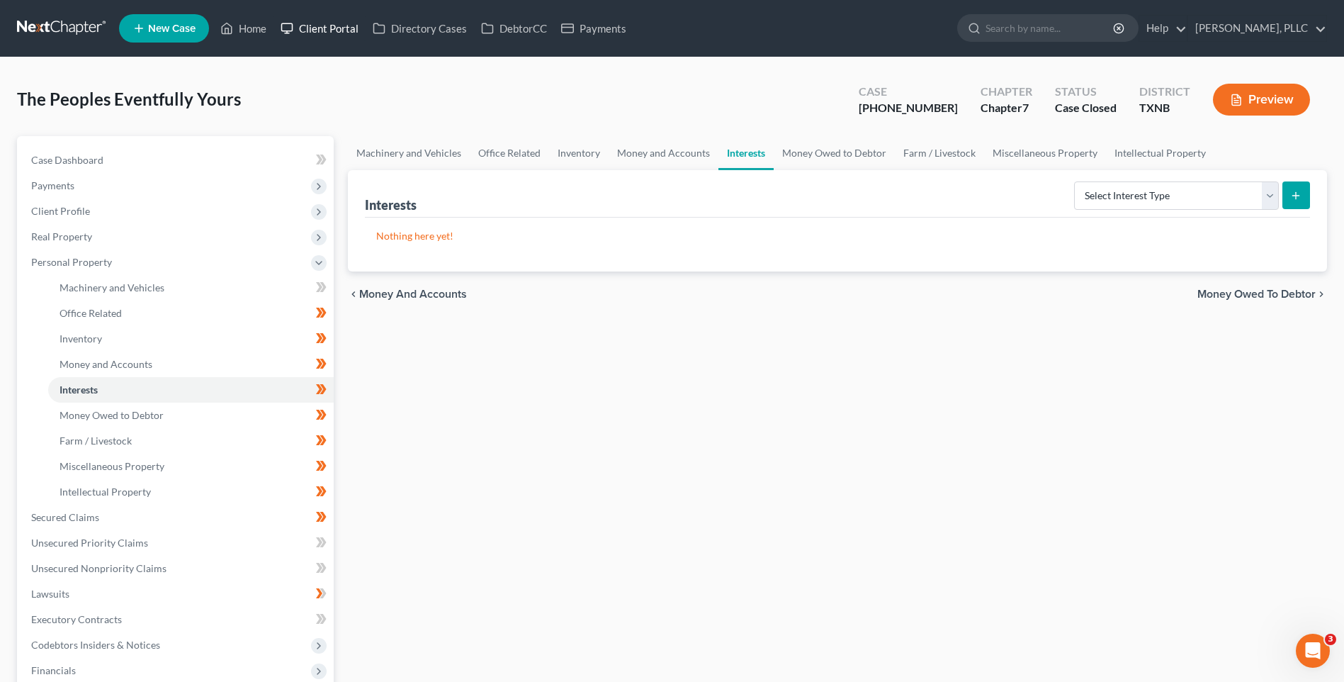
click at [319, 26] on link "Client Portal" at bounding box center [319, 29] width 92 height 26
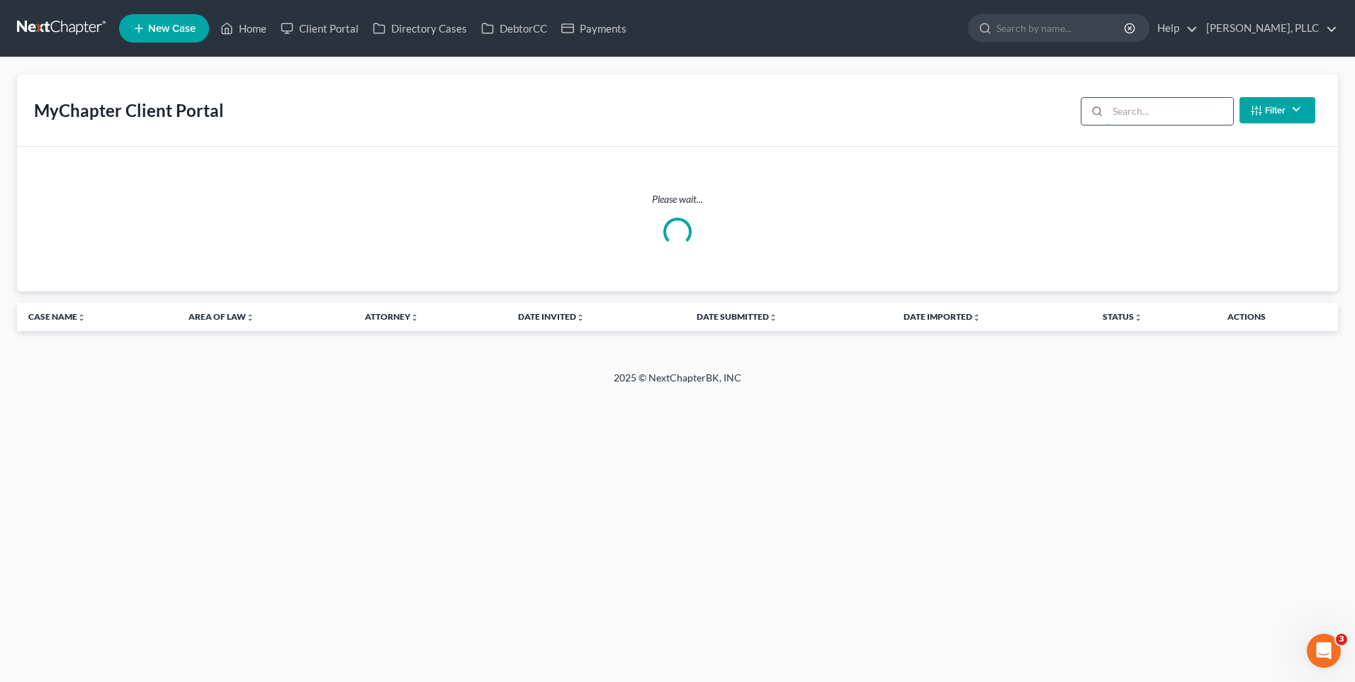
click at [1150, 111] on input "search" at bounding box center [1169, 111] width 125 height 27
type input "Saeed"
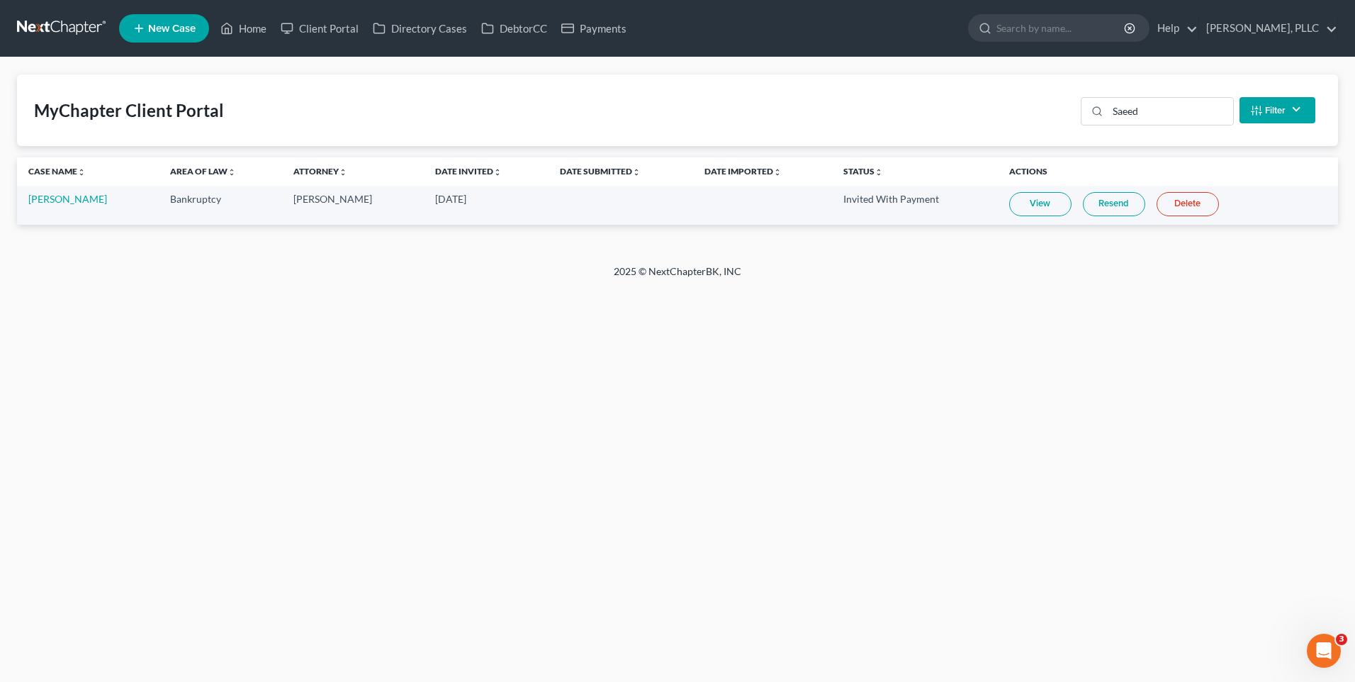
click at [1022, 197] on link "View" at bounding box center [1040, 204] width 62 height 24
drag, startPoint x: 252, startPoint y: 23, endPoint x: 1295, endPoint y: 137, distance: 1048.5
click at [252, 23] on link "Home" at bounding box center [243, 29] width 60 height 26
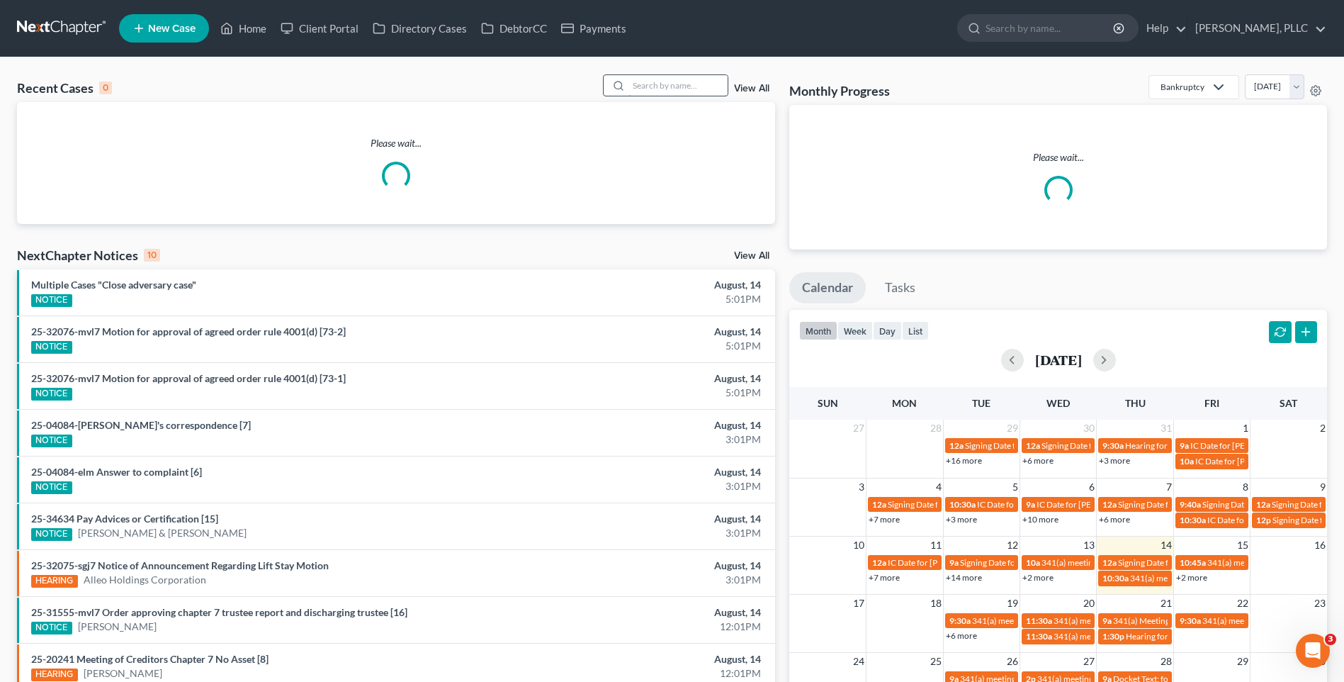
click at [667, 92] on input "search" at bounding box center [677, 85] width 99 height 21
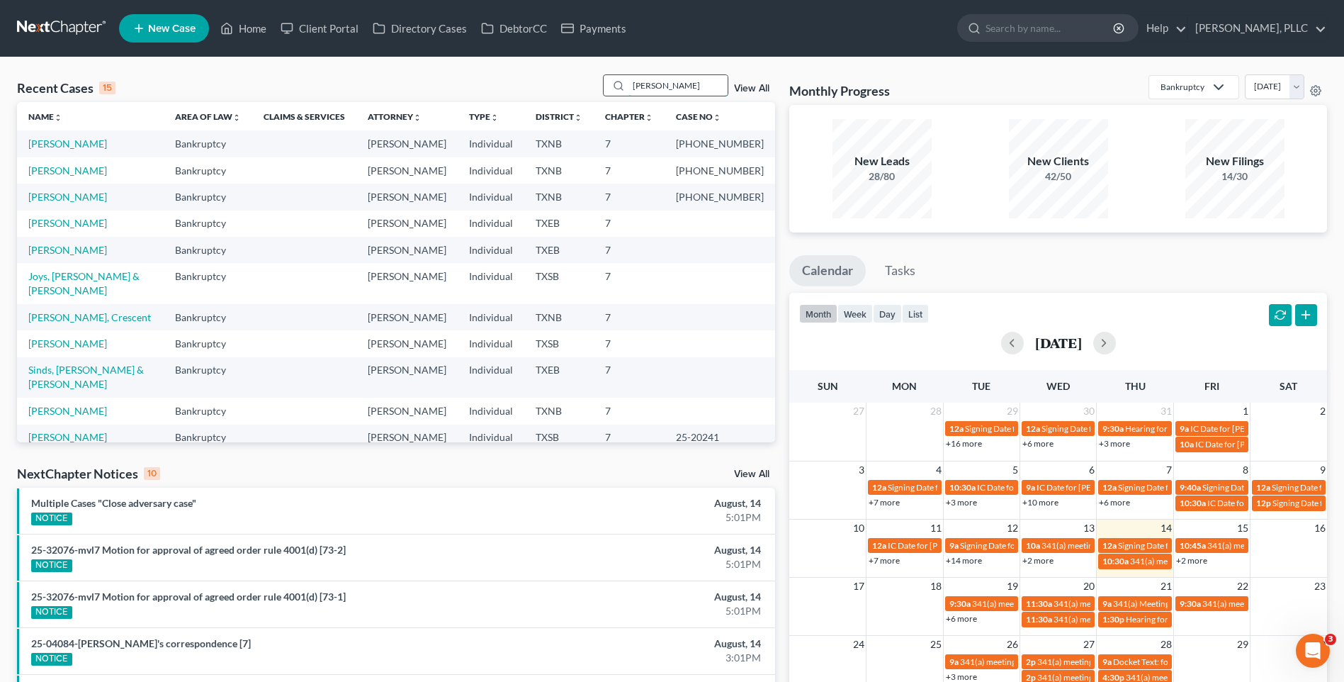
type input "Pickering"
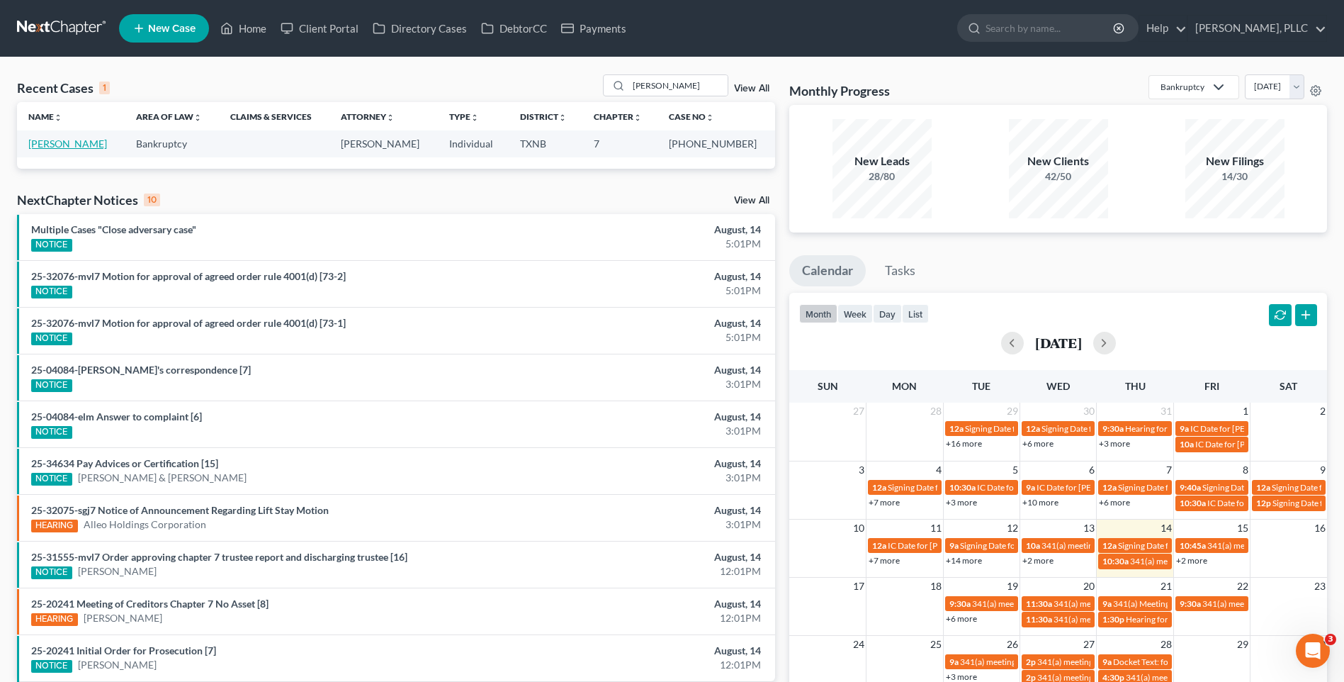
click at [45, 145] on link "Pickering, Julieann" at bounding box center [67, 143] width 79 height 12
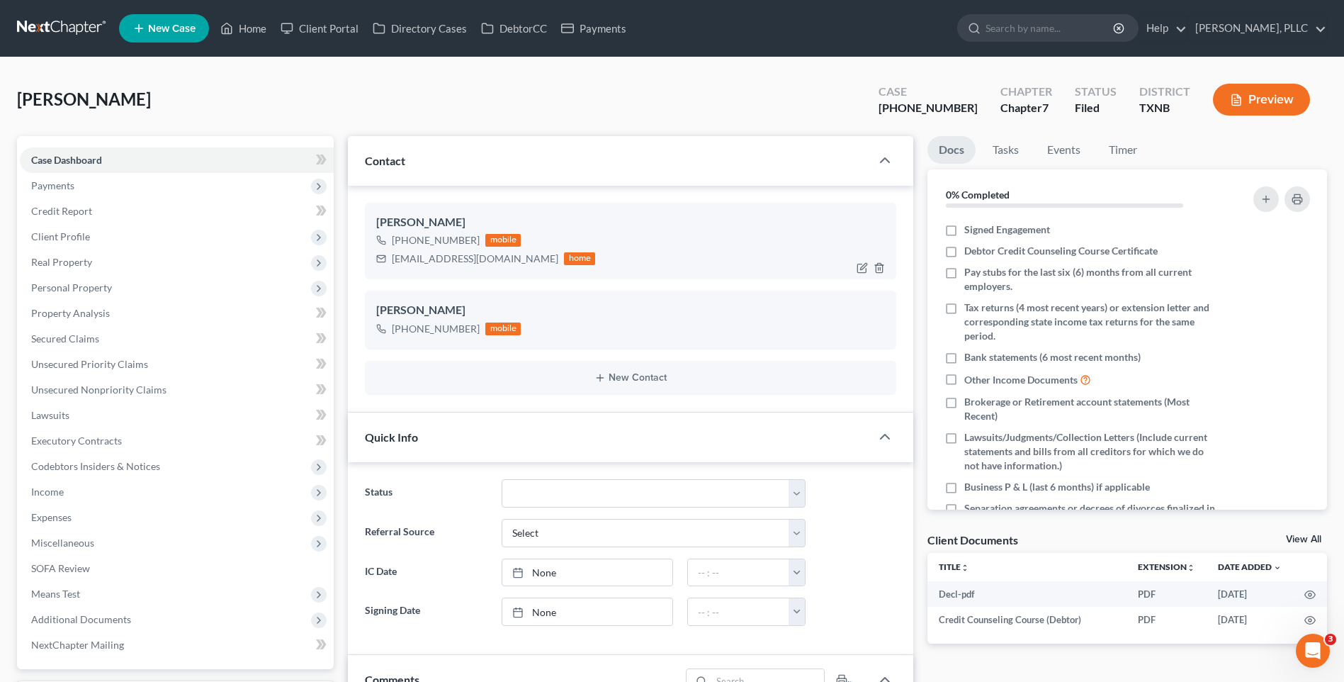
scroll to position [1310, 0]
drag, startPoint x: 392, startPoint y: 259, endPoint x: 505, endPoint y: 253, distance: 113.5
click at [505, 253] on div "juliesellstexas@gmail.com home" at bounding box center [485, 258] width 219 height 18
drag, startPoint x: 503, startPoint y: 253, endPoint x: 490, endPoint y: 255, distance: 12.9
copy div "juliesellstexas@gmail.com"
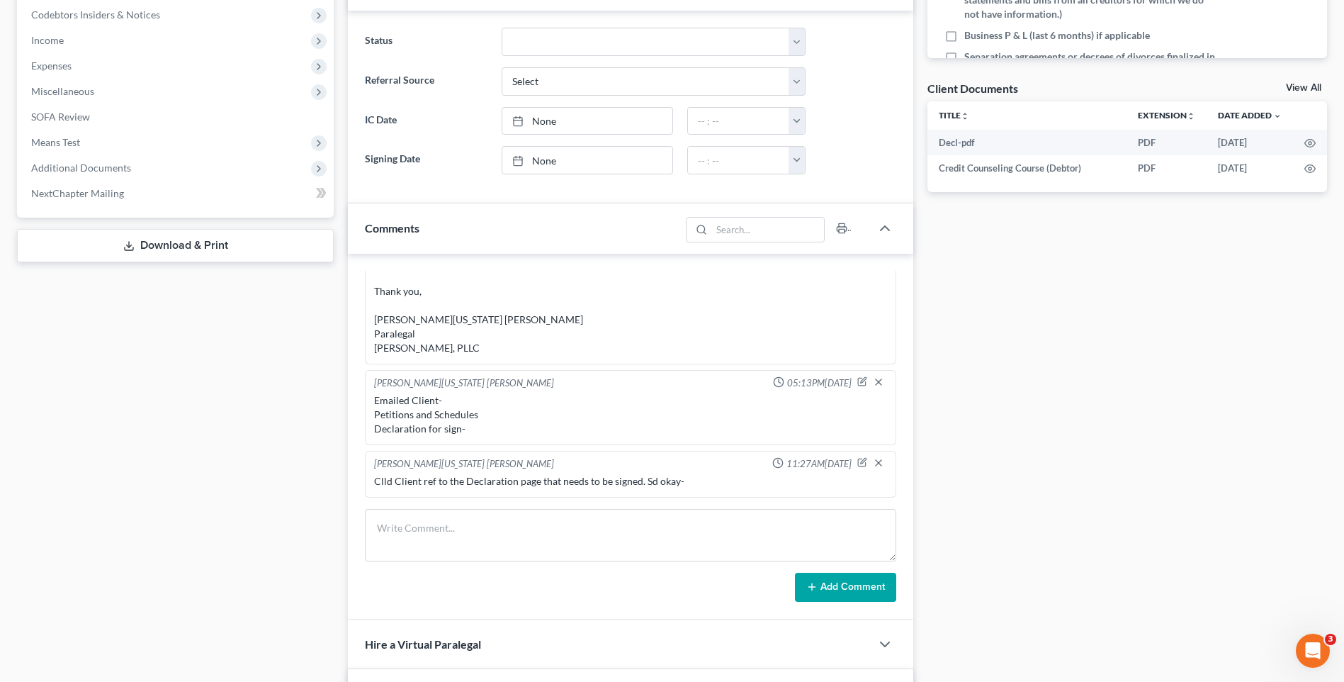
scroll to position [424, 0]
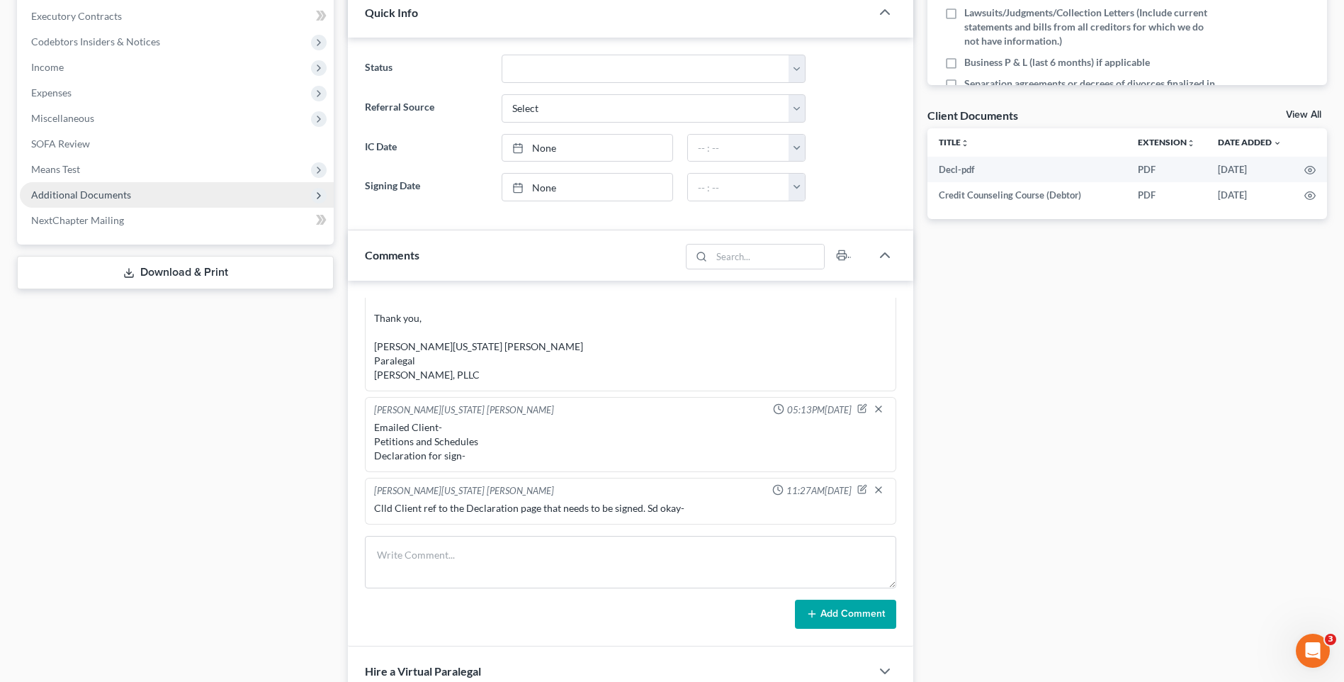
click at [77, 194] on span "Additional Documents" at bounding box center [81, 194] width 100 height 12
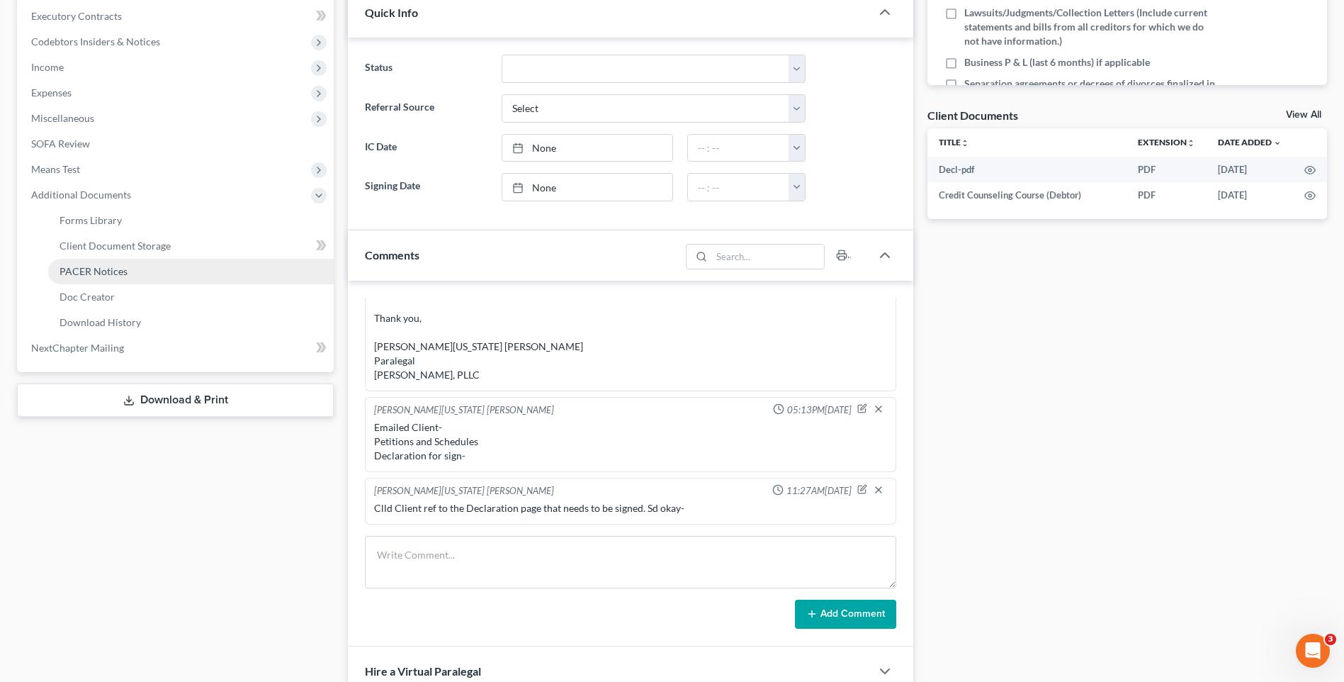
click at [101, 271] on span "PACER Notices" at bounding box center [94, 271] width 68 height 12
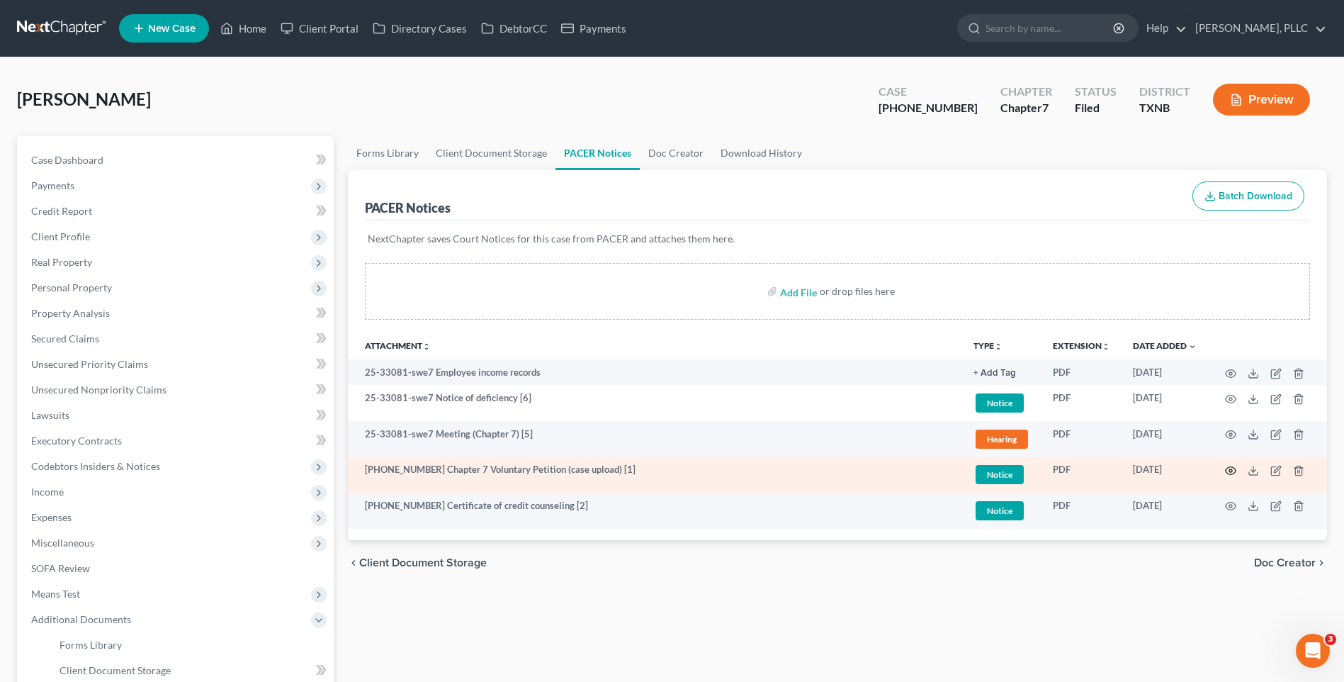
click at [1232, 467] on icon "button" at bounding box center [1231, 471] width 11 height 8
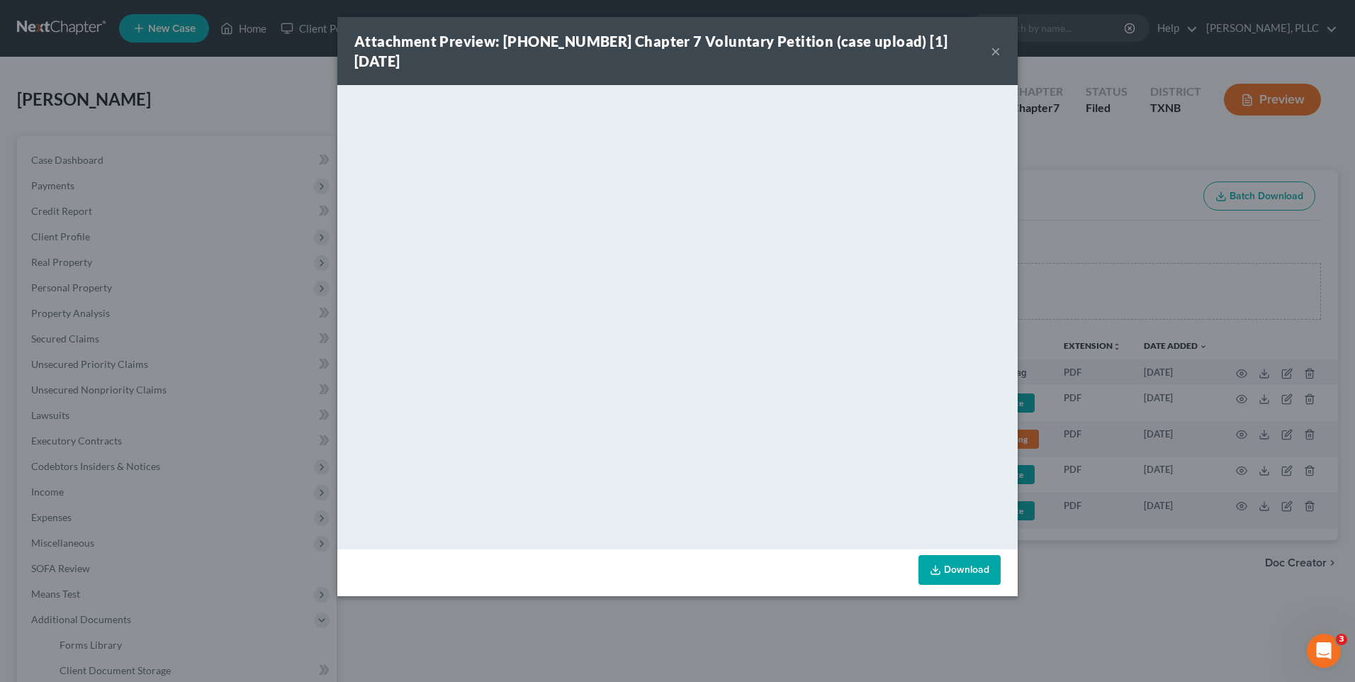
click at [974, 555] on link "Download" at bounding box center [959, 570] width 82 height 30
click at [993, 43] on button "×" at bounding box center [996, 51] width 10 height 17
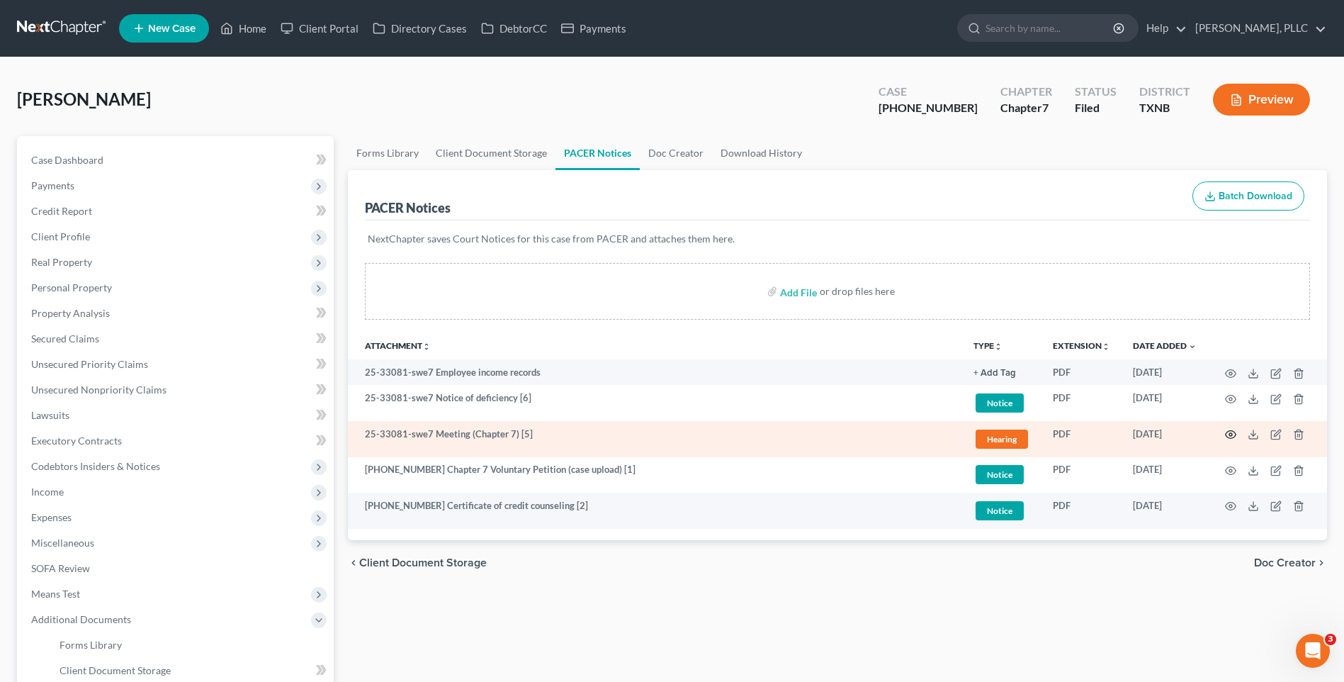
click at [1232, 430] on icon "button" at bounding box center [1230, 434] width 11 height 11
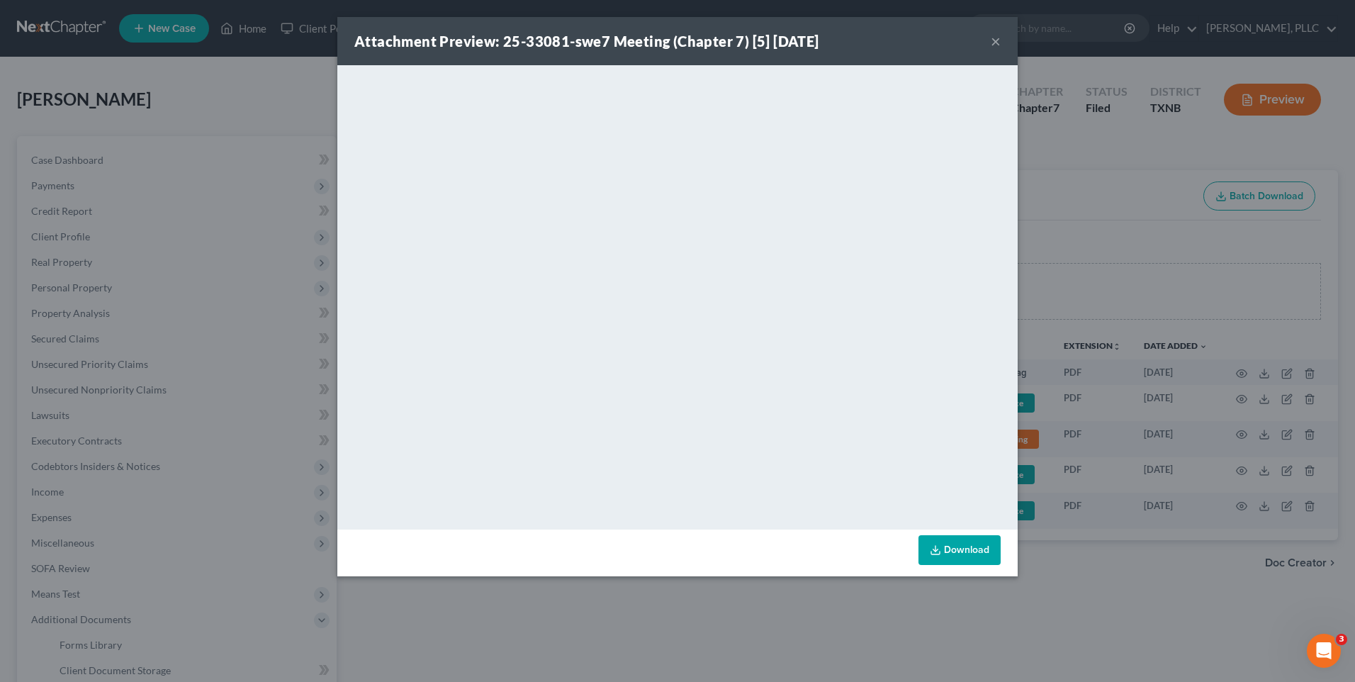
click at [949, 555] on link "Download" at bounding box center [959, 550] width 82 height 30
click at [992, 40] on button "×" at bounding box center [996, 41] width 10 height 17
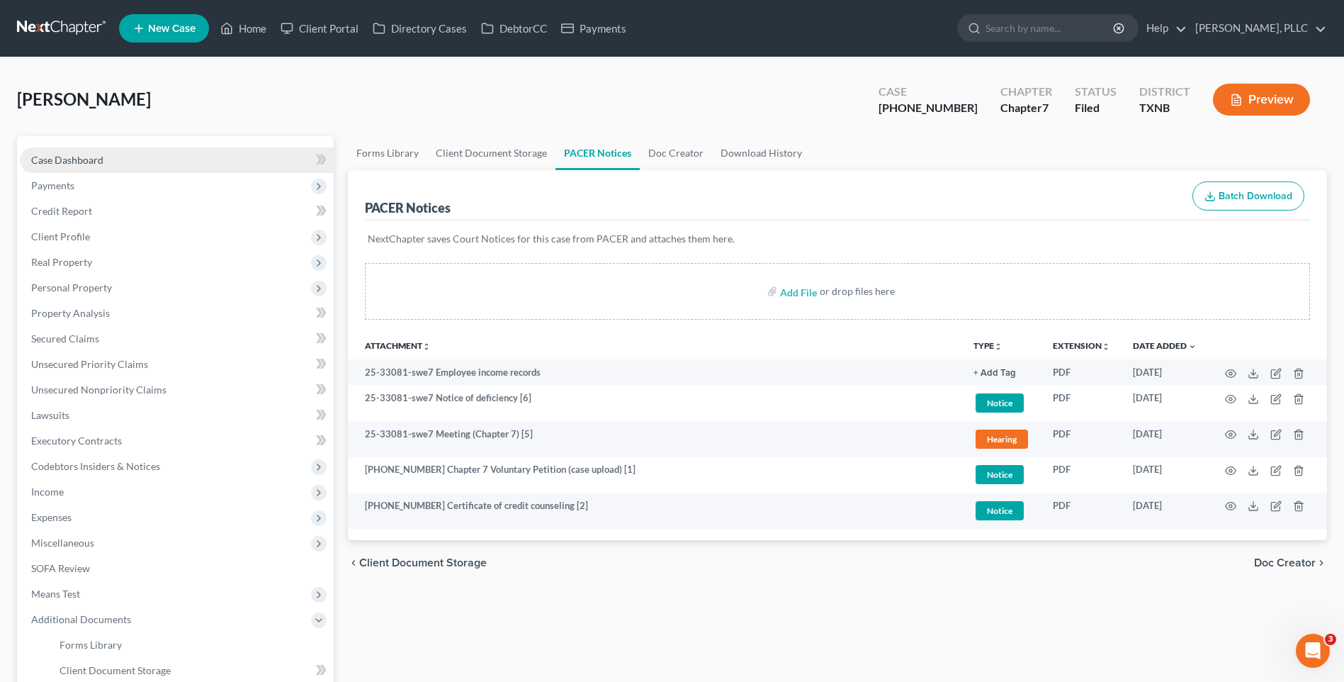
click at [60, 157] on span "Case Dashboard" at bounding box center [67, 160] width 72 height 12
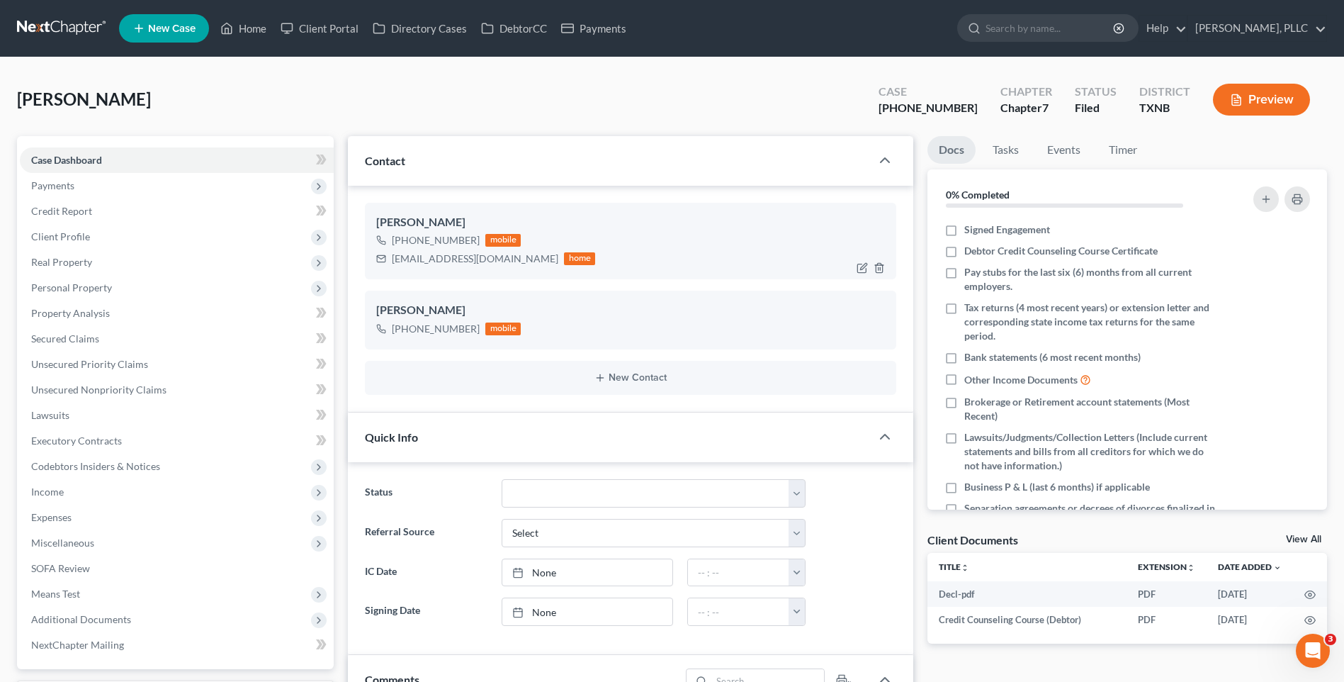
scroll to position [1310, 0]
drag, startPoint x: 392, startPoint y: 260, endPoint x: 449, endPoint y: 273, distance: 58.3
click at [504, 259] on div "juliesellstexas@gmail.com" at bounding box center [475, 259] width 167 height 14
drag, startPoint x: 449, startPoint y: 273, endPoint x: 440, endPoint y: 260, distance: 15.9
copy div "juliesellstexas@gmail.com"
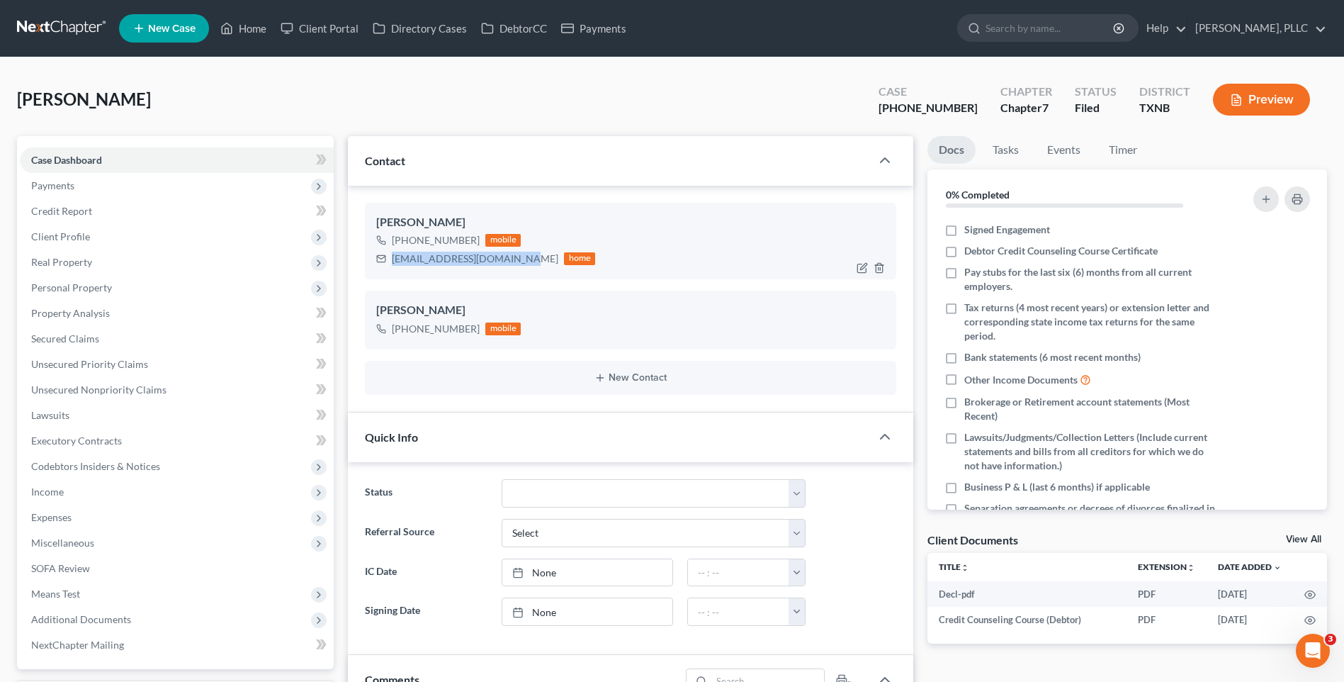
copy div "juliesellstexas@gmail.com"
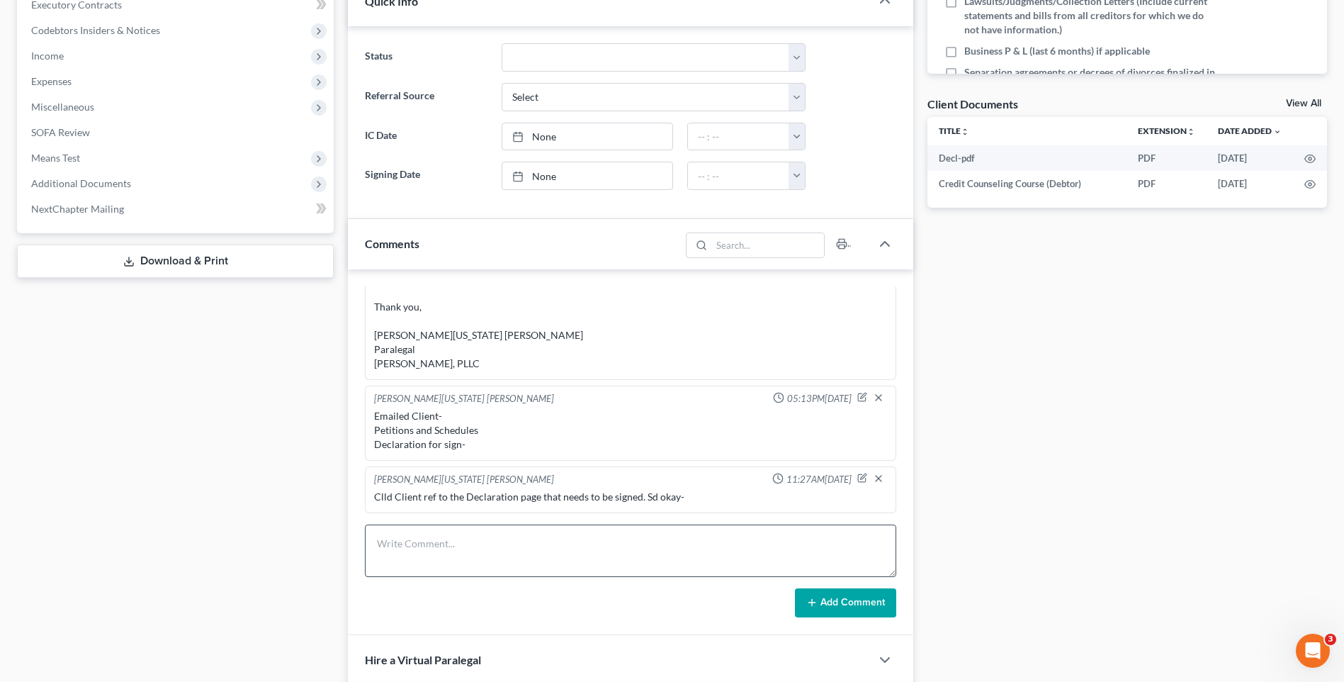
scroll to position [450, 0]
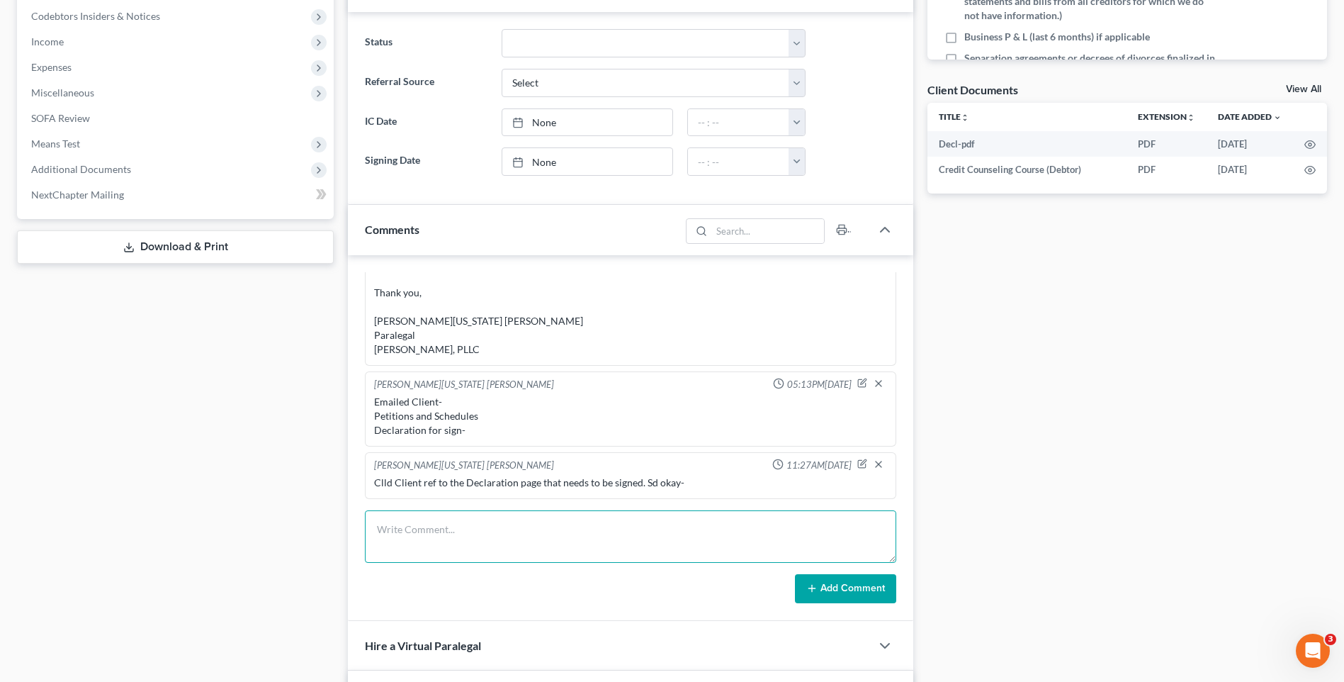
click at [422, 534] on textarea at bounding box center [630, 536] width 531 height 52
click at [505, 538] on textarea "Emailed Client- Doc 1- Petitions-Schedules" at bounding box center [630, 536] width 531 height 52
type textarea "Emailed Client- Doc 1- Petitions-Schedules Doc 5- 341 Meeting Notice: Automatic…"
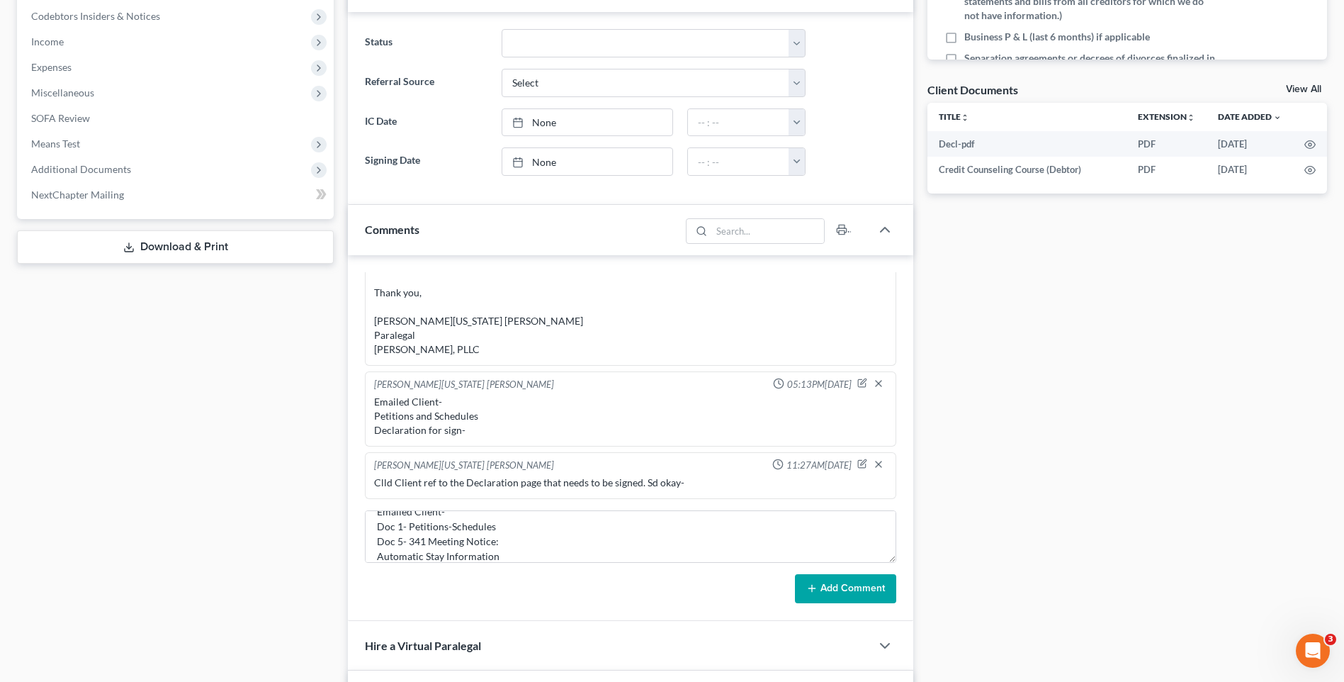
click at [826, 589] on button "Add Comment" at bounding box center [845, 589] width 101 height 30
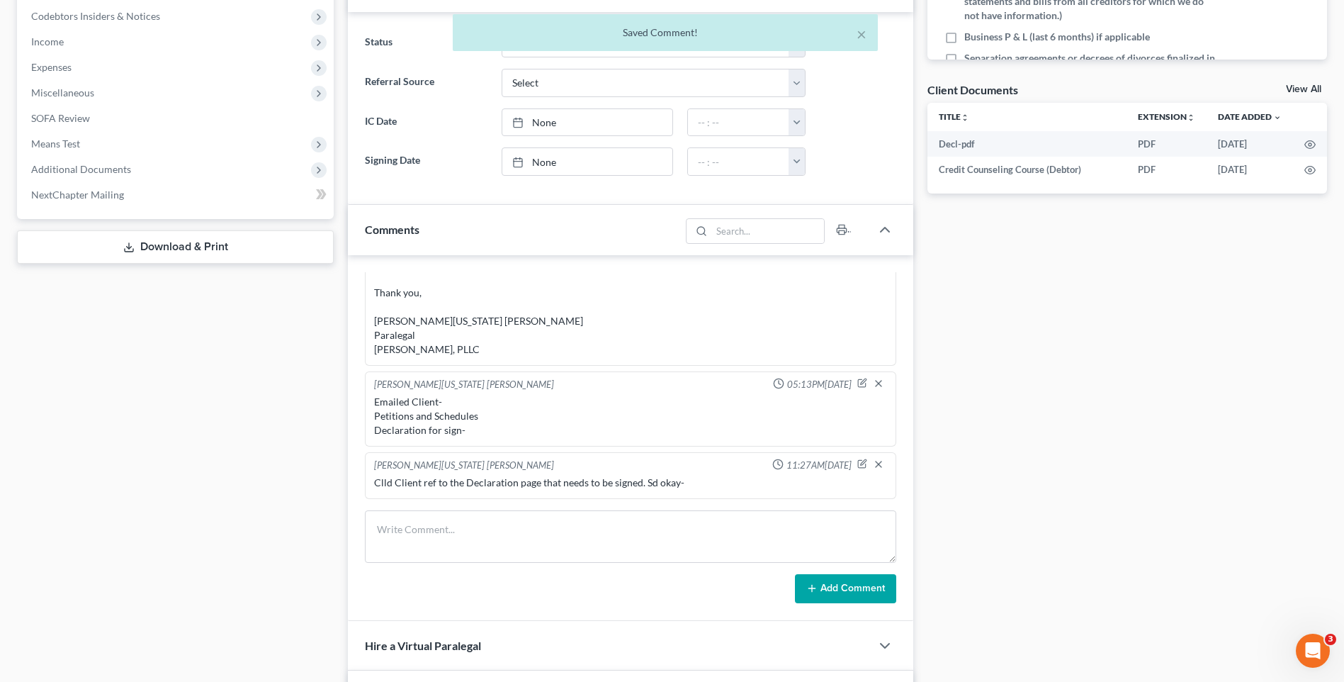
scroll to position [1405, 0]
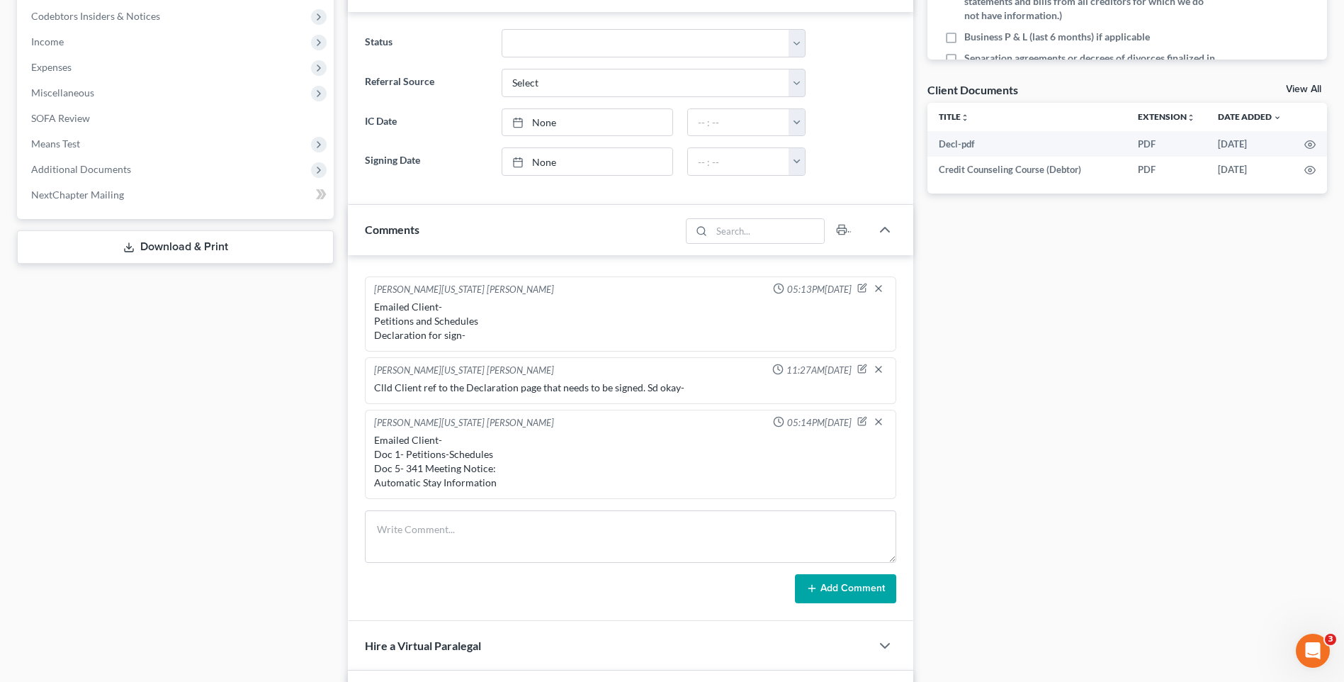
drag, startPoint x: 1107, startPoint y: 412, endPoint x: 1284, endPoint y: 376, distance: 180.6
click at [1124, 406] on div "Docs Tasks Events Timer 0% Completed Nothing here yet! Signed Engagement Debtor…" at bounding box center [1127, 327] width 414 height 1282
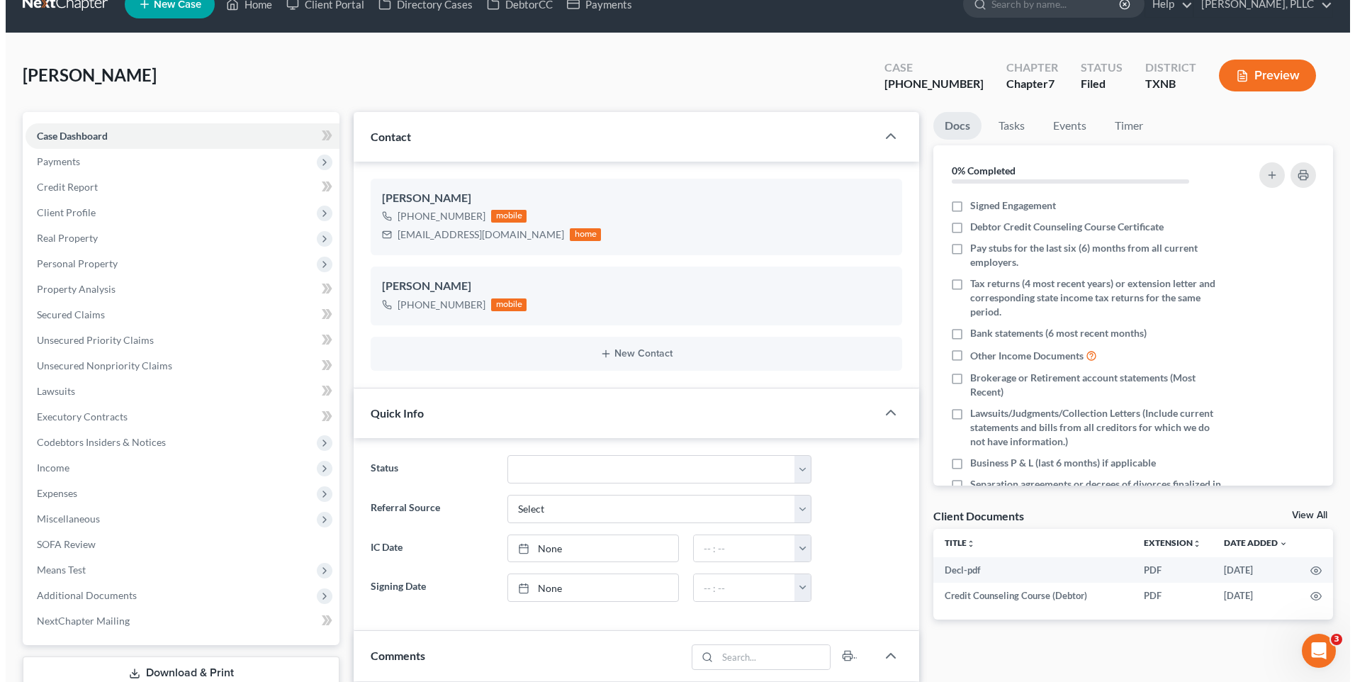
scroll to position [0, 0]
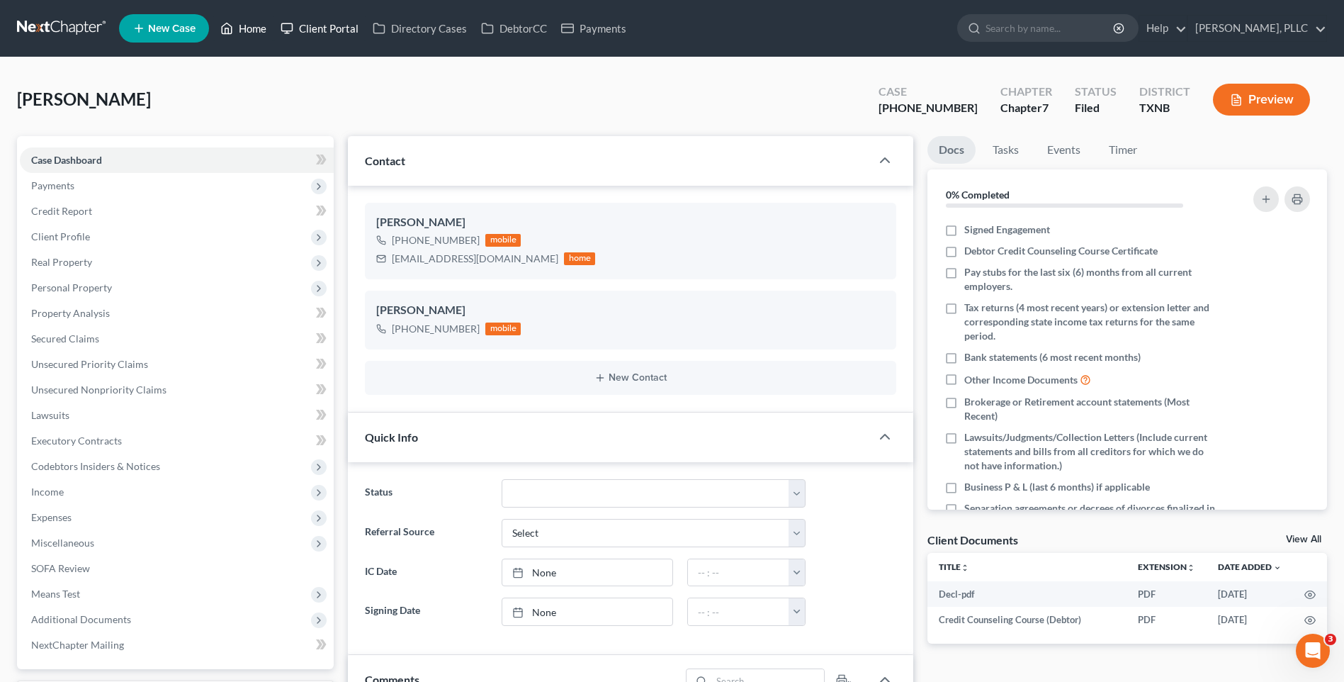
drag, startPoint x: 259, startPoint y: 30, endPoint x: 310, endPoint y: 34, distance: 50.4
click at [259, 30] on link "Home" at bounding box center [243, 29] width 60 height 26
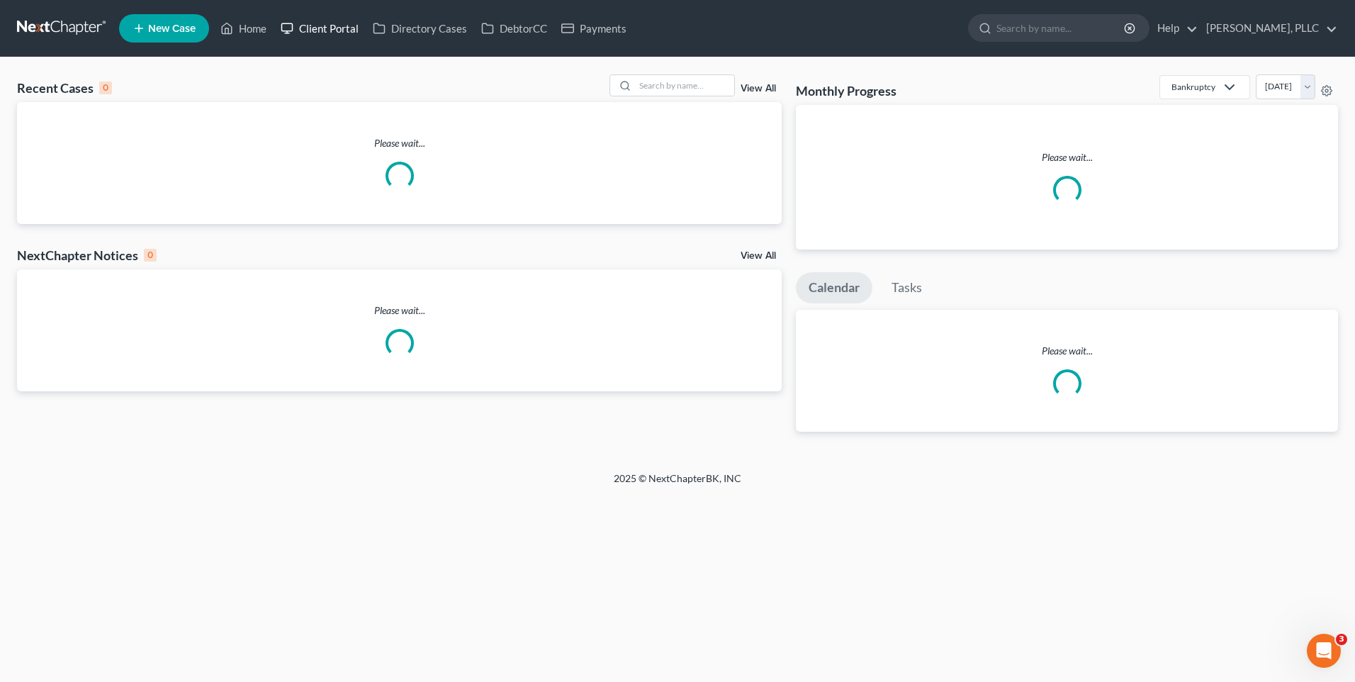
click at [314, 33] on link "Client Portal" at bounding box center [319, 29] width 92 height 26
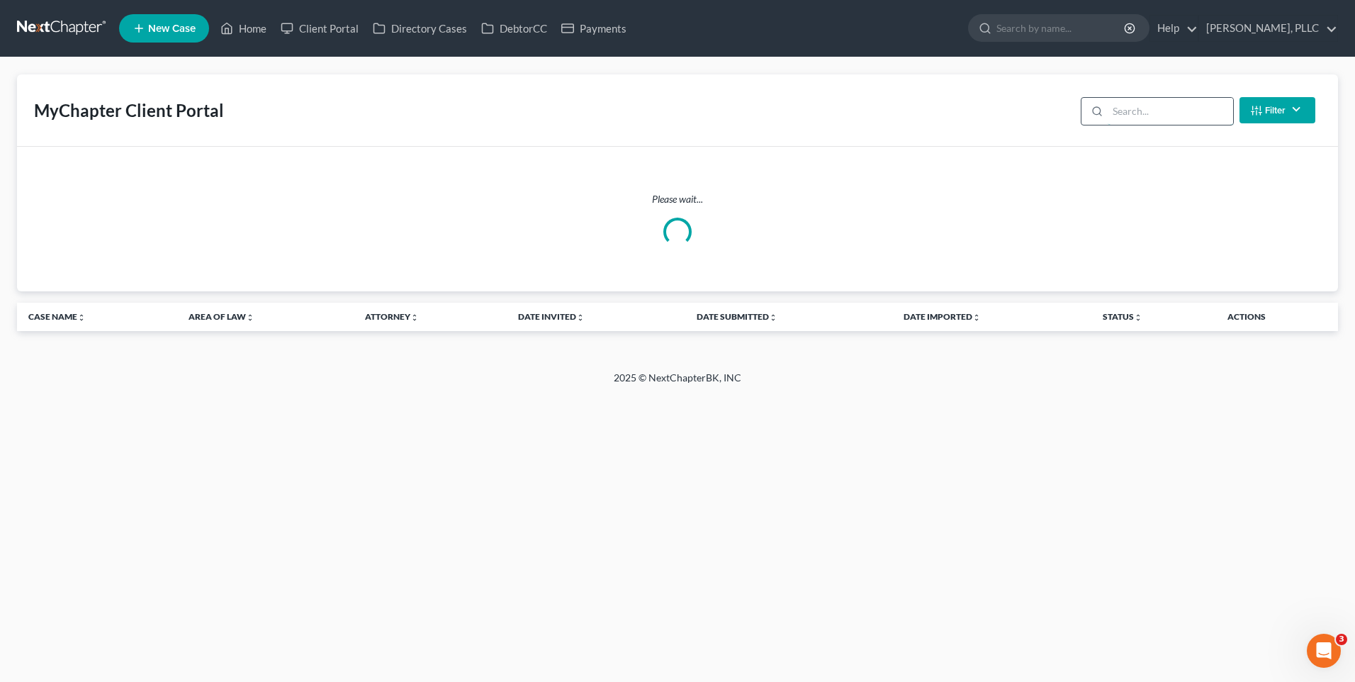
click at [1144, 106] on input "search" at bounding box center [1169, 111] width 125 height 27
type input "M"
type input "[PERSON_NAME]"
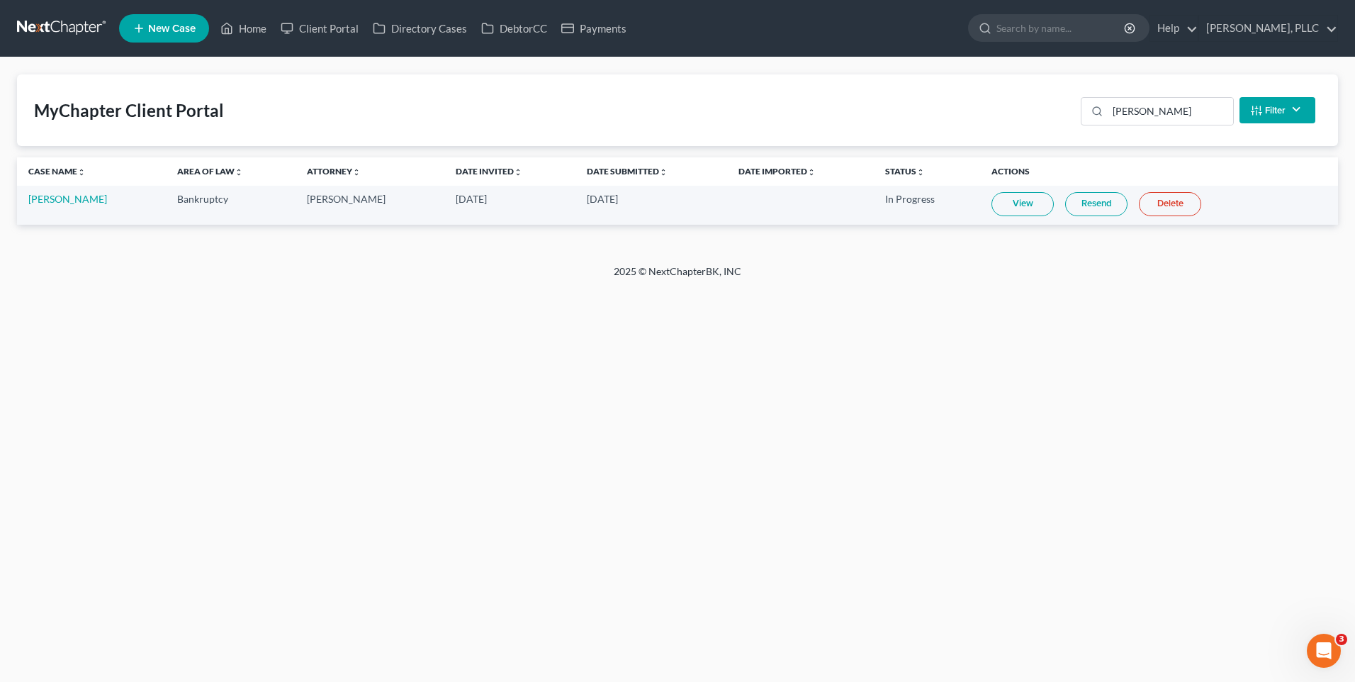
click at [1018, 203] on link "View" at bounding box center [1022, 204] width 62 height 24
